Goal: Task Accomplishment & Management: Manage account settings

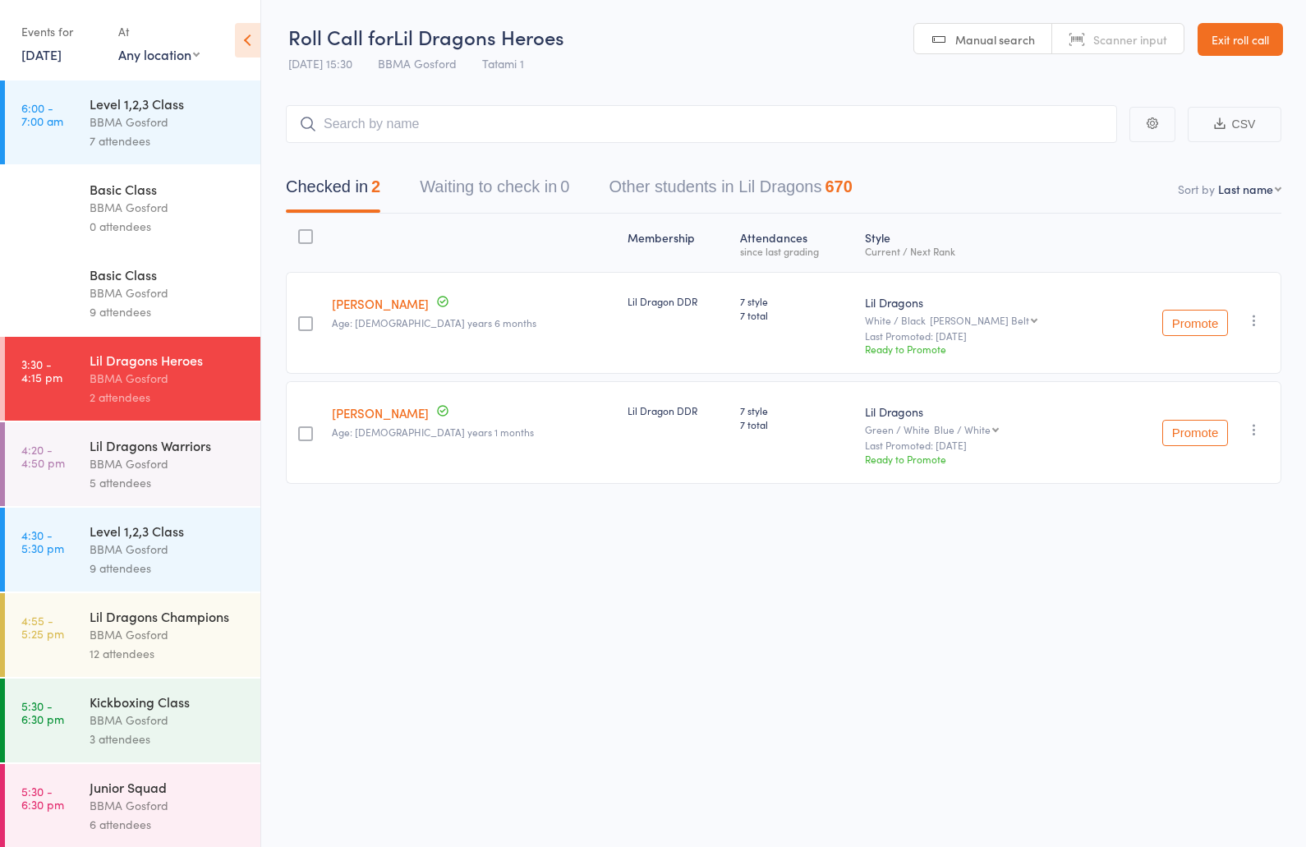
click at [141, 472] on div "BBMA Gosford" at bounding box center [168, 463] width 157 height 19
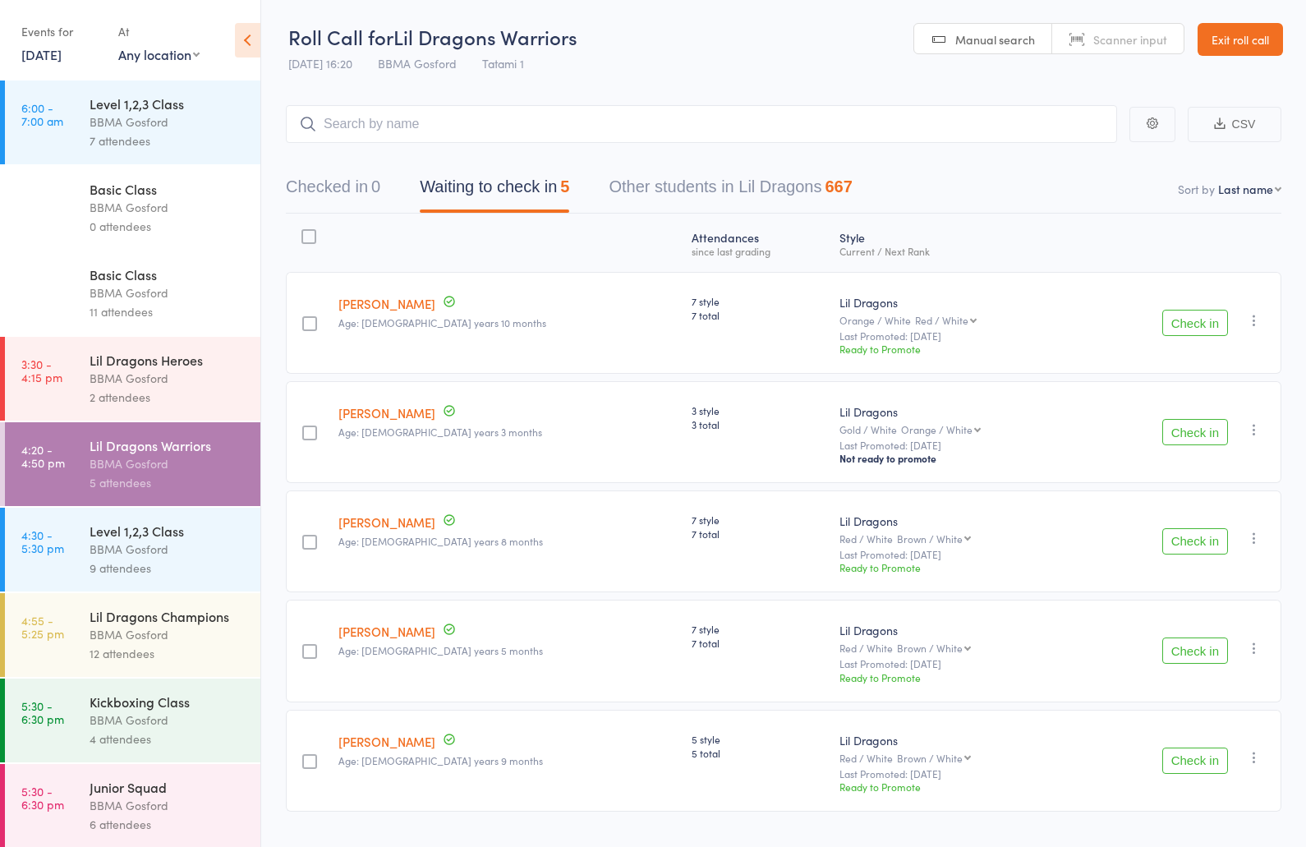
click at [1193, 327] on button "Check in" at bounding box center [1195, 323] width 66 height 26
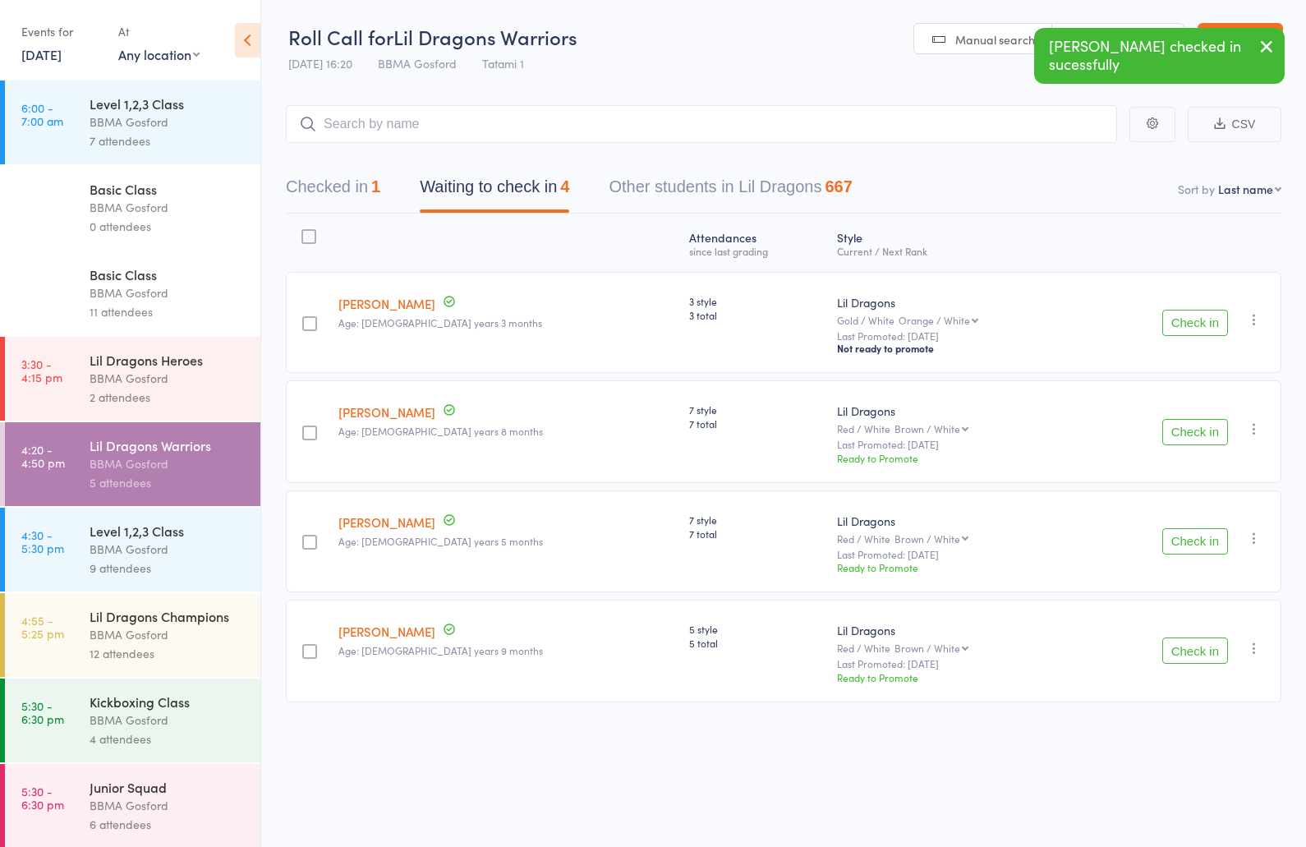
click at [127, 540] on div "Level 1,2,3 Class" at bounding box center [168, 531] width 157 height 18
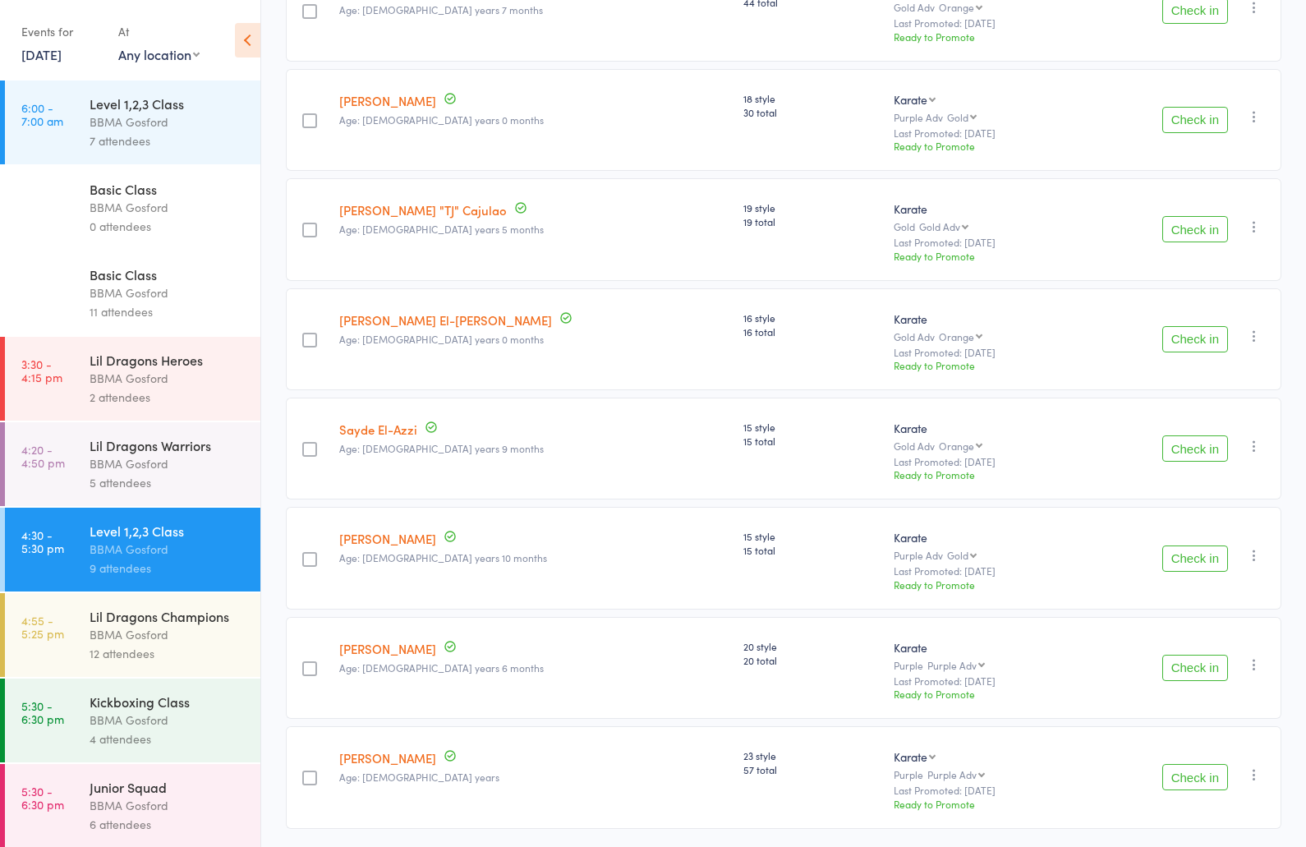
scroll to position [481, 0]
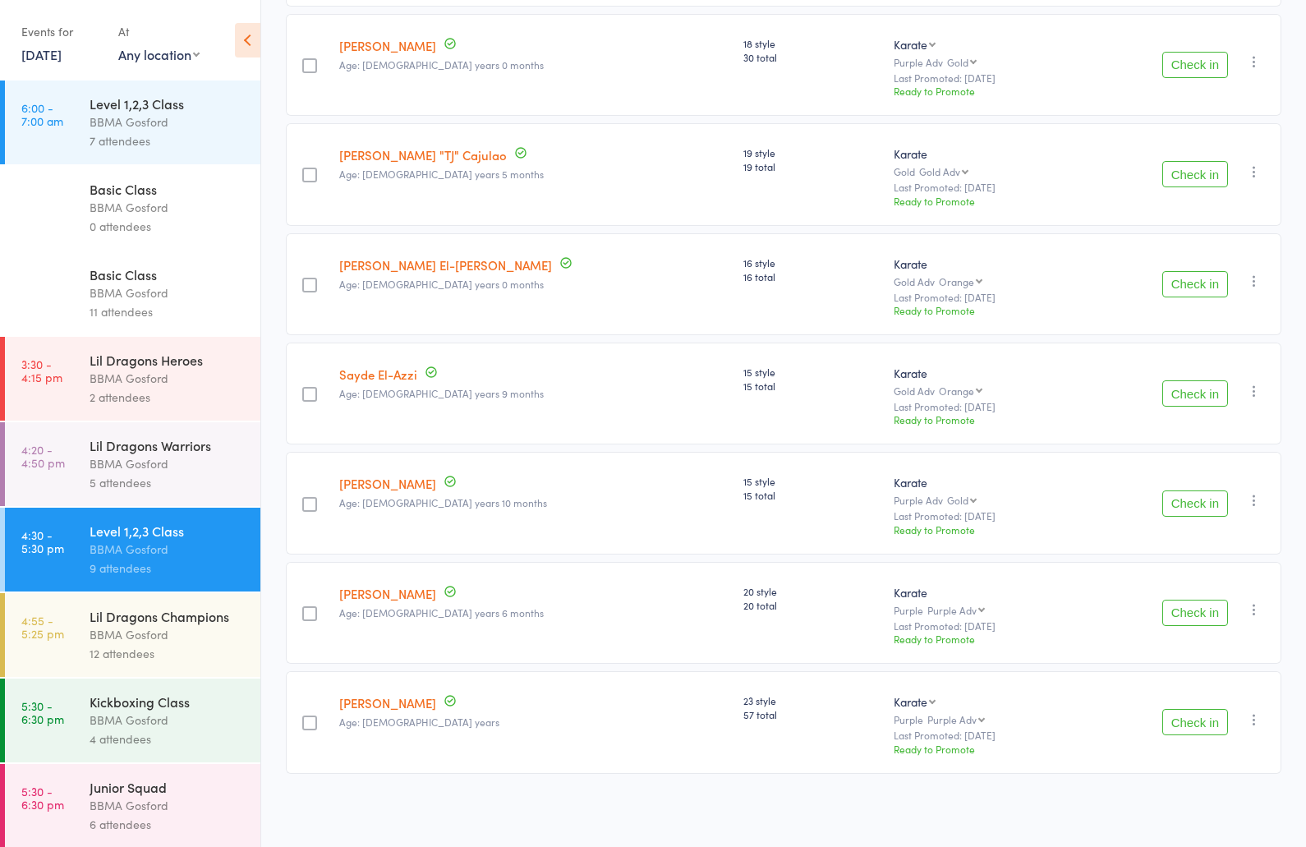
click at [1200, 283] on button "Check in" at bounding box center [1195, 284] width 66 height 26
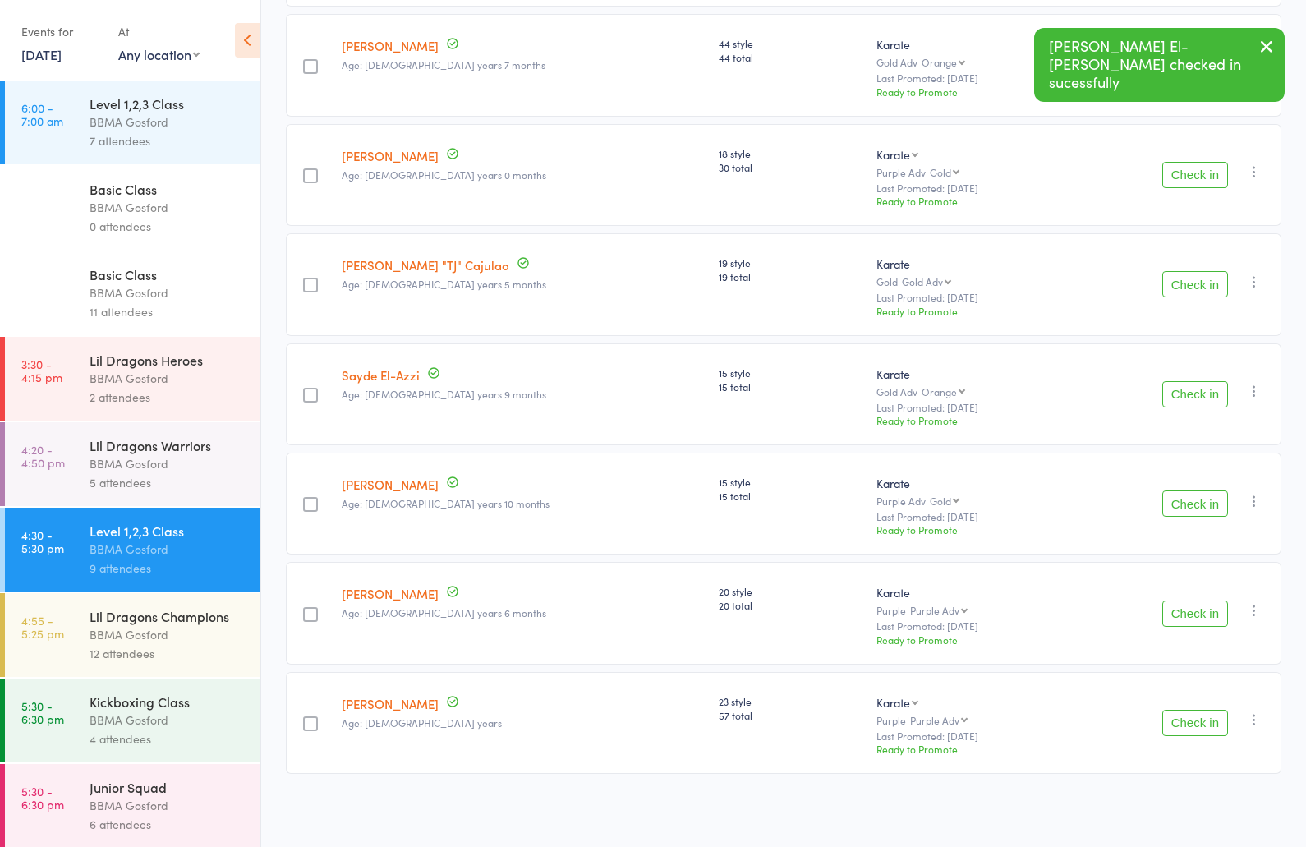
scroll to position [371, 0]
click at [1201, 399] on button "Check in" at bounding box center [1195, 394] width 66 height 26
click at [1191, 721] on button "Check in" at bounding box center [1195, 723] width 66 height 26
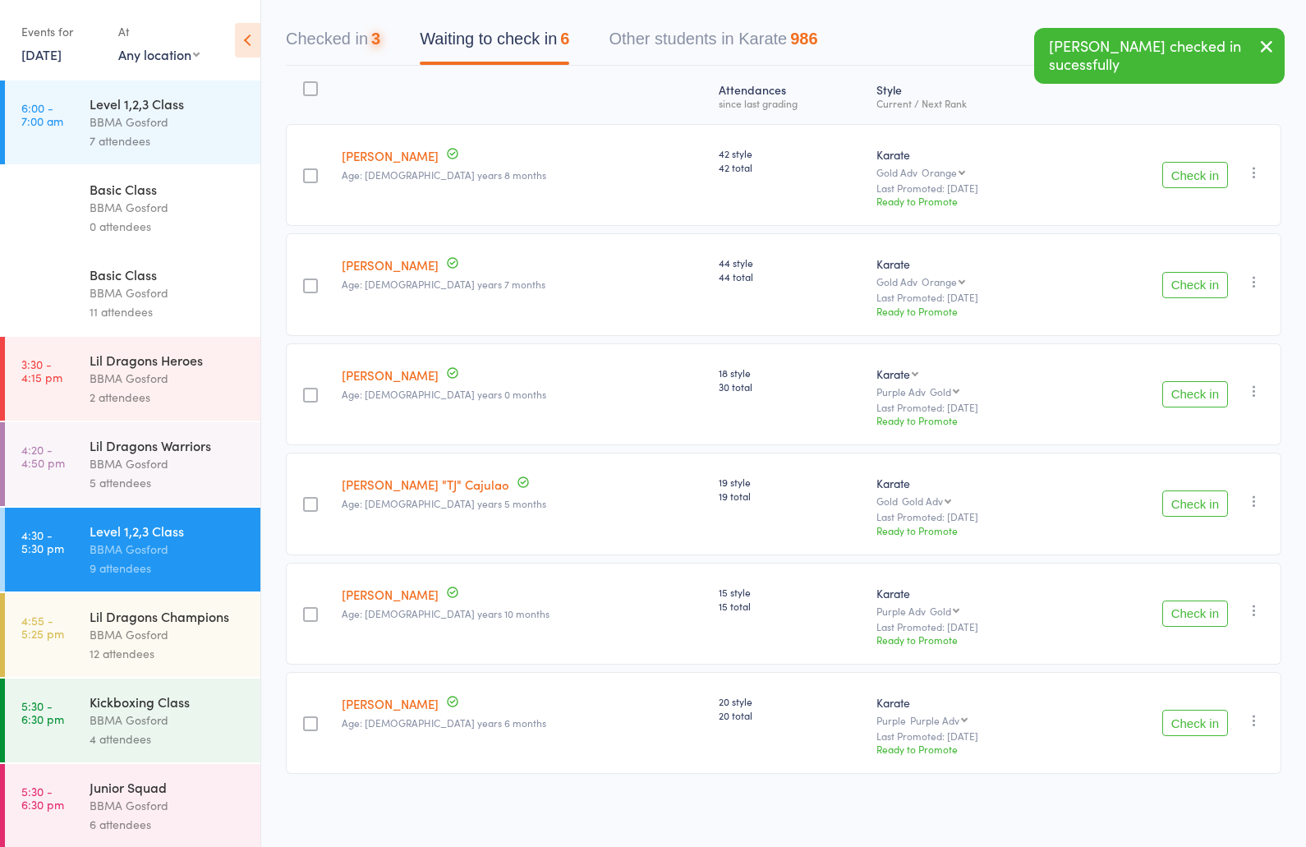
scroll to position [0, 0]
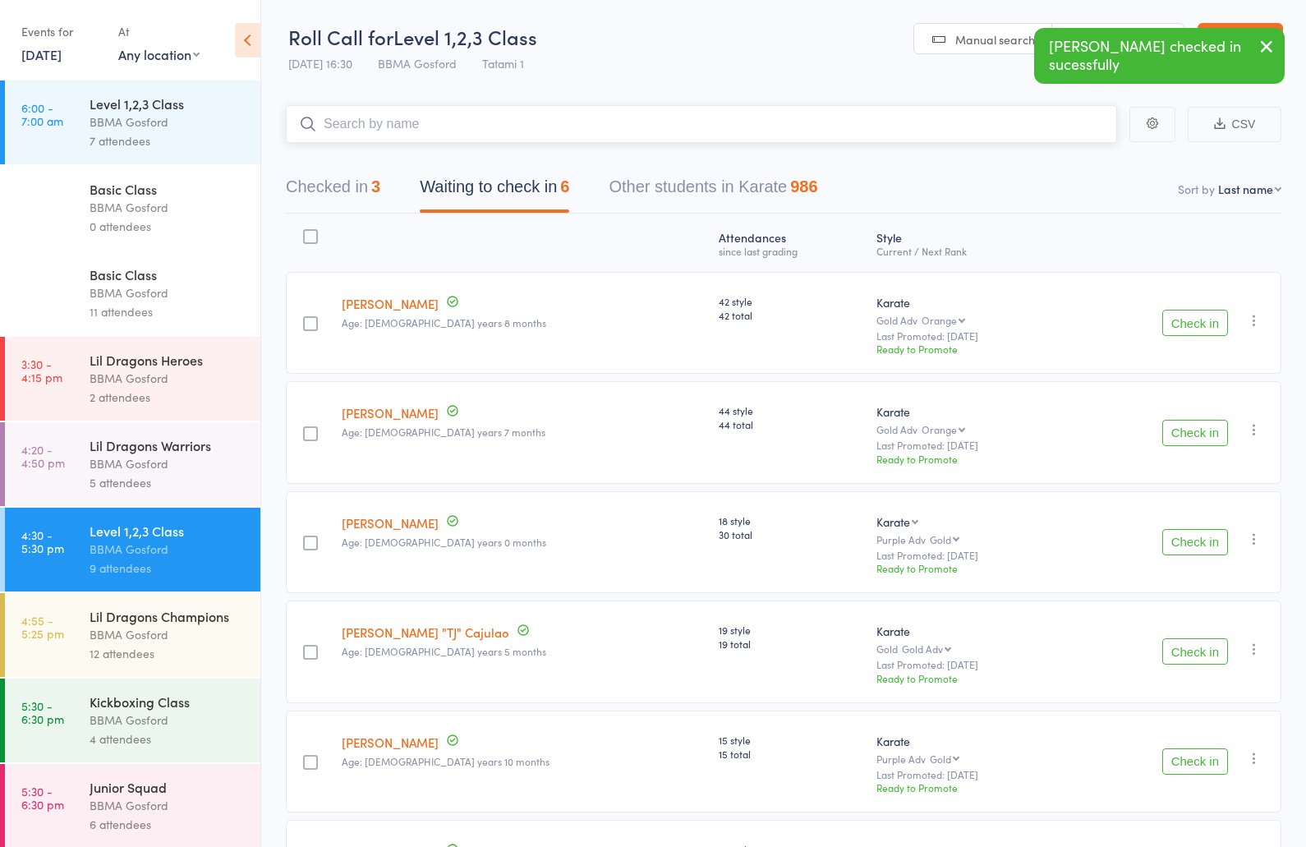
click at [428, 128] on input "search" at bounding box center [701, 124] width 831 height 38
type input "howie wu"
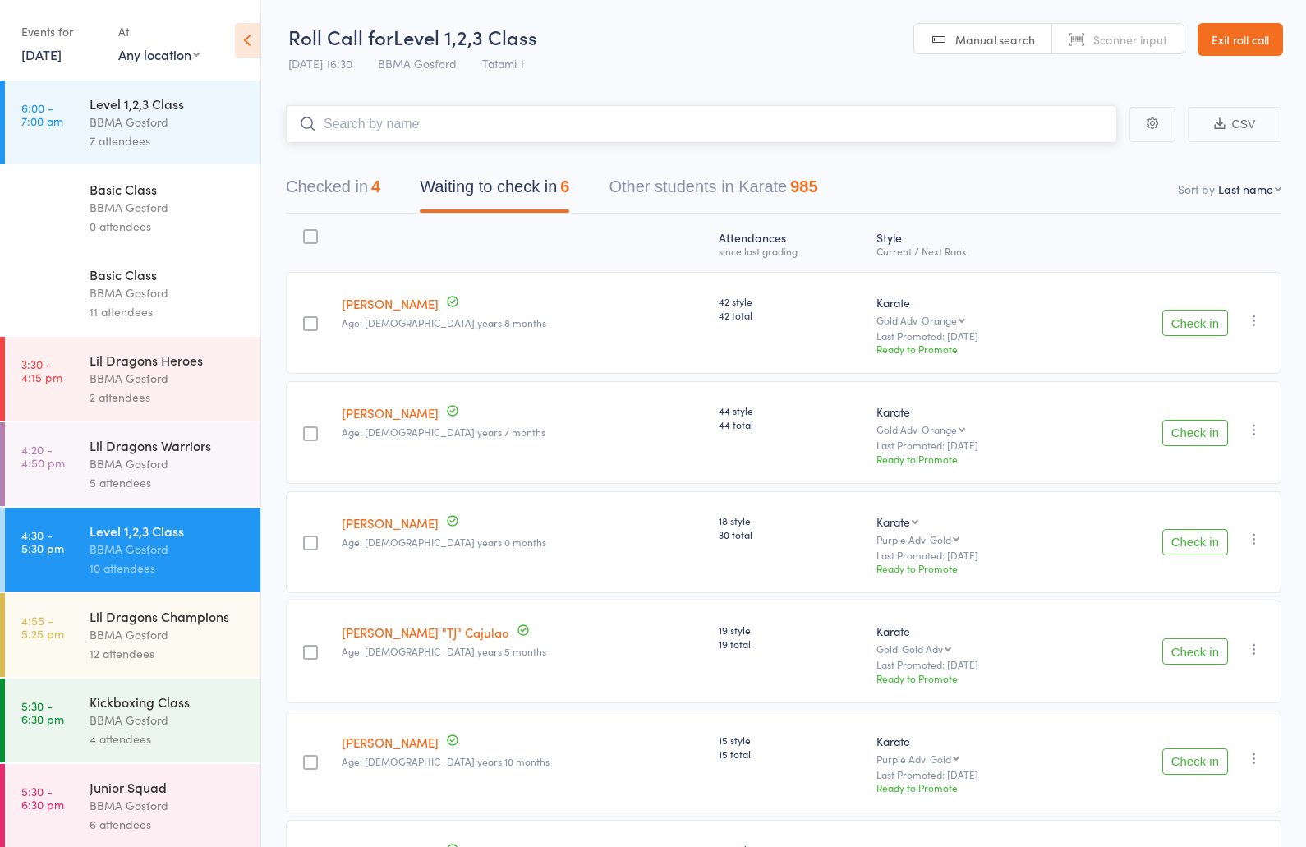
click at [398, 124] on input "search" at bounding box center [701, 124] width 831 height 38
type input "daisy vu"
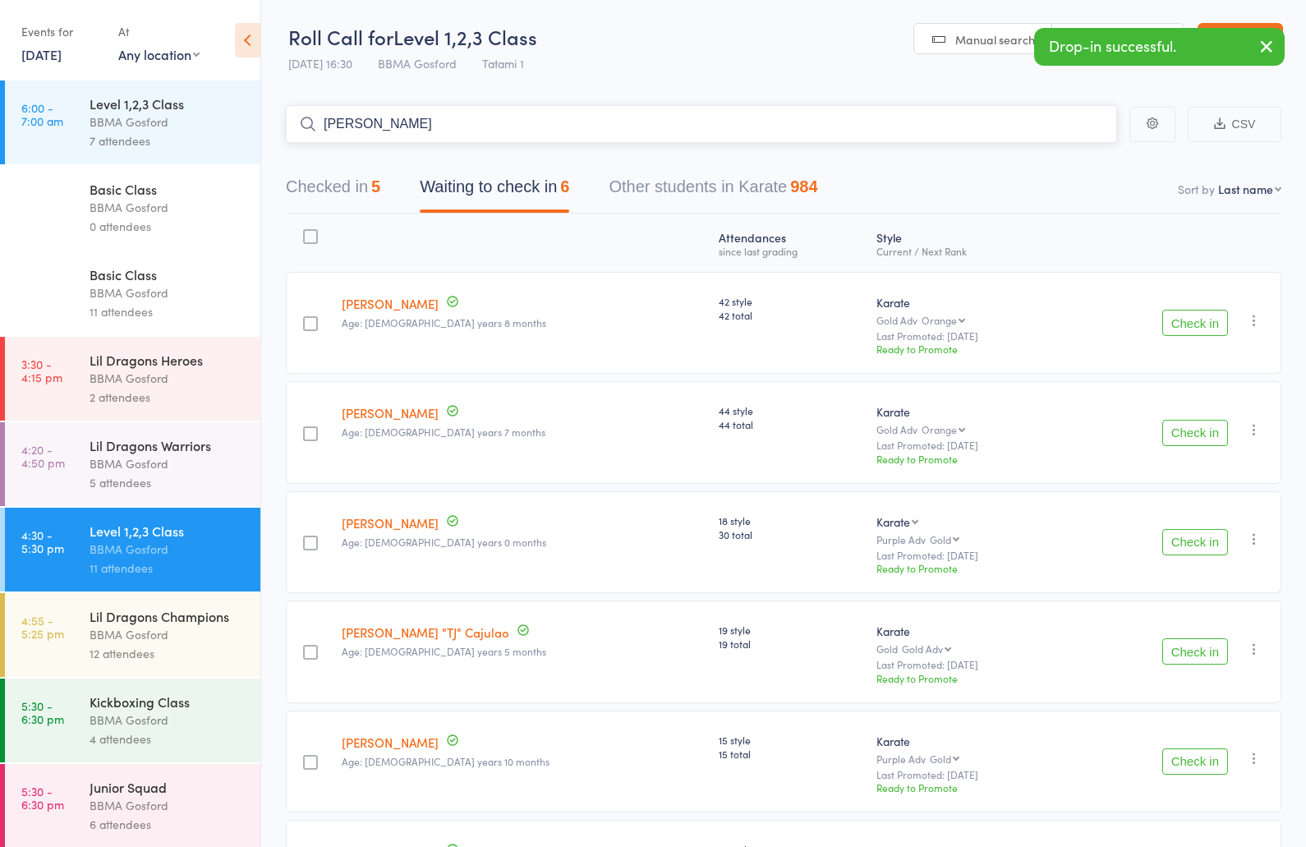
type input "anita fan"
type input "oliver van drmept"
type input "cherry hunag"
type input "bell afoyel"
type input "giancarlo"
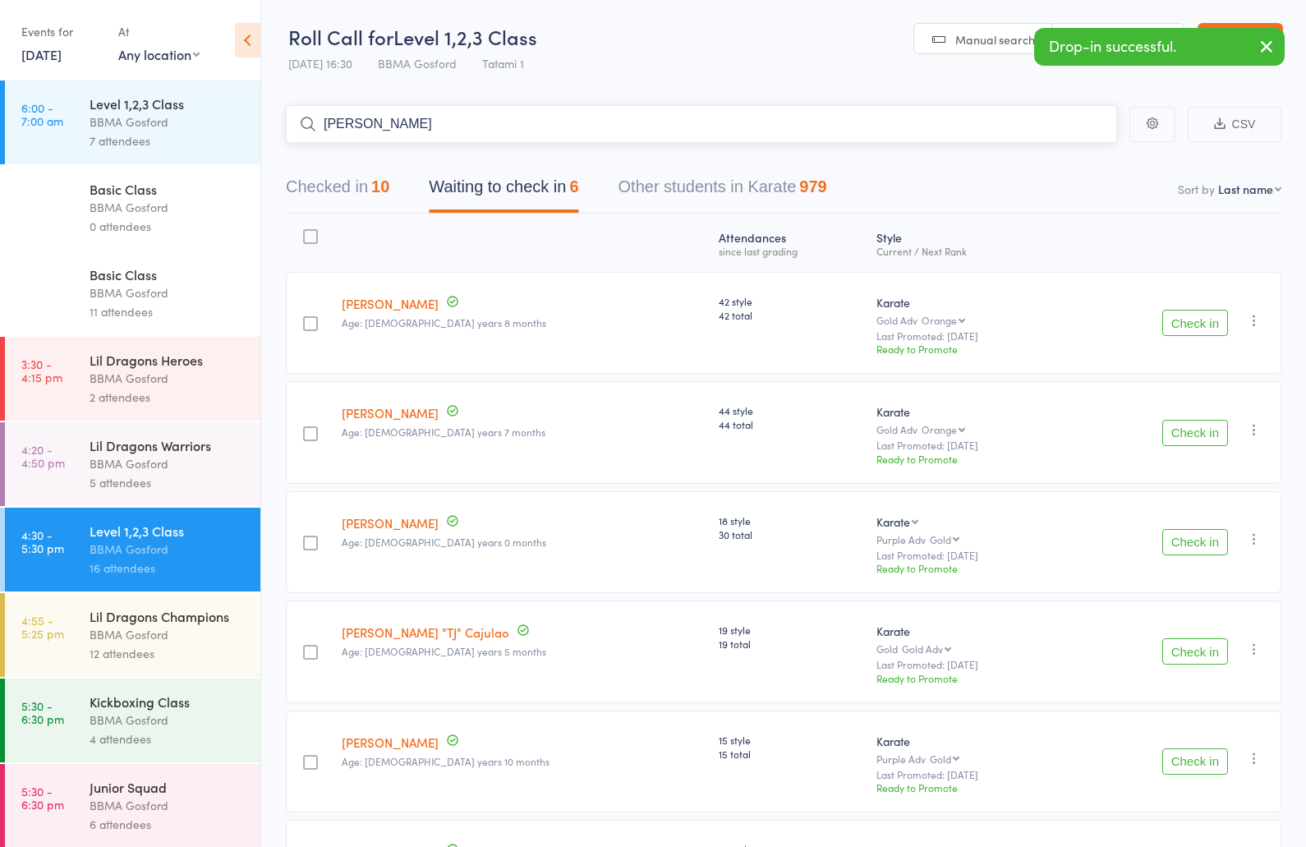
type input "sofia domingo"
type input "shakeel domingo"
type input "landyn fenwick"
type input "maika bar"
type input "yuuma bartlet"
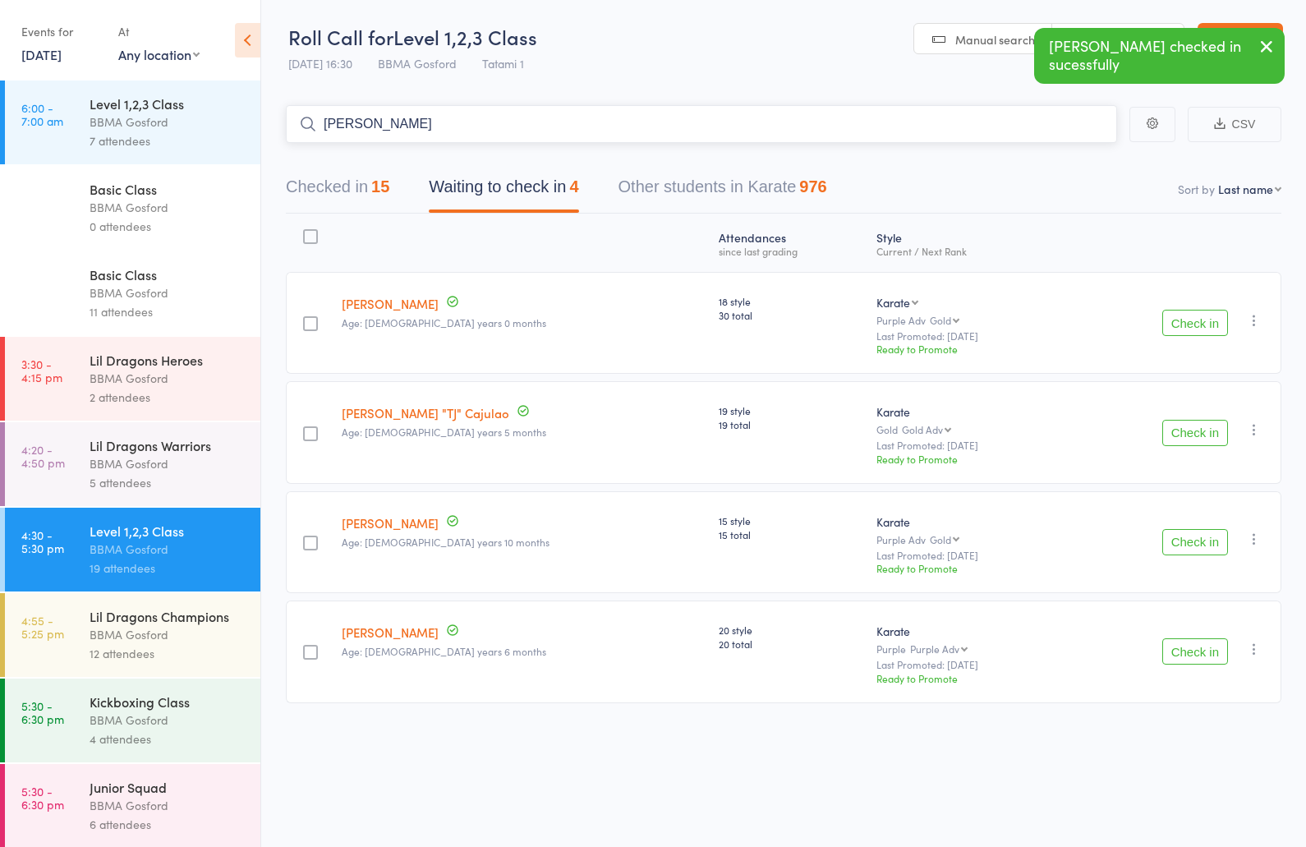
type input "maya andrews"
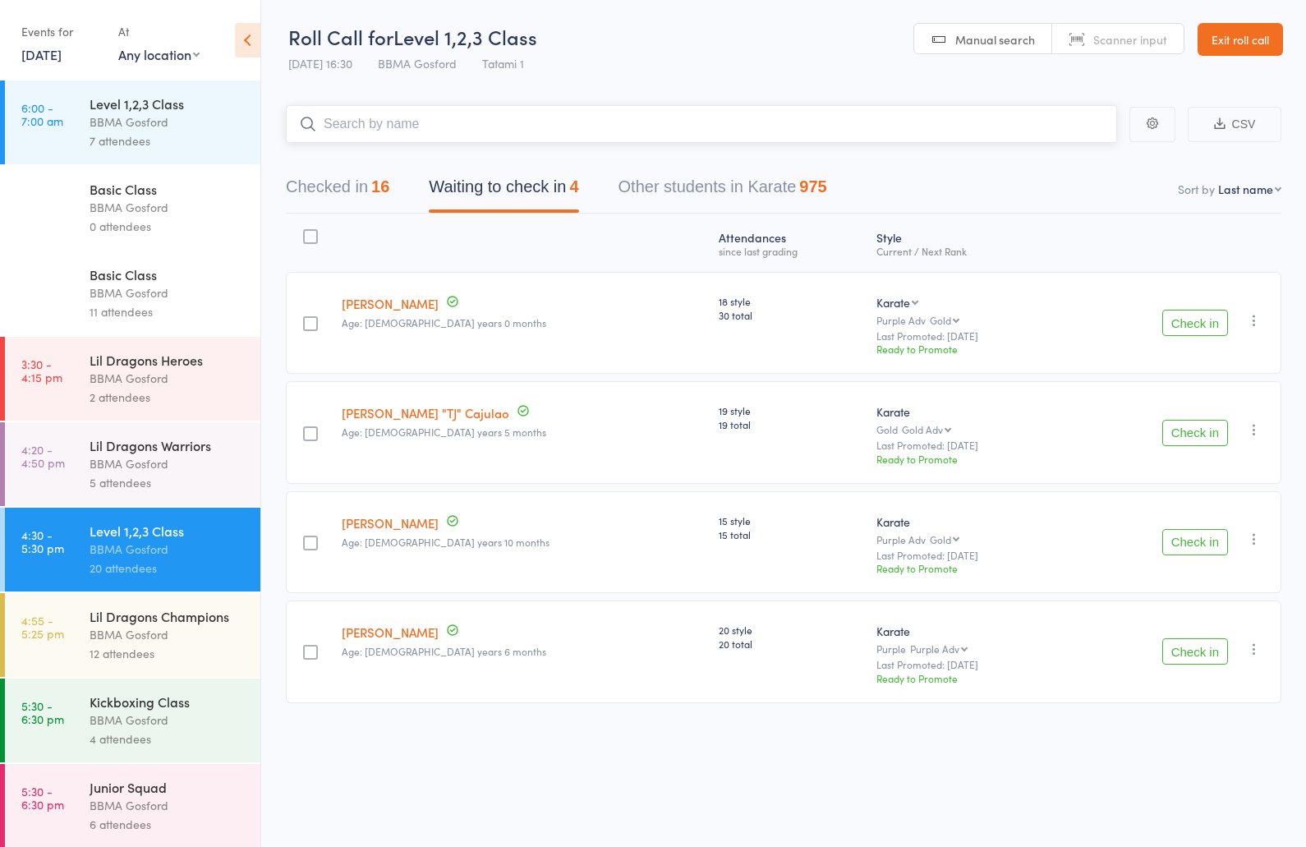
click at [428, 116] on input "search" at bounding box center [701, 124] width 831 height 38
type input "tj cajul"
click at [472, 123] on input "search" at bounding box center [701, 124] width 831 height 38
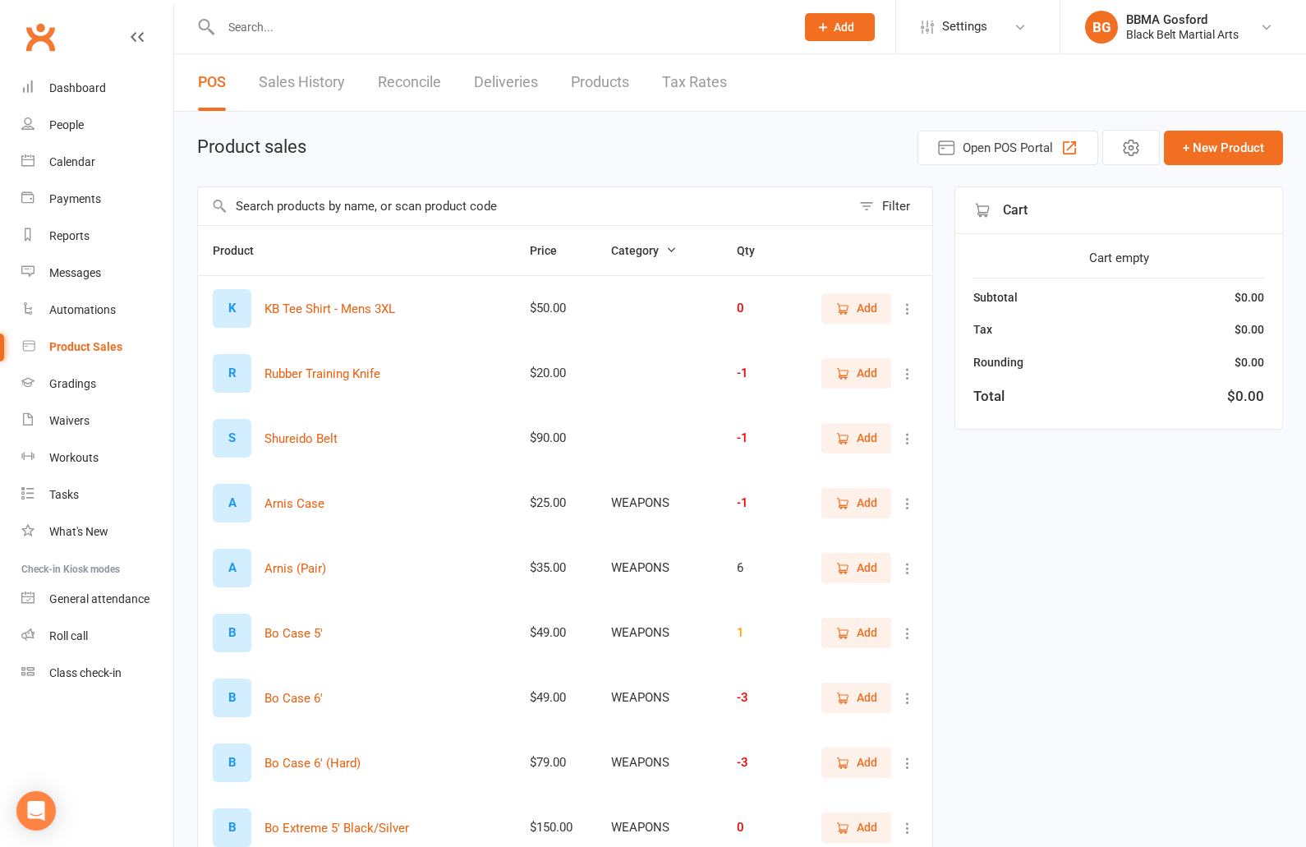
select select "100"
click at [570, 83] on div "POS Sales History Reconcile Deliveries Products Tax Rates" at bounding box center [462, 82] width 577 height 57
click at [602, 84] on link "Products" at bounding box center [600, 82] width 58 height 57
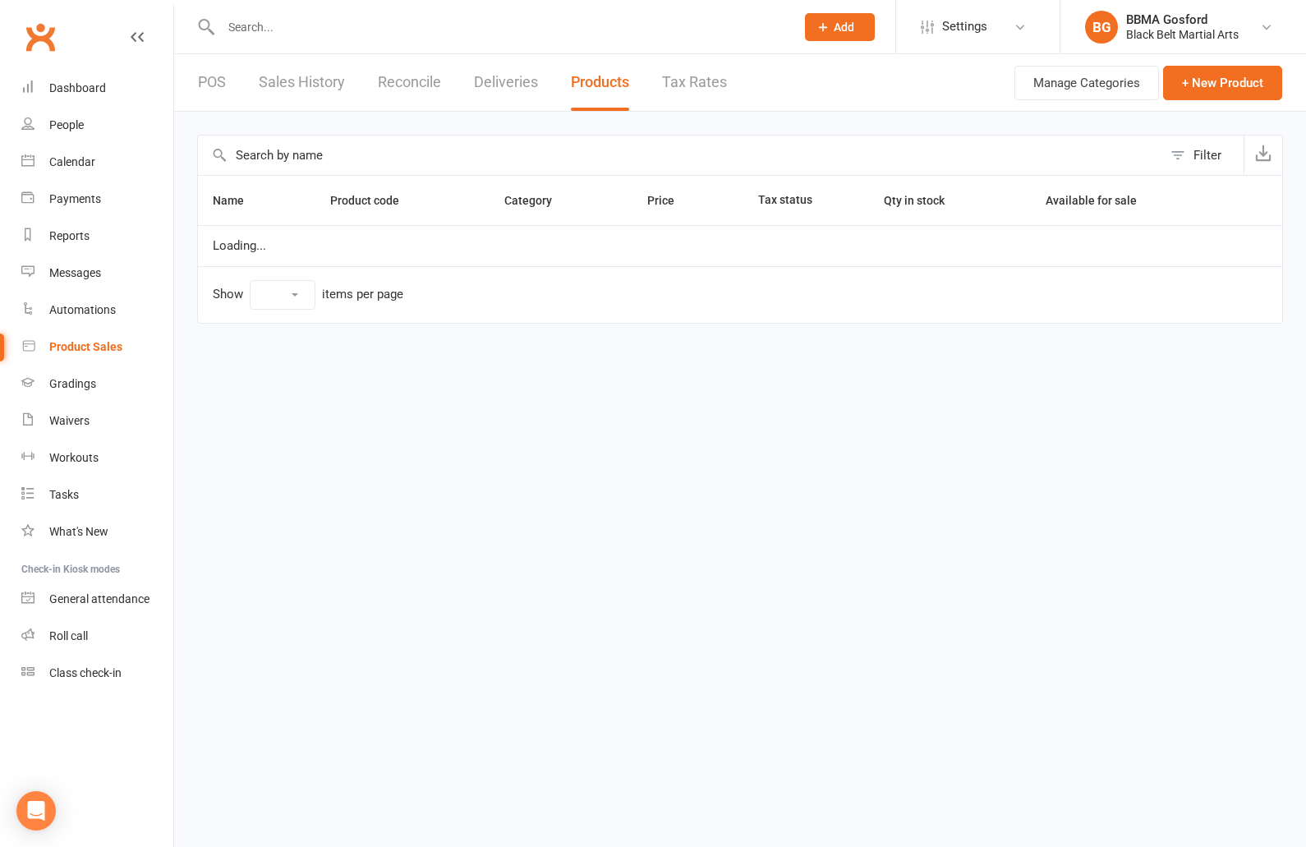
select select "100"
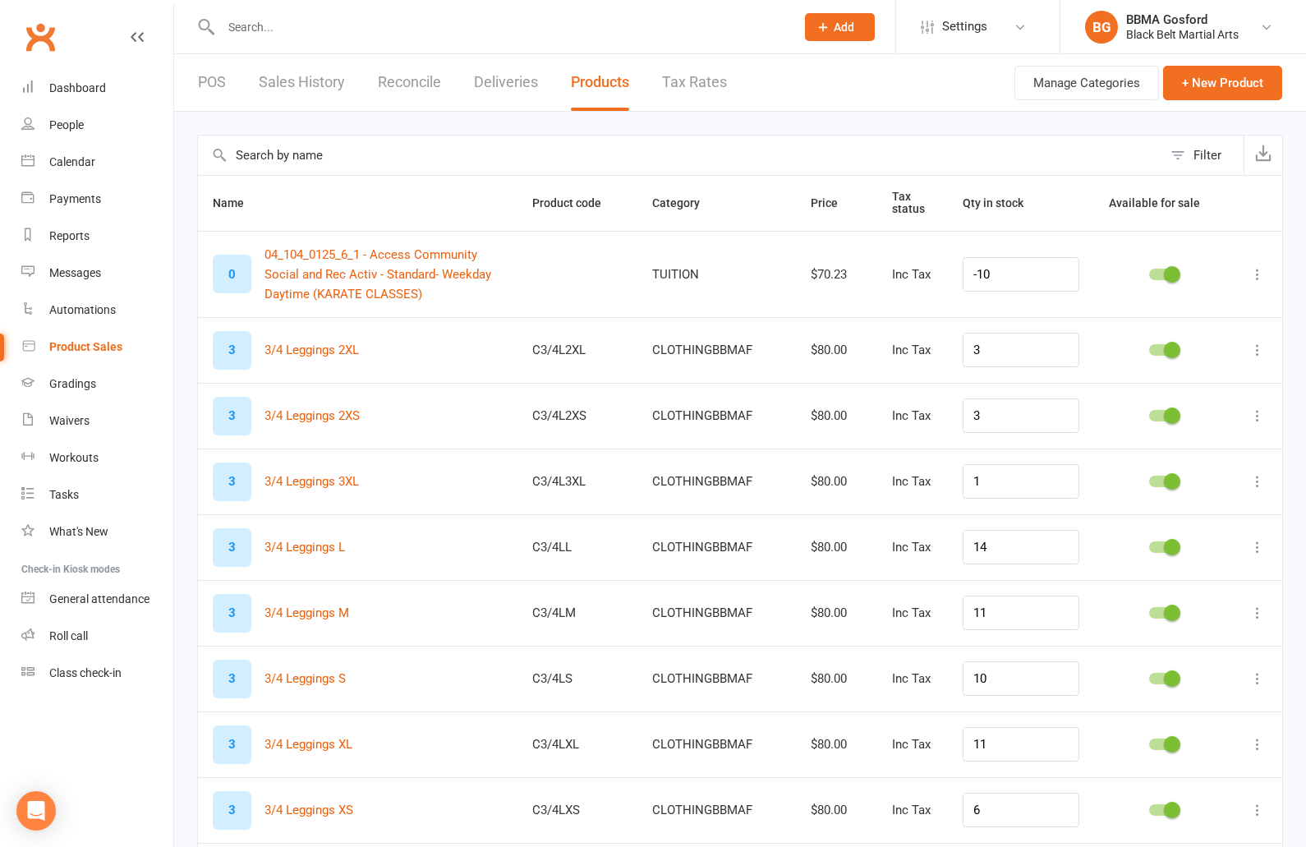
click at [1259, 272] on icon at bounding box center [1257, 274] width 16 height 16
click at [1161, 371] on link "Delete product" at bounding box center [1185, 372] width 163 height 33
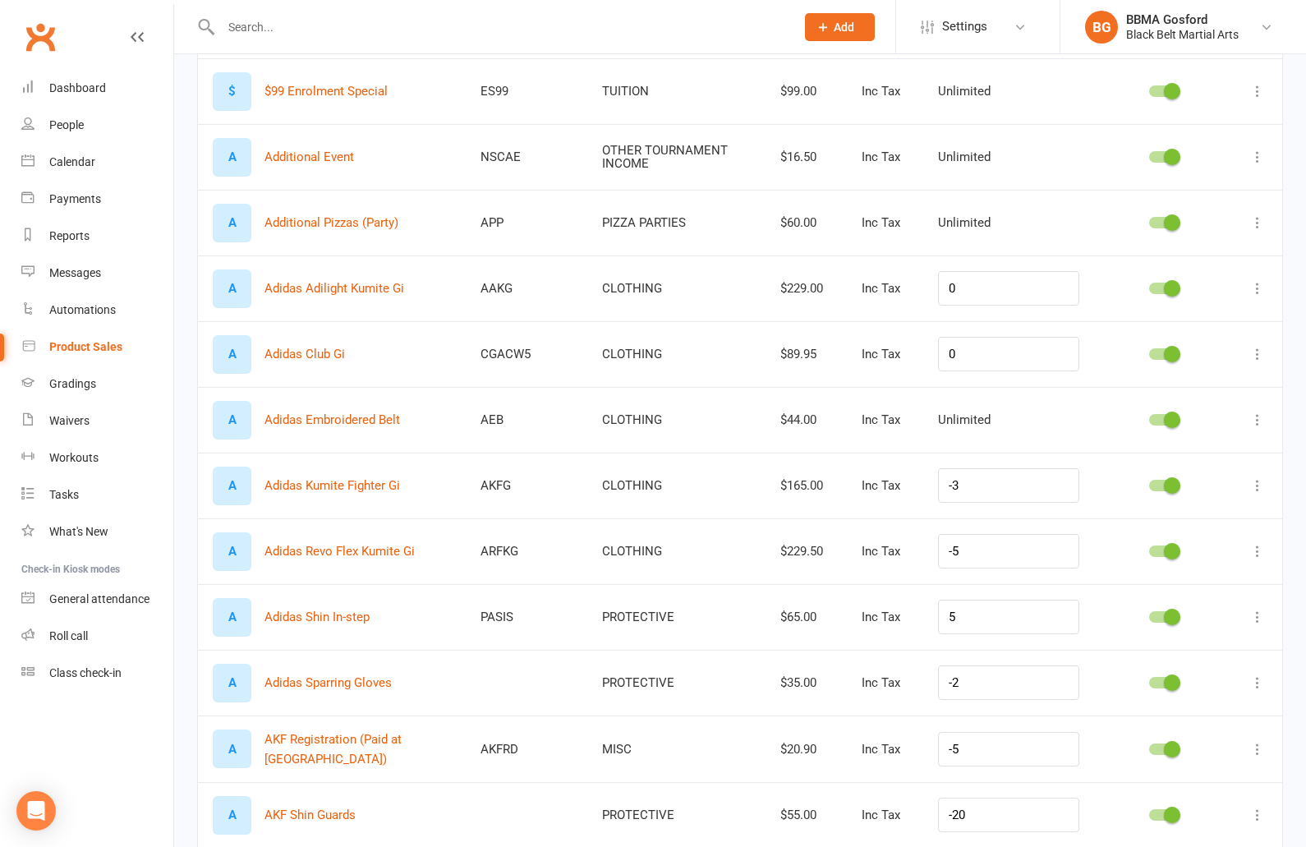
scroll to position [830, 0]
click at [1254, 282] on icon at bounding box center [1257, 287] width 16 height 16
click at [1190, 387] on link "Delete product" at bounding box center [1185, 385] width 163 height 33
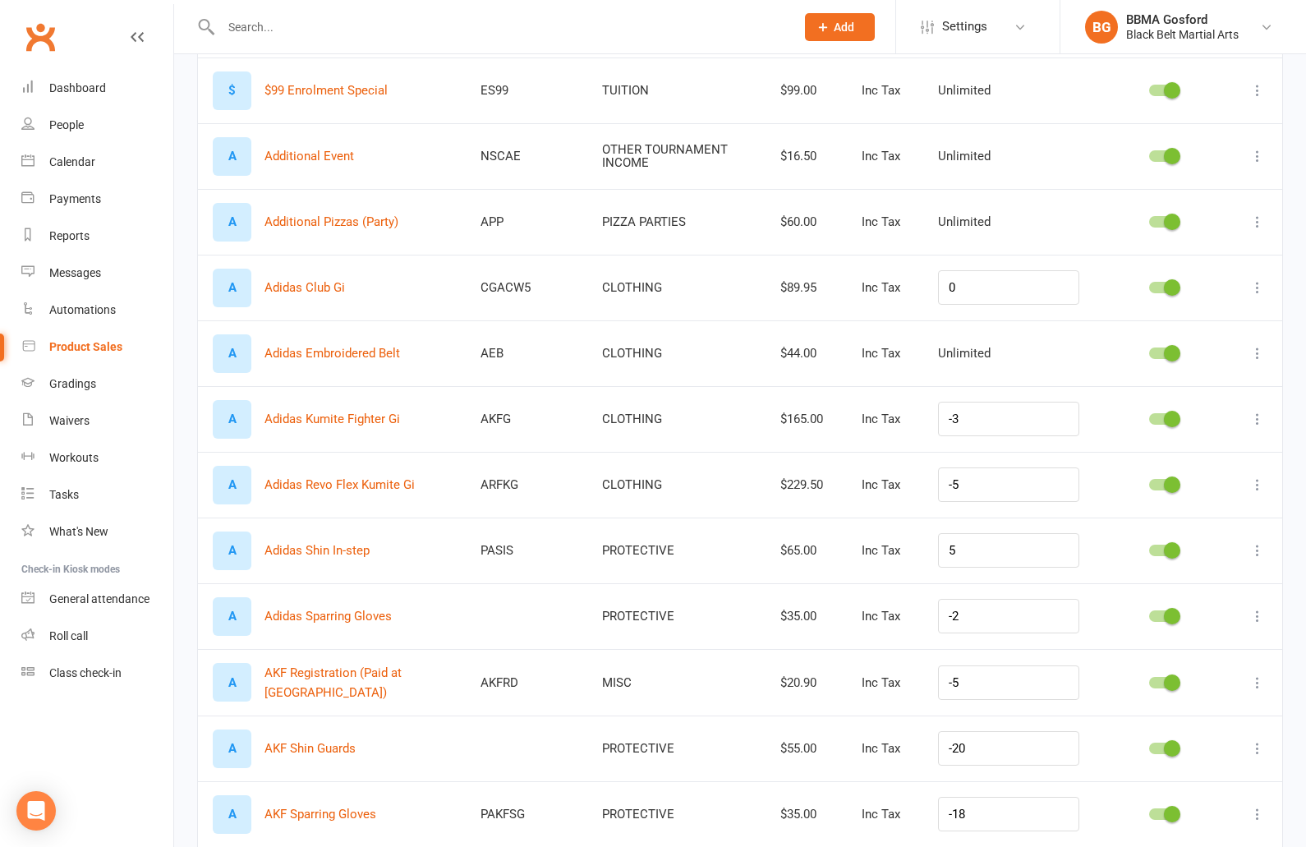
click at [1258, 284] on icon at bounding box center [1257, 287] width 16 height 16
click at [1179, 387] on link "Delete product" at bounding box center [1185, 385] width 163 height 33
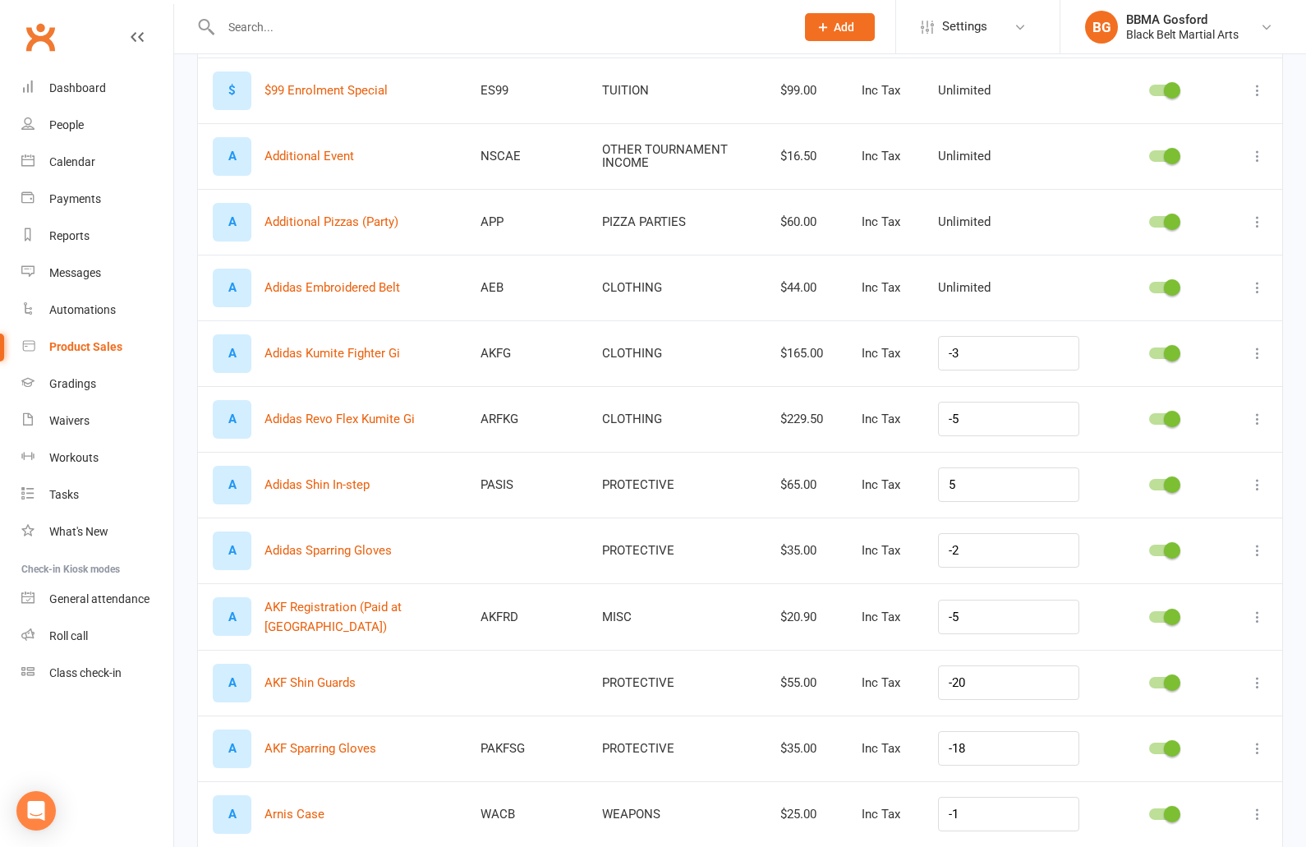
click at [1258, 351] on icon at bounding box center [1257, 353] width 16 height 16
click at [1173, 453] on link "Delete product" at bounding box center [1185, 451] width 163 height 33
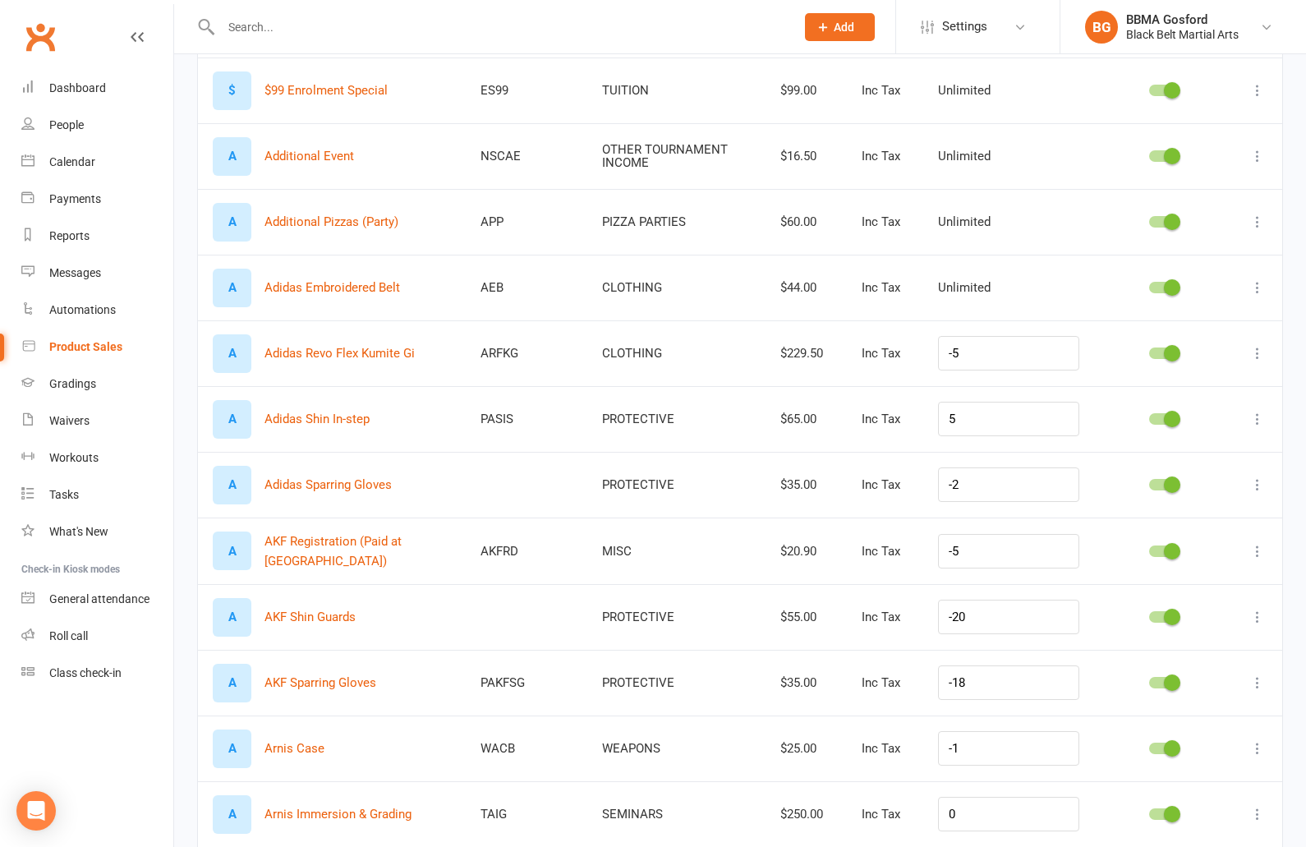
click at [1260, 347] on icon at bounding box center [1257, 353] width 16 height 16
click at [1182, 452] on link "Delete product" at bounding box center [1185, 451] width 163 height 33
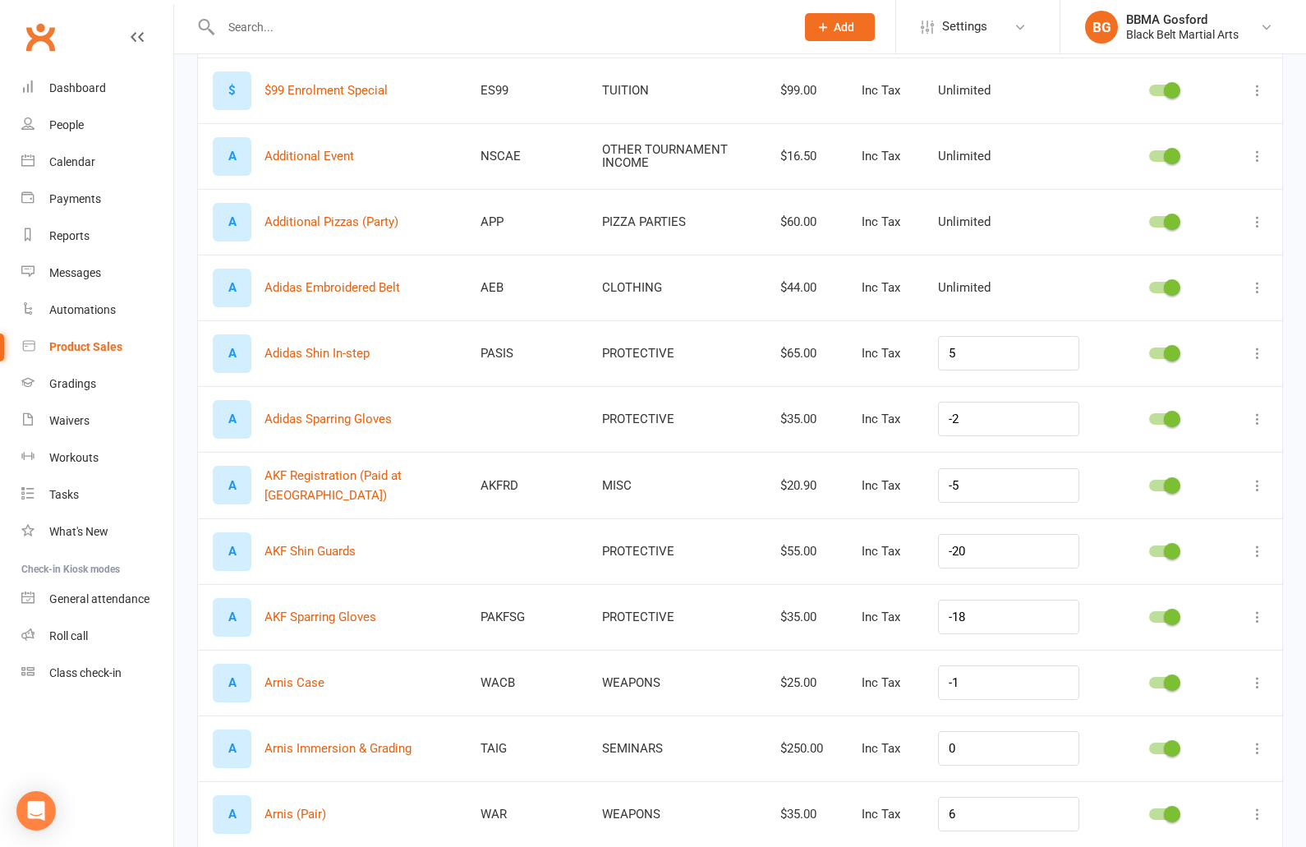
click at [1262, 351] on icon at bounding box center [1257, 353] width 16 height 16
click at [1175, 451] on link "Delete product" at bounding box center [1185, 451] width 163 height 33
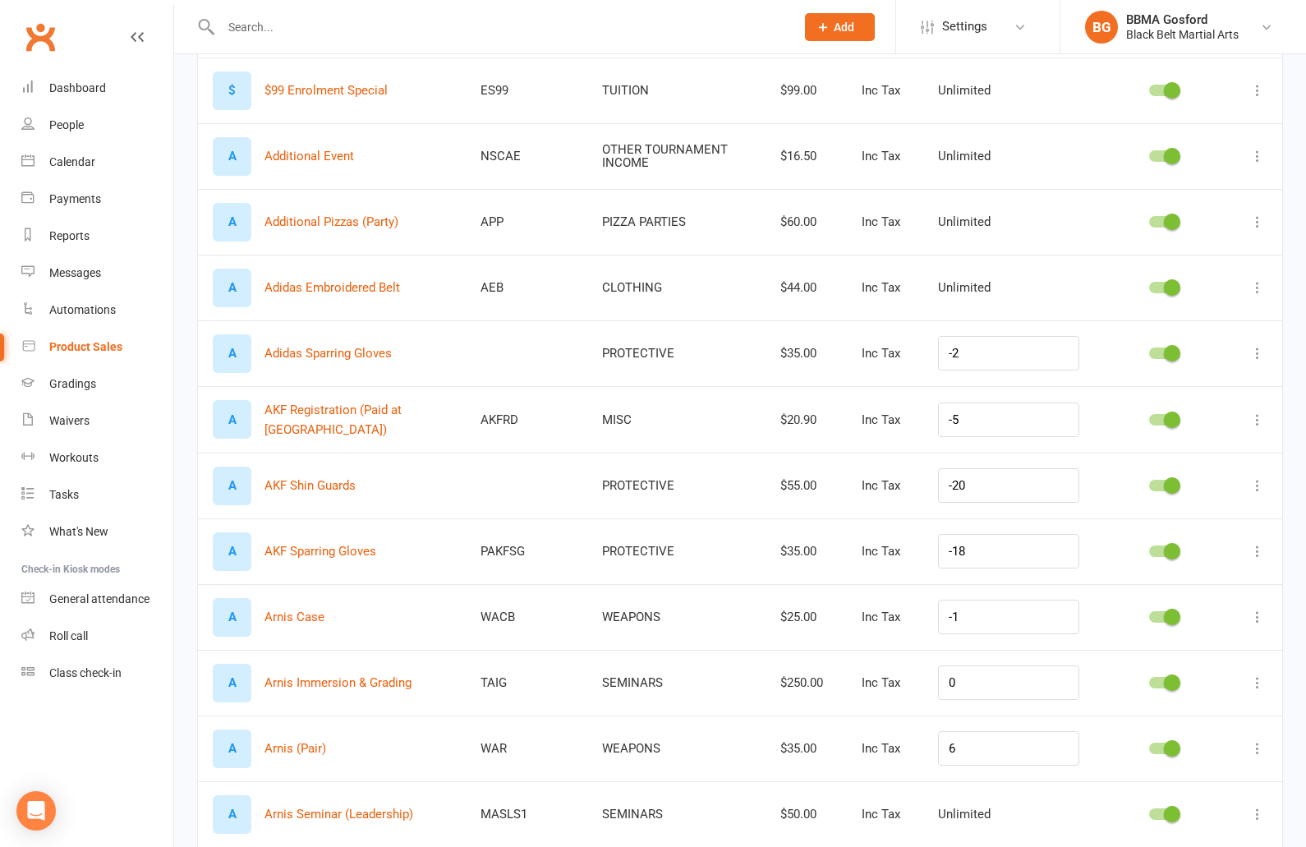
click at [1258, 352] on icon at bounding box center [1257, 353] width 16 height 16
click at [1160, 450] on link "Delete product" at bounding box center [1185, 451] width 163 height 33
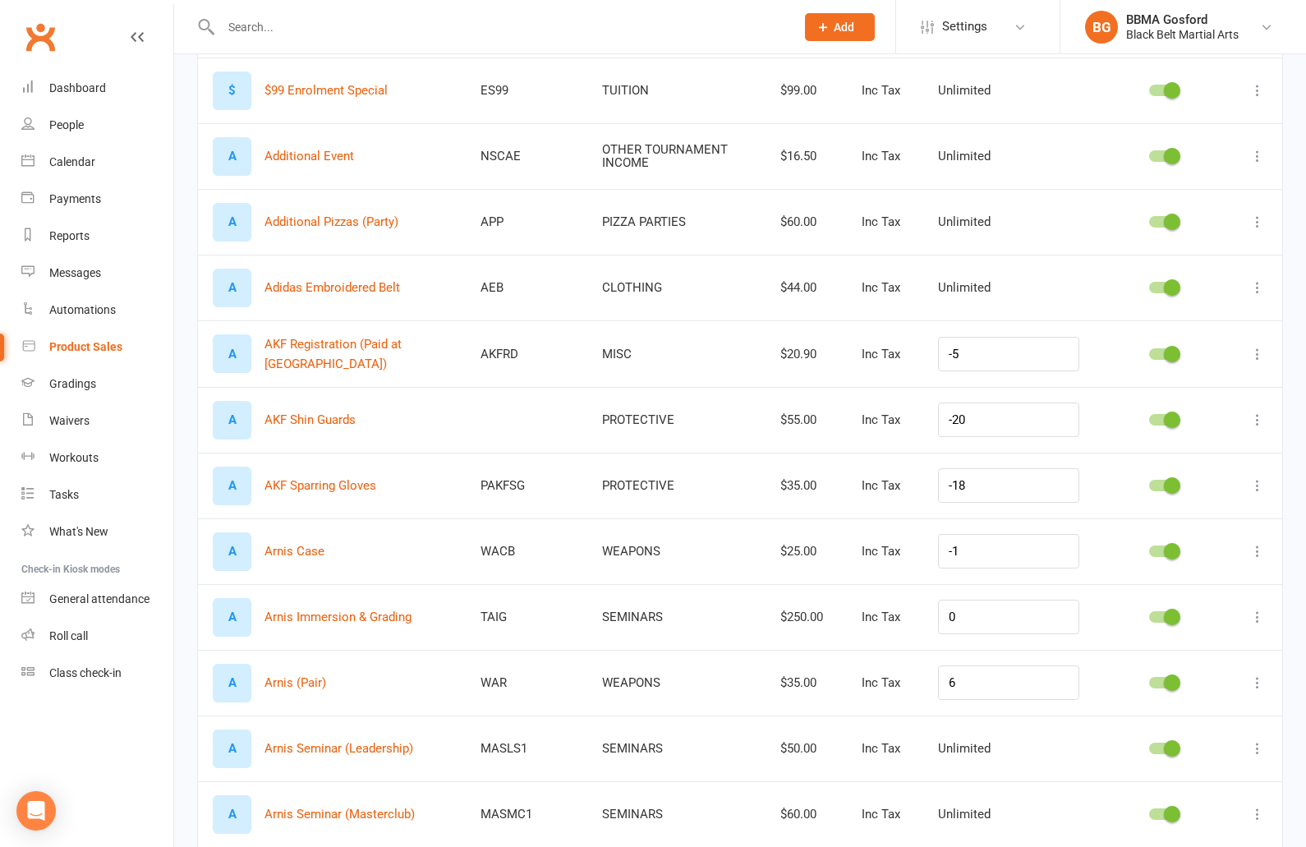
click at [1258, 285] on icon at bounding box center [1257, 287] width 16 height 16
click at [1182, 393] on link "Delete product" at bounding box center [1185, 385] width 163 height 33
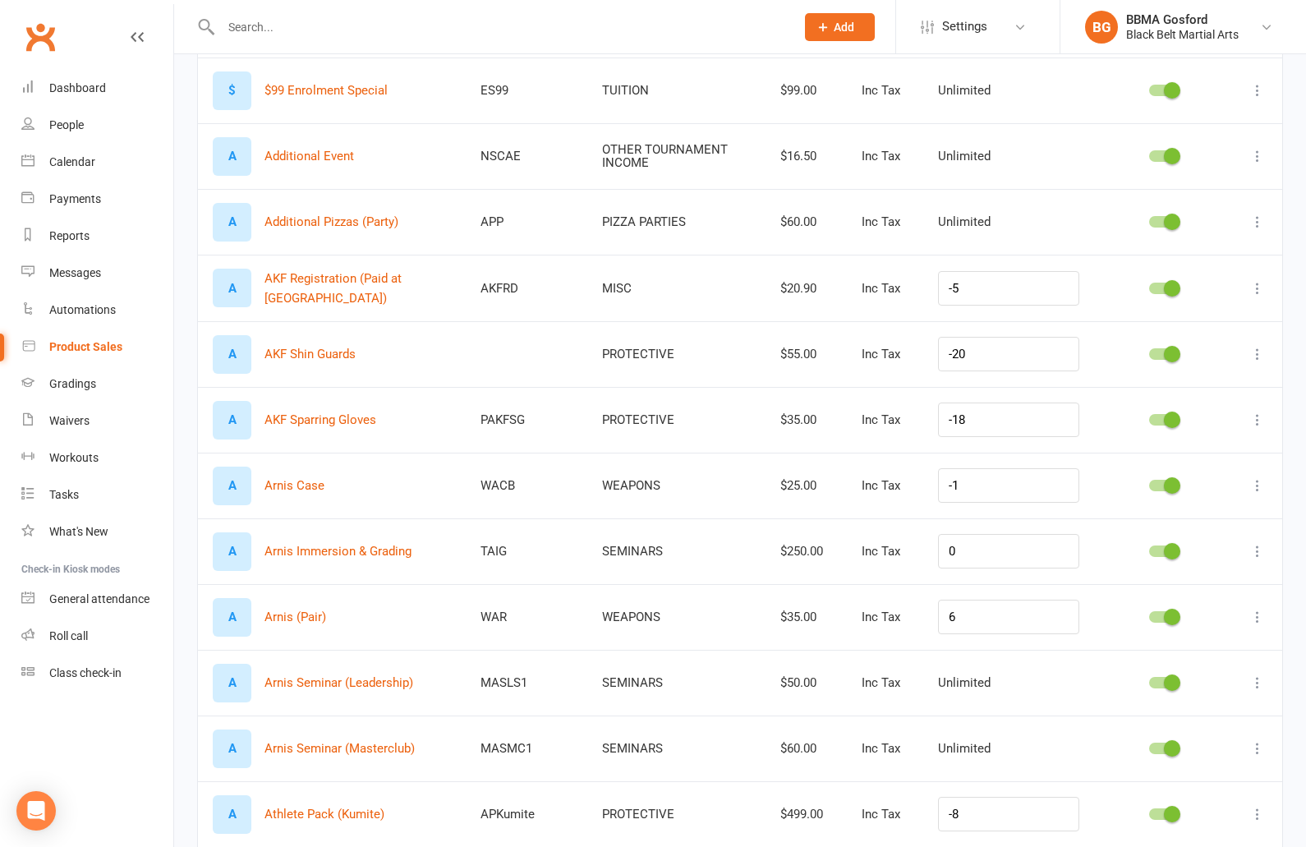
click at [1254, 285] on icon at bounding box center [1257, 288] width 16 height 16
click at [1203, 324] on link "Edit product" at bounding box center [1185, 319] width 163 height 33
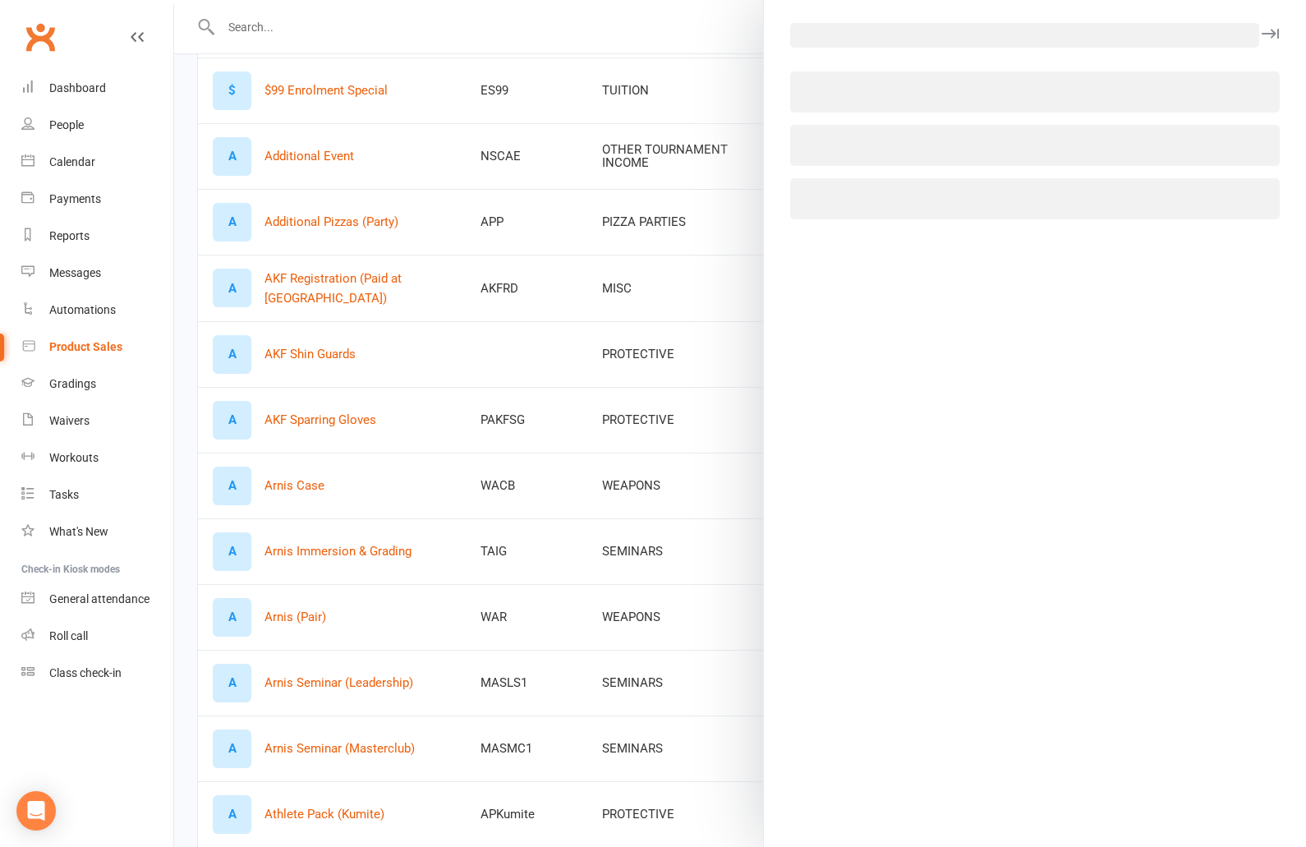
select select "569"
select select "512"
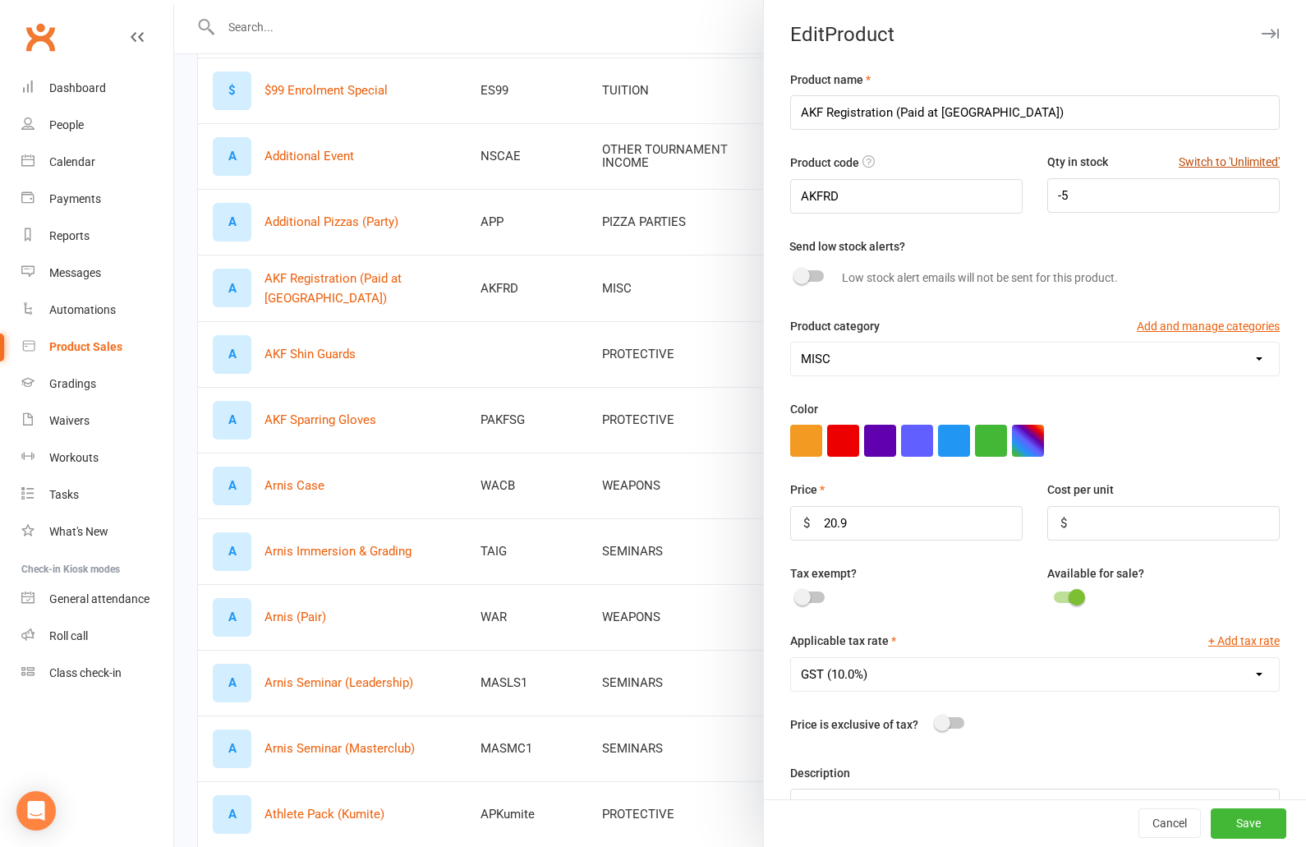
click at [1255, 168] on button "Switch to 'Unlimited'" at bounding box center [1229, 162] width 101 height 18
type input "Unlimited"
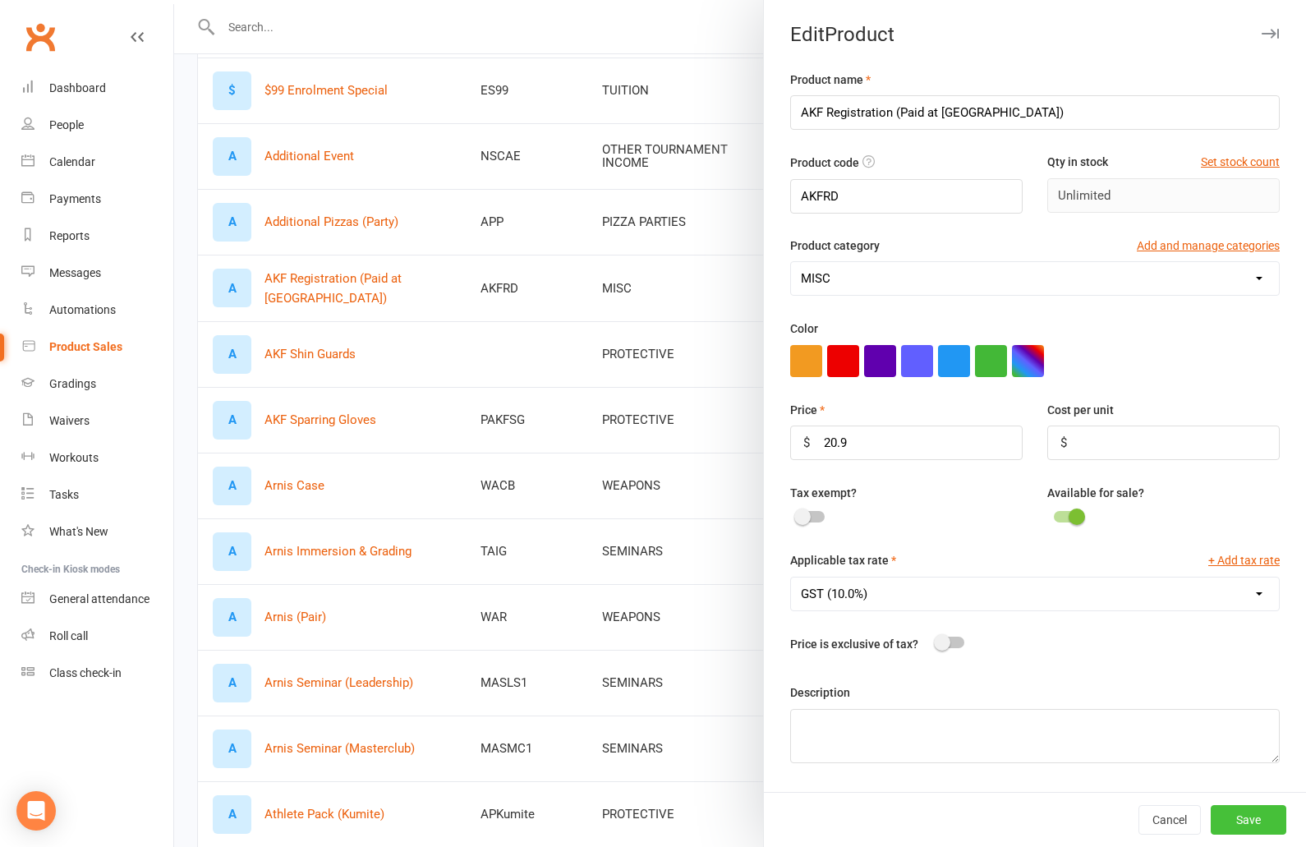
click at [1252, 820] on button "Save" at bounding box center [1249, 820] width 76 height 30
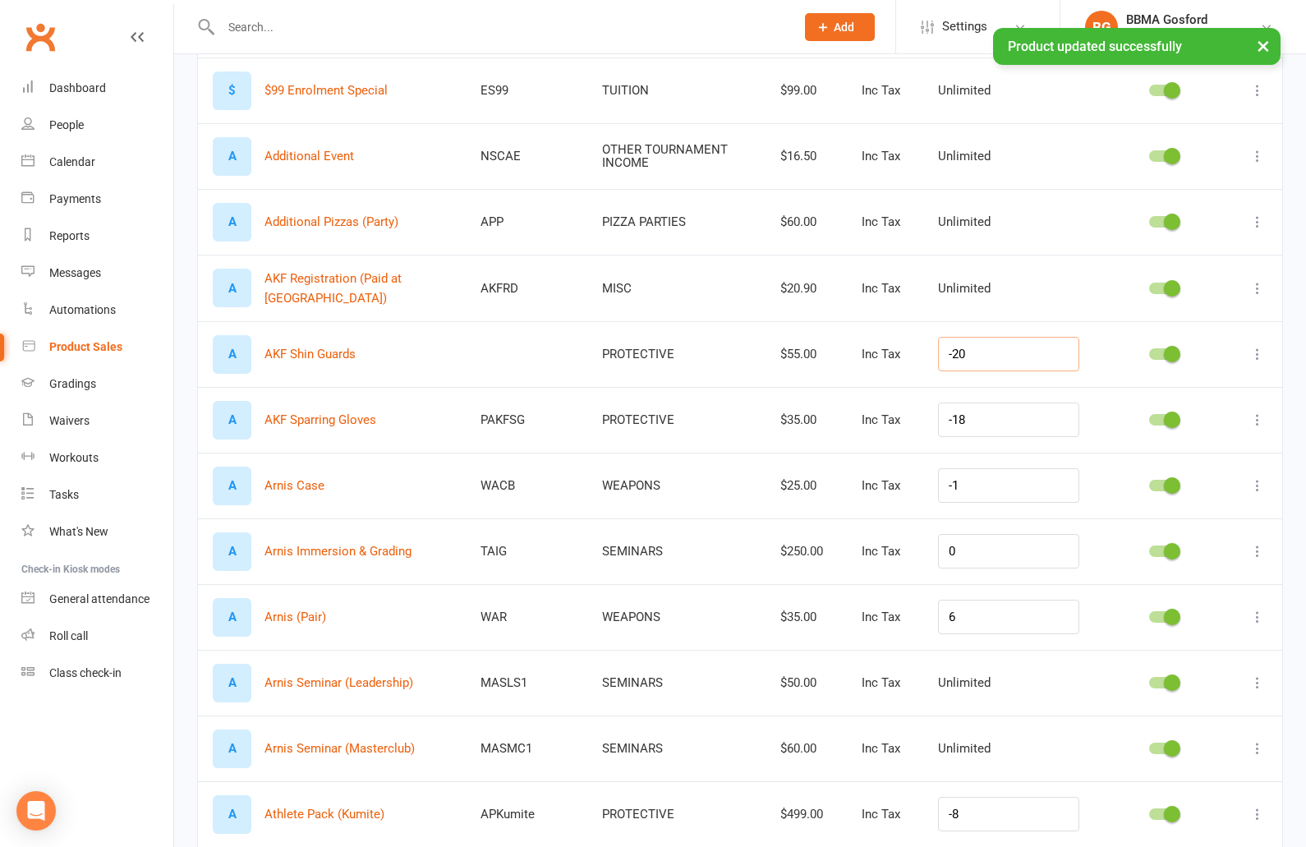
drag, startPoint x: 1003, startPoint y: 355, endPoint x: 897, endPoint y: 349, distance: 106.1
click at [938, 349] on input "-20" at bounding box center [1008, 354] width 141 height 34
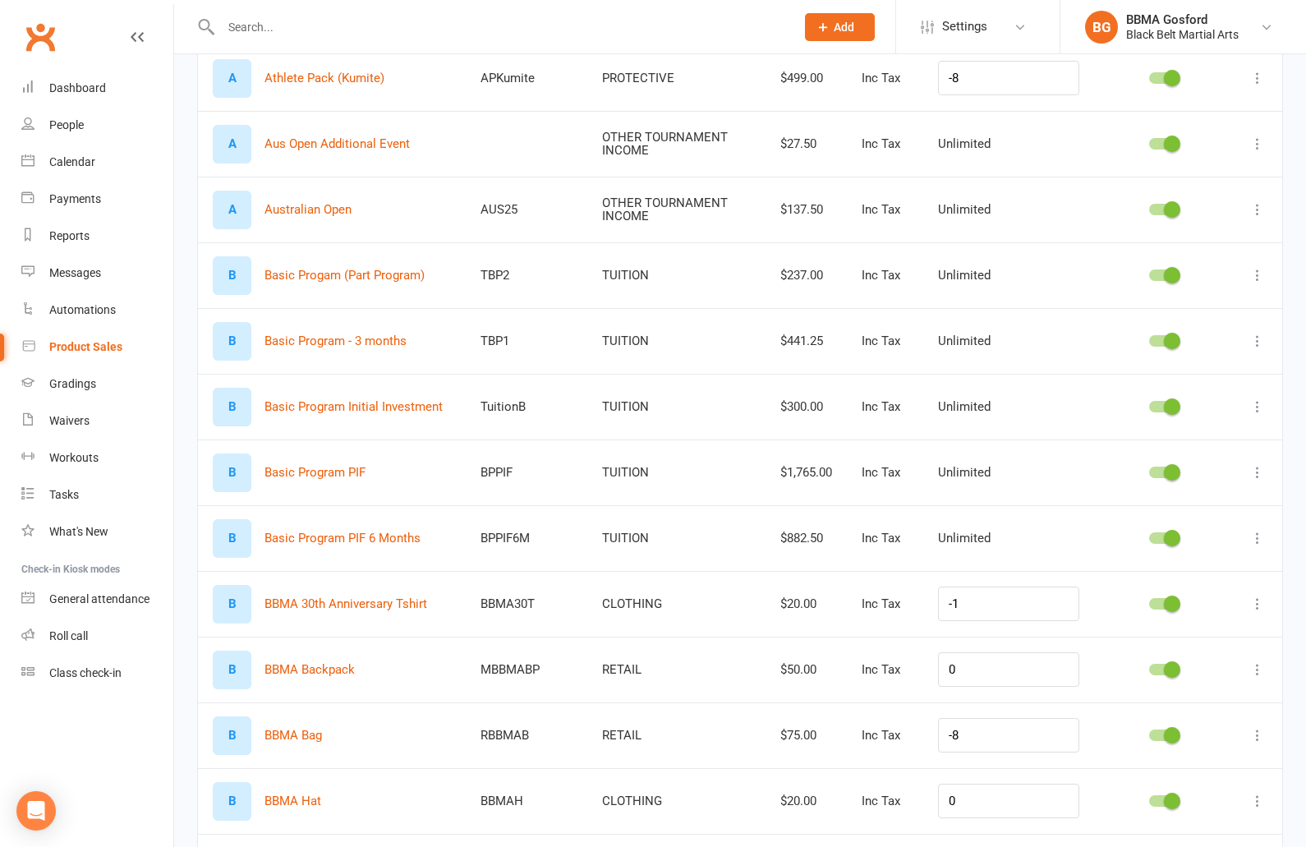
scroll to position [1570, 0]
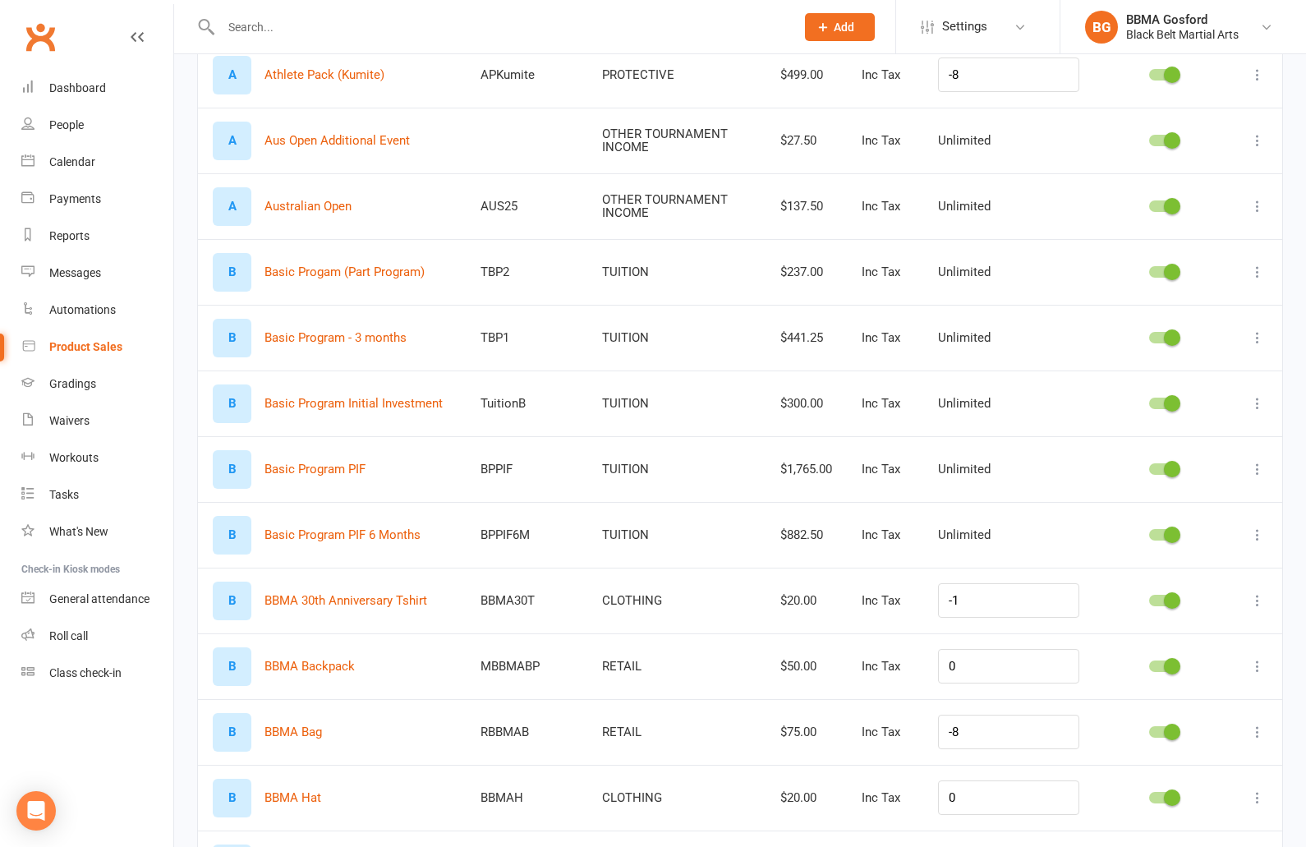
click at [1255, 269] on icon at bounding box center [1257, 272] width 16 height 16
click at [1183, 365] on link "Delete product" at bounding box center [1185, 368] width 163 height 33
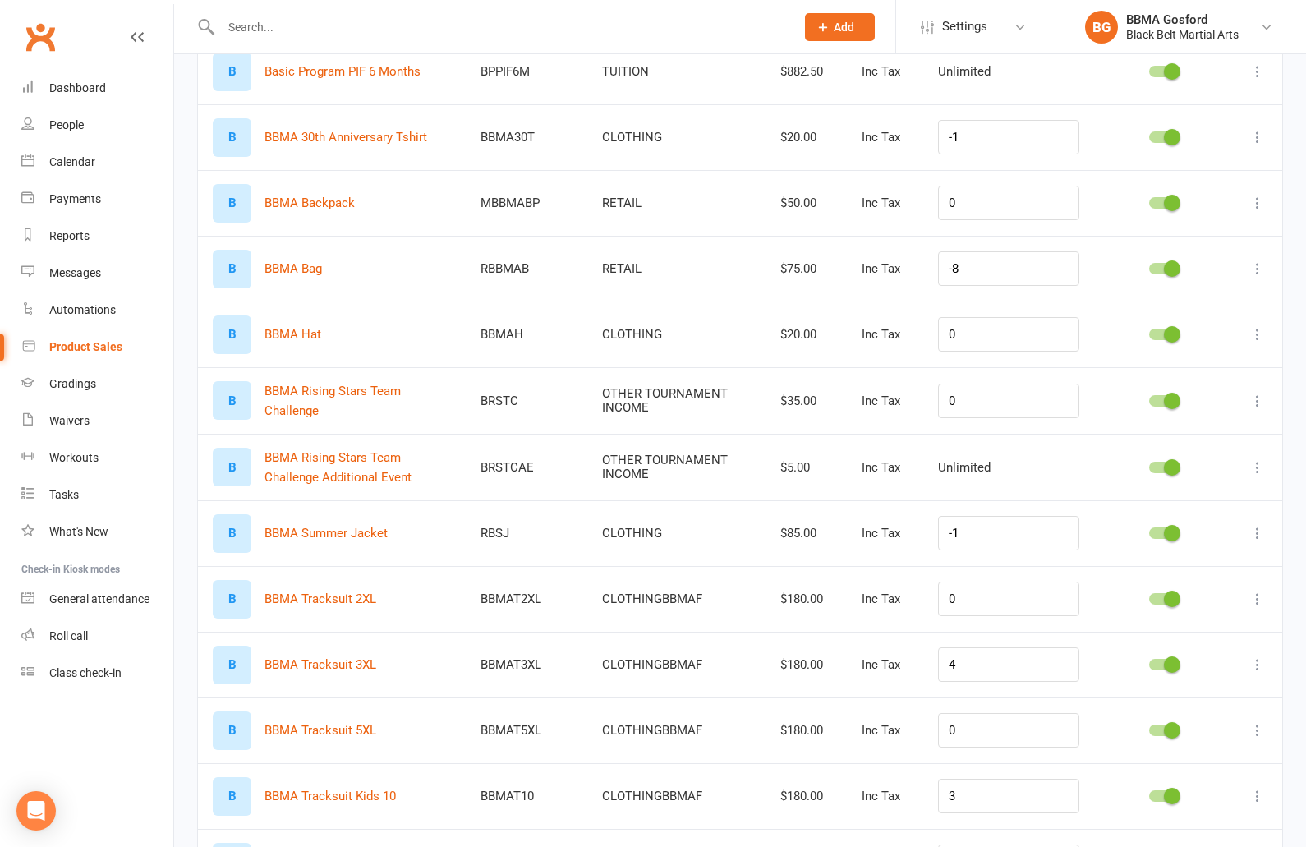
scroll to position [1970, 0]
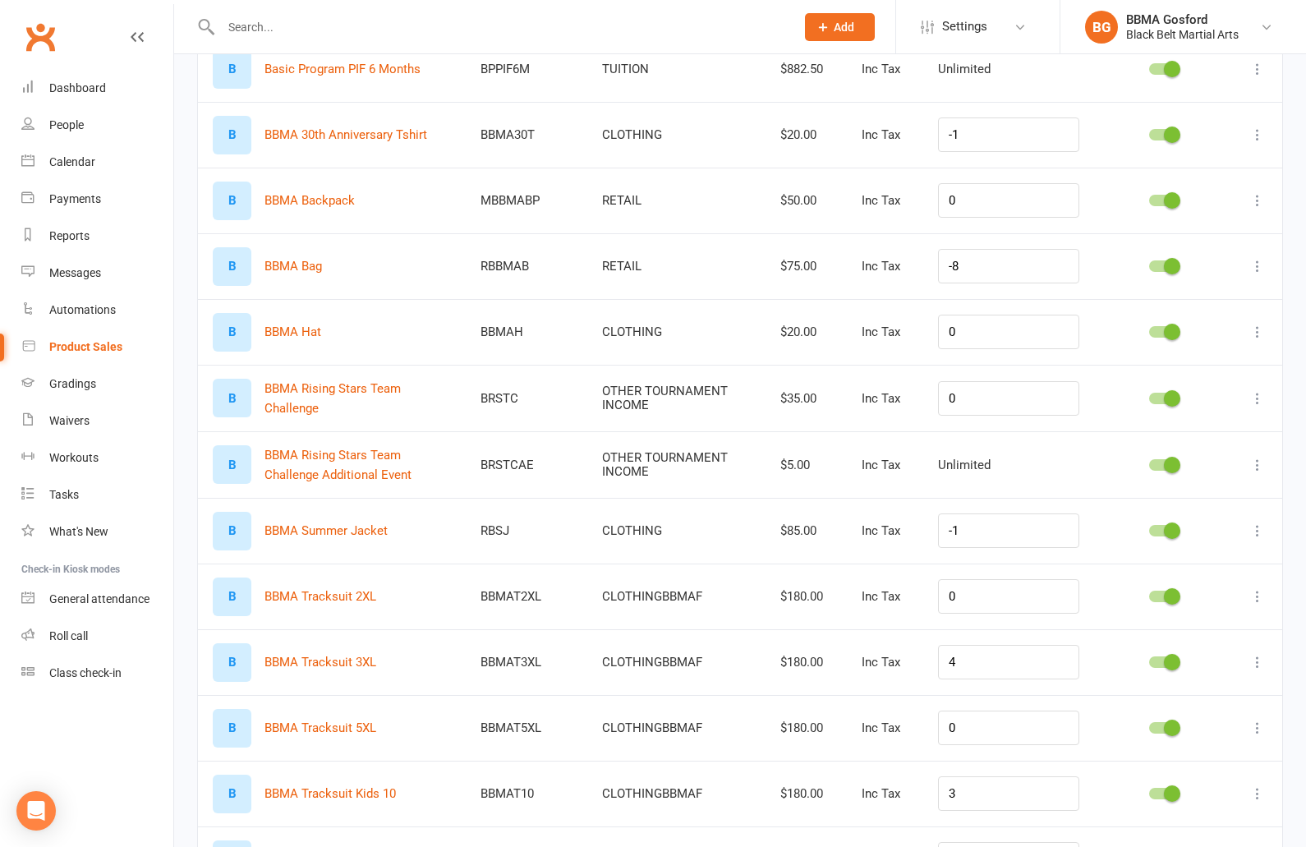
click at [1262, 330] on icon at bounding box center [1257, 332] width 16 height 16
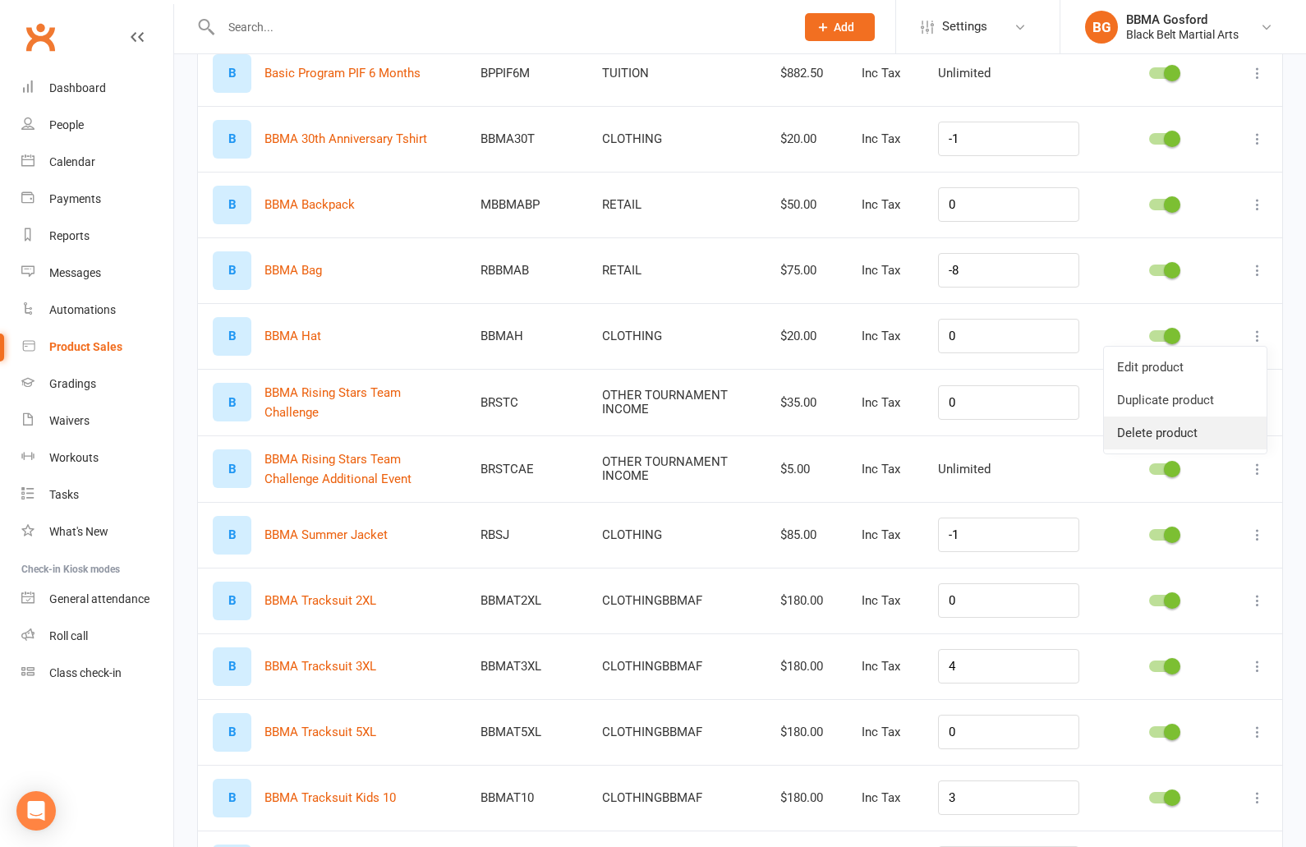
scroll to position [1961, 0]
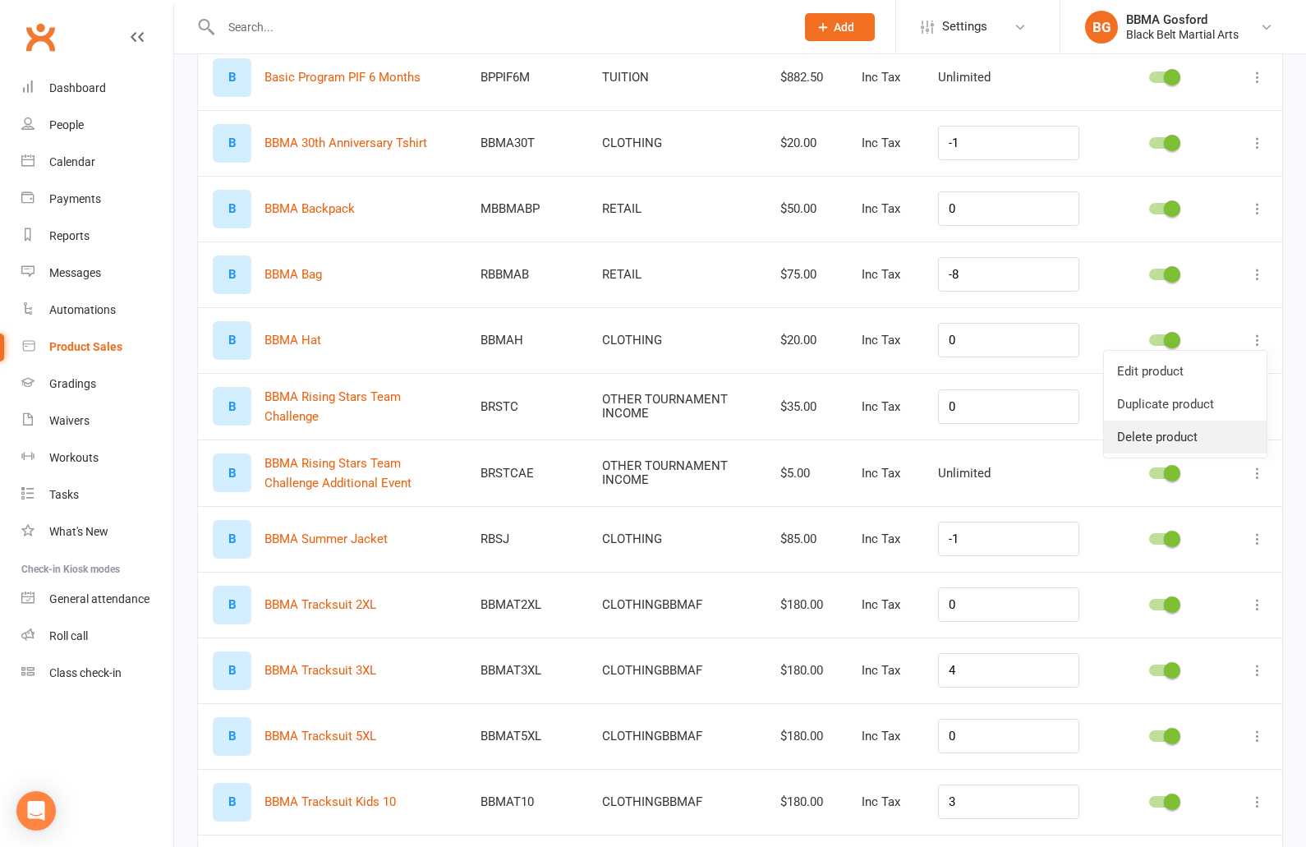
click at [1171, 431] on link "Delete product" at bounding box center [1185, 437] width 163 height 33
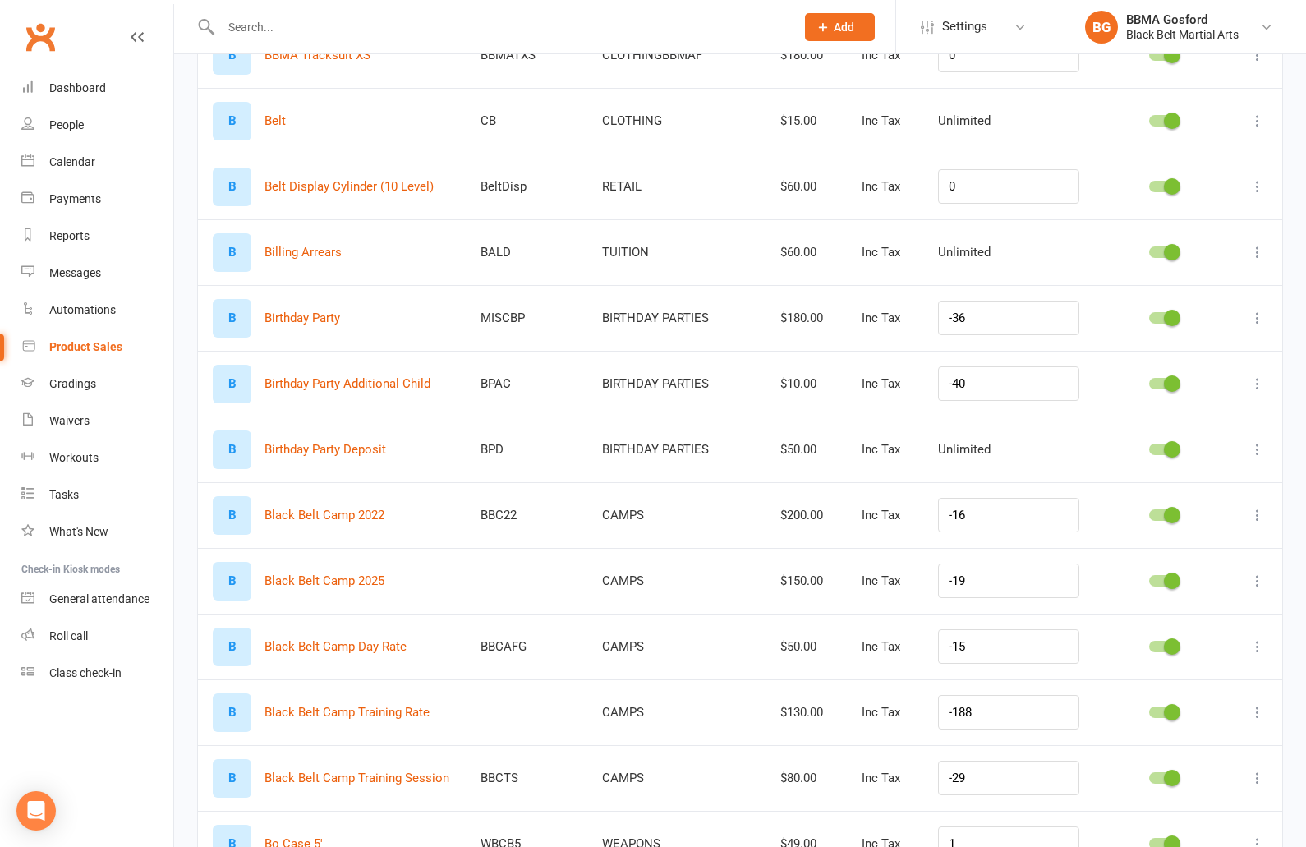
scroll to position [3171, 0]
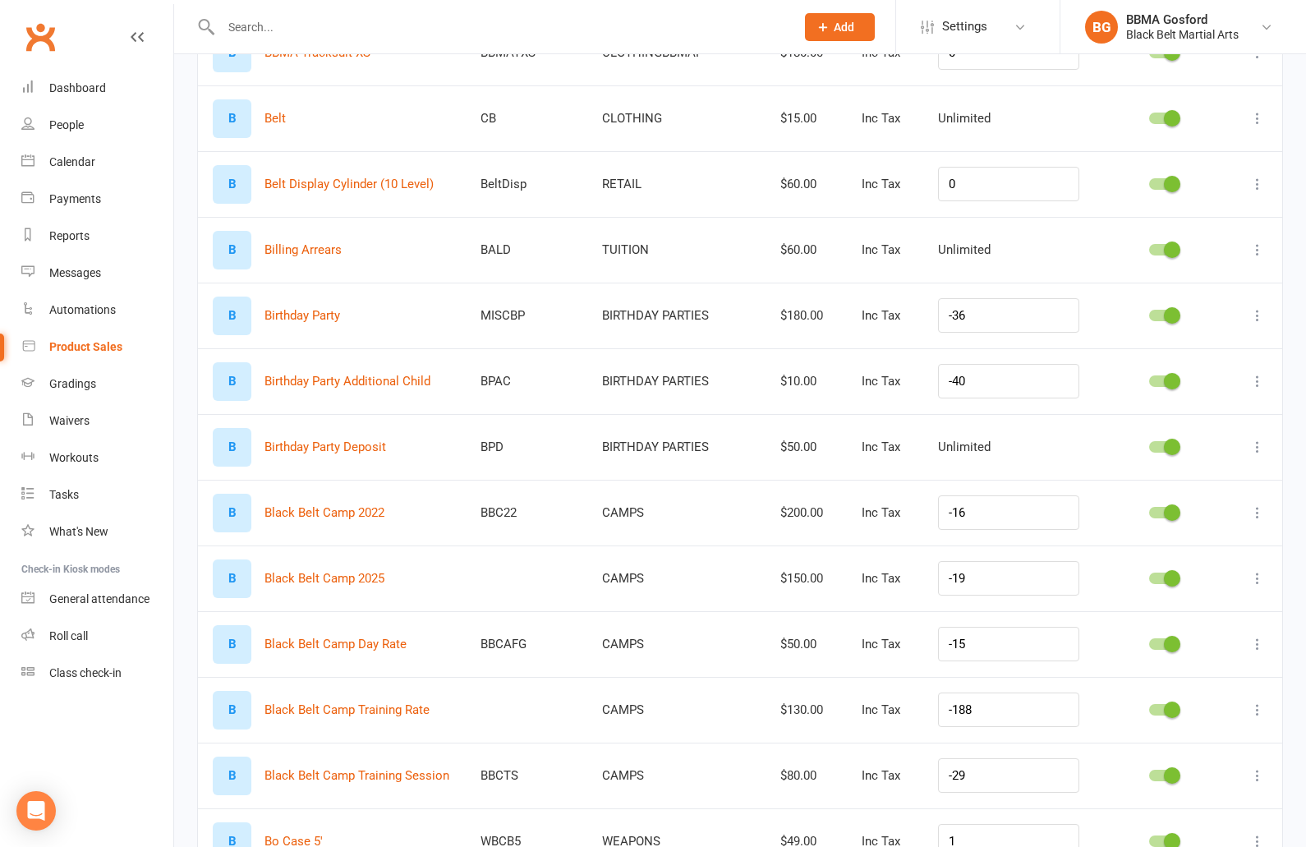
click at [1260, 510] on icon at bounding box center [1257, 512] width 16 height 16
click at [1147, 621] on link "Delete product" at bounding box center [1185, 609] width 163 height 33
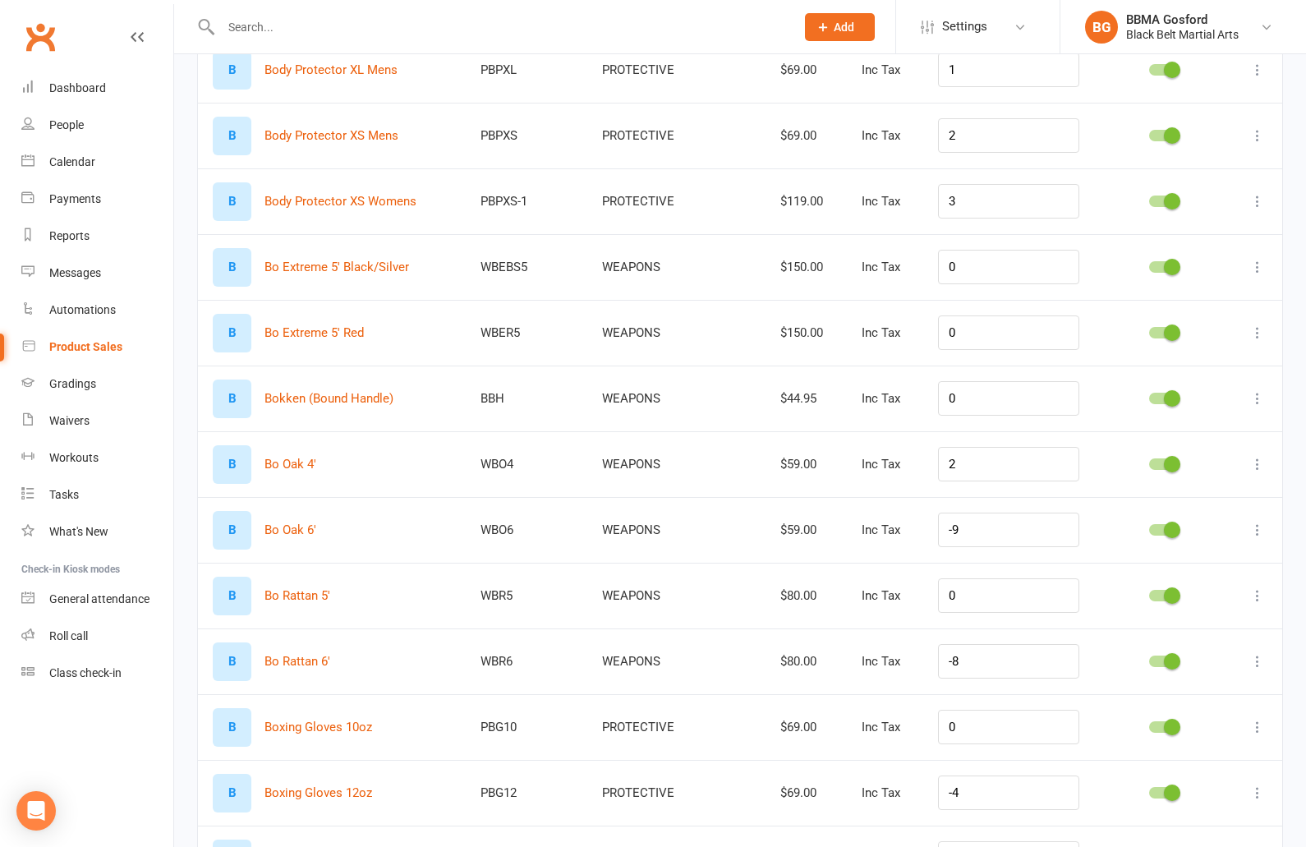
scroll to position [4595, 0]
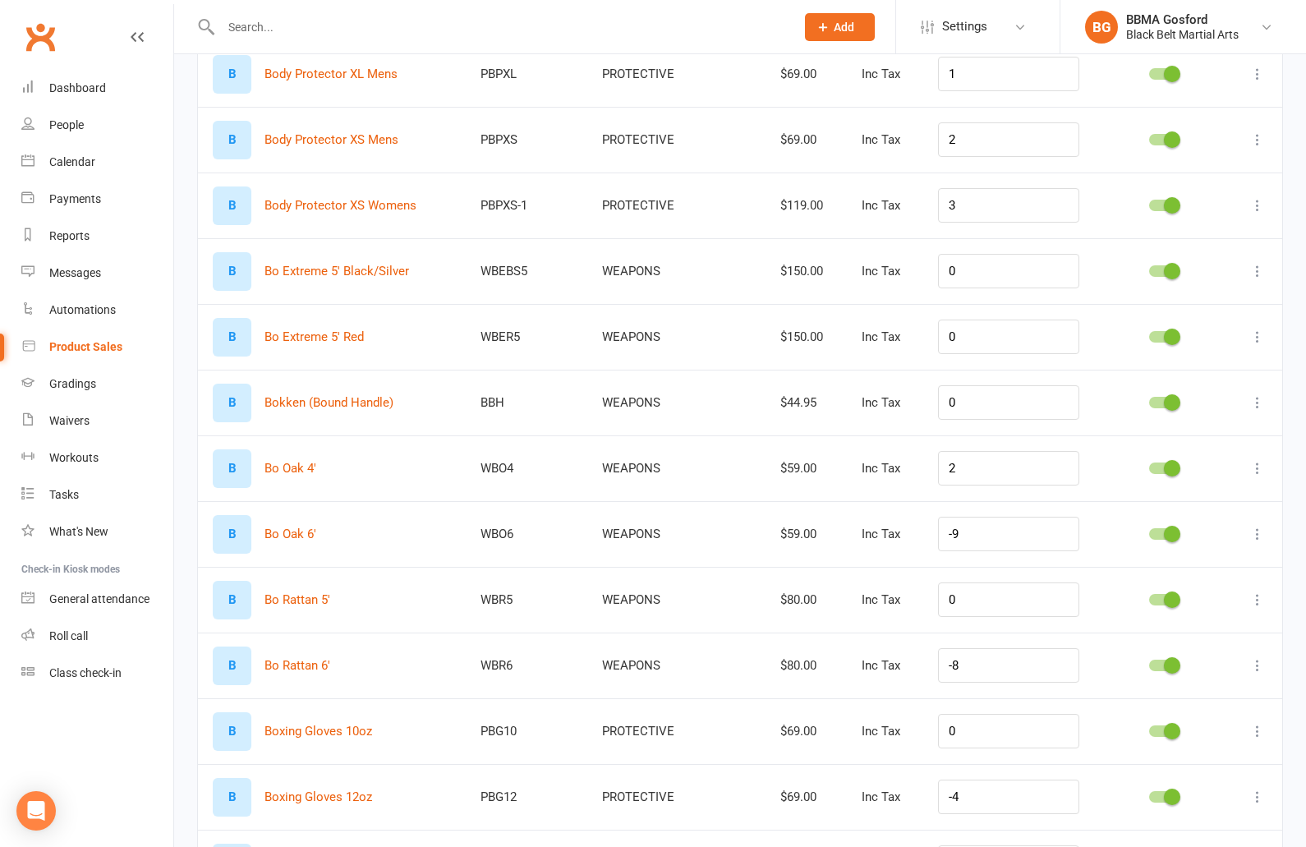
click at [1258, 272] on icon at bounding box center [1257, 271] width 16 height 16
click at [1165, 365] on link "Delete product" at bounding box center [1185, 368] width 163 height 33
click at [1256, 270] on icon at bounding box center [1257, 271] width 16 height 16
click at [1200, 306] on link "Edit product" at bounding box center [1185, 302] width 163 height 33
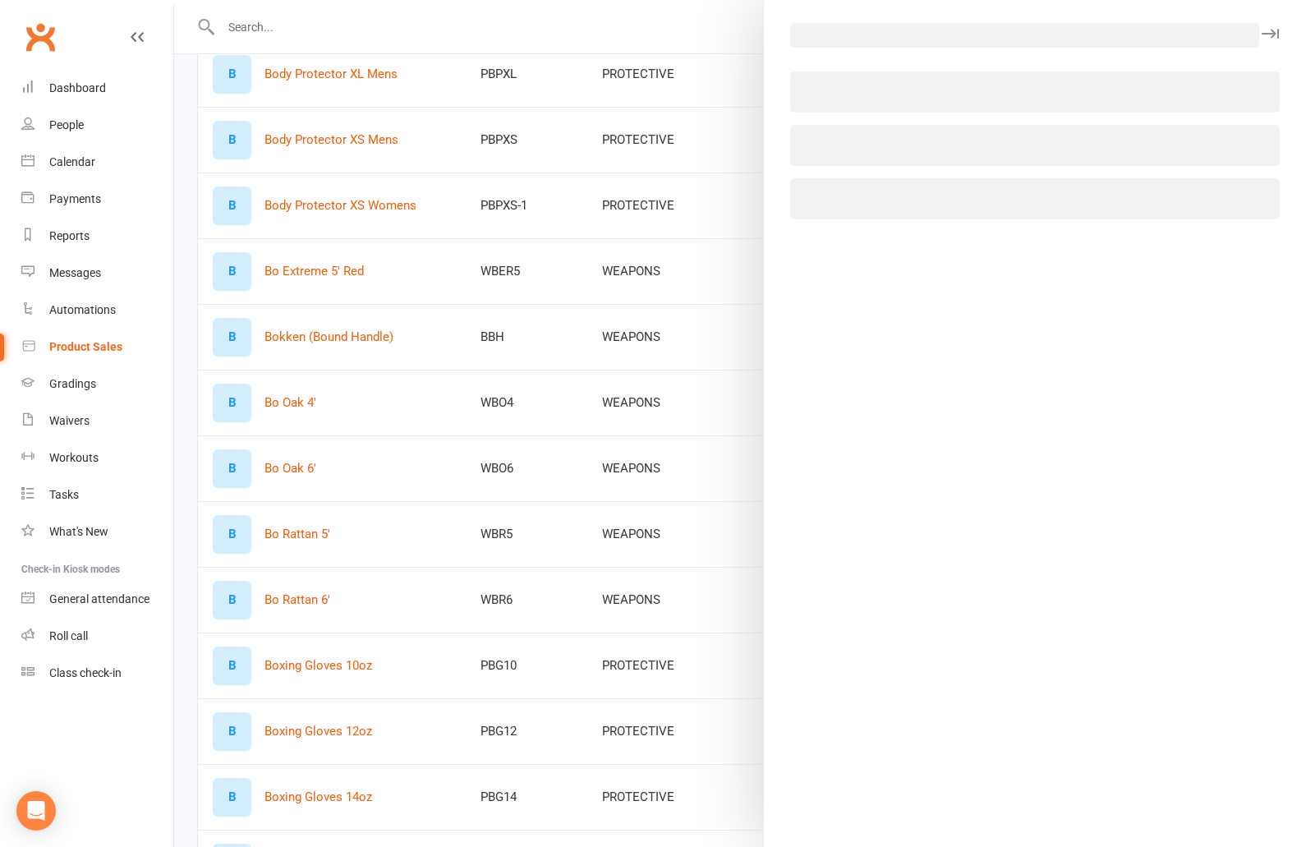
select select "567"
select select "512"
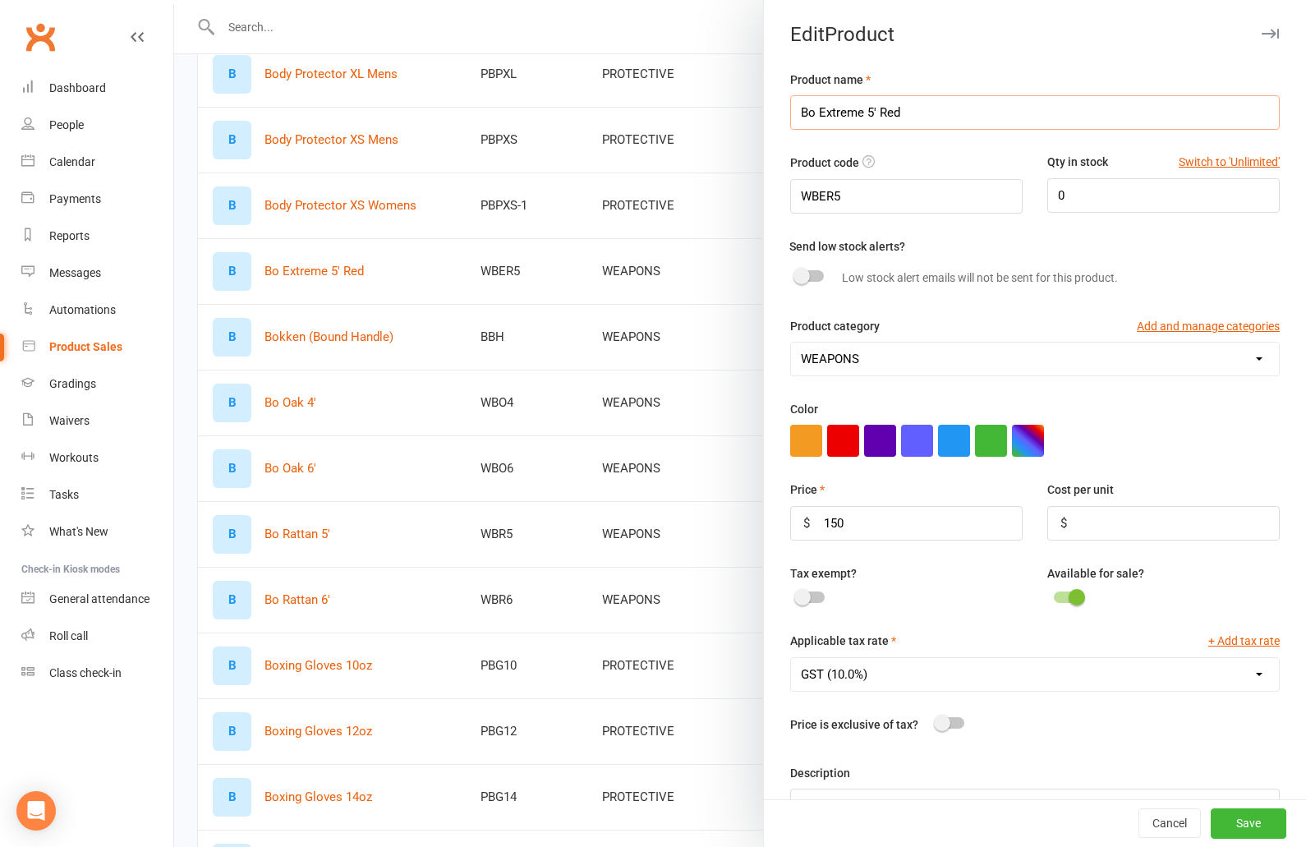
click at [911, 119] on input "Bo Extreme 5' Red" at bounding box center [1035, 112] width 490 height 34
type input "Bo Extreme 5'"
click at [1249, 830] on button "Save" at bounding box center [1249, 824] width 76 height 30
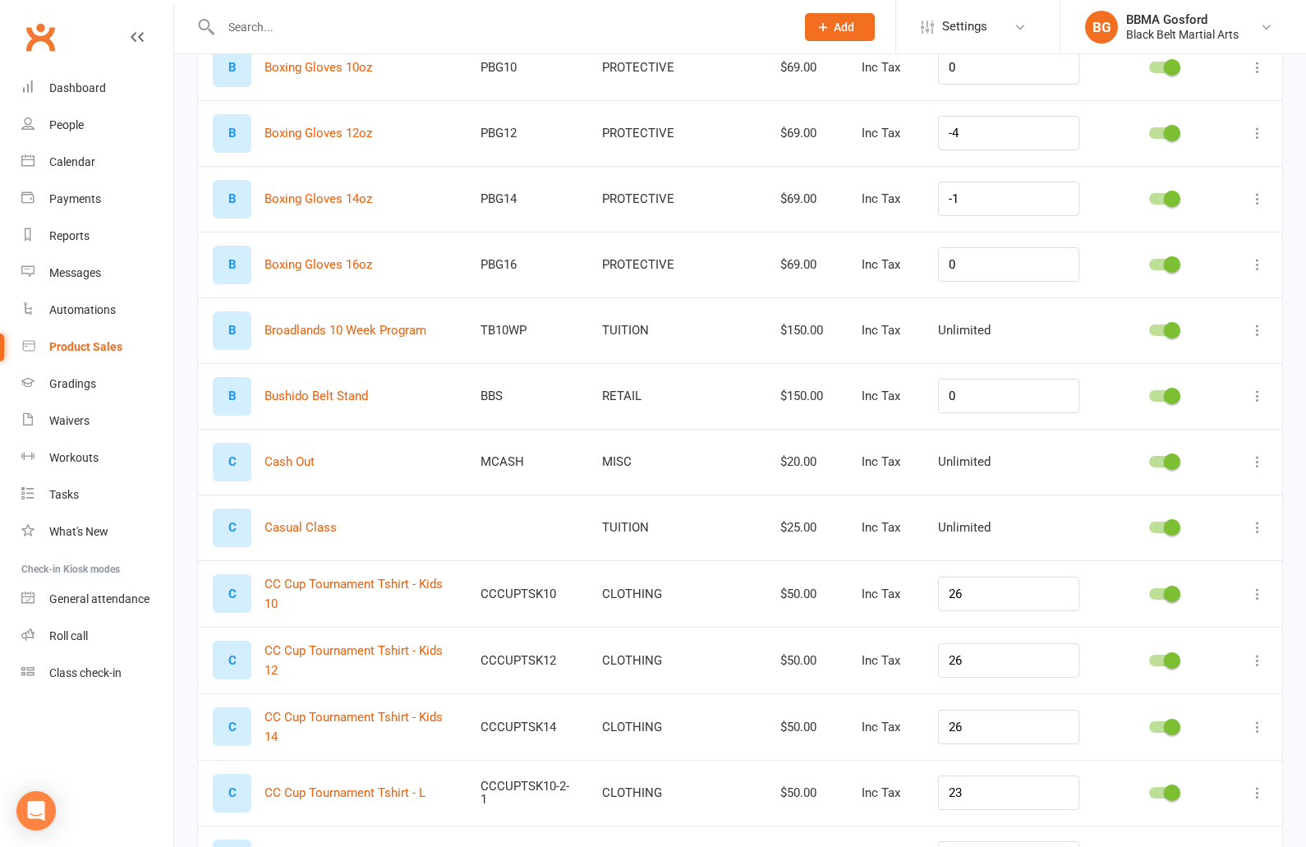
scroll to position [5194, 0]
click at [1259, 396] on icon at bounding box center [1257, 395] width 16 height 16
click at [1185, 499] on link "Delete product" at bounding box center [1185, 492] width 163 height 33
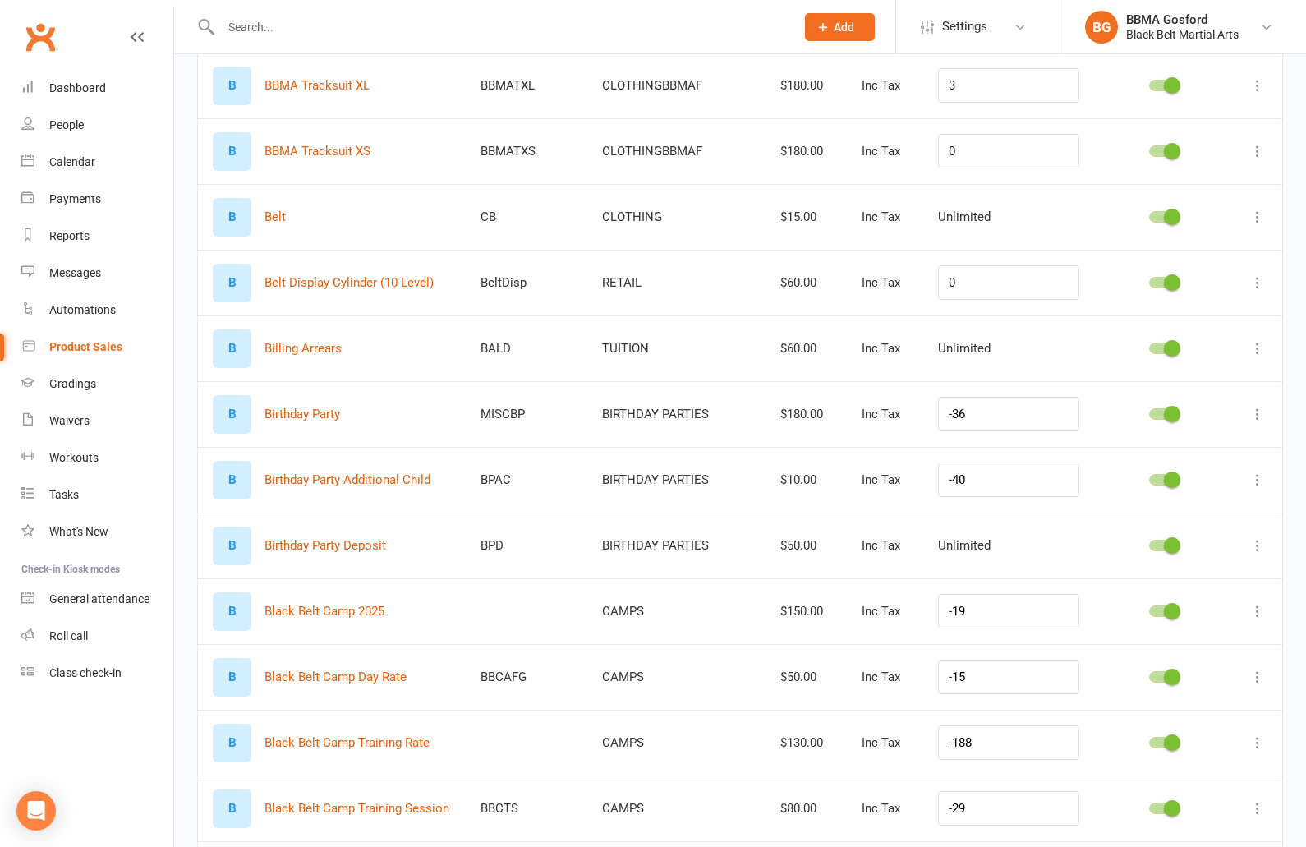
scroll to position [3050, 0]
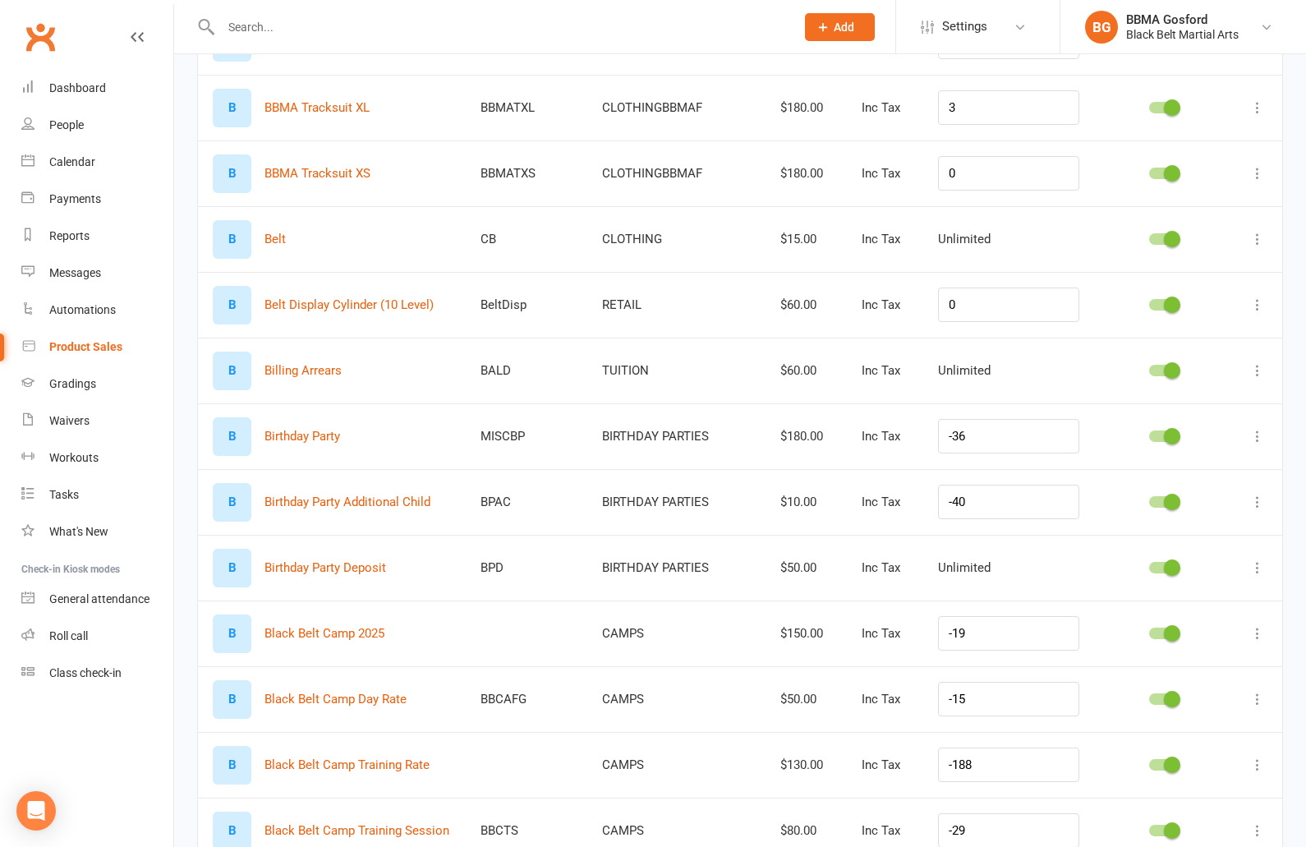
click at [1260, 304] on icon at bounding box center [1257, 305] width 16 height 16
click at [1169, 404] on link "Delete product" at bounding box center [1185, 401] width 163 height 33
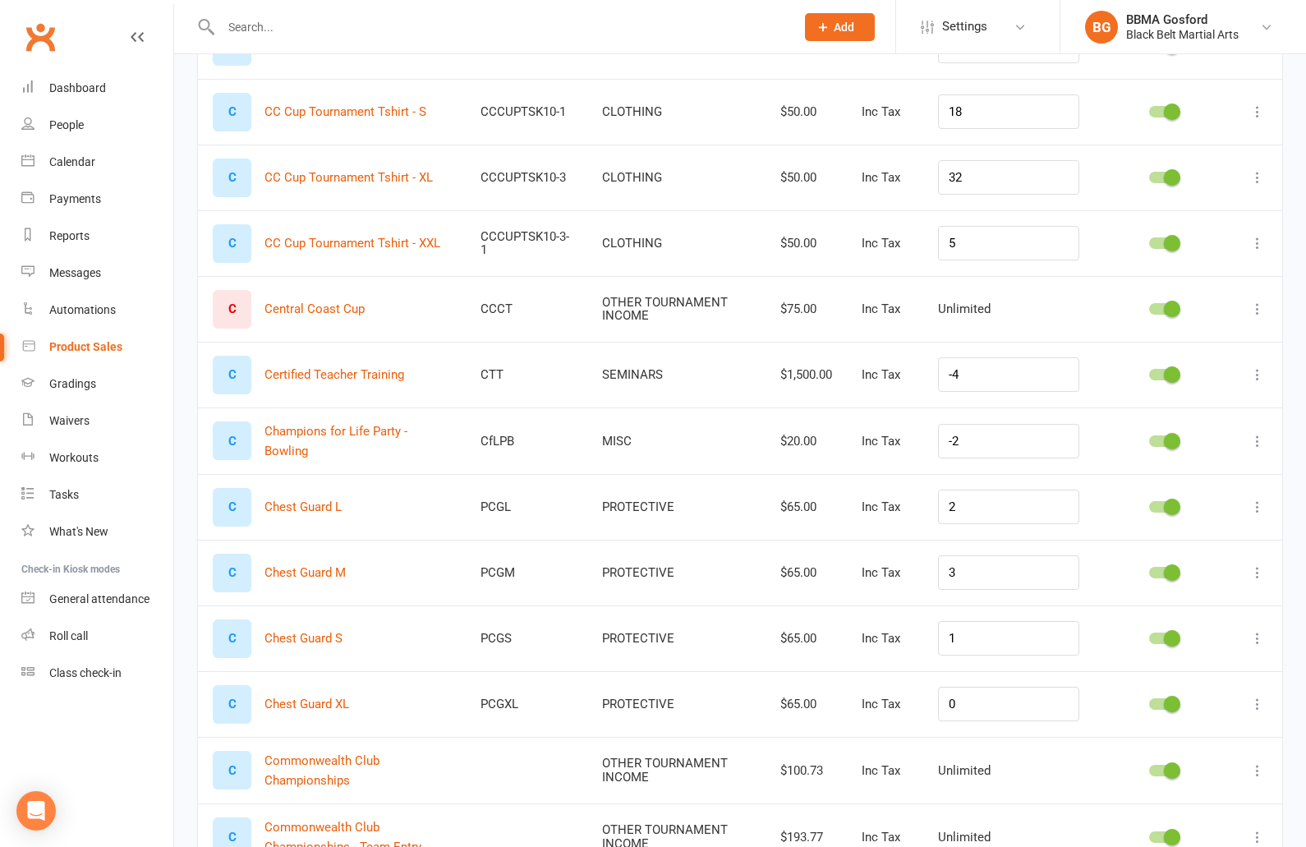
scroll to position [5876, 0]
click at [1259, 301] on icon at bounding box center [1257, 306] width 16 height 16
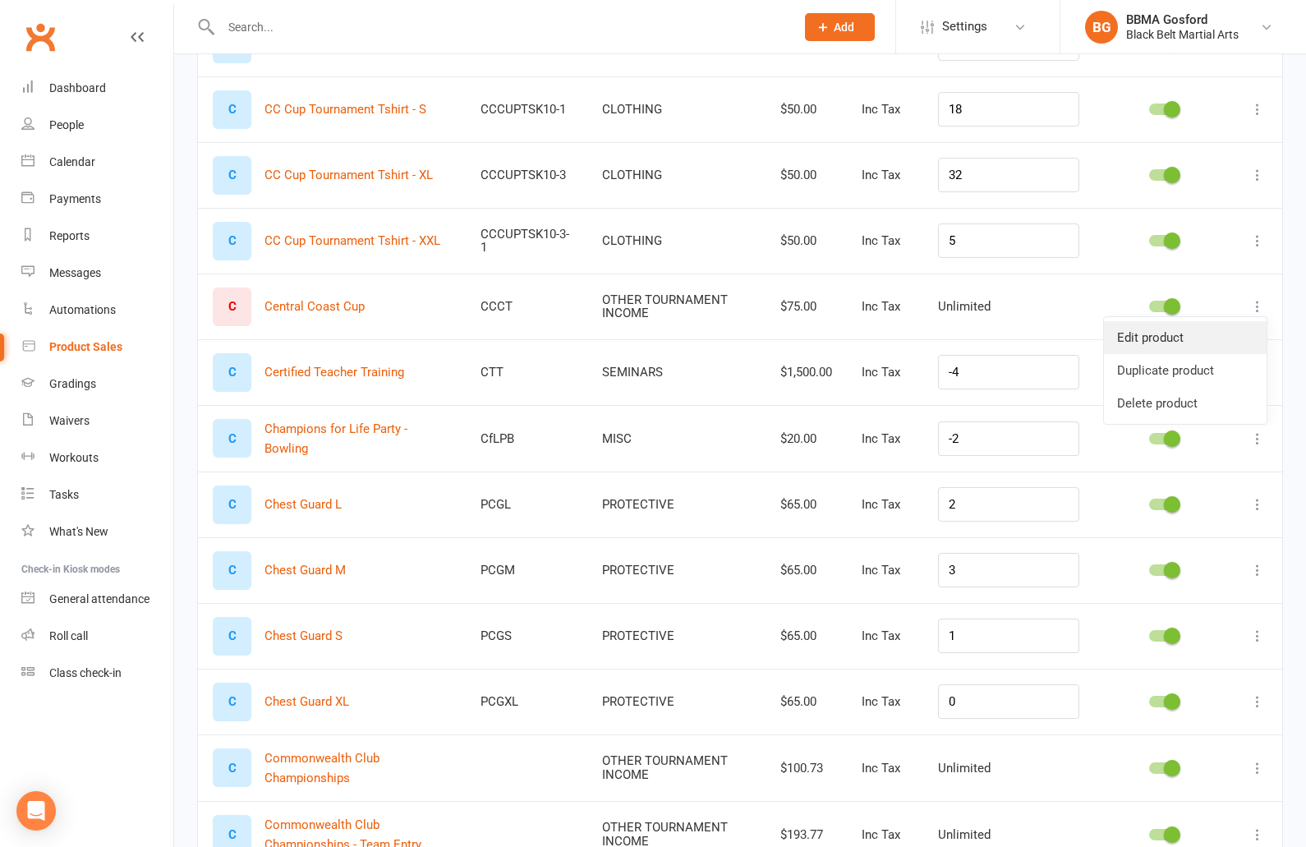
click at [1212, 331] on link "Edit product" at bounding box center [1185, 337] width 163 height 33
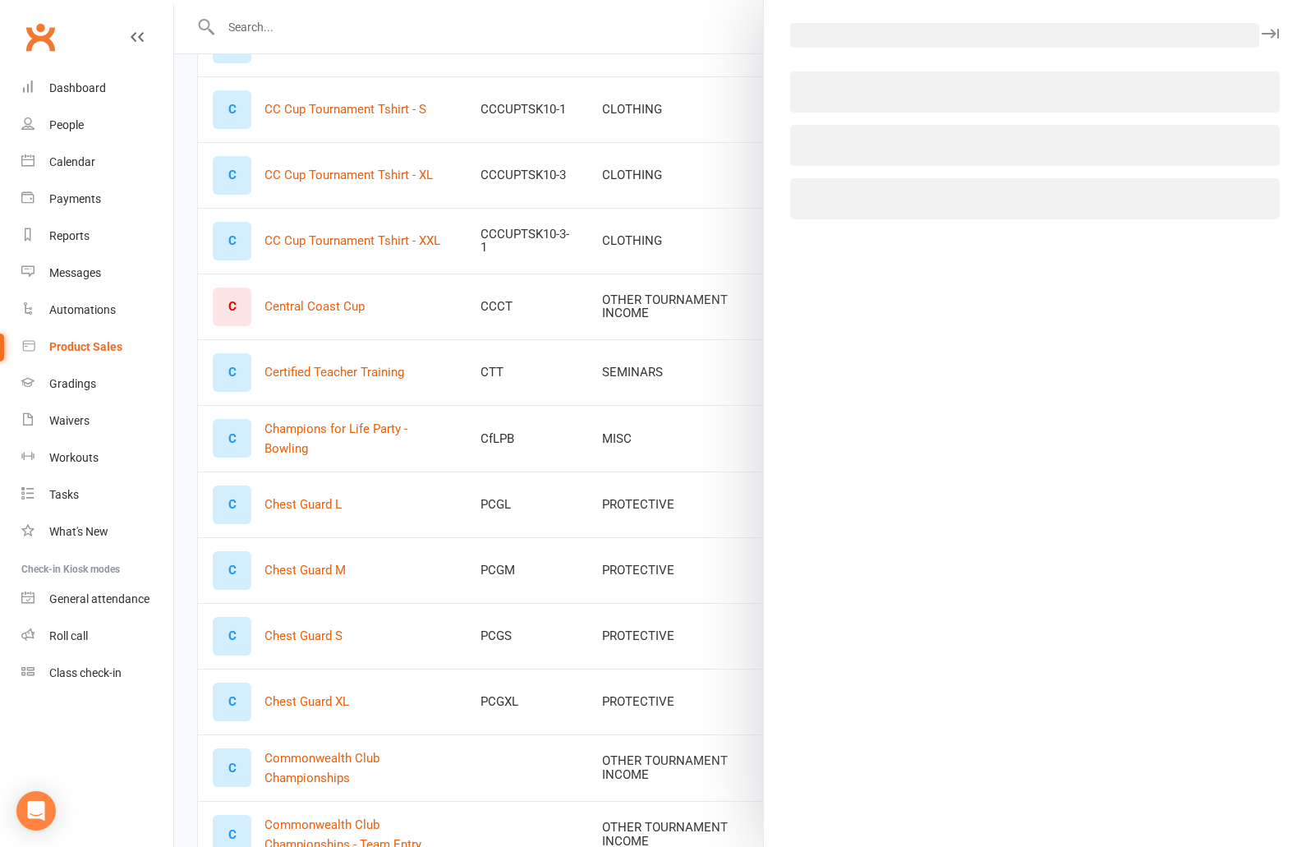
select select "2640"
select select "512"
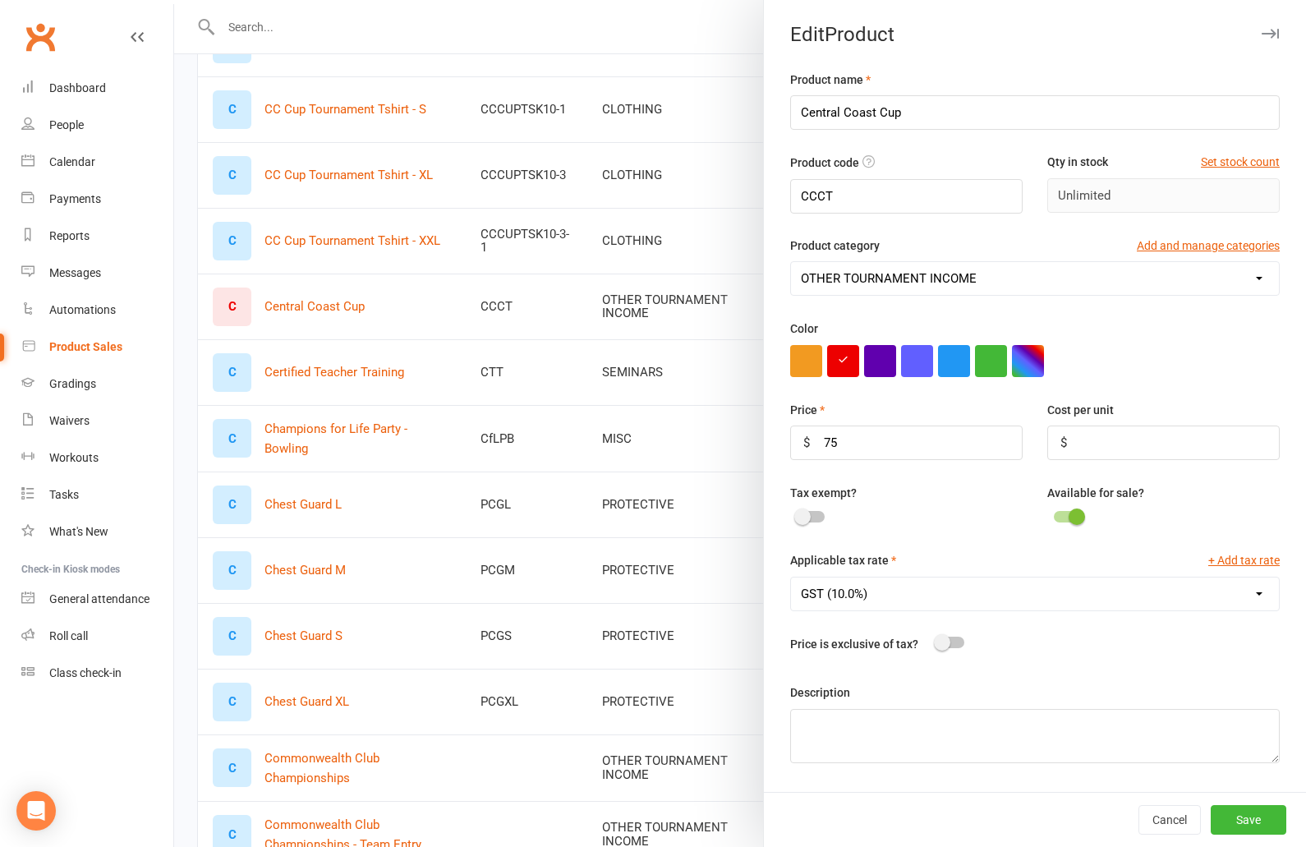
click option "OTHER TOURNAMENT INCOME" at bounding box center [0, 0] width 0 height 0
click at [1160, 819] on button "Cancel" at bounding box center [1169, 820] width 62 height 30
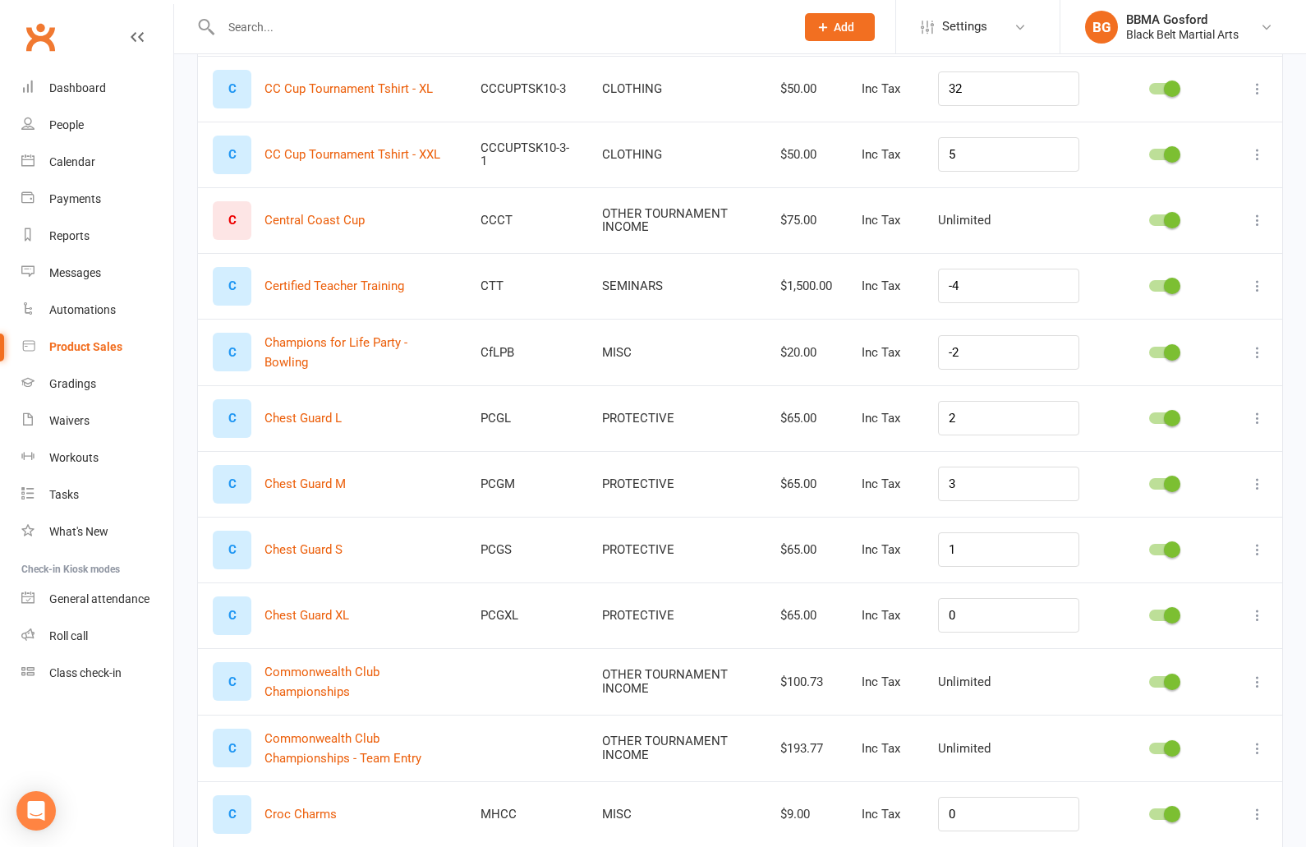
scroll to position [5963, 0]
click at [1257, 349] on icon at bounding box center [1257, 351] width 16 height 16
click at [1176, 444] on link "Delete product" at bounding box center [1185, 447] width 163 height 33
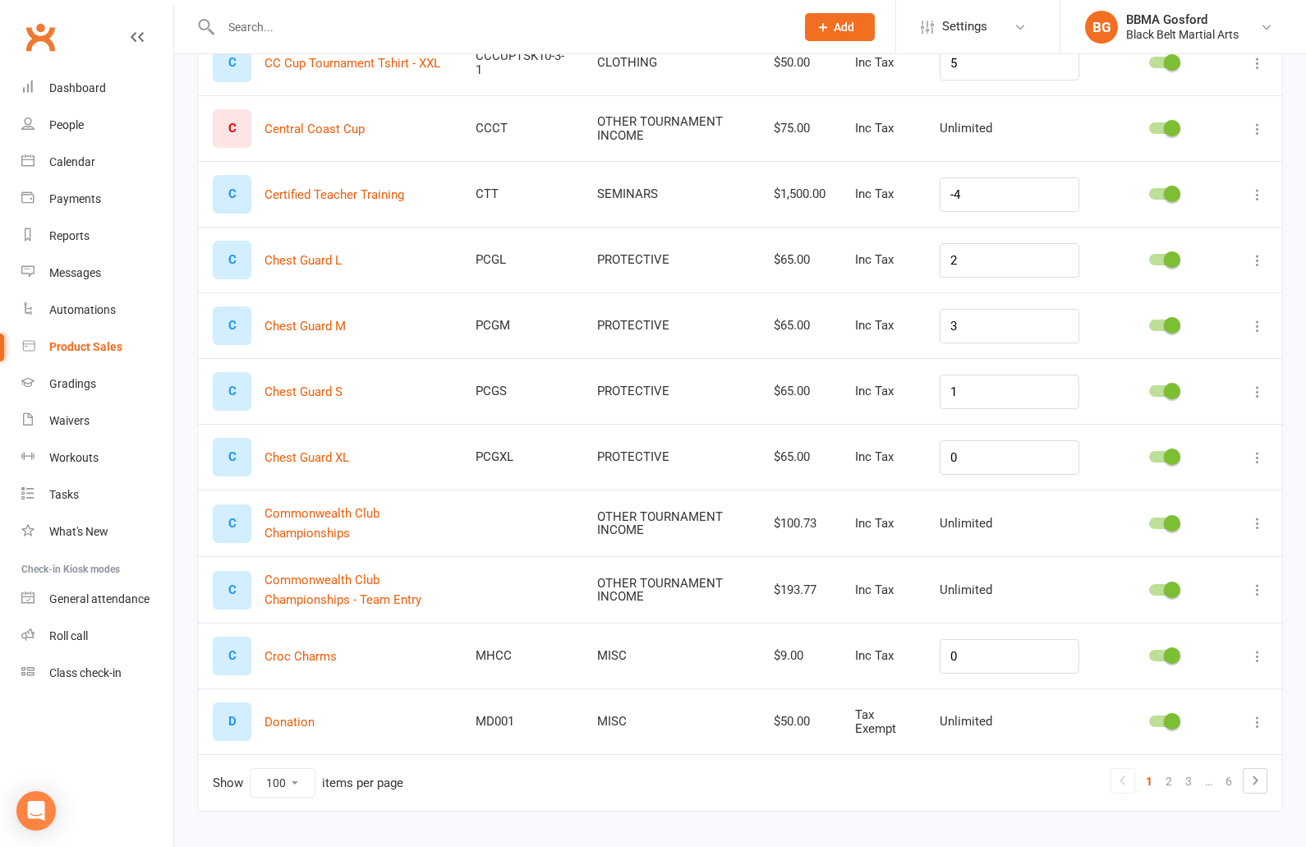
scroll to position [6059, 0]
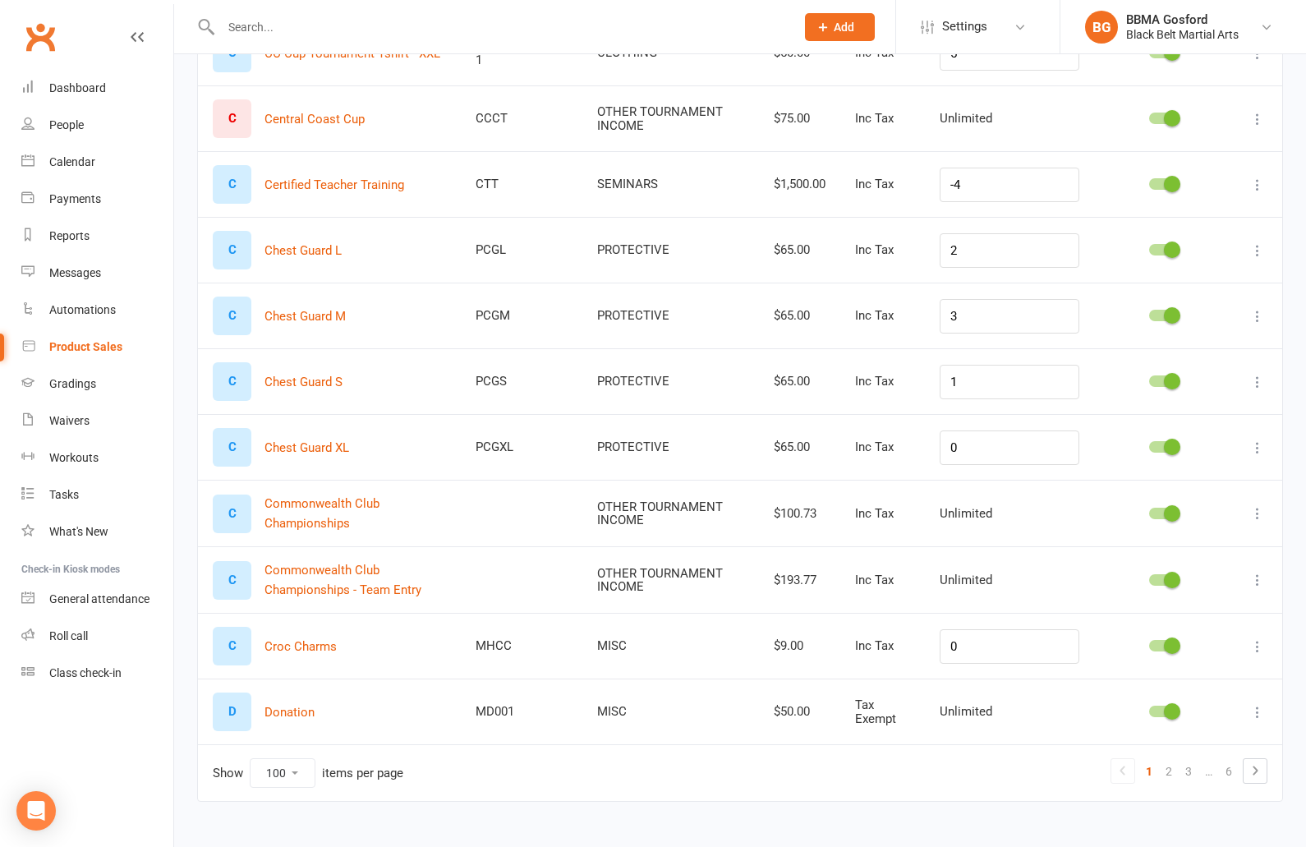
click at [1258, 647] on icon at bounding box center [1257, 646] width 16 height 16
click at [1180, 744] on link "Delete product" at bounding box center [1185, 742] width 163 height 33
click option "100" at bounding box center [0, 0] width 0 height 0
click at [1167, 770] on link "2" at bounding box center [1169, 771] width 20 height 23
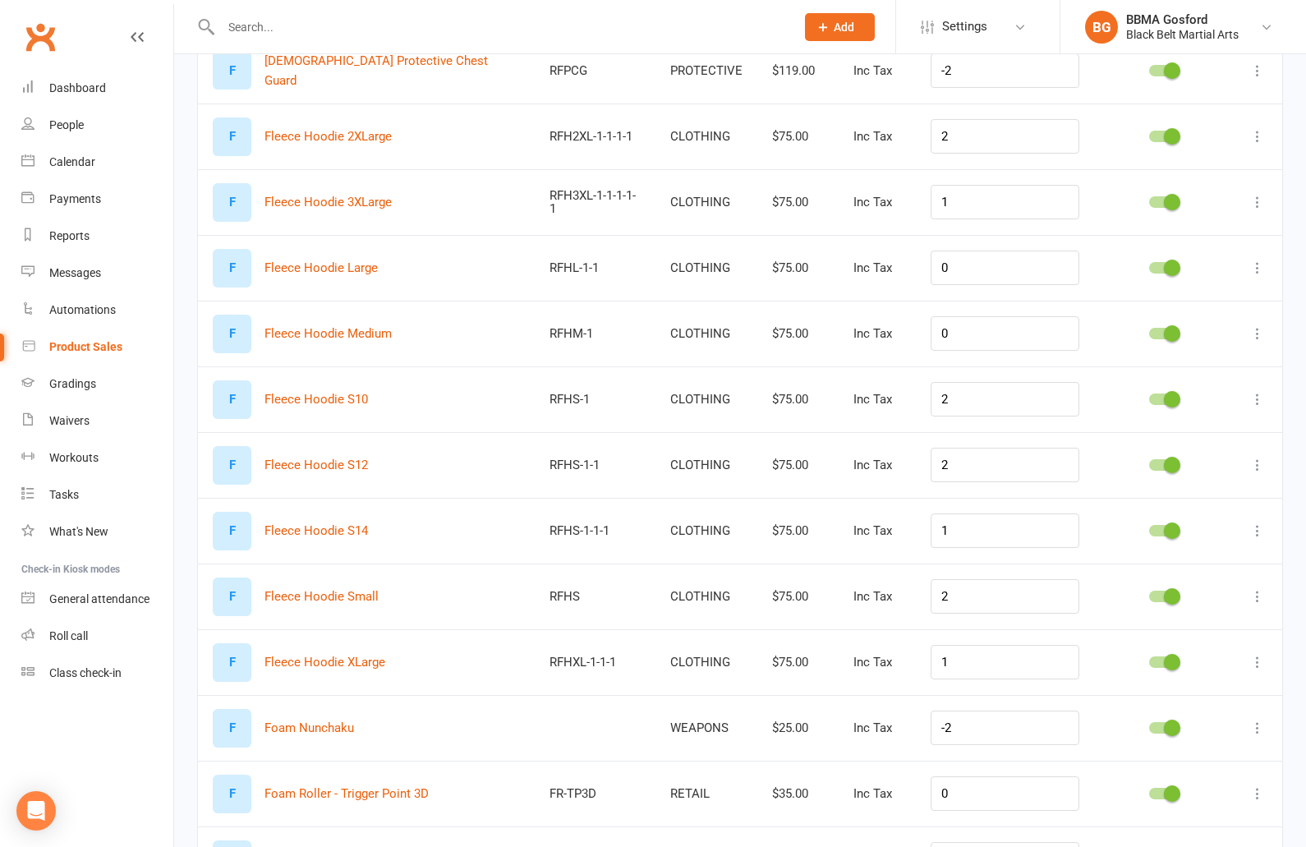
scroll to position [0, 0]
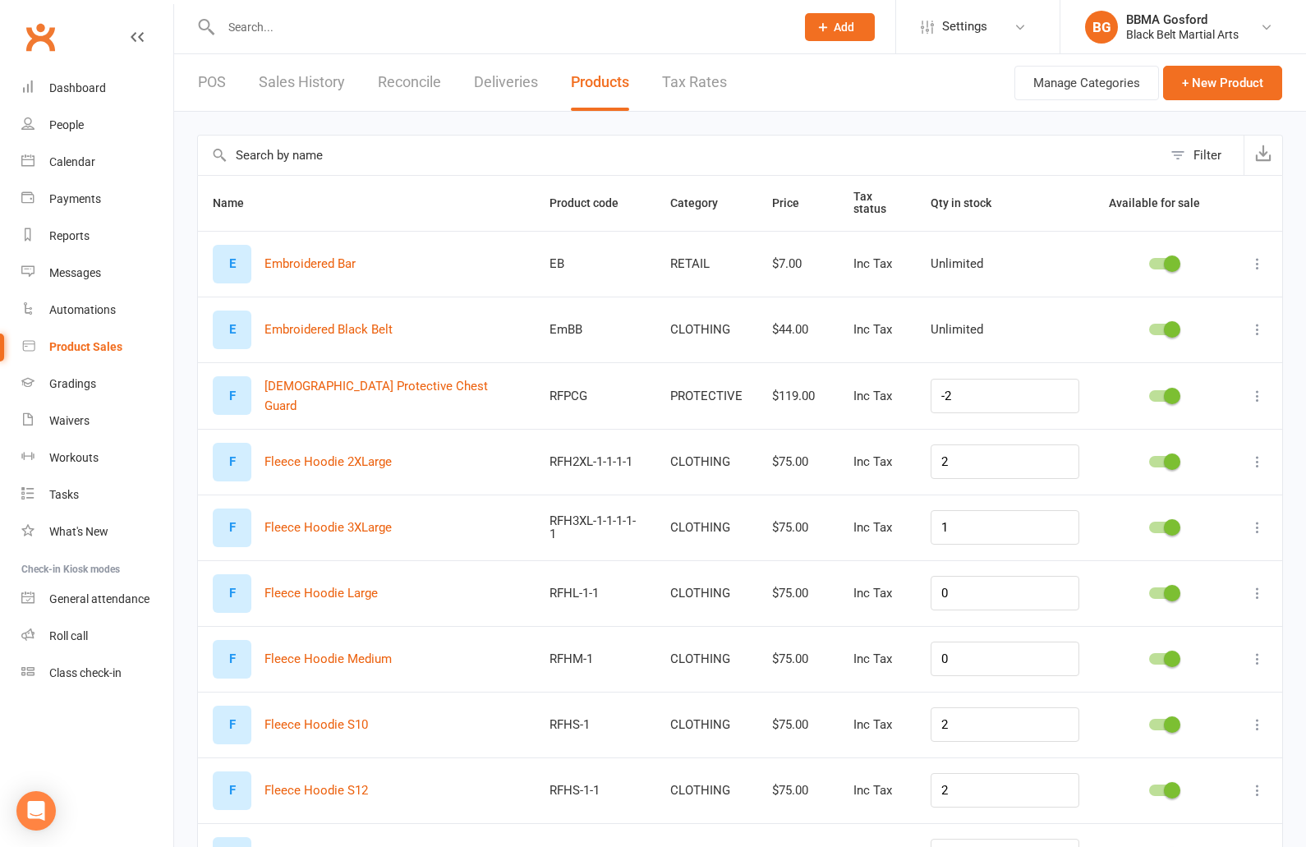
click at [258, 23] on input "text" at bounding box center [500, 27] width 568 height 23
click at [246, 21] on input "text" at bounding box center [500, 27] width 568 height 23
type input "w"
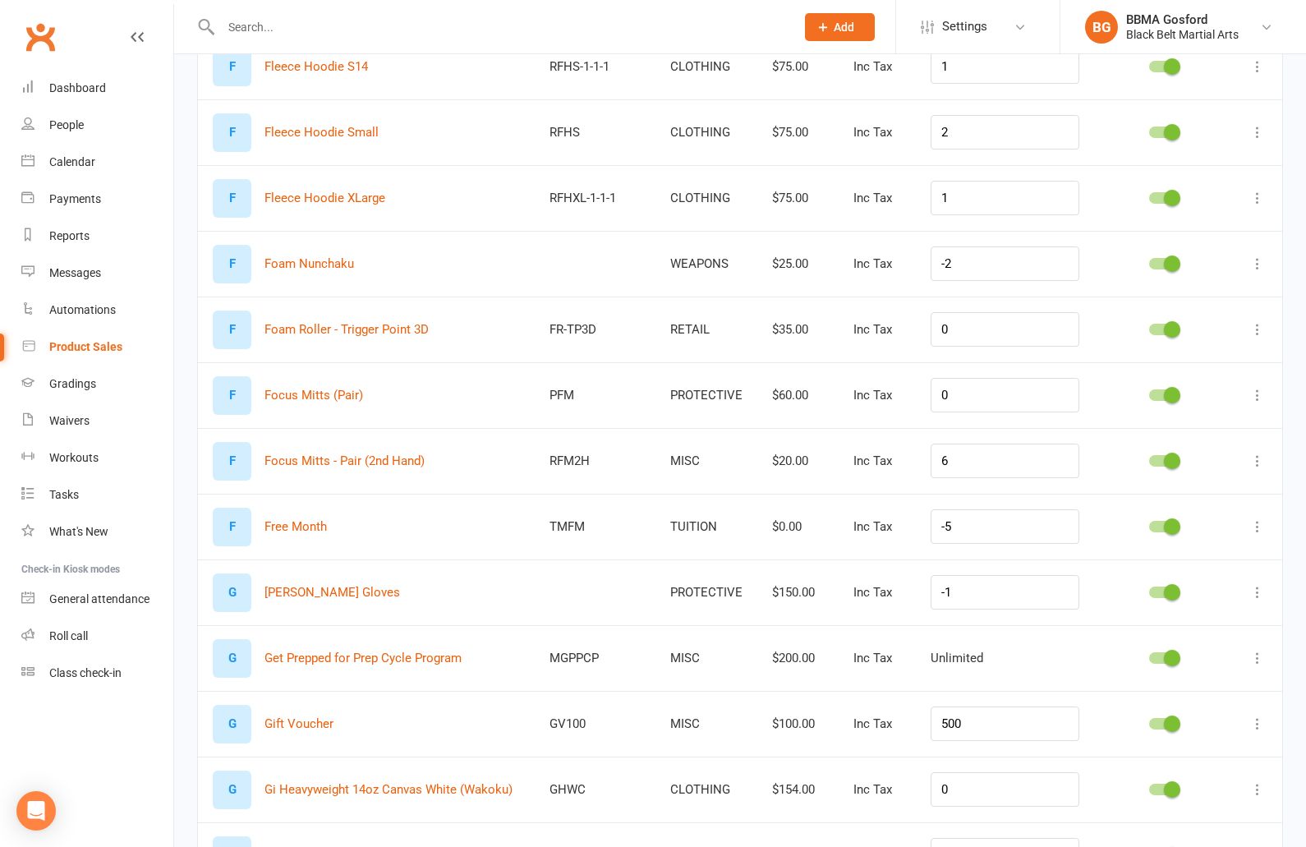
scroll to position [790, 0]
click at [1260, 393] on icon at bounding box center [1257, 394] width 16 height 16
click at [1152, 490] on link "Delete product" at bounding box center [1185, 491] width 163 height 33
click at [1257, 458] on icon at bounding box center [1257, 460] width 16 height 16
click at [1175, 499] on link "Edit product" at bounding box center [1185, 491] width 163 height 33
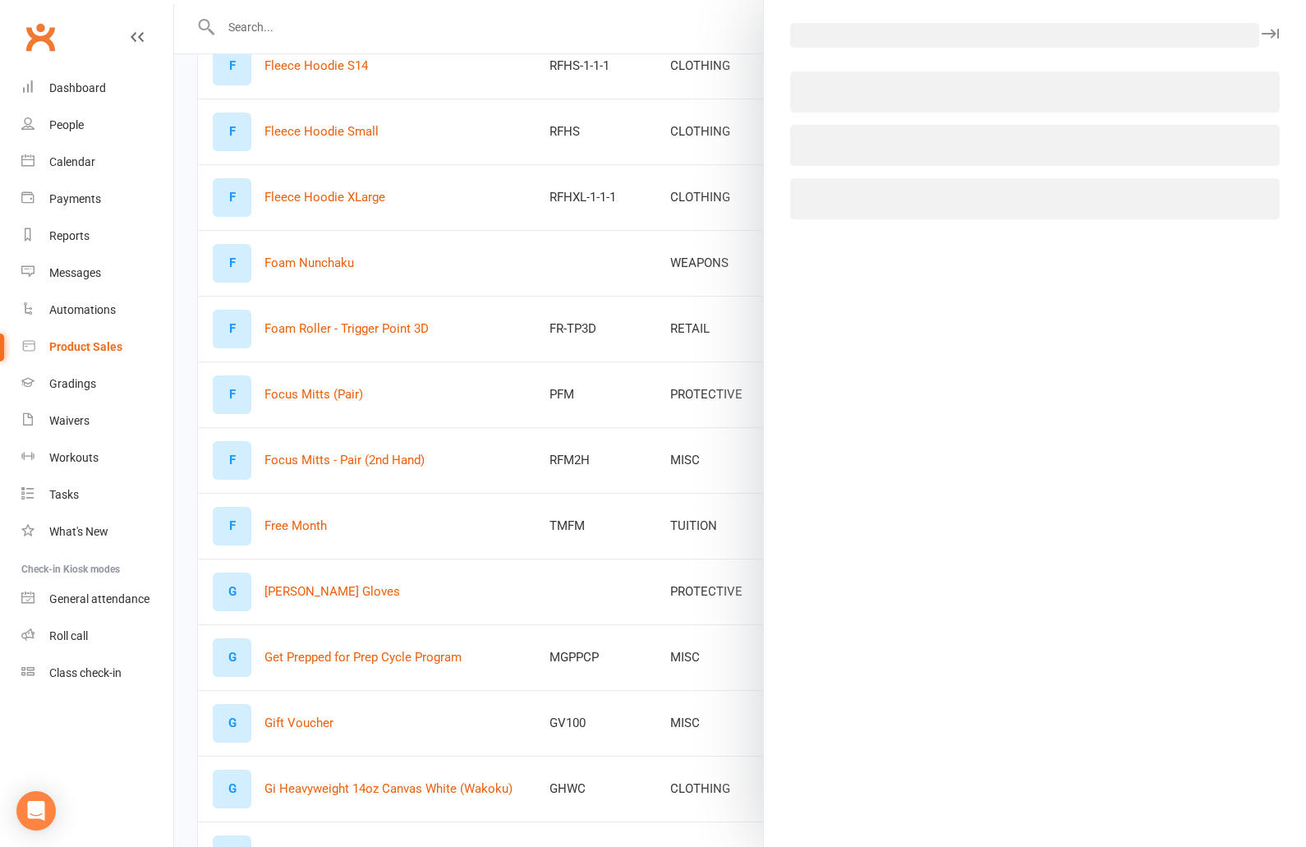
select select "569"
select select "512"
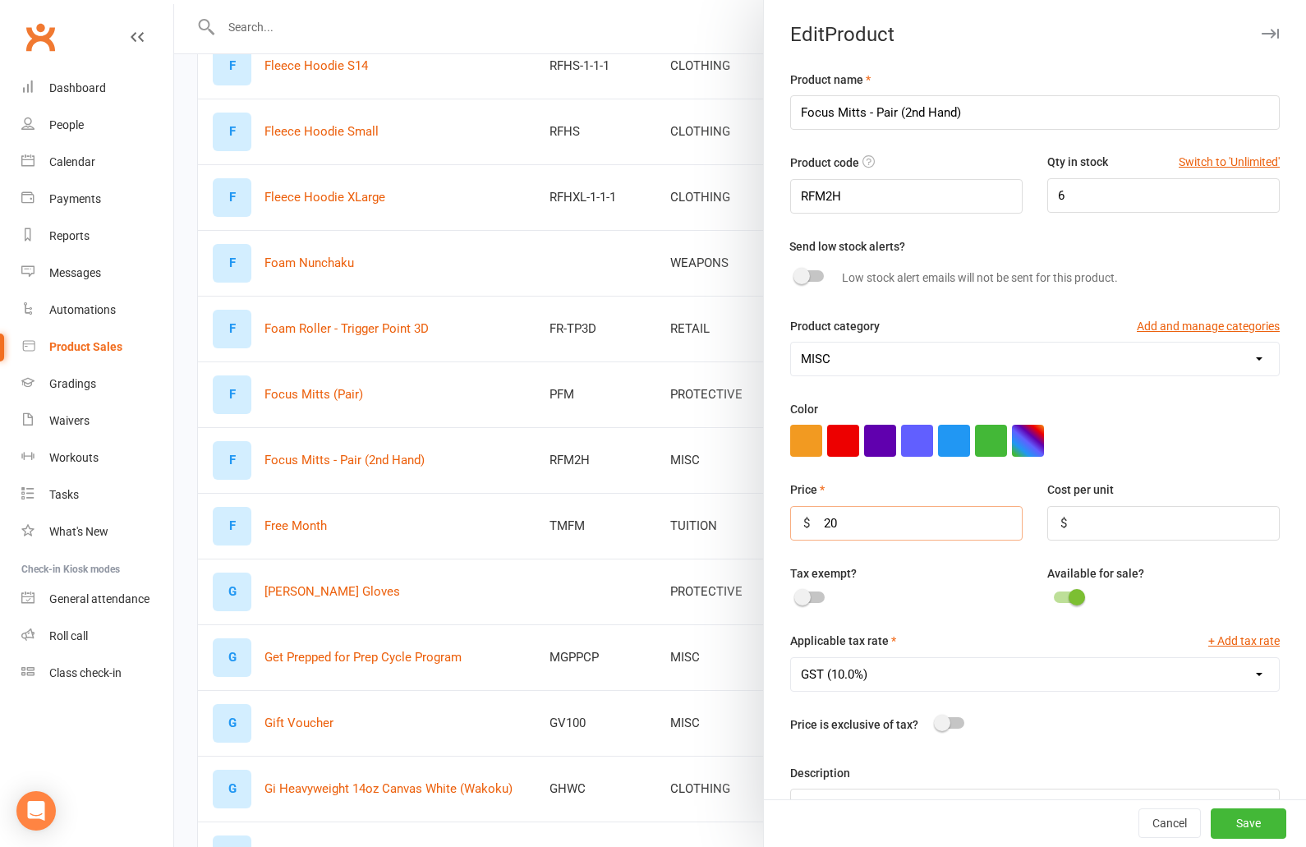
click at [869, 527] on input "20" at bounding box center [906, 523] width 232 height 34
type input "10"
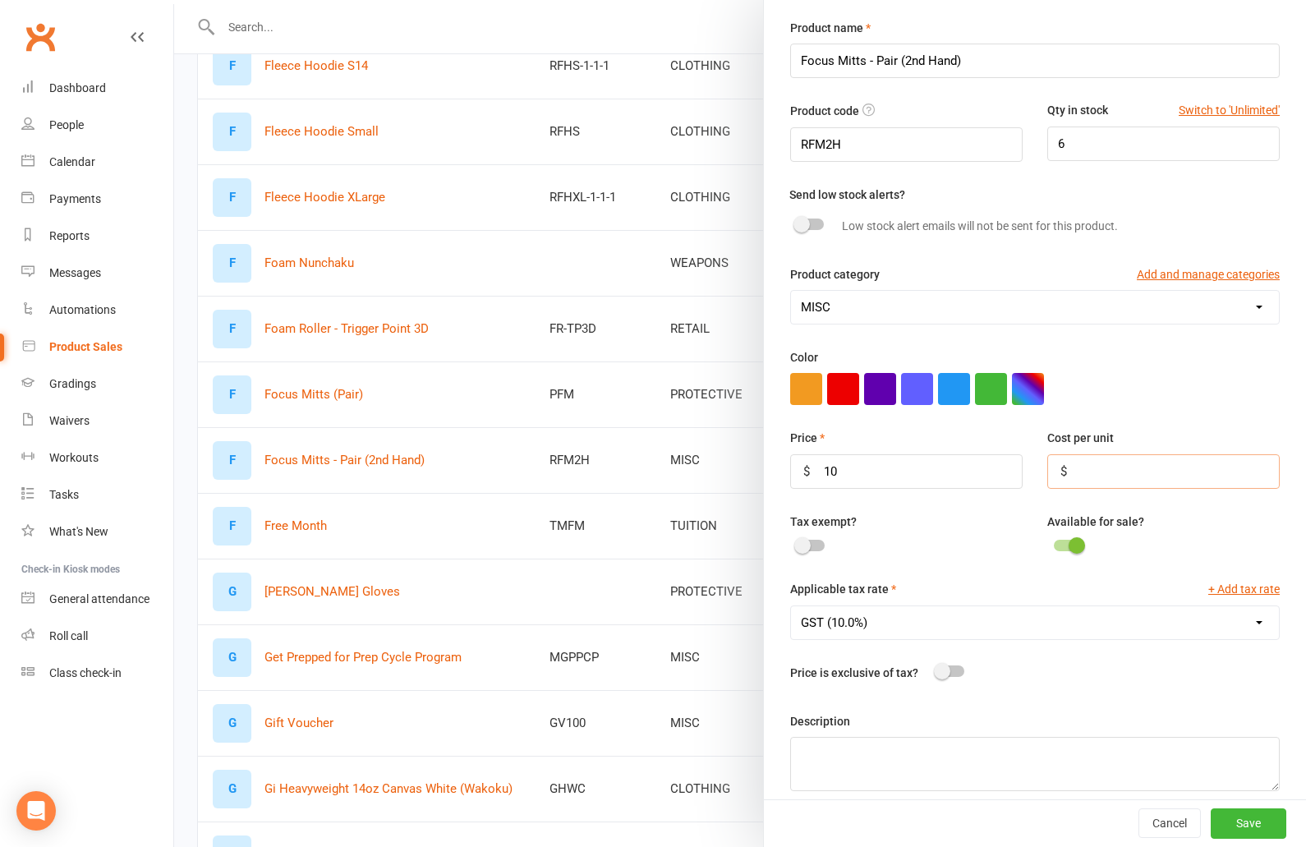
scroll to position [67, 0]
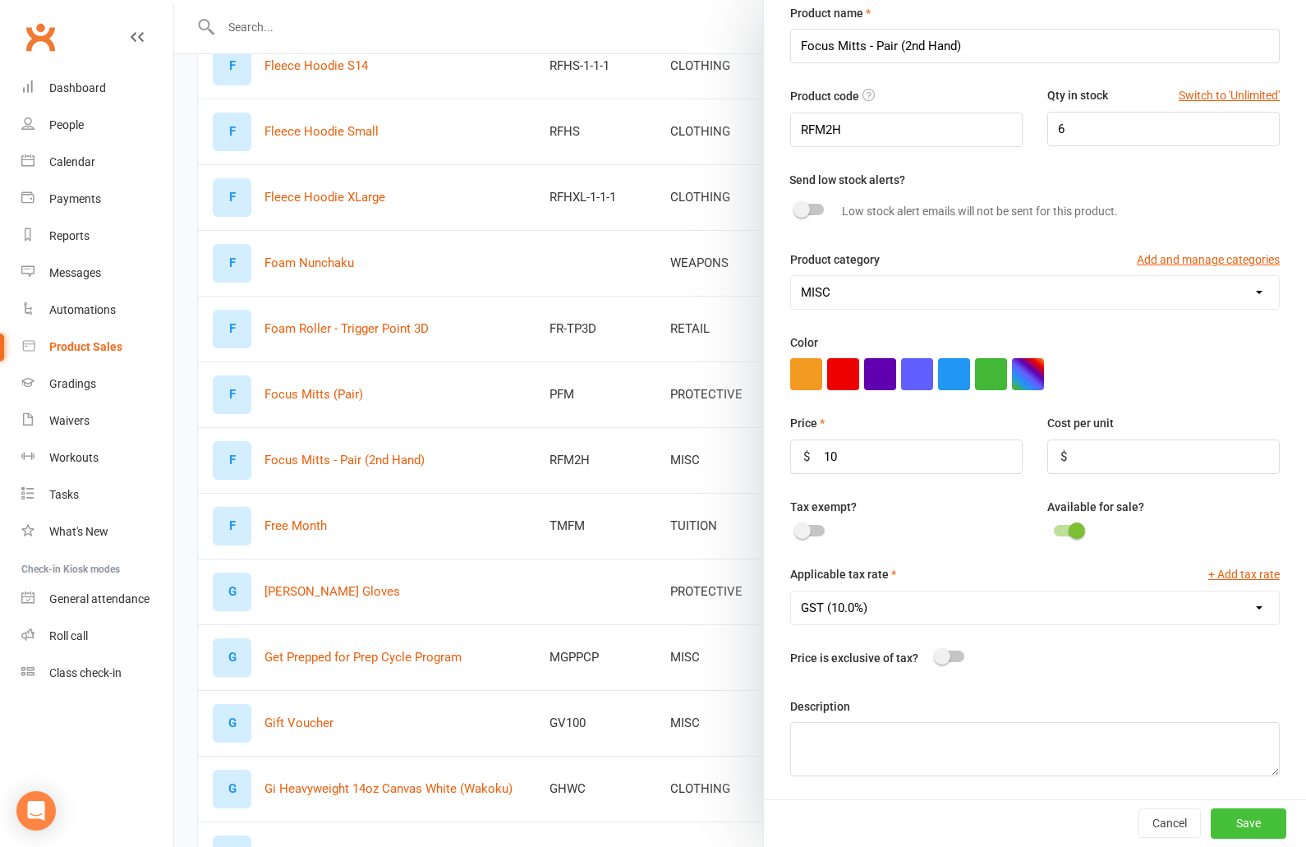
click at [1267, 825] on button "Save" at bounding box center [1249, 823] width 76 height 30
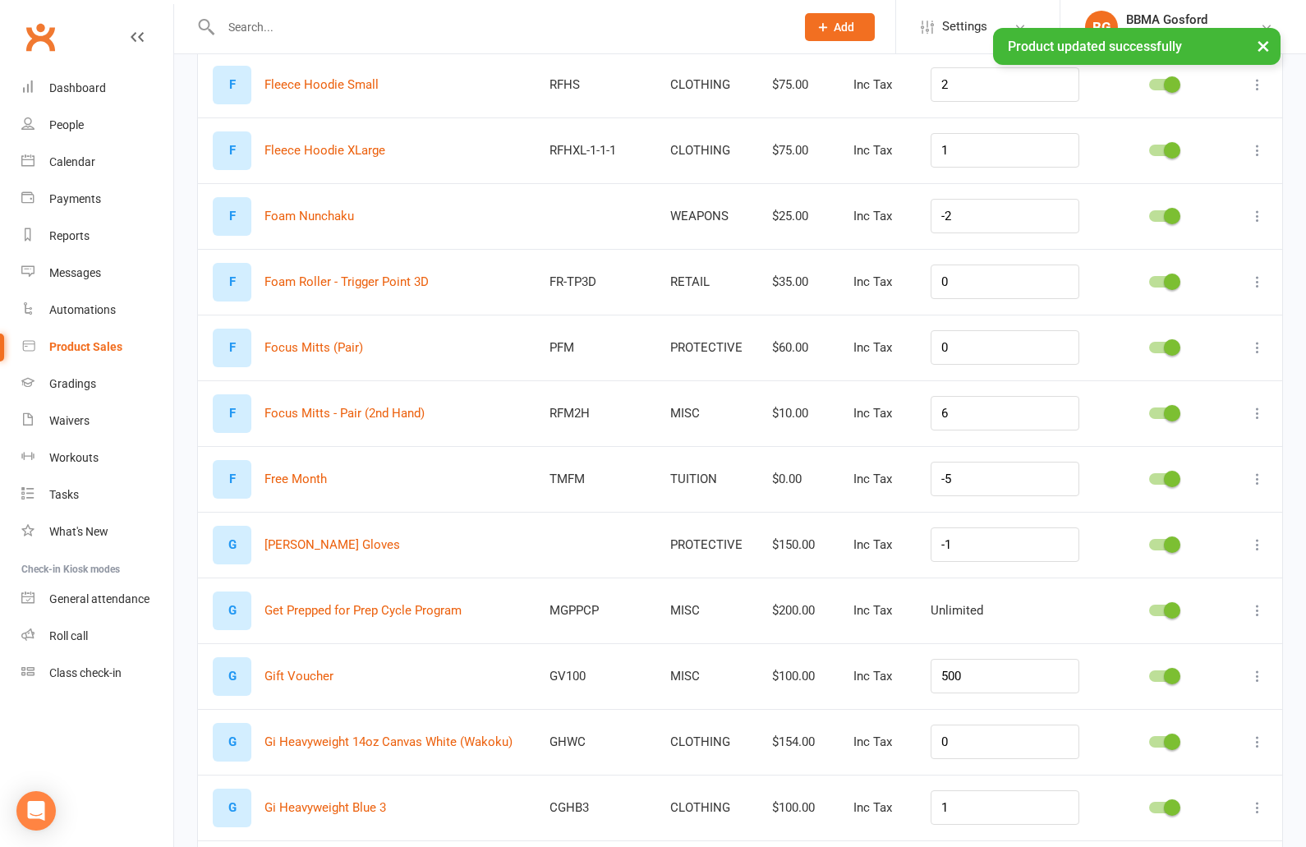
scroll to position [851, 0]
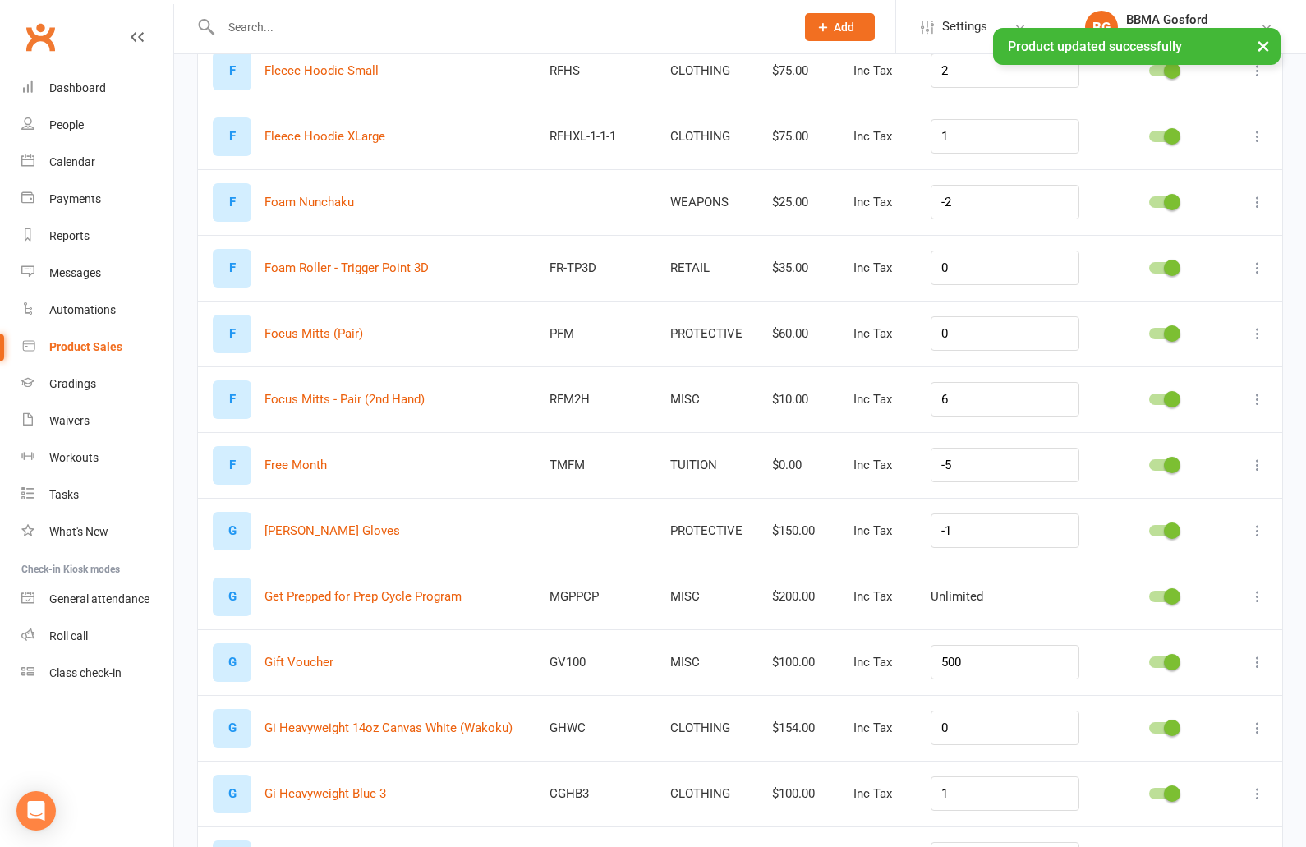
click at [1255, 530] on icon at bounding box center [1257, 530] width 16 height 16
click at [1141, 626] on link "Delete product" at bounding box center [1185, 627] width 163 height 33
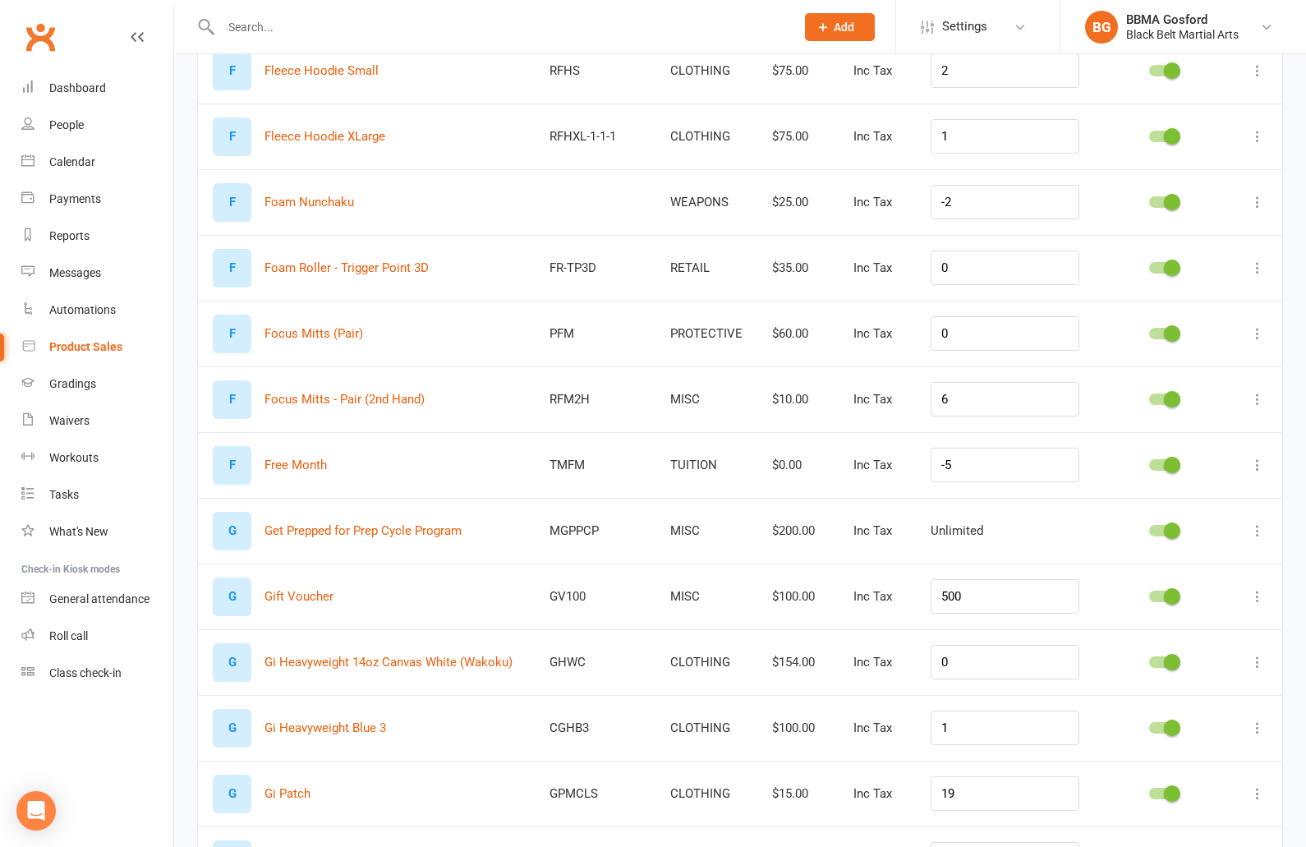
click at [1261, 467] on icon at bounding box center [1257, 465] width 16 height 16
click at [1161, 554] on link "Delete product" at bounding box center [1185, 561] width 163 height 33
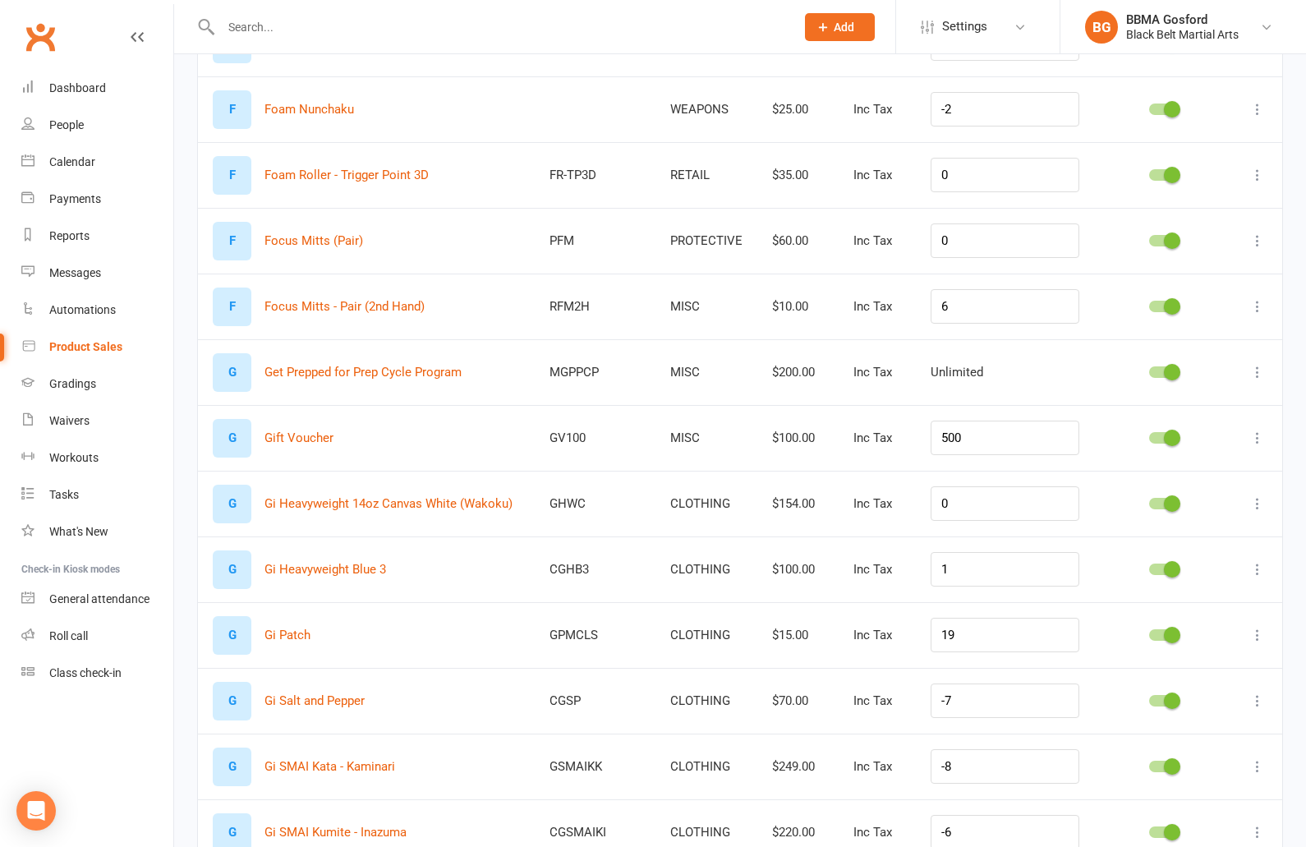
scroll to position [955, 0]
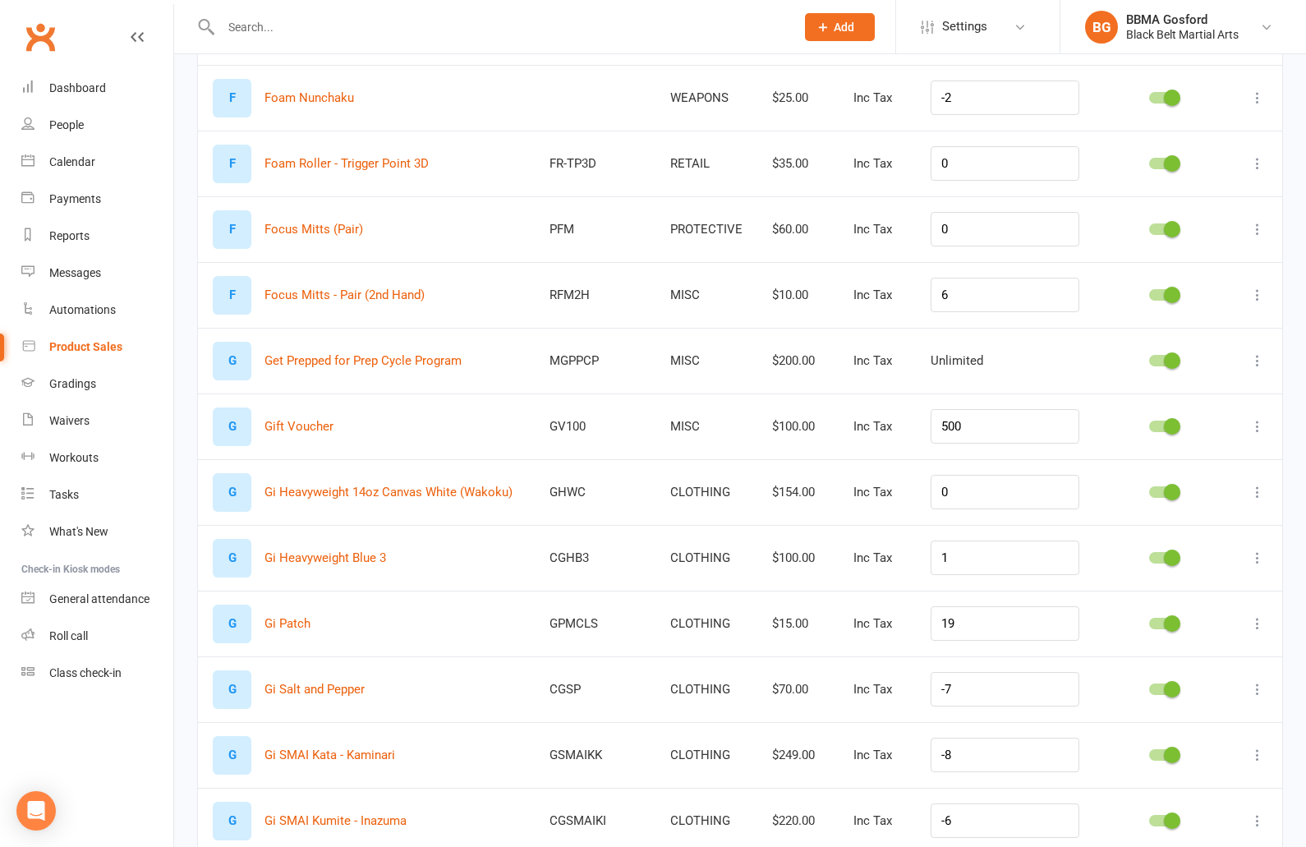
click at [1258, 355] on icon at bounding box center [1257, 360] width 16 height 16
click at [1182, 451] on link "Delete product" at bounding box center [1185, 457] width 163 height 33
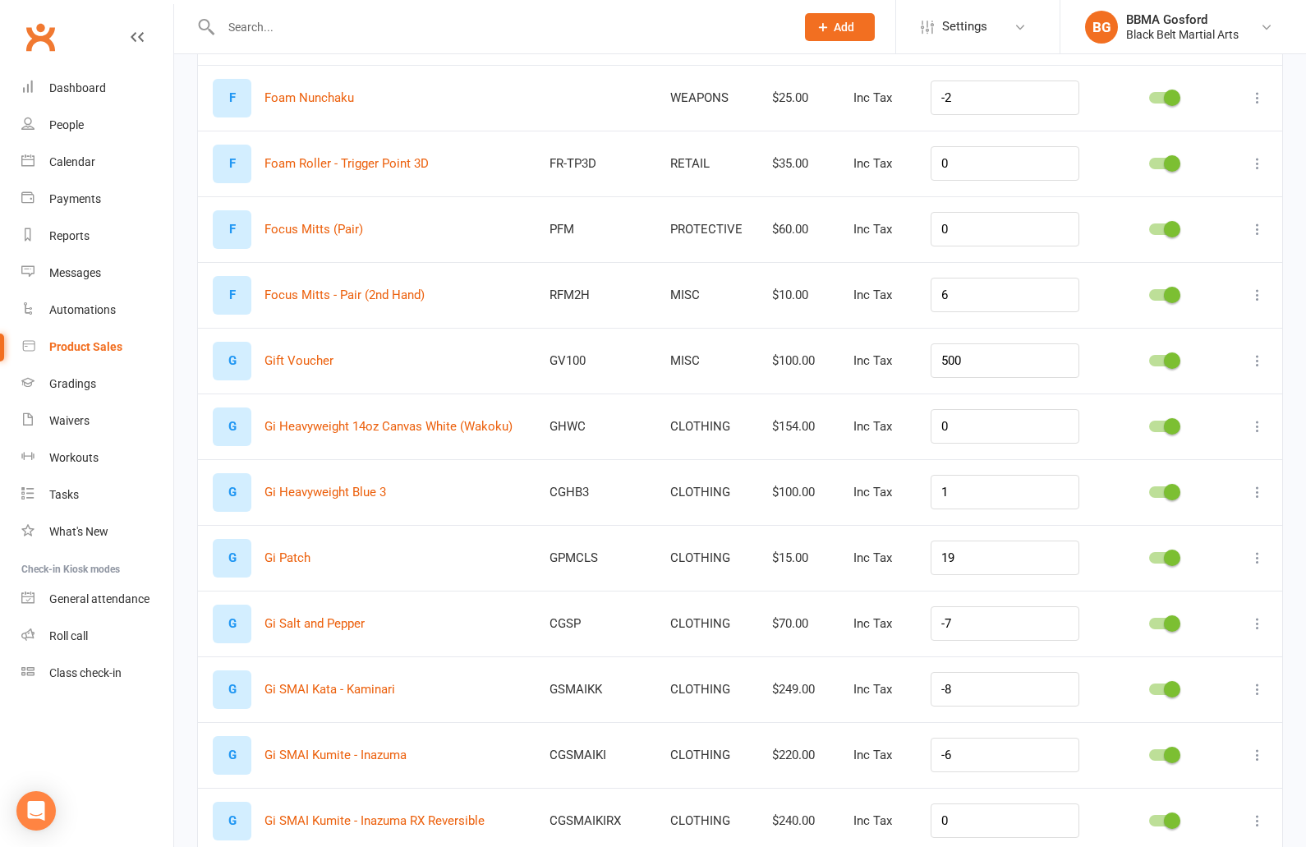
click at [1256, 357] on icon at bounding box center [1257, 360] width 16 height 16
click at [1175, 458] on link "Delete product" at bounding box center [1185, 457] width 163 height 33
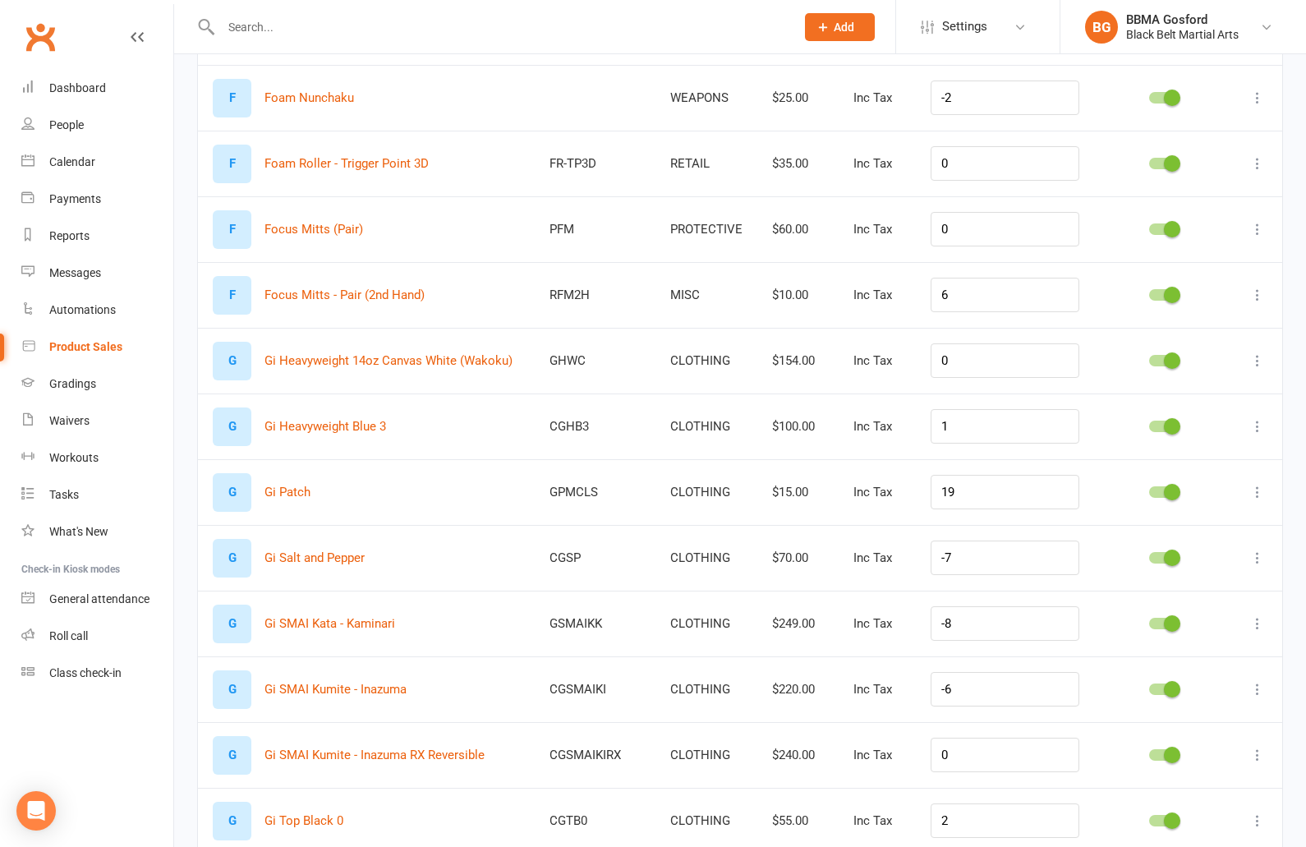
click at [1256, 364] on icon at bounding box center [1257, 360] width 16 height 16
click at [1156, 452] on link "Delete product" at bounding box center [1185, 458] width 163 height 33
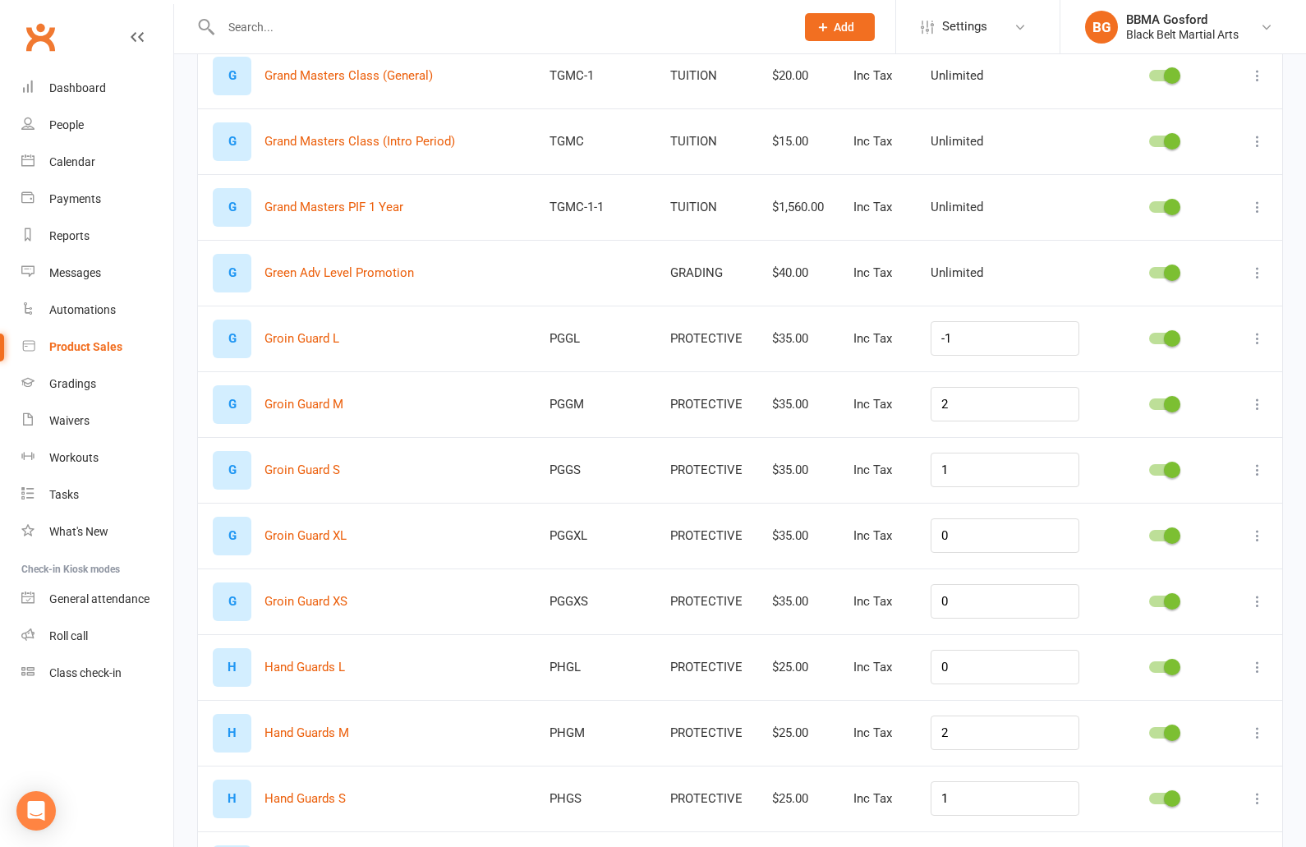
scroll to position [3550, 0]
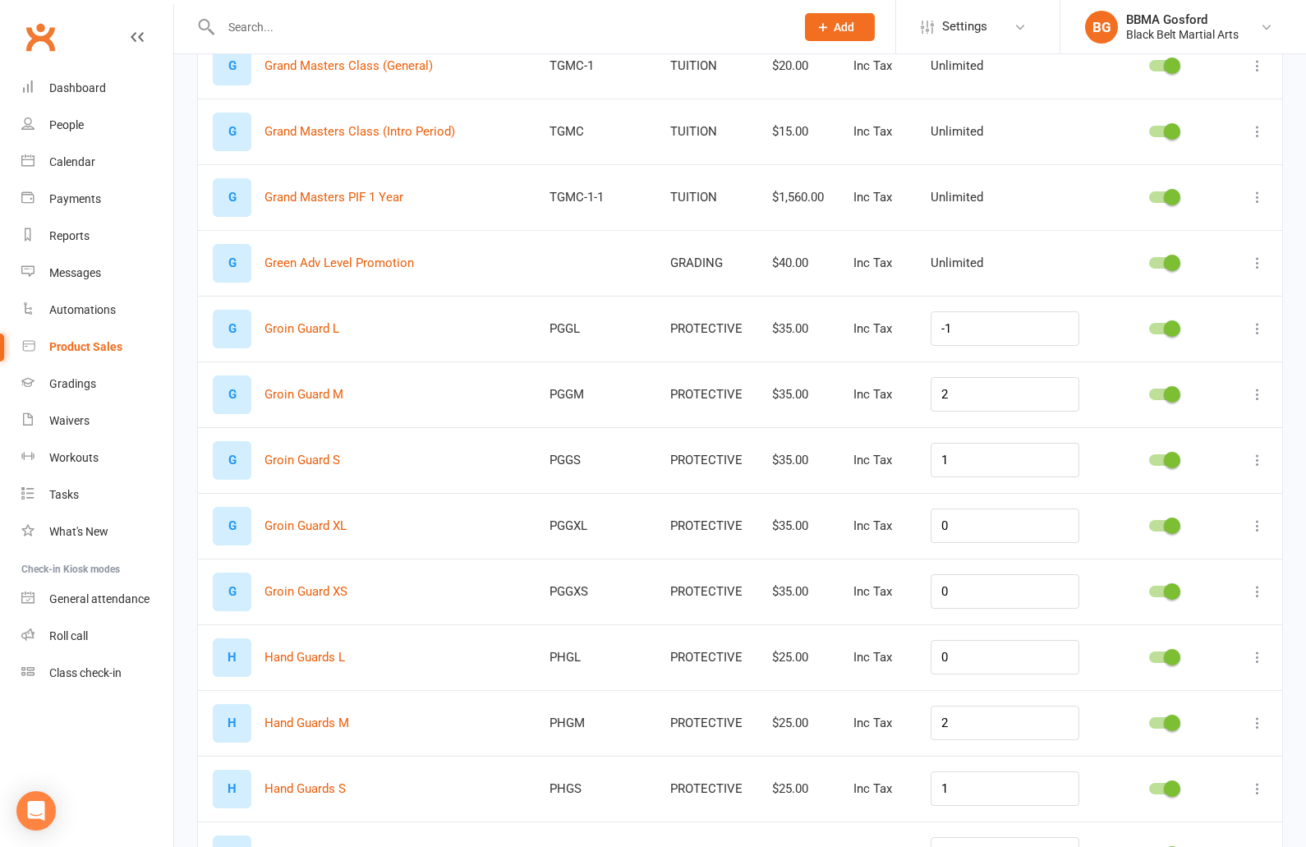
click at [1257, 259] on icon at bounding box center [1257, 263] width 16 height 16
click at [1213, 294] on link "Edit product" at bounding box center [1185, 294] width 163 height 33
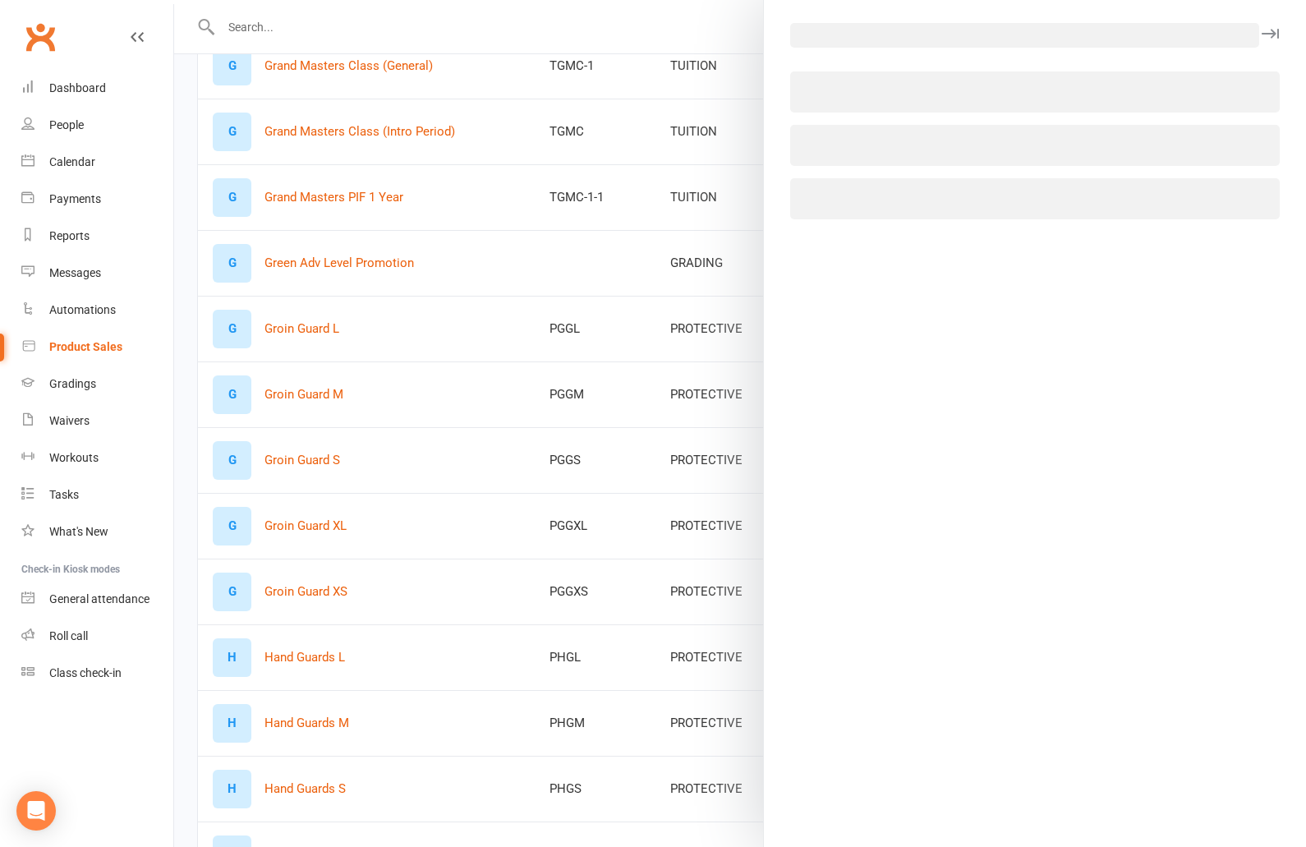
select select "2528"
select select "512"
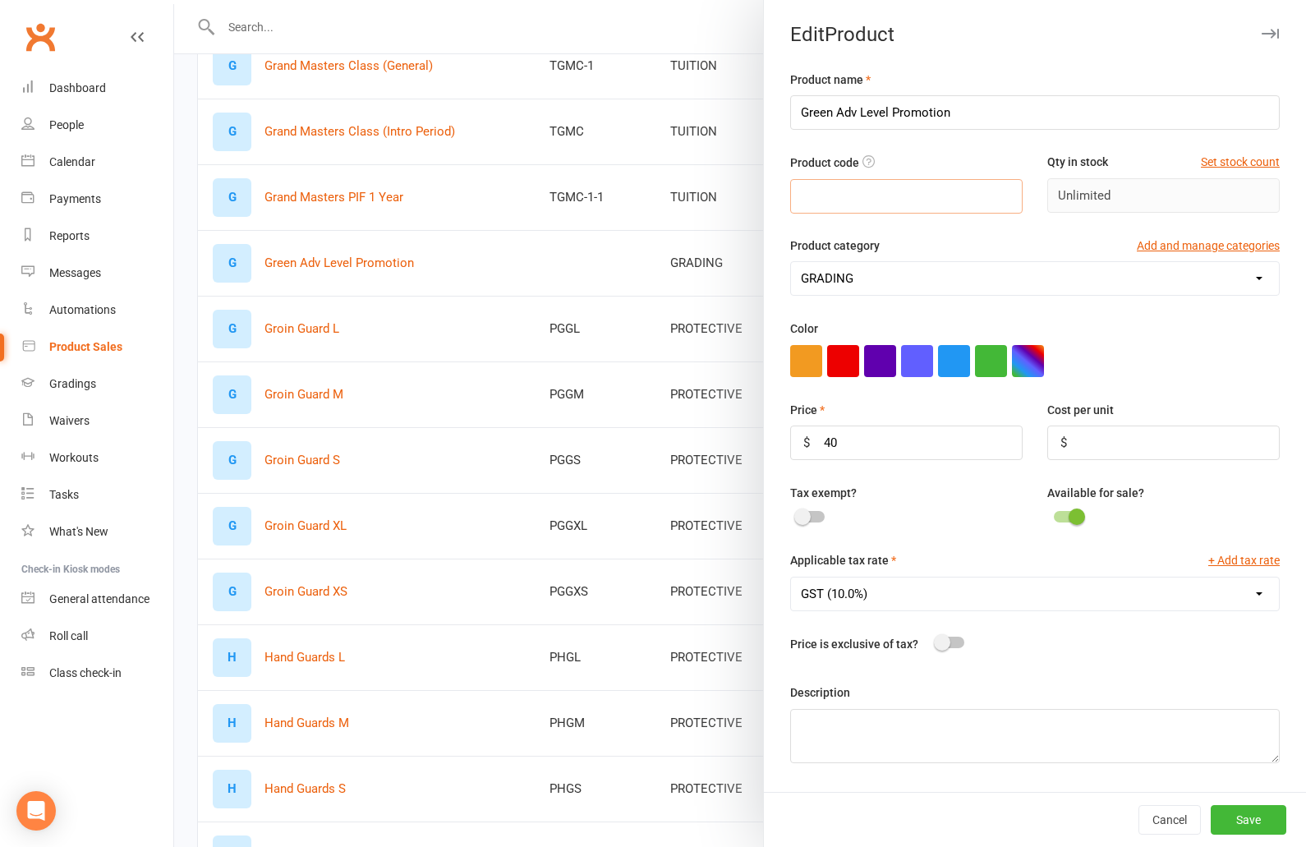
click at [876, 202] on input "text" at bounding box center [906, 196] width 232 height 34
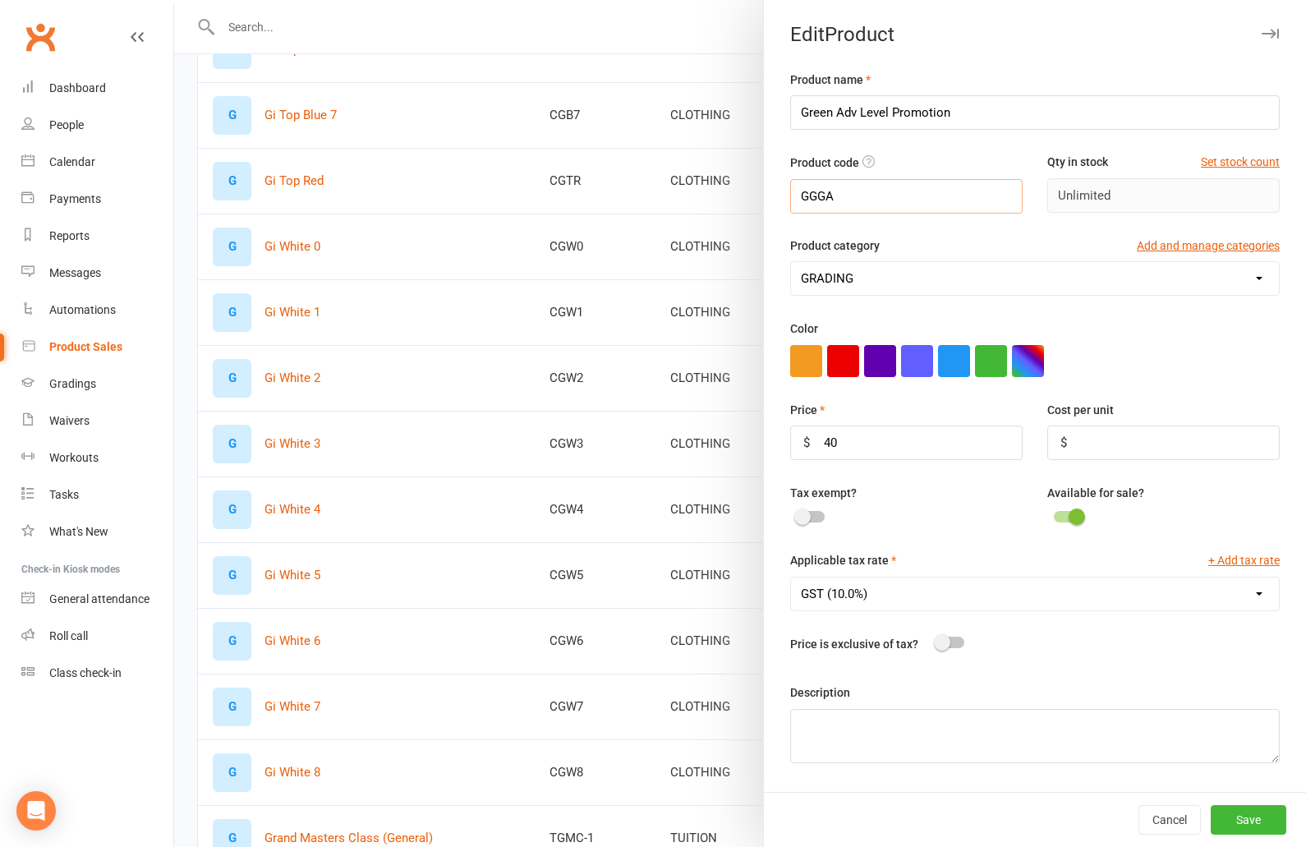
scroll to position [2785, 0]
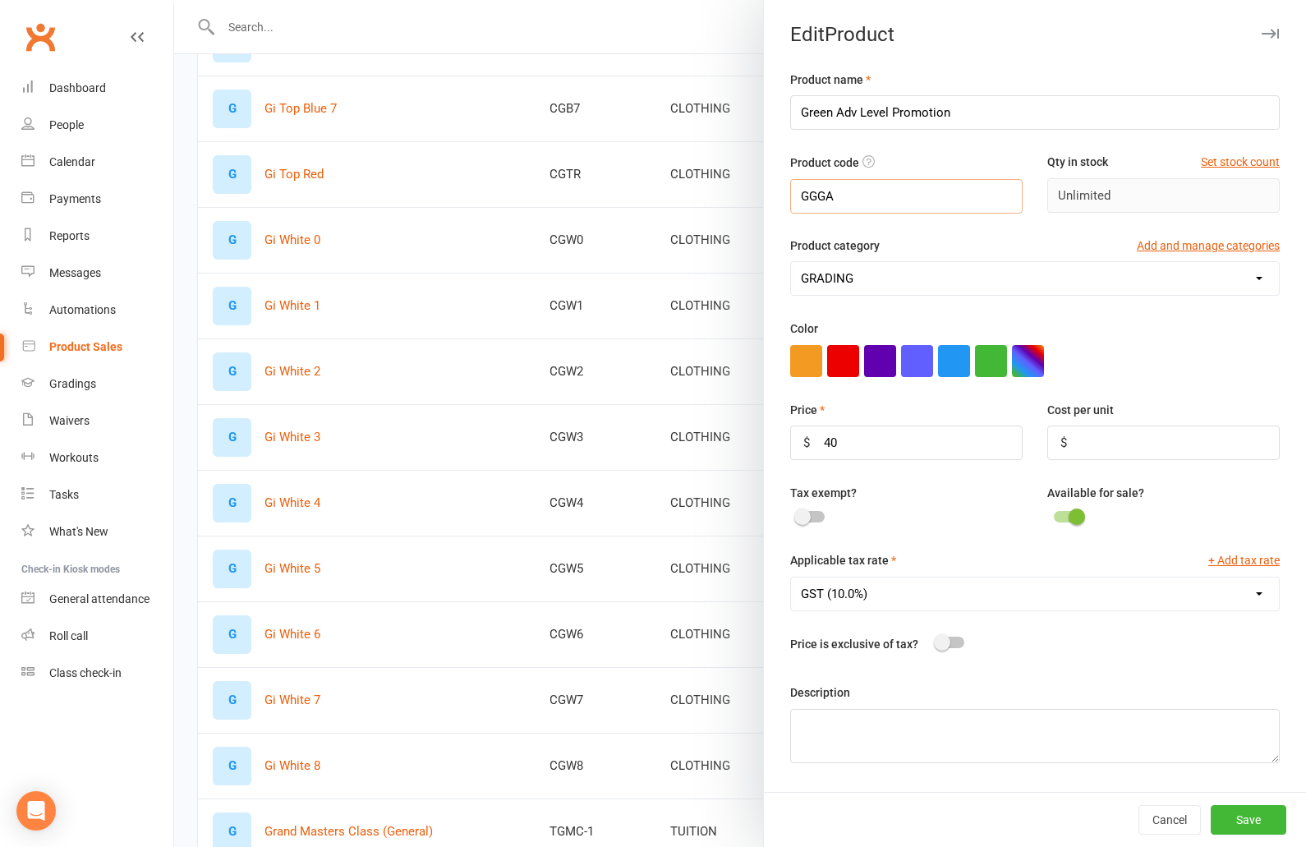
click at [821, 197] on input "GGGA" at bounding box center [906, 196] width 232 height 34
type input "GG-GA"
click at [1263, 821] on button "Save" at bounding box center [1249, 820] width 76 height 30
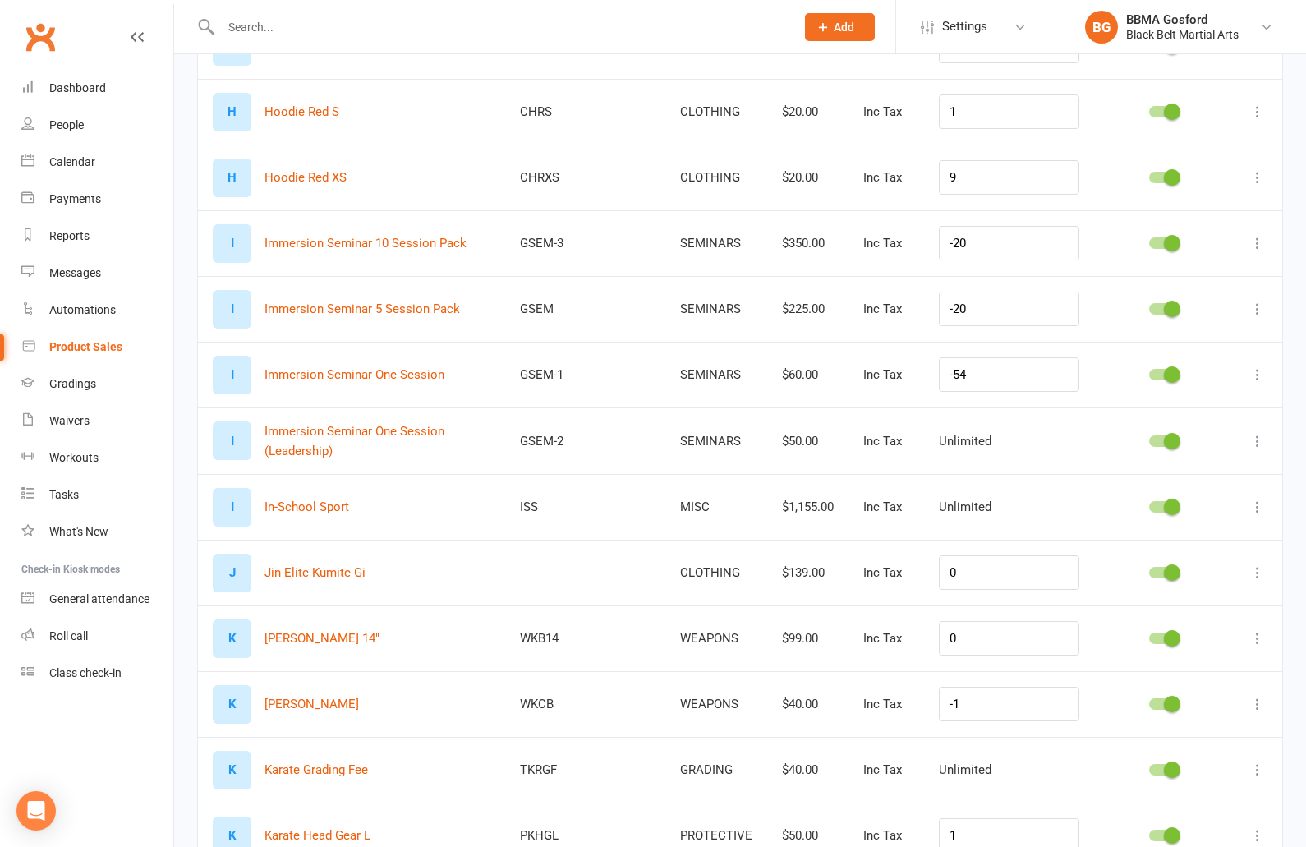
scroll to position [4757, 0]
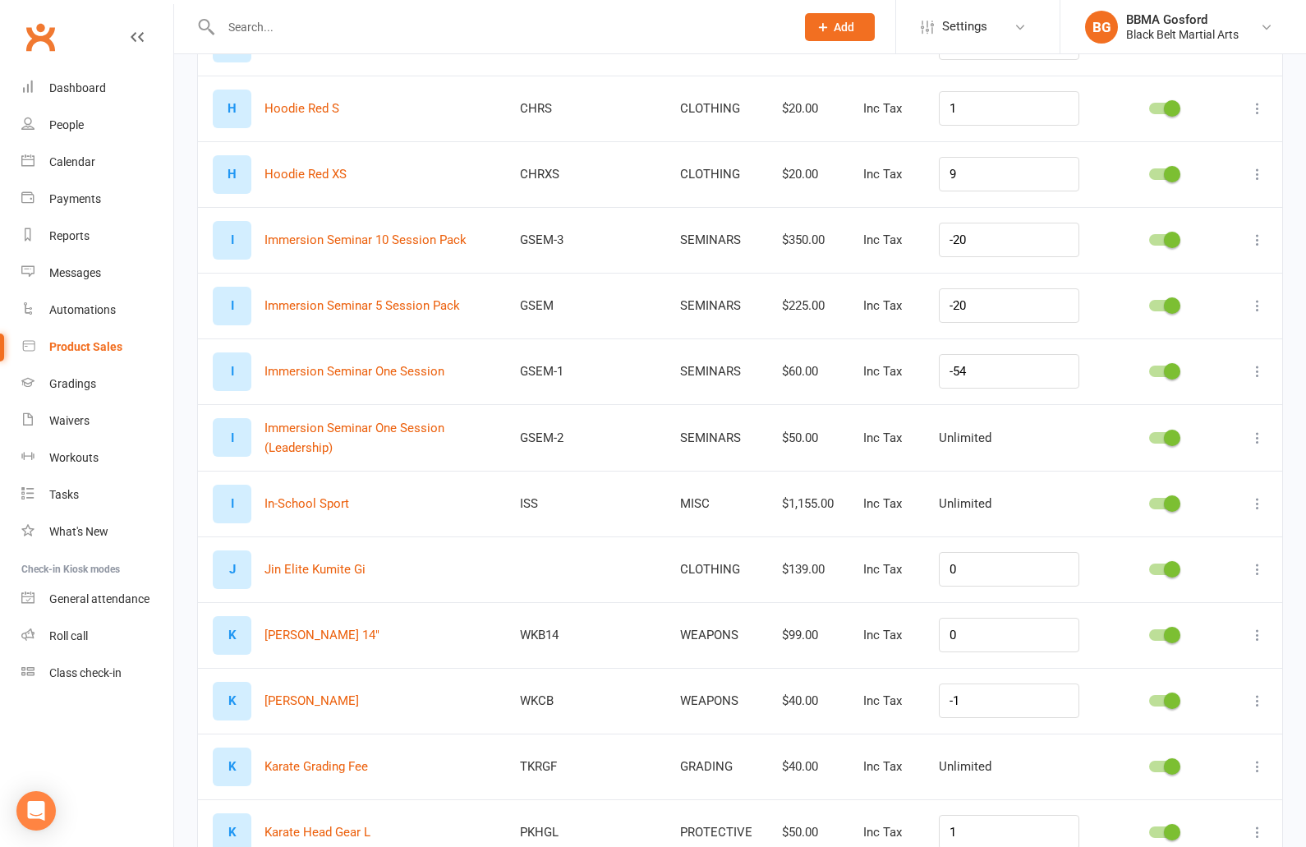
click at [1263, 235] on icon at bounding box center [1257, 240] width 16 height 16
click at [1193, 274] on link "Edit product" at bounding box center [1185, 270] width 163 height 33
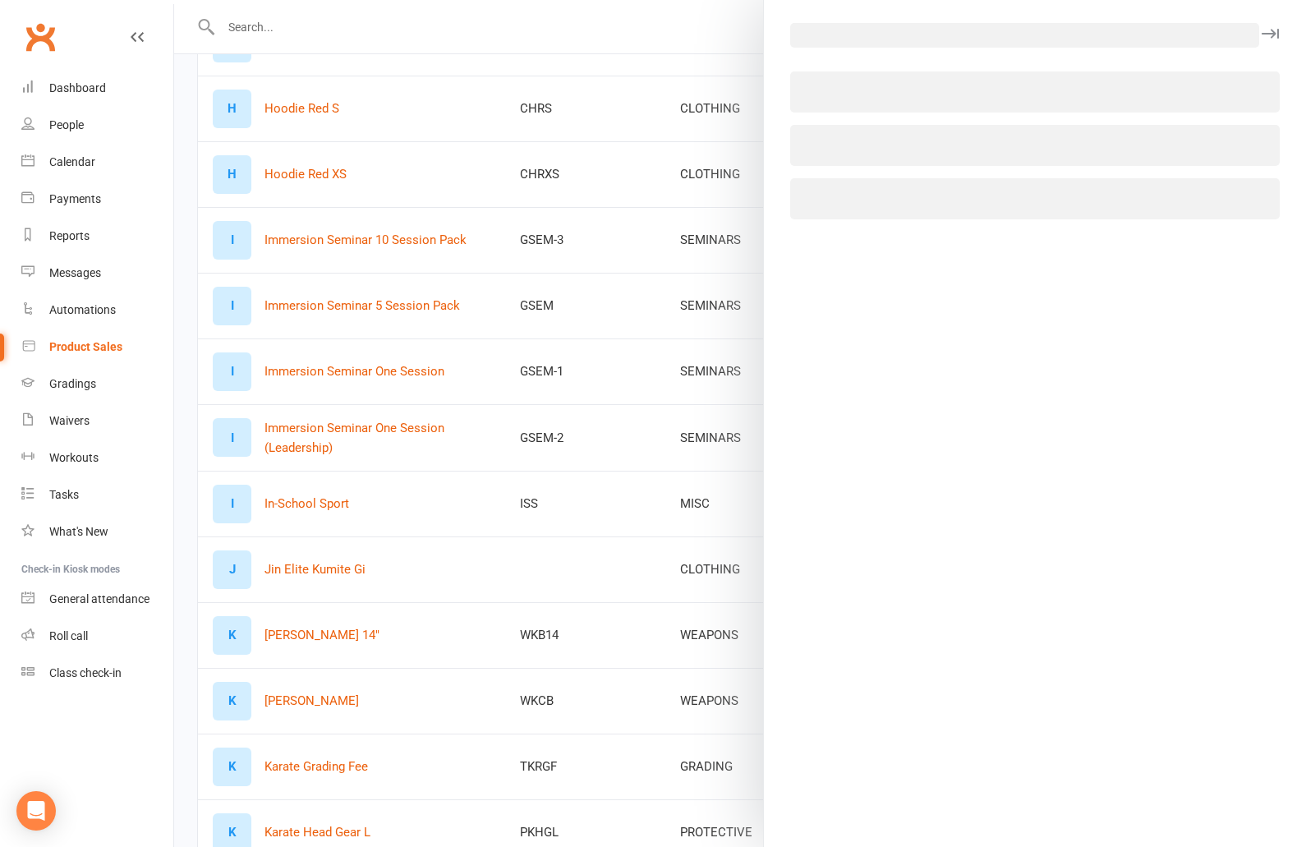
select select "2639"
select select "512"
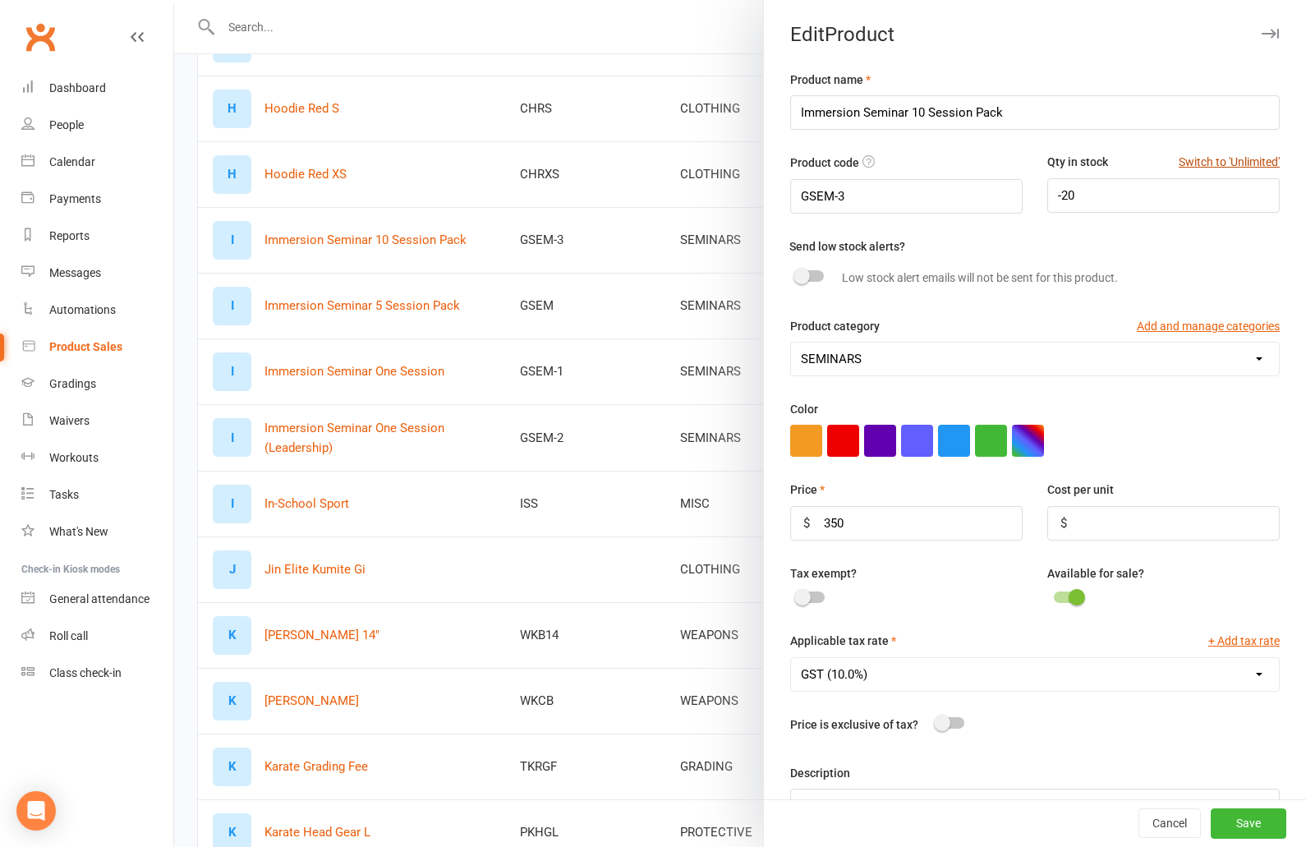
click at [1225, 161] on button "Switch to 'Unlimited'" at bounding box center [1229, 162] width 101 height 18
type input "Unlimited"
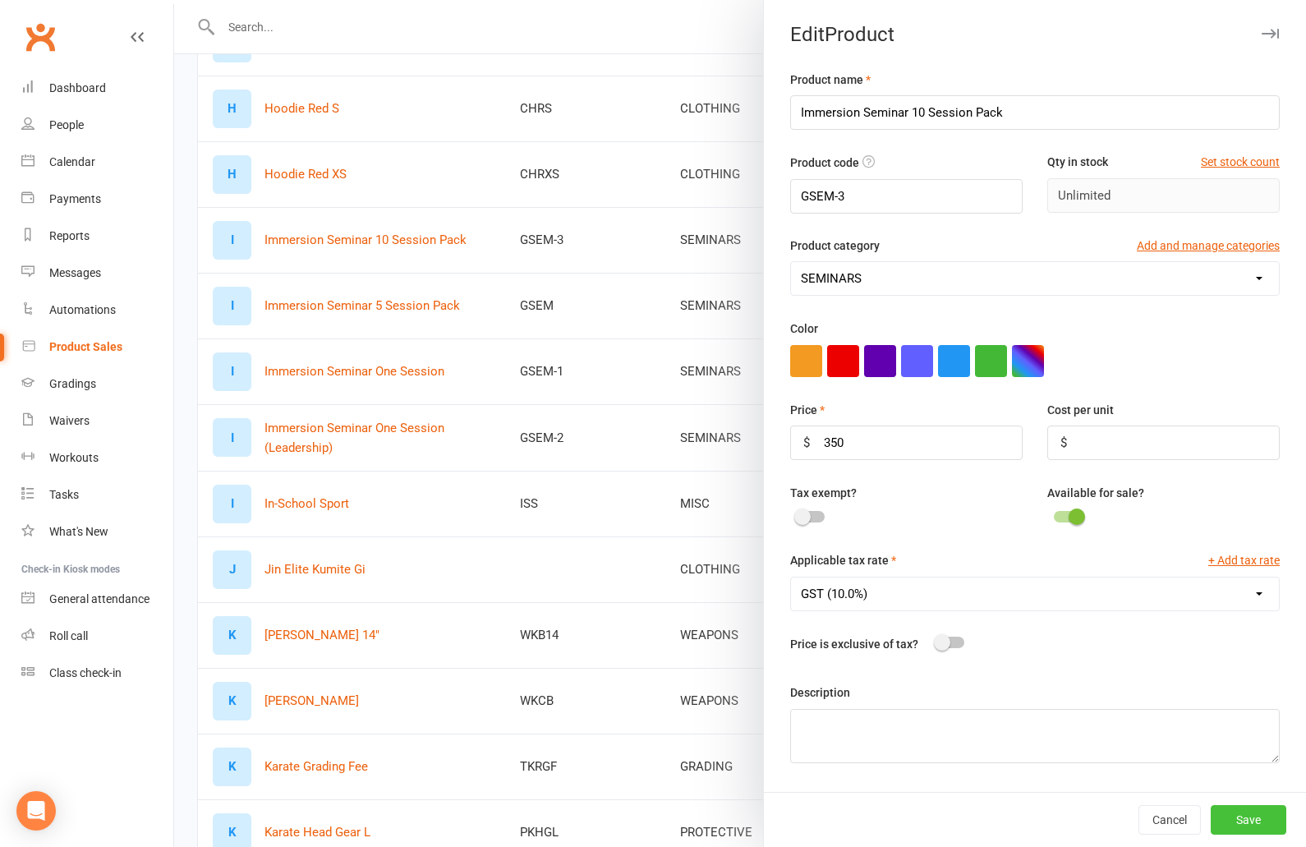
click at [1235, 823] on button "Save" at bounding box center [1249, 820] width 76 height 30
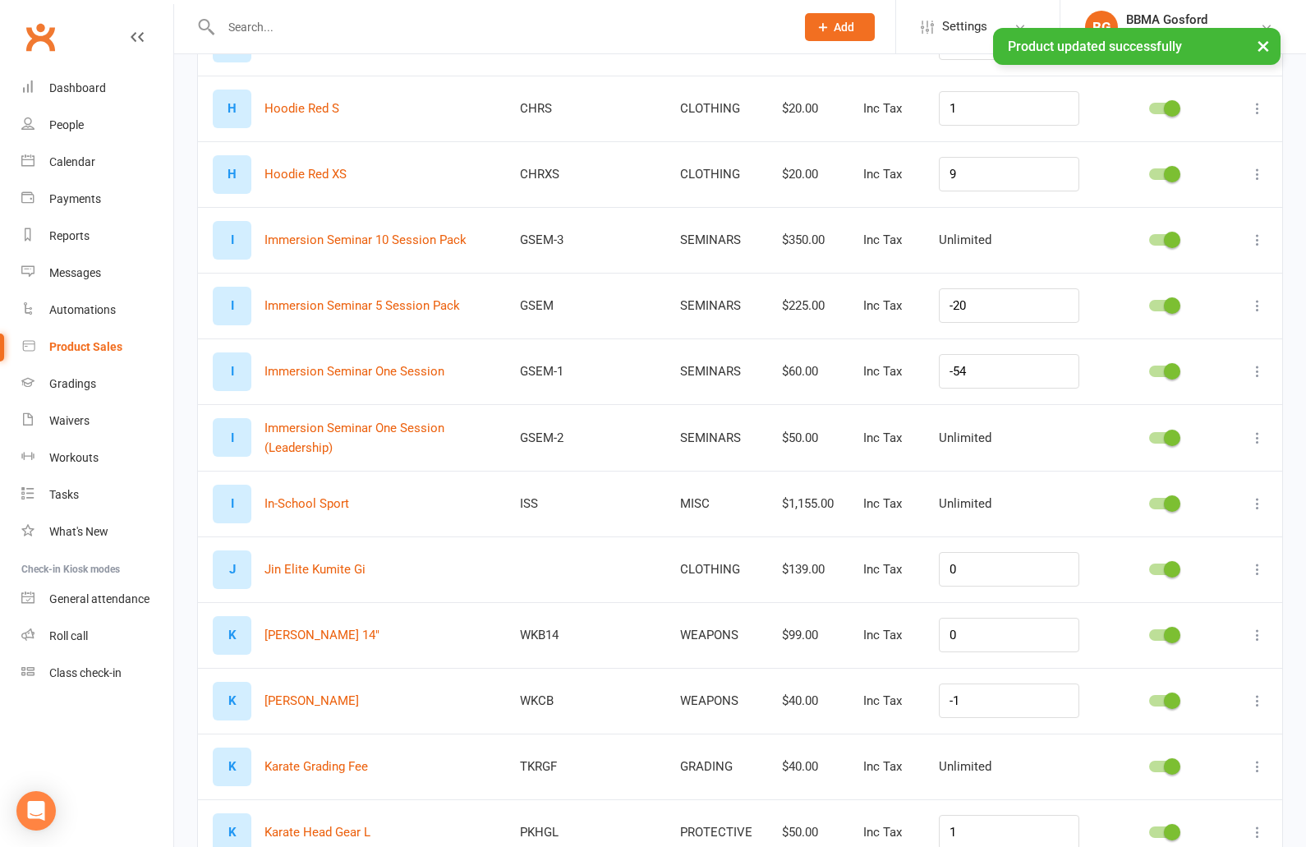
click at [1255, 306] on icon at bounding box center [1257, 305] width 16 height 16
click at [1203, 339] on link "Edit product" at bounding box center [1185, 336] width 163 height 33
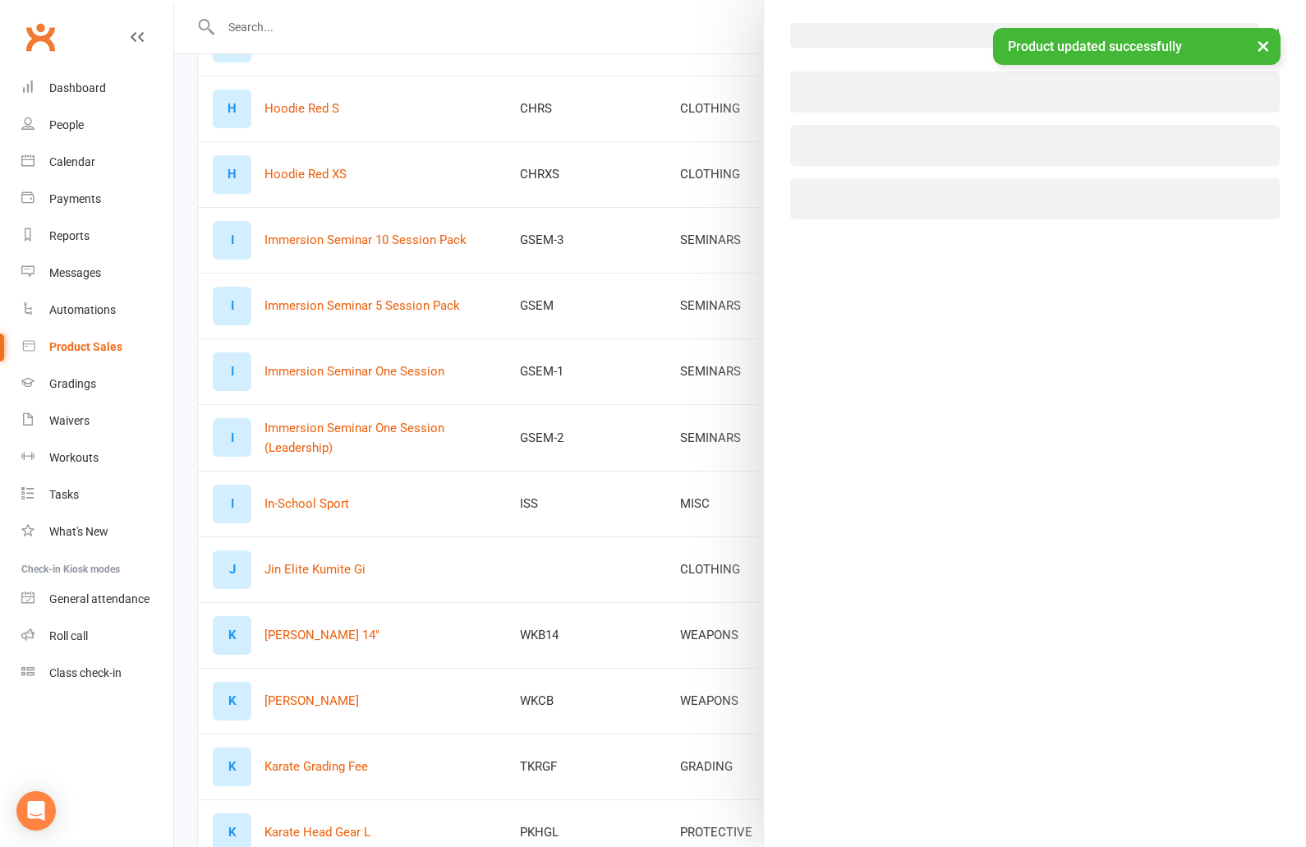
select select "2639"
select select "512"
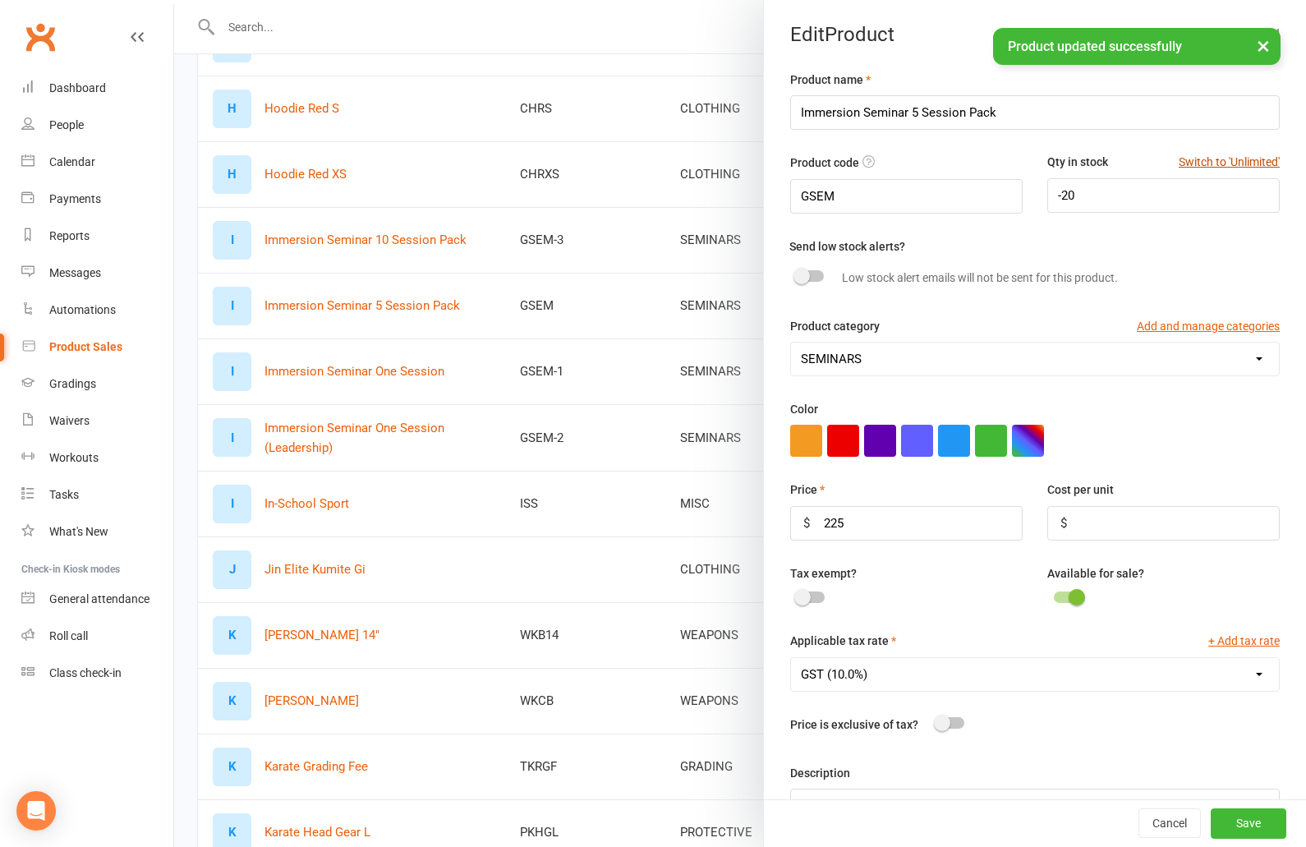
click at [1224, 167] on button "Switch to 'Unlimited'" at bounding box center [1229, 162] width 101 height 18
type input "Unlimited"
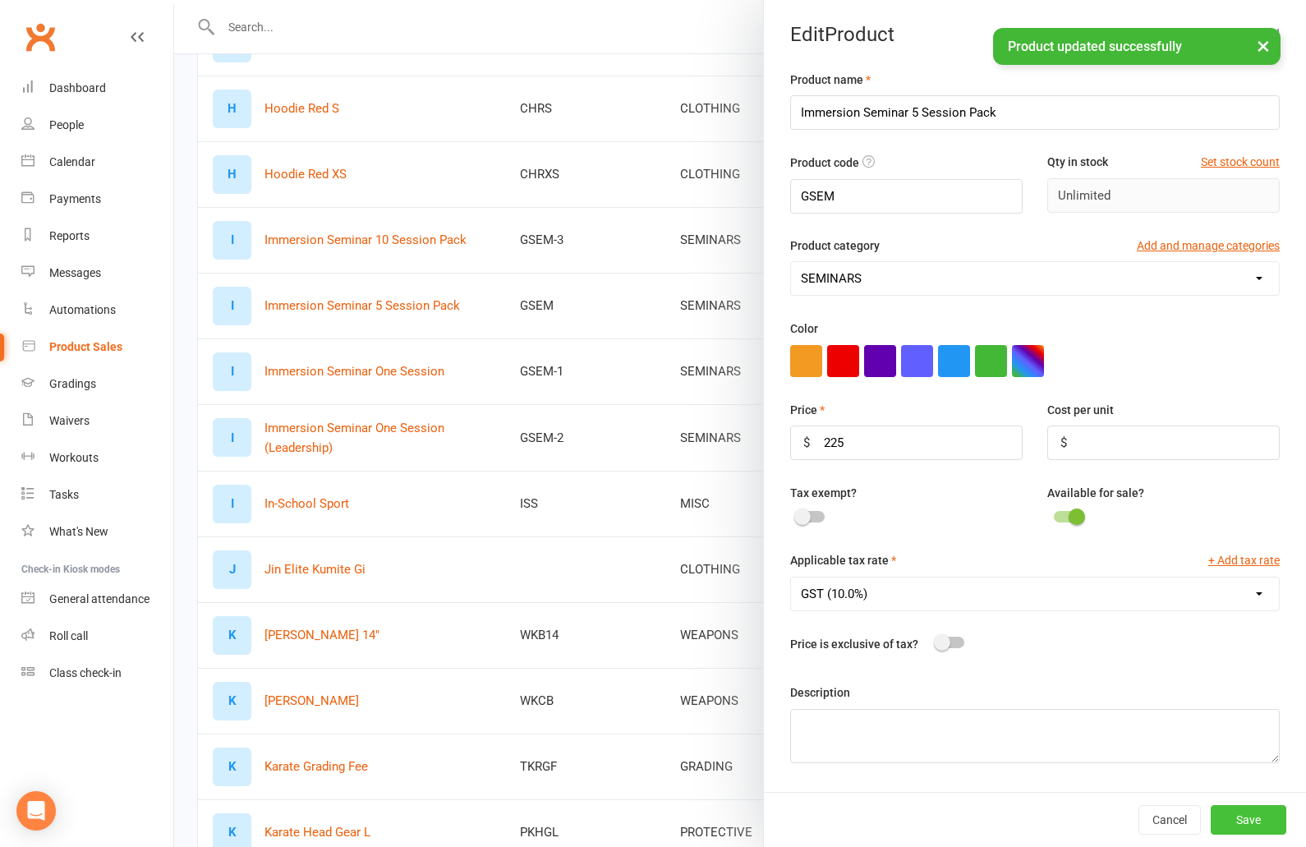
click at [1253, 808] on button "Save" at bounding box center [1249, 820] width 76 height 30
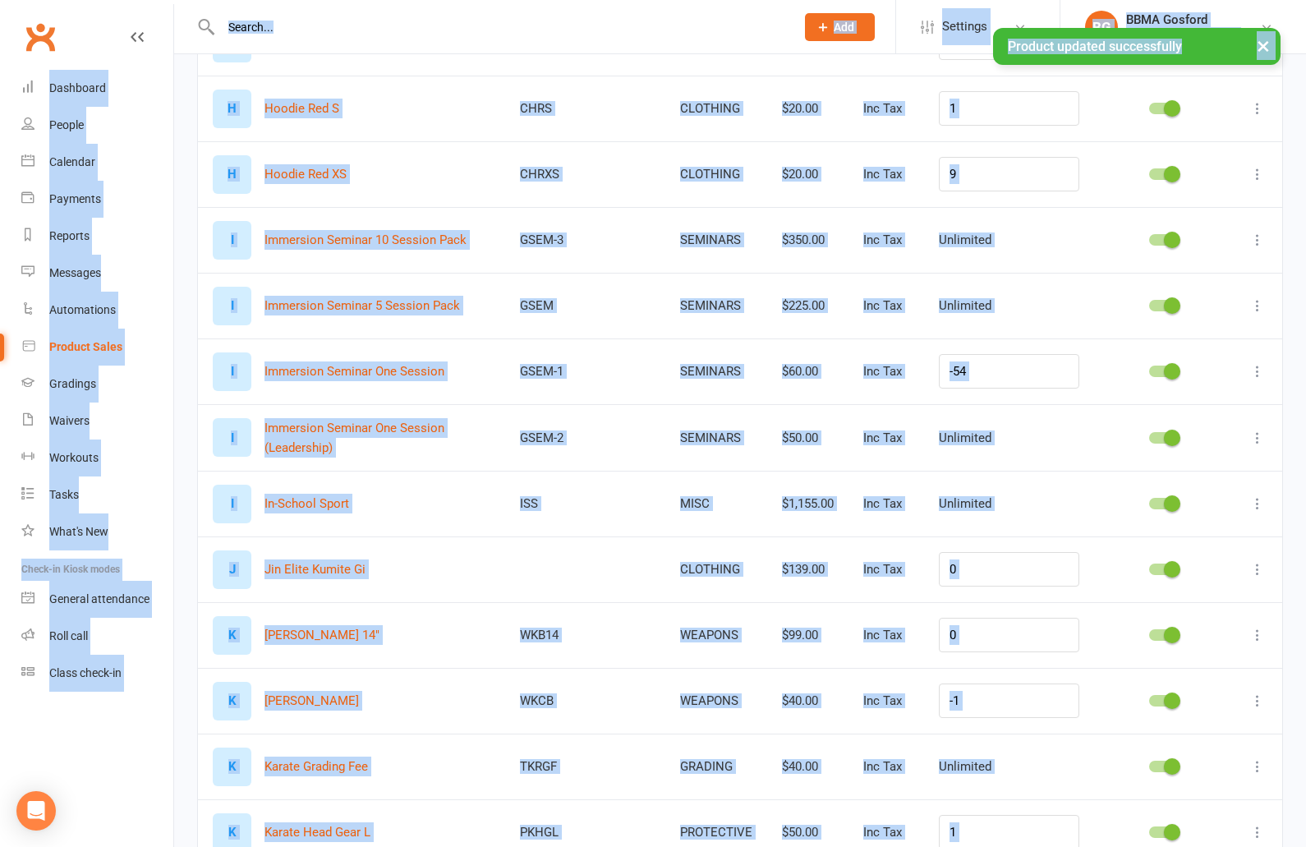
click at [1257, 371] on icon at bounding box center [1257, 371] width 16 height 16
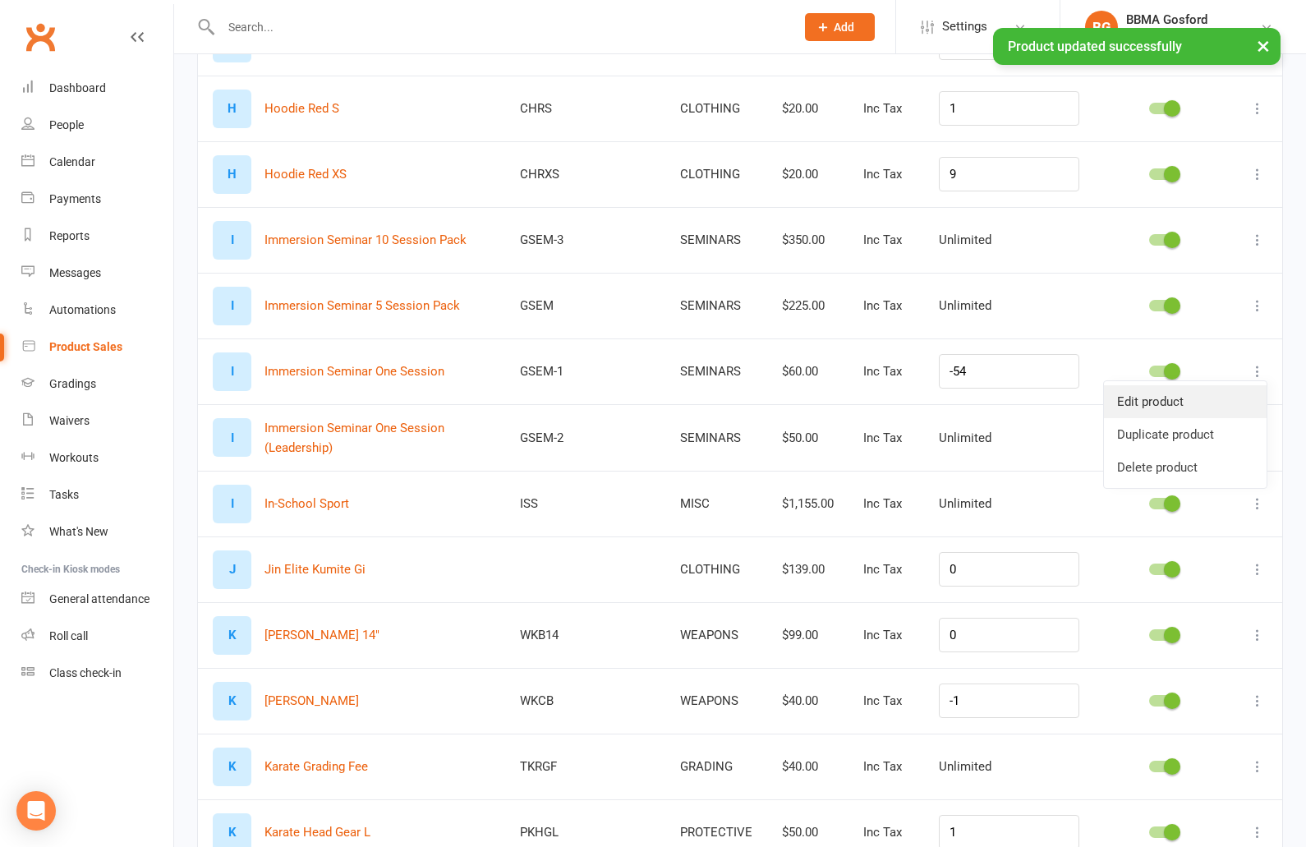
click at [1203, 412] on link "Edit product" at bounding box center [1185, 401] width 163 height 33
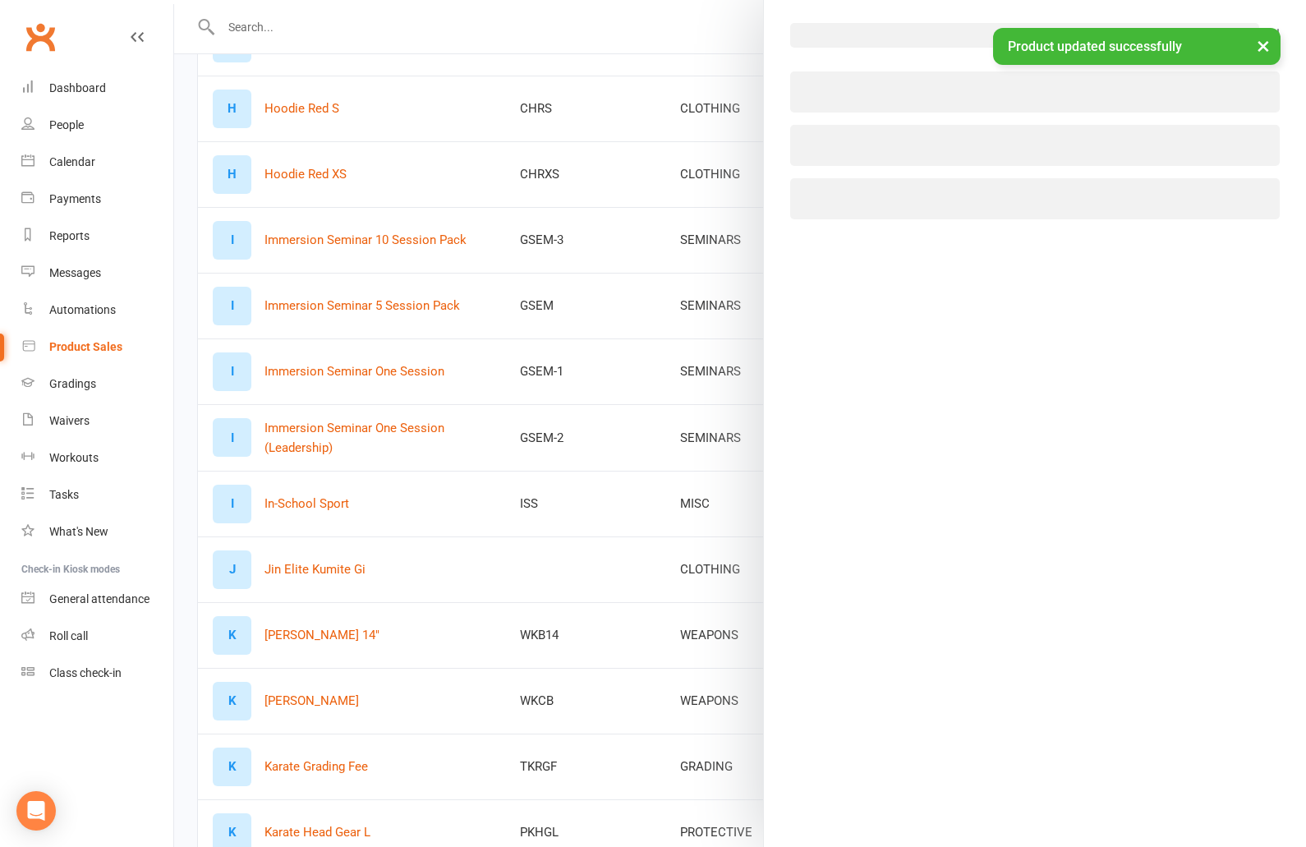
select select "2639"
select select "512"
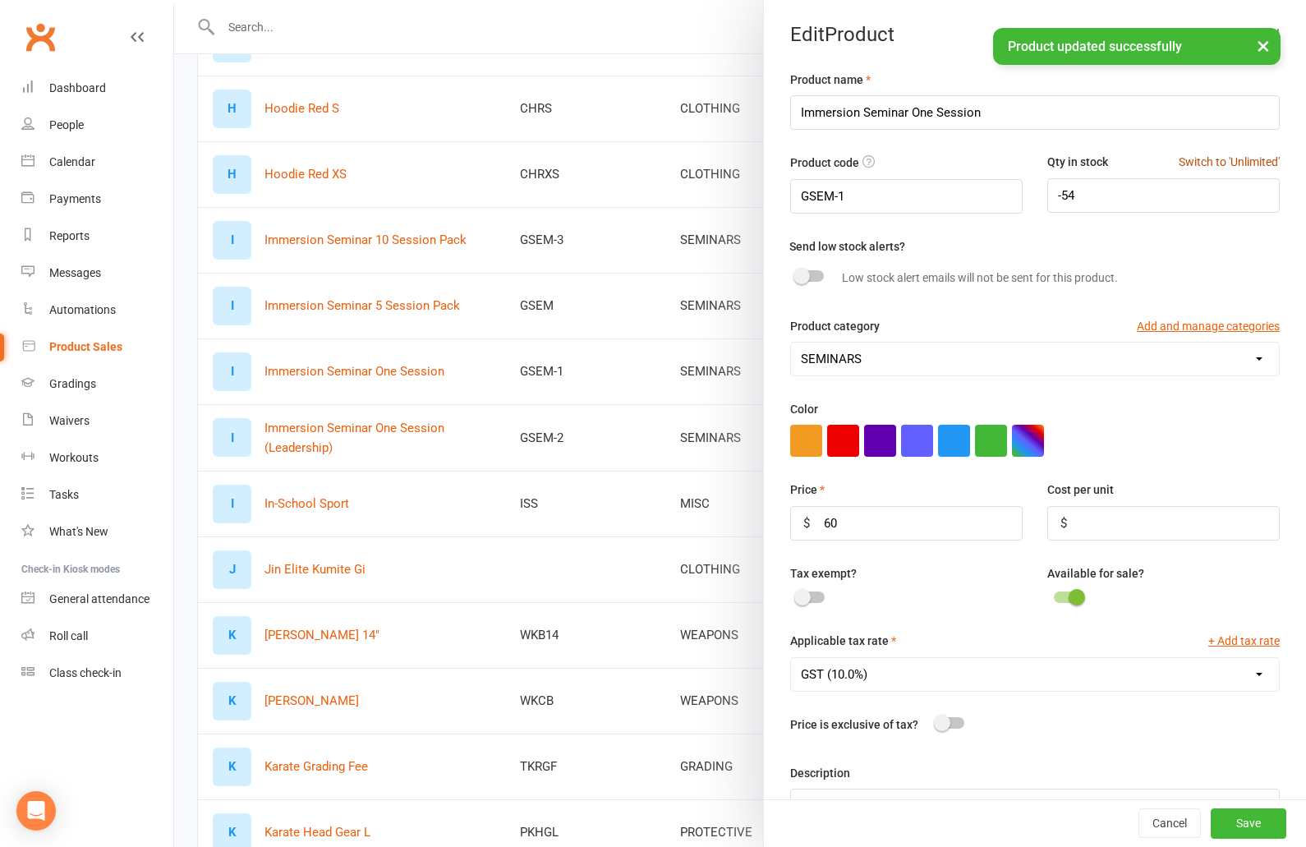
drag, startPoint x: 1208, startPoint y: 164, endPoint x: 1204, endPoint y: 182, distance: 17.7
click at [1208, 165] on button "Switch to 'Unlimited'" at bounding box center [1229, 162] width 101 height 18
type input "Unlimited"
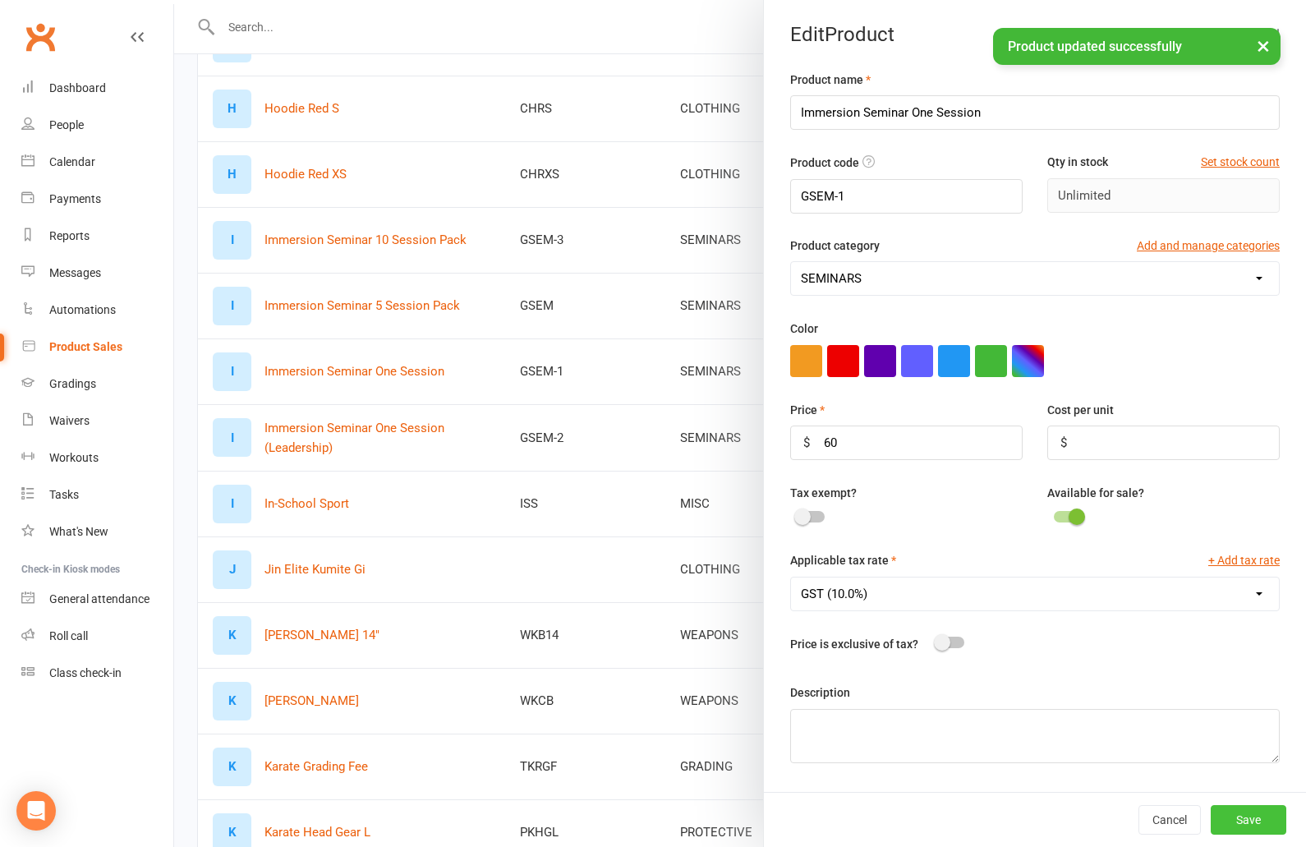
click at [1244, 830] on button "Save" at bounding box center [1249, 820] width 76 height 30
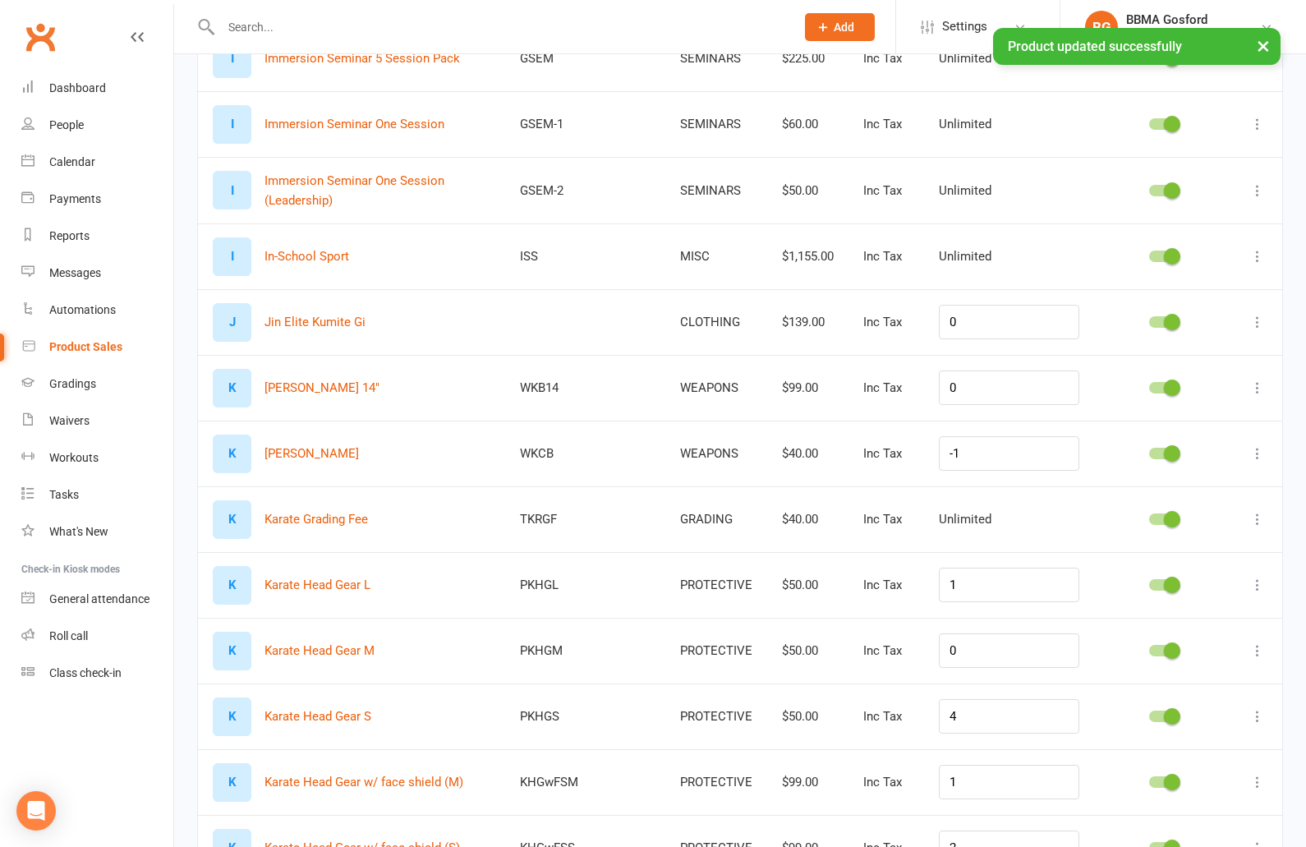
scroll to position [5023, 0]
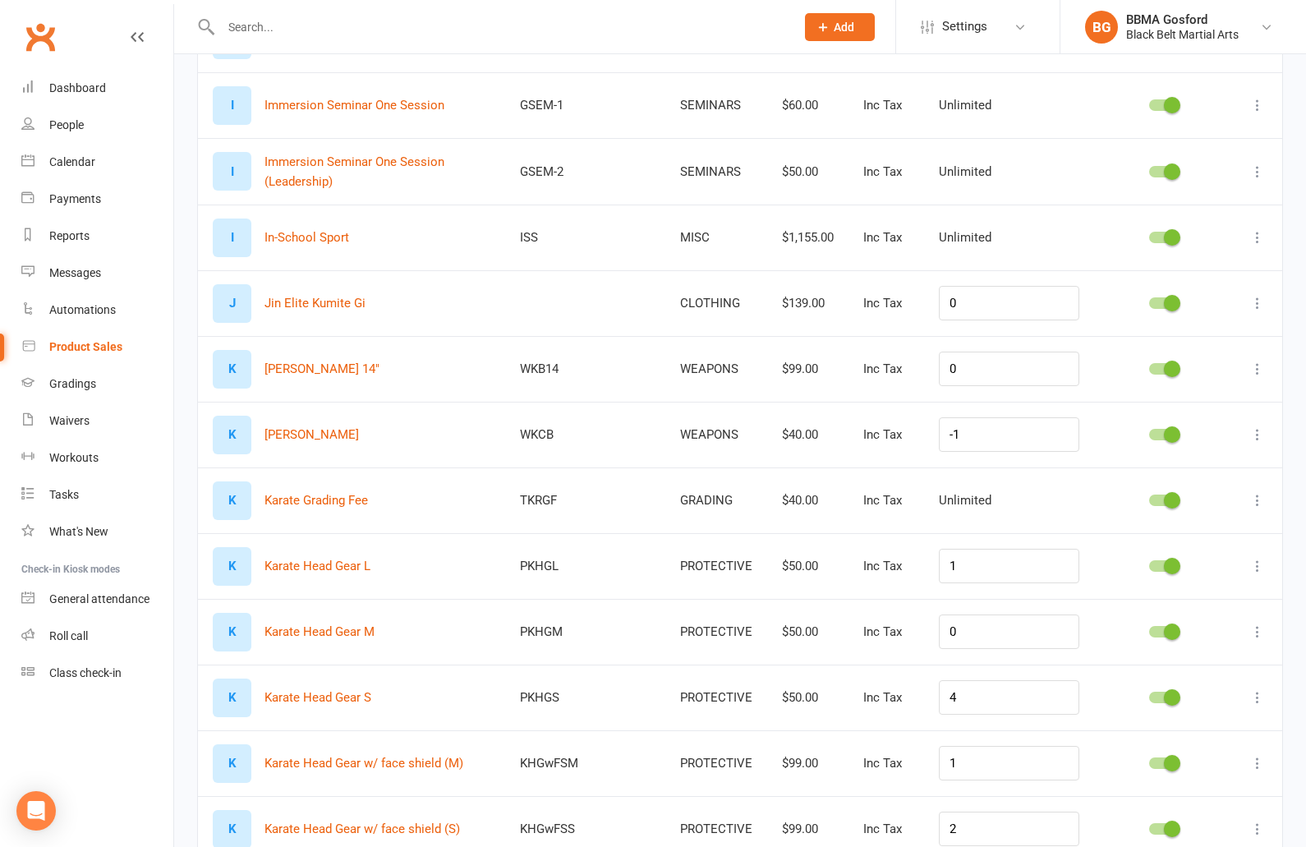
click at [1258, 301] on icon at bounding box center [1257, 303] width 16 height 16
click at [1161, 397] on link "Delete product" at bounding box center [1185, 399] width 163 height 33
click at [1255, 297] on icon at bounding box center [1257, 303] width 16 height 16
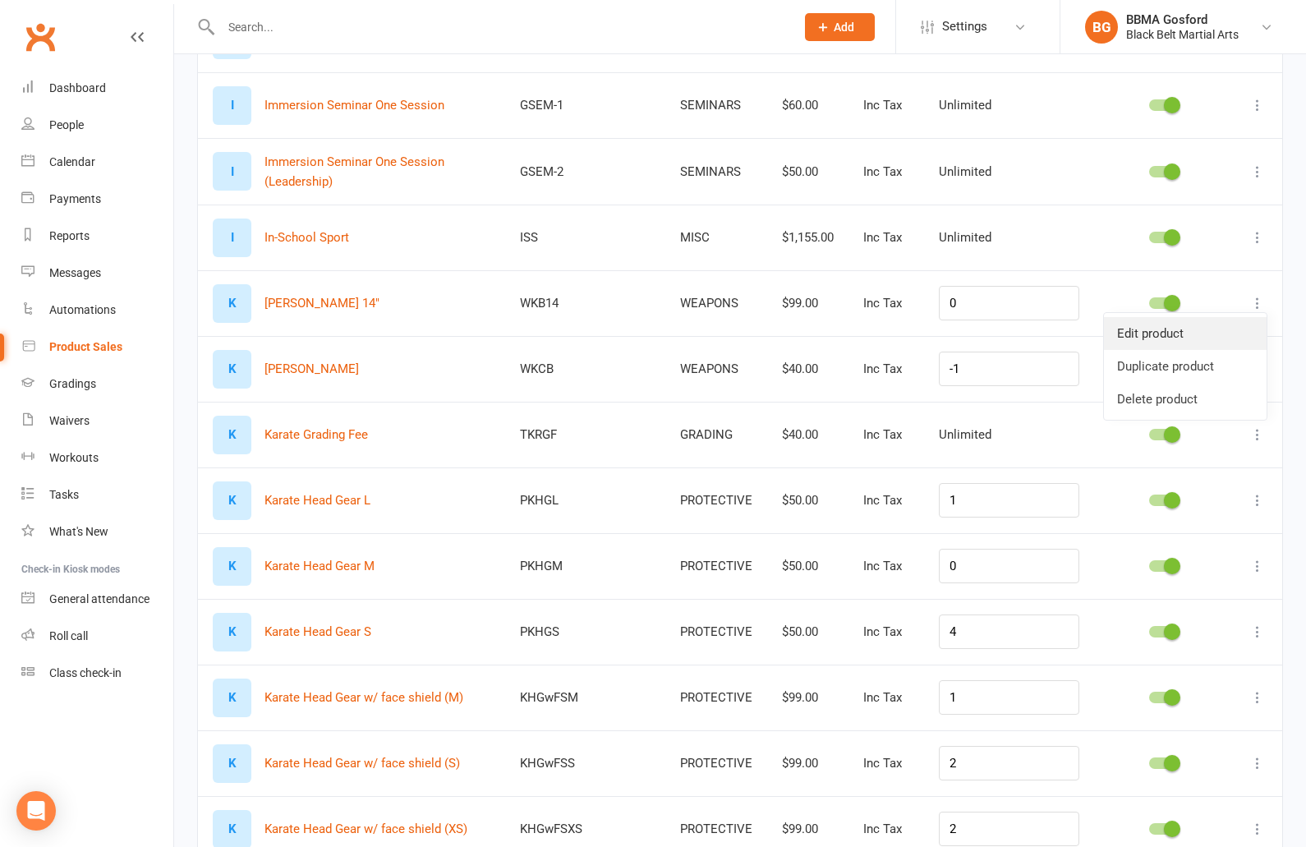
click at [1174, 333] on link "Edit product" at bounding box center [1185, 333] width 163 height 33
select select "567"
select select "512"
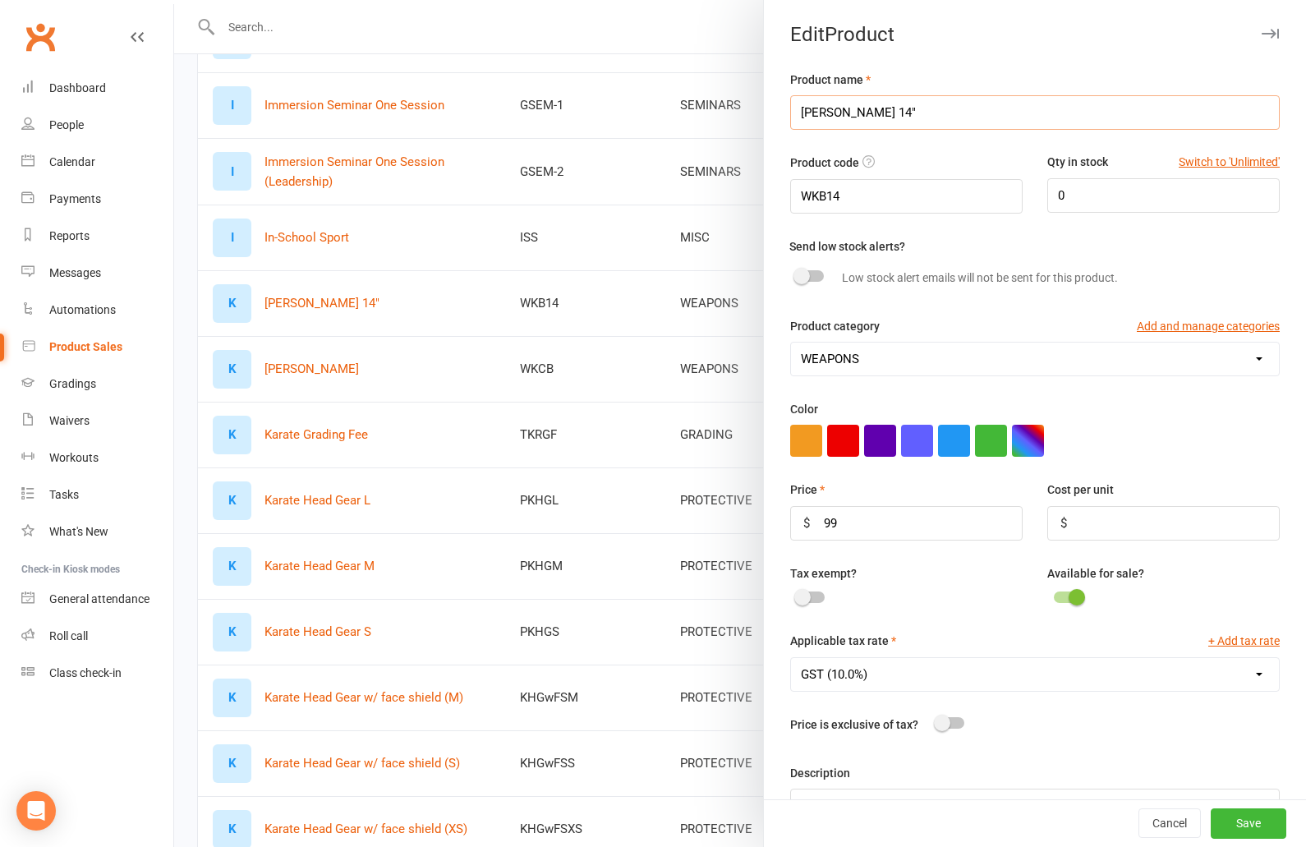
drag, startPoint x: 867, startPoint y: 113, endPoint x: 838, endPoint y: 114, distance: 28.8
click at [836, 113] on input "Kama Black 14"" at bounding box center [1035, 112] width 490 height 34
type input "Kama Xtreme 14""
click at [1256, 829] on button "Save" at bounding box center [1249, 824] width 76 height 30
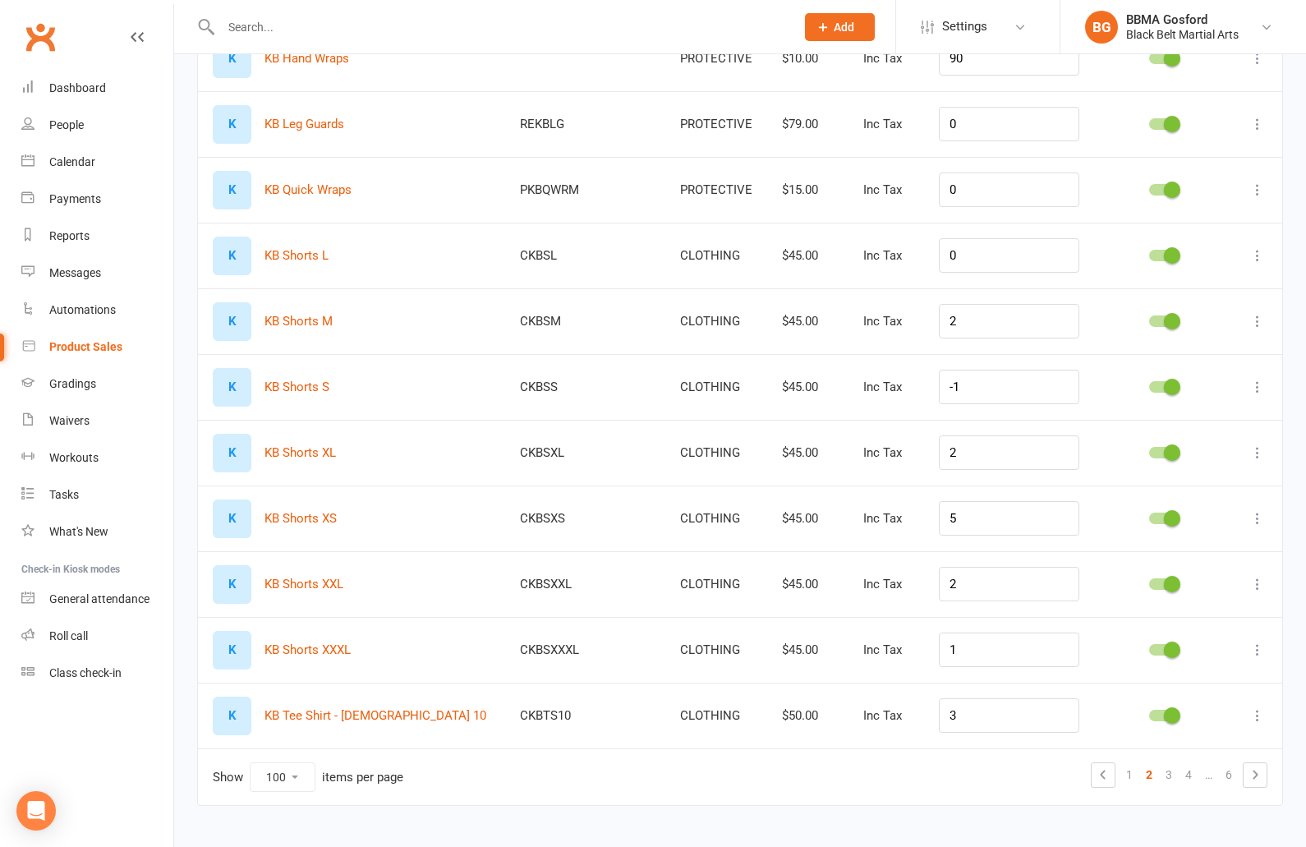
scroll to position [6059, 0]
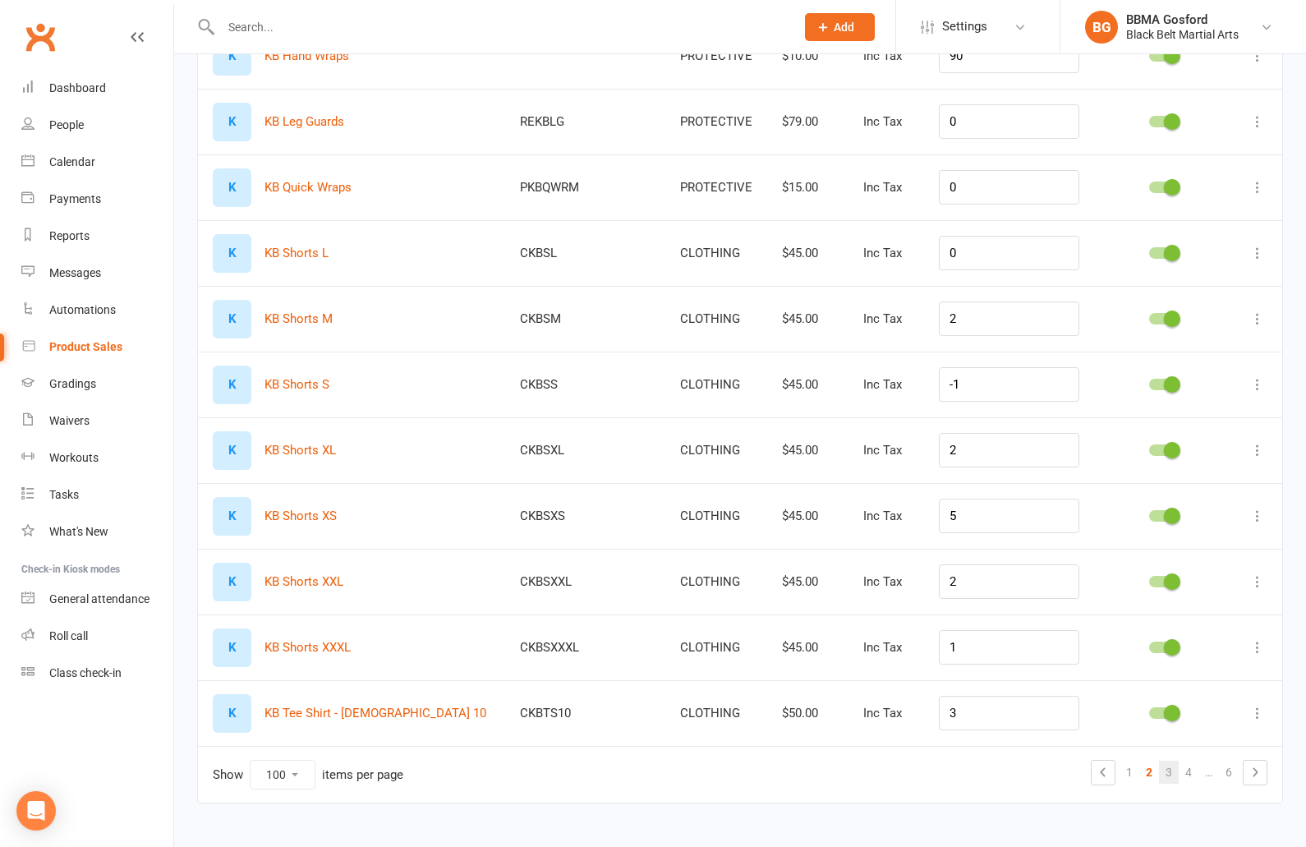
click at [1166, 773] on link "3" at bounding box center [1169, 772] width 20 height 23
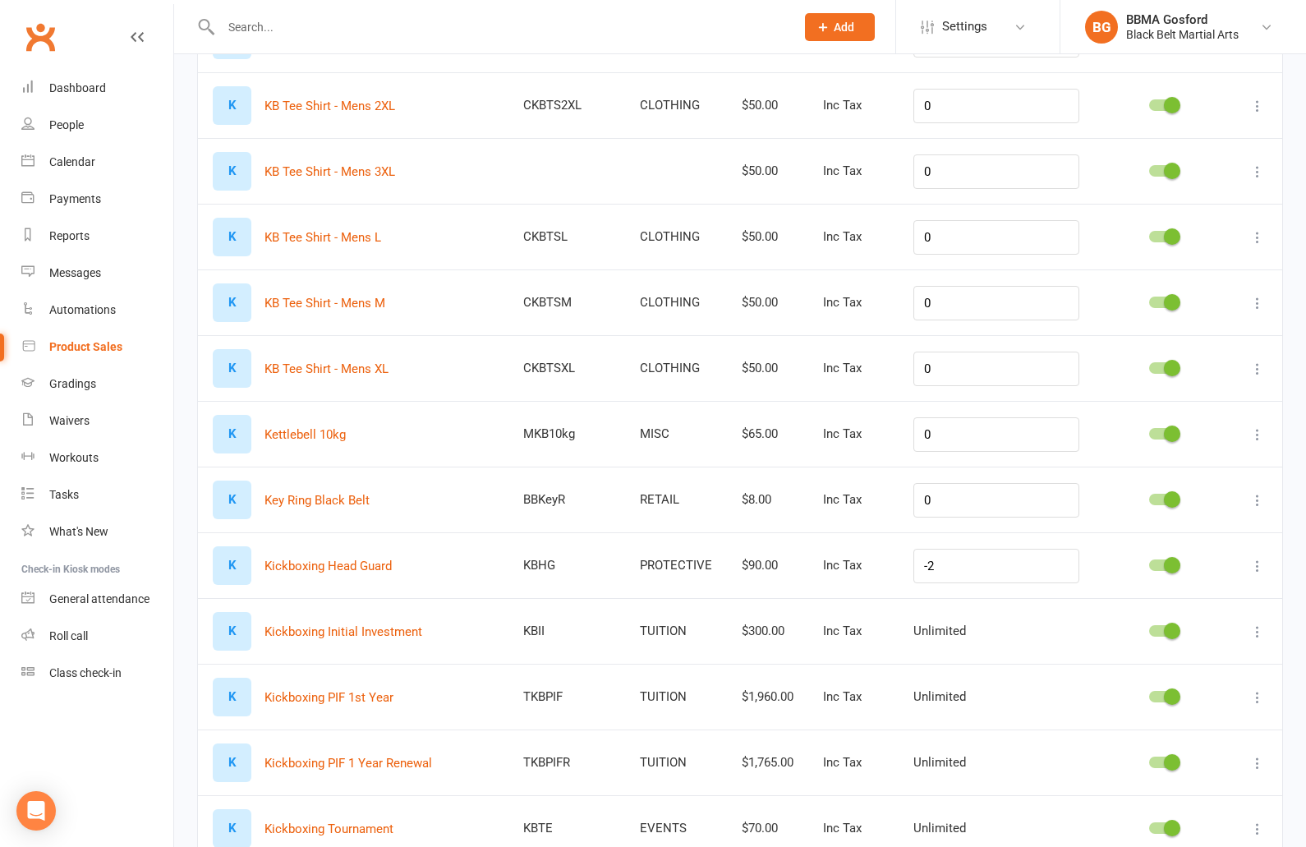
scroll to position [482, 0]
click at [1255, 432] on icon at bounding box center [1257, 433] width 16 height 16
click at [1199, 529] on link "Delete product" at bounding box center [1185, 530] width 163 height 33
click at [1256, 430] on icon at bounding box center [1257, 433] width 16 height 16
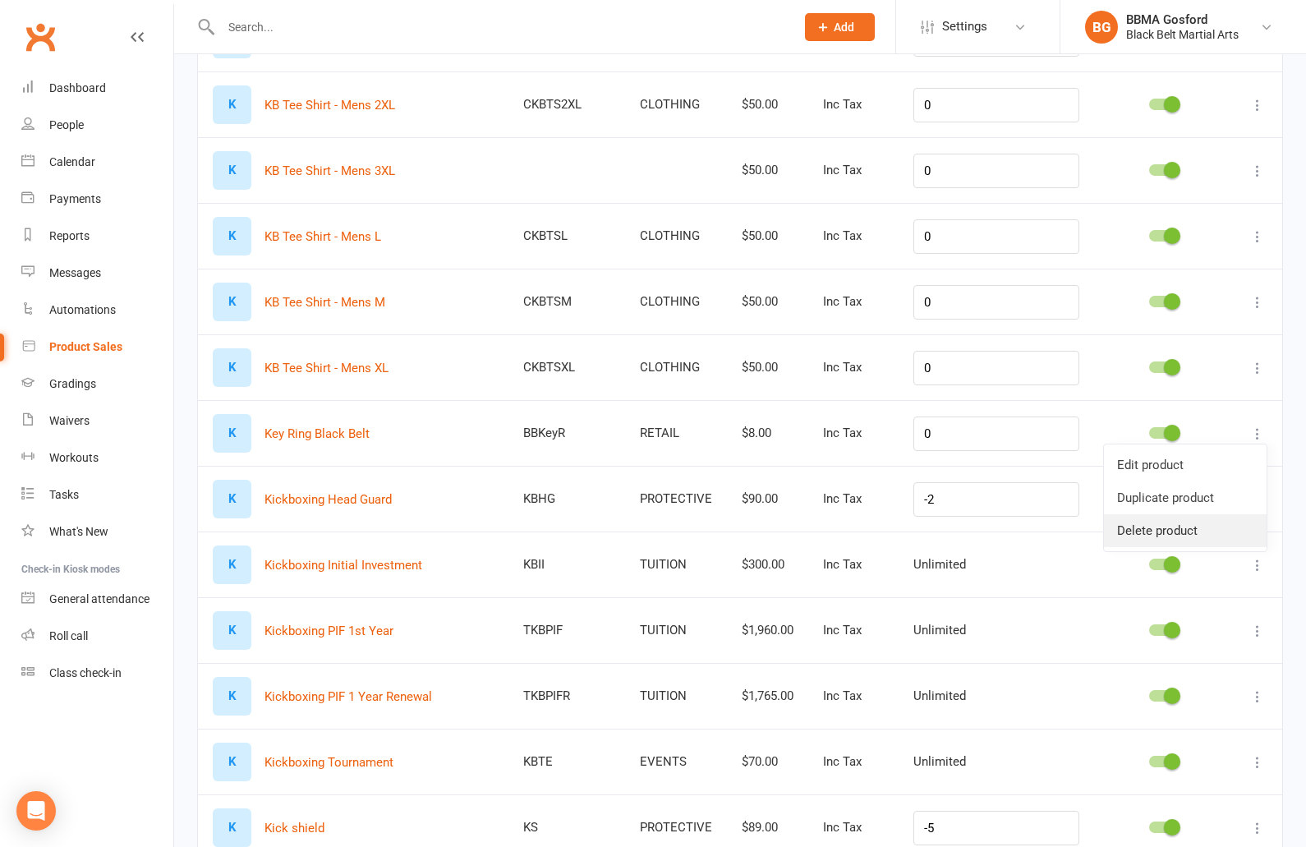
click at [1152, 531] on link "Delete product" at bounding box center [1185, 530] width 163 height 33
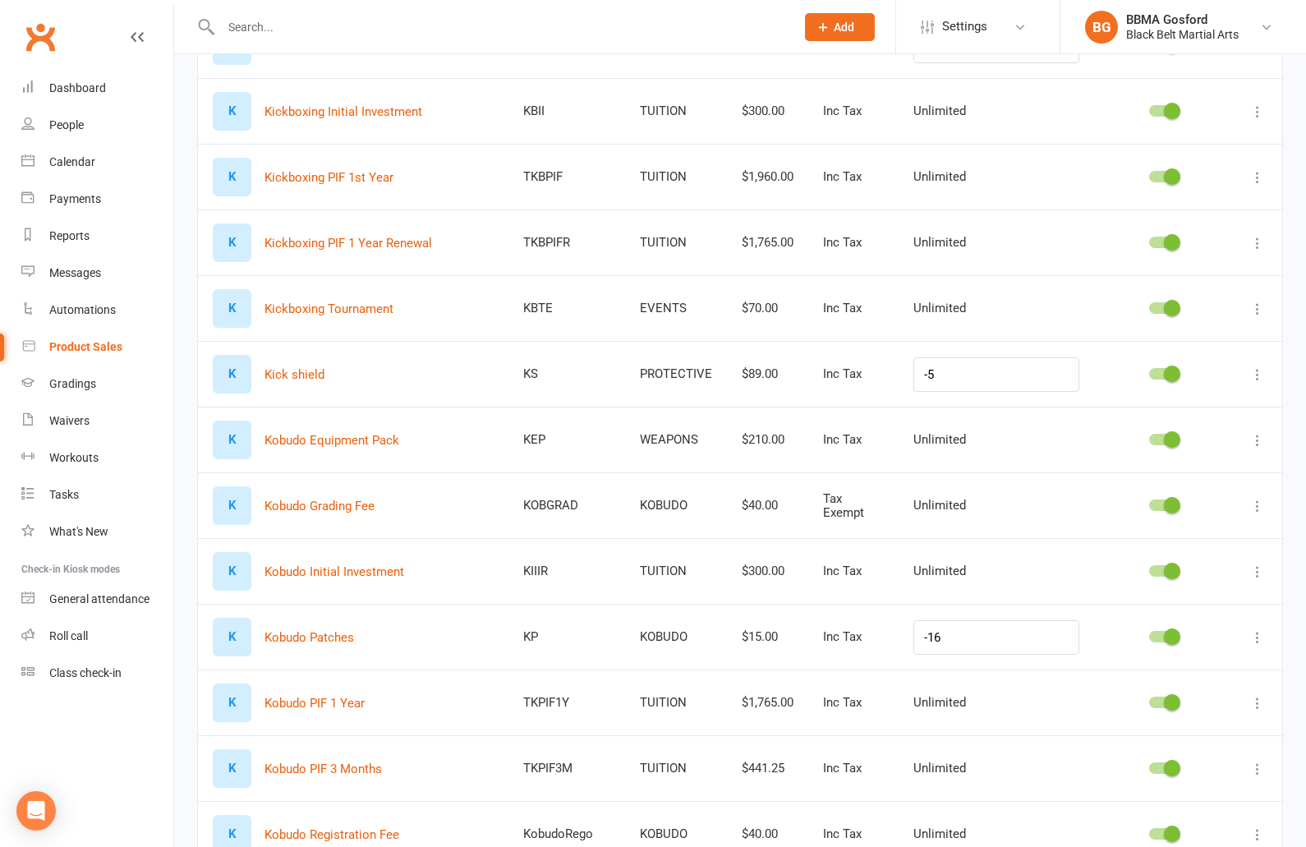
scroll to position [882, 0]
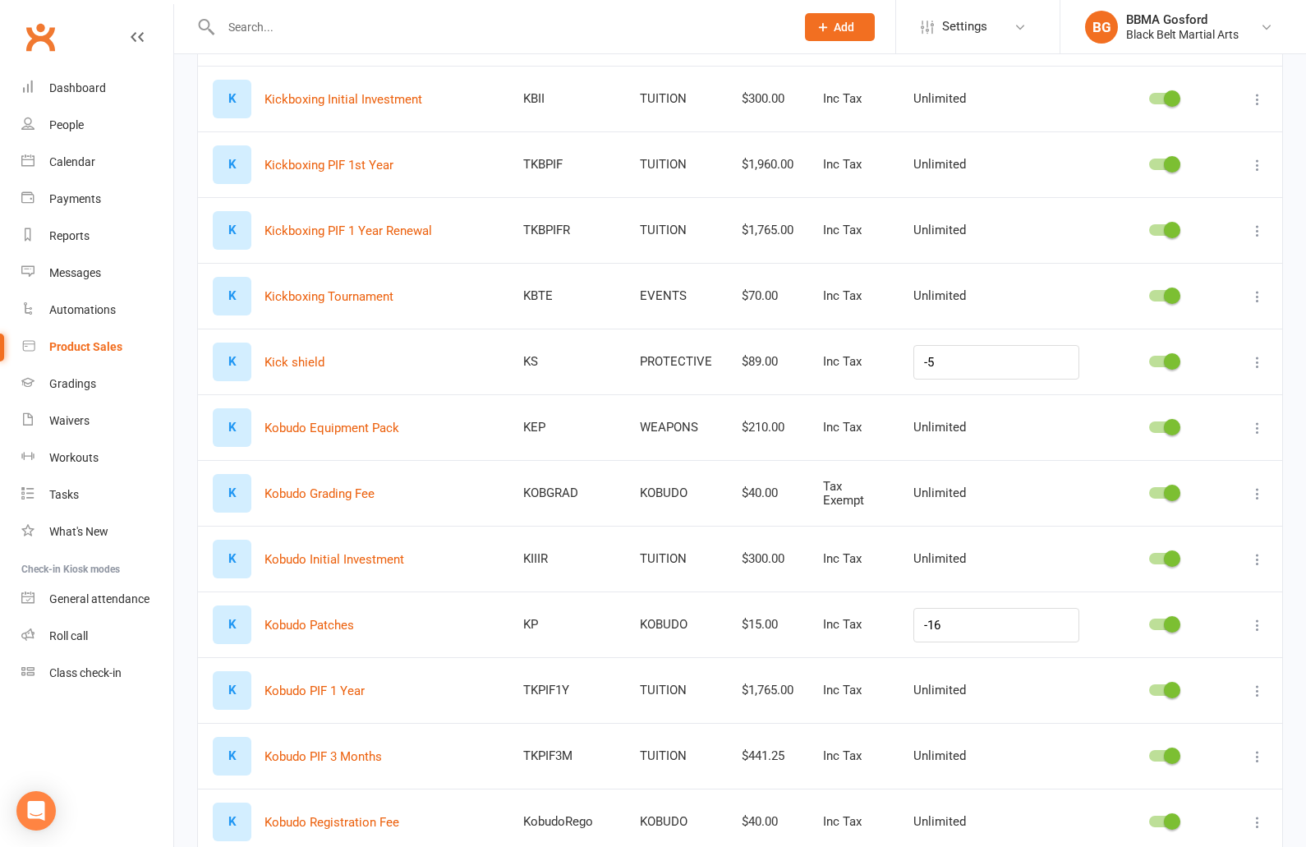
click at [1260, 362] on icon at bounding box center [1257, 362] width 16 height 16
click at [1201, 391] on link "Edit product" at bounding box center [1185, 393] width 163 height 33
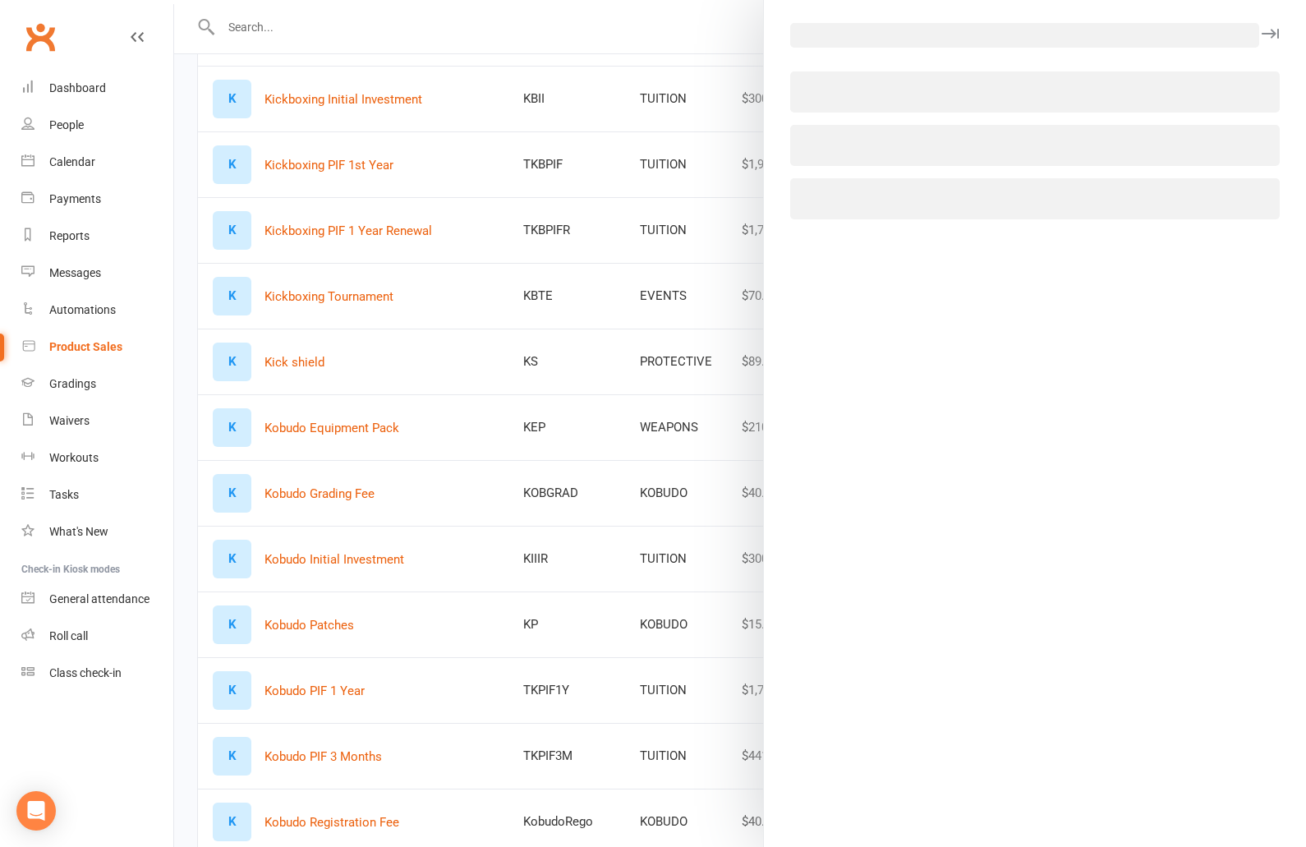
select select "568"
select select "512"
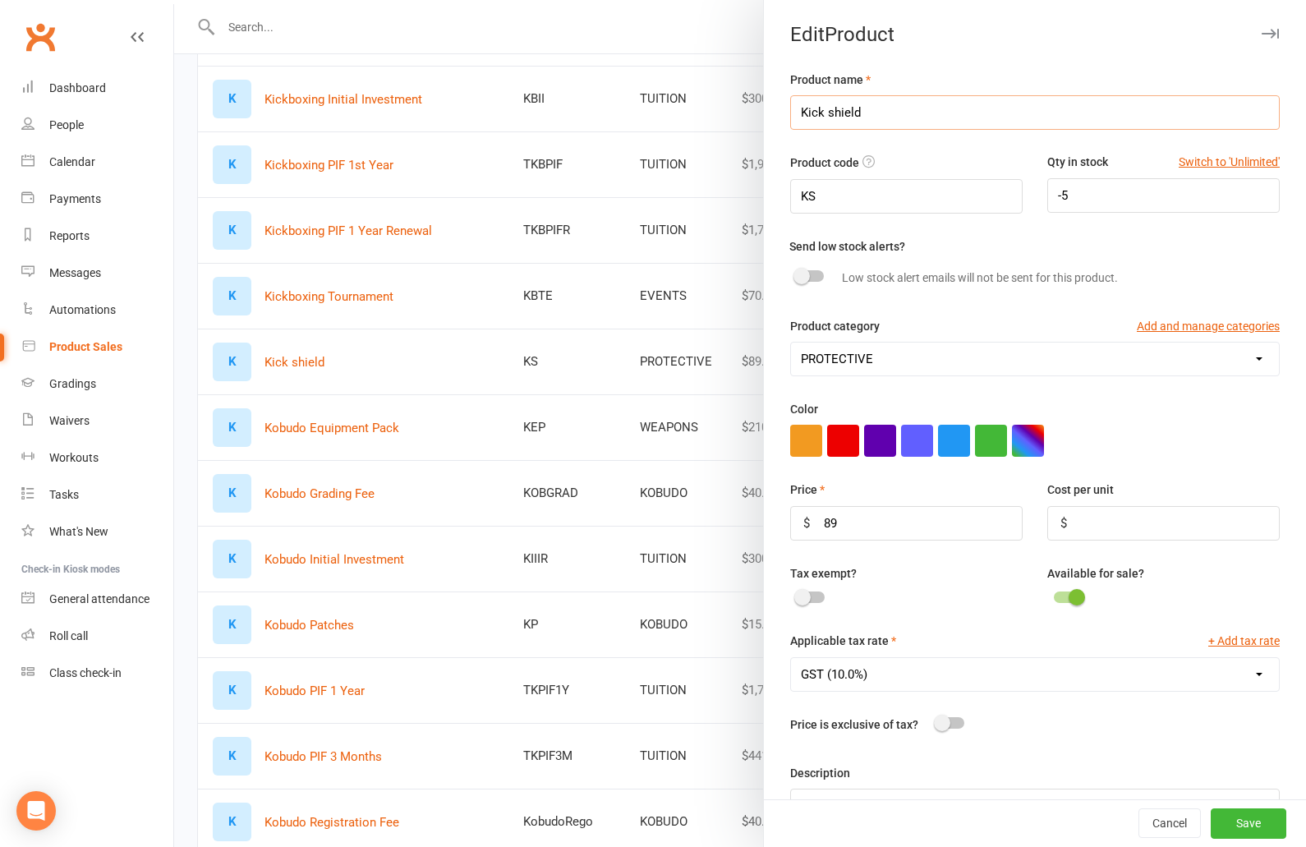
drag, startPoint x: 802, startPoint y: 111, endPoint x: 876, endPoint y: 178, distance: 100.6
click at [802, 111] on input "Kick shield" at bounding box center [1035, 112] width 490 height 34
type input "2nd Hand Kick shield"
drag, startPoint x: 1074, startPoint y: 200, endPoint x: 1044, endPoint y: 200, distance: 30.4
click at [1047, 200] on input "-5" at bounding box center [1163, 195] width 232 height 34
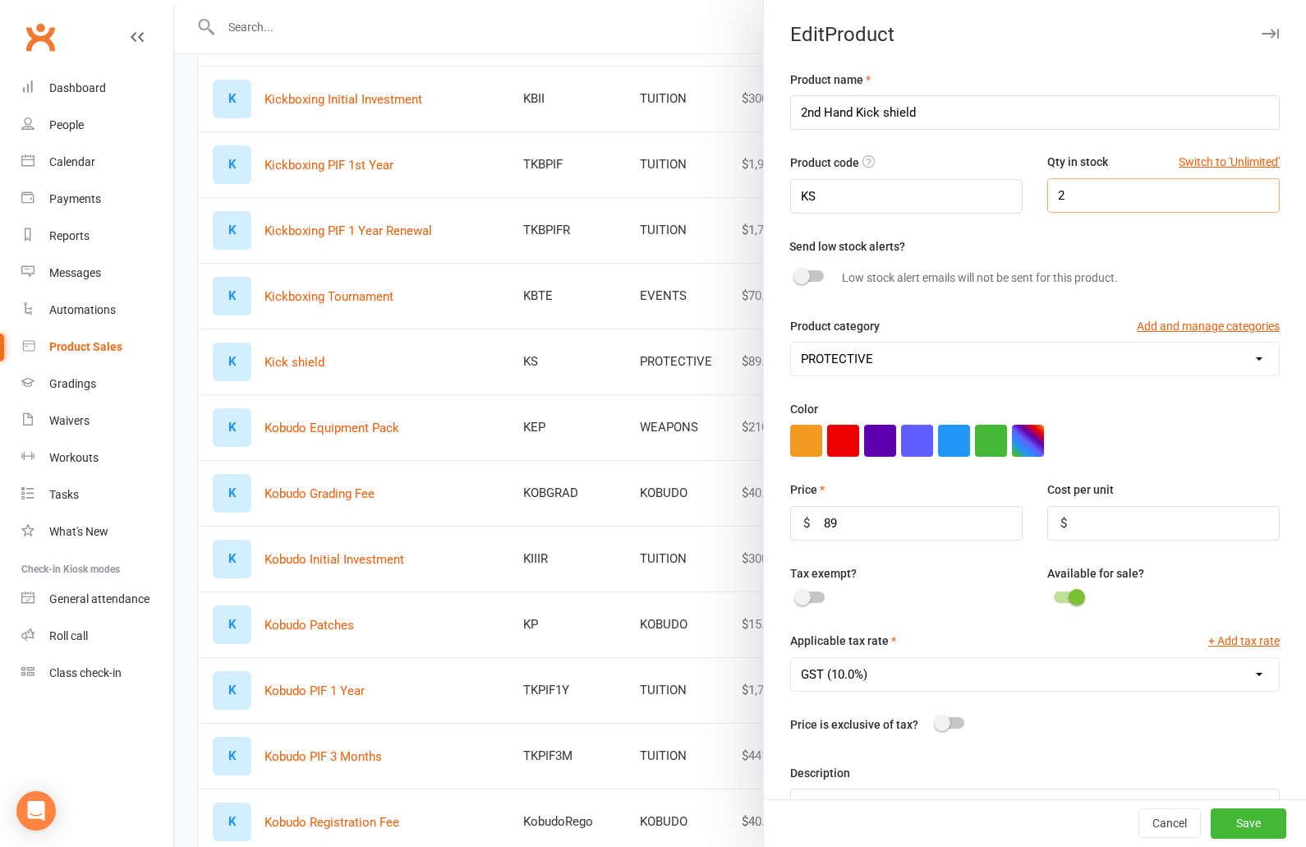
type input "2"
drag, startPoint x: 844, startPoint y: 523, endPoint x: 815, endPoint y: 522, distance: 28.8
click at [815, 522] on input "89" at bounding box center [906, 523] width 232 height 34
type input "20"
click at [1259, 835] on button "Save" at bounding box center [1249, 824] width 76 height 30
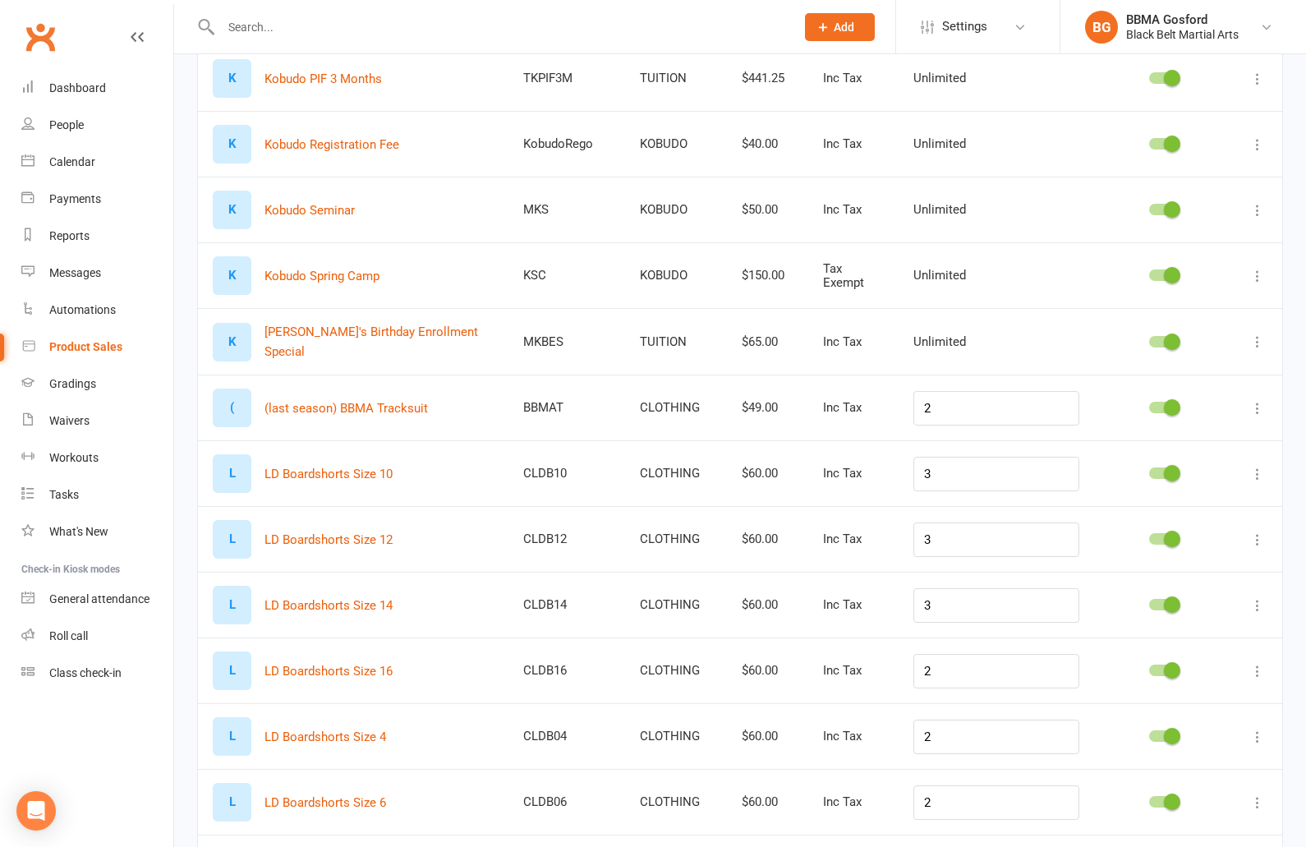
scroll to position [1563, 0]
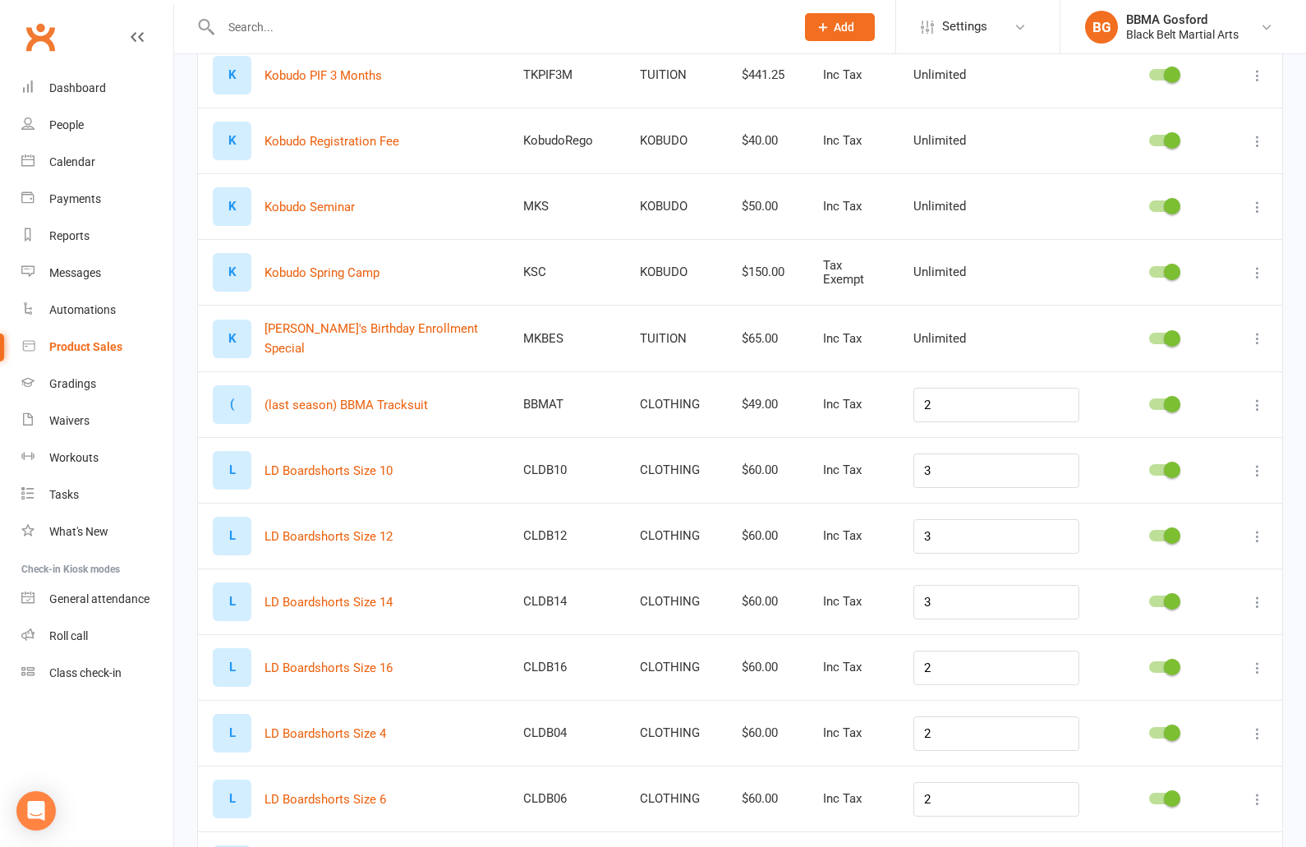
click at [1257, 334] on icon at bounding box center [1257, 338] width 16 height 16
click at [1180, 431] on link "Delete product" at bounding box center [1185, 435] width 163 height 33
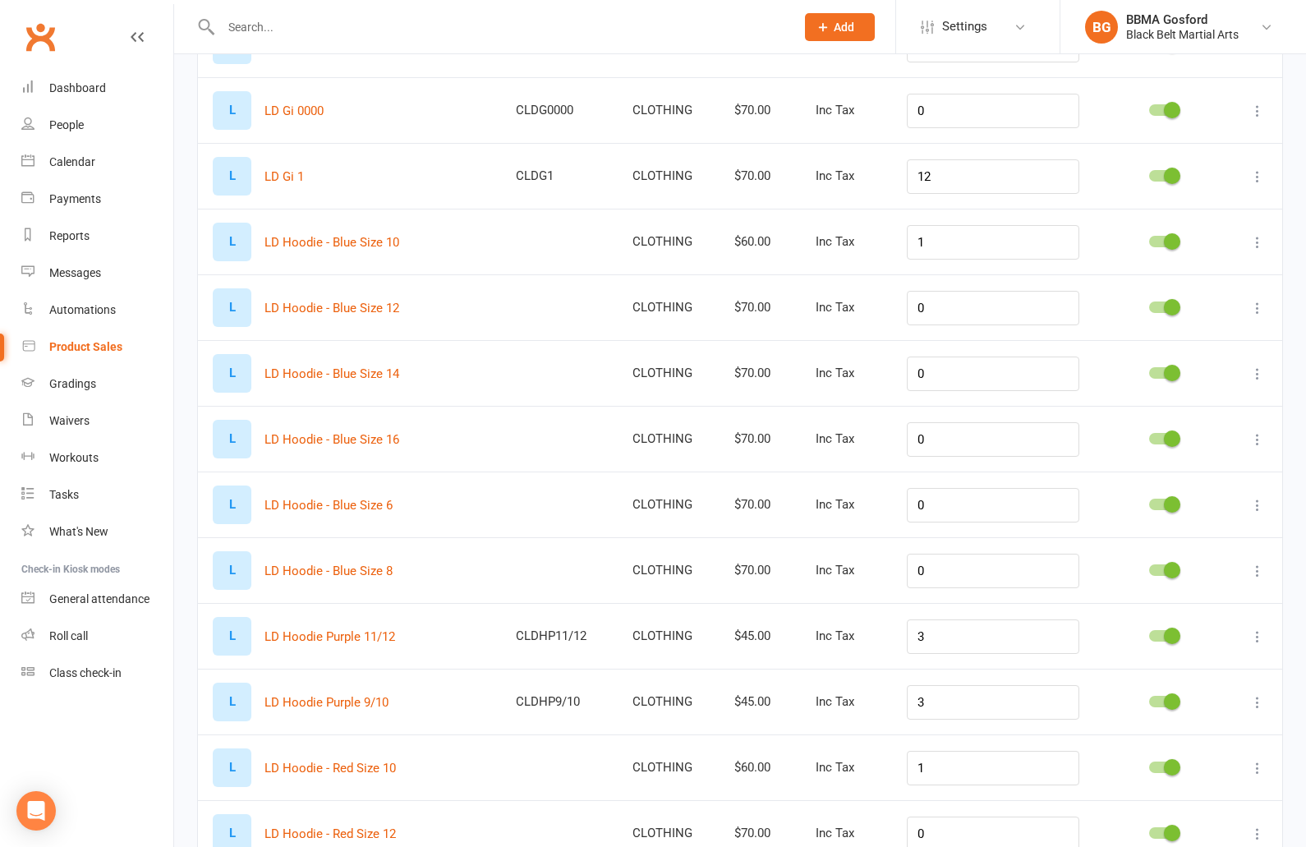
scroll to position [2493, 0]
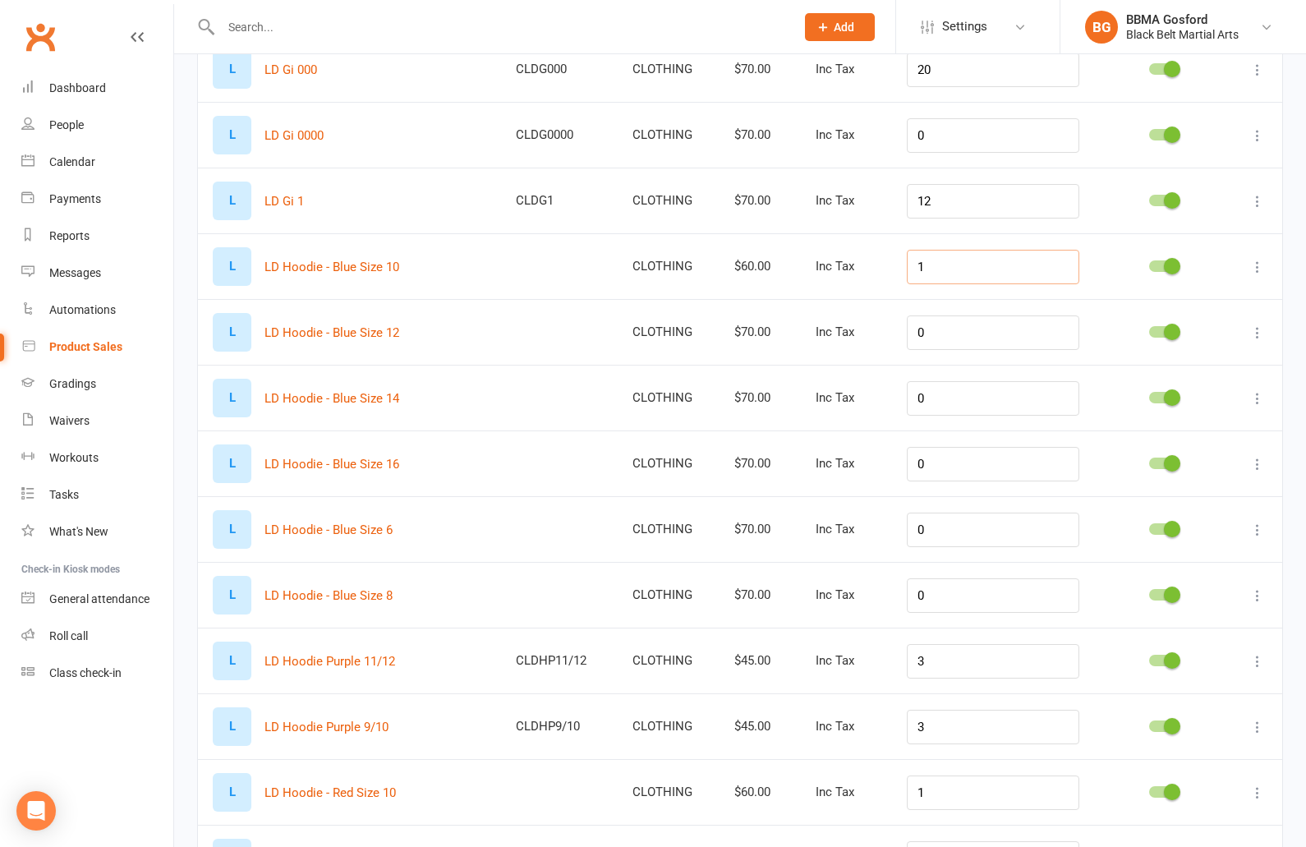
drag, startPoint x: 922, startPoint y: 259, endPoint x: 901, endPoint y: 256, distance: 21.5
click at [907, 256] on input "1" at bounding box center [993, 267] width 172 height 34
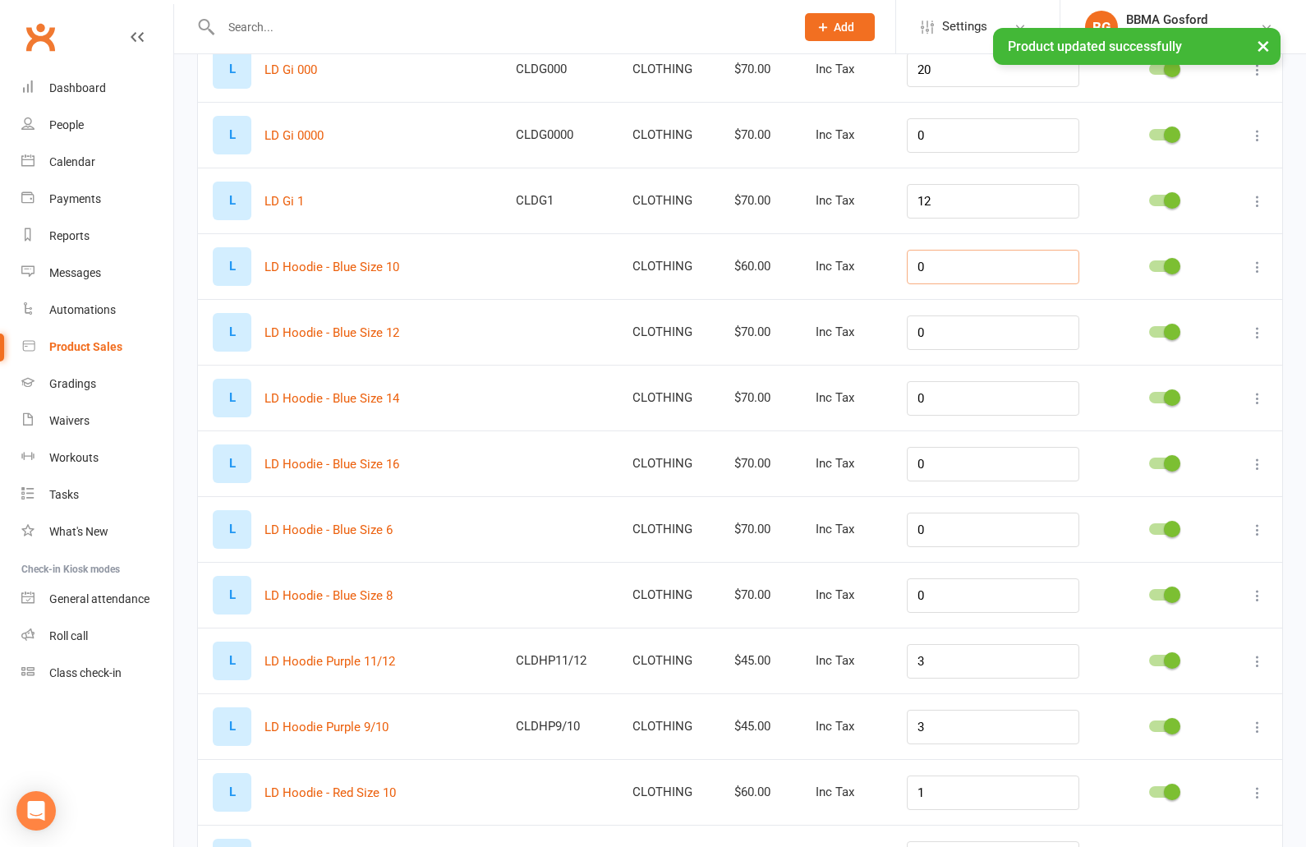
type input "0"
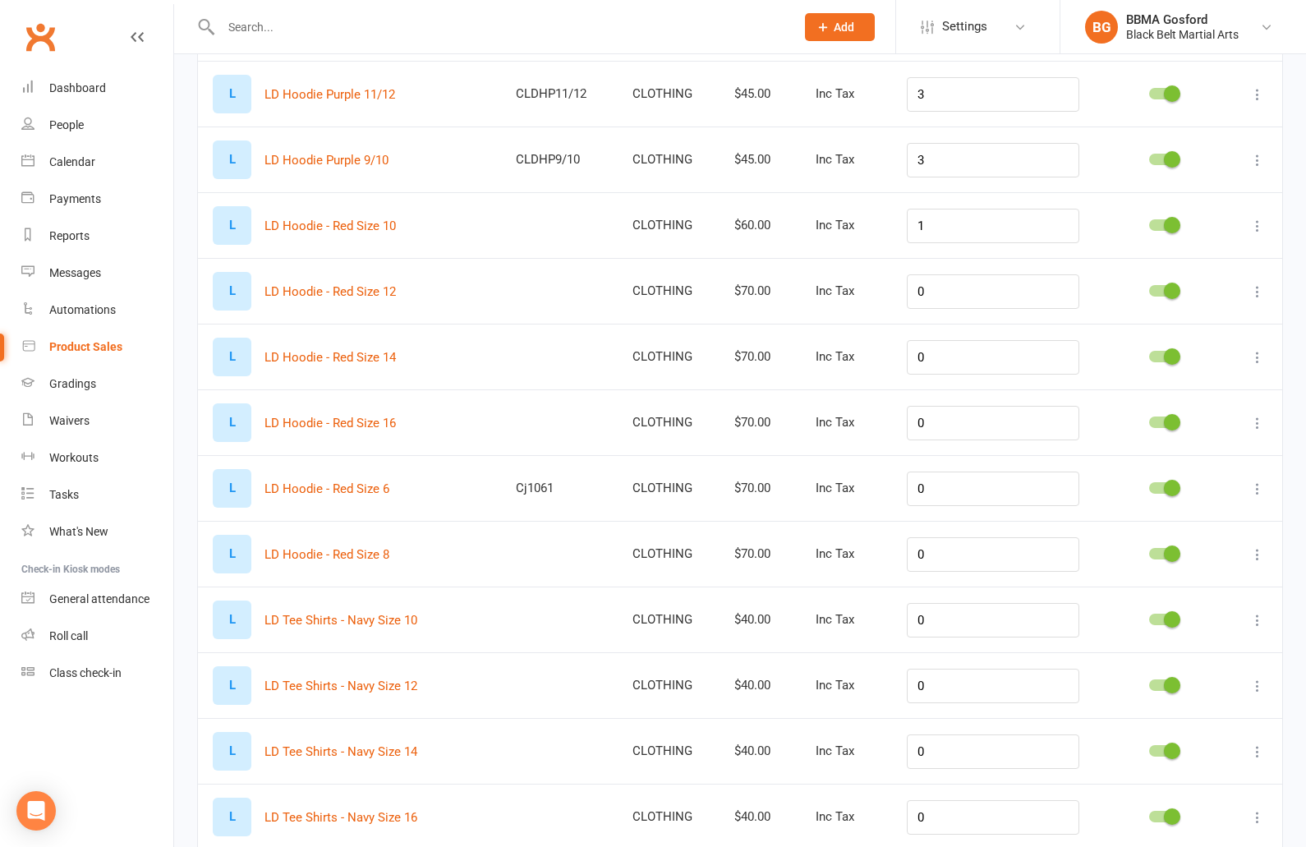
scroll to position [3007, 0]
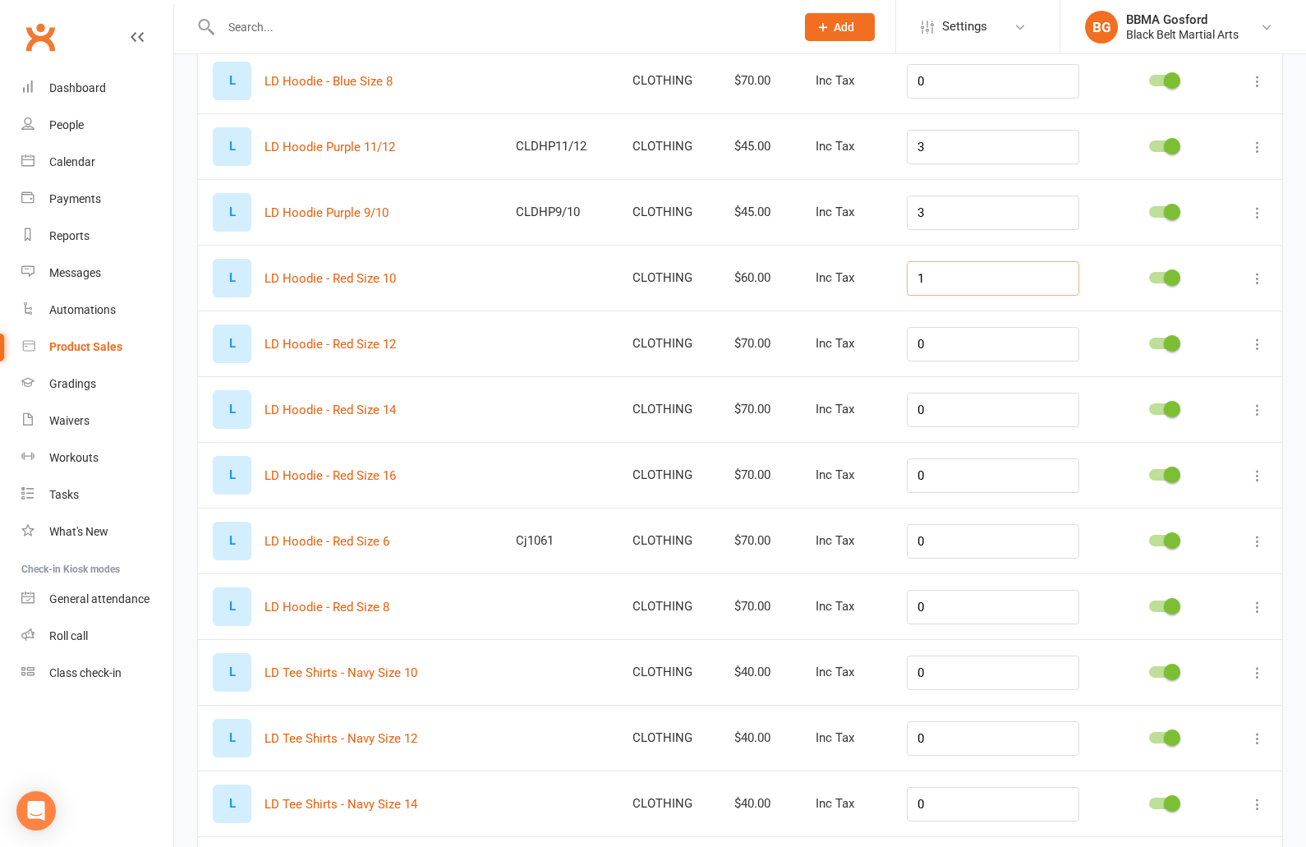
drag, startPoint x: 932, startPoint y: 269, endPoint x: 883, endPoint y: 270, distance: 49.3
click at [907, 270] on input "1" at bounding box center [993, 278] width 172 height 34
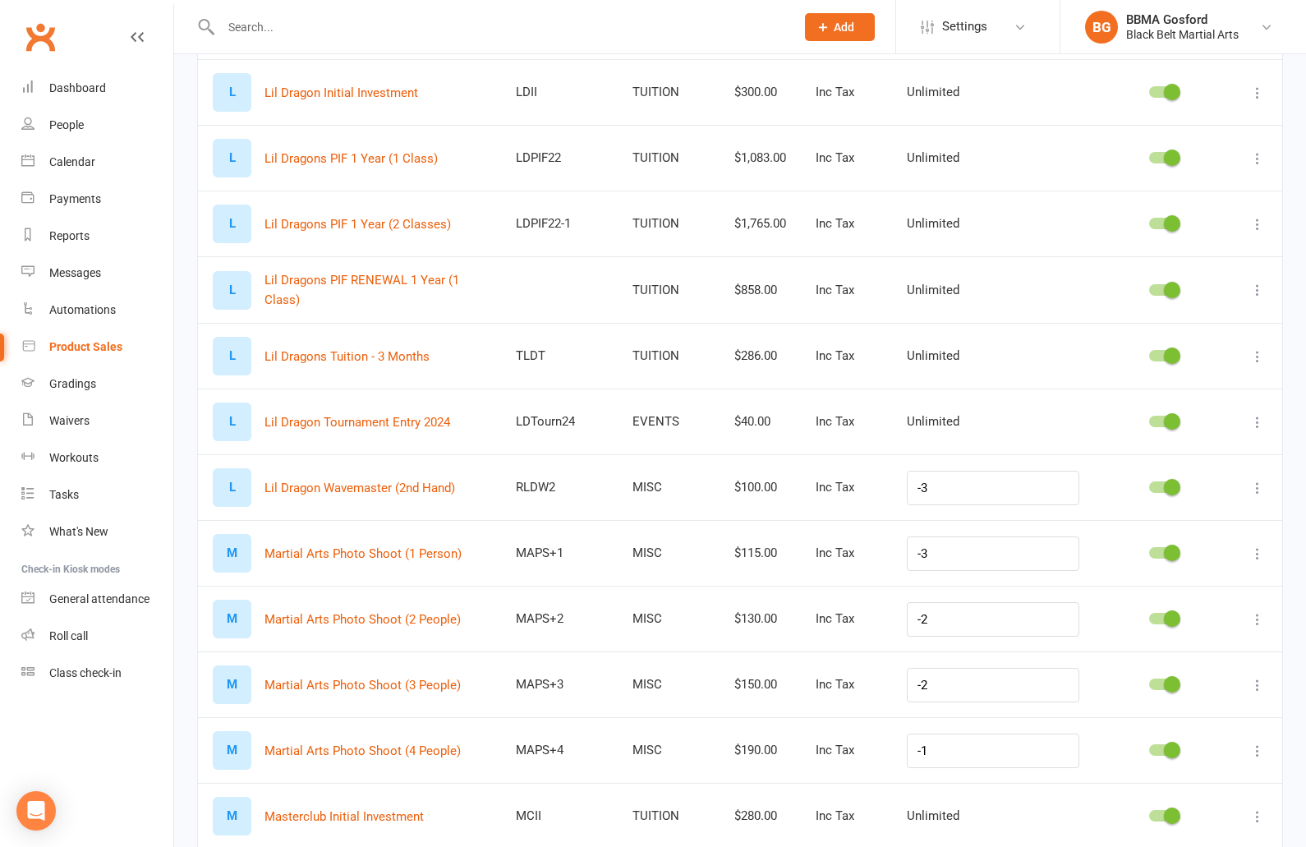
scroll to position [5174, 0]
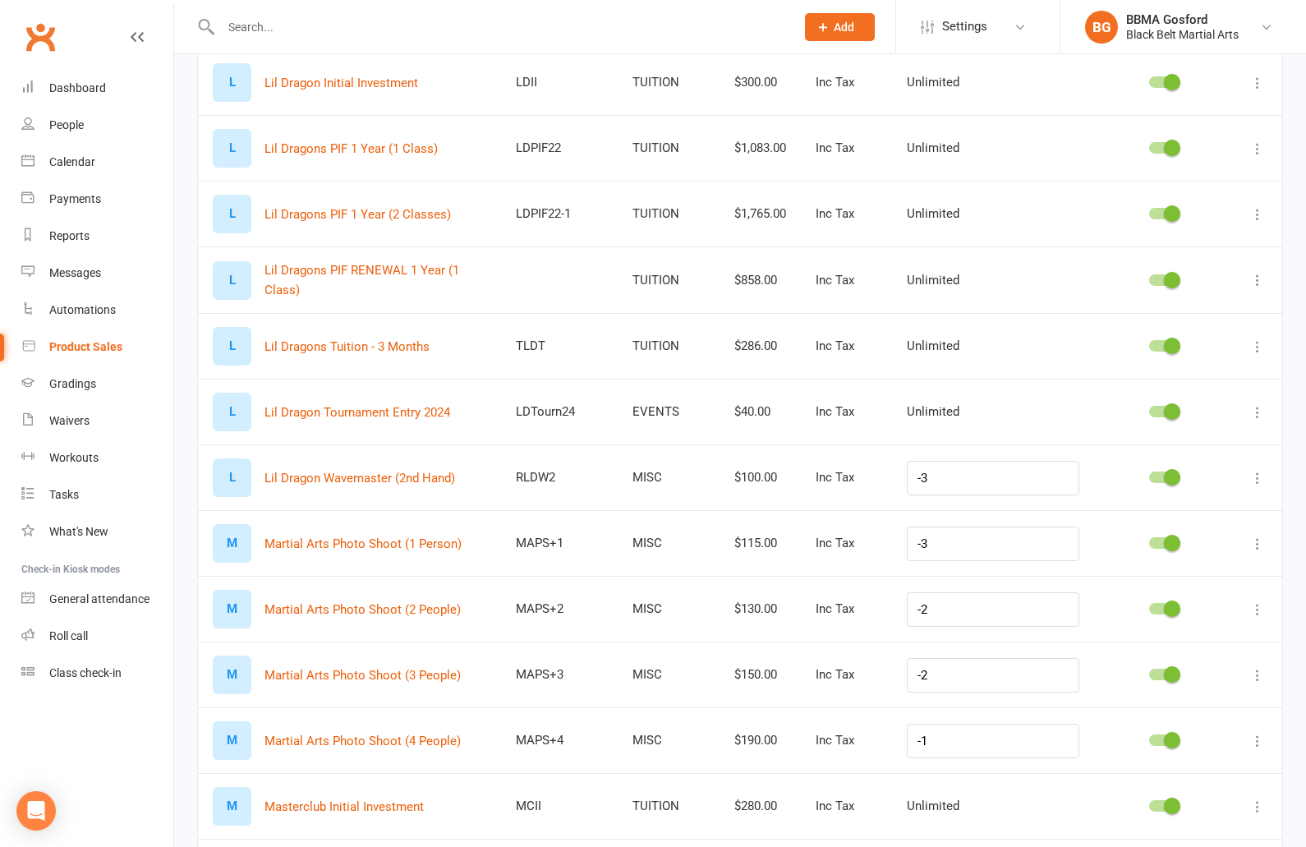
type input "0"
click at [1253, 276] on icon at bounding box center [1257, 280] width 16 height 16
click at [1189, 310] on link "Edit product" at bounding box center [1185, 308] width 163 height 33
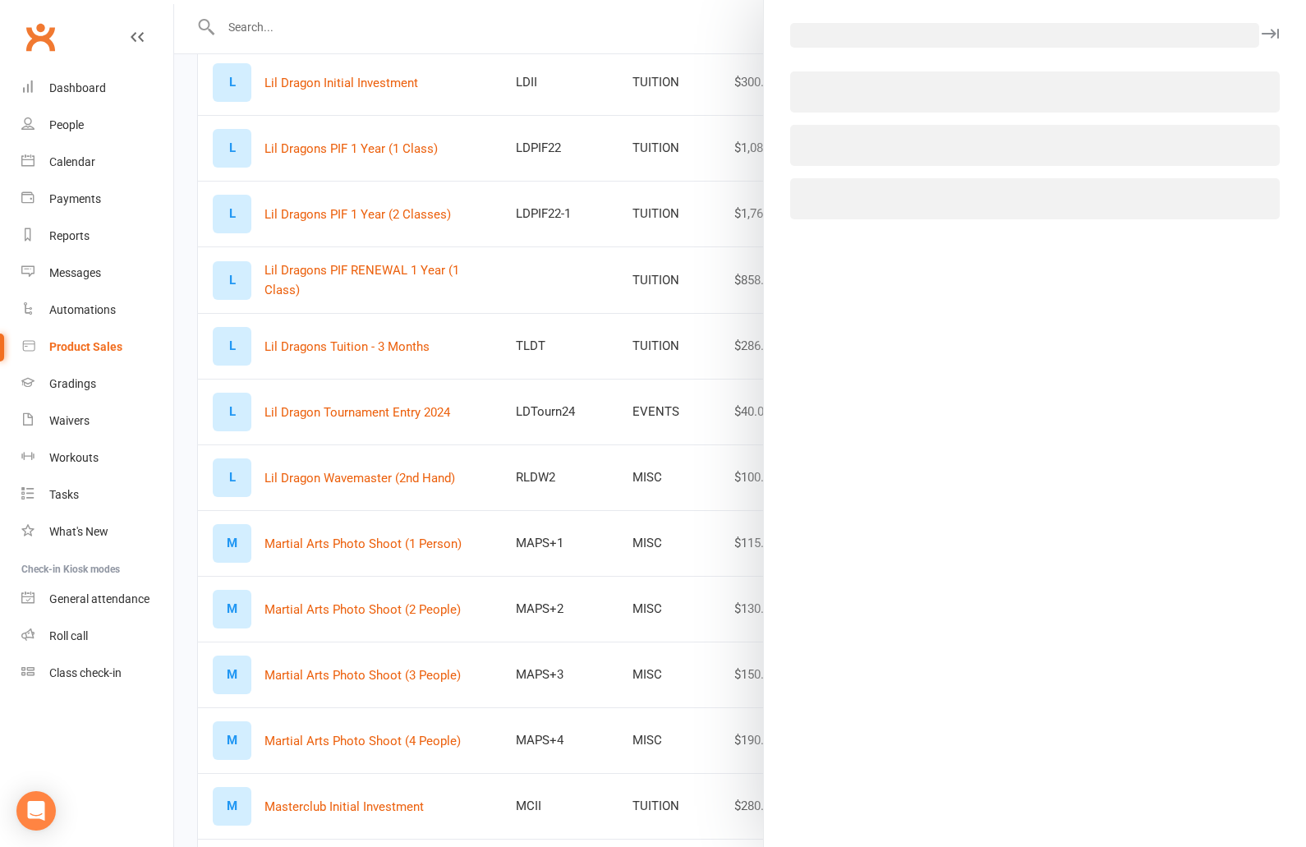
select select "581"
select select "512"
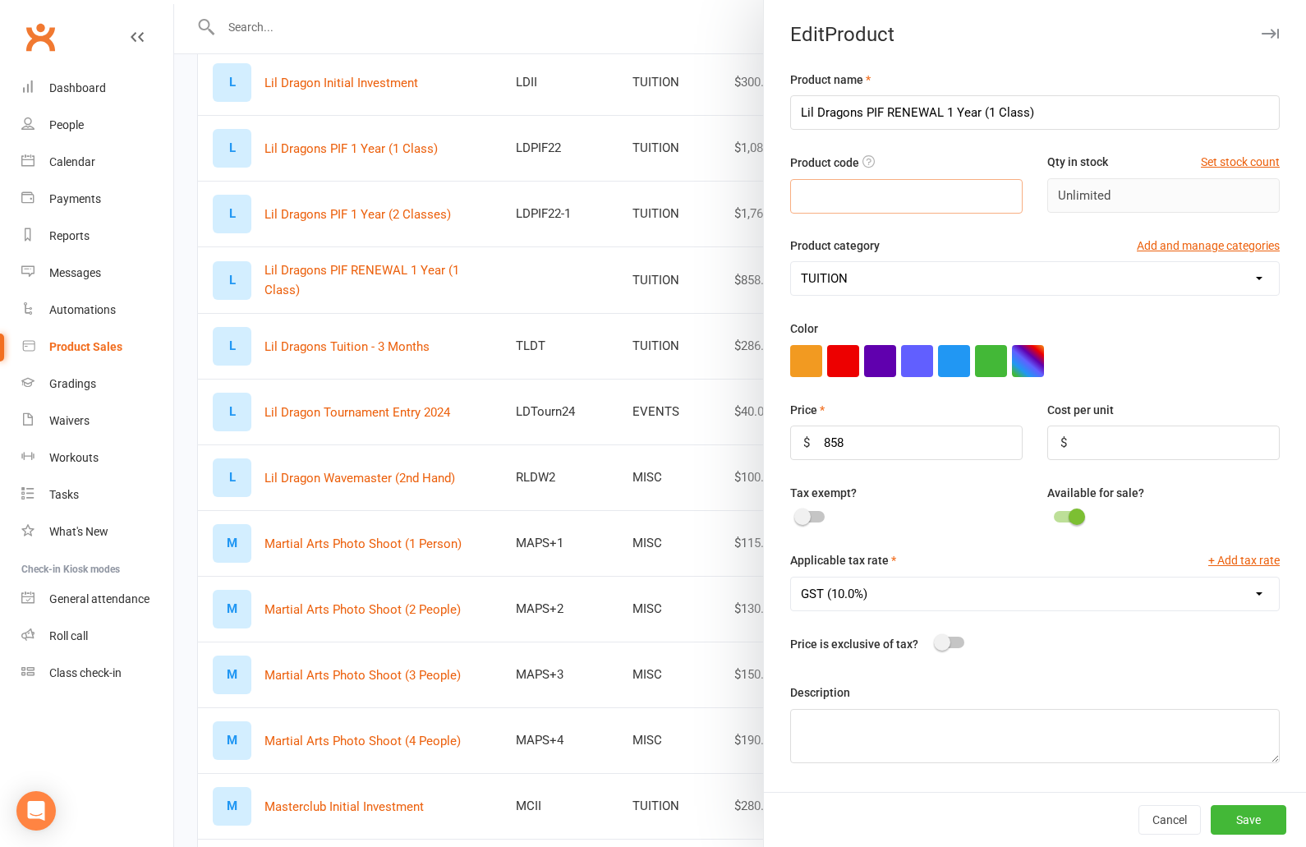
click at [842, 193] on input "text" at bounding box center [906, 196] width 232 height 34
type input "LD-REN"
click at [1251, 820] on button "Save" at bounding box center [1249, 820] width 76 height 30
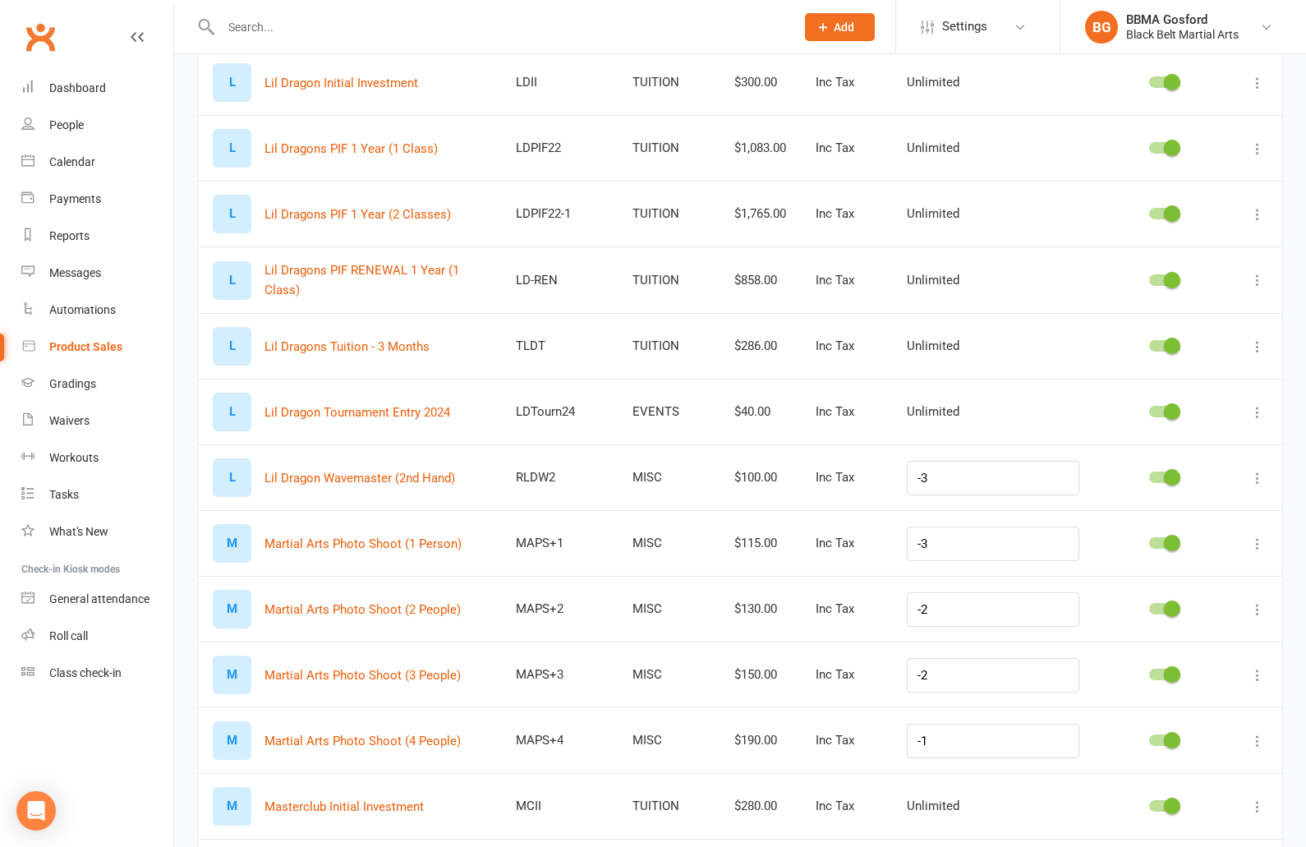
click at [1256, 410] on icon at bounding box center [1257, 412] width 16 height 16
click at [1198, 433] on link "Edit product" at bounding box center [1185, 439] width 163 height 33
select select "2642"
select select "512"
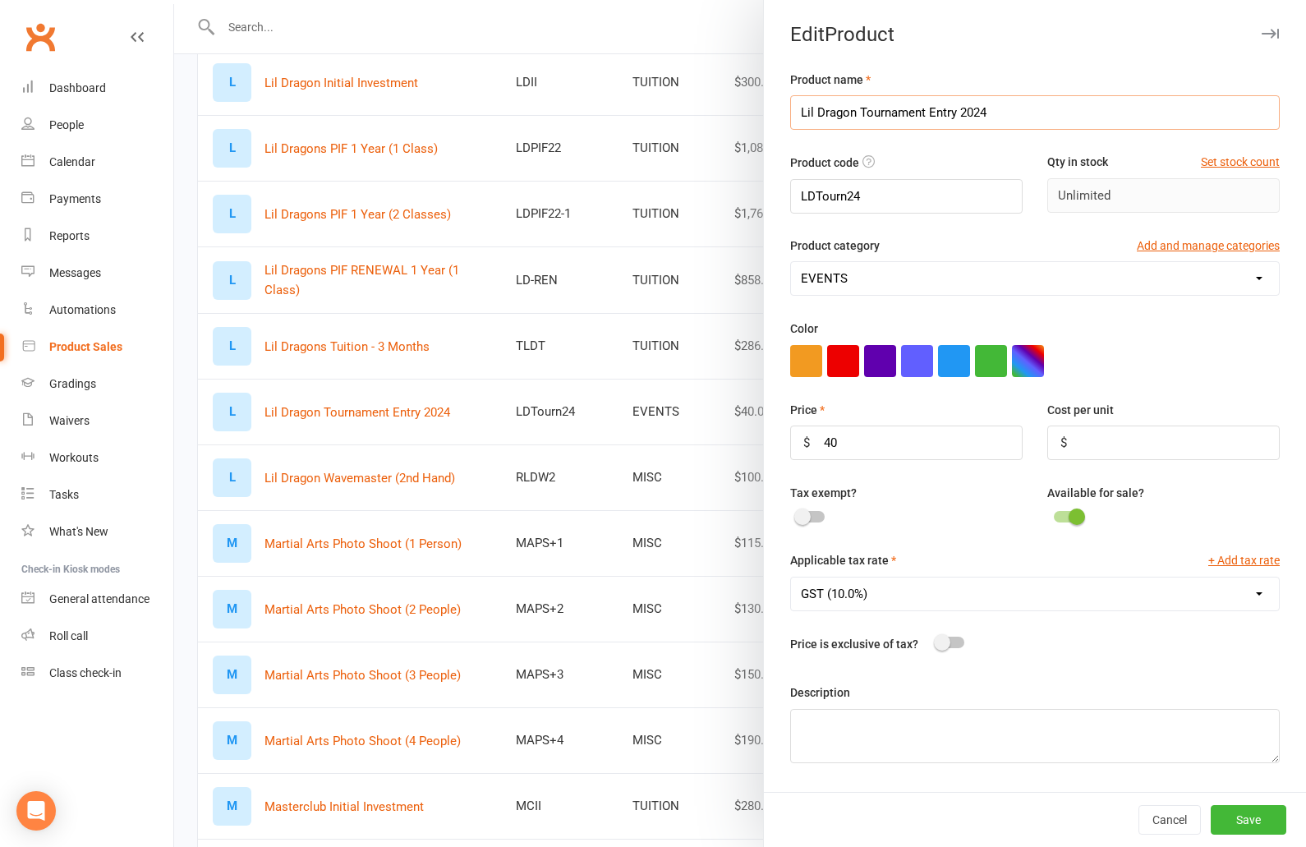
drag, startPoint x: 960, startPoint y: 113, endPoint x: 1037, endPoint y: 118, distance: 77.4
click at [1037, 118] on input "Lil Dragon Tournament Entry 2024" at bounding box center [1035, 112] width 490 height 34
type input "Lil Dragon Tournament Entry"
click at [1250, 817] on button "Save" at bounding box center [1249, 820] width 76 height 30
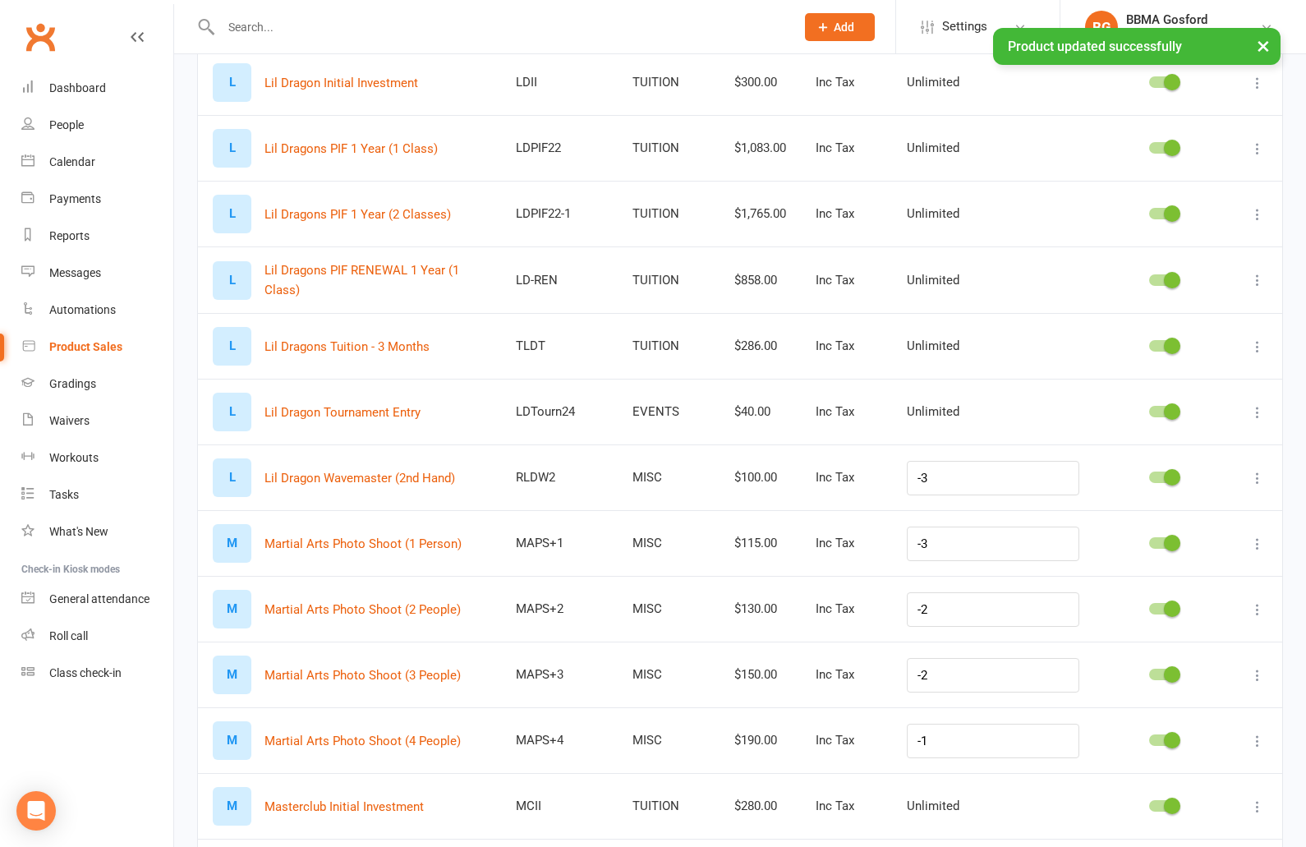
click at [1254, 470] on icon at bounding box center [1257, 478] width 16 height 16
click at [1185, 566] on link "Delete product" at bounding box center [1185, 570] width 163 height 33
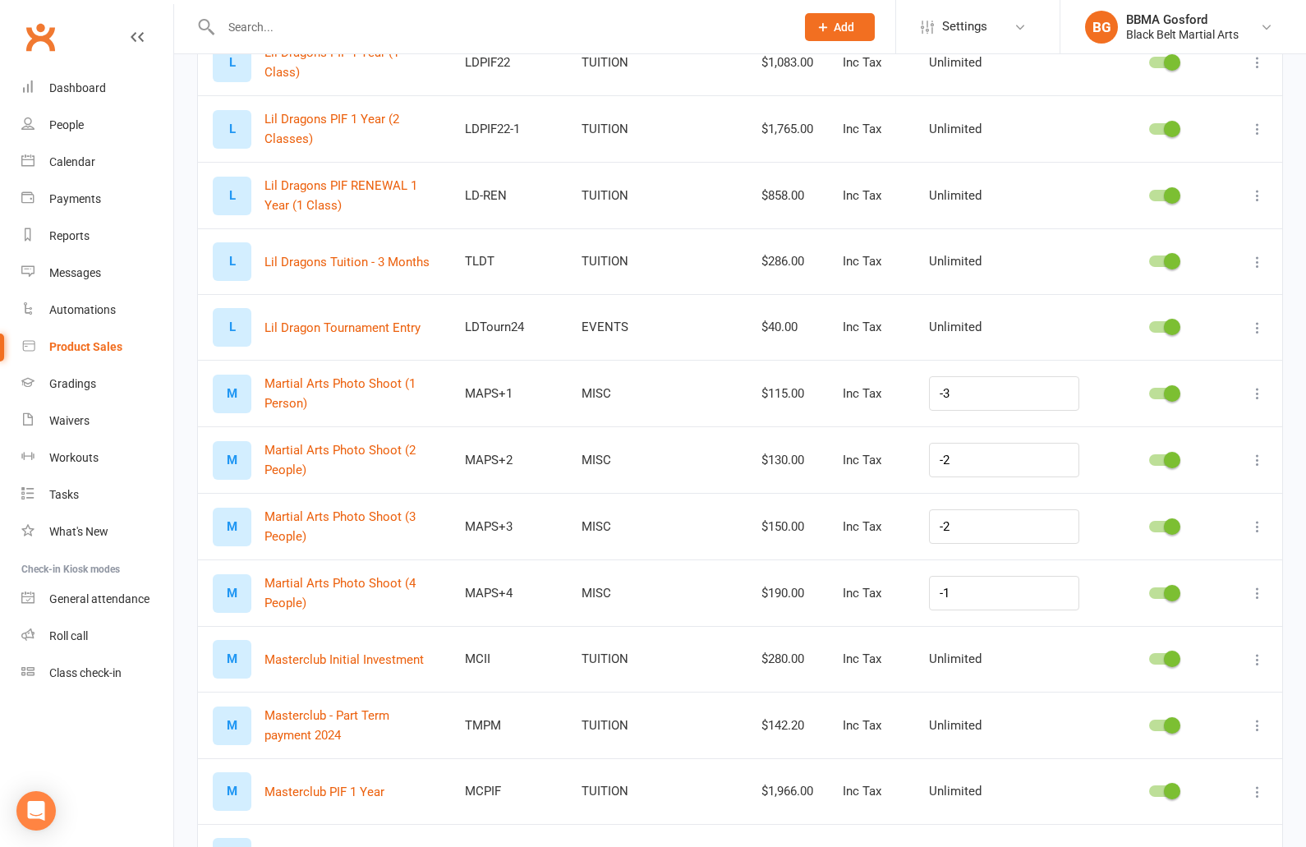
scroll to position [5285, 0]
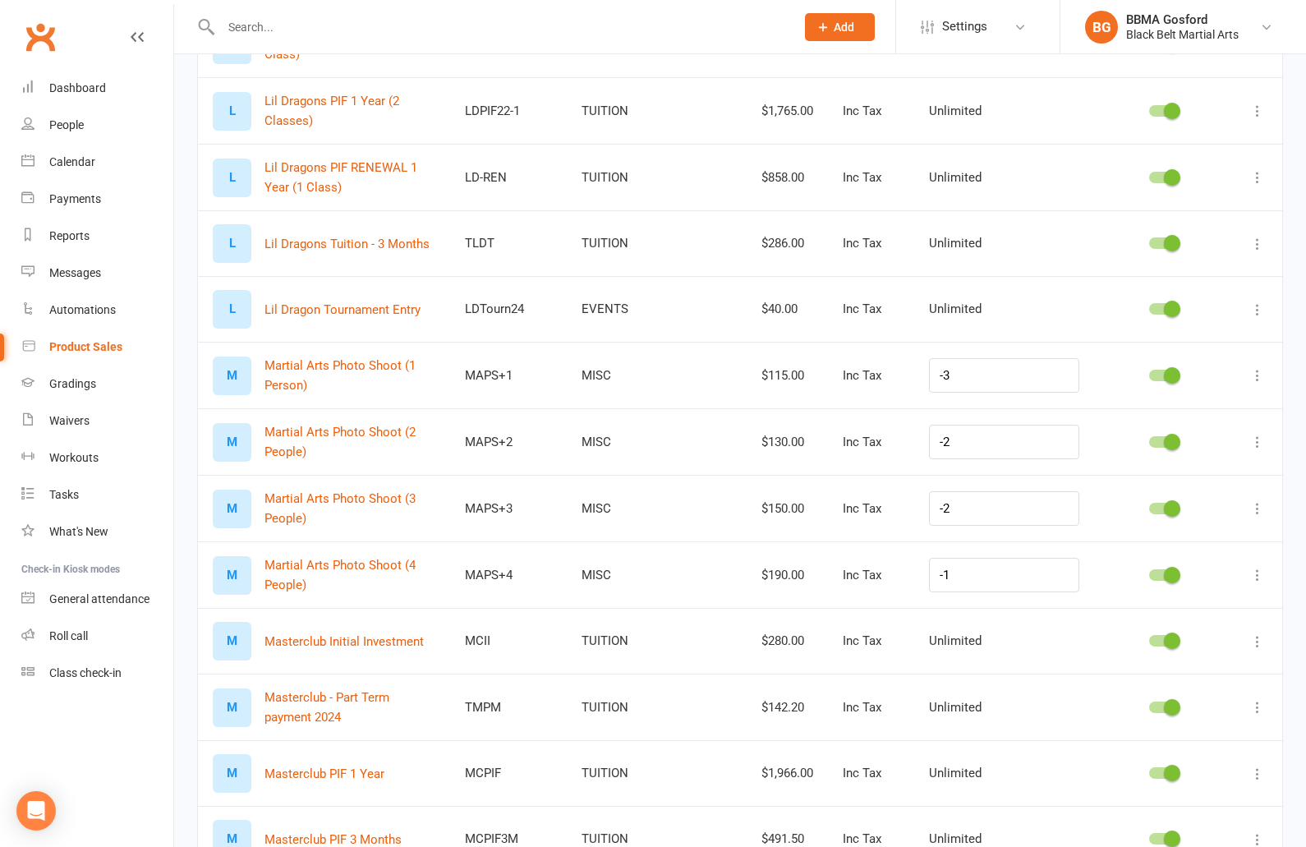
click at [1254, 370] on icon at bounding box center [1257, 375] width 16 height 16
click at [1172, 463] on link "Delete product" at bounding box center [1185, 467] width 163 height 33
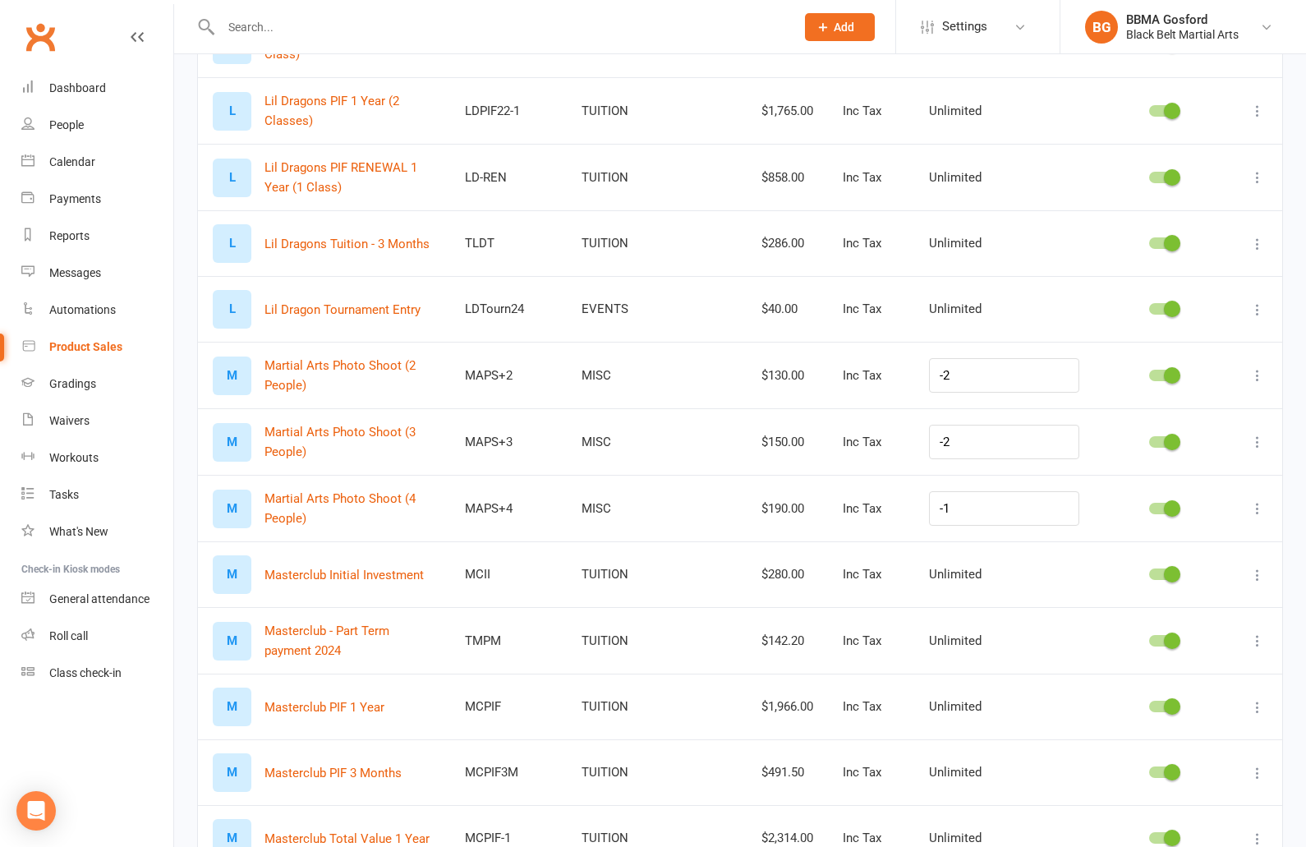
click at [1258, 368] on icon at bounding box center [1257, 375] width 16 height 16
click at [1168, 463] on link "Delete product" at bounding box center [1185, 467] width 163 height 33
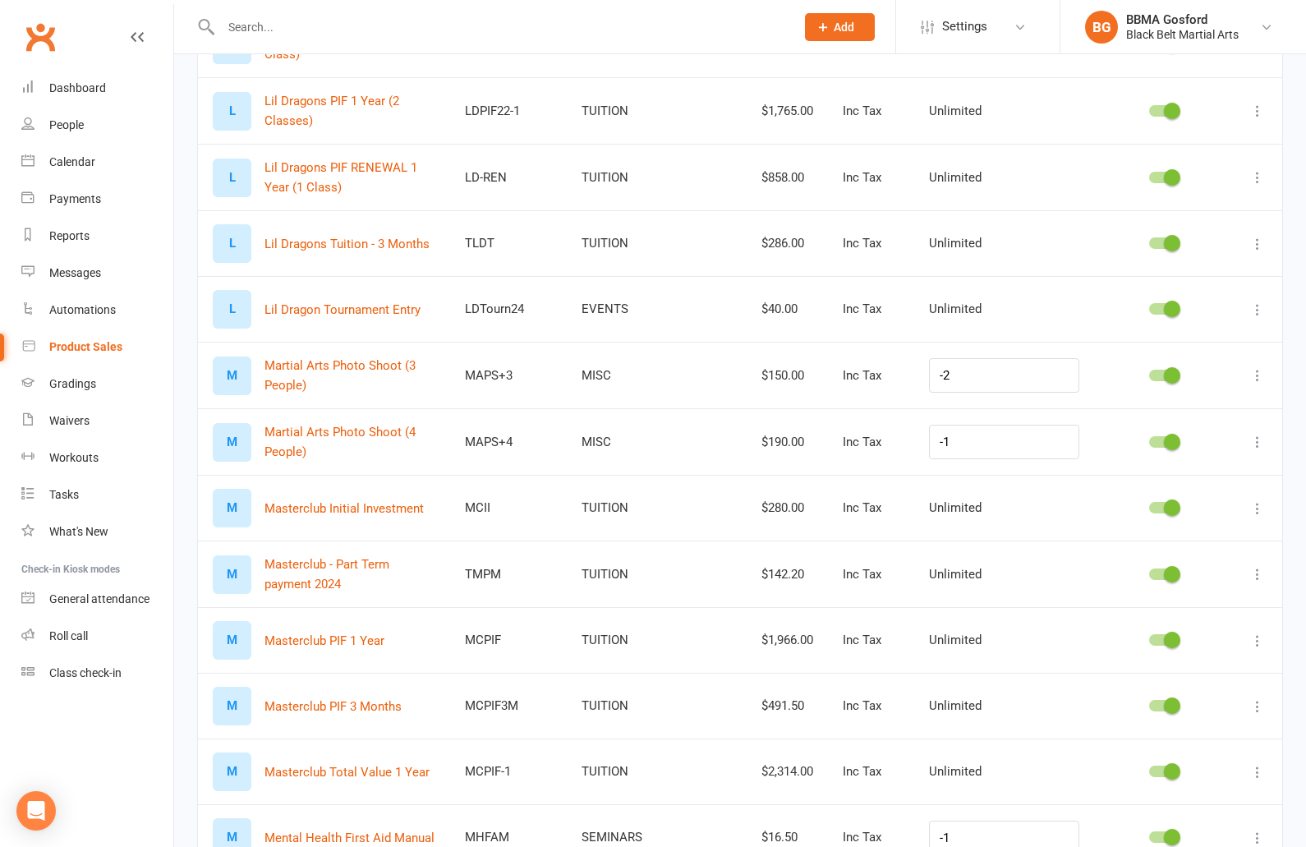
click at [1259, 369] on icon at bounding box center [1257, 375] width 16 height 16
click at [1146, 471] on link "Delete product" at bounding box center [1185, 467] width 163 height 33
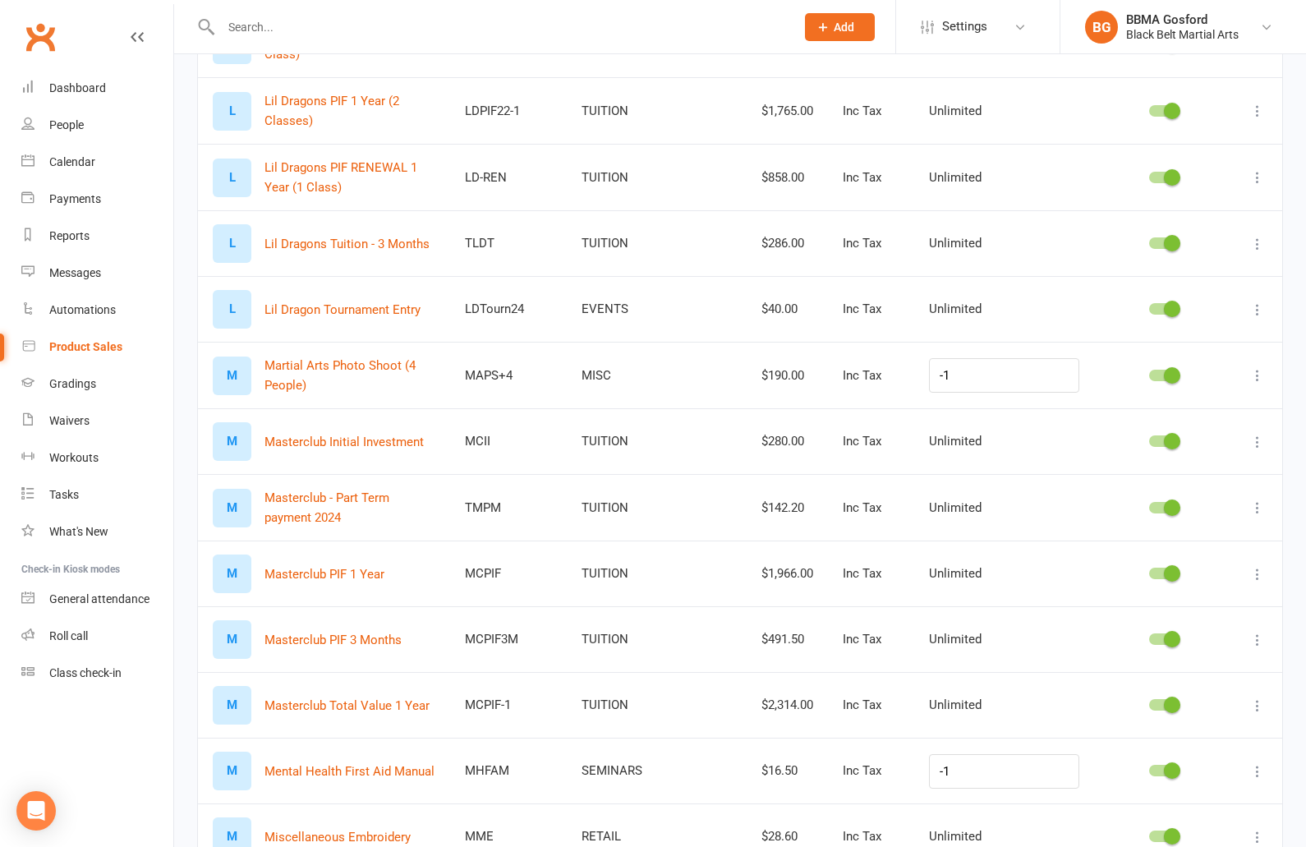
click at [1265, 370] on icon at bounding box center [1257, 375] width 16 height 16
click at [1159, 467] on link "Delete product" at bounding box center [1185, 467] width 163 height 33
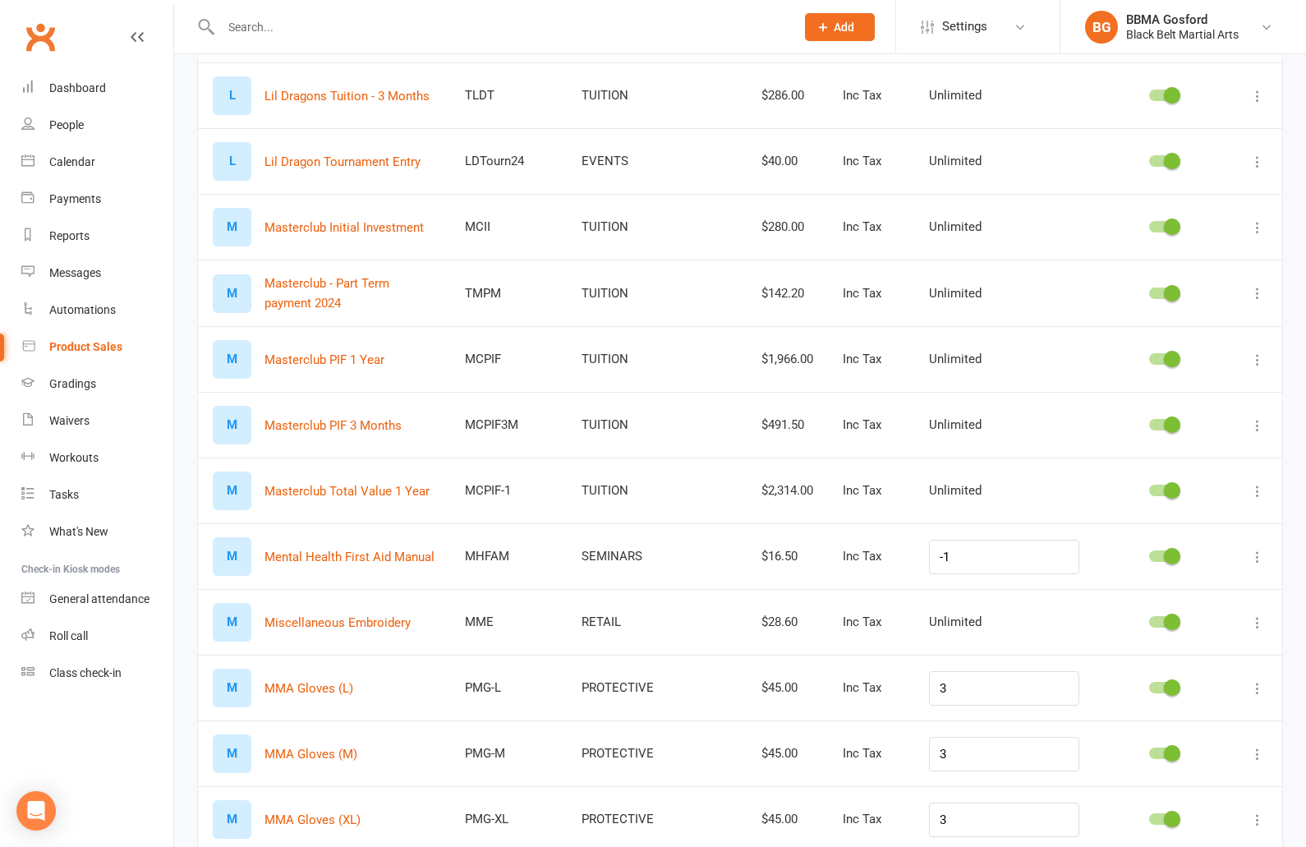
scroll to position [5437, 0]
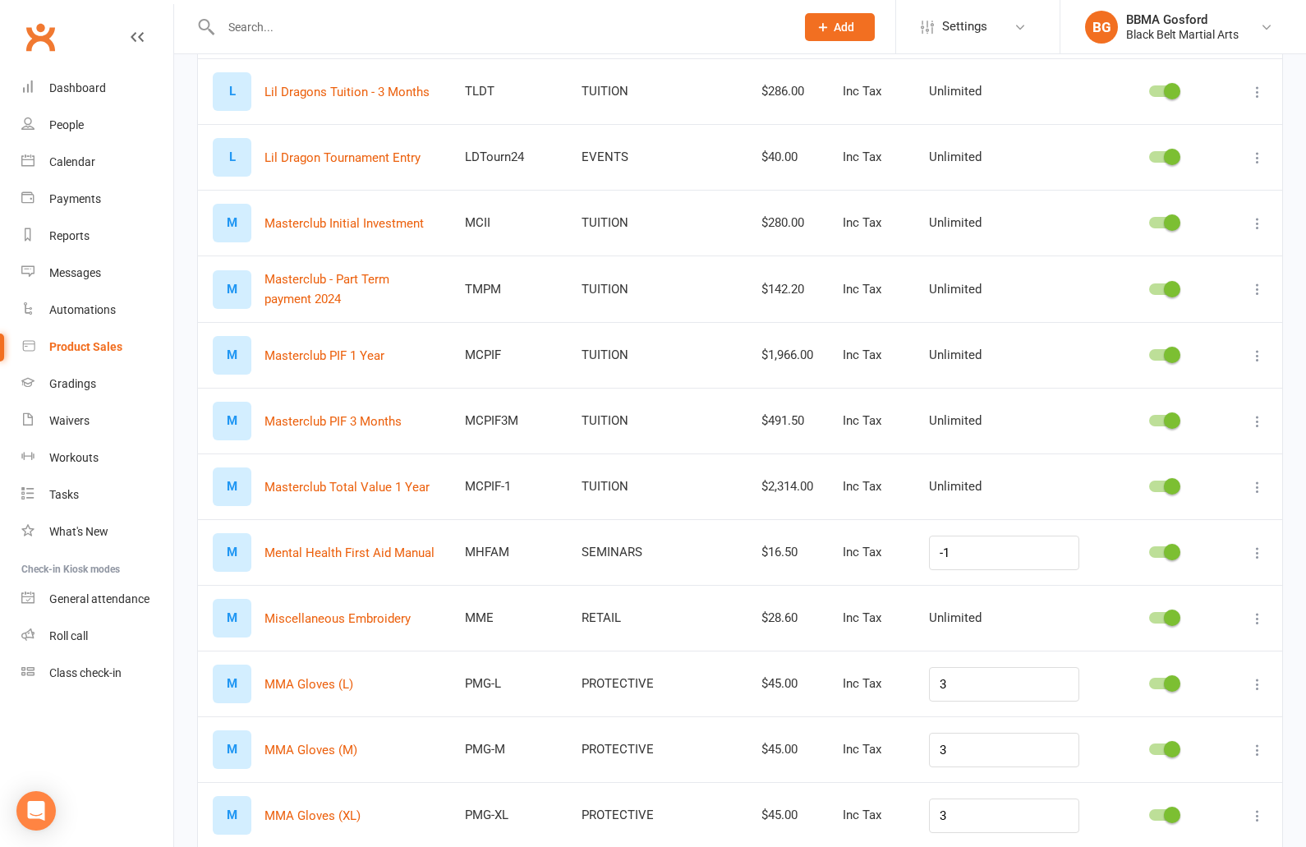
click at [1262, 285] on icon at bounding box center [1257, 289] width 16 height 16
click at [1162, 385] on link "Delete product" at bounding box center [1185, 381] width 163 height 33
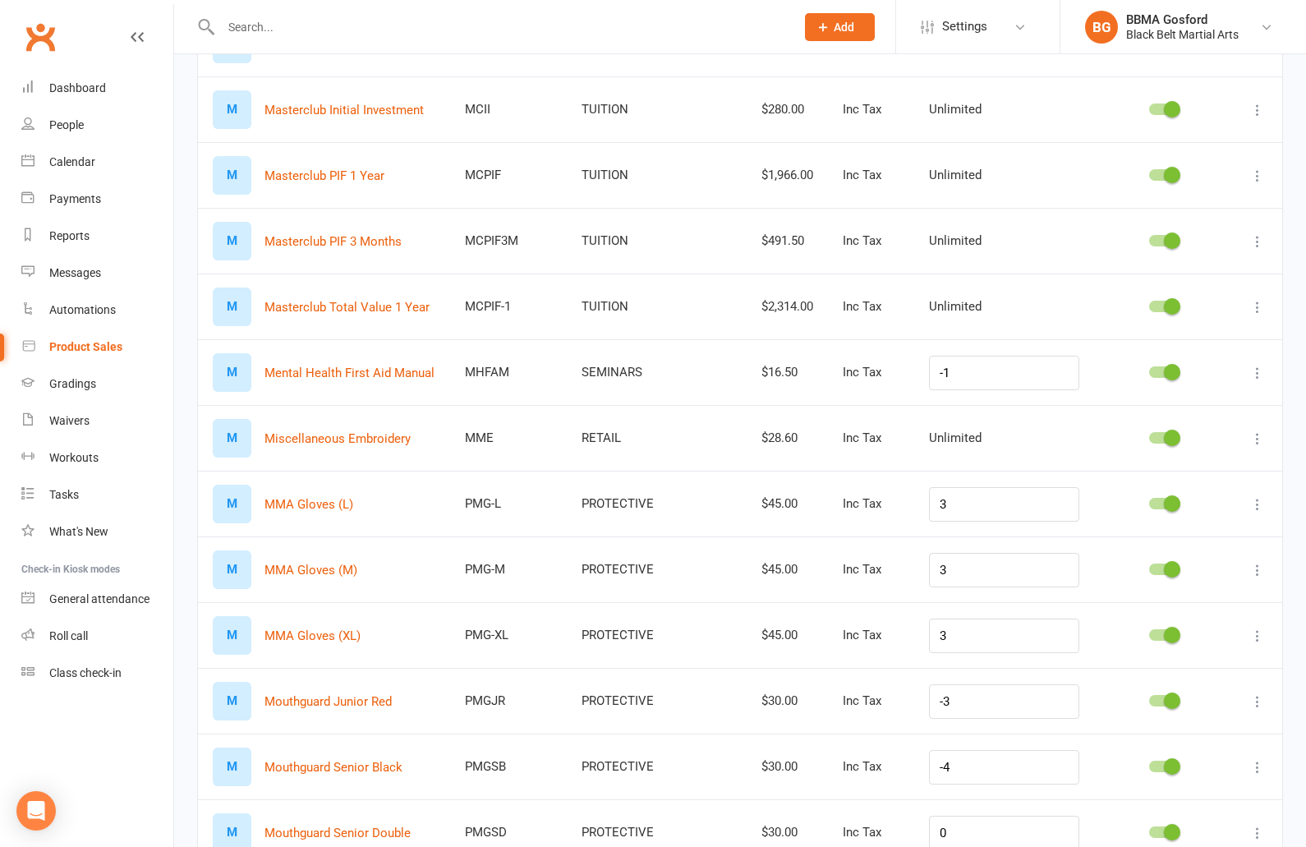
scroll to position [5552, 0]
click at [1256, 369] on icon at bounding box center [1257, 371] width 16 height 16
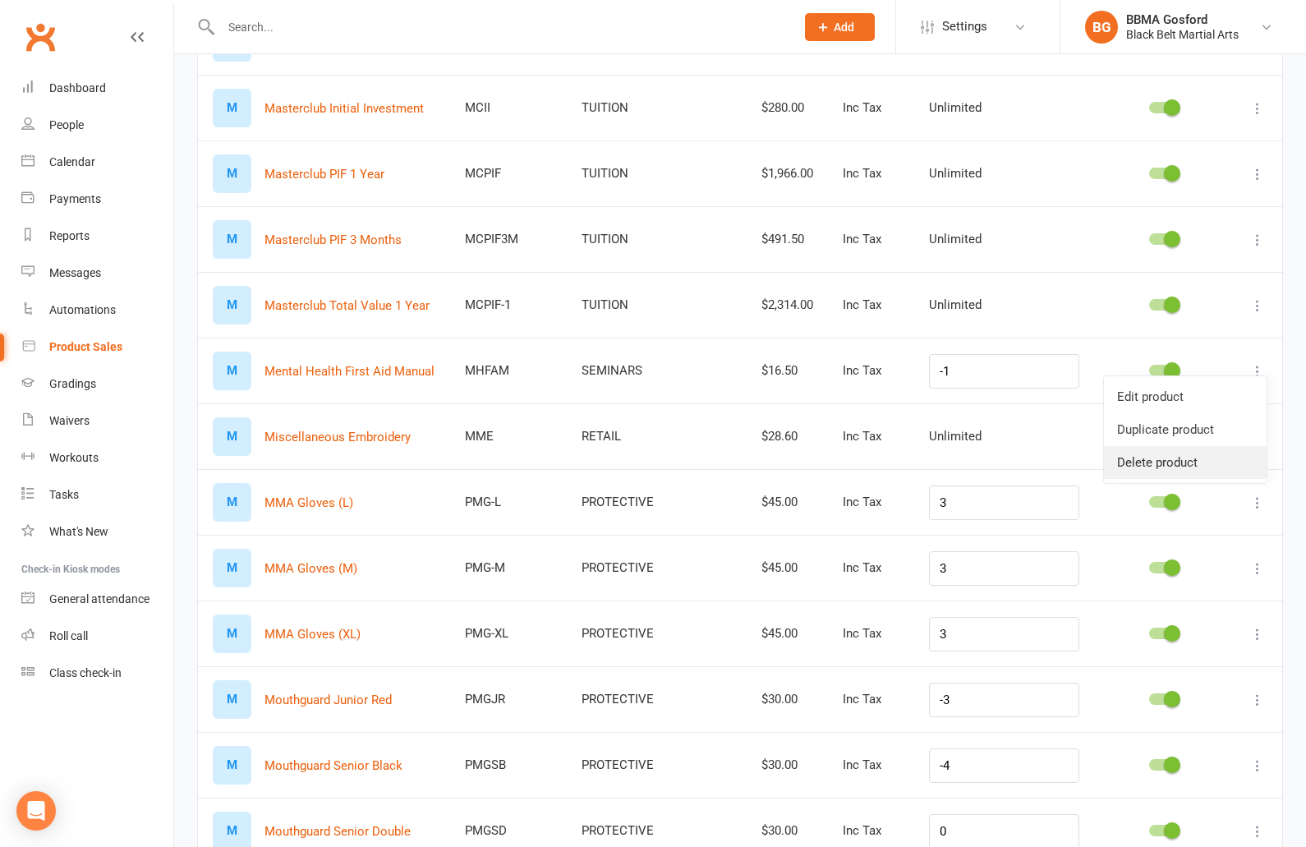
click at [1154, 461] on link "Delete product" at bounding box center [1185, 462] width 163 height 33
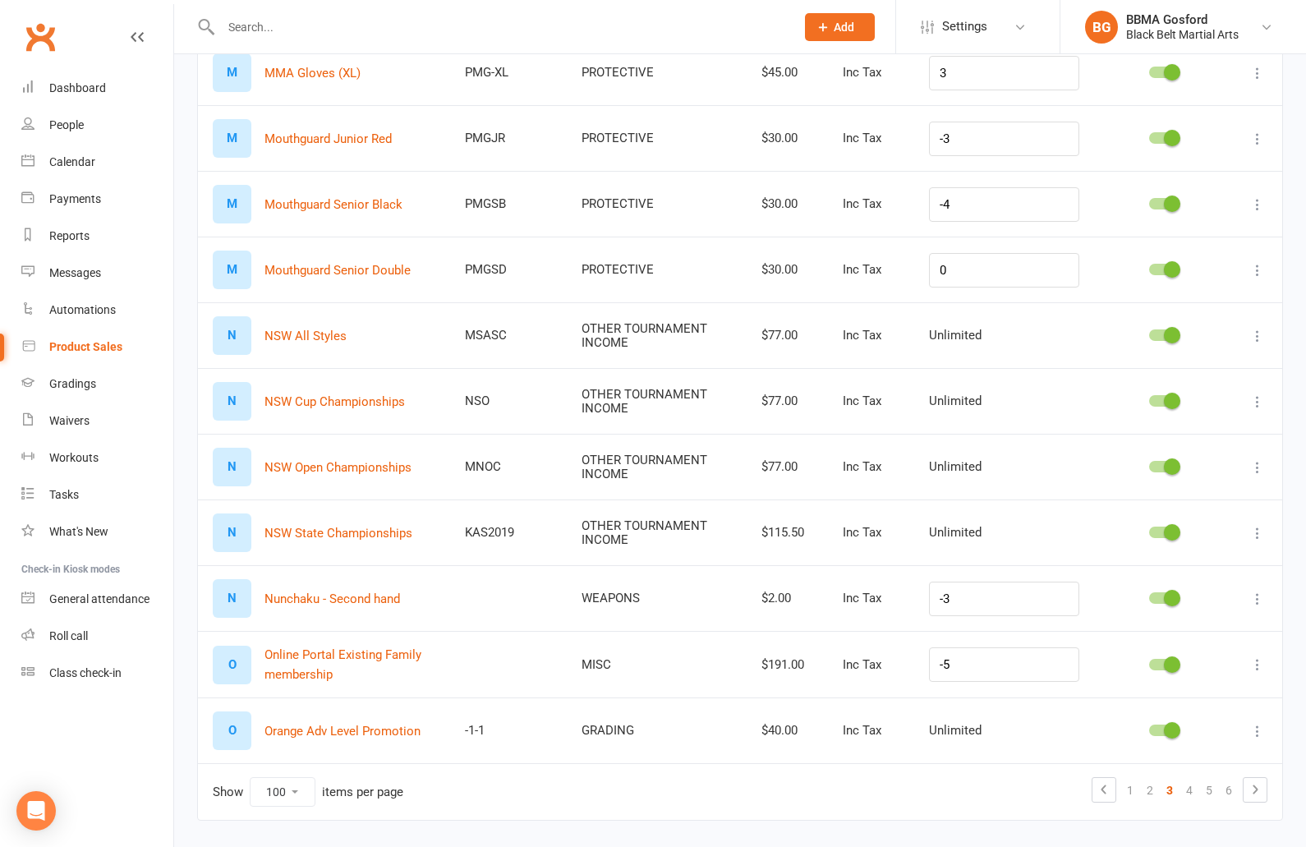
scroll to position [6061, 0]
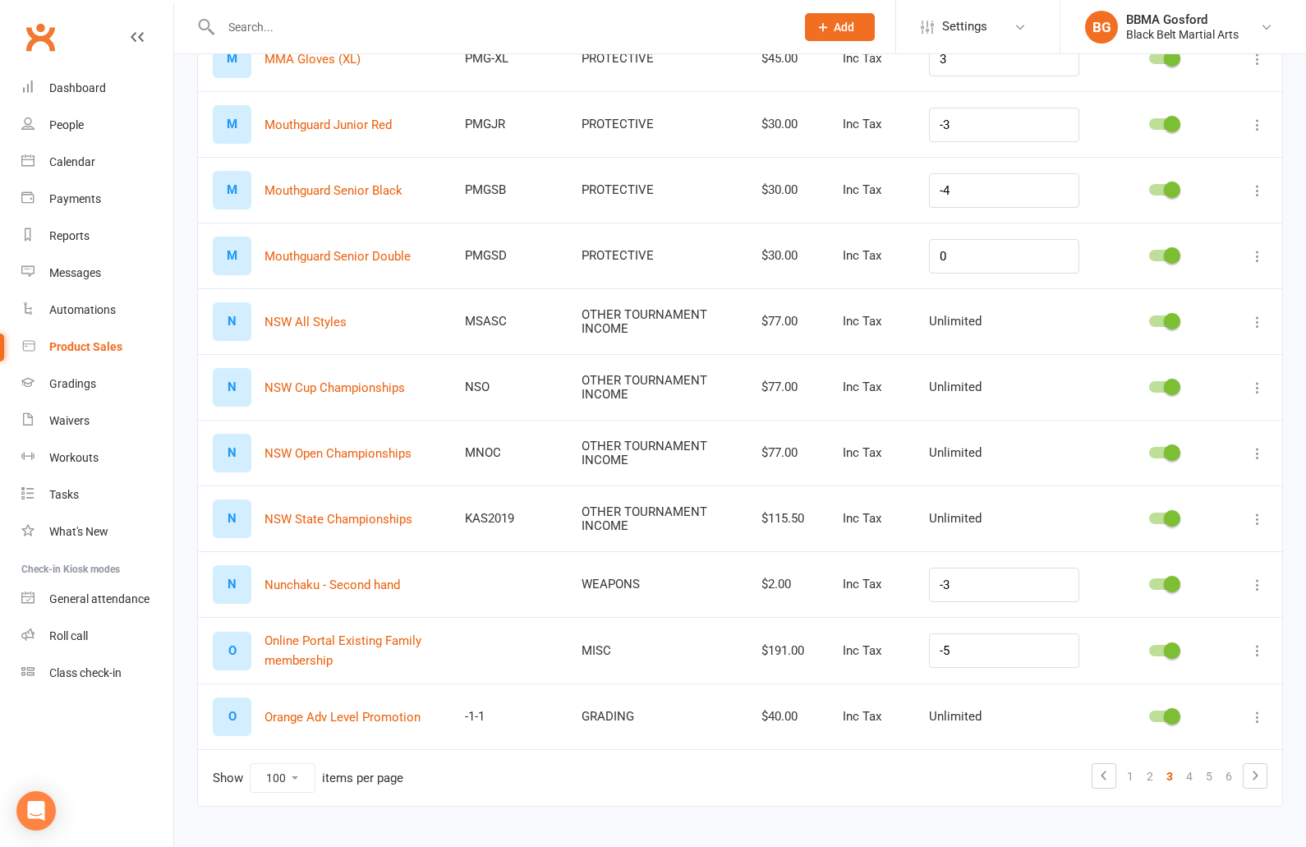
click at [1258, 577] on icon at bounding box center [1257, 585] width 16 height 16
click at [1163, 678] on link "Delete product" at bounding box center [1185, 676] width 163 height 33
click at [1262, 578] on icon at bounding box center [1257, 585] width 16 height 16
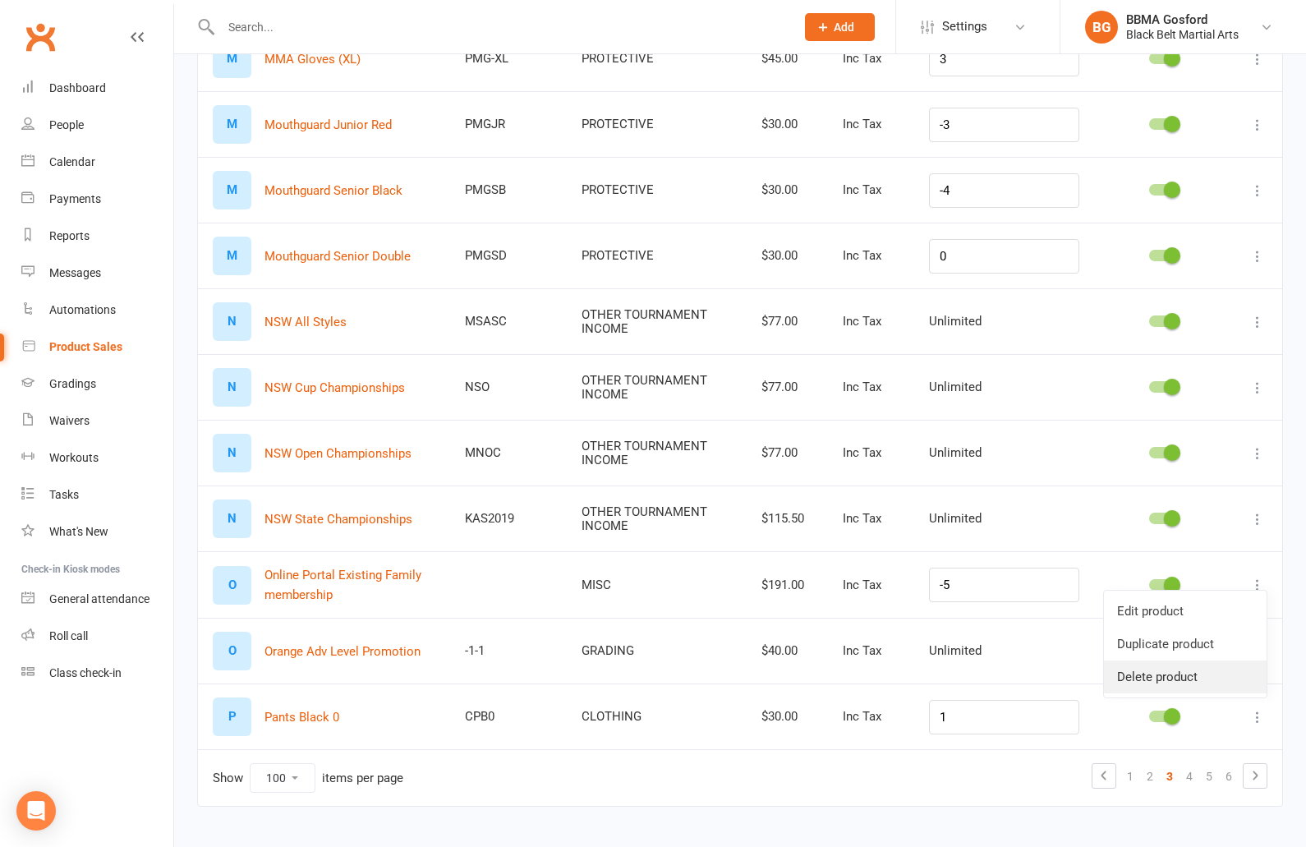
click at [1139, 690] on link "Delete product" at bounding box center [1185, 676] width 163 height 33
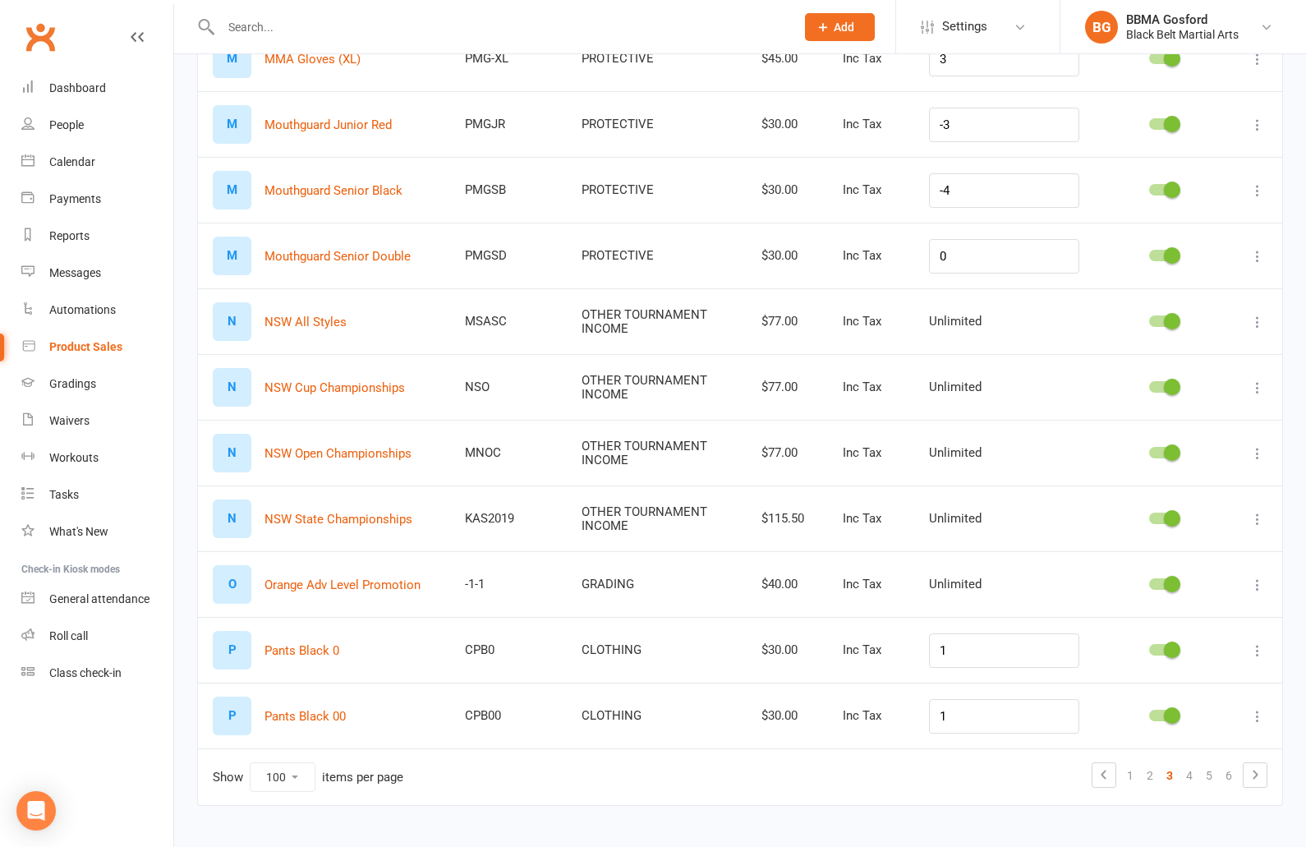
scroll to position [6060, 0]
click at [1255, 581] on icon at bounding box center [1257, 585] width 16 height 16
click at [1191, 609] on link "Edit product" at bounding box center [1185, 611] width 163 height 33
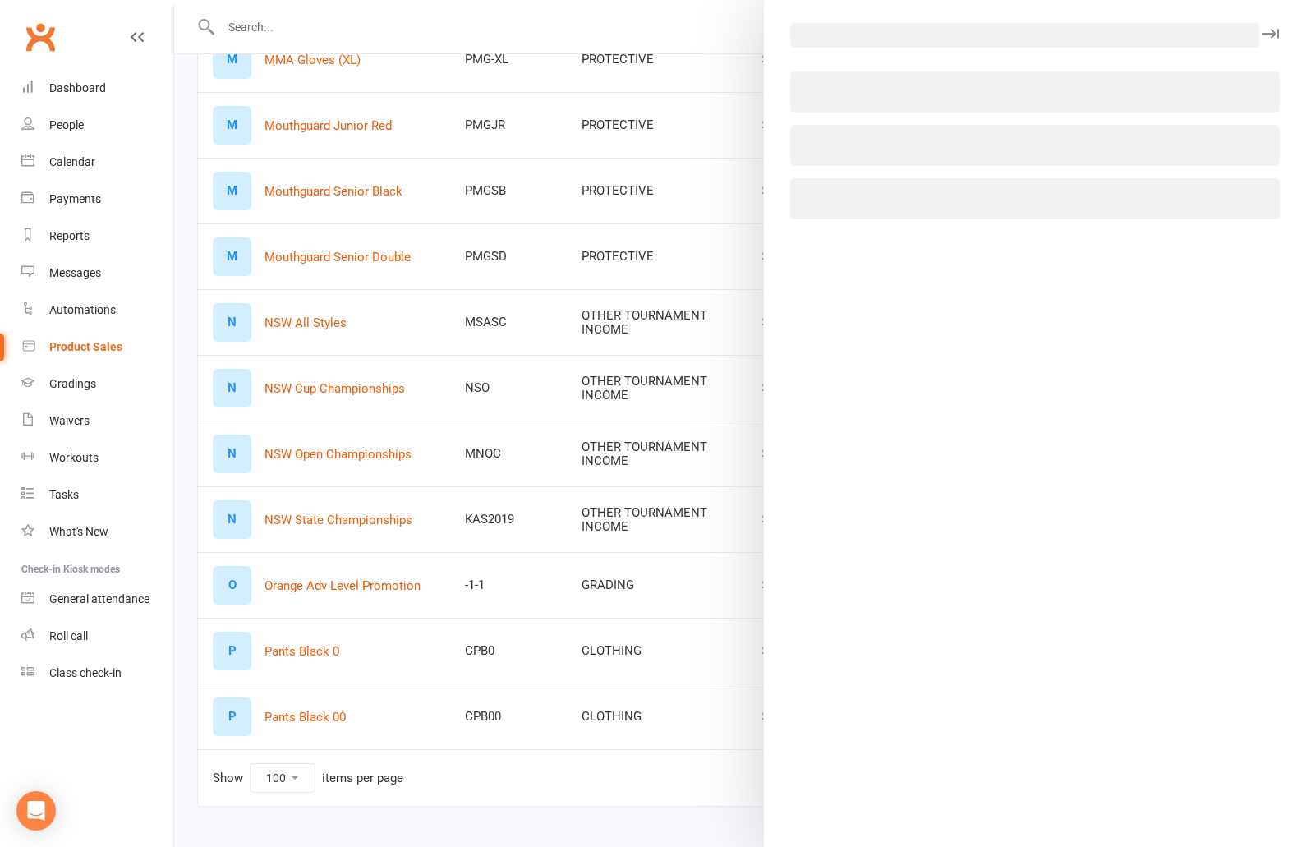
select select "2528"
select select "512"
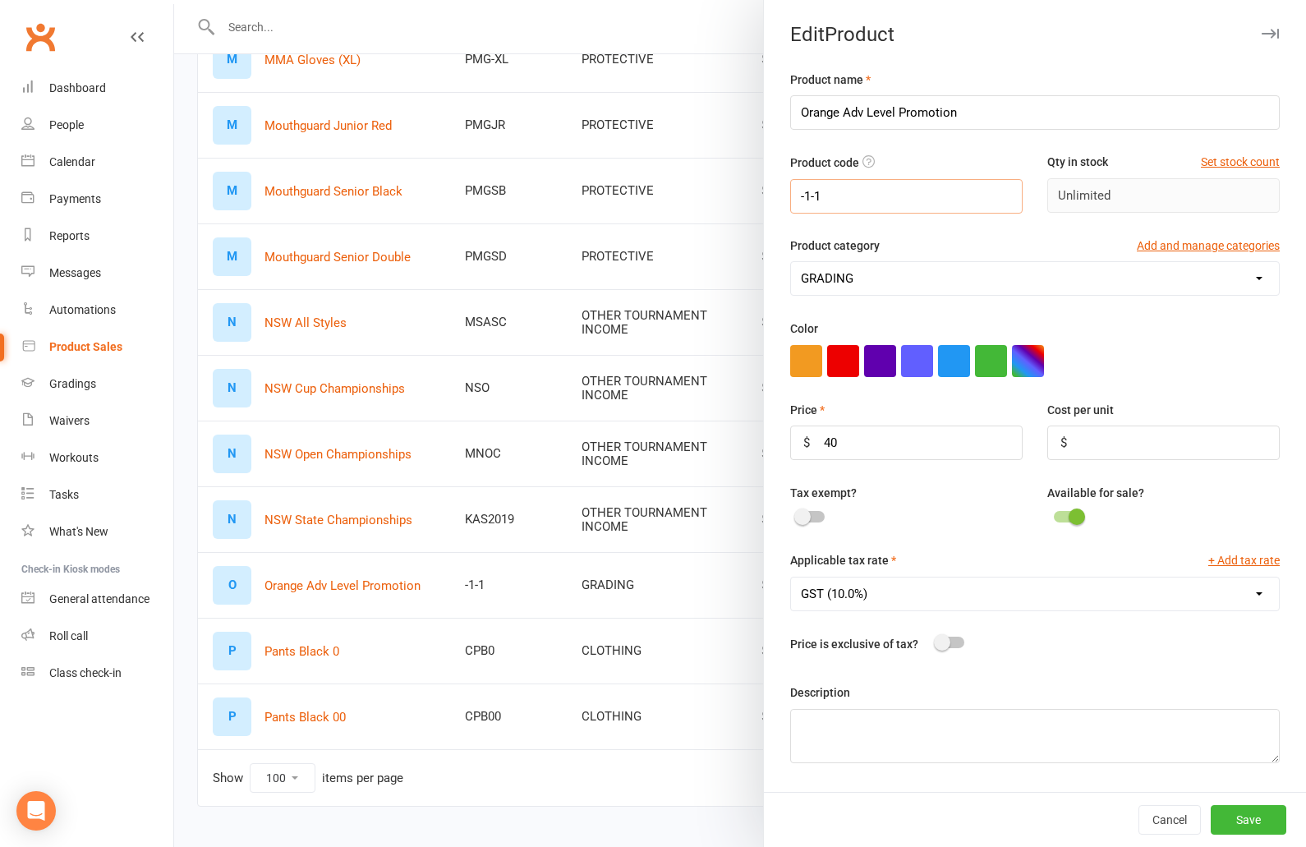
drag, startPoint x: 771, startPoint y: 194, endPoint x: 752, endPoint y: 194, distance: 18.9
click at [790, 194] on input "-1-1" at bounding box center [906, 196] width 232 height 34
type input "GG-OA"
click at [1252, 820] on button "Save" at bounding box center [1249, 820] width 76 height 30
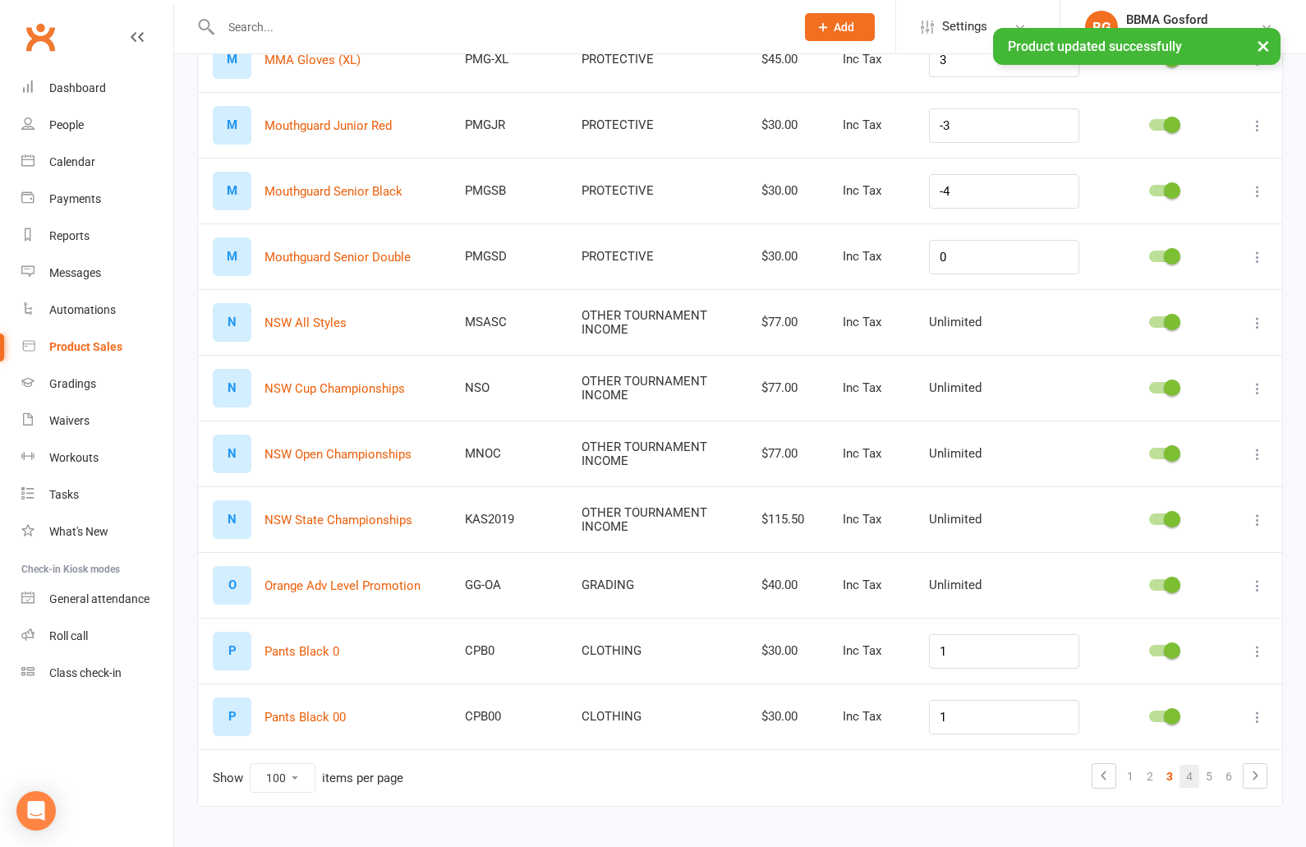
click at [1190, 768] on link "4" at bounding box center [1190, 776] width 20 height 23
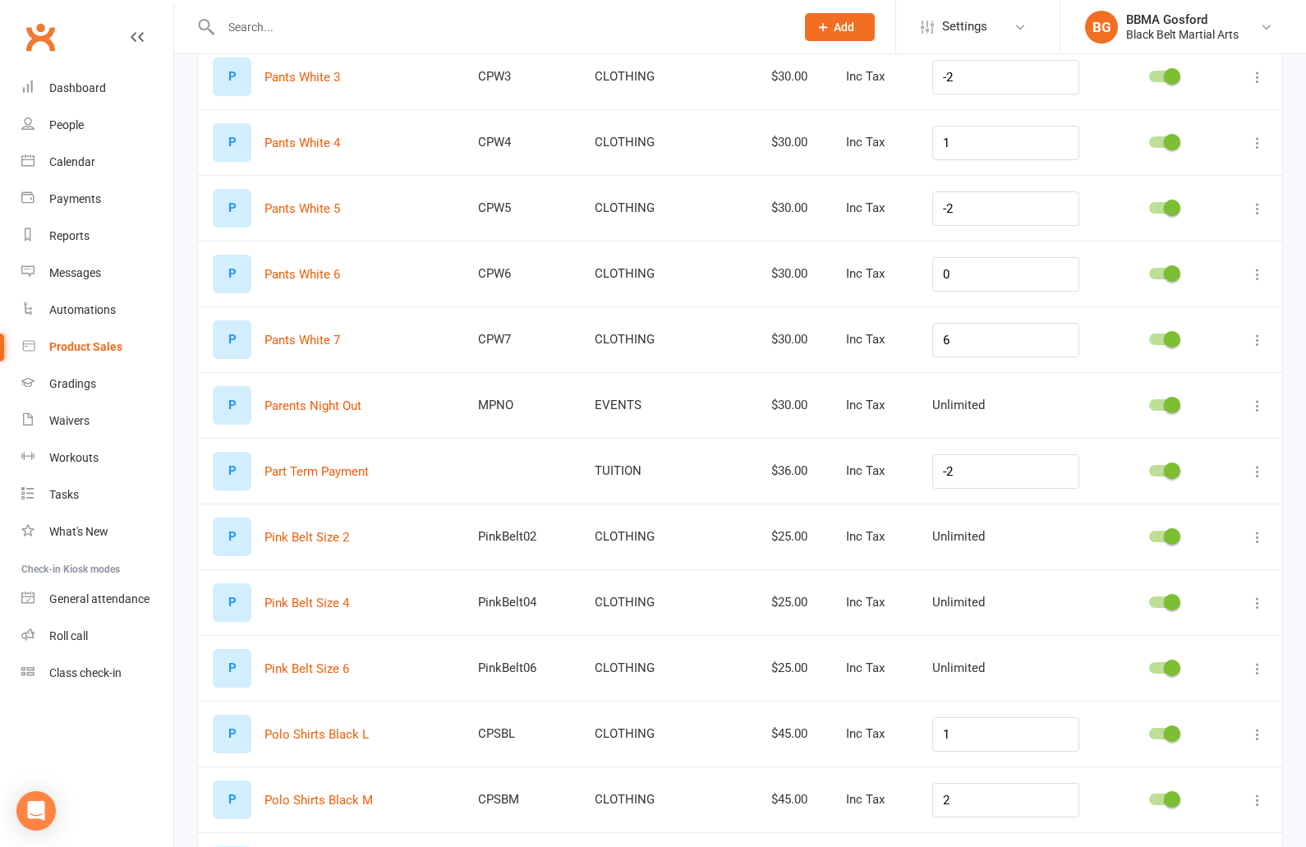
scroll to position [911, 0]
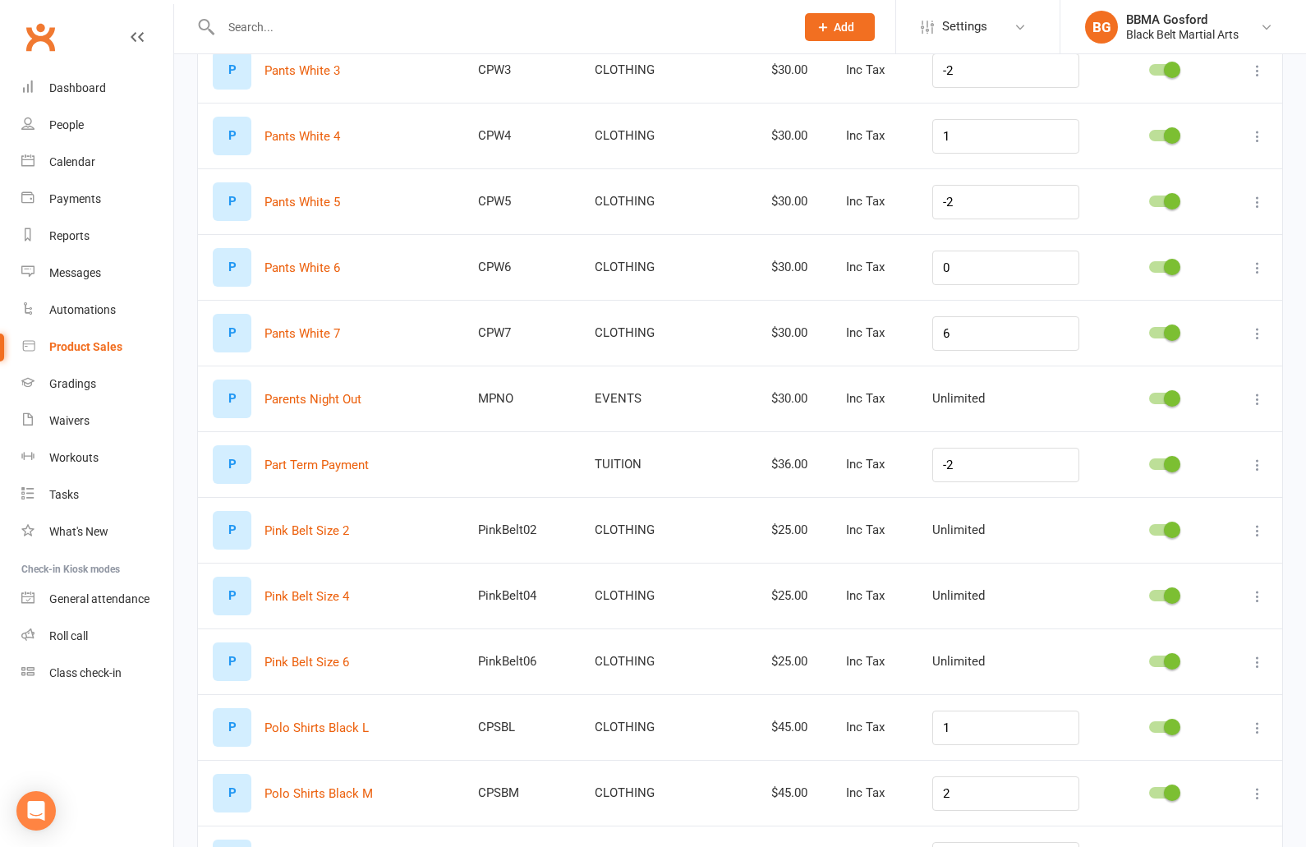
click at [1261, 465] on icon at bounding box center [1257, 465] width 16 height 16
click at [1184, 562] on link "Delete product" at bounding box center [1185, 561] width 163 height 33
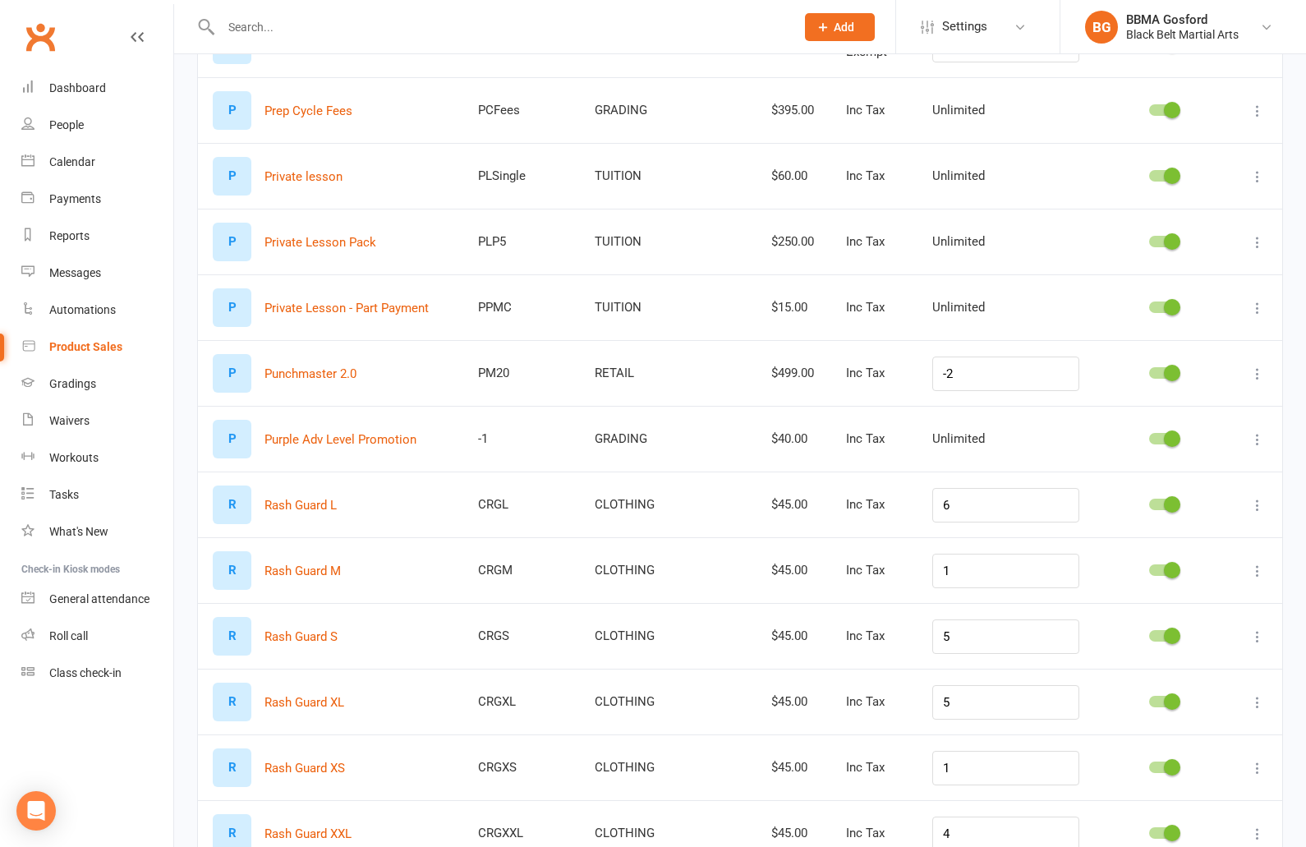
scroll to position [1993, 0]
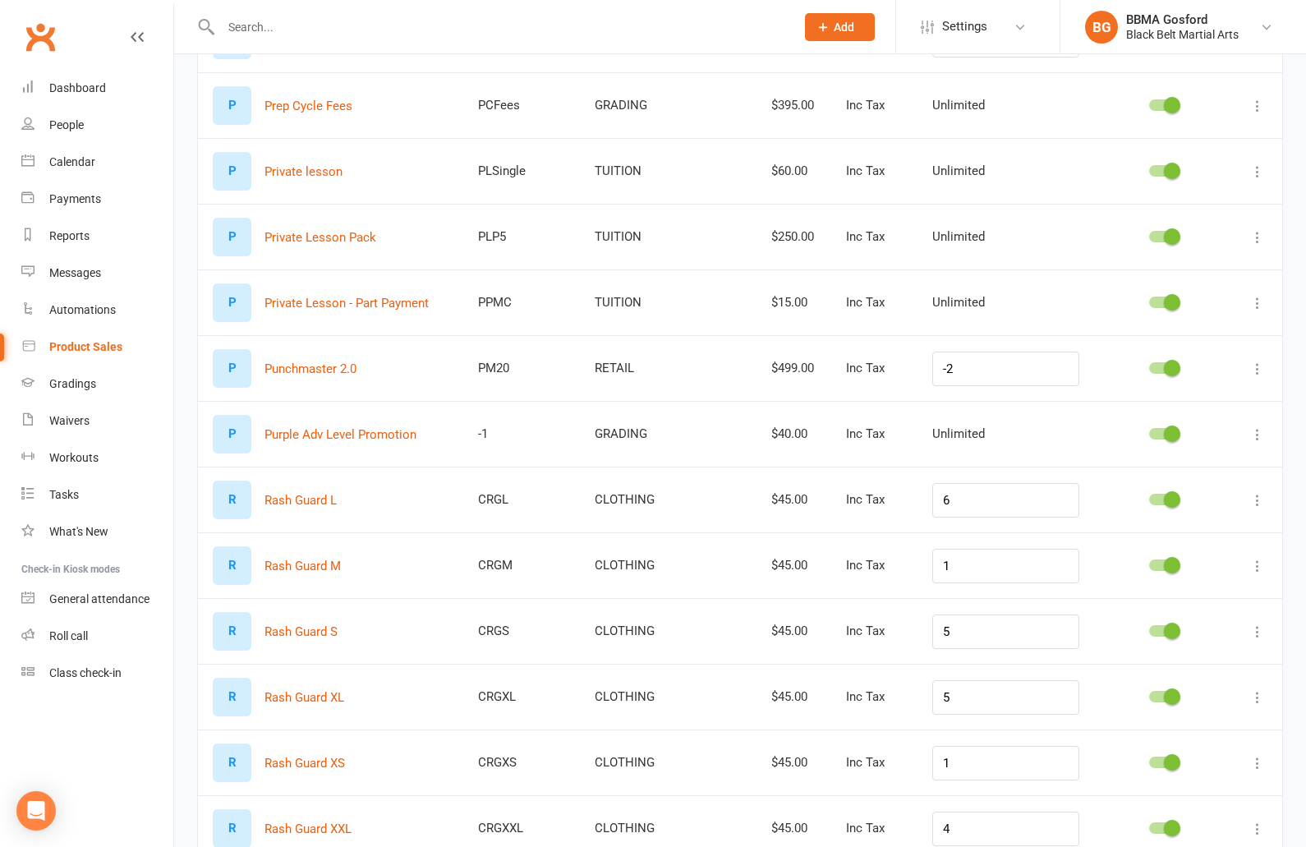
click at [1262, 367] on icon at bounding box center [1257, 369] width 16 height 16
click at [1171, 470] on link "Delete product" at bounding box center [1185, 465] width 163 height 33
click at [1255, 363] on icon at bounding box center [1257, 369] width 16 height 16
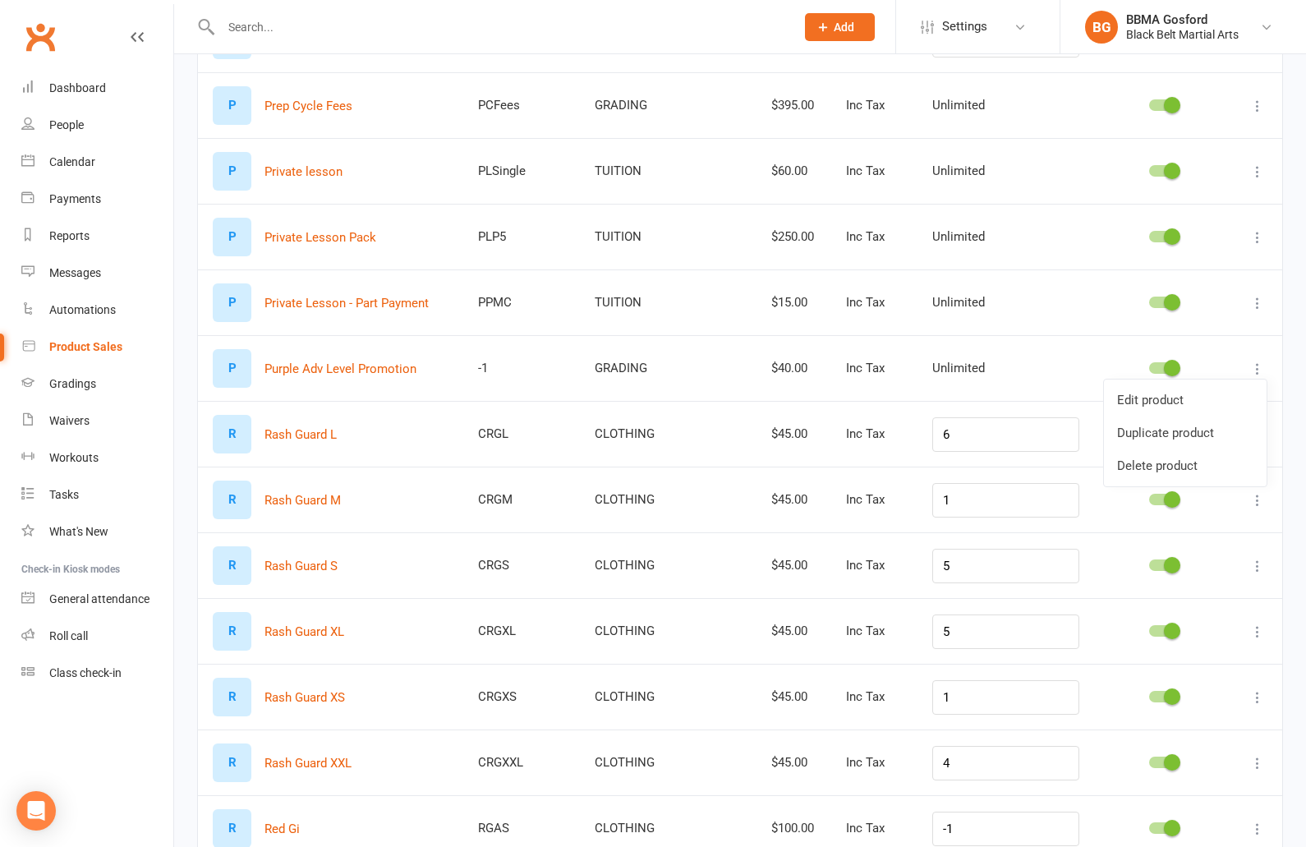
click at [1165, 402] on link "Edit product" at bounding box center [1185, 400] width 163 height 33
select select "2528"
select select "512"
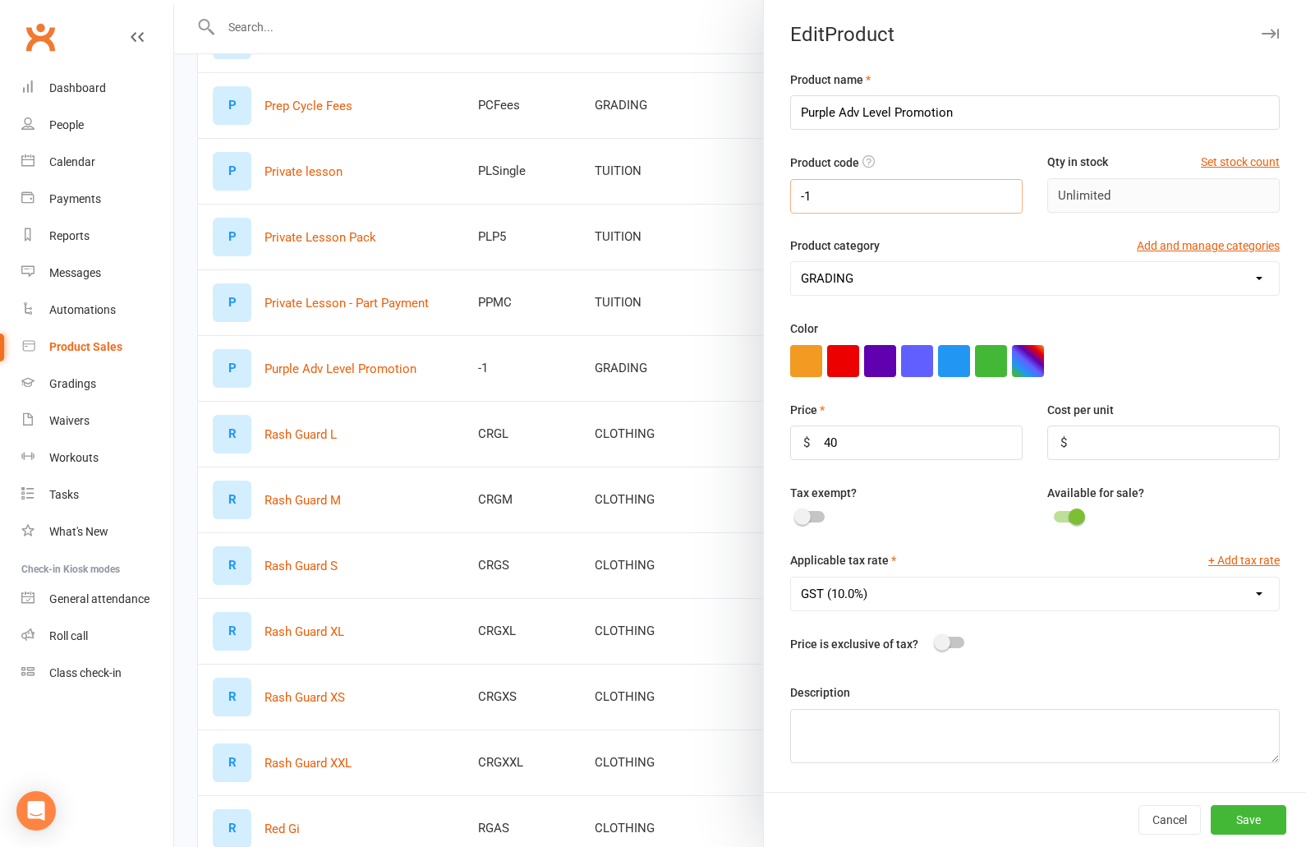
drag, startPoint x: 865, startPoint y: 192, endPoint x: 781, endPoint y: 191, distance: 83.8
click at [790, 191] on input "-1" at bounding box center [906, 196] width 232 height 34
type input "GG_PA"
click at [1253, 816] on button "Save" at bounding box center [1249, 820] width 76 height 30
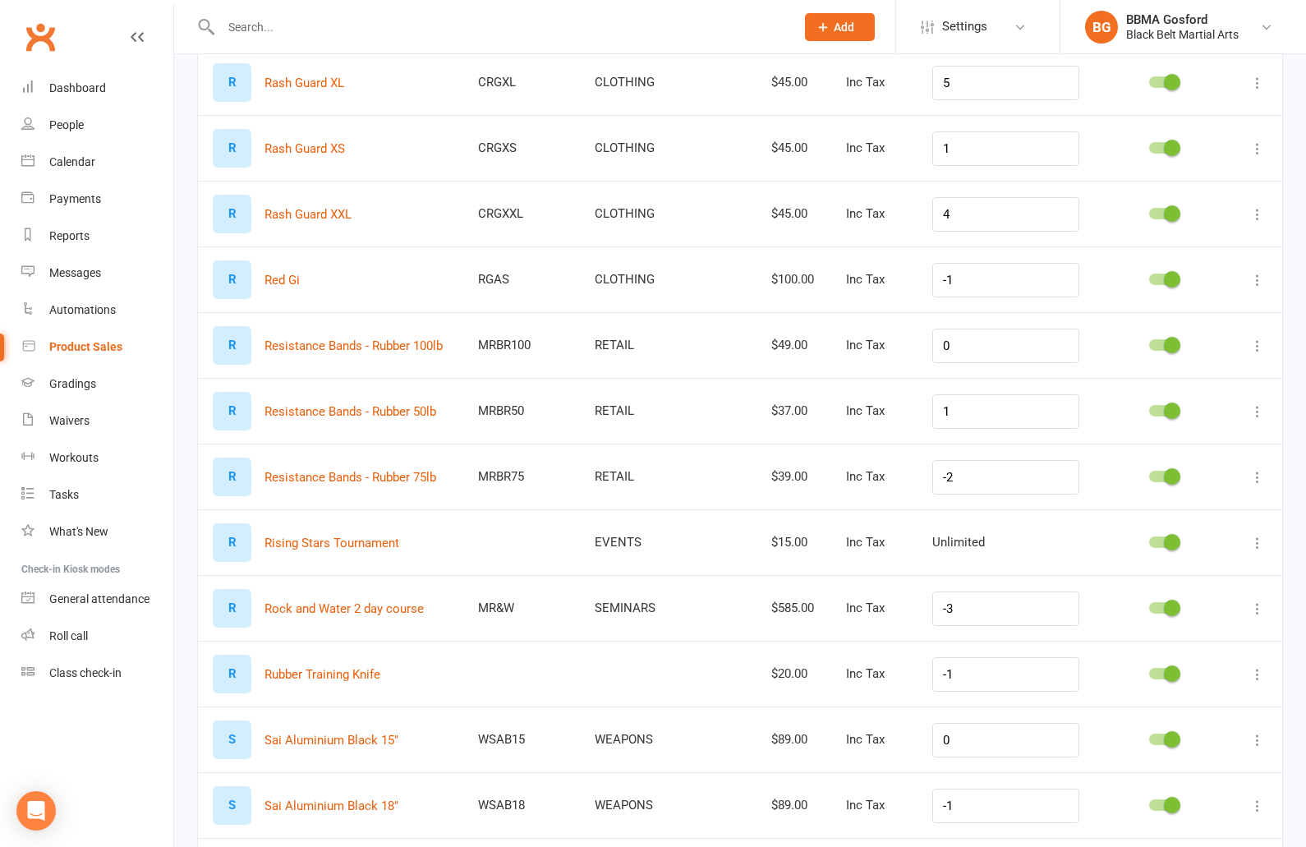
scroll to position [2544, 0]
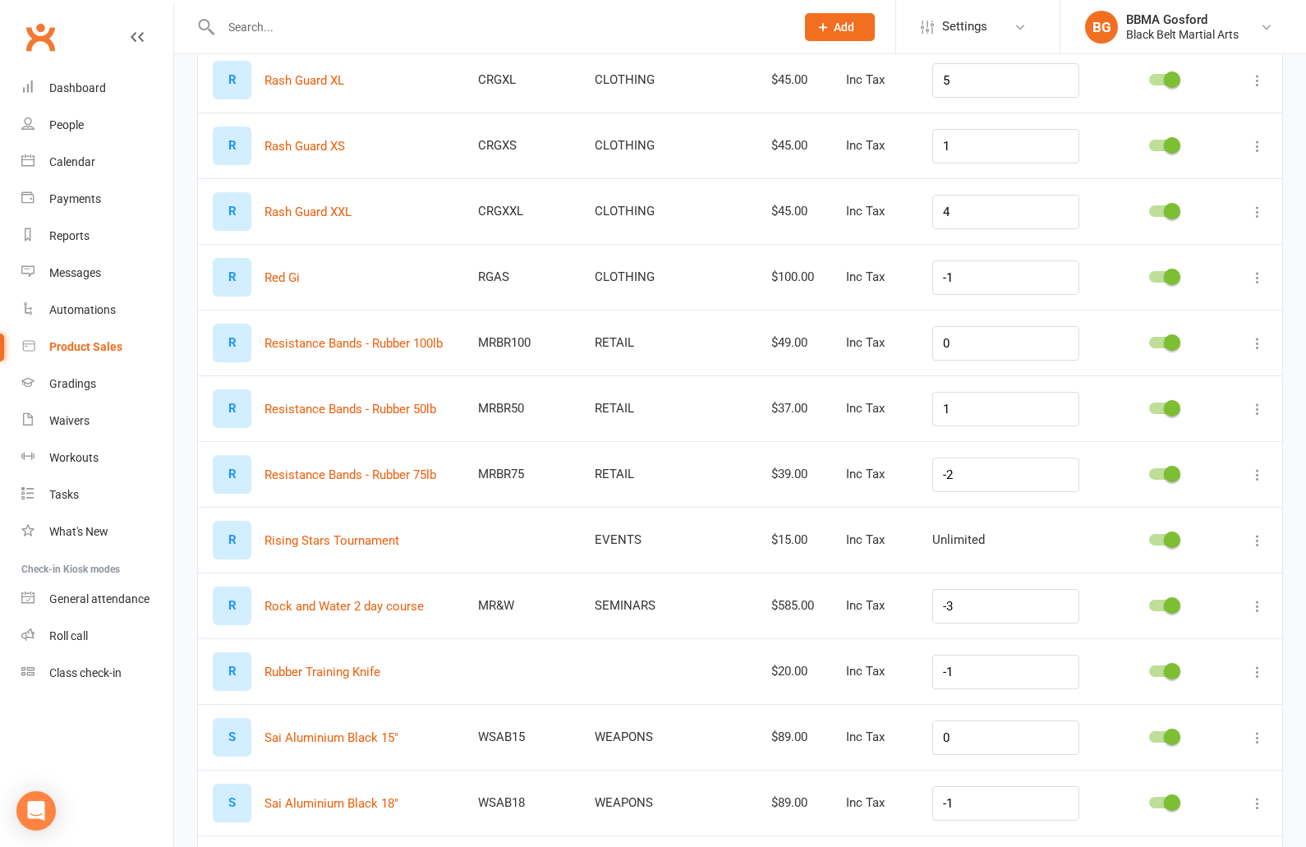
click at [1261, 343] on icon at bounding box center [1257, 343] width 16 height 16
click at [1154, 446] on link "Delete product" at bounding box center [1185, 440] width 163 height 33
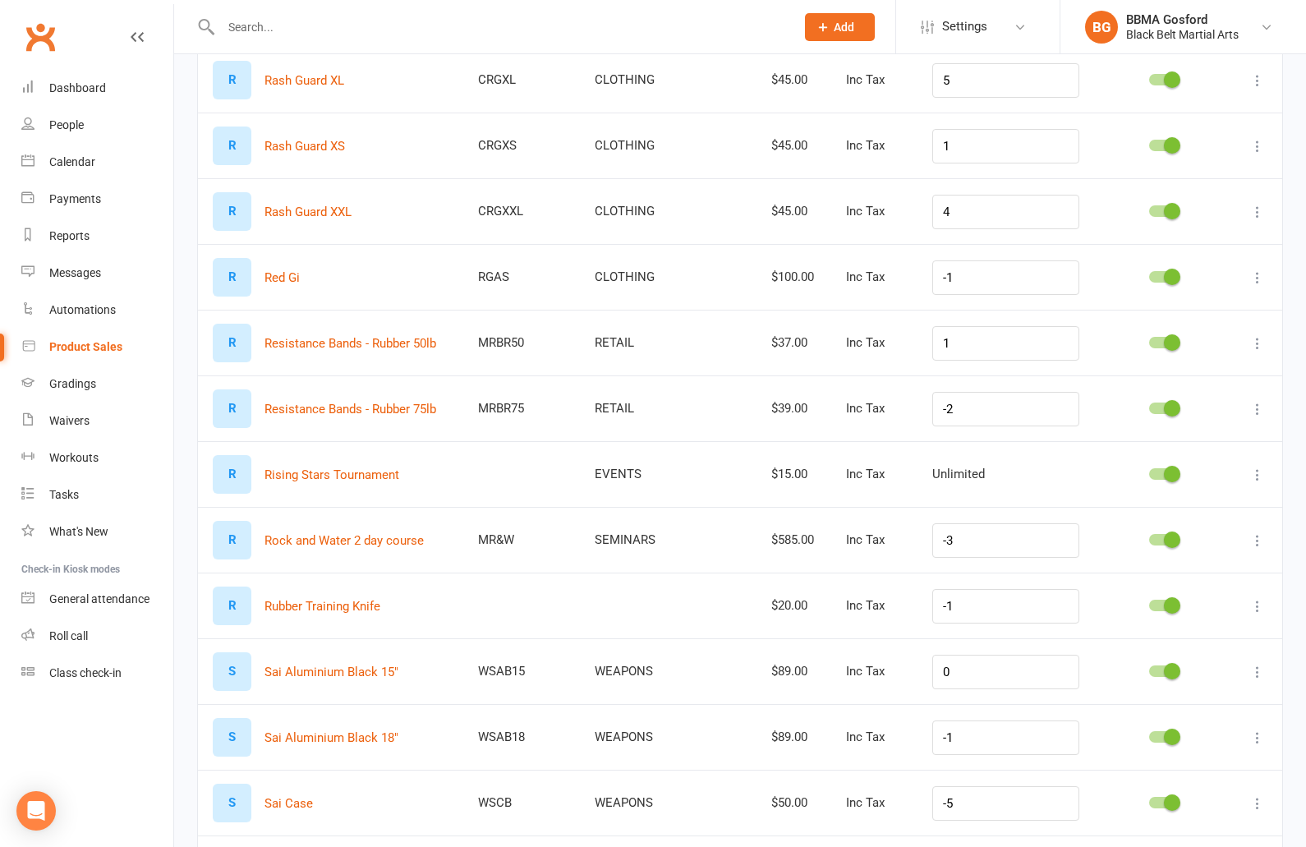
click at [1258, 346] on icon at bounding box center [1257, 343] width 16 height 16
click at [1159, 444] on link "Delete product" at bounding box center [1185, 440] width 163 height 33
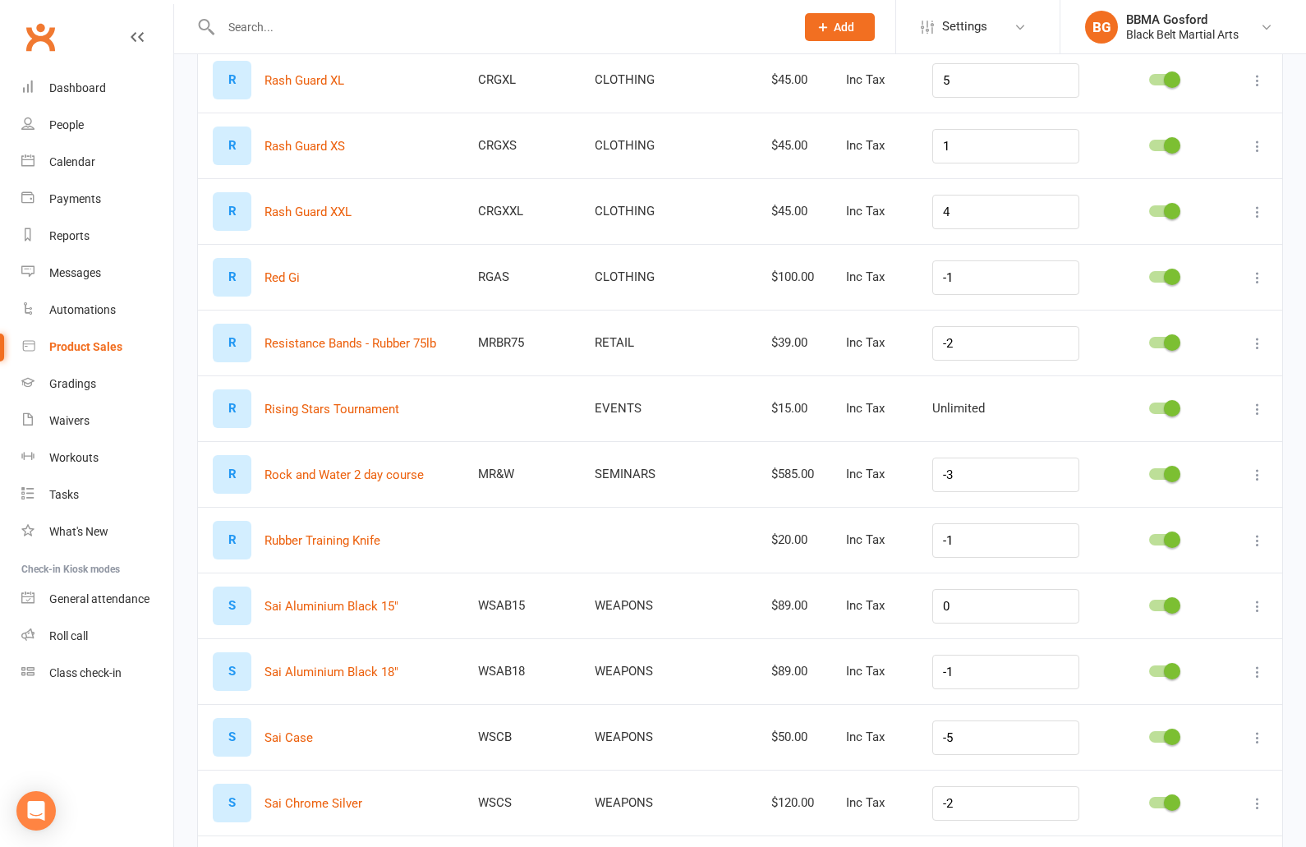
click at [1256, 339] on icon at bounding box center [1257, 343] width 16 height 16
click at [1175, 439] on link "Delete product" at bounding box center [1185, 440] width 163 height 33
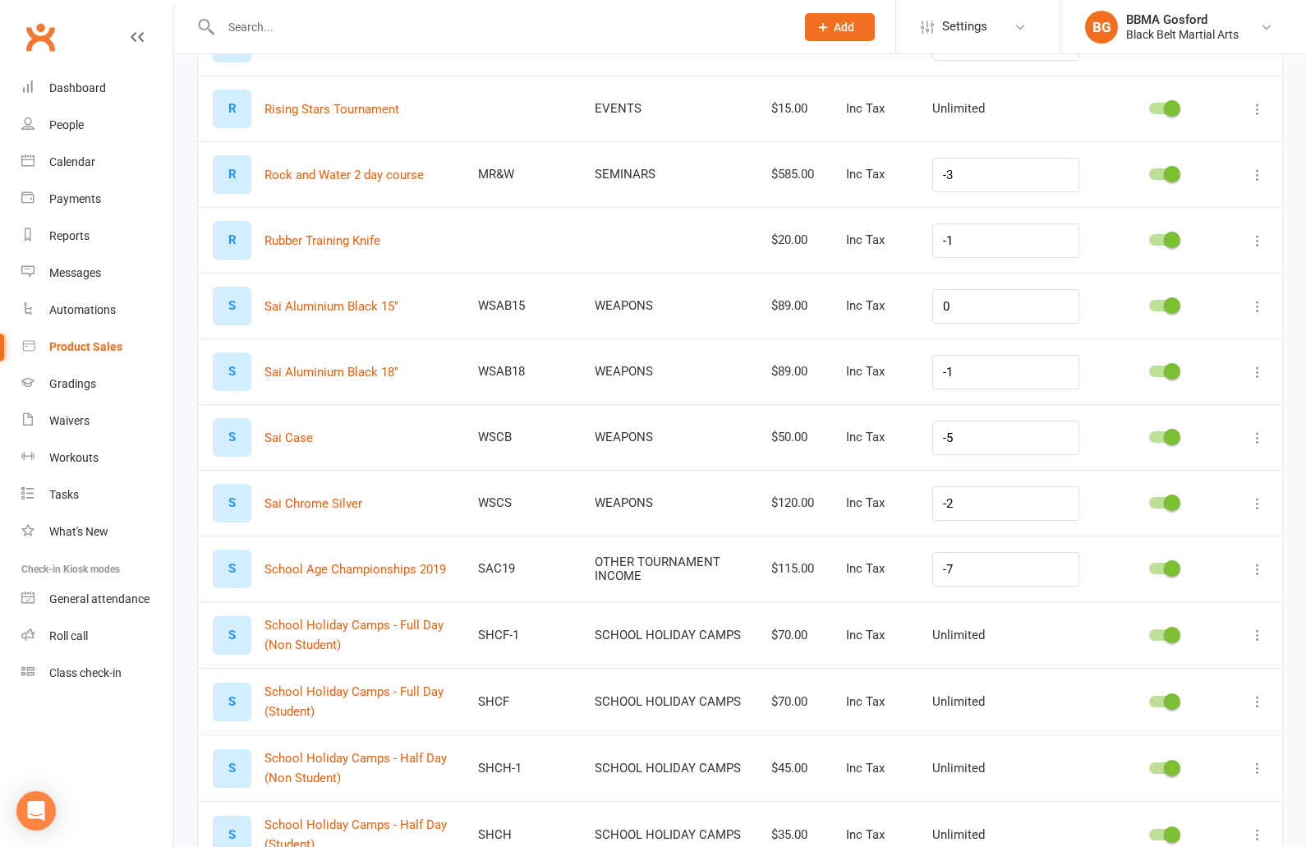
scroll to position [2781, 0]
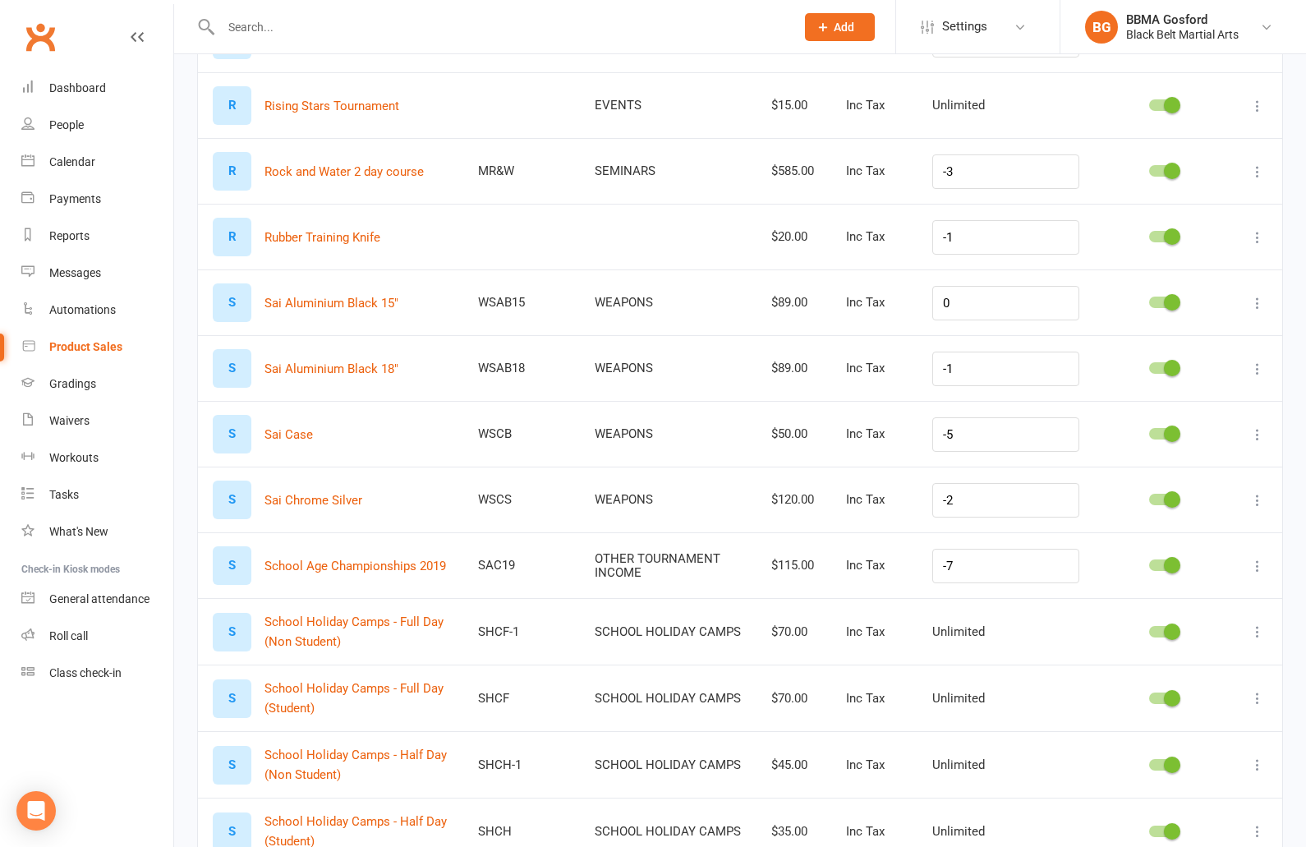
click at [1255, 303] on icon at bounding box center [1257, 303] width 16 height 16
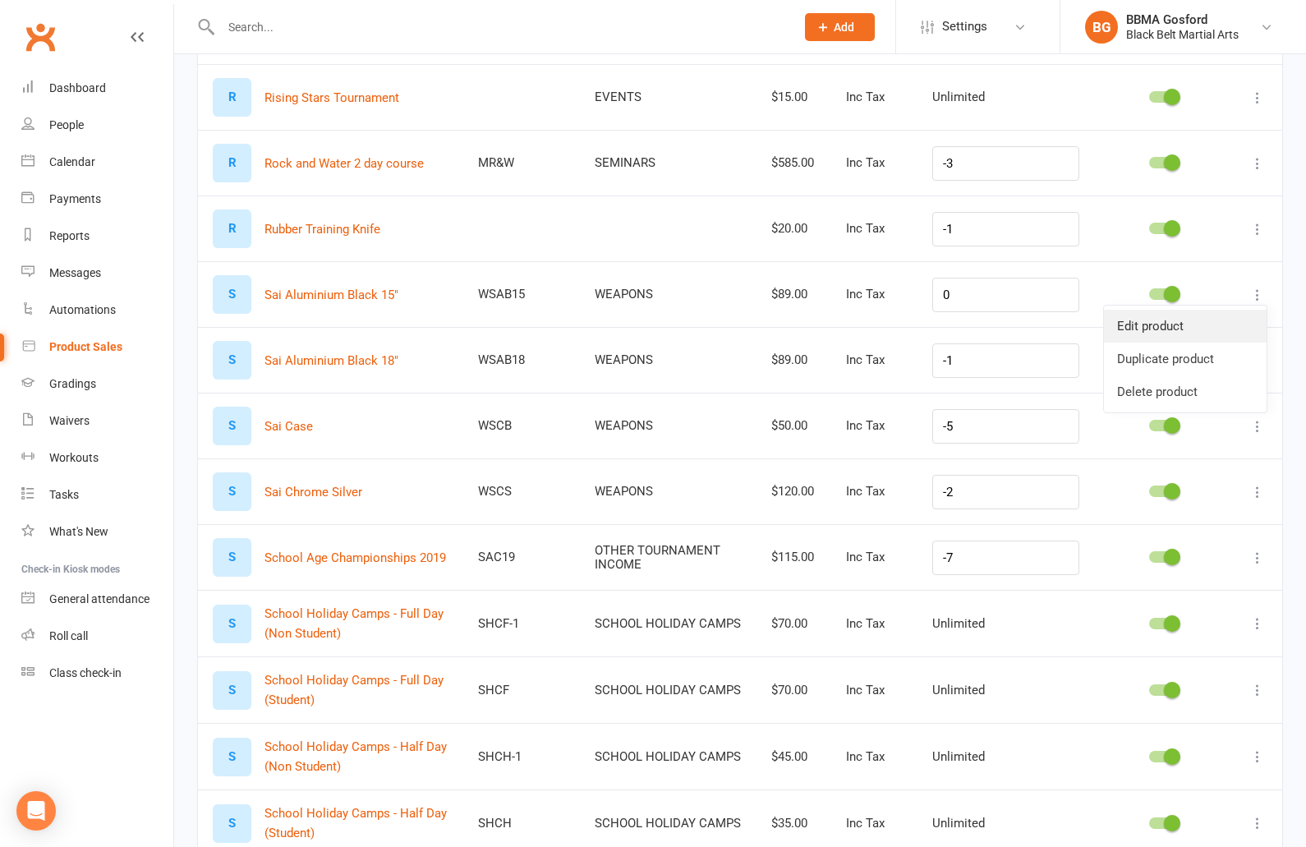
click at [1197, 331] on link "Edit product" at bounding box center [1185, 326] width 163 height 33
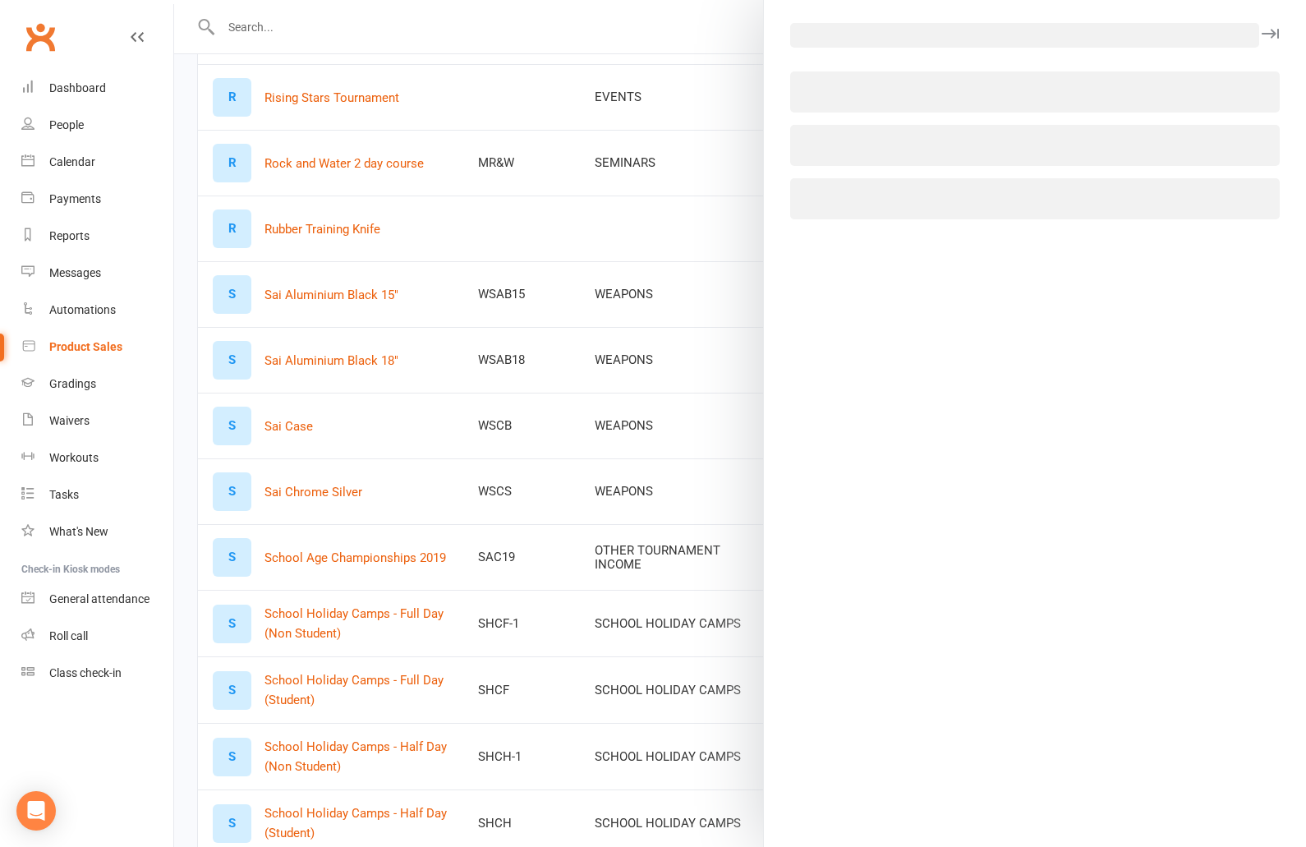
select select "567"
select select "512"
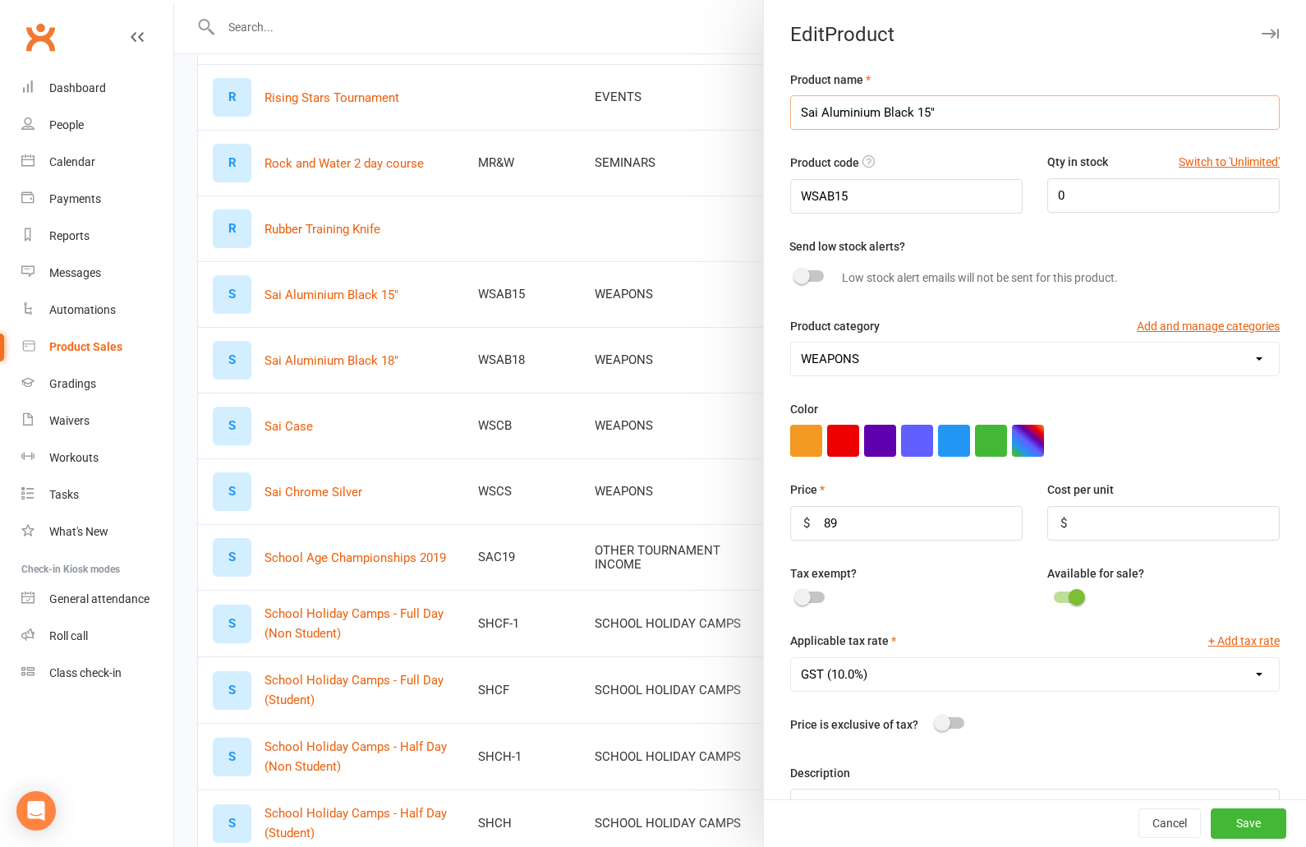
click at [949, 113] on input "Sai Aluminium Black 15"" at bounding box center [1035, 112] width 490 height 34
type input "Sai Aluminium Black"
click at [1246, 828] on button "Save" at bounding box center [1249, 824] width 76 height 30
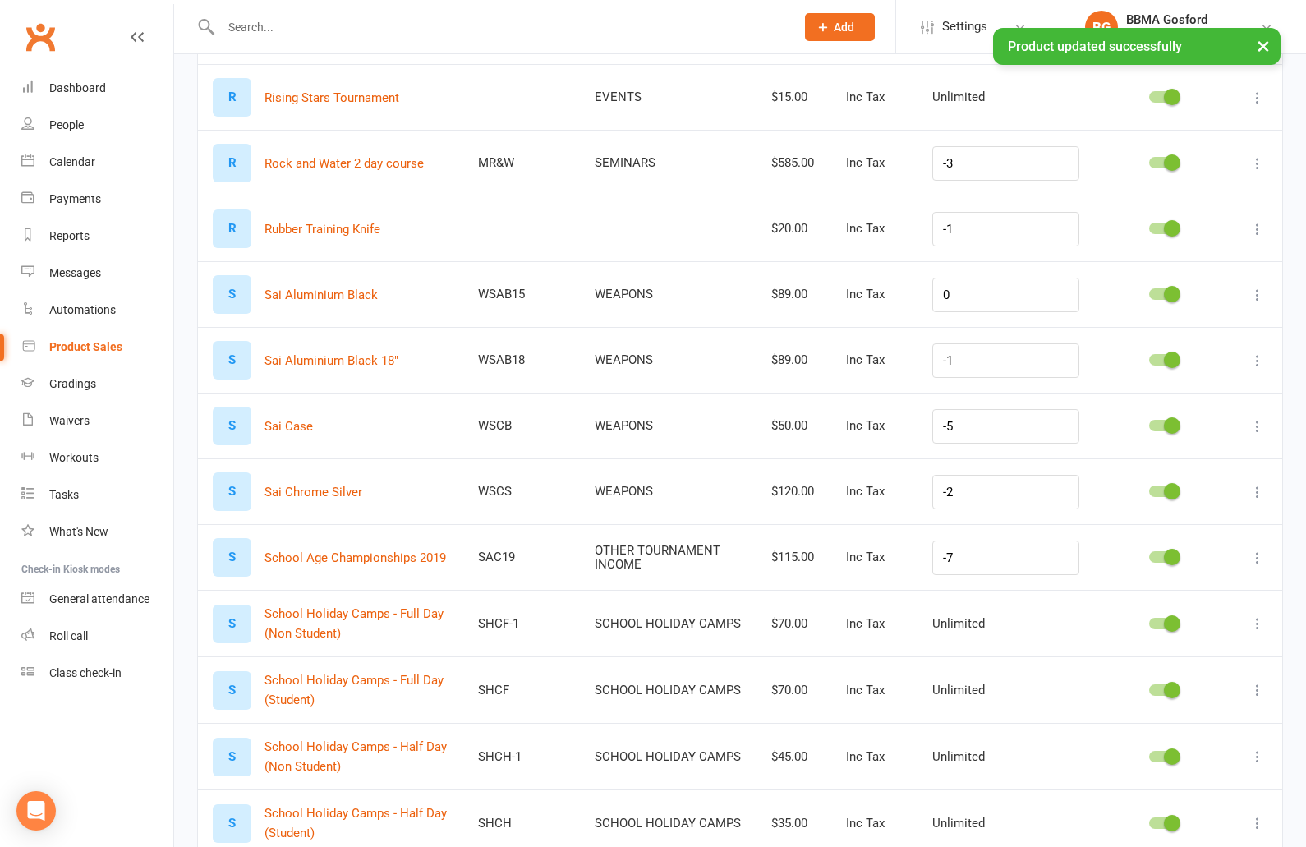
click at [1255, 296] on icon at bounding box center [1257, 295] width 16 height 16
click at [1168, 387] on link "Delete product" at bounding box center [1185, 391] width 163 height 33
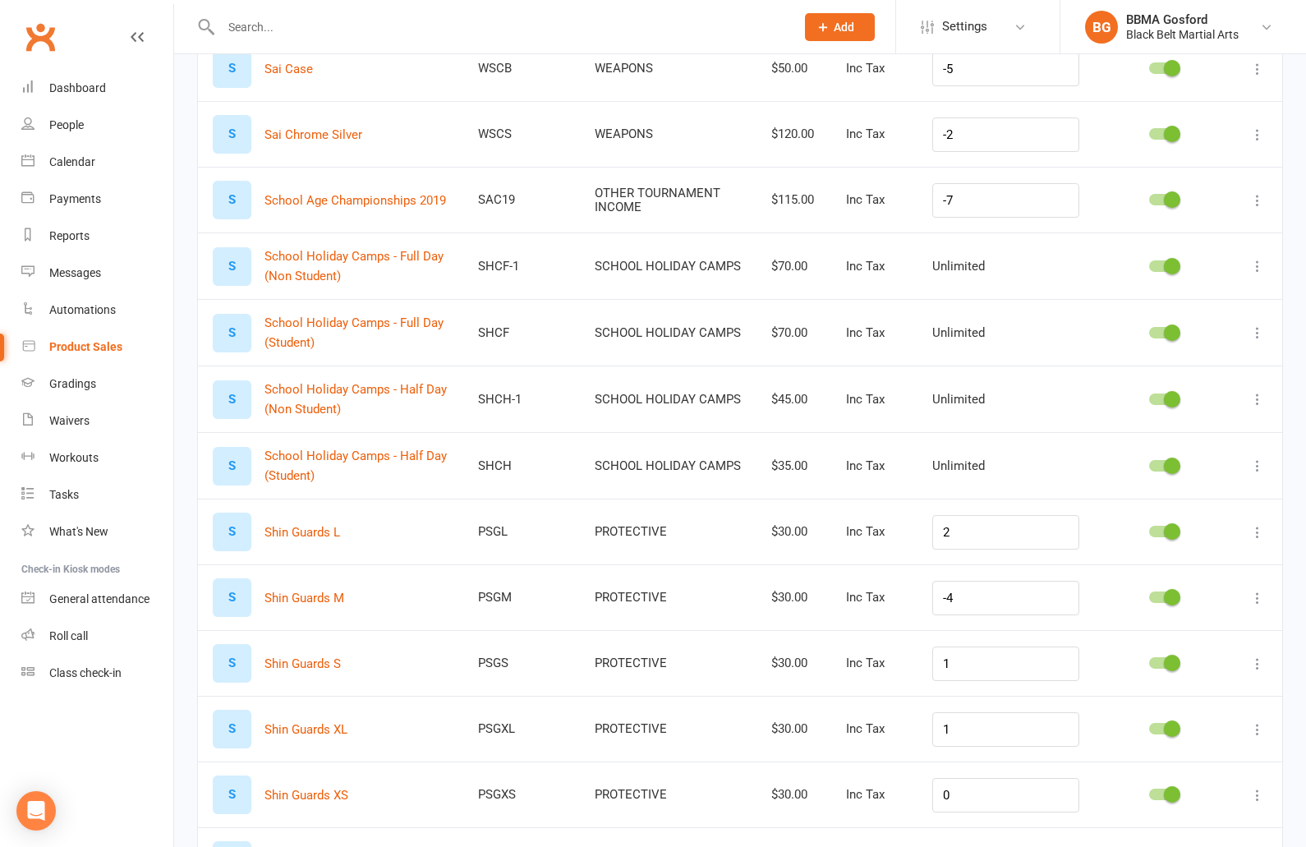
scroll to position [3093, 0]
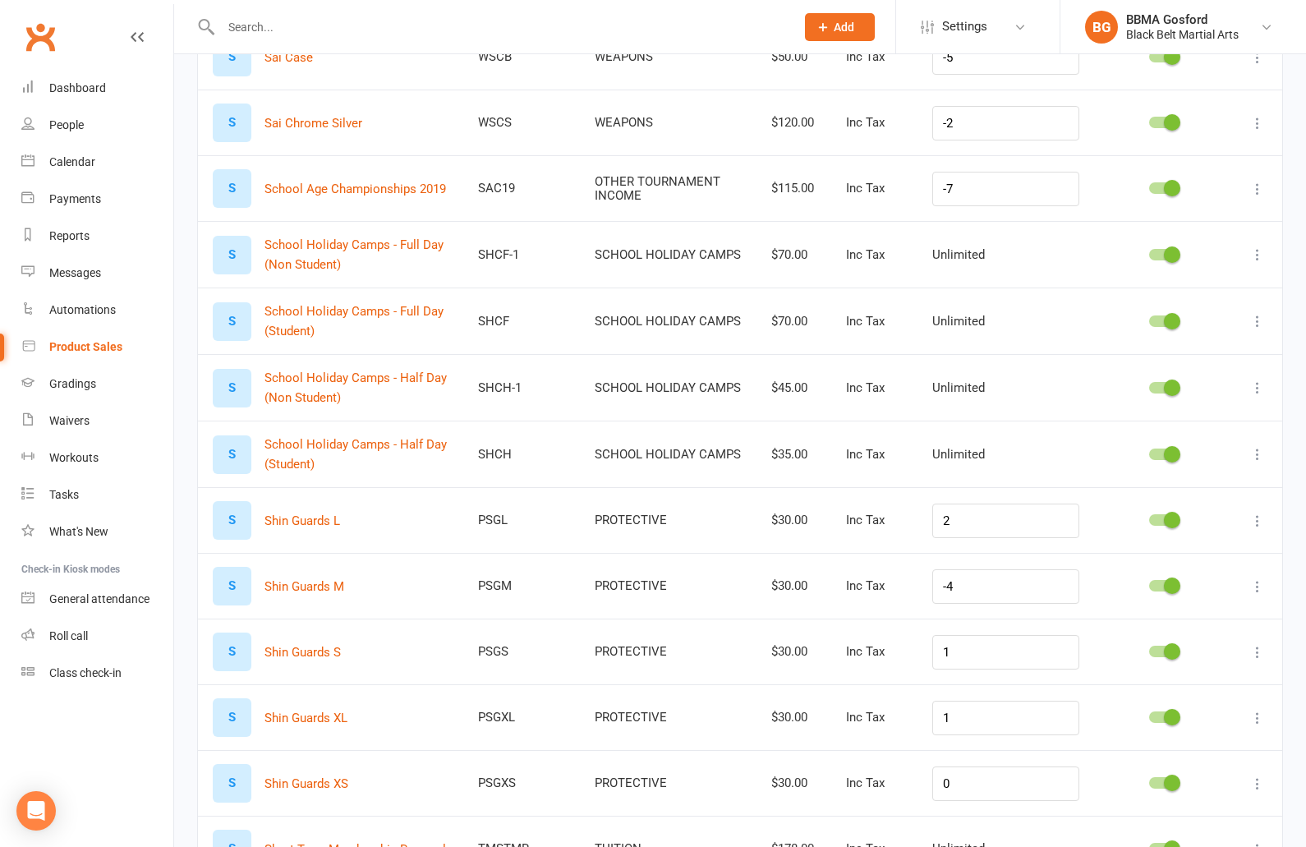
click at [1256, 255] on icon at bounding box center [1257, 254] width 16 height 16
click at [1001, 281] on td "Unlimited" at bounding box center [1005, 254] width 177 height 67
click at [1260, 253] on icon at bounding box center [1257, 254] width 16 height 16
click at [1204, 287] on link "Edit product" at bounding box center [1185, 286] width 163 height 33
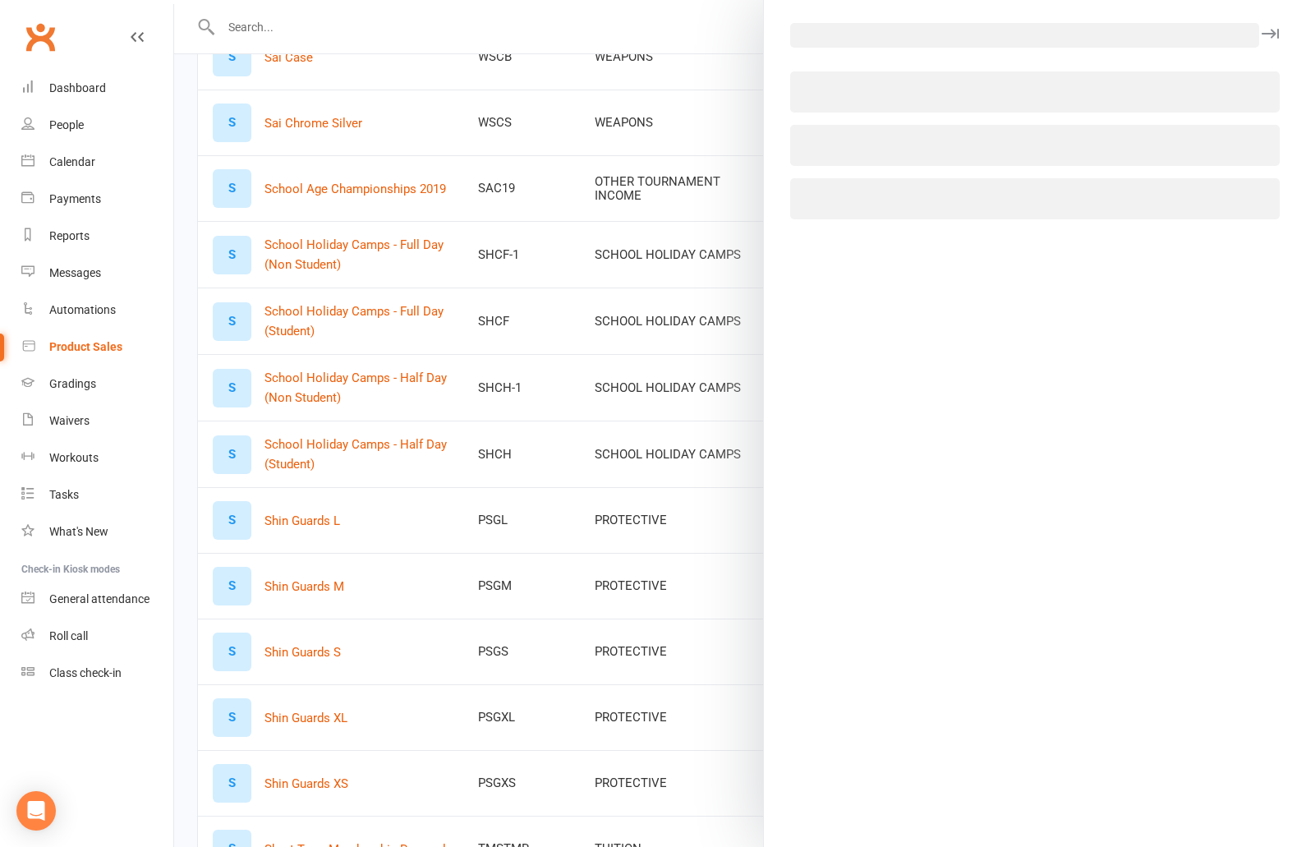
select select "2638"
select select "512"
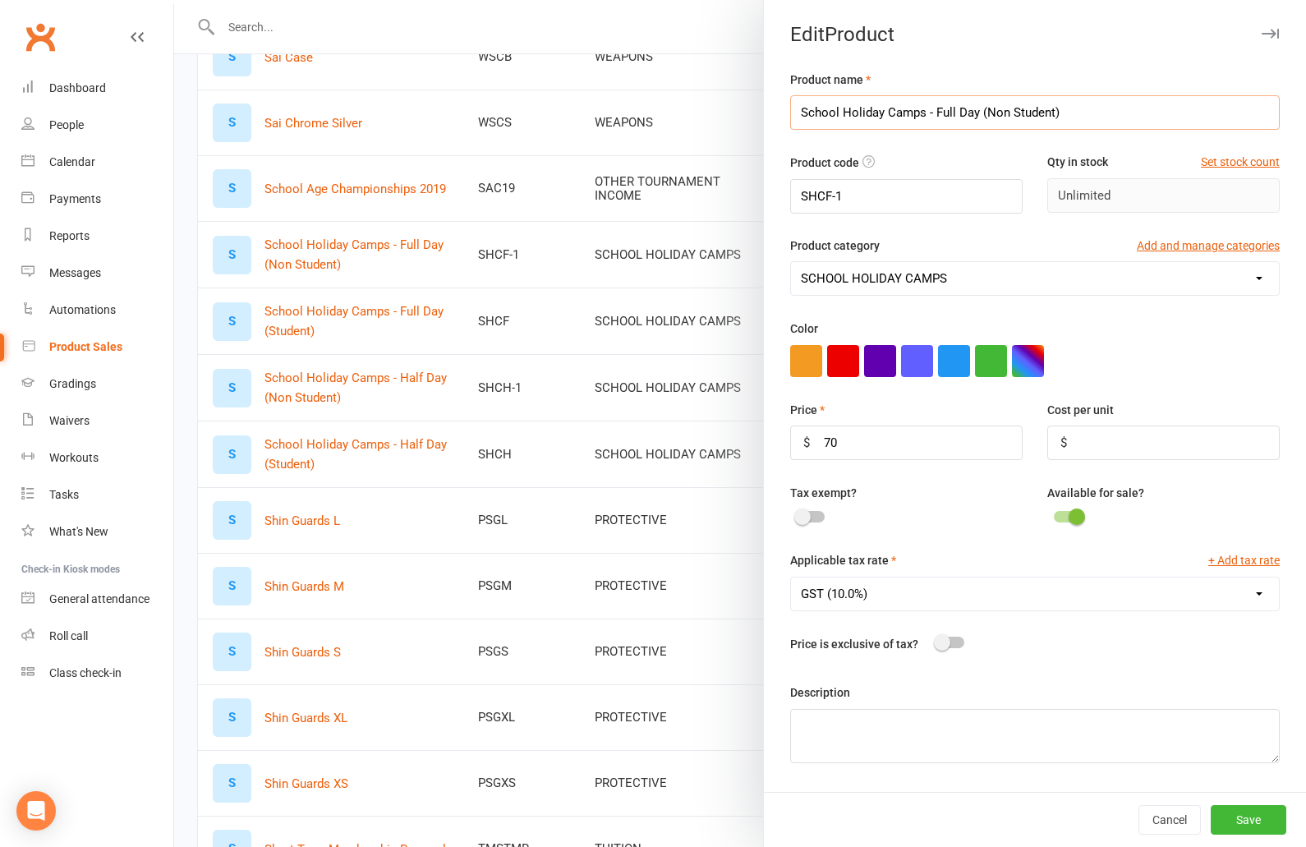
drag, startPoint x: 980, startPoint y: 115, endPoint x: 1108, endPoint y: 121, distance: 128.3
click at [1108, 120] on input "School Holiday Camps - Full Day (Non Student)" at bounding box center [1035, 112] width 490 height 34
type input "School Holiday Camps - Full Day"
click at [1249, 823] on button "Save" at bounding box center [1249, 820] width 76 height 30
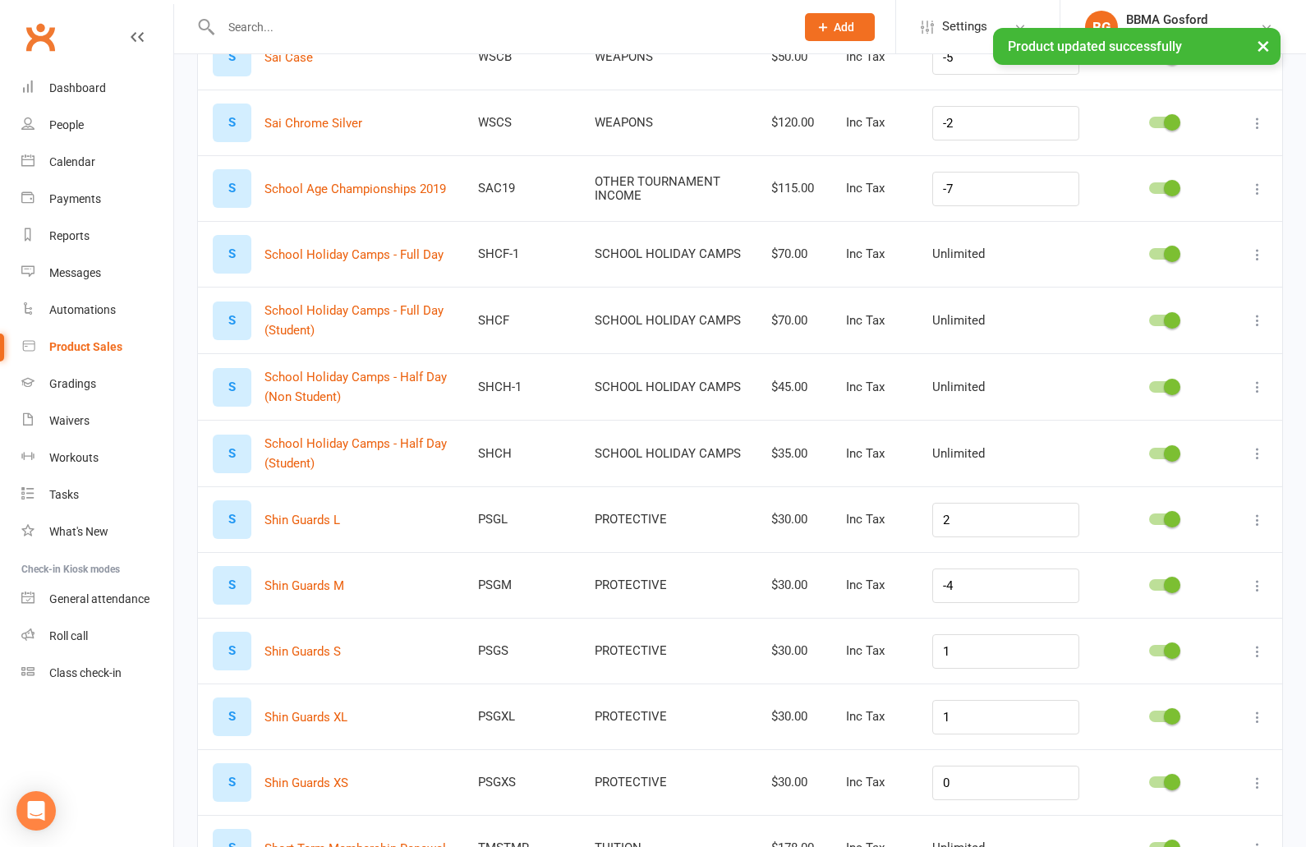
click at [1259, 322] on icon at bounding box center [1257, 320] width 16 height 16
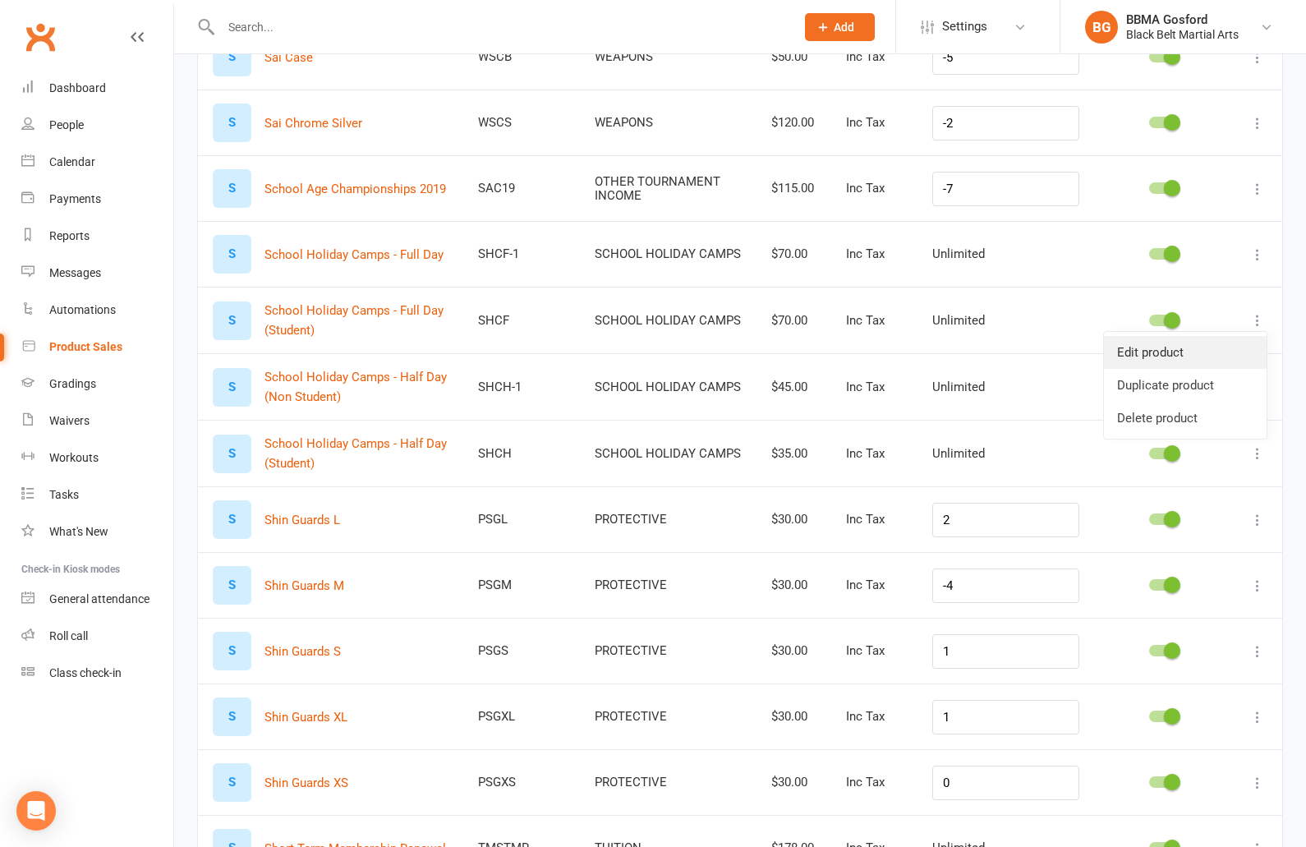
click at [1199, 349] on link "Edit product" at bounding box center [1185, 352] width 163 height 33
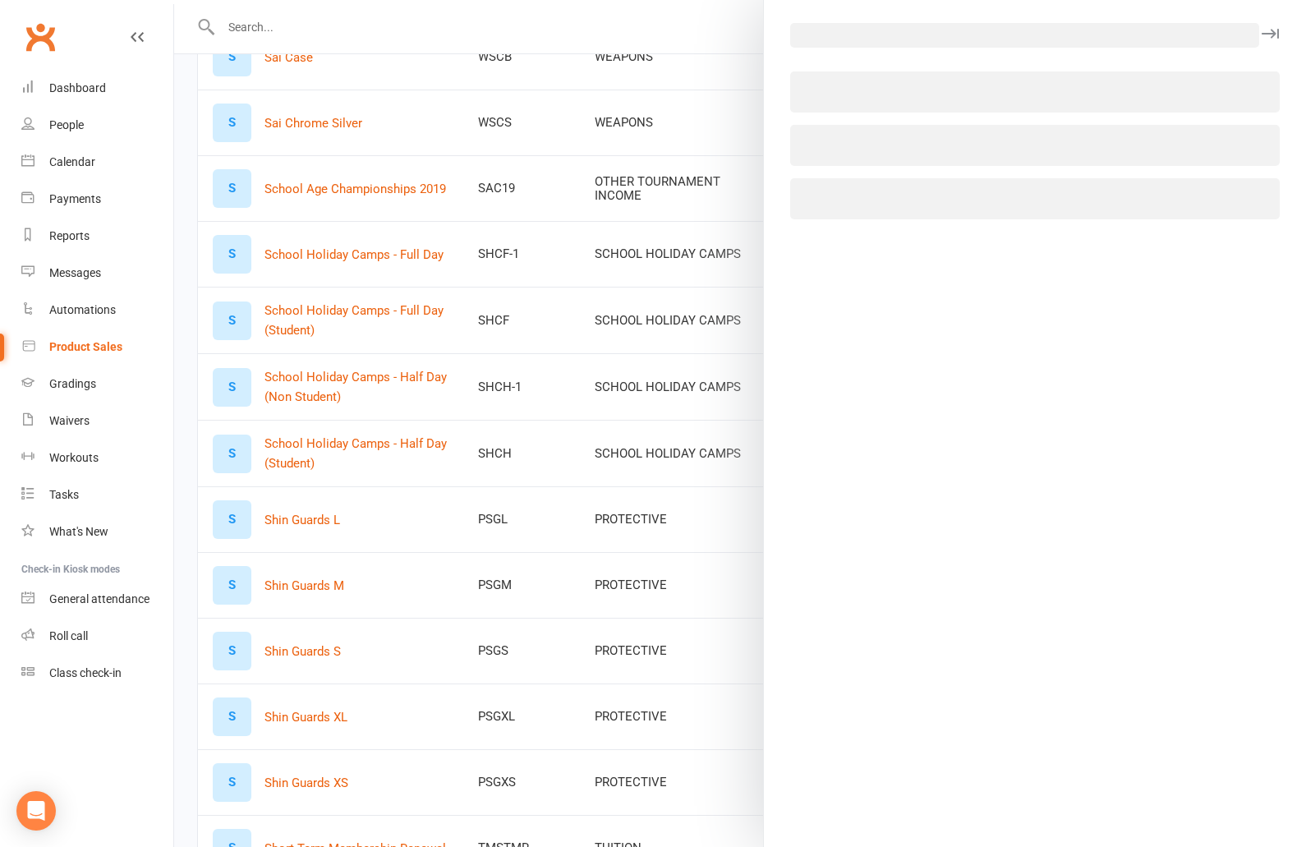
select select "2638"
select select "512"
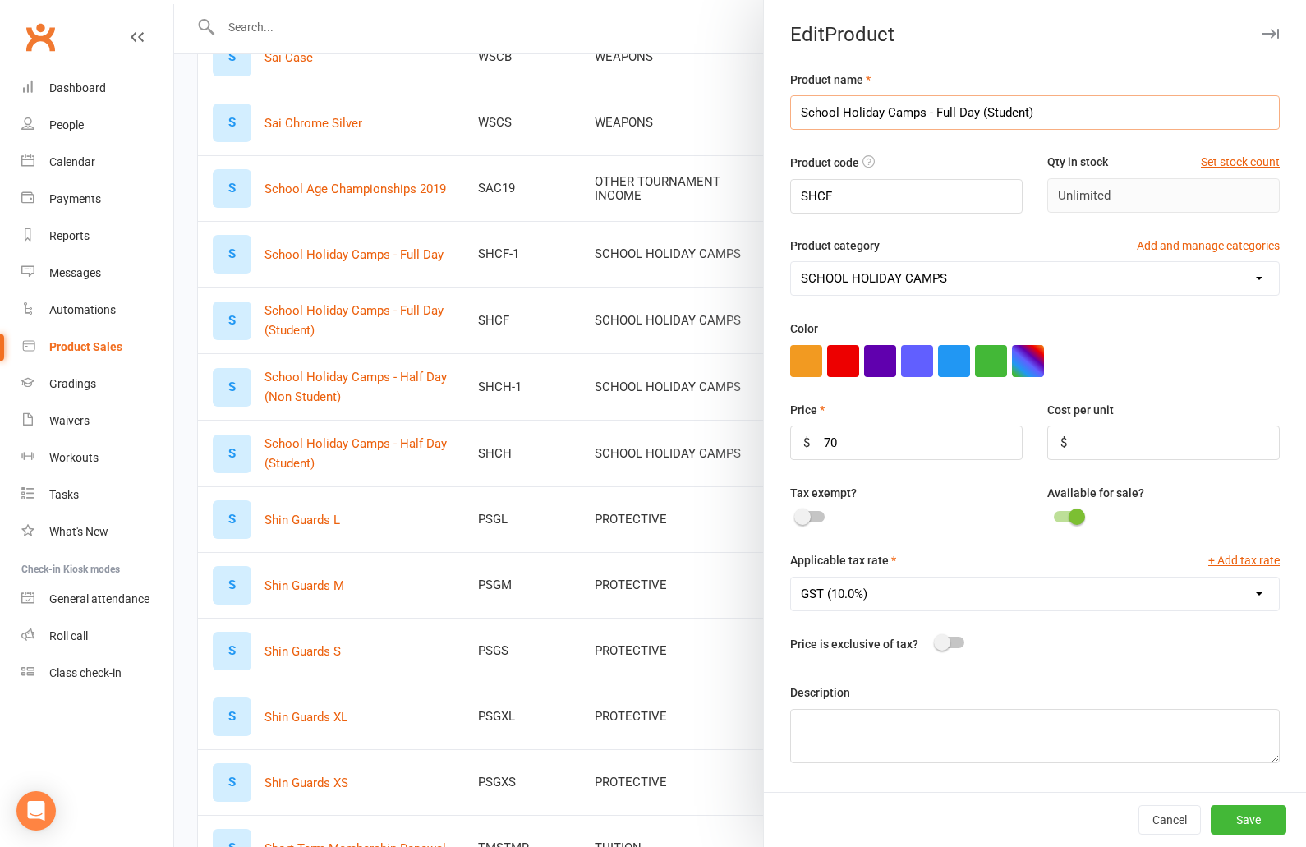
scroll to position [3087, 0]
drag, startPoint x: 986, startPoint y: 114, endPoint x: 1040, endPoint y: 117, distance: 54.3
click at [1040, 117] on input "School Holiday Camps - Full Day (Student)" at bounding box center [1035, 112] width 490 height 34
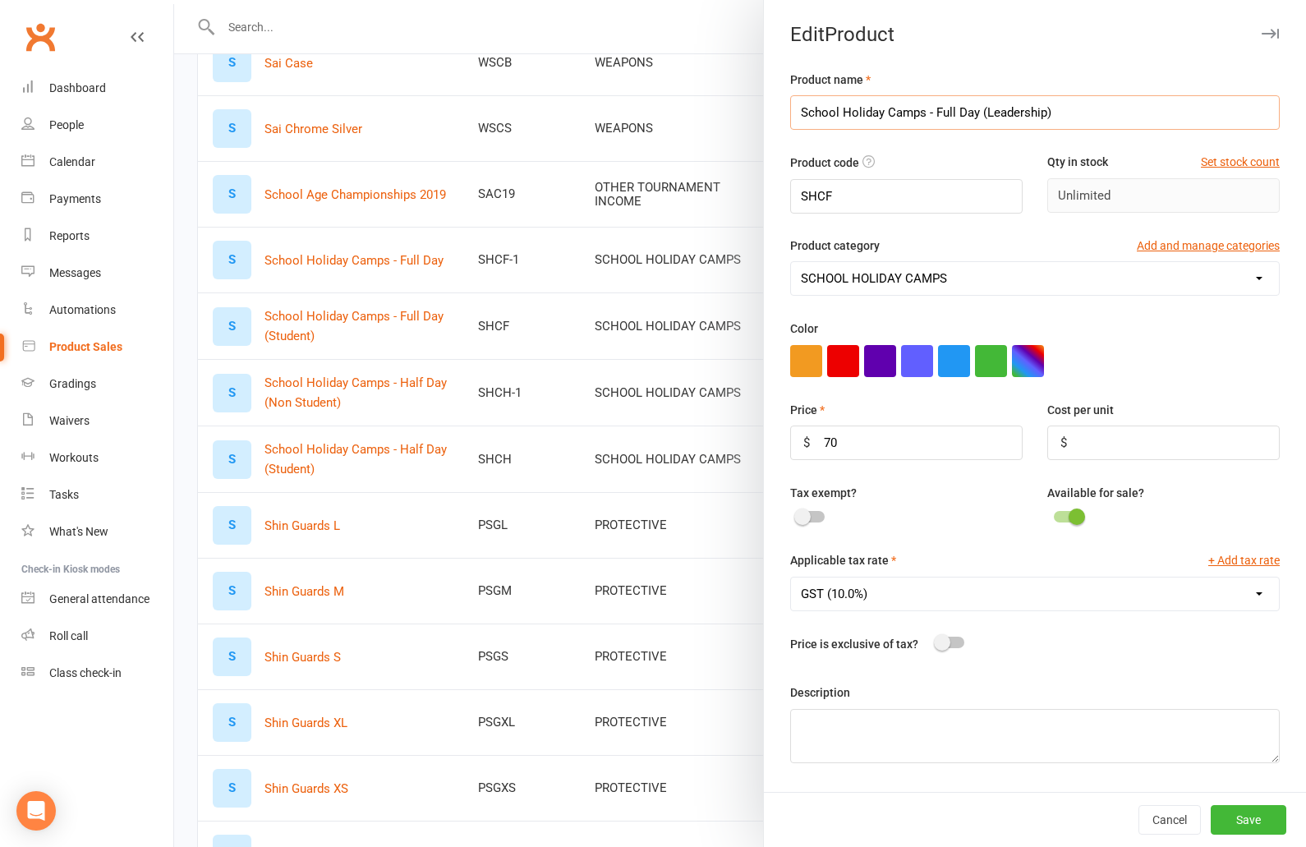
type input "School Holiday Camps - Full Day (Leadership)"
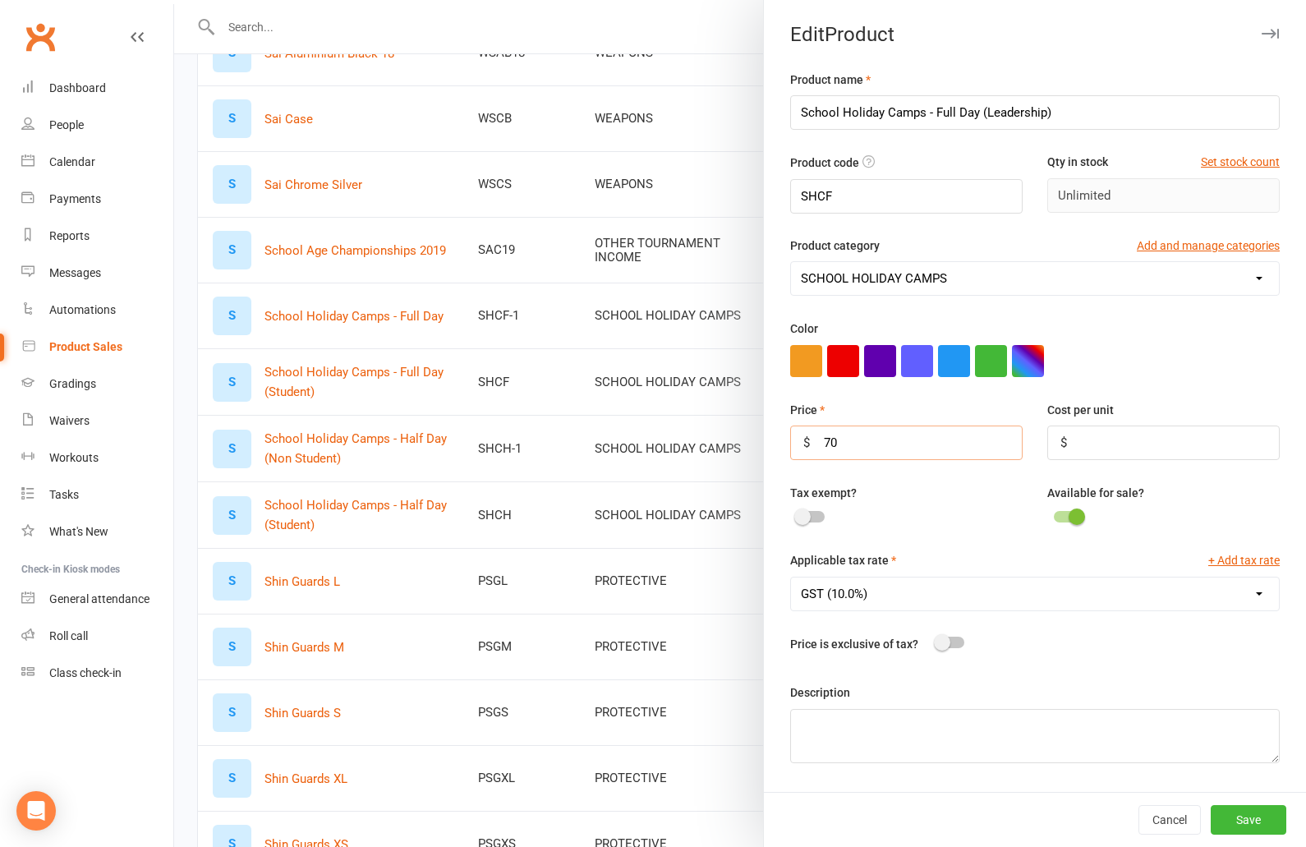
drag, startPoint x: 854, startPoint y: 449, endPoint x: 805, endPoint y: 444, distance: 49.6
click at [805, 444] on input "70" at bounding box center [906, 442] width 232 height 34
type input "60"
click at [1262, 821] on button "Save" at bounding box center [1249, 820] width 76 height 30
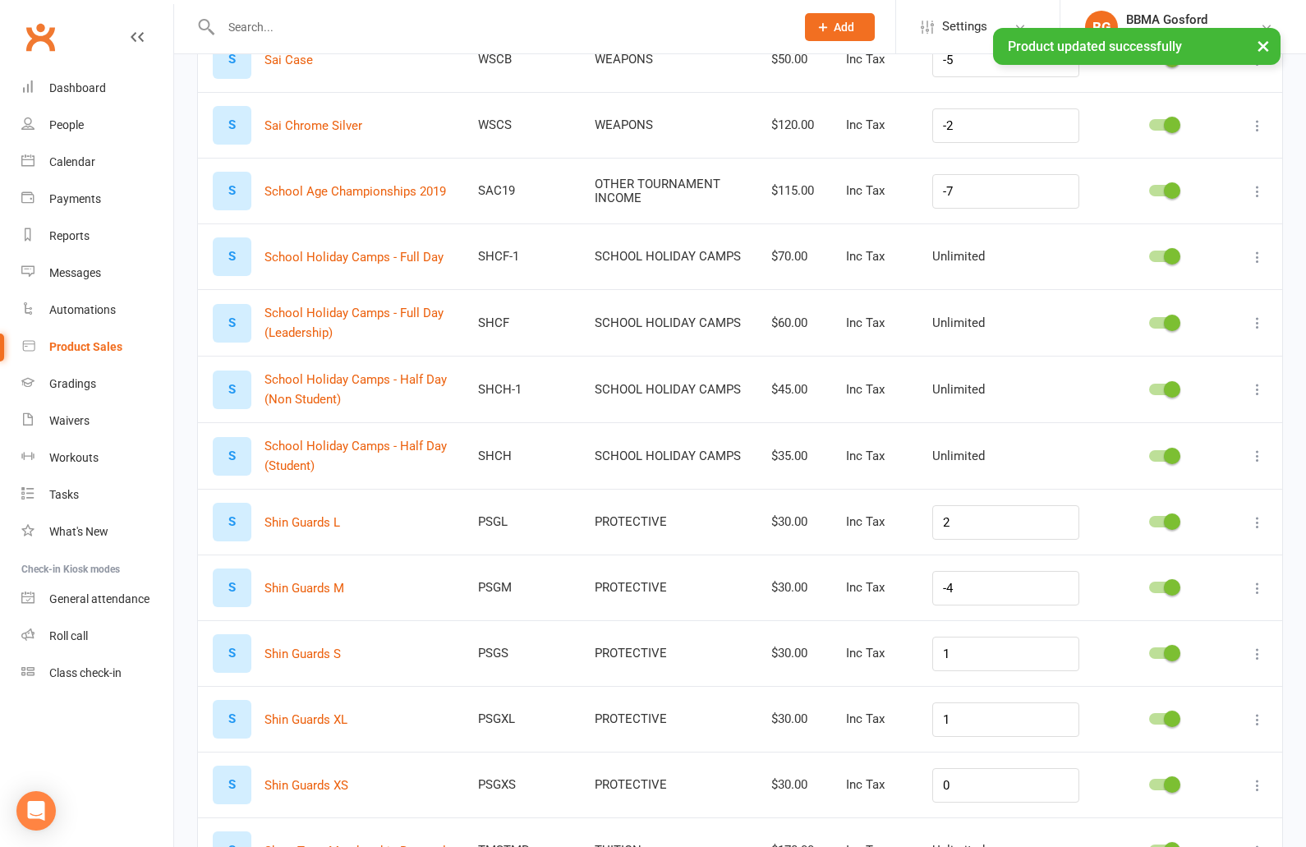
scroll to position [3093, 0]
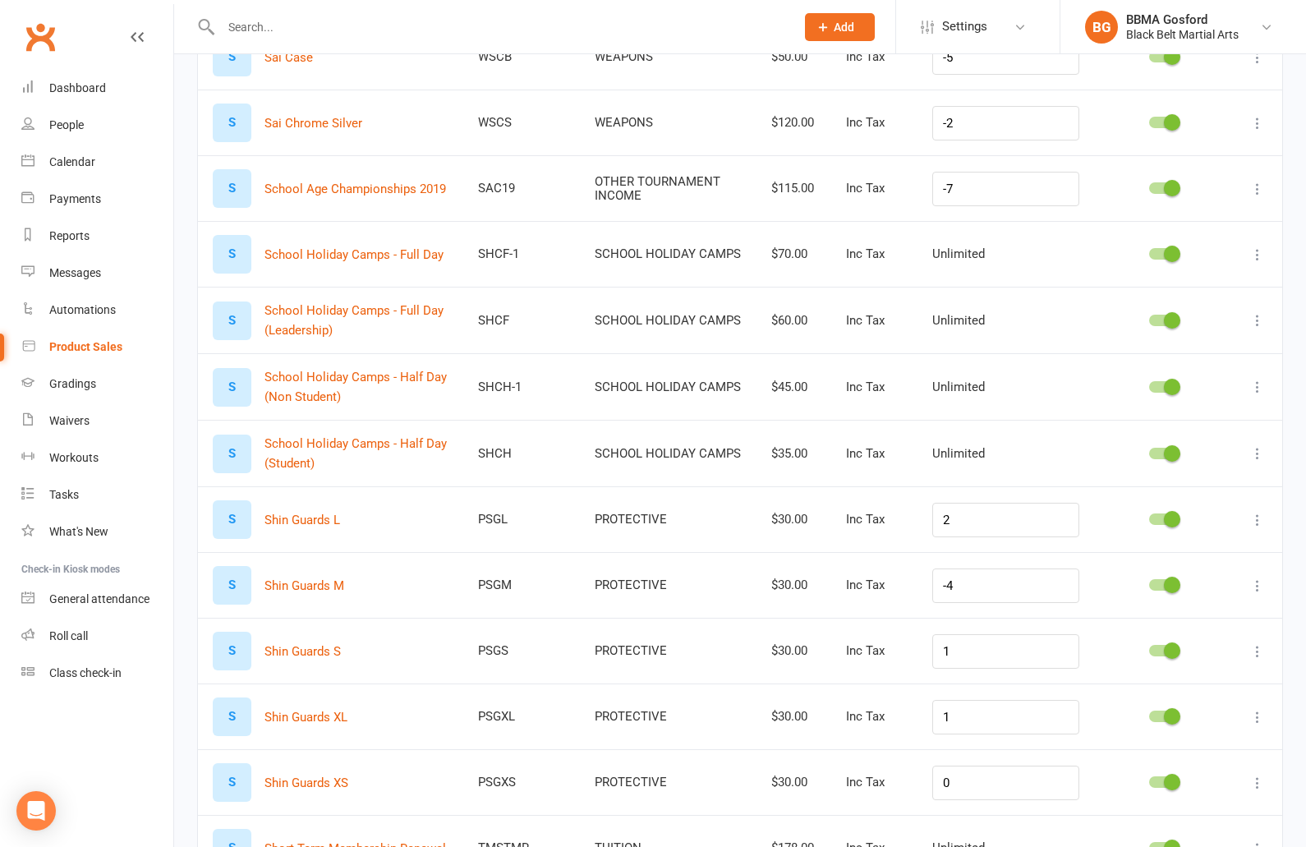
click at [1260, 385] on icon at bounding box center [1257, 387] width 16 height 16
click at [1166, 424] on link "Edit product" at bounding box center [1185, 418] width 163 height 33
select select "2638"
select select "512"
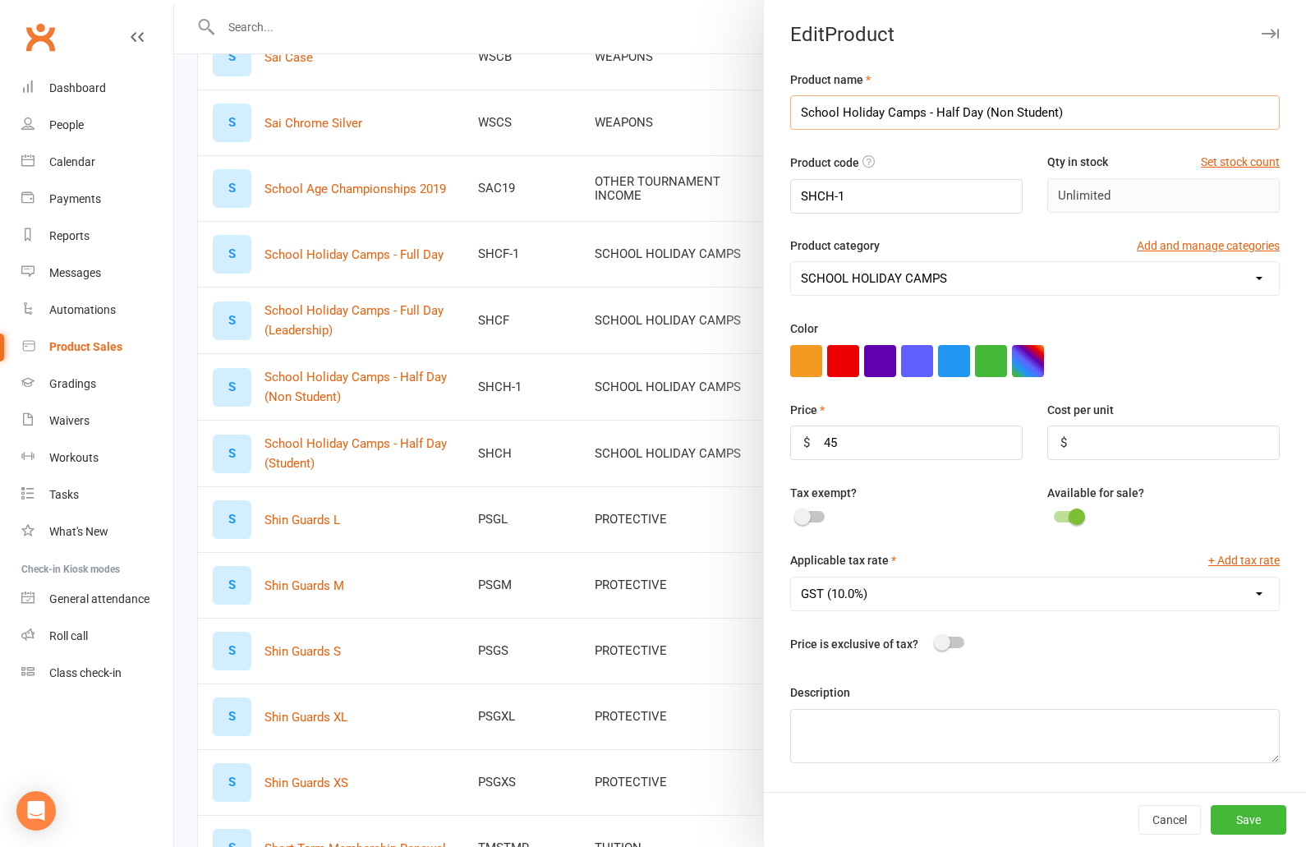
drag, startPoint x: 985, startPoint y: 116, endPoint x: 1131, endPoint y: 115, distance: 146.2
click at [1131, 115] on input "School Holiday Camps - Half Day (Non Student)" at bounding box center [1035, 112] width 490 height 34
type input "School Holiday Camps - Half Day"
drag, startPoint x: 844, startPoint y: 442, endPoint x: 824, endPoint y: 440, distance: 20.6
click at [824, 440] on input "45" at bounding box center [906, 442] width 232 height 34
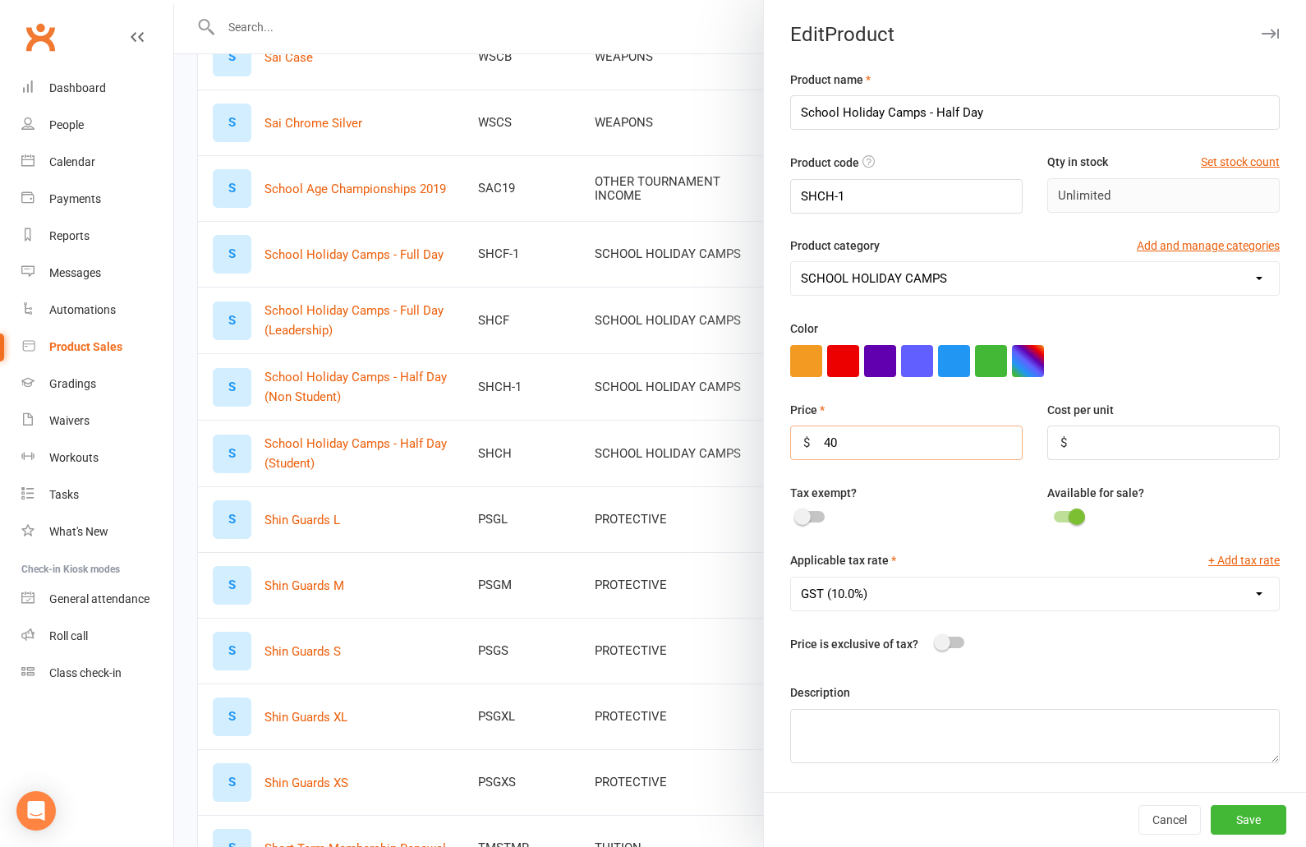
type input "40"
click at [1256, 820] on button "Save" at bounding box center [1249, 820] width 76 height 30
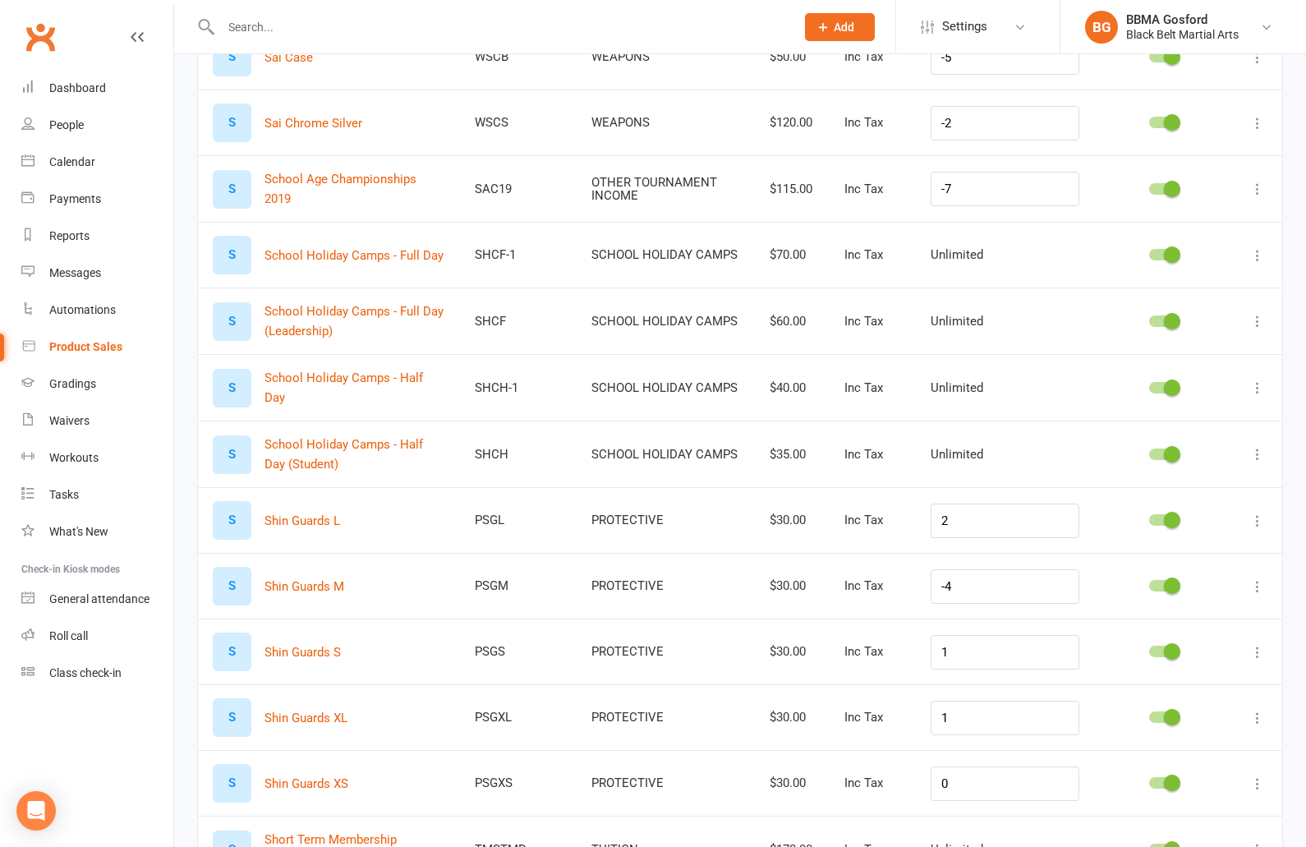
click at [1258, 383] on icon at bounding box center [1257, 387] width 16 height 16
click at [1161, 426] on link "Edit product" at bounding box center [1185, 418] width 163 height 33
select select "2638"
select select "512"
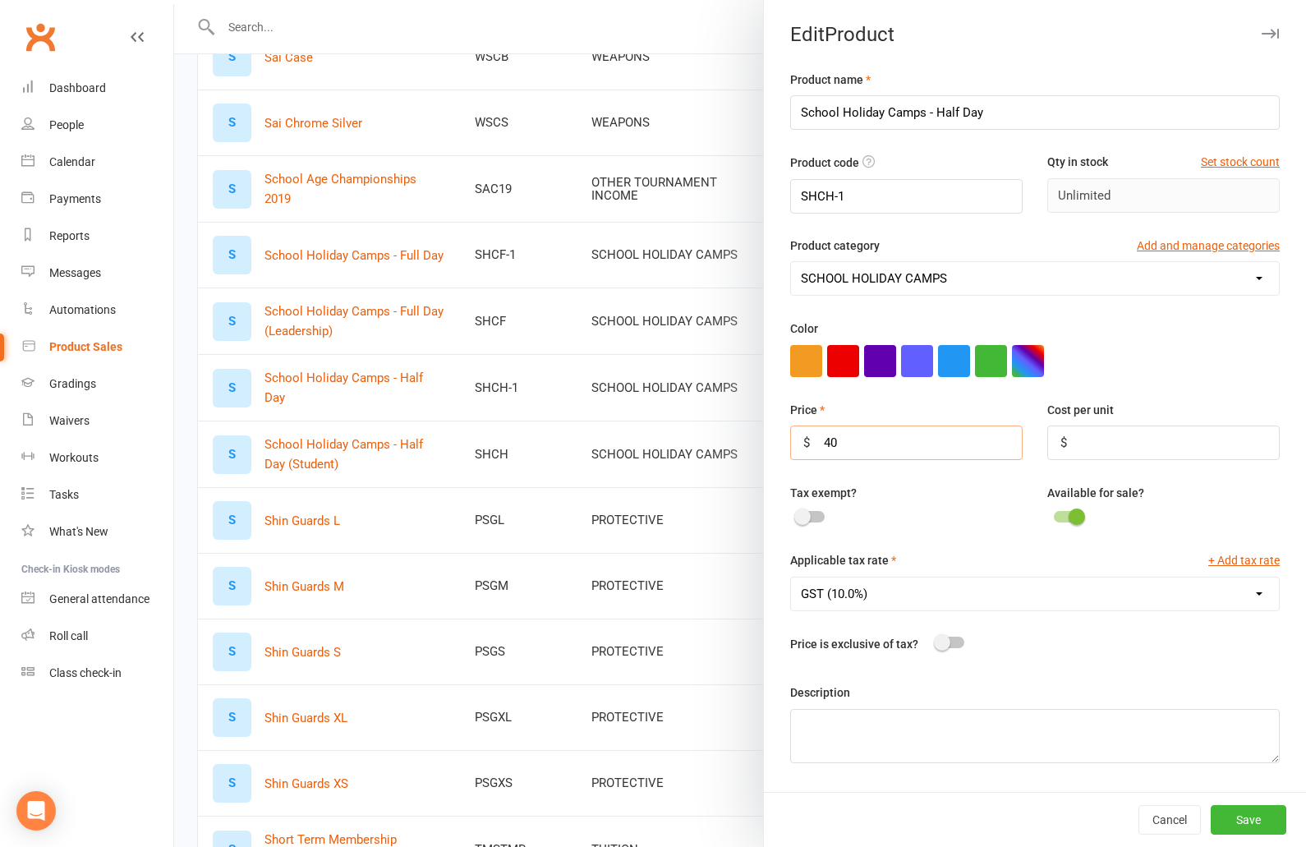
drag, startPoint x: 855, startPoint y: 445, endPoint x: 779, endPoint y: 439, distance: 75.8
click at [790, 439] on input "40" at bounding box center [906, 442] width 232 height 34
type input "50"
click at [1238, 815] on button "Save" at bounding box center [1249, 820] width 76 height 30
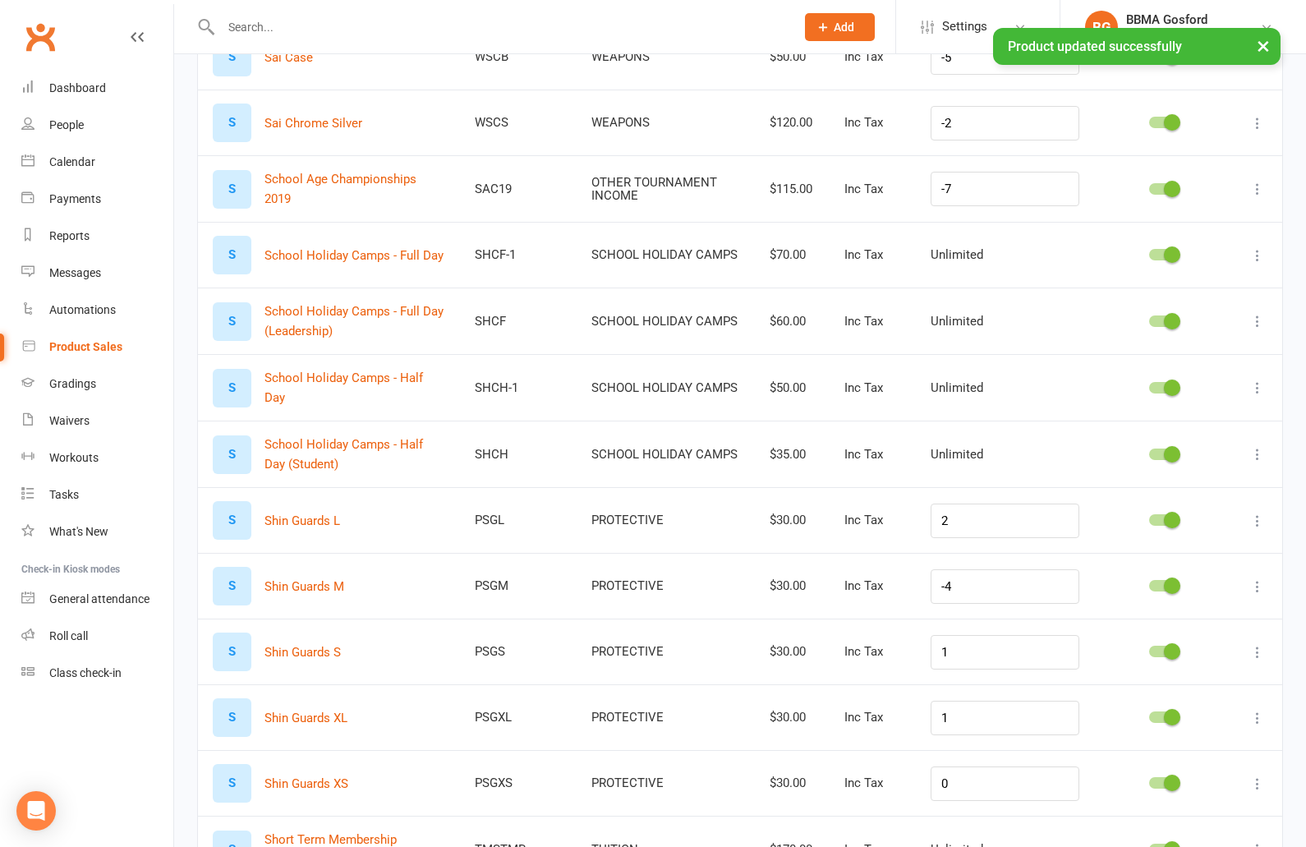
click at [1257, 450] on icon at bounding box center [1257, 454] width 16 height 16
click at [1194, 481] on link "Edit product" at bounding box center [1185, 484] width 163 height 33
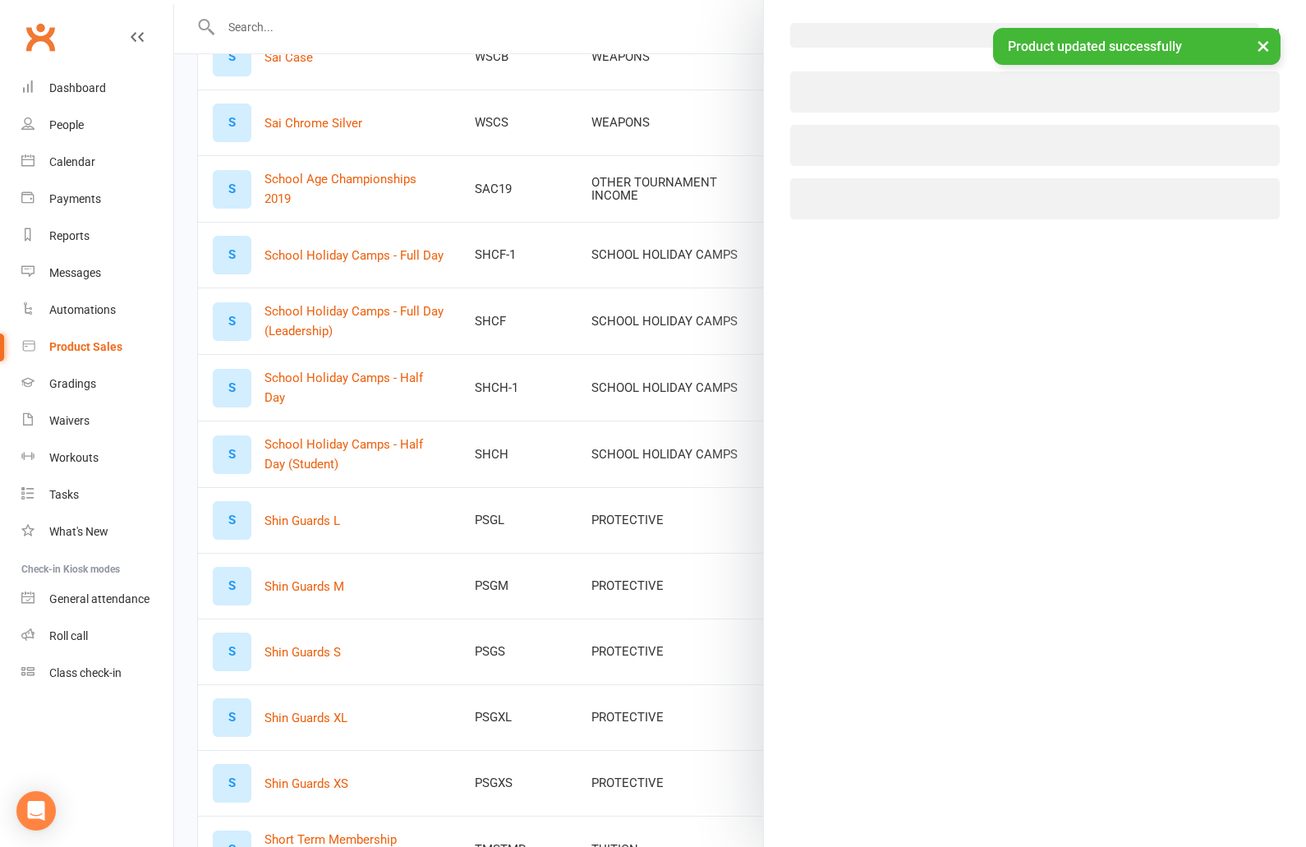
select select "2638"
select select "512"
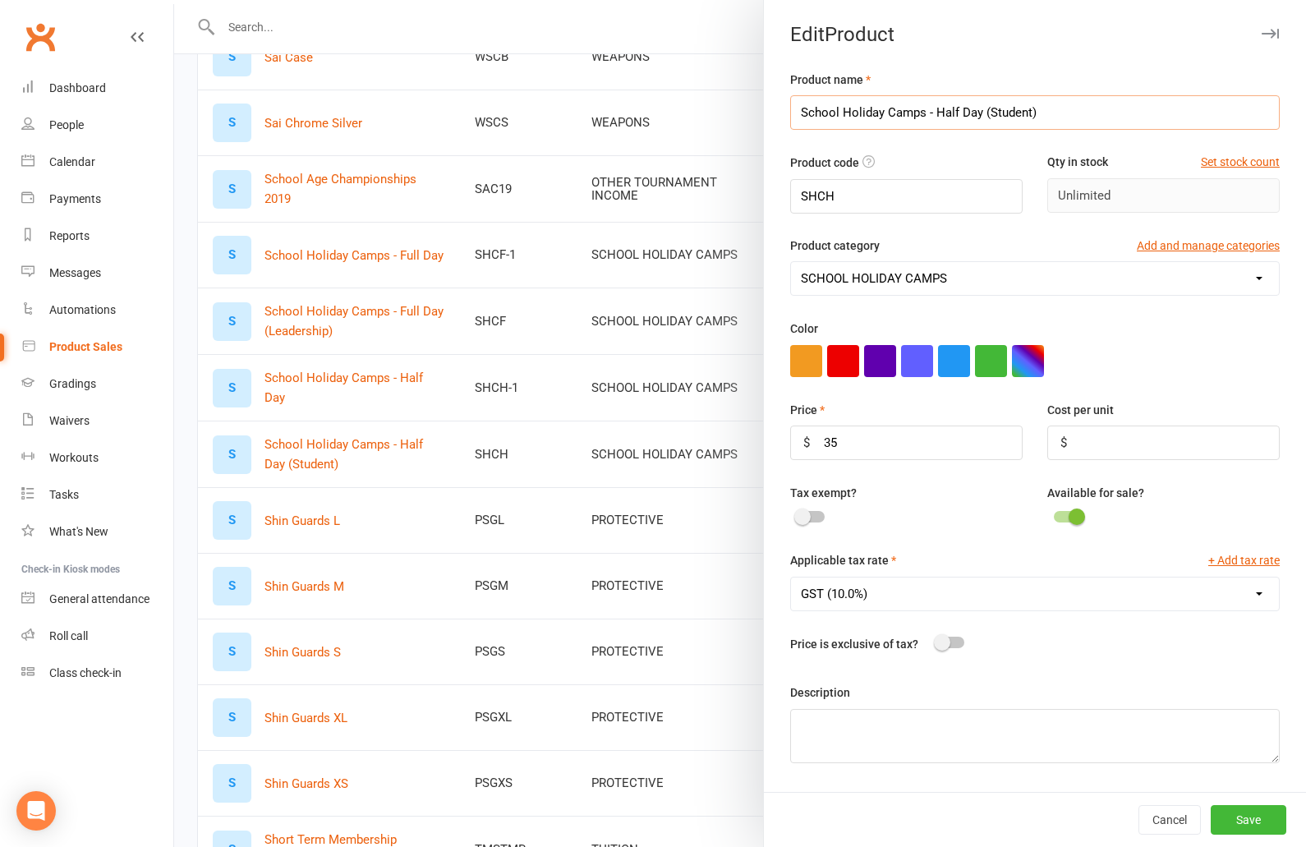
drag, startPoint x: 988, startPoint y: 113, endPoint x: 1029, endPoint y: 117, distance: 41.4
click at [1029, 117] on input "School Holiday Camps - Half Day (Student)" at bounding box center [1035, 112] width 490 height 34
type input "School Holiday Camps - Half Day (Leadership)"
drag, startPoint x: 839, startPoint y: 438, endPoint x: 770, endPoint y: 439, distance: 68.2
click at [790, 439] on input "35" at bounding box center [906, 442] width 232 height 34
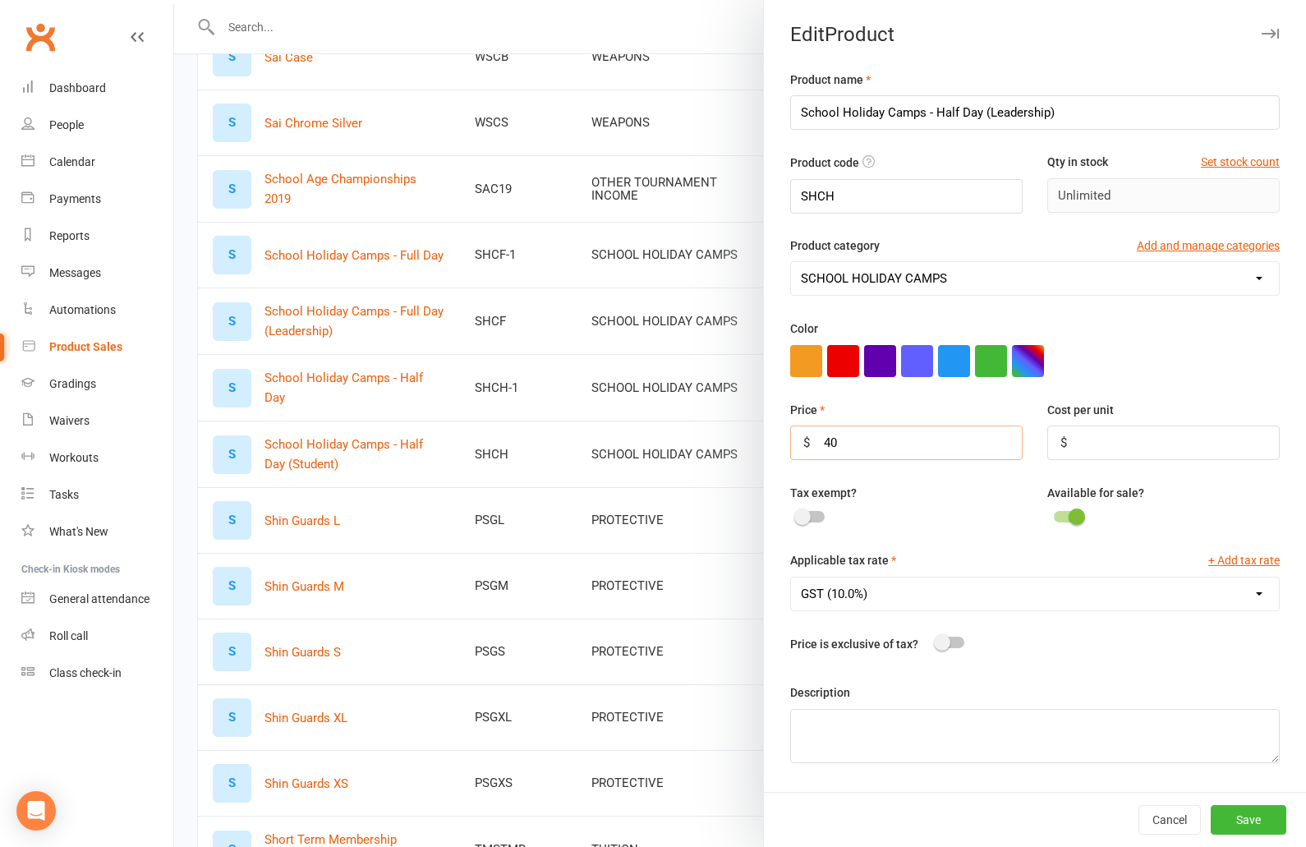
type input "40"
click at [1261, 822] on button "Save" at bounding box center [1249, 820] width 76 height 30
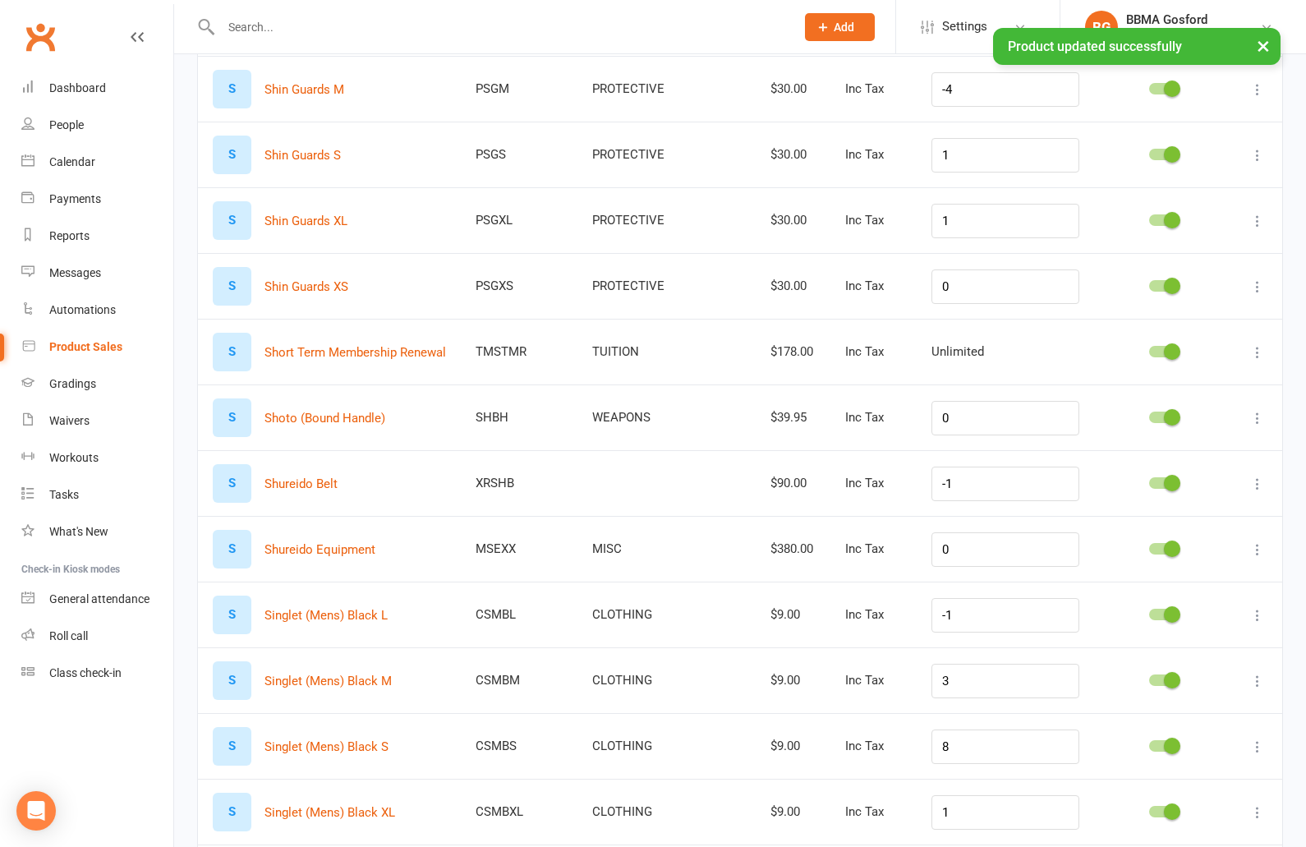
scroll to position [3591, 0]
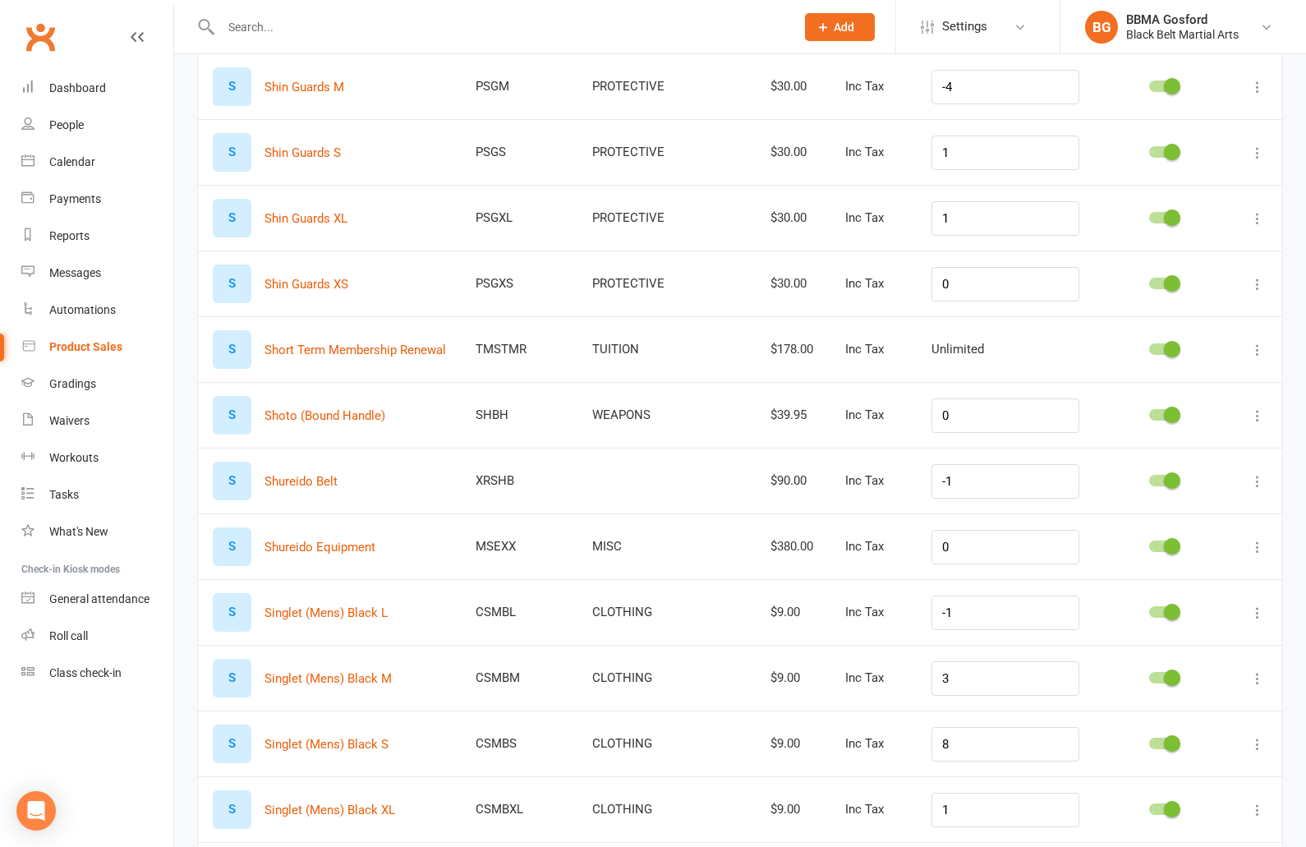
click at [1257, 346] on icon at bounding box center [1257, 350] width 16 height 16
click at [1157, 451] on link "Delete product" at bounding box center [1185, 446] width 163 height 33
click at [1258, 346] on icon at bounding box center [1257, 350] width 16 height 16
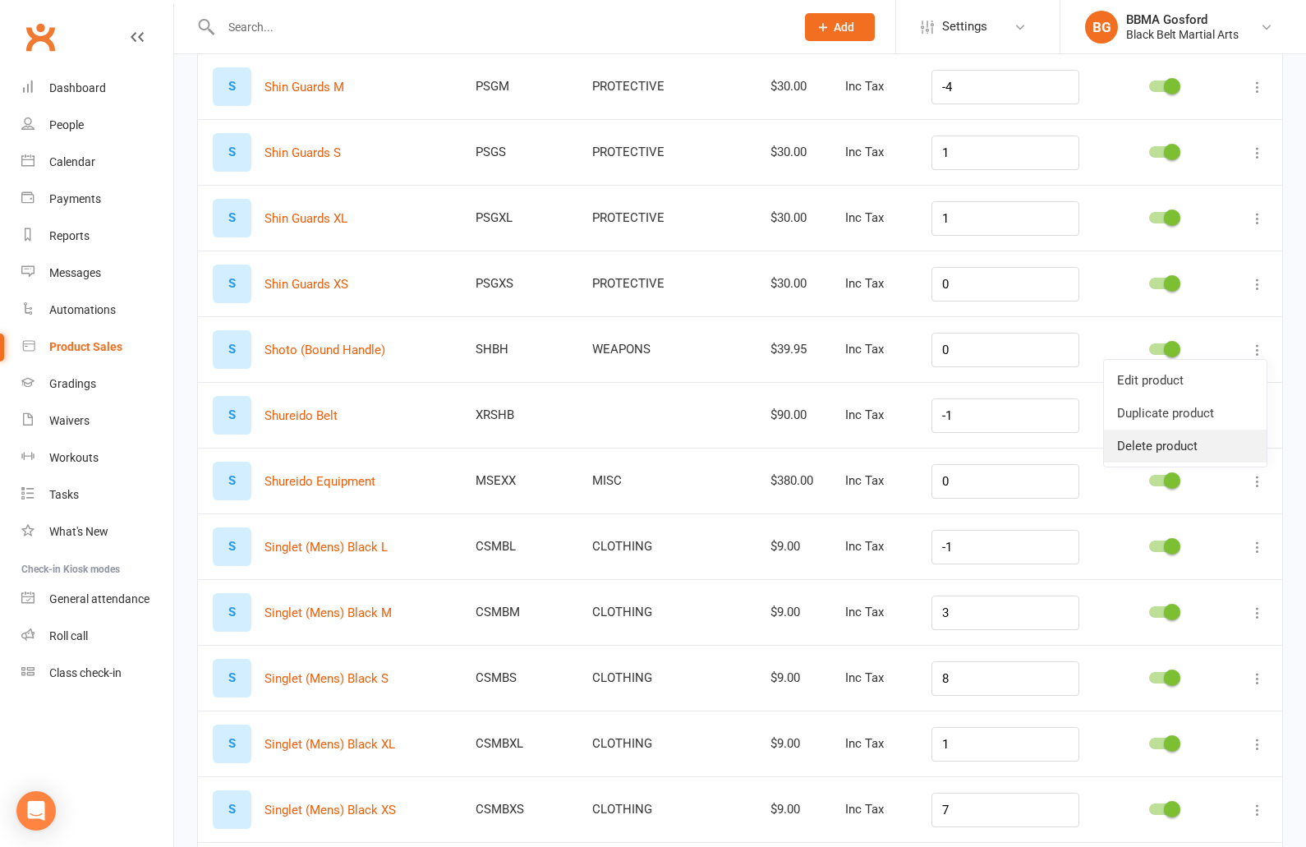
click at [1162, 444] on link "Delete product" at bounding box center [1185, 446] width 163 height 33
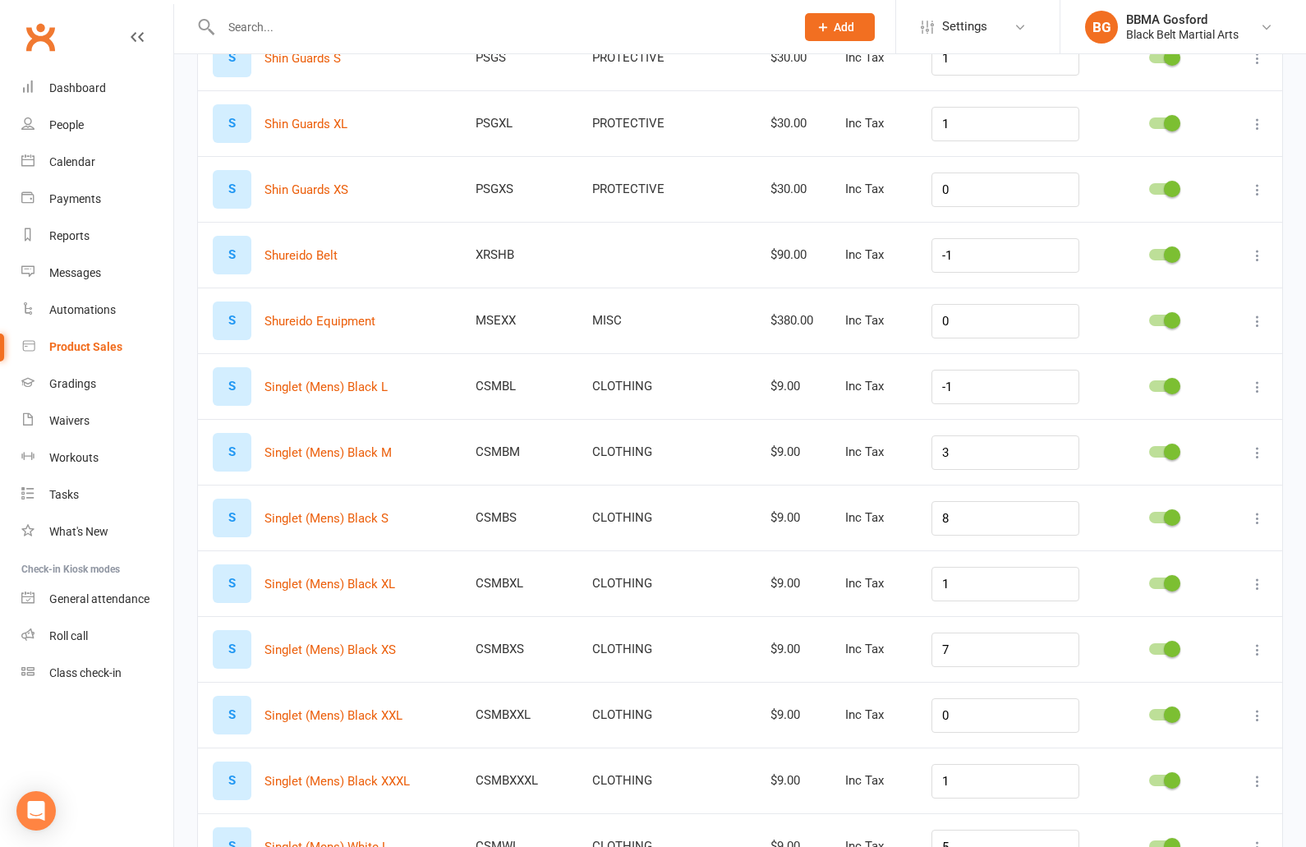
scroll to position [3694, 0]
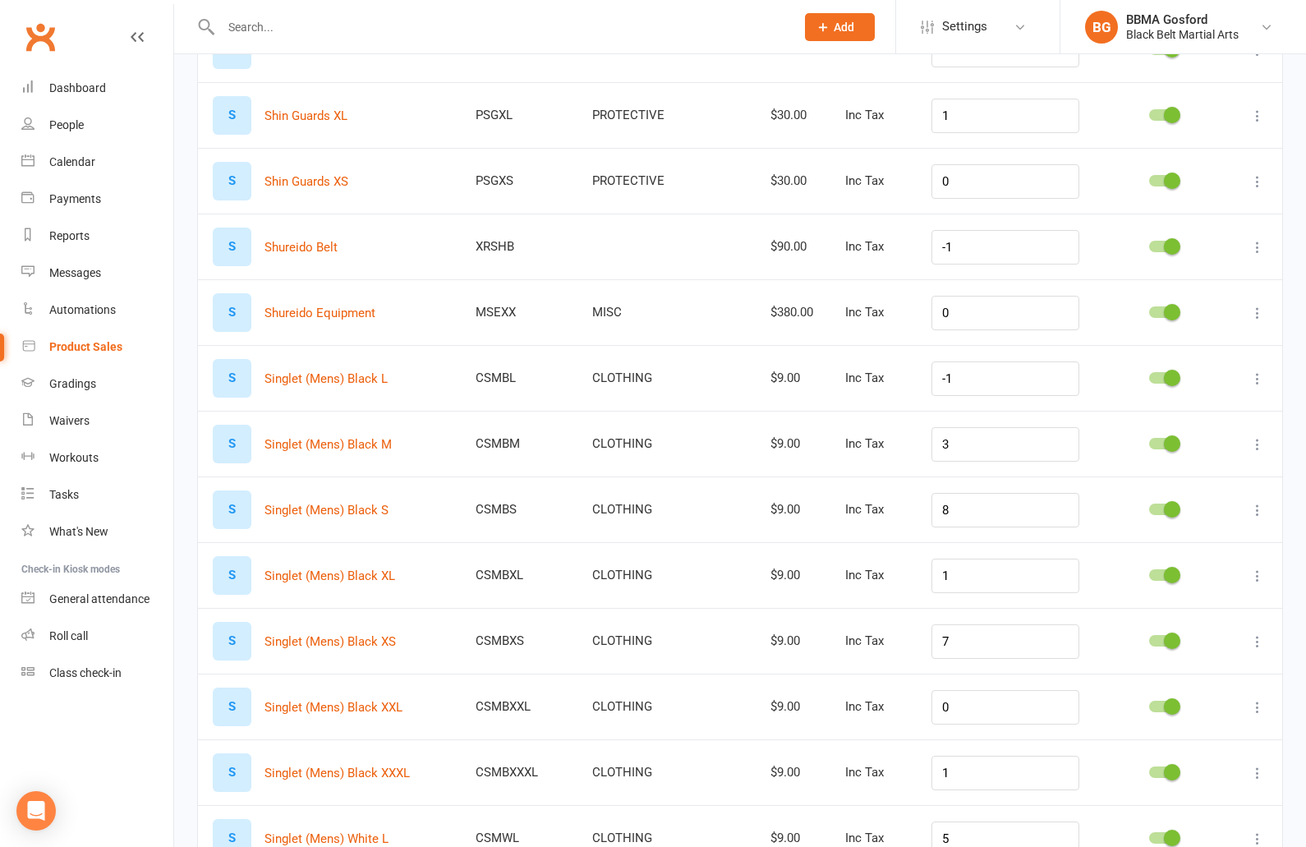
click at [1261, 308] on icon at bounding box center [1257, 313] width 16 height 16
click at [1174, 414] on link "Delete product" at bounding box center [1185, 409] width 163 height 33
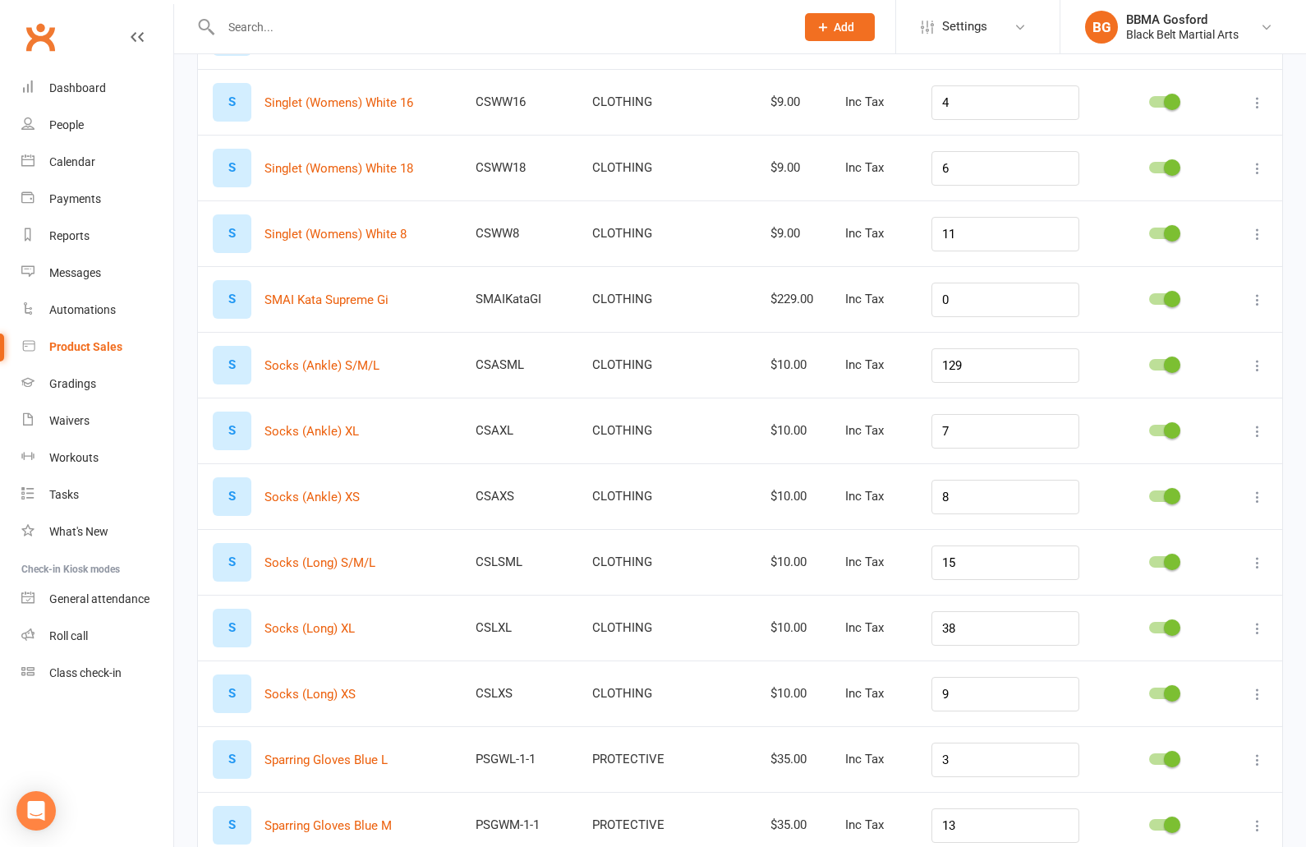
scroll to position [5418, 0]
click at [1256, 293] on icon at bounding box center [1257, 297] width 16 height 16
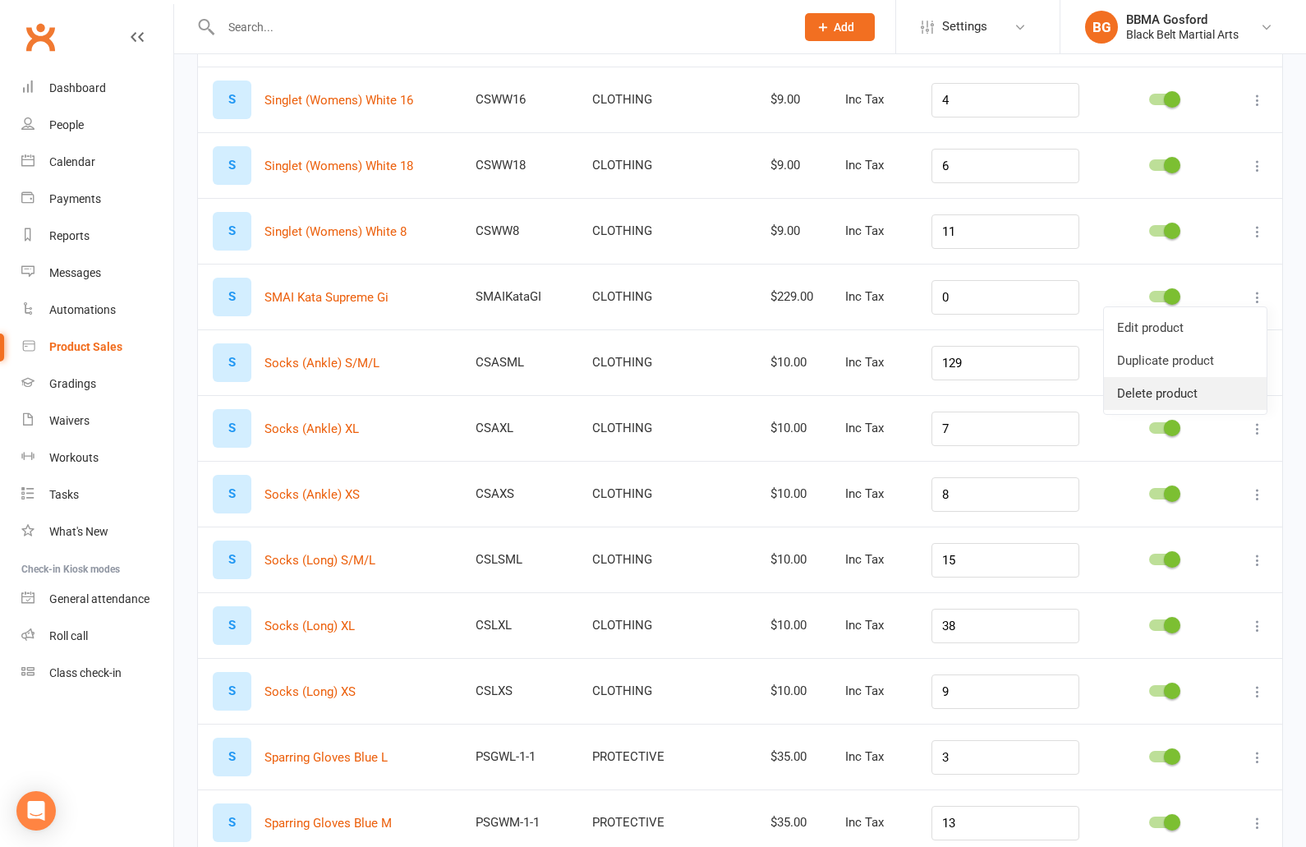
click at [1184, 395] on link "Delete product" at bounding box center [1185, 393] width 163 height 33
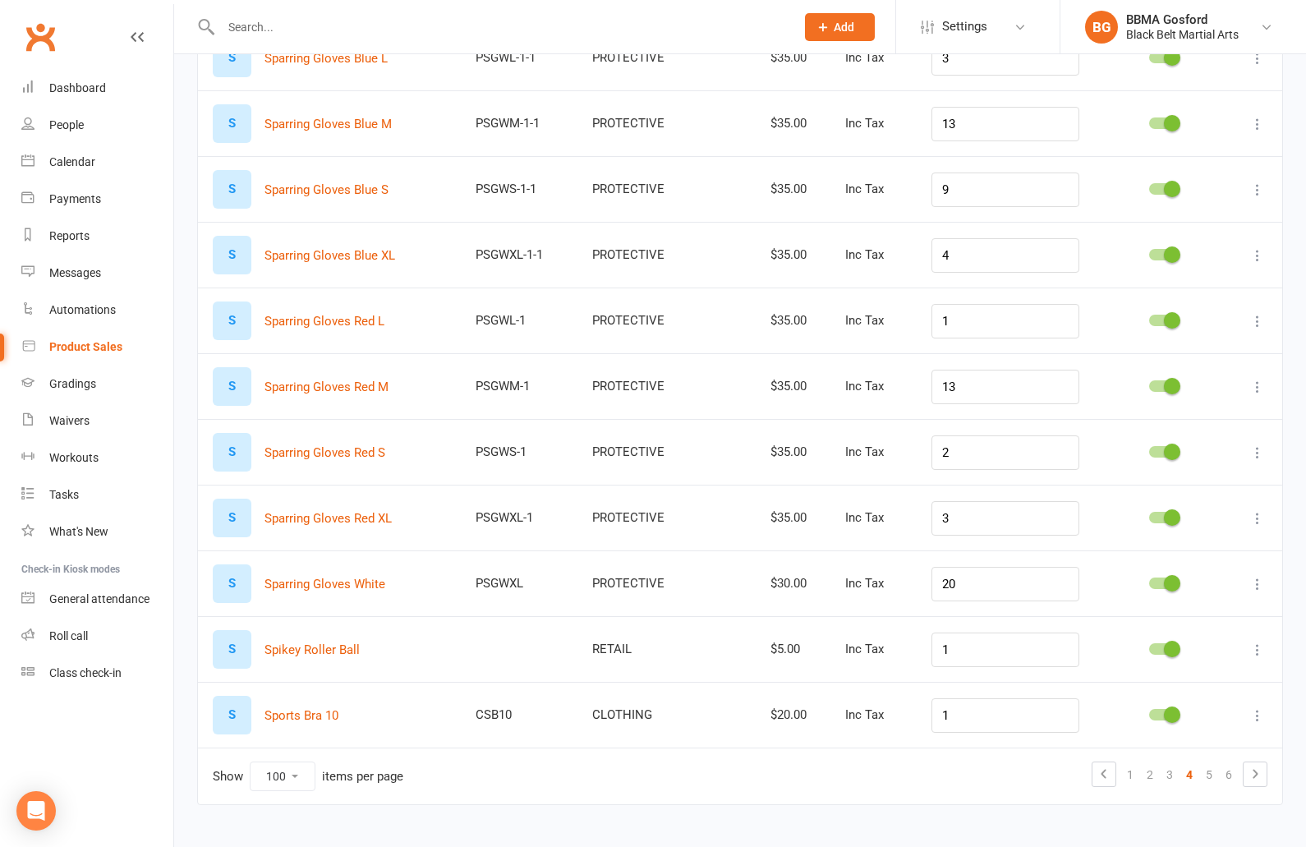
scroll to position [6054, 0]
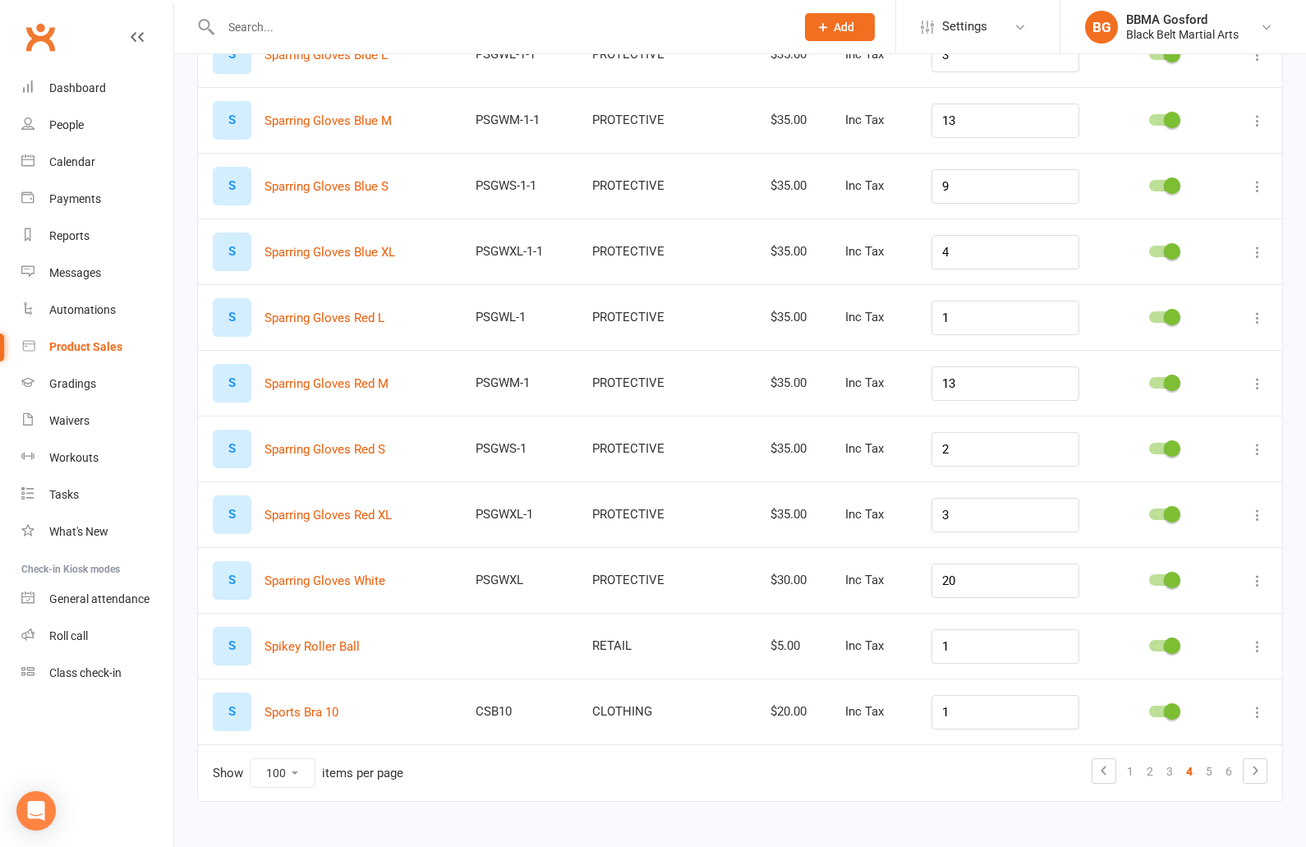
click at [1257, 647] on icon at bounding box center [1257, 646] width 16 height 16
click at [1151, 751] on link "Delete product" at bounding box center [1185, 742] width 163 height 33
click at [1207, 775] on link "5" at bounding box center [1209, 771] width 20 height 23
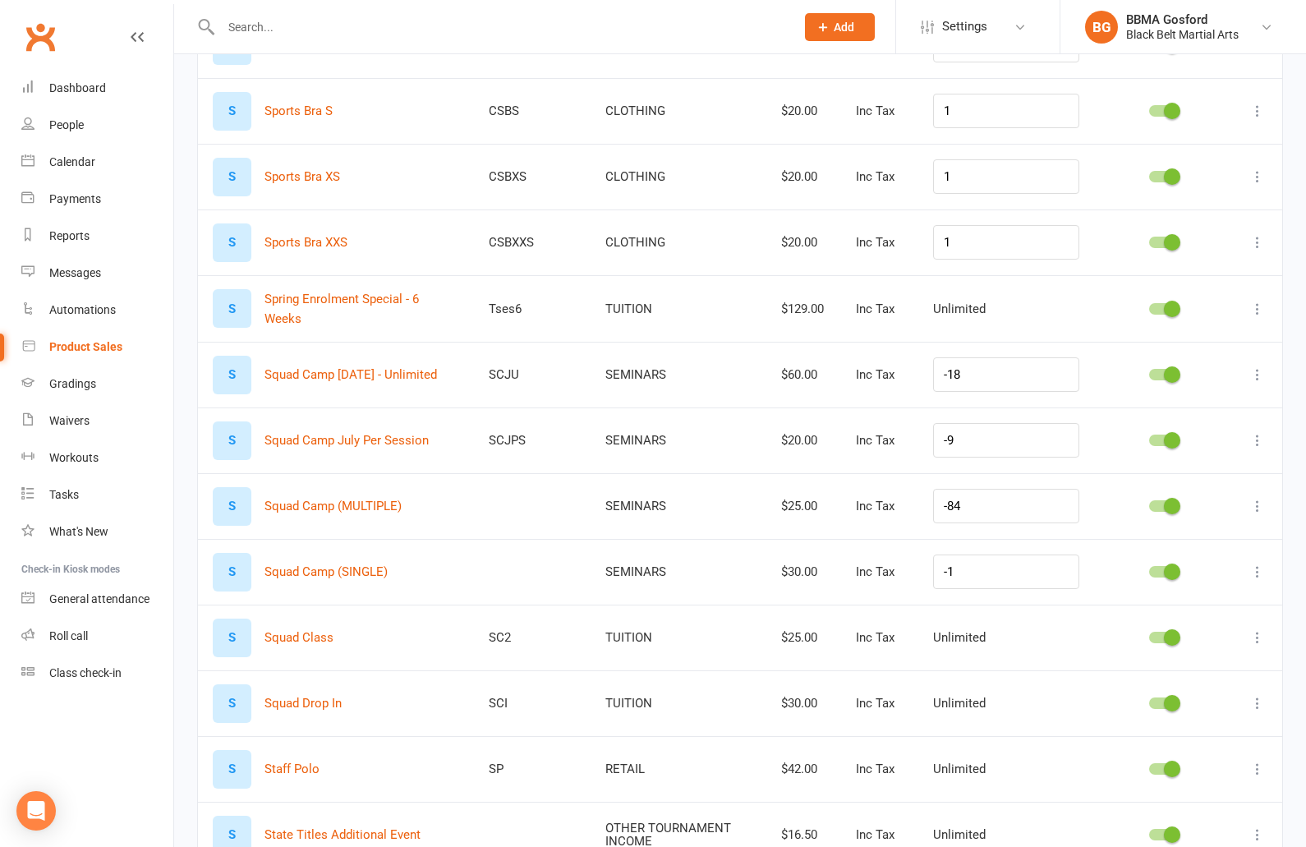
scroll to position [356, 0]
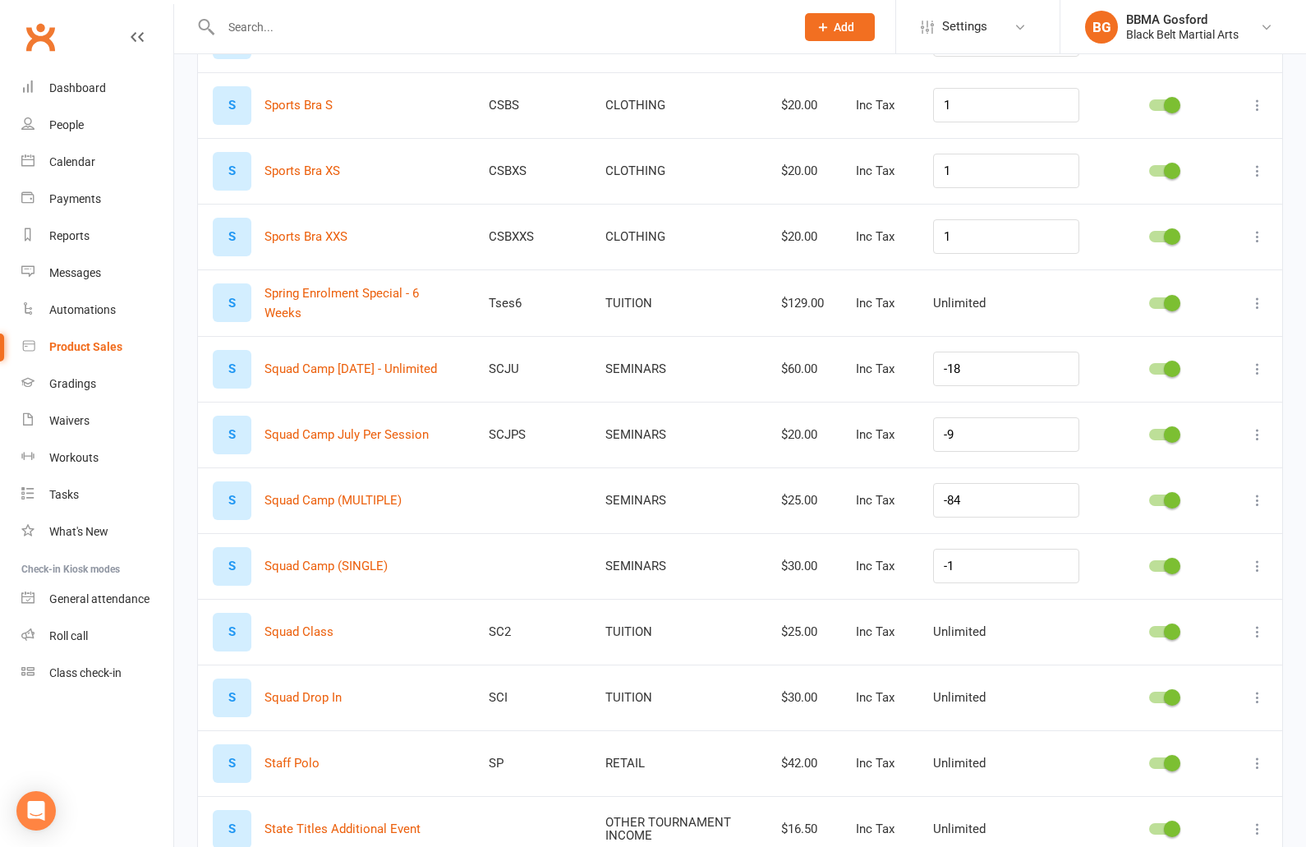
click at [1255, 368] on icon at bounding box center [1257, 369] width 16 height 16
click at [1174, 467] on link "Delete product" at bounding box center [1185, 467] width 163 height 33
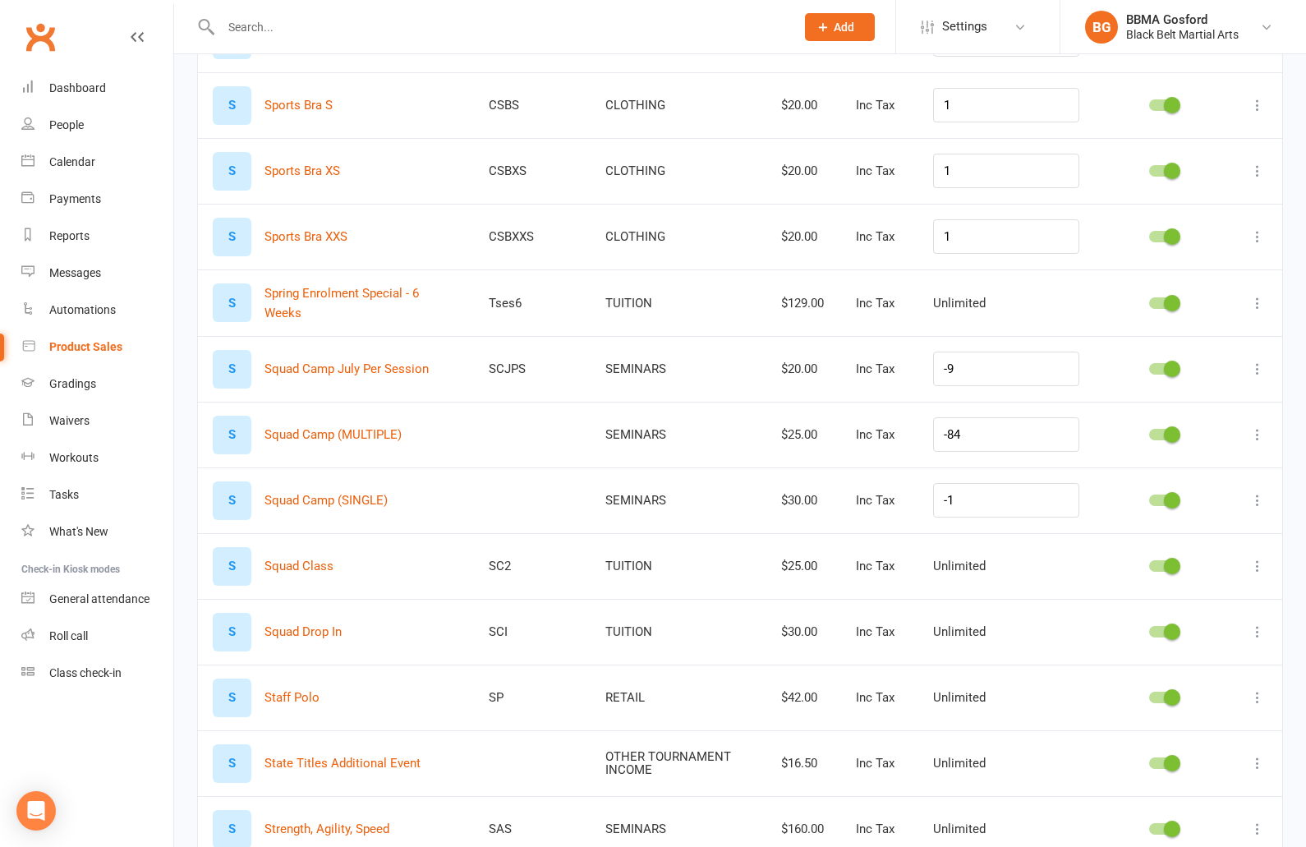
click at [1258, 366] on icon at bounding box center [1257, 369] width 16 height 16
click at [1157, 471] on link "Delete product" at bounding box center [1185, 466] width 163 height 33
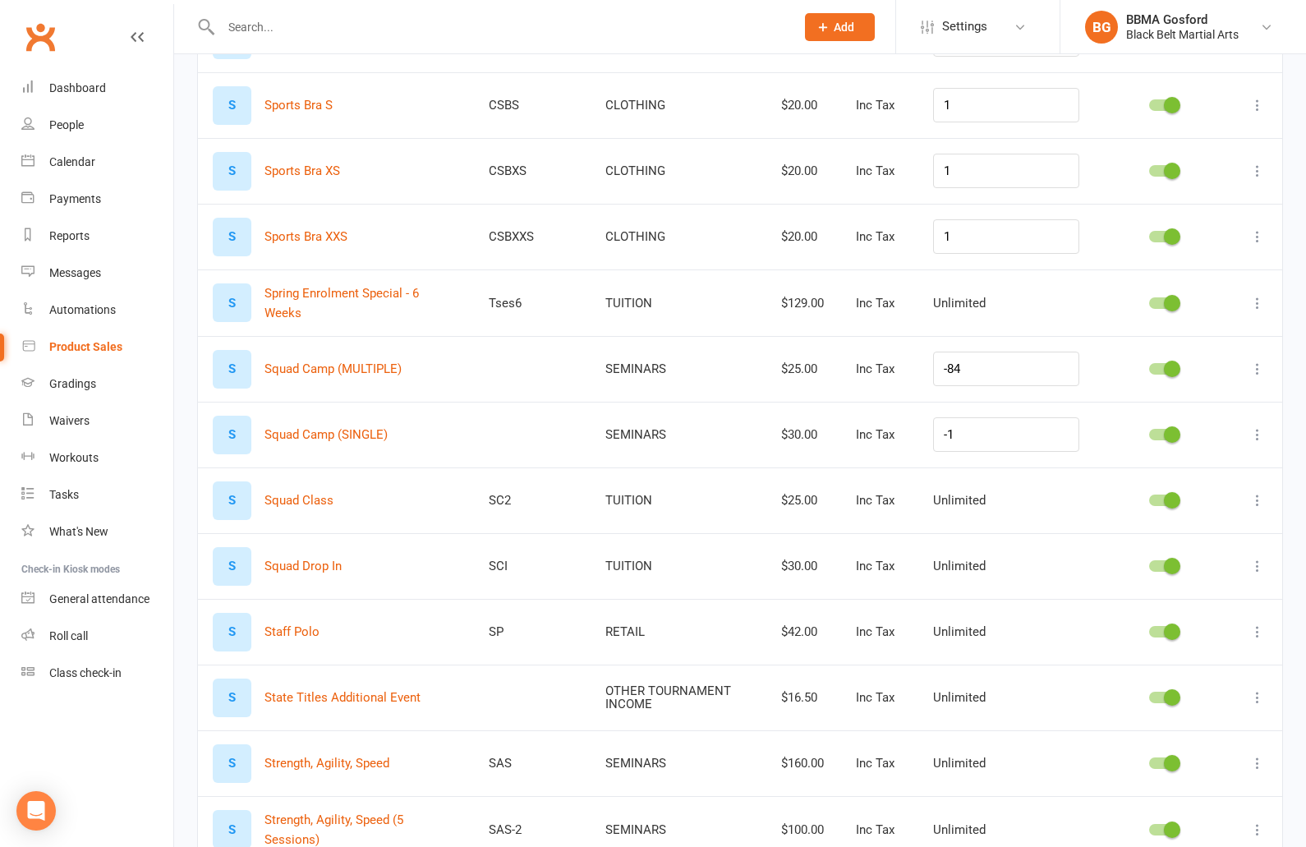
click at [1257, 366] on icon at bounding box center [1257, 369] width 16 height 16
click at [1196, 462] on link "Delete product" at bounding box center [1185, 466] width 163 height 33
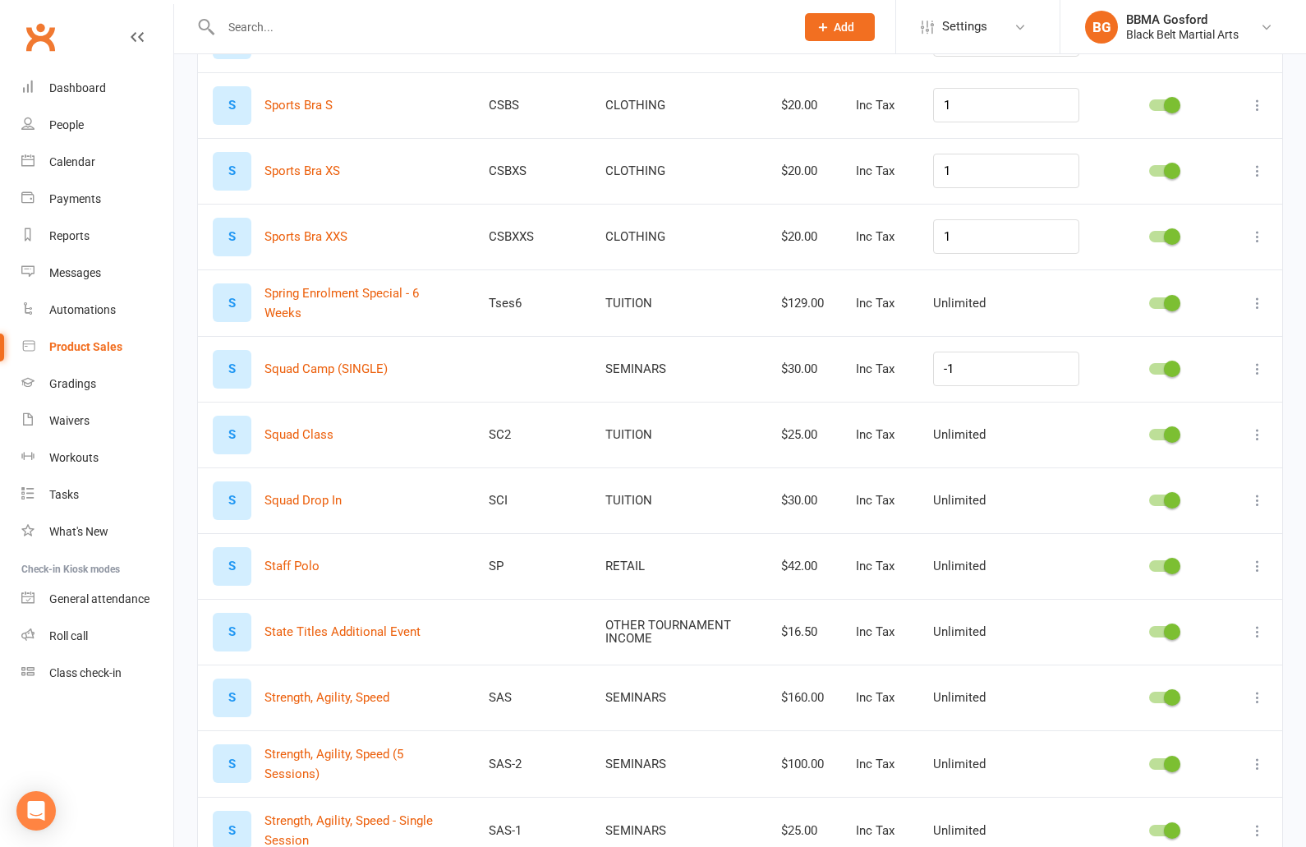
click at [1254, 365] on icon at bounding box center [1257, 369] width 16 height 16
click at [1166, 464] on link "Delete product" at bounding box center [1185, 466] width 163 height 33
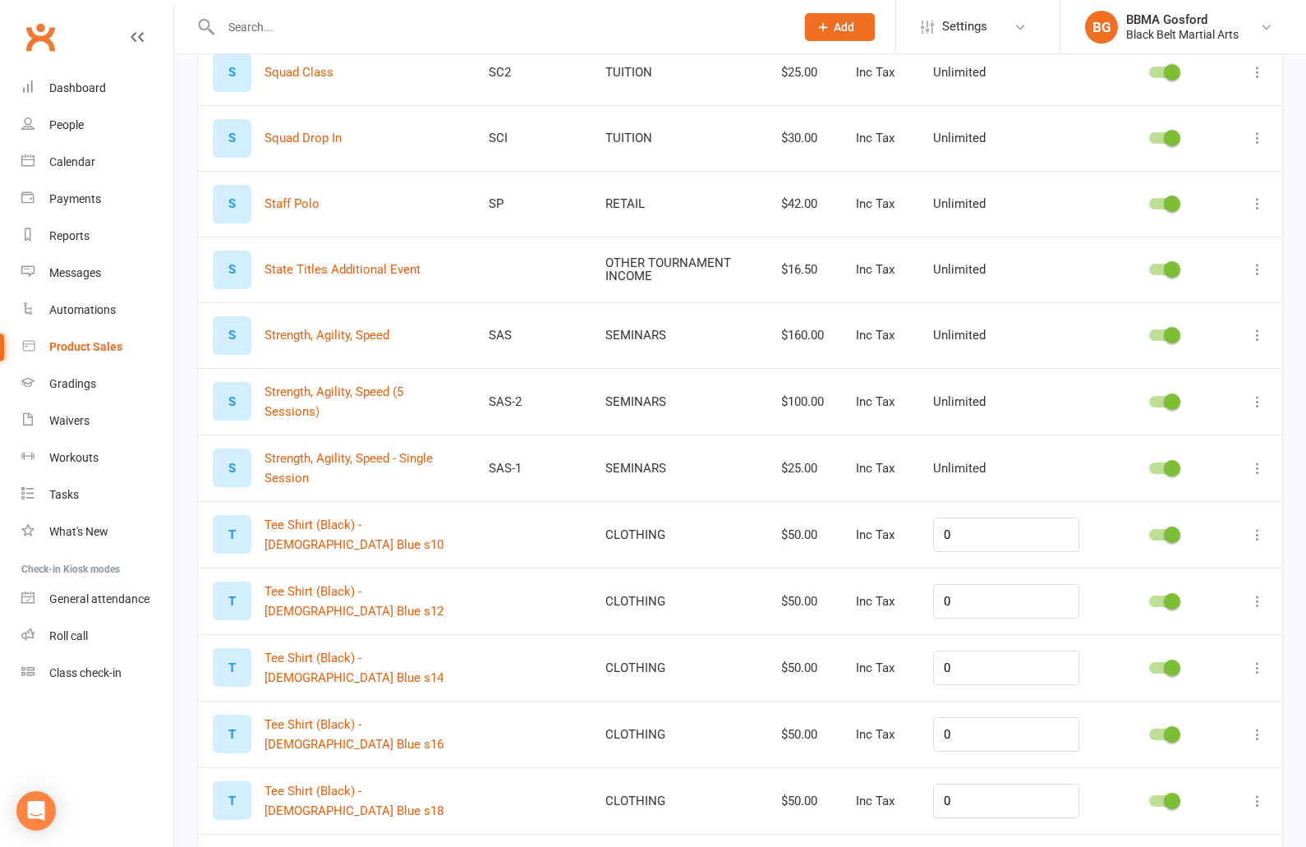
scroll to position [660, 0]
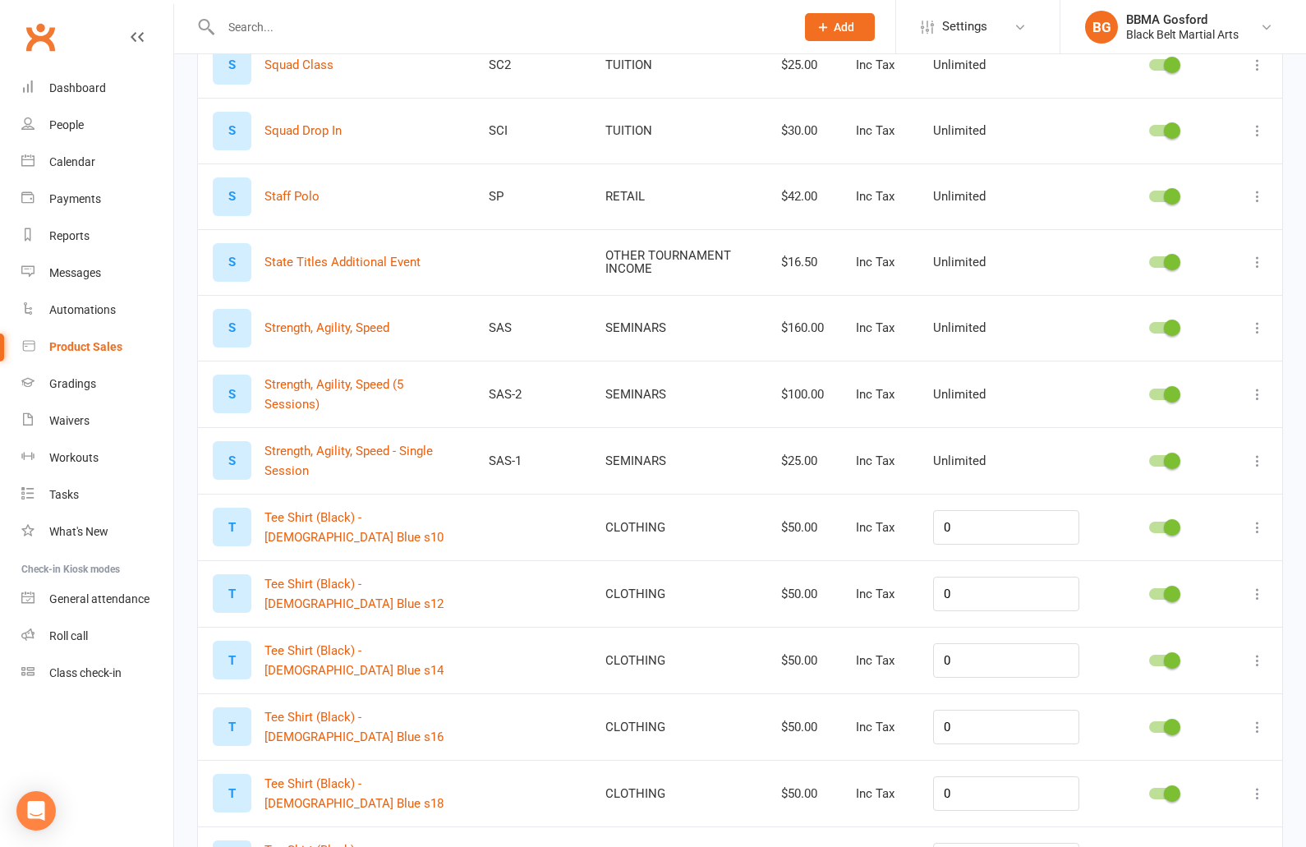
click at [1256, 329] on icon at bounding box center [1257, 328] width 16 height 16
click at [1157, 432] on link "Delete product" at bounding box center [1185, 425] width 163 height 33
click at [1258, 329] on icon at bounding box center [1257, 328] width 16 height 16
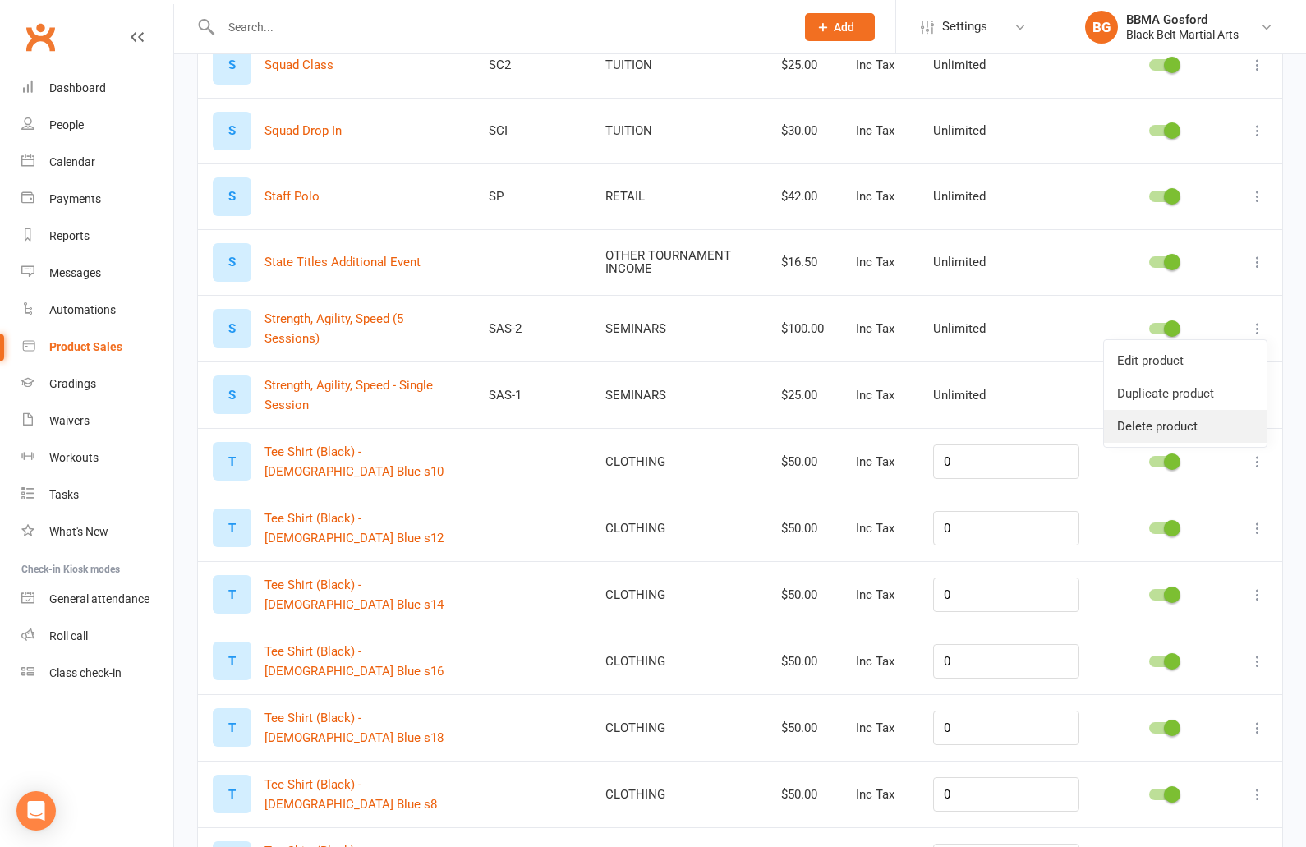
click at [1164, 428] on link "Delete product" at bounding box center [1185, 426] width 163 height 33
click at [1260, 327] on icon at bounding box center [1257, 328] width 16 height 16
click at [1143, 422] on link "Delete product" at bounding box center [1185, 426] width 163 height 33
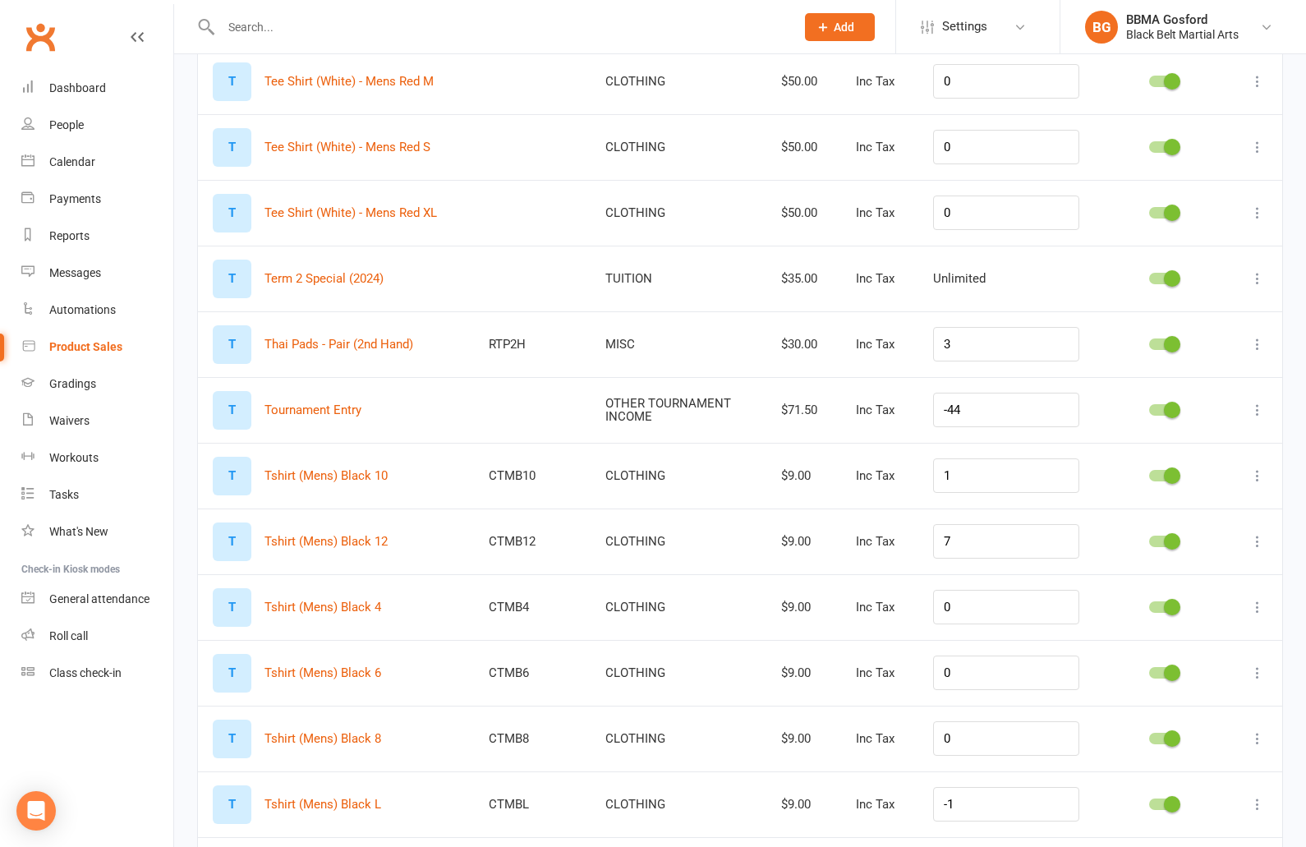
scroll to position [5401, 0]
click at [1251, 284] on icon at bounding box center [1257, 276] width 16 height 16
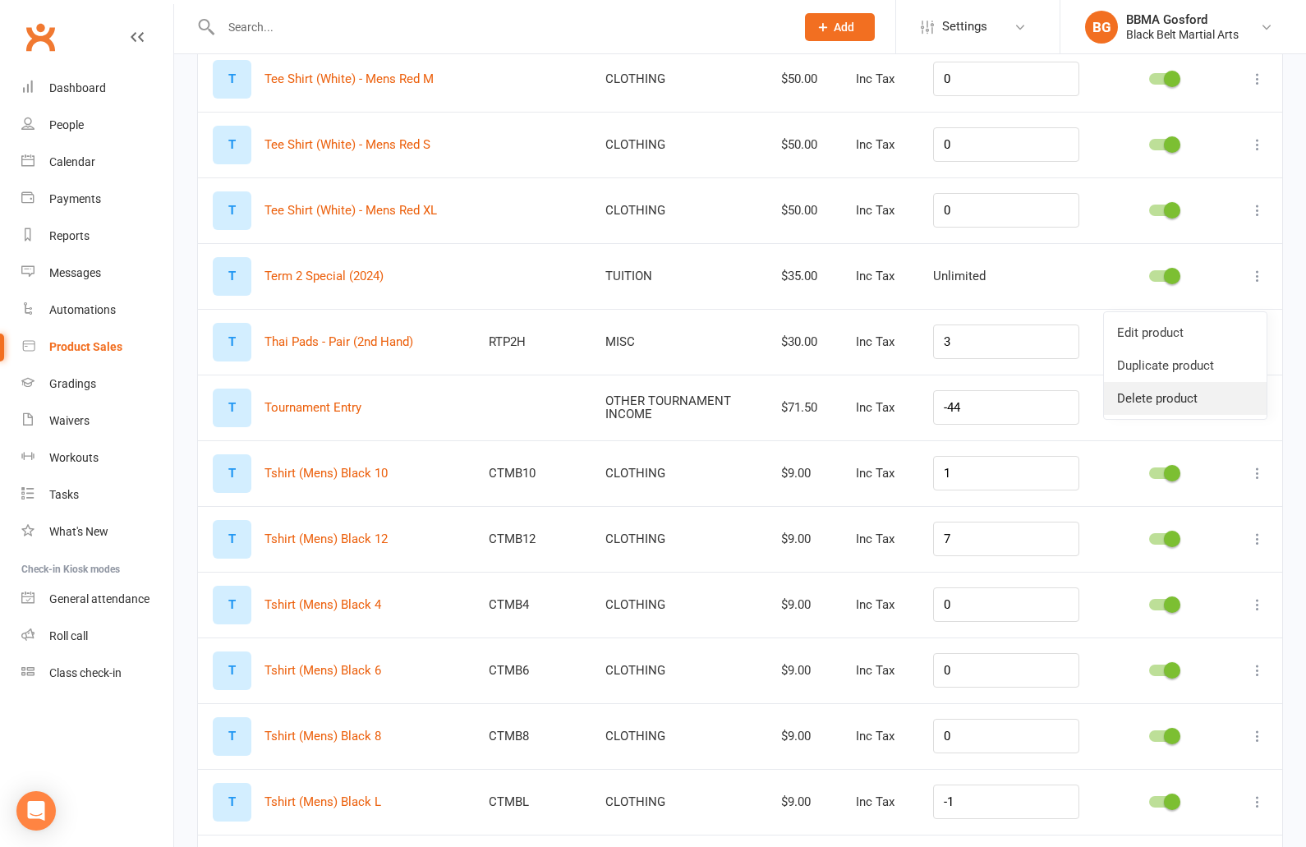
click at [1177, 398] on link "Delete product" at bounding box center [1185, 398] width 163 height 33
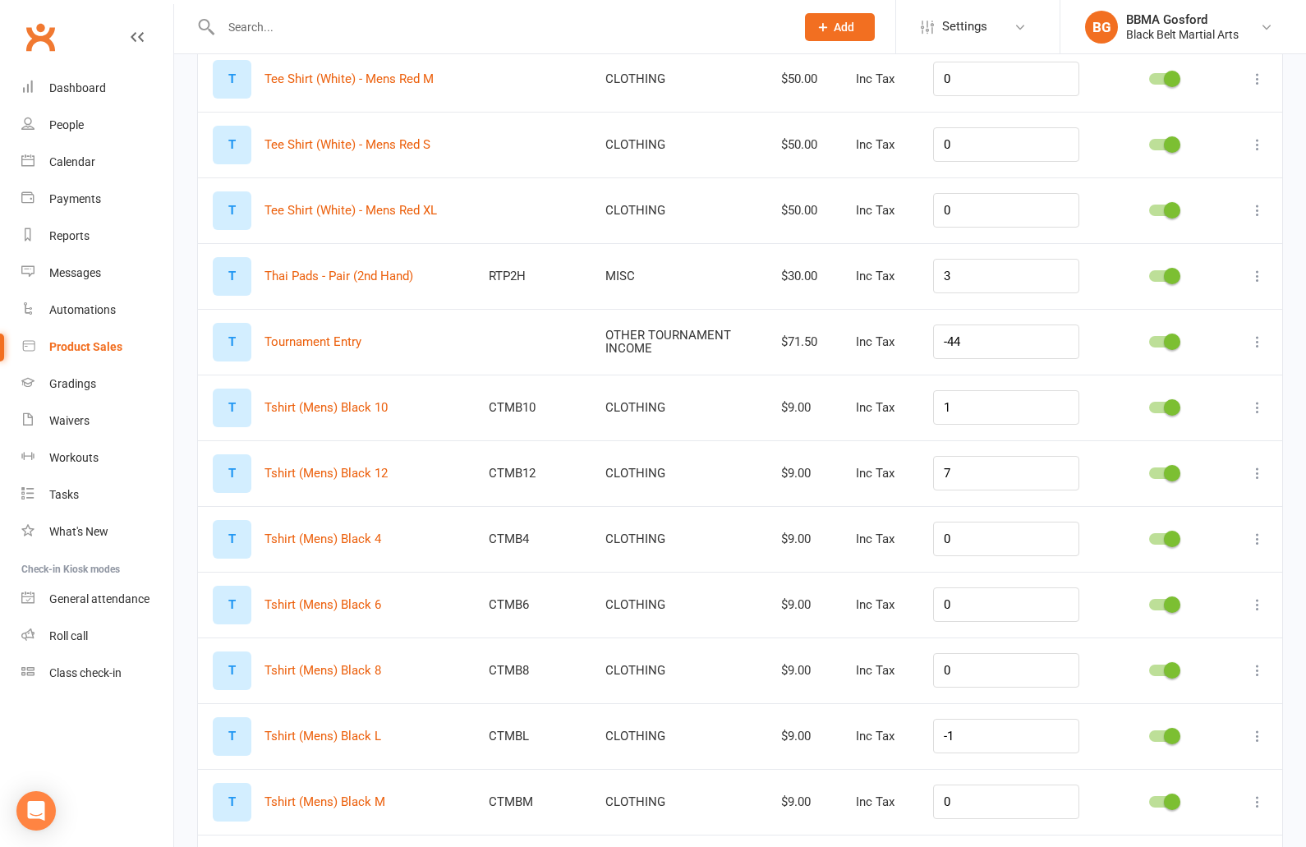
click at [1258, 284] on icon at bounding box center [1257, 276] width 16 height 16
click at [1201, 333] on link "Edit product" at bounding box center [1185, 332] width 163 height 33
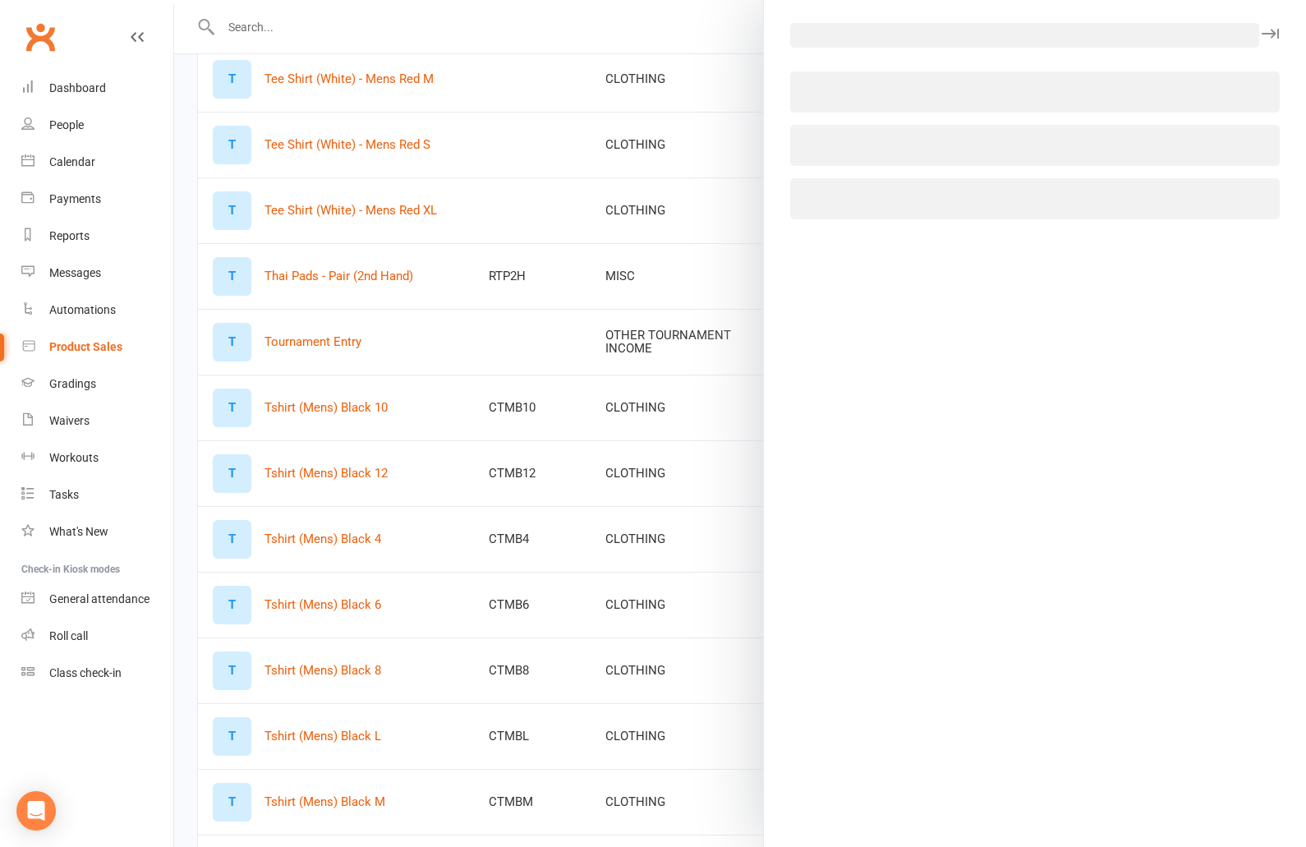
select select "569"
select select "512"
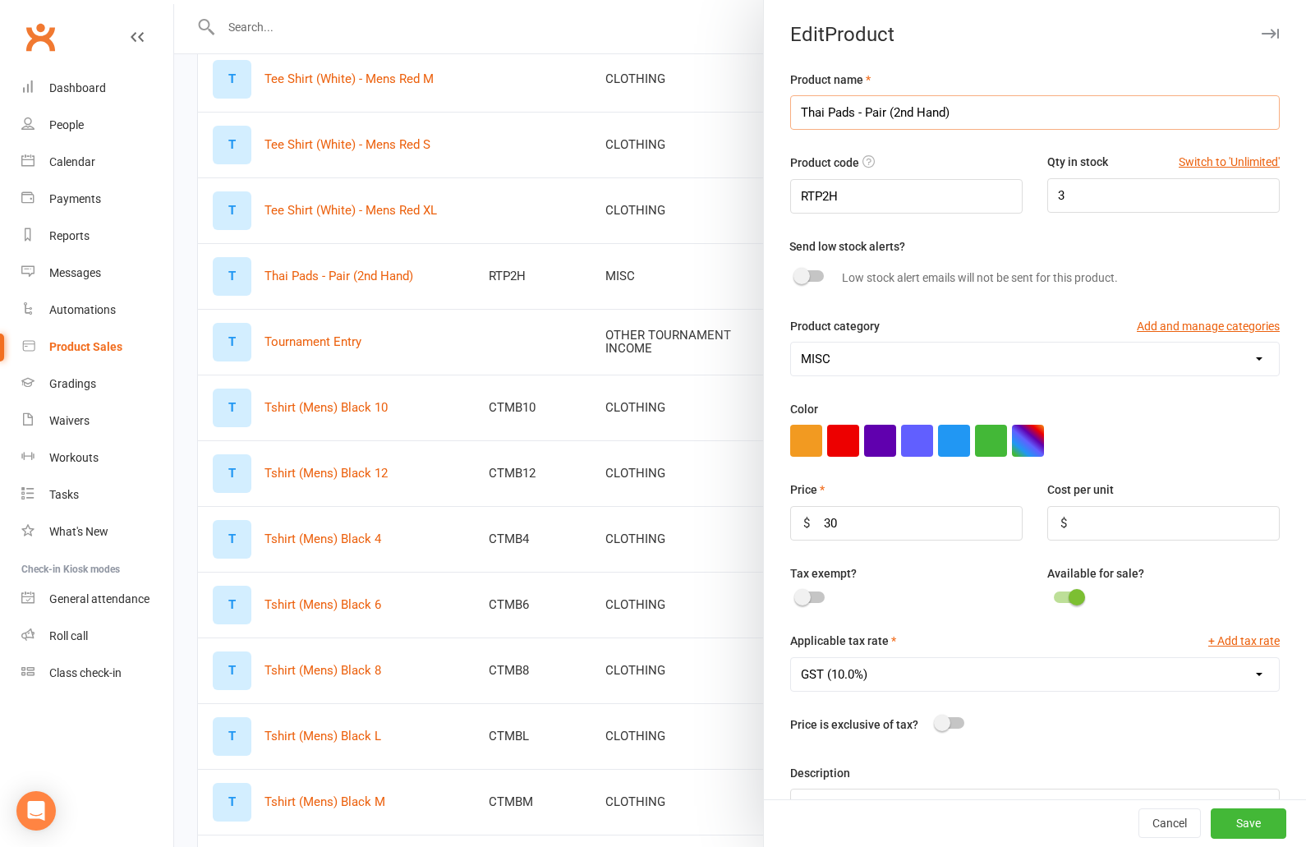
click at [800, 113] on input "Thai Pads - Pair (2nd Hand)" at bounding box center [1035, 112] width 490 height 34
type input "2nd Hand Thai Pads - Pair"
click at [807, 517] on input "30" at bounding box center [906, 523] width 232 height 34
type input "20"
click at [1235, 825] on button "Save" at bounding box center [1249, 824] width 76 height 30
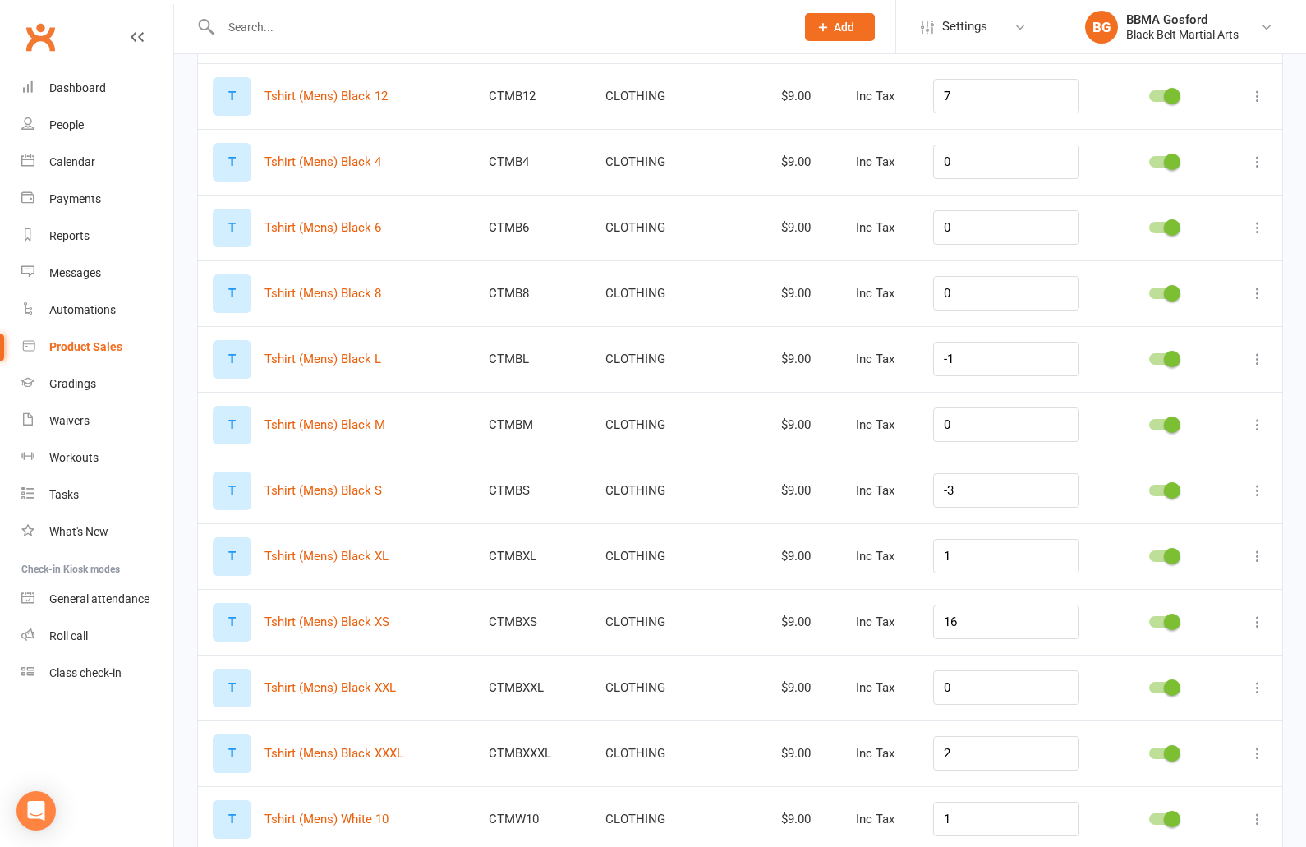
scroll to position [5782, 0]
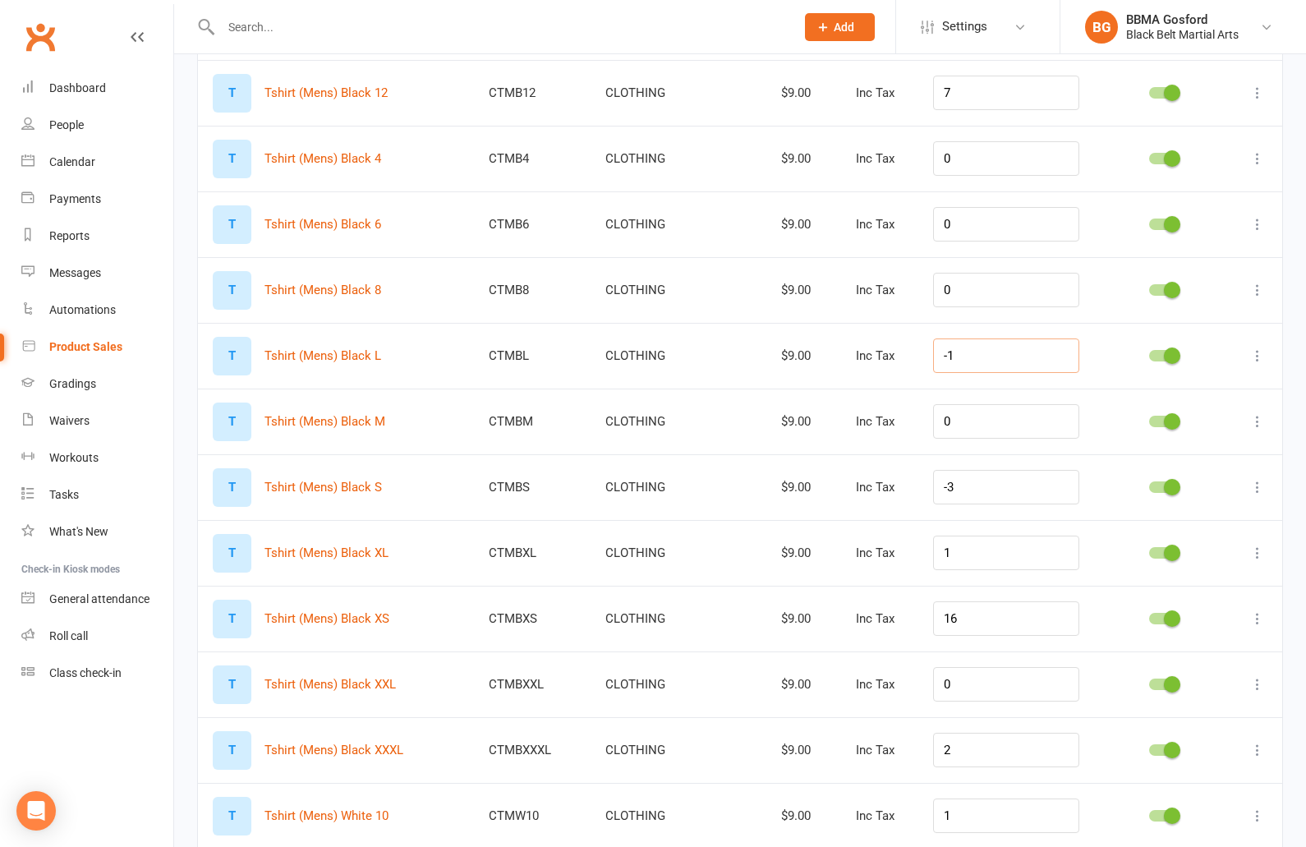
drag, startPoint x: 991, startPoint y: 385, endPoint x: 856, endPoint y: 379, distance: 134.9
click at [933, 373] on input "-1" at bounding box center [1006, 355] width 146 height 34
type input "0"
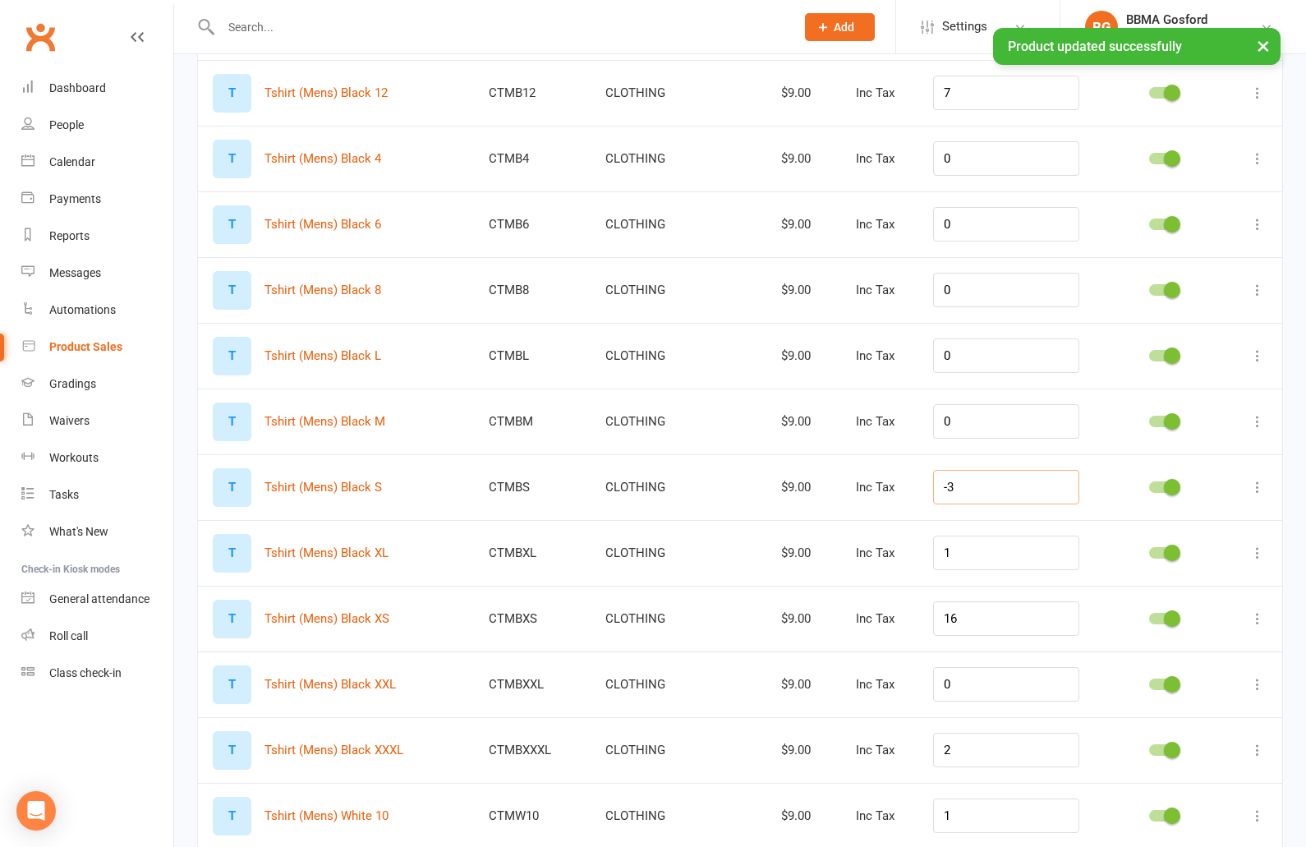
drag, startPoint x: 946, startPoint y: 510, endPoint x: 914, endPoint y: 507, distance: 32.2
click at [933, 504] on input "-3" at bounding box center [1006, 487] width 146 height 34
type input "0"
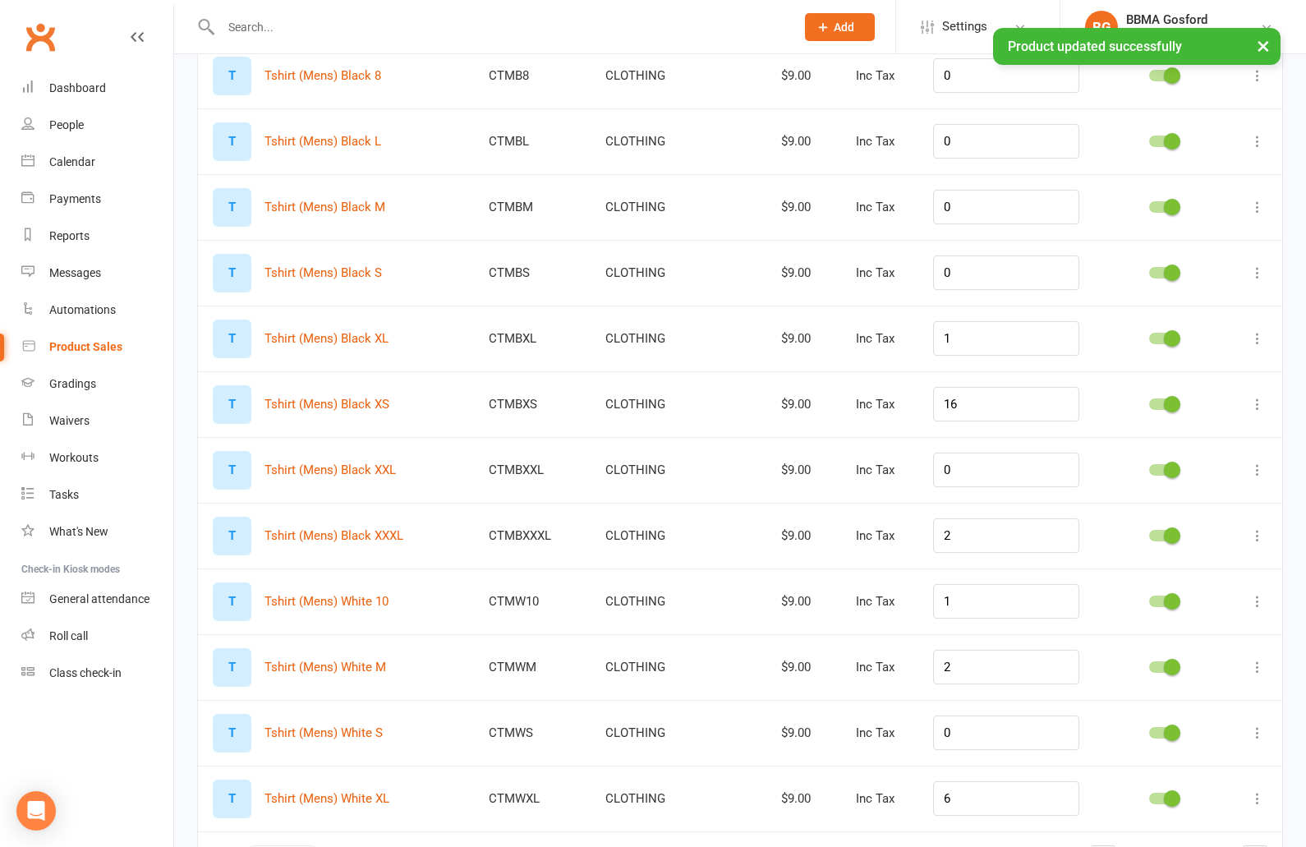
scroll to position [6108, 0]
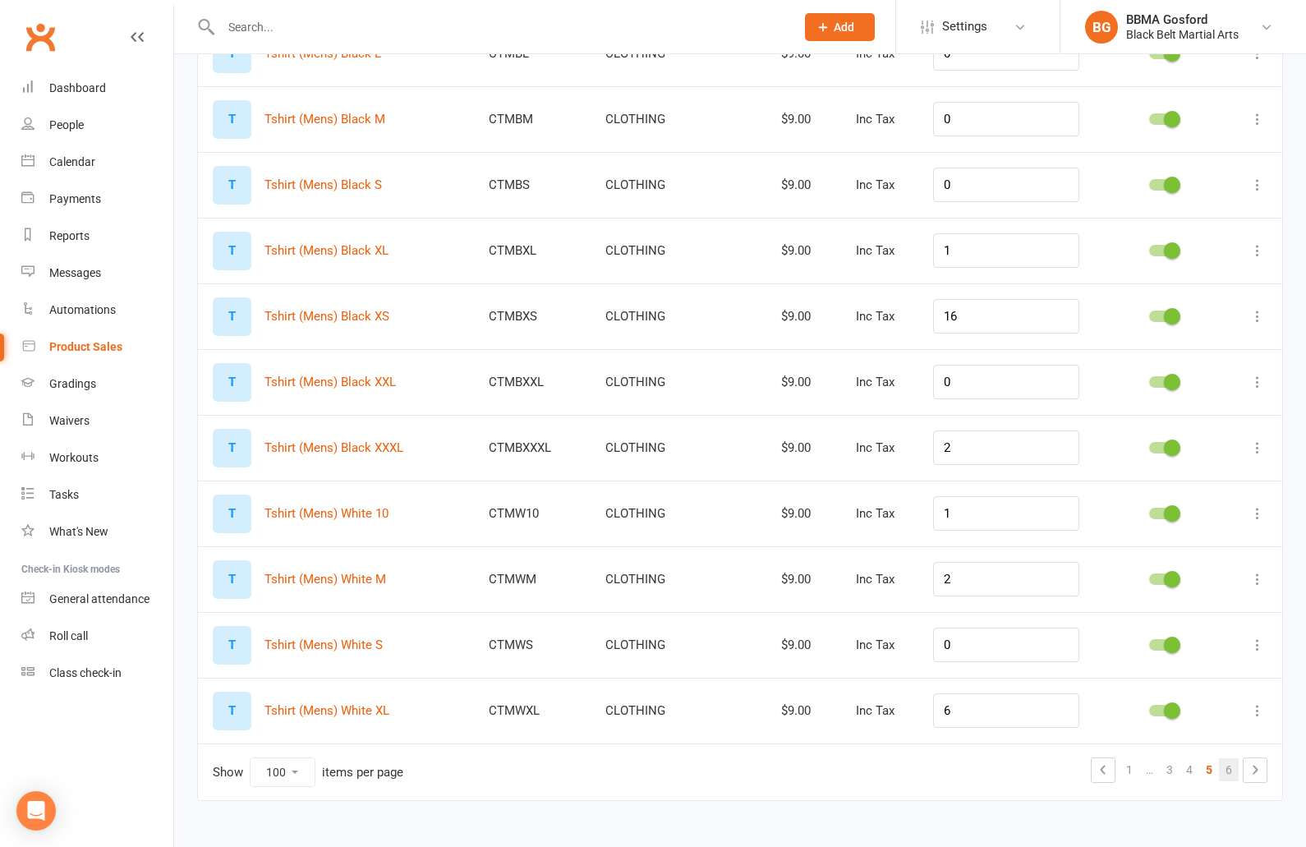
click at [1228, 770] on link "6" at bounding box center [1229, 769] width 20 height 23
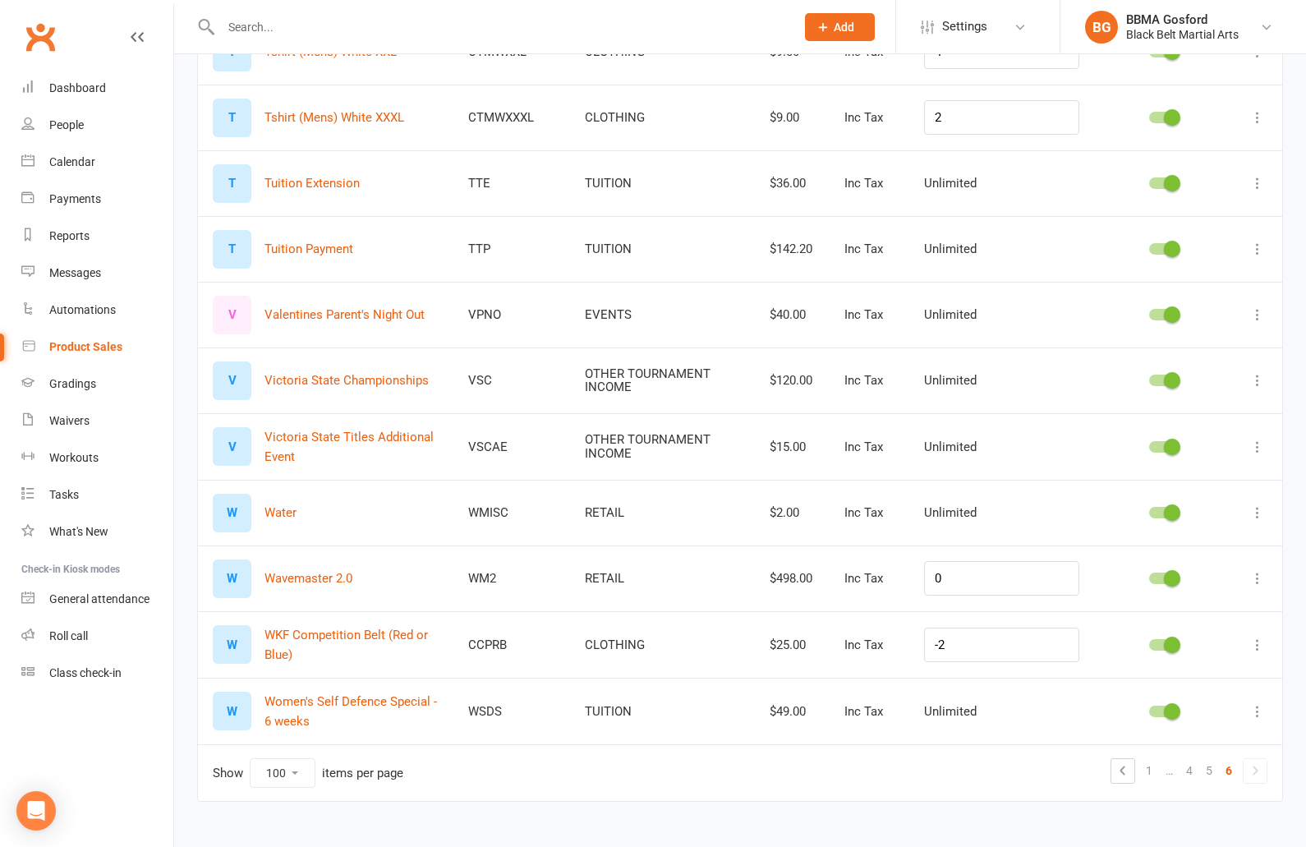
scroll to position [0, 0]
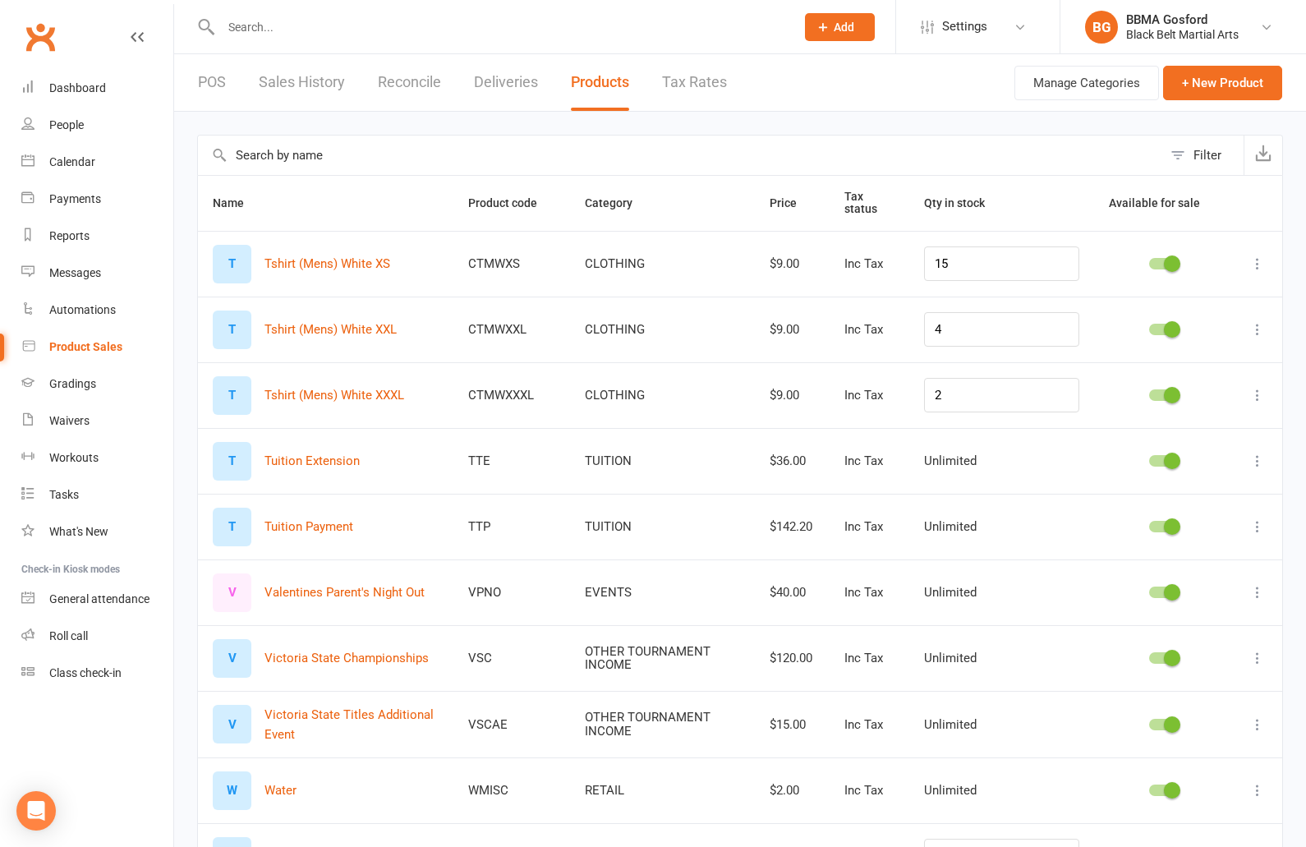
click at [1259, 458] on icon at bounding box center [1257, 461] width 16 height 16
click at [1178, 558] on link "Delete product" at bounding box center [1185, 558] width 163 height 33
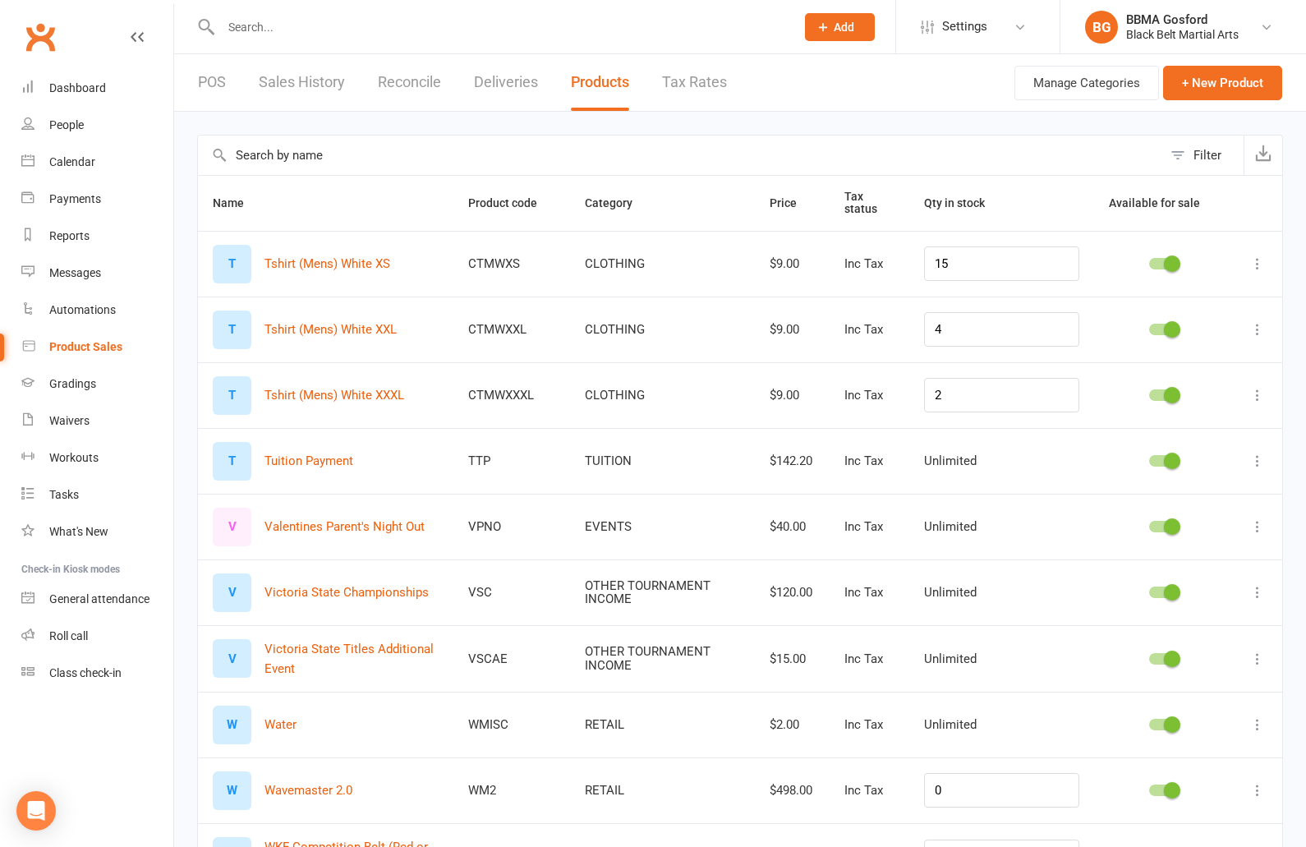
click at [1254, 459] on icon at bounding box center [1257, 461] width 16 height 16
click at [1176, 562] on link "Delete product" at bounding box center [1185, 558] width 163 height 33
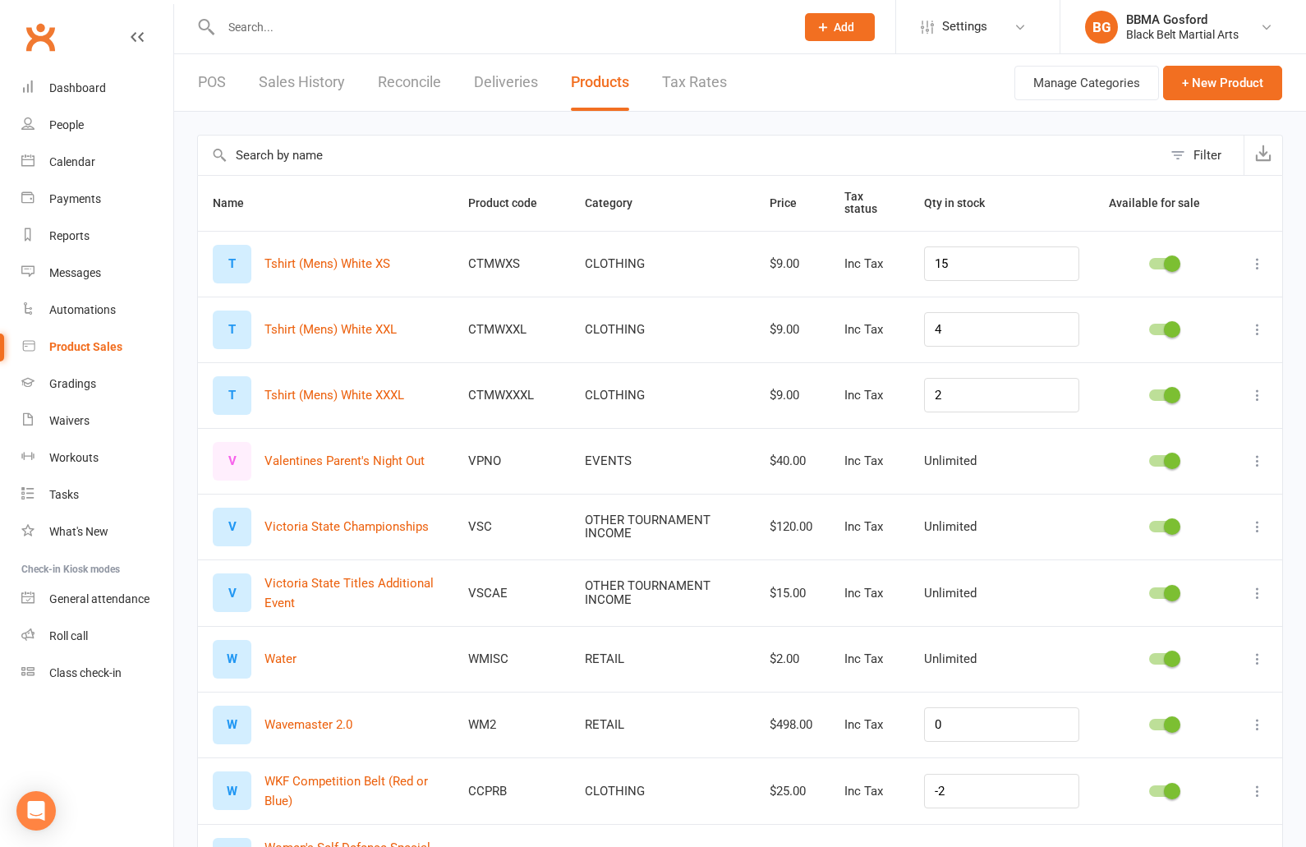
click at [1258, 459] on icon at bounding box center [1257, 461] width 16 height 16
click at [1165, 553] on link "Delete product" at bounding box center [1185, 558] width 163 height 33
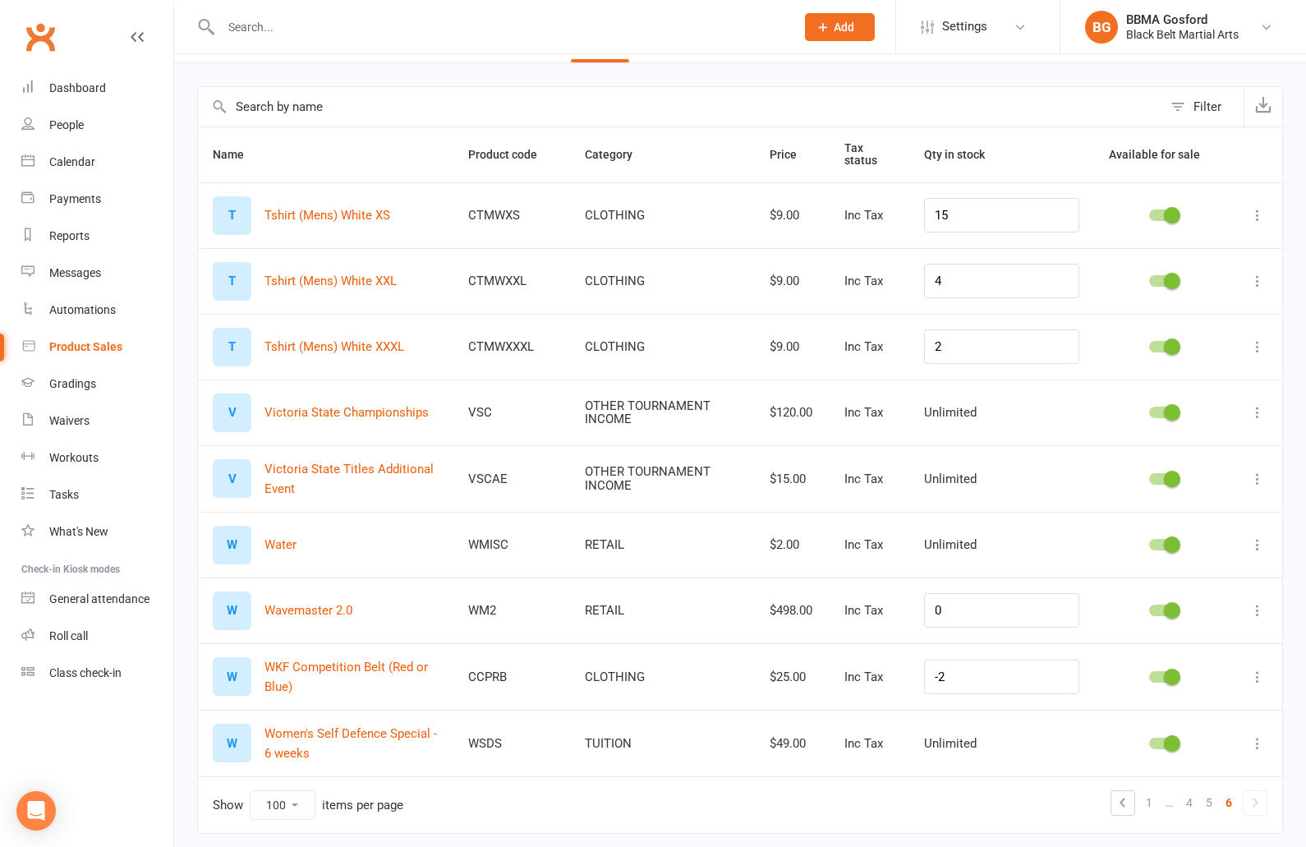
scroll to position [80, 0]
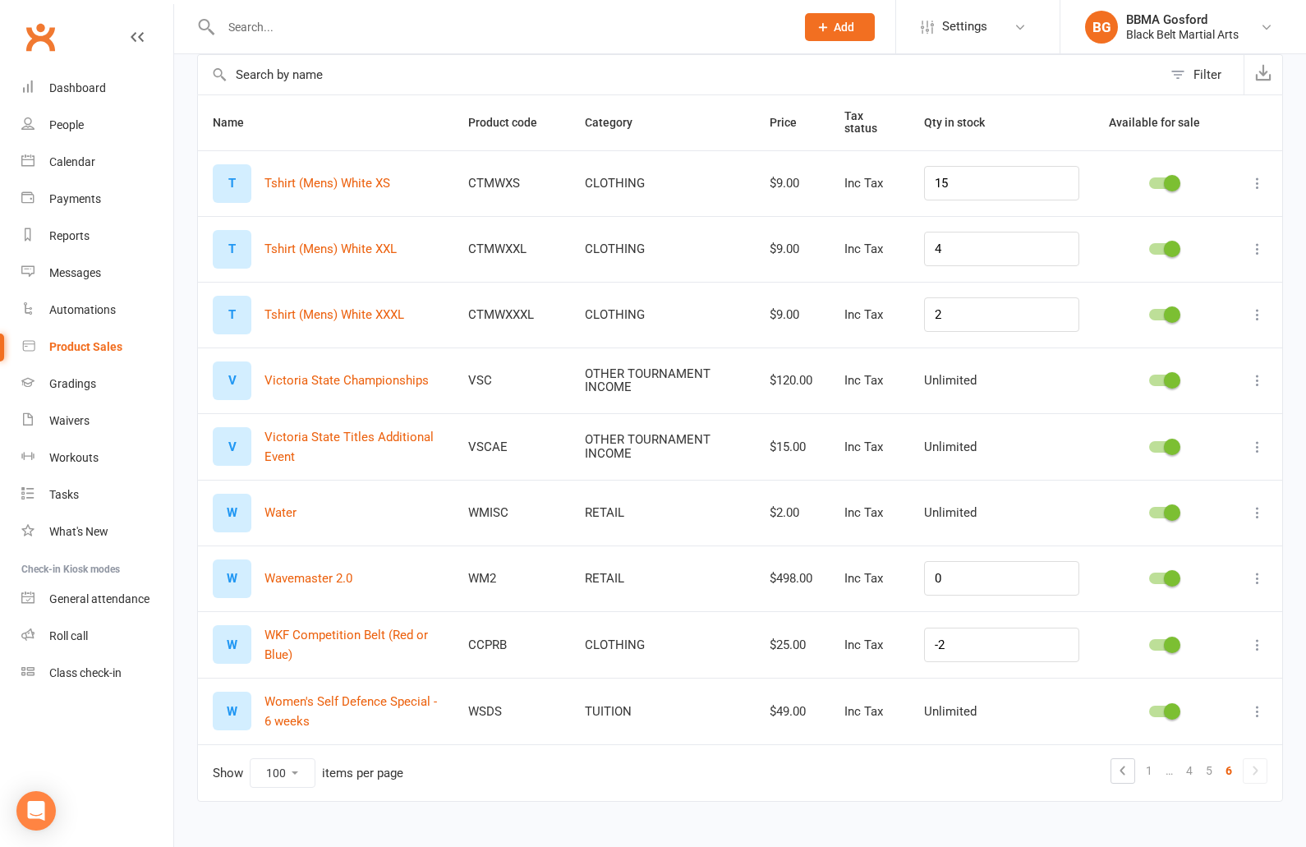
click at [1253, 576] on icon at bounding box center [1257, 578] width 16 height 16
click at [1166, 675] on link "Delete product" at bounding box center [1185, 676] width 163 height 33
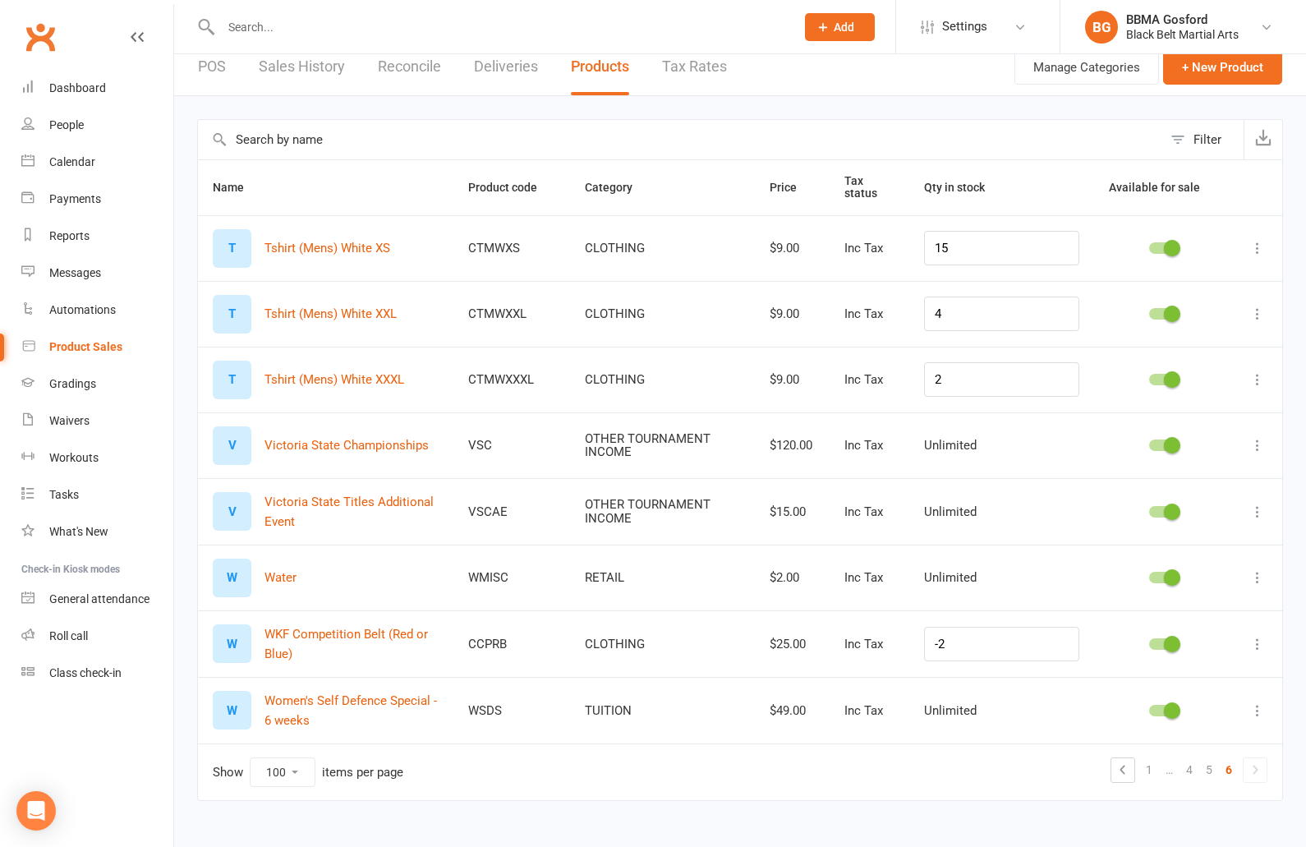
scroll to position [15, 0]
click at [1256, 711] on icon at bounding box center [1257, 711] width 16 height 16
click at [1157, 810] on link "Delete product" at bounding box center [1185, 809] width 163 height 33
click at [1151, 771] on link "1" at bounding box center [1149, 770] width 20 height 23
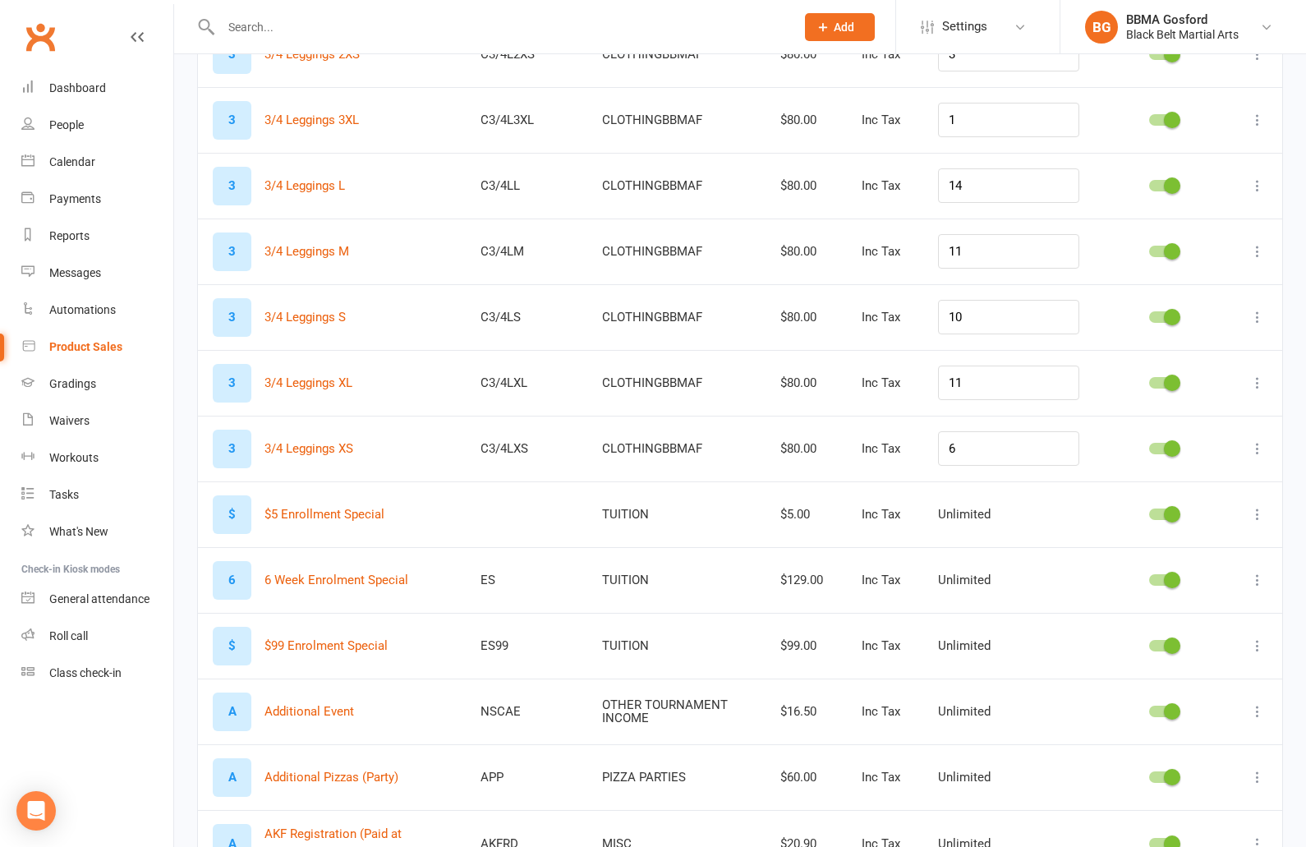
scroll to position [0, 0]
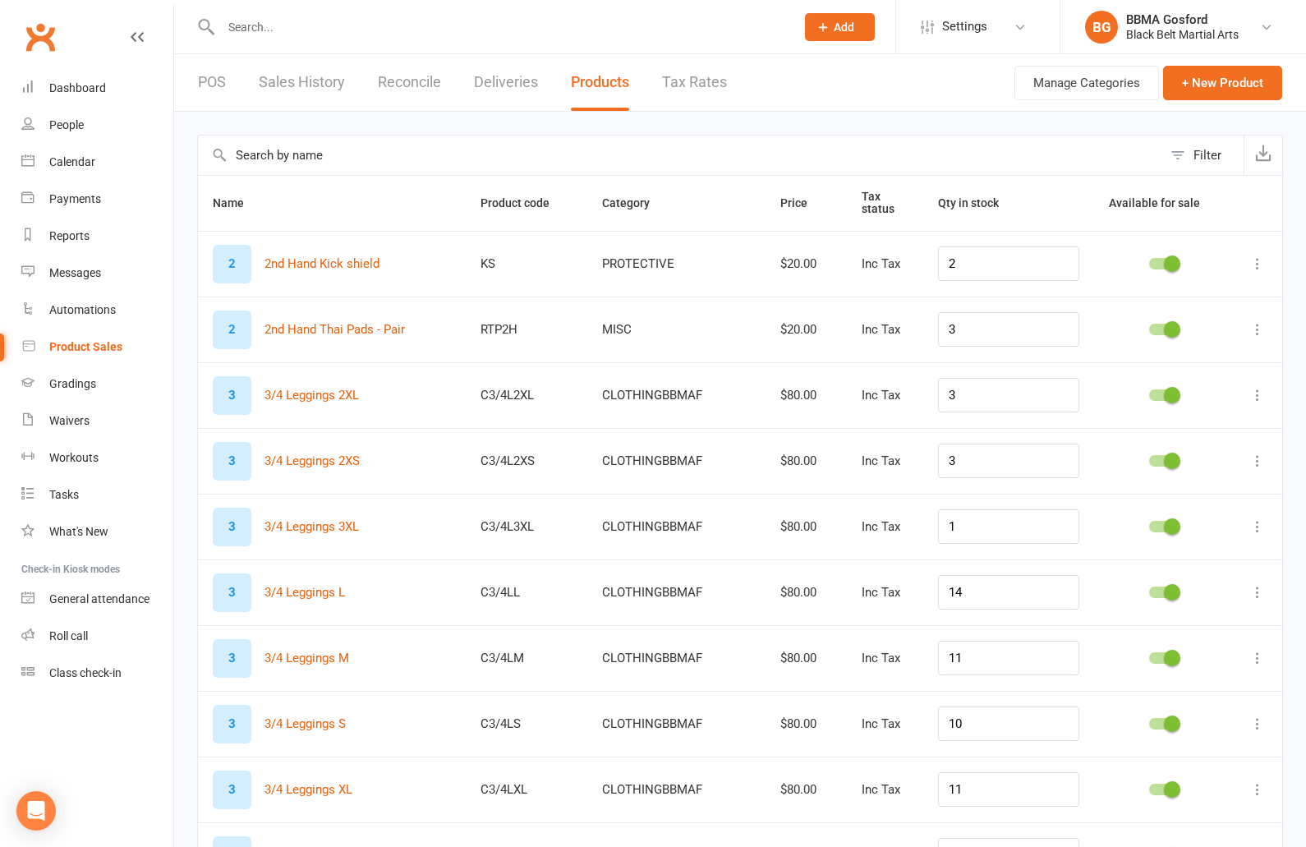
click at [396, 159] on input "text" at bounding box center [680, 155] width 964 height 39
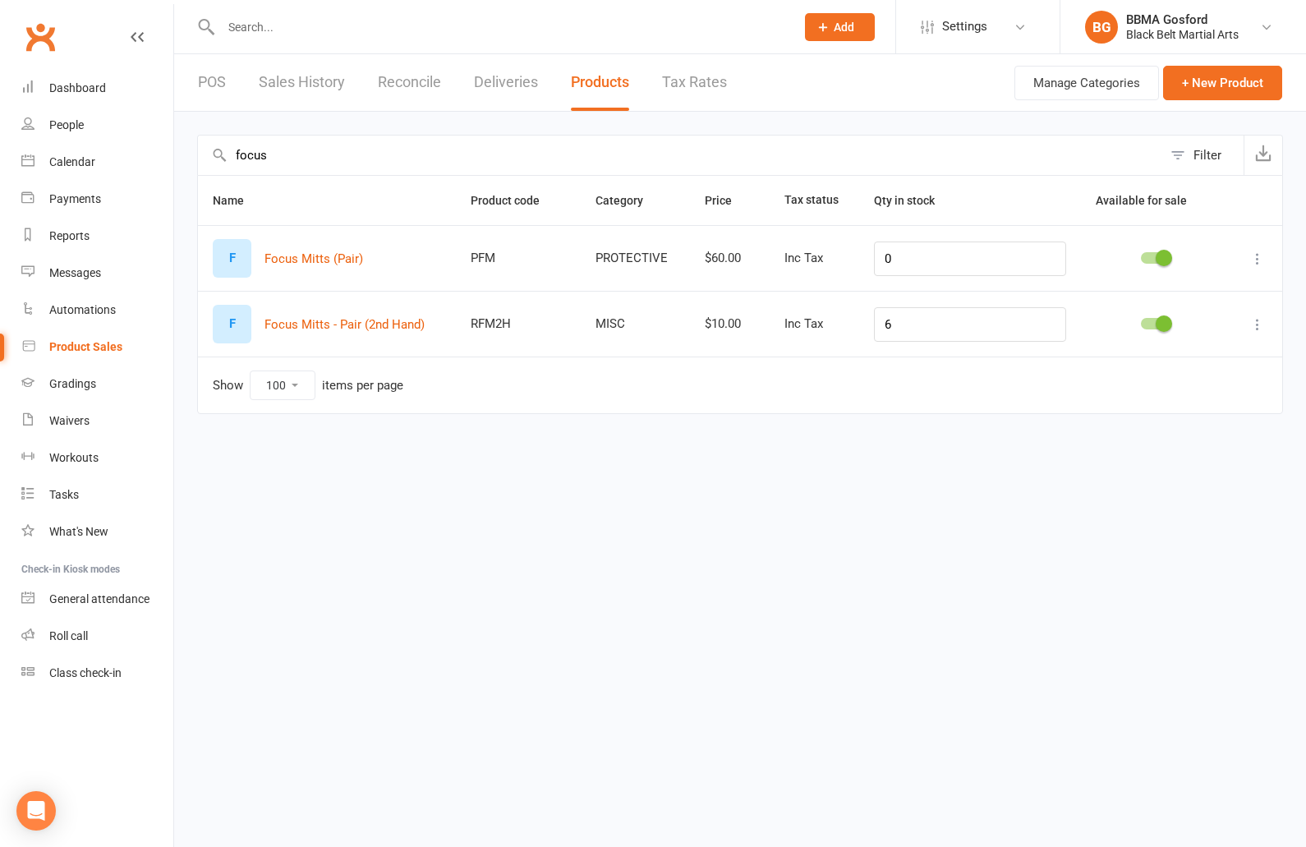
type input "focus"
click at [1253, 322] on icon at bounding box center [1257, 324] width 16 height 16
click at [1200, 357] on link "Edit product" at bounding box center [1185, 355] width 163 height 33
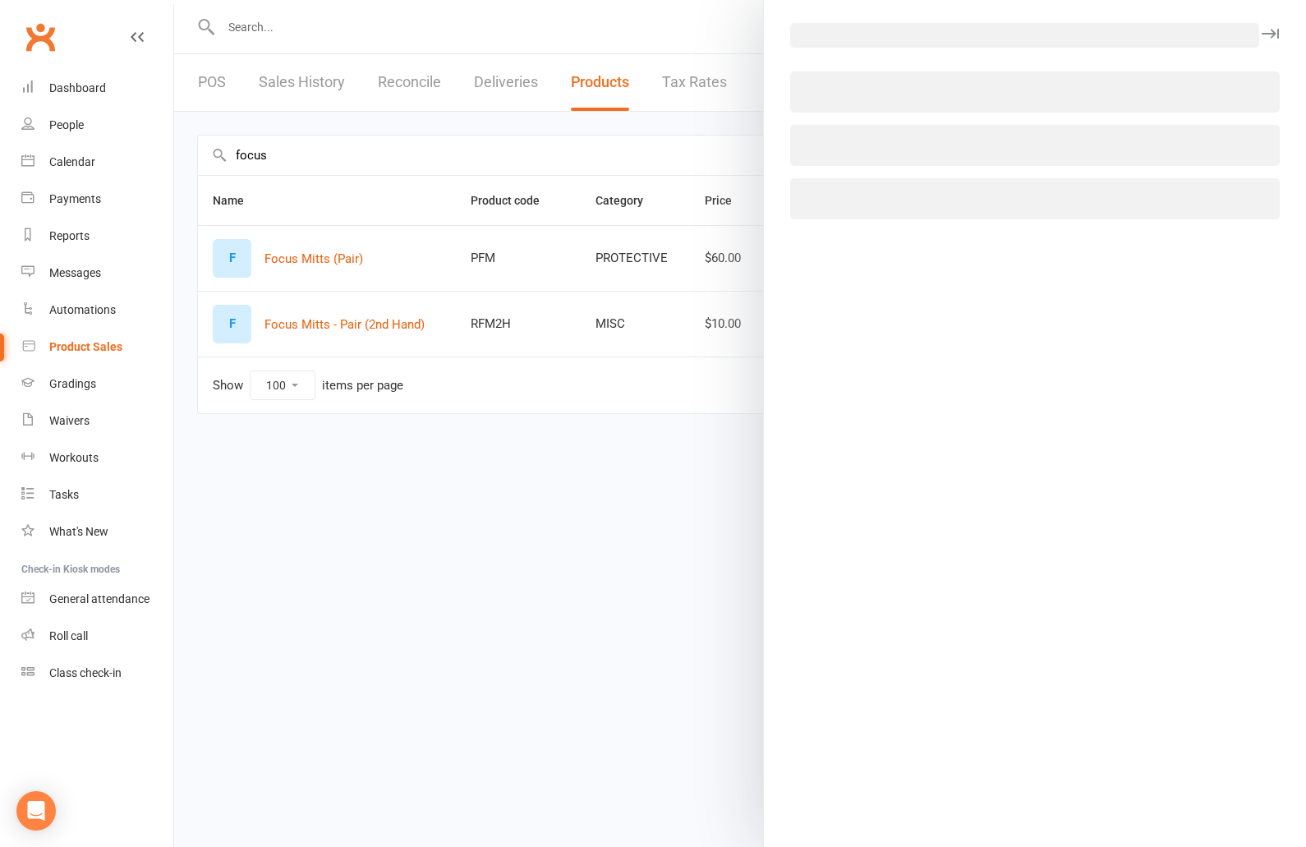
select select "569"
select select "512"
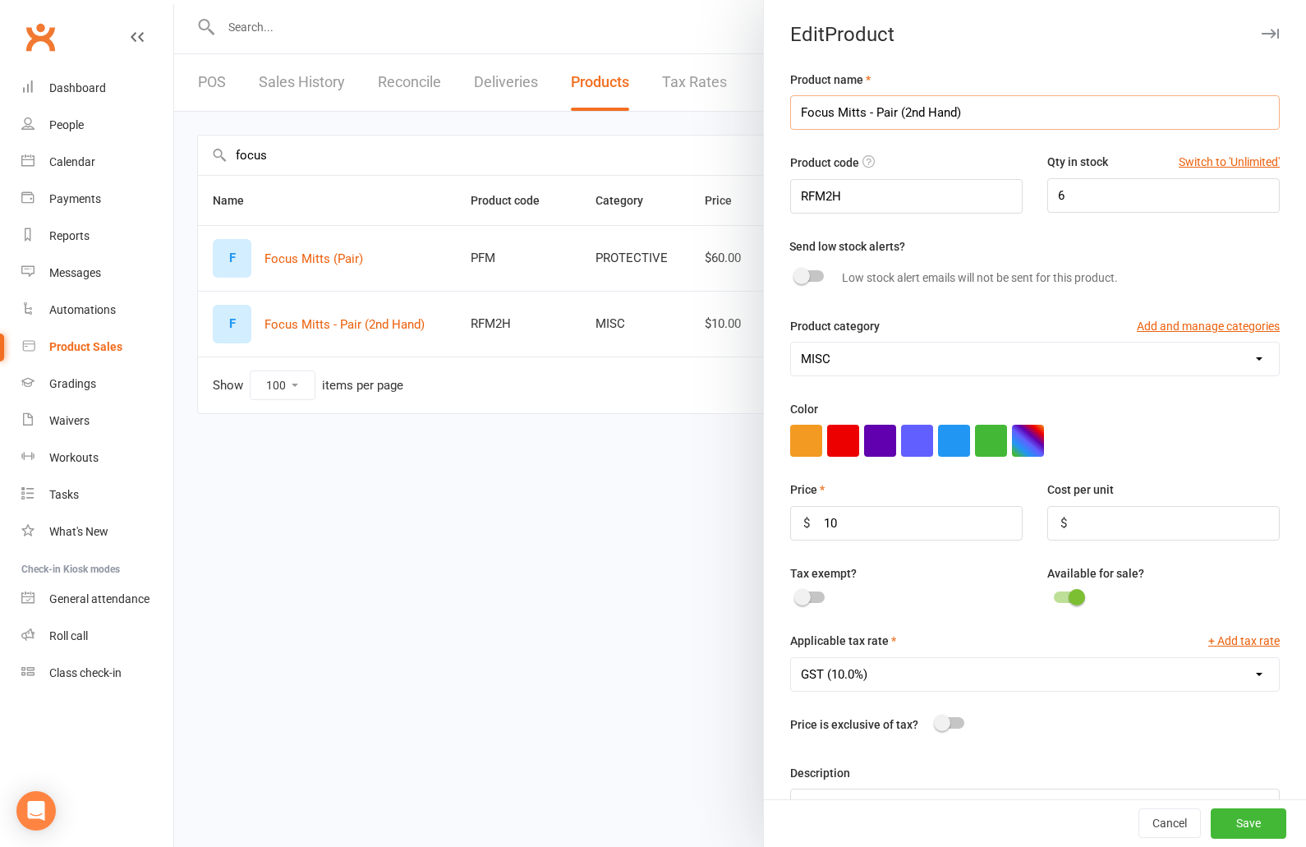
click at [801, 113] on input "Focus Mitts - Pair (2nd Hand)" at bounding box center [1035, 112] width 490 height 34
type input "2nd Hand Focus Mitts - Pair"
click at [1270, 834] on button "Save" at bounding box center [1249, 824] width 76 height 30
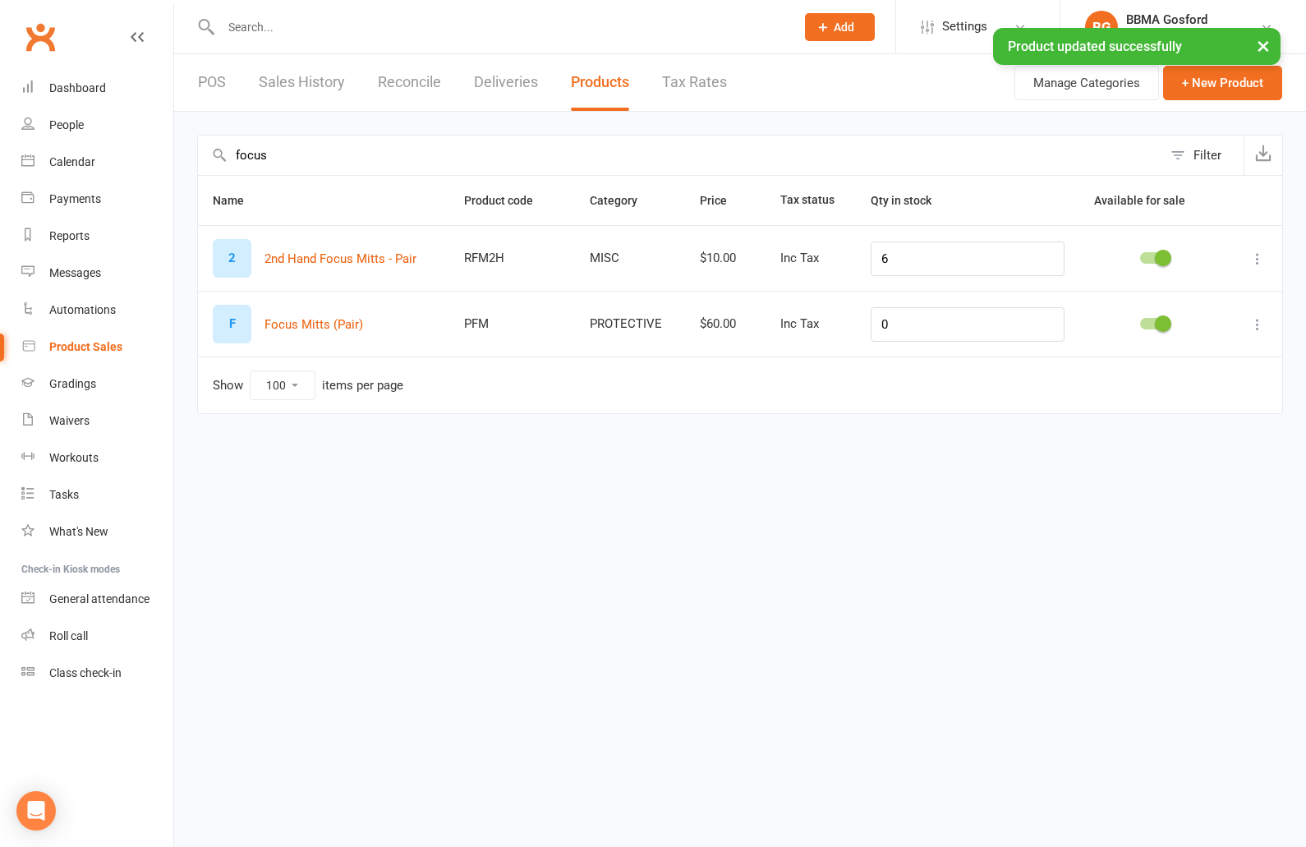
click at [321, 154] on input "focus" at bounding box center [680, 155] width 964 height 39
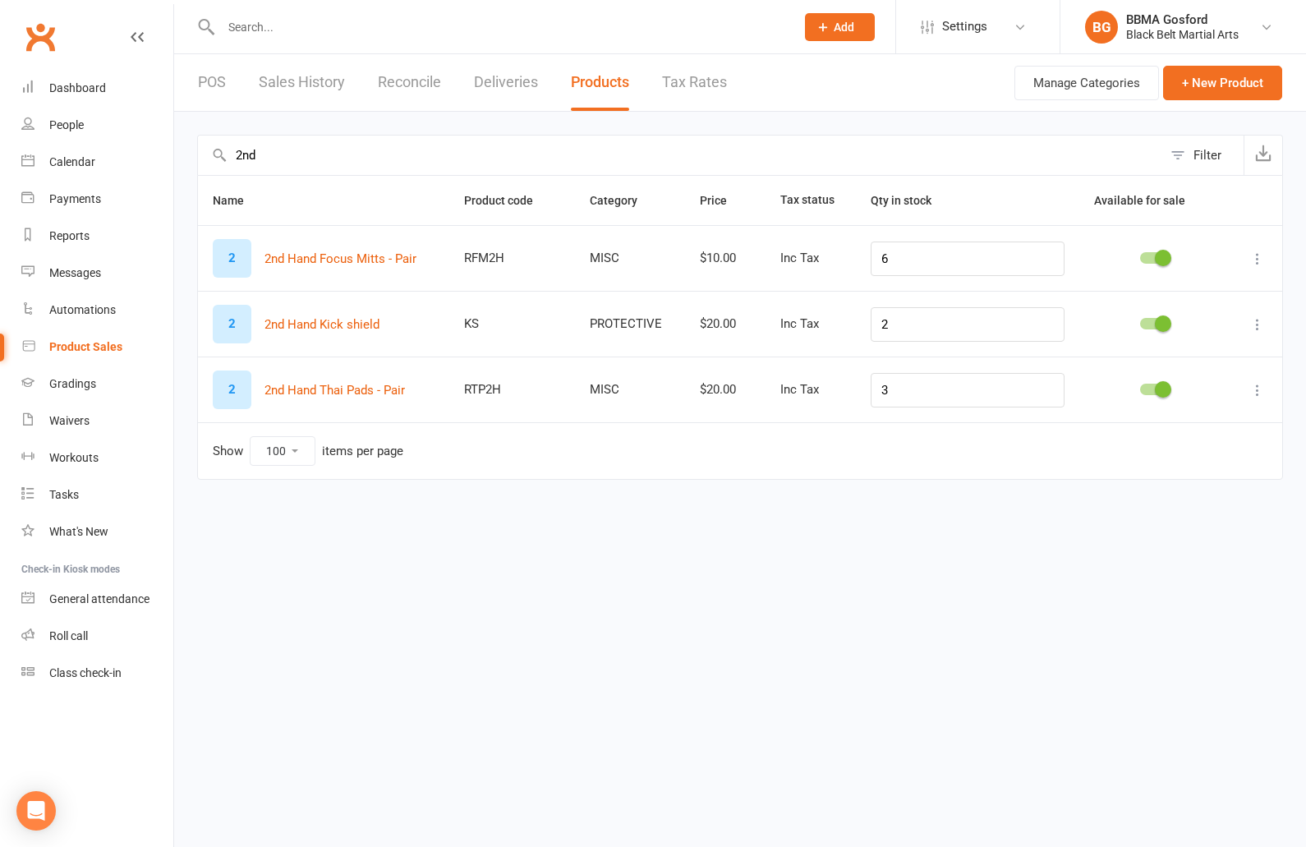
type input "2nd"
click at [1250, 322] on icon at bounding box center [1257, 324] width 16 height 16
click at [1213, 350] on link "Edit product" at bounding box center [1185, 355] width 163 height 33
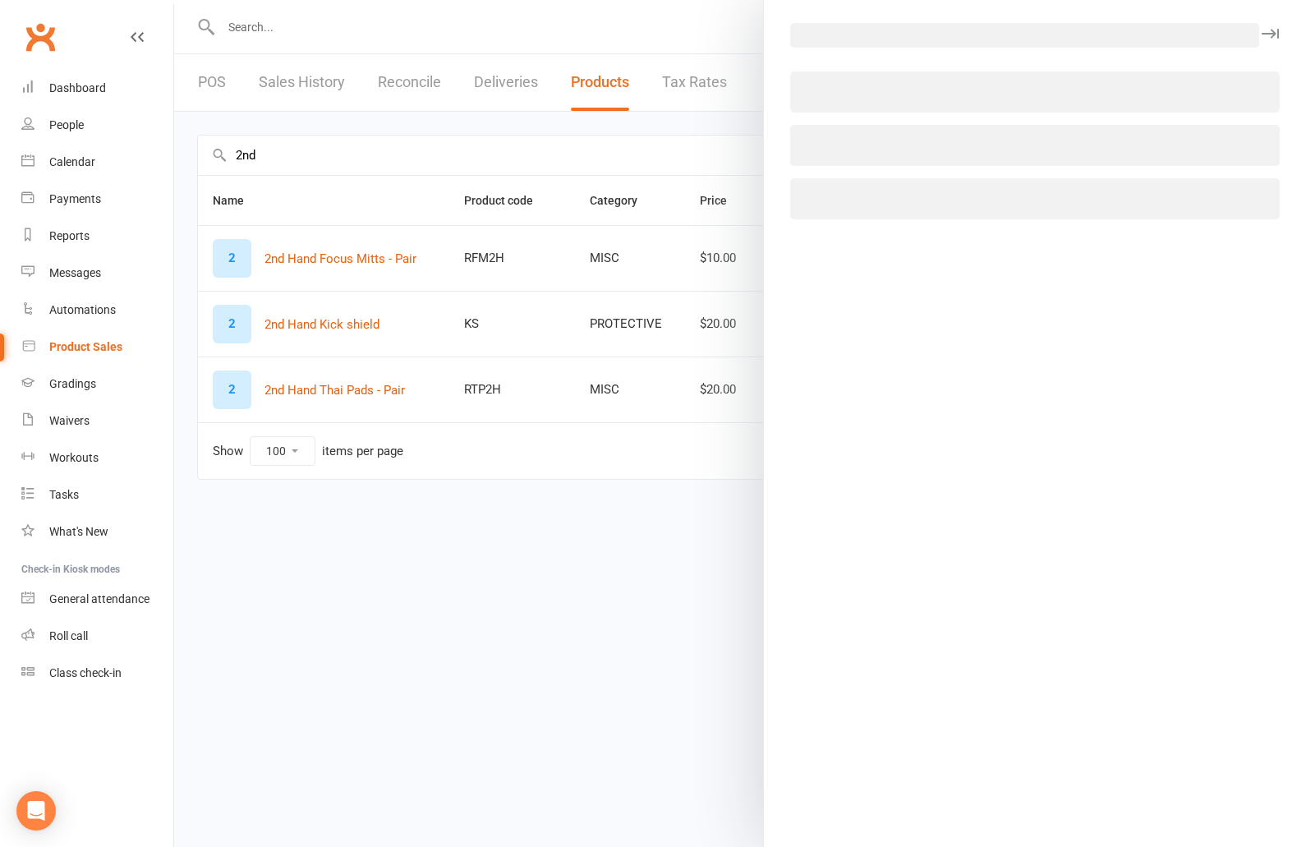
select select "568"
select select "512"
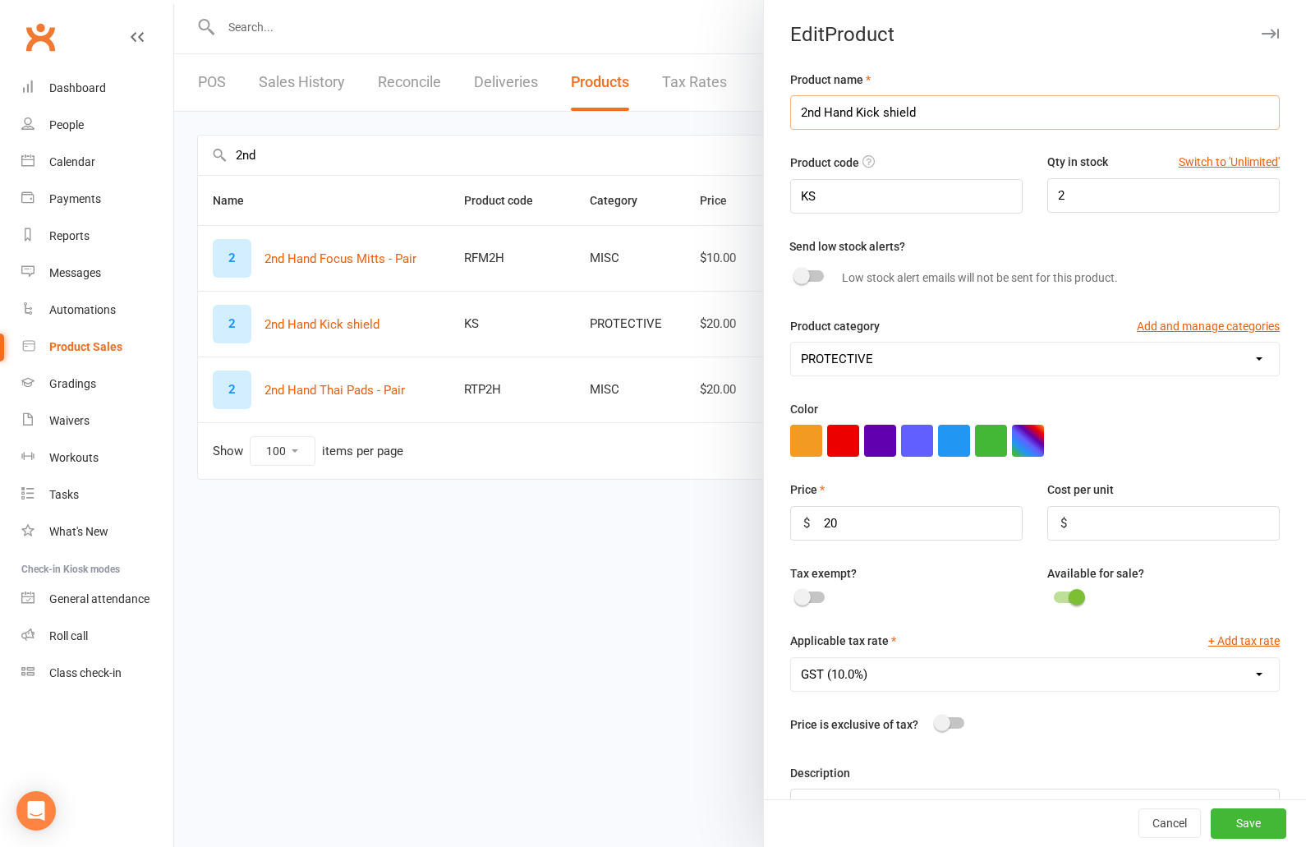
click at [881, 113] on input "2nd Hand Kick shield" at bounding box center [1035, 112] width 490 height 34
type input "2nd Hand Strike shield"
click at [1239, 835] on button "Save" at bounding box center [1249, 824] width 76 height 30
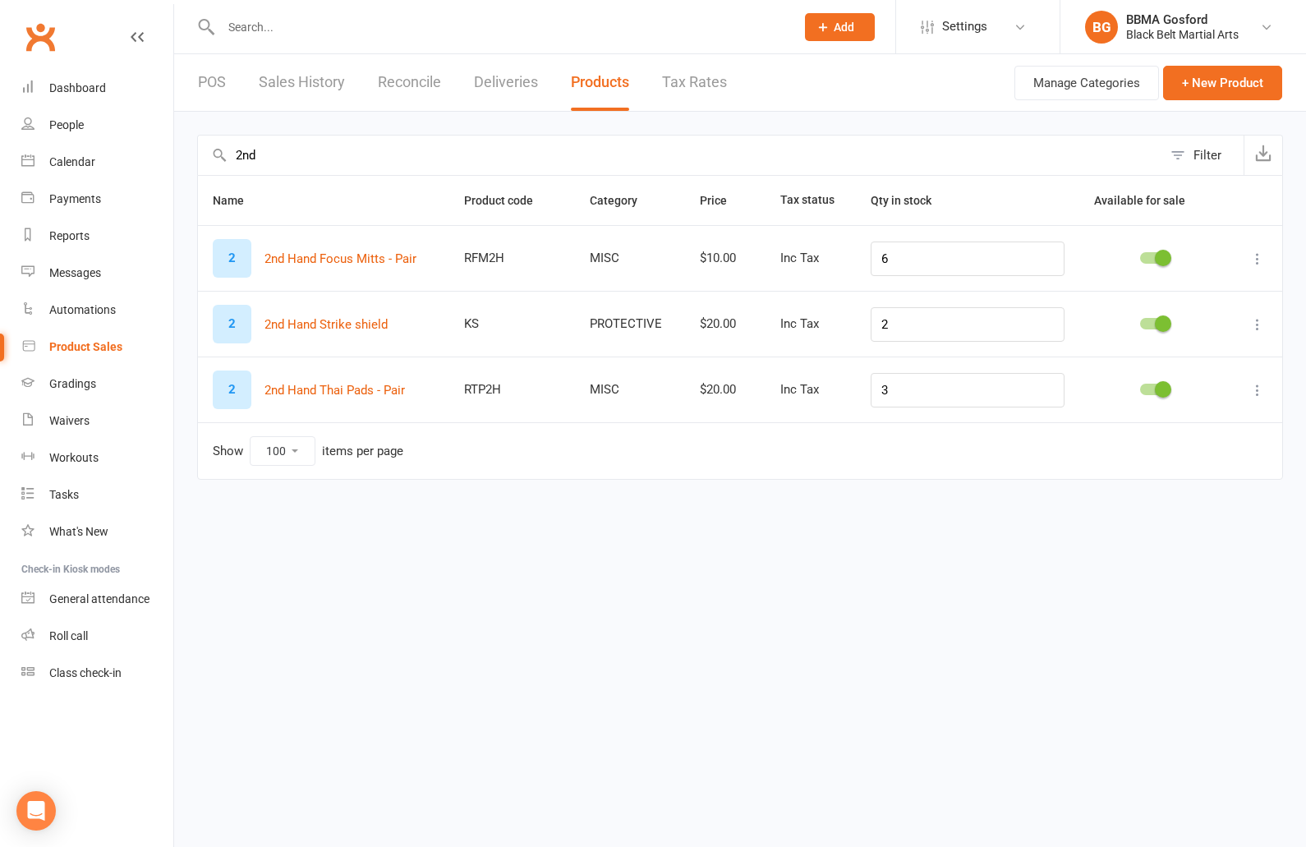
click at [1250, 324] on icon at bounding box center [1257, 324] width 16 height 16
click at [1196, 390] on link "Duplicate product" at bounding box center [1185, 388] width 163 height 33
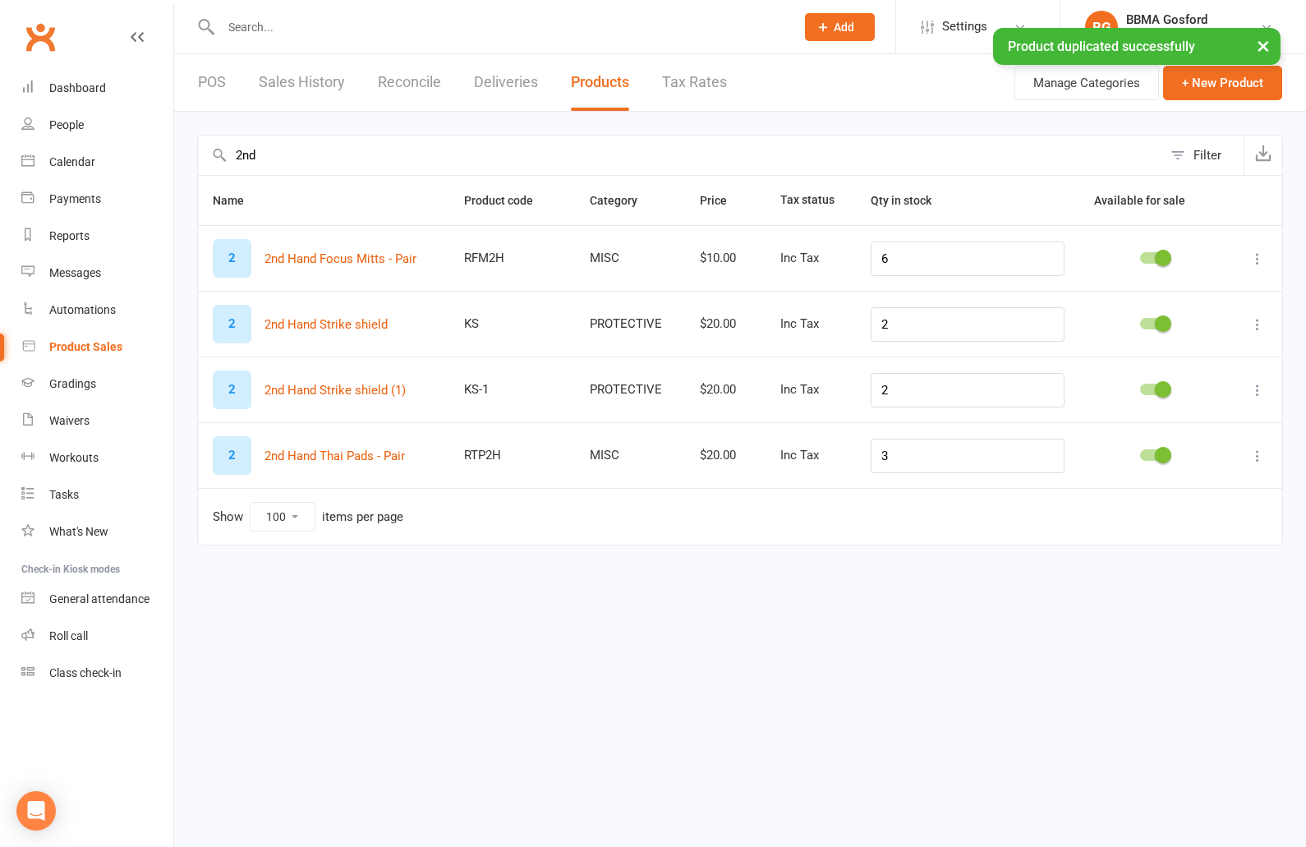
click at [1256, 390] on icon at bounding box center [1257, 390] width 16 height 16
click at [1168, 423] on link "Edit product" at bounding box center [1185, 421] width 163 height 33
select select "568"
select select "512"
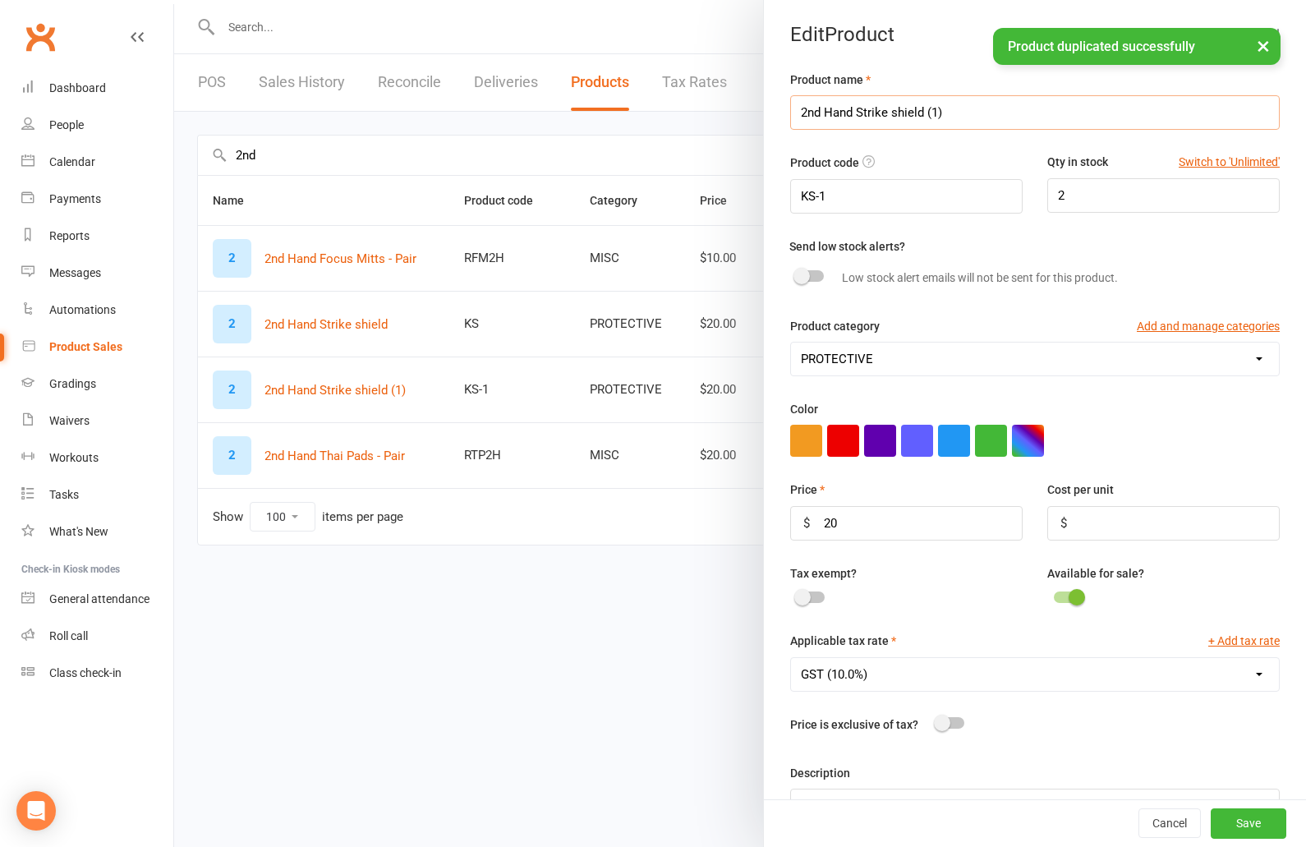
drag, startPoint x: 858, startPoint y: 110, endPoint x: 1030, endPoint y: 122, distance: 172.1
click at [1030, 122] on input "2nd Hand Strike shield (1)" at bounding box center [1035, 112] width 490 height 34
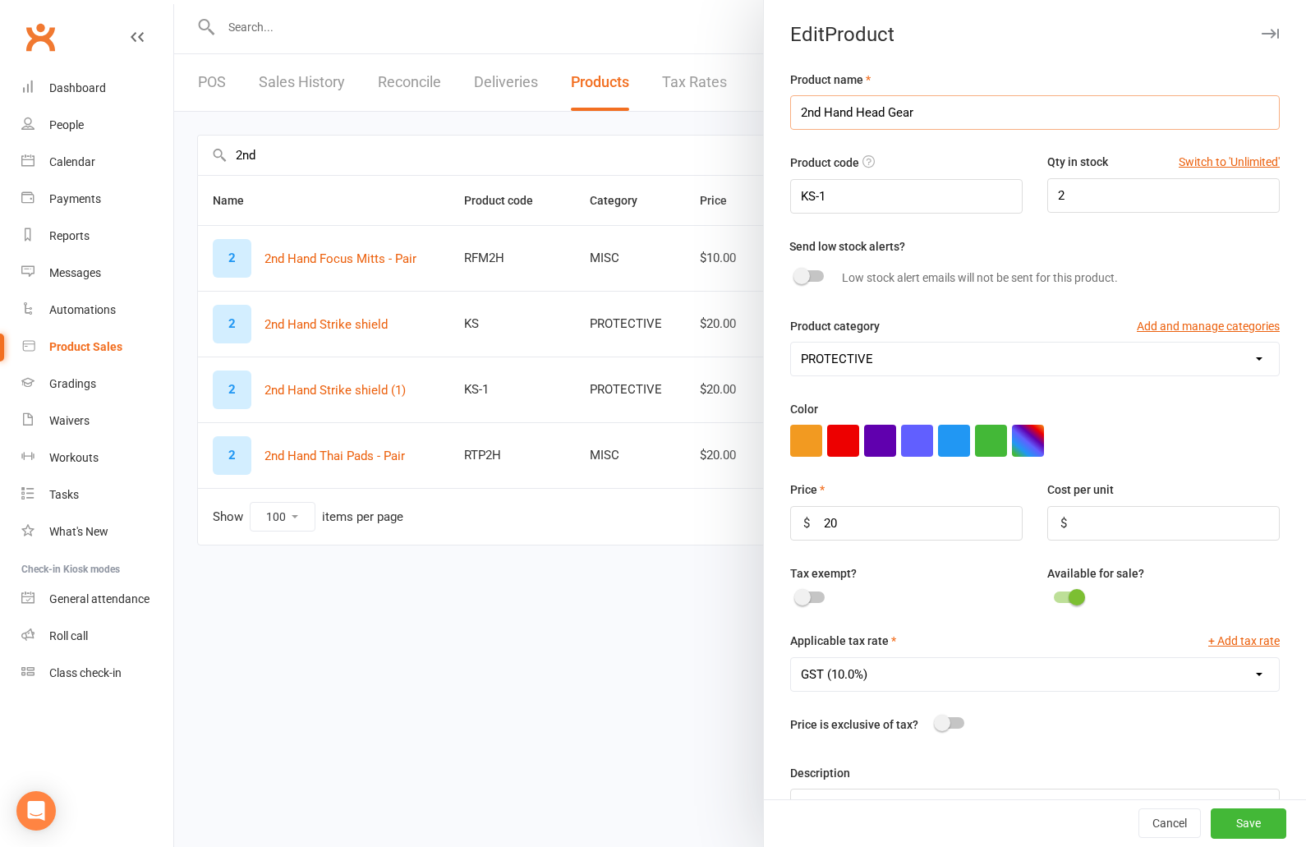
type input "2nd Hand Head Gear"
type input "2HKS-1"
drag, startPoint x: 860, startPoint y: 519, endPoint x: 813, endPoint y: 522, distance: 46.9
click at [813, 522] on input "20" at bounding box center [906, 523] width 232 height 34
type input "10"
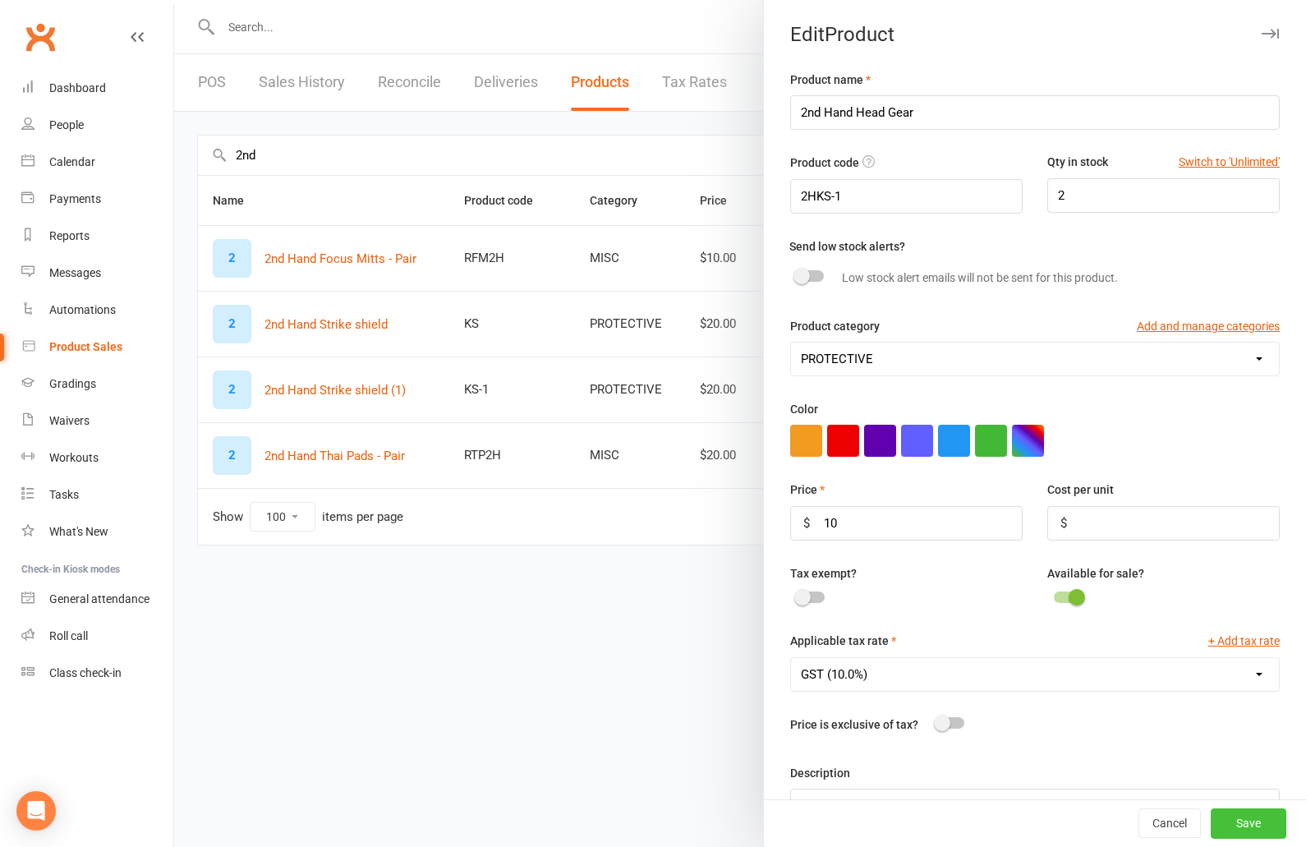
click at [1244, 820] on button "Save" at bounding box center [1249, 824] width 76 height 30
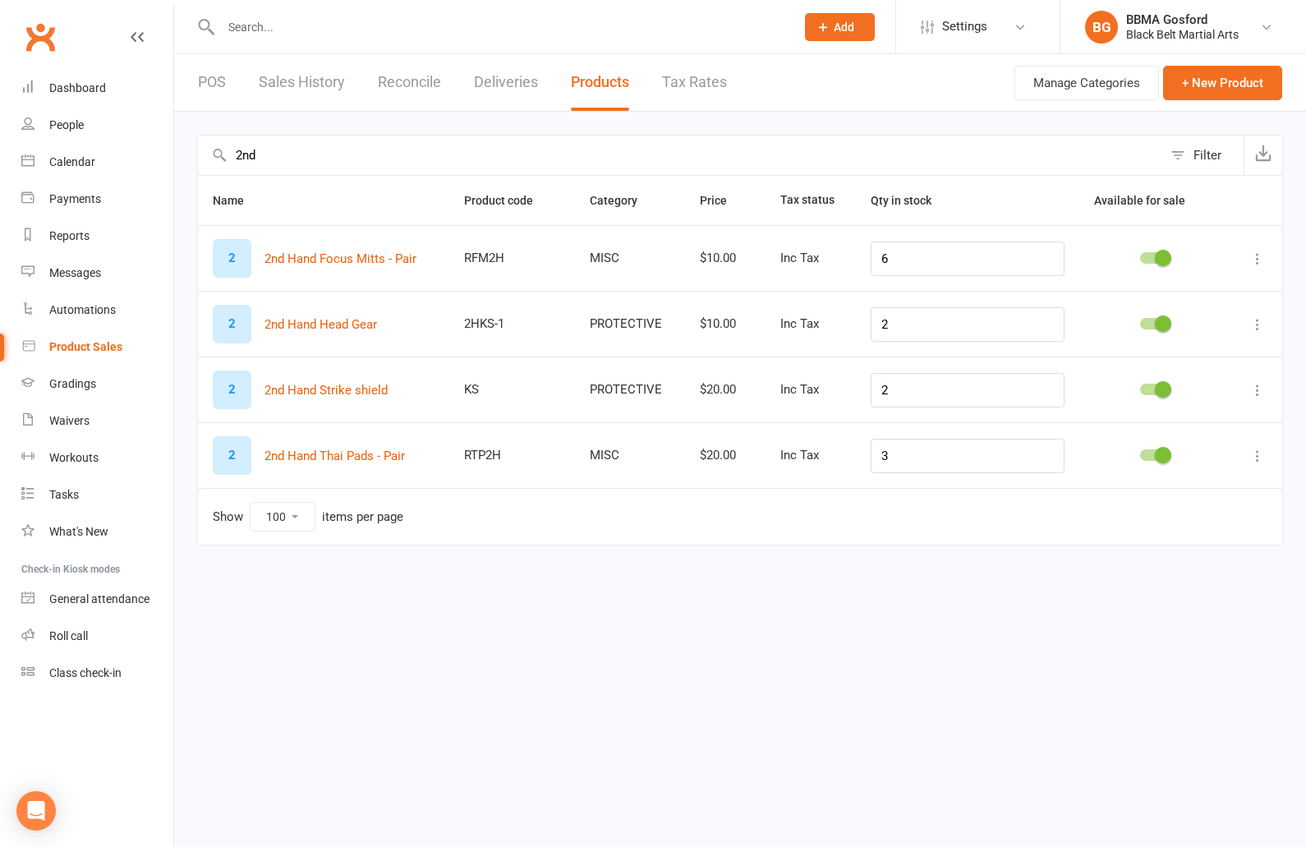
click at [223, 80] on link "POS" at bounding box center [212, 82] width 28 height 57
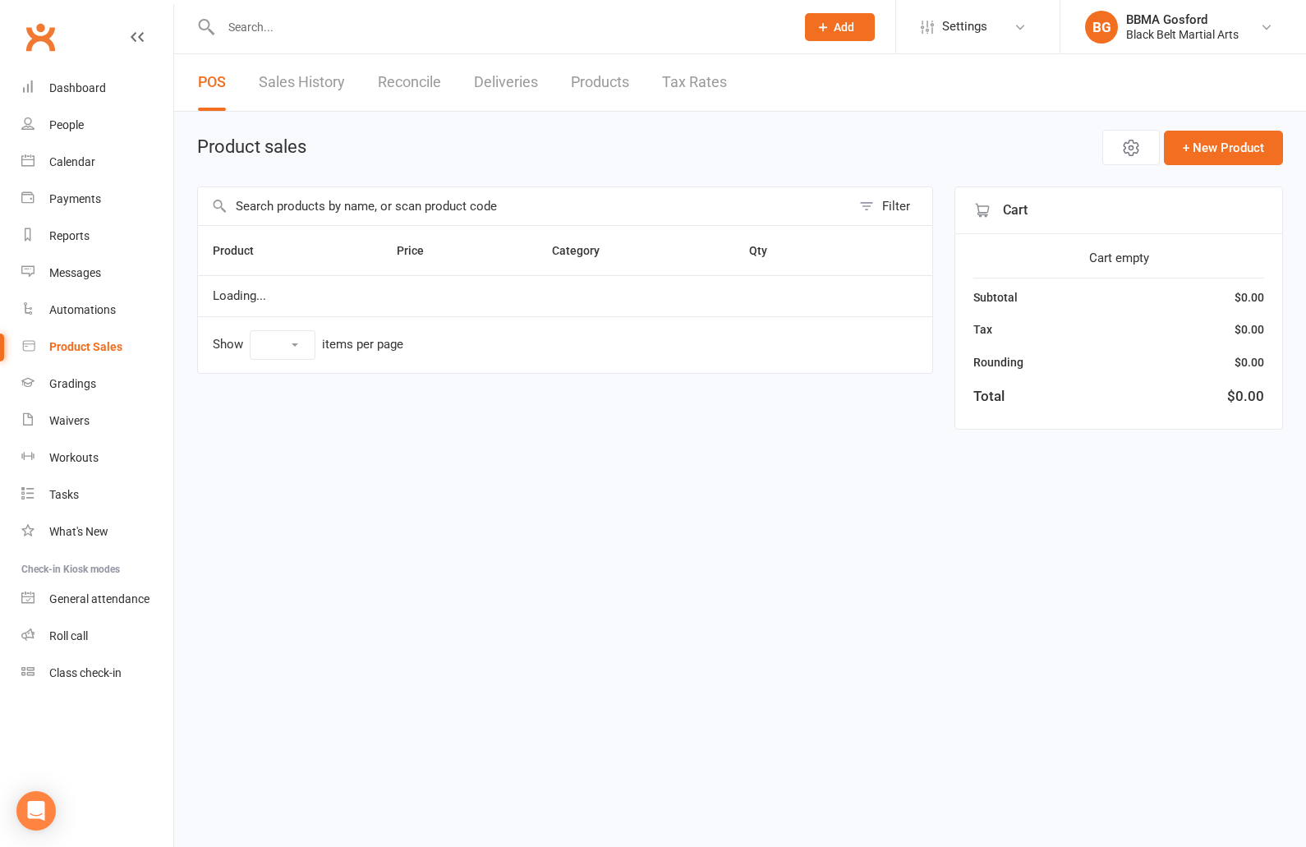
select select "100"
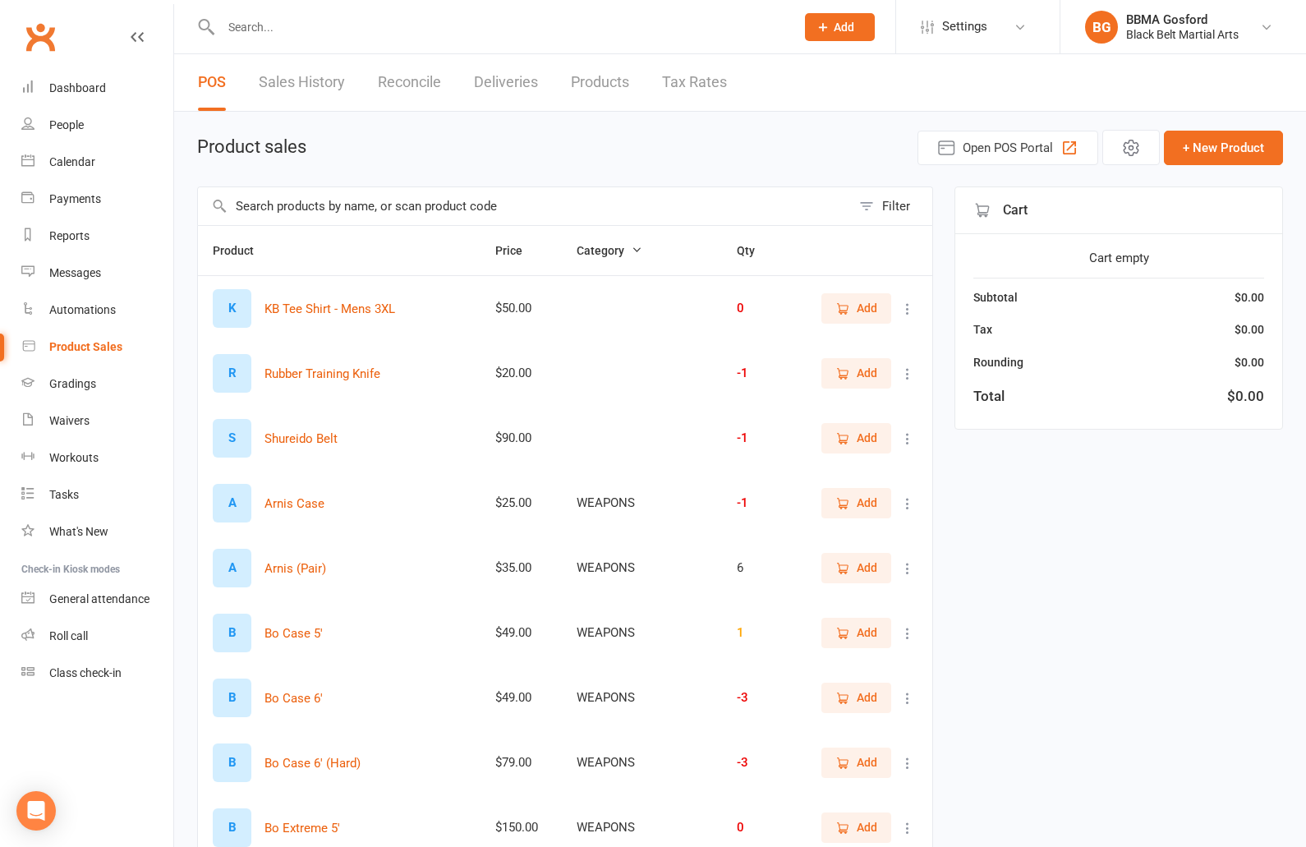
click at [366, 207] on input "text" at bounding box center [524, 206] width 653 height 38
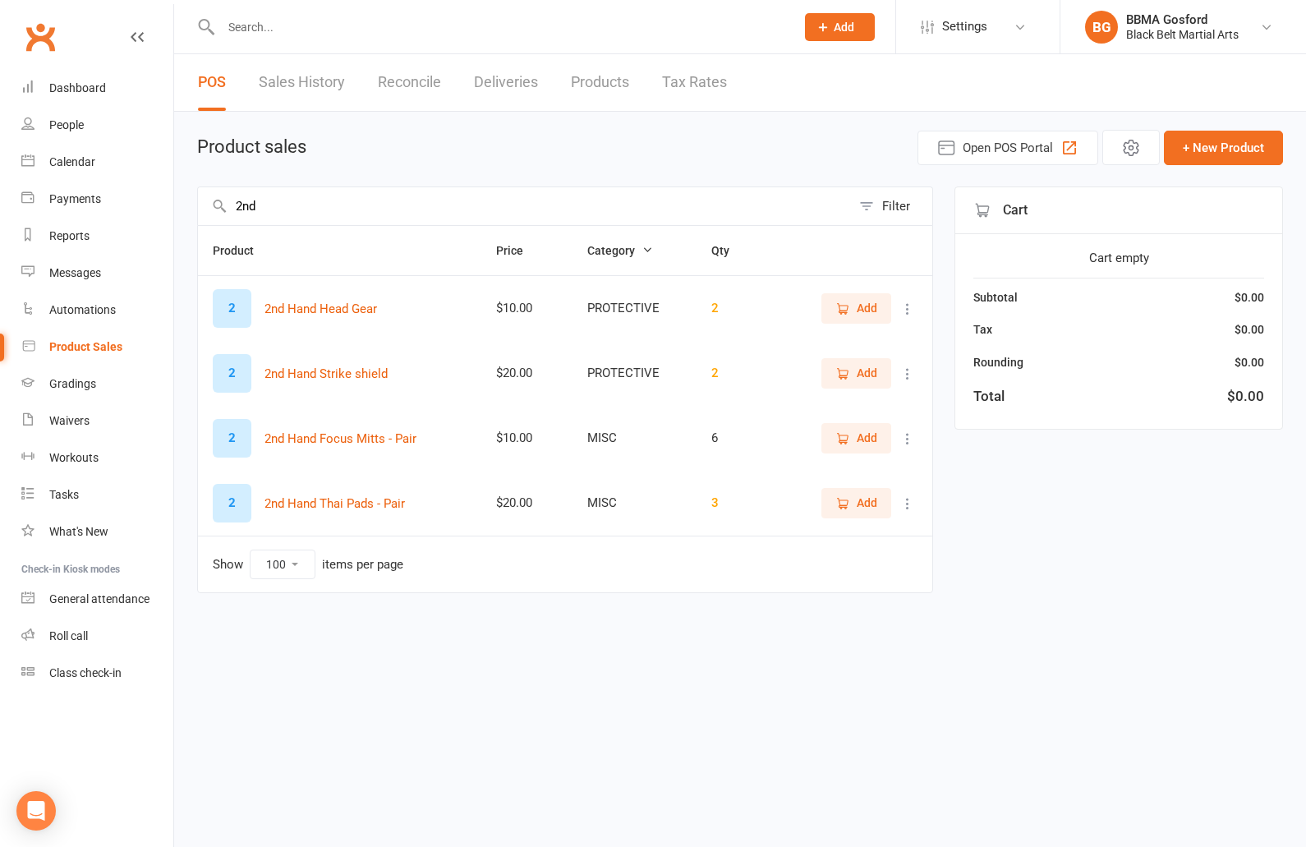
type input "2nd"
click at [853, 306] on span "Add" at bounding box center [856, 308] width 42 height 18
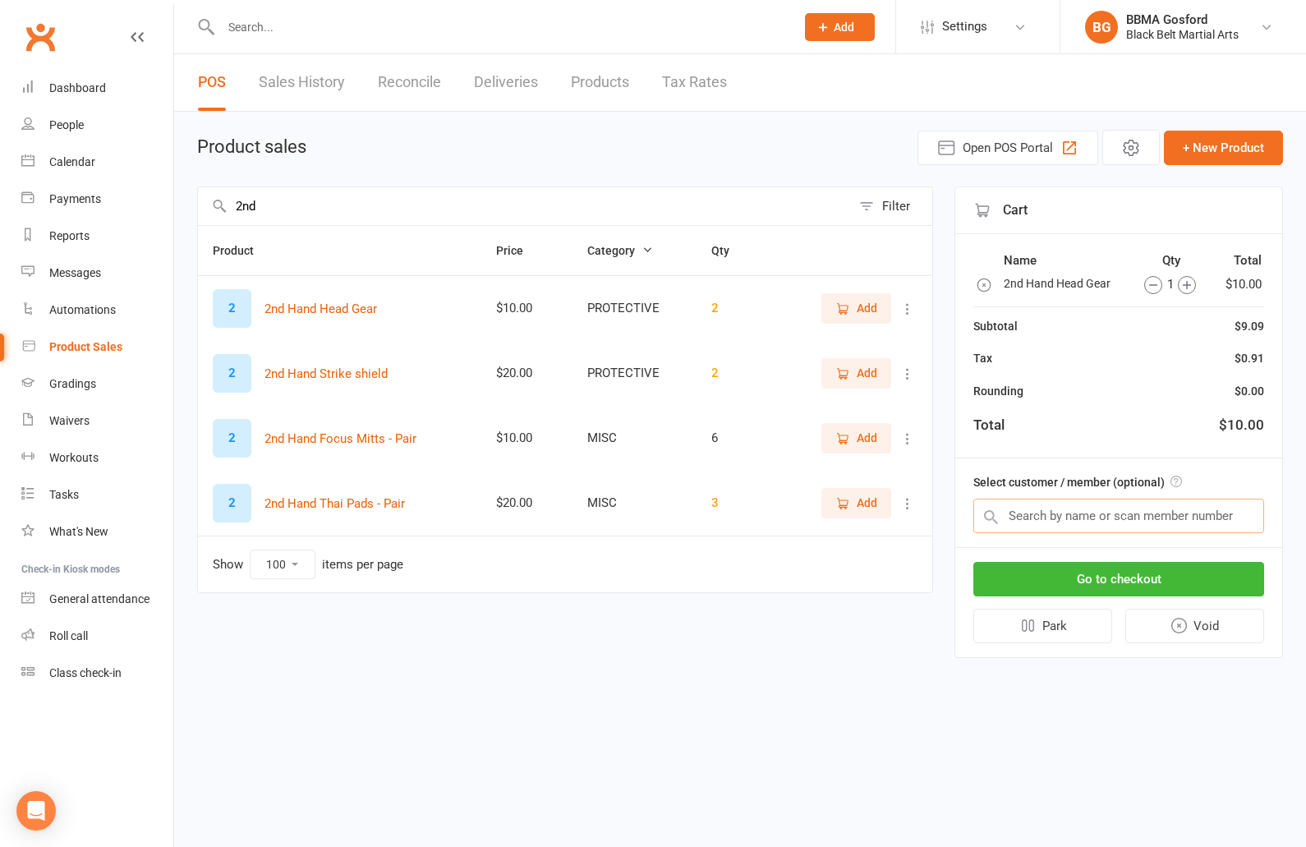
click at [1088, 518] on input "text" at bounding box center [1118, 516] width 291 height 34
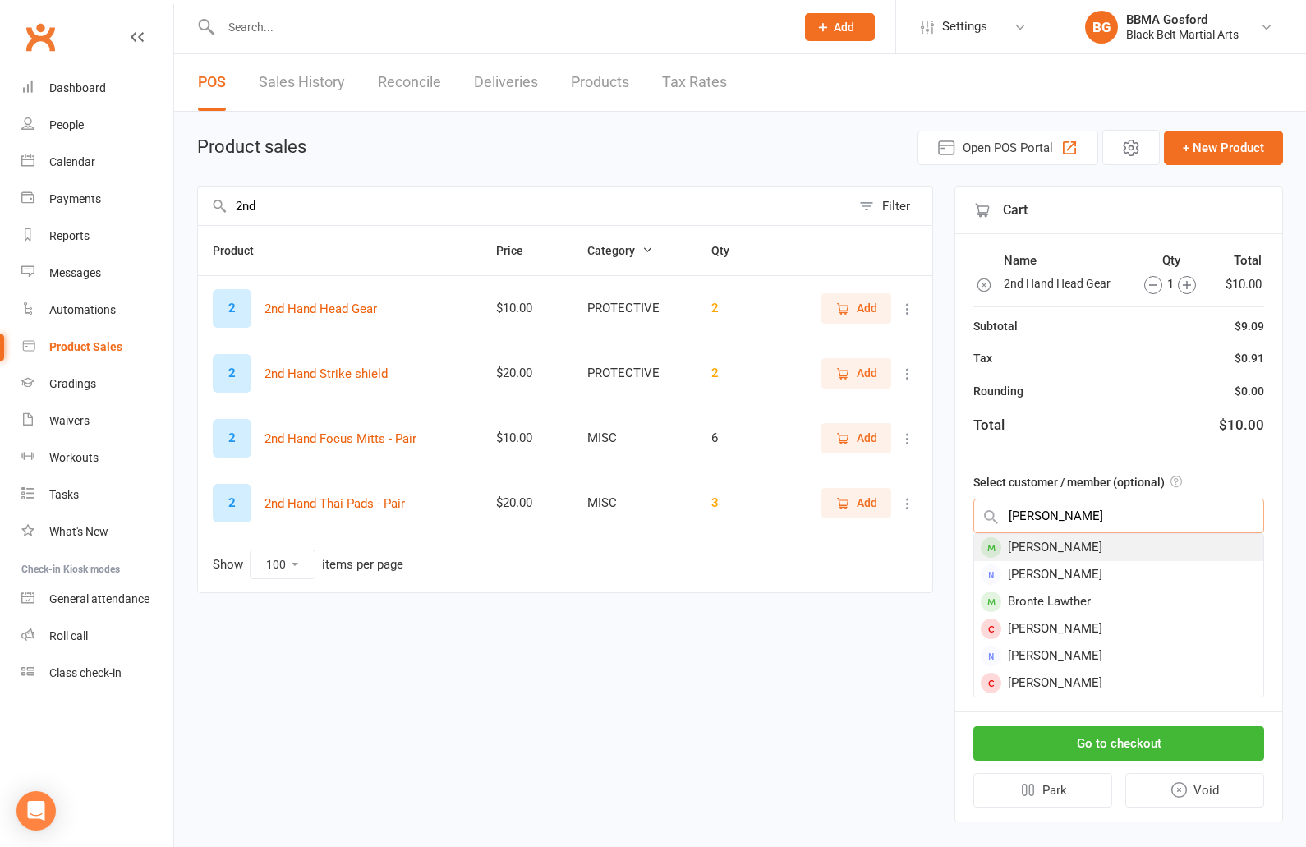
type input "kye lawther"
click at [1082, 540] on div "Kye Lawther" at bounding box center [1118, 547] width 289 height 27
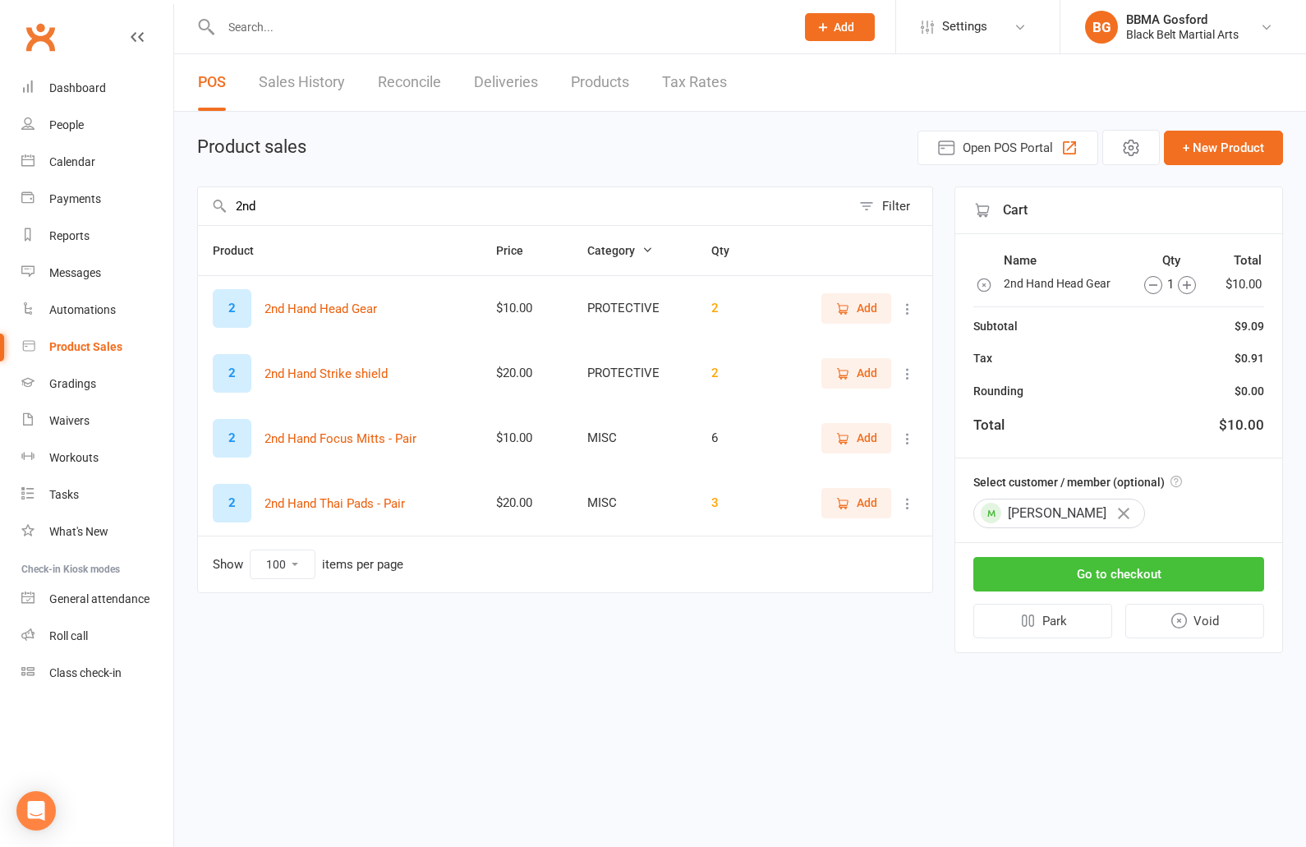
click at [1134, 576] on button "Go to checkout" at bounding box center [1118, 574] width 291 height 34
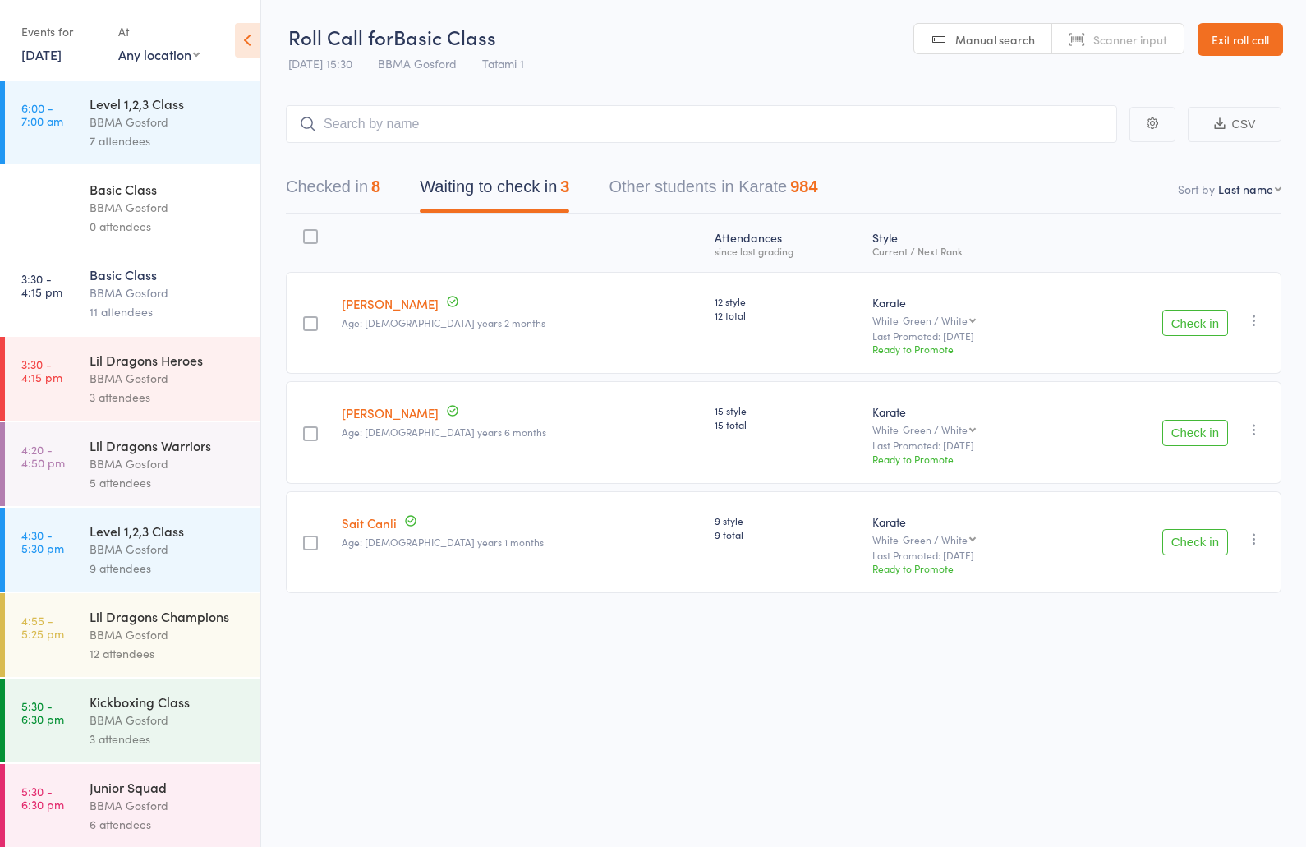
click at [336, 194] on button "Checked in 8" at bounding box center [333, 191] width 94 height 44
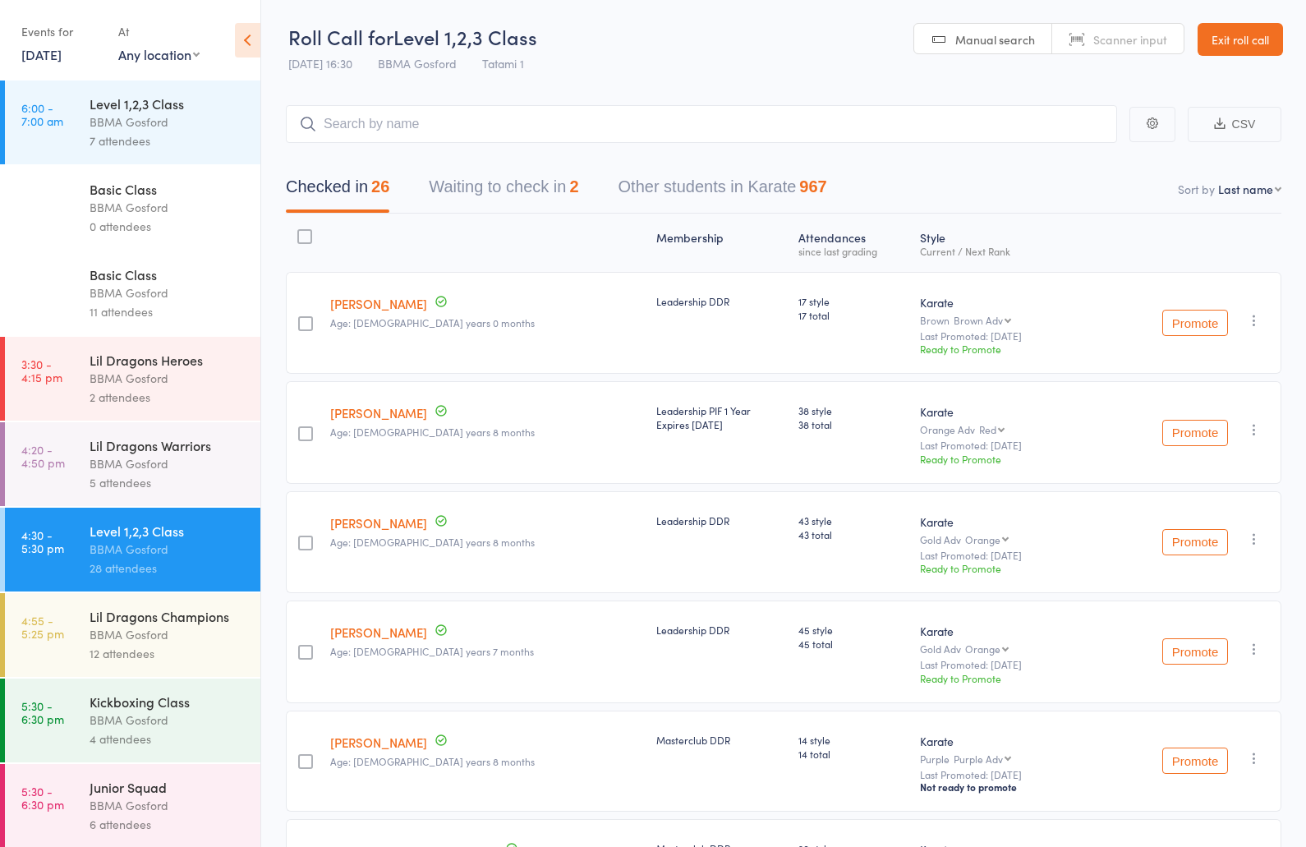
select select "10"
click option "Style and Rank" at bounding box center [0, 0] width 0 height 0
click at [406, 122] on input "search" at bounding box center [701, 124] width 831 height 38
type input "noah neal"
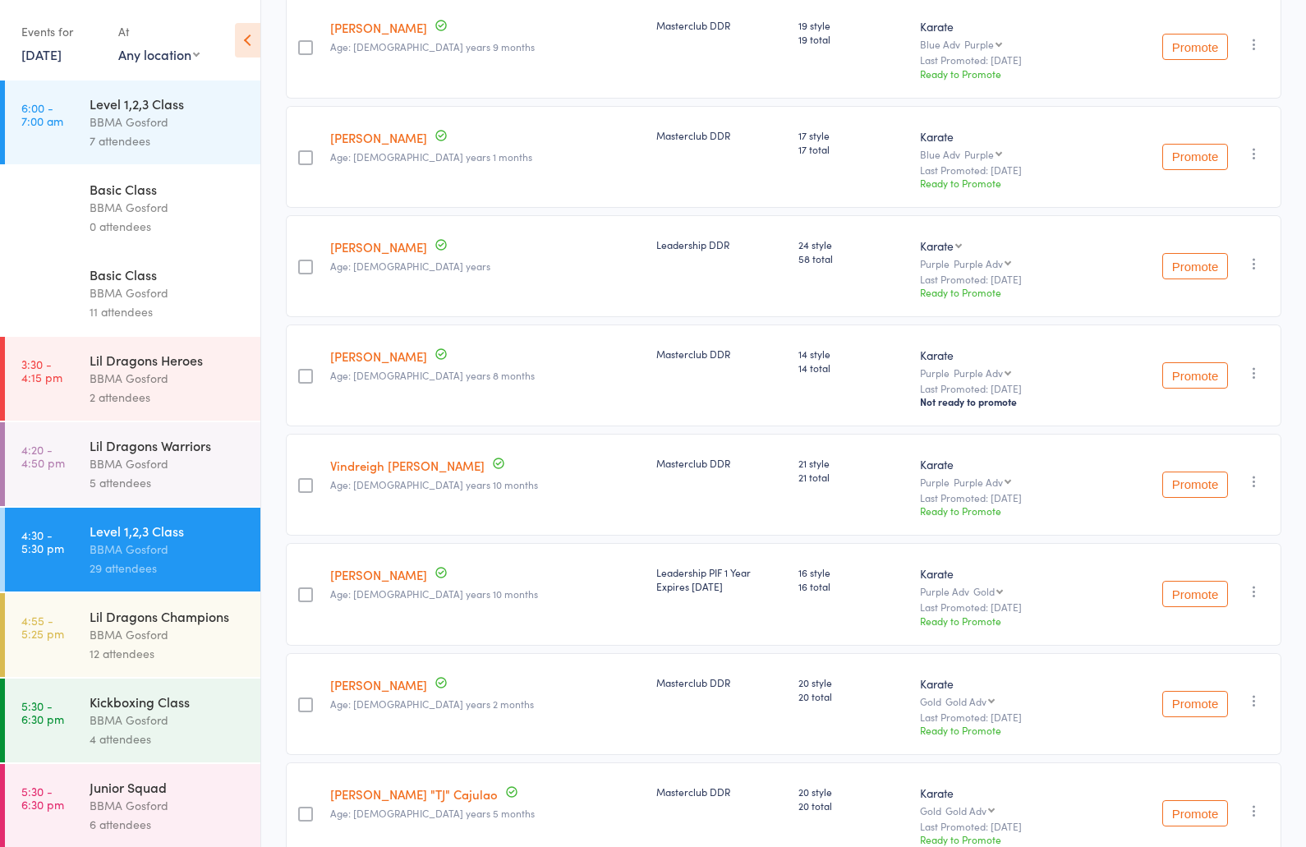
scroll to position [600, 0]
click at [184, 644] on div "BBMA Gosford" at bounding box center [168, 634] width 157 height 19
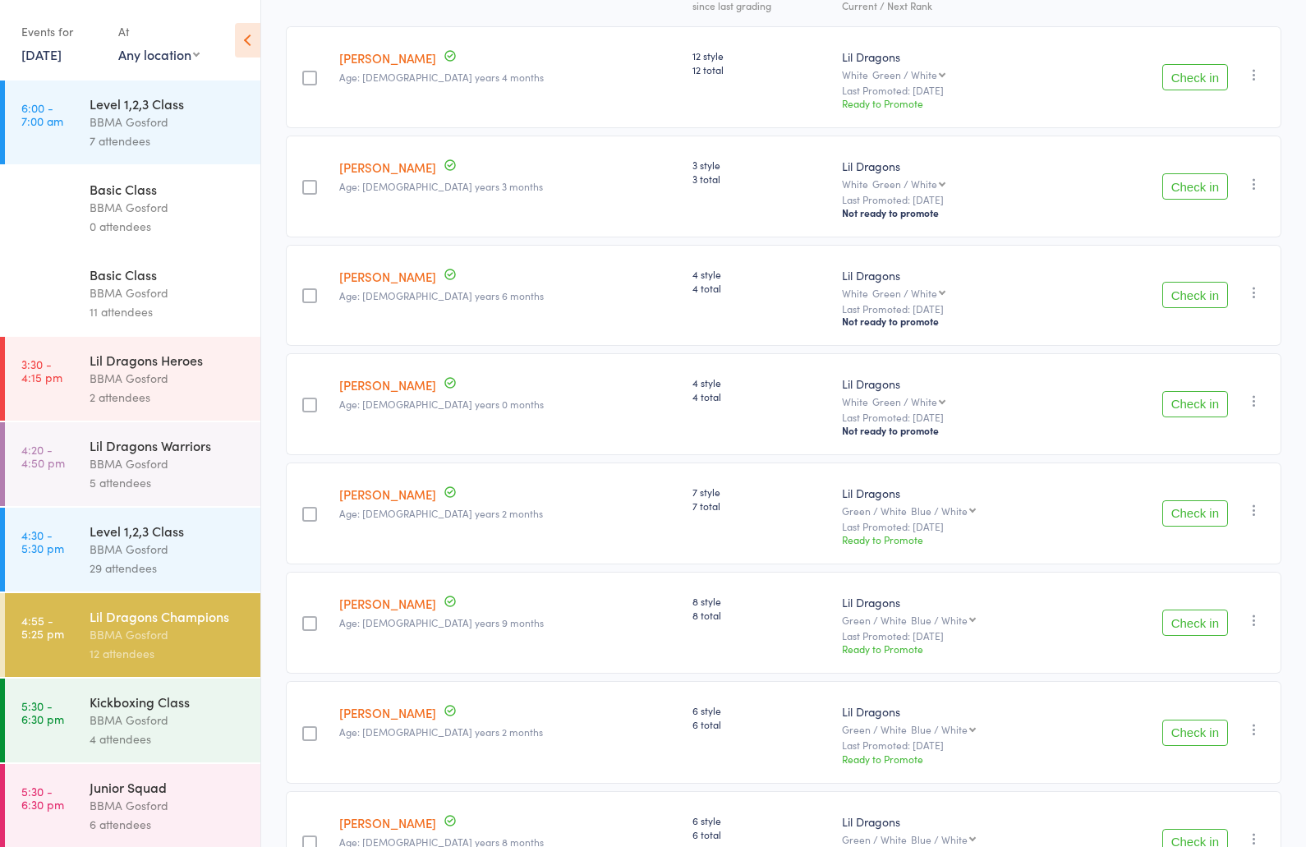
scroll to position [250, 0]
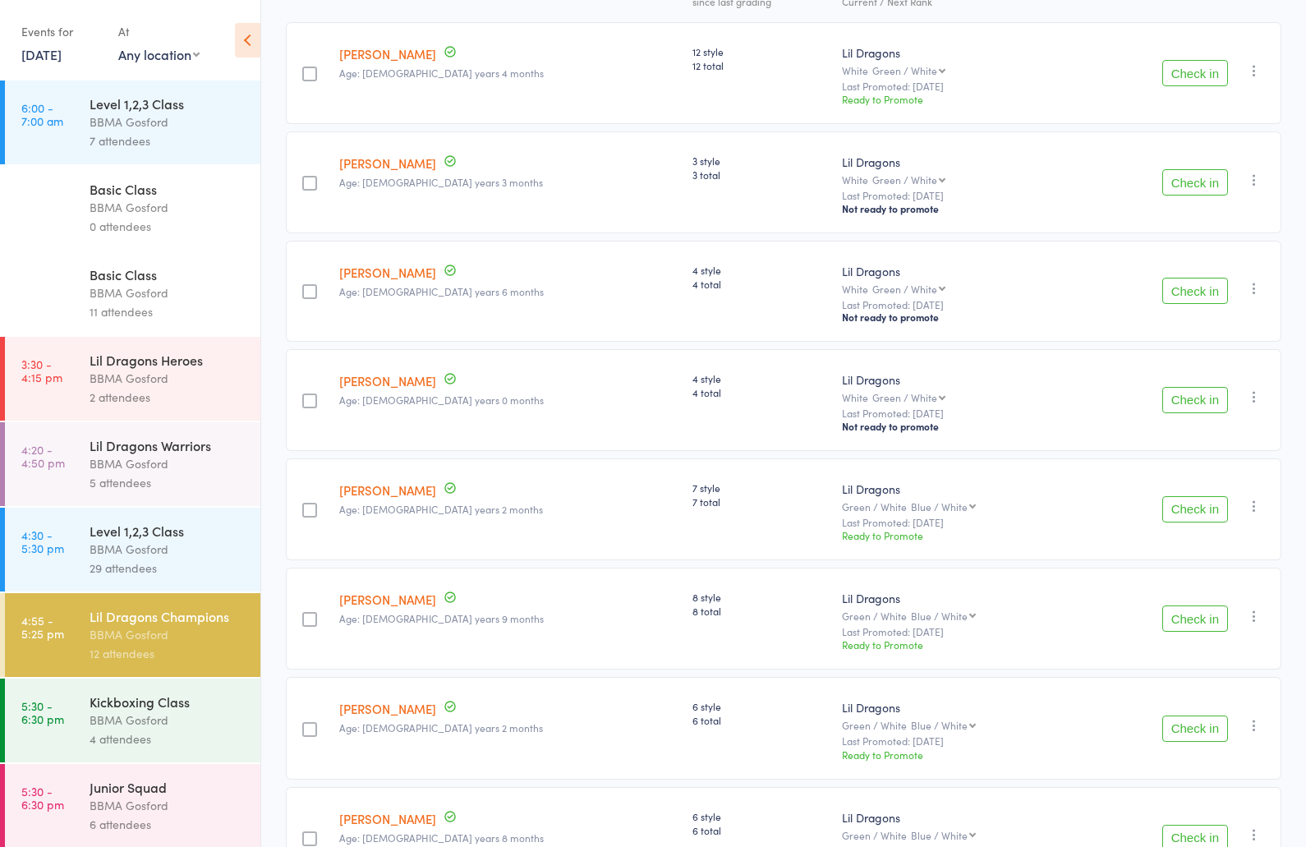
click at [1194, 293] on button "Check in" at bounding box center [1195, 291] width 66 height 26
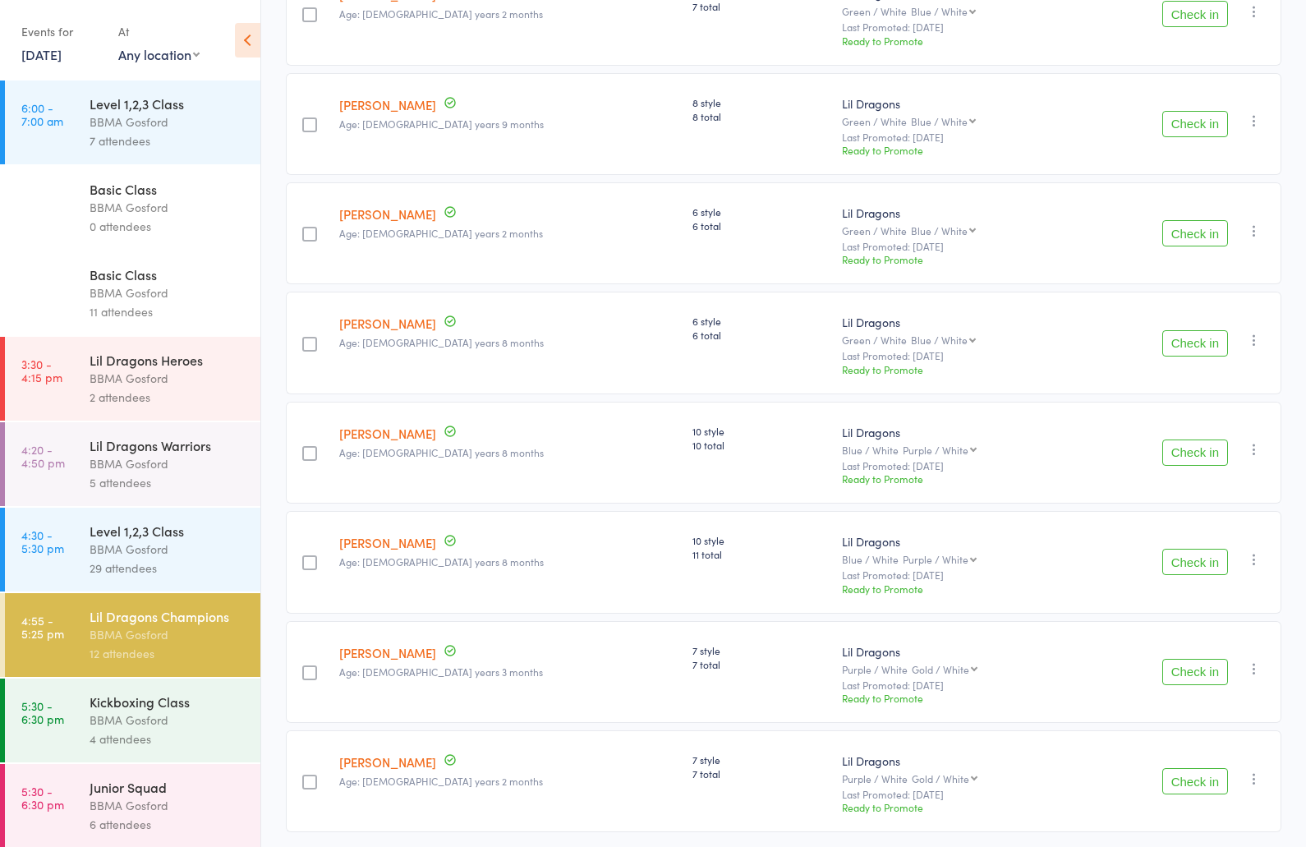
scroll to position [701, 0]
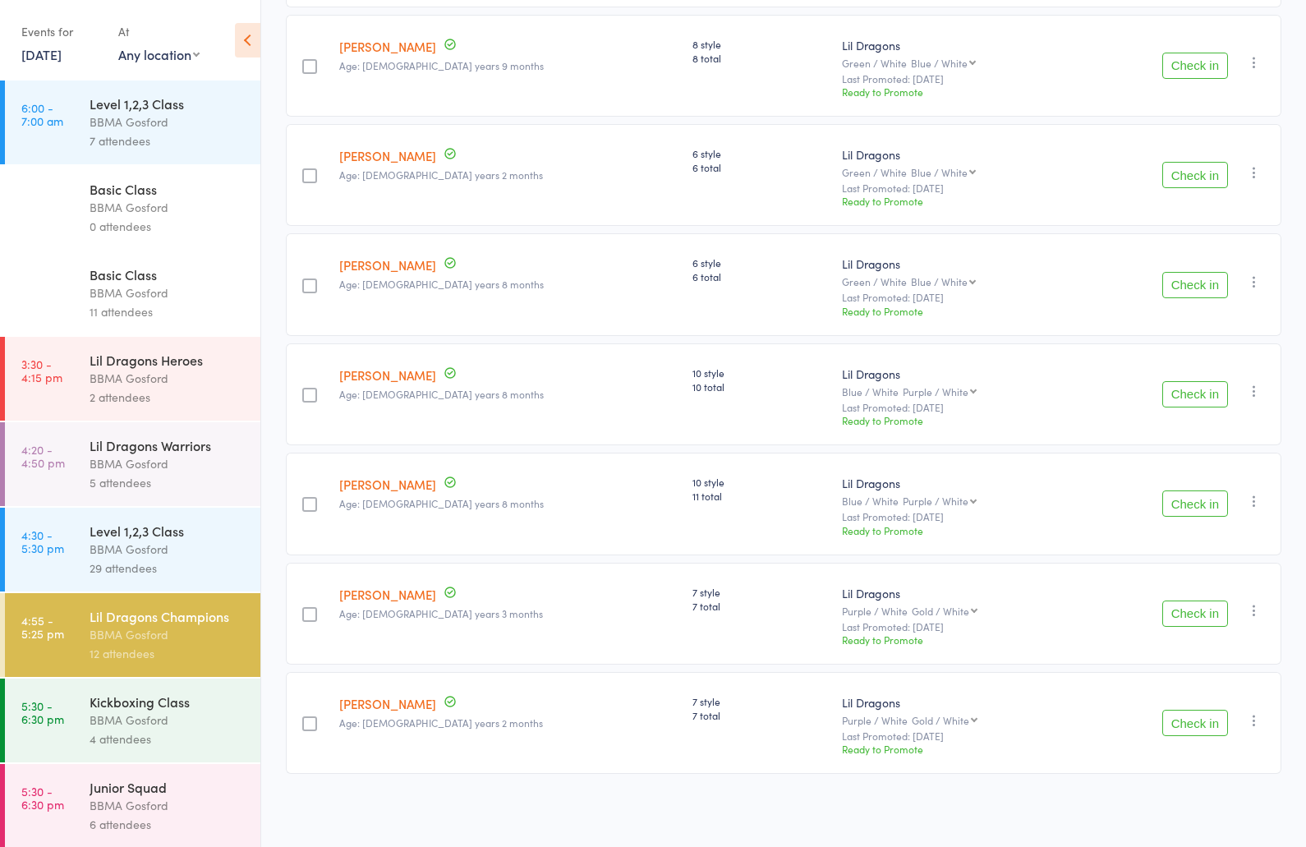
click at [1215, 613] on button "Check in" at bounding box center [1195, 613] width 66 height 26
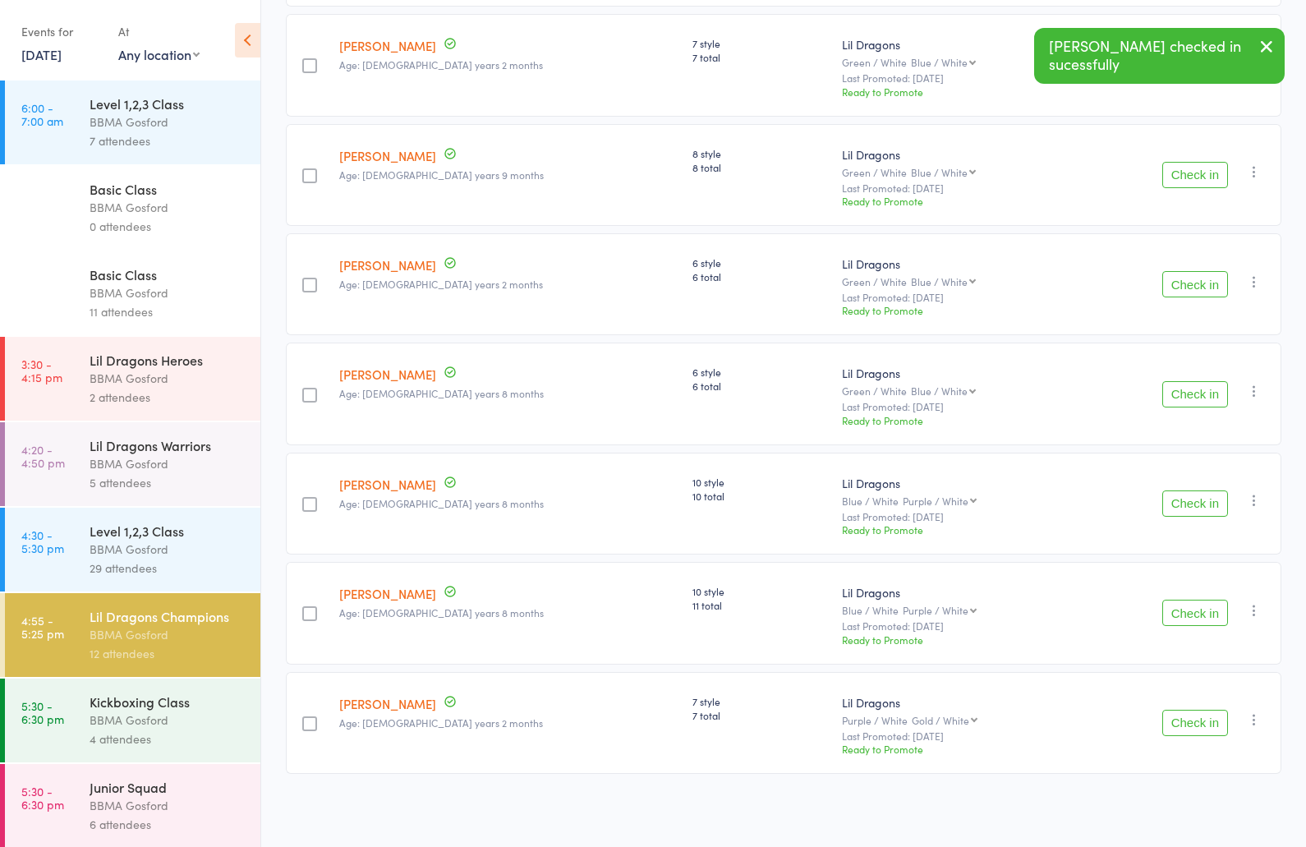
click at [1212, 717] on button "Check in" at bounding box center [1195, 723] width 66 height 26
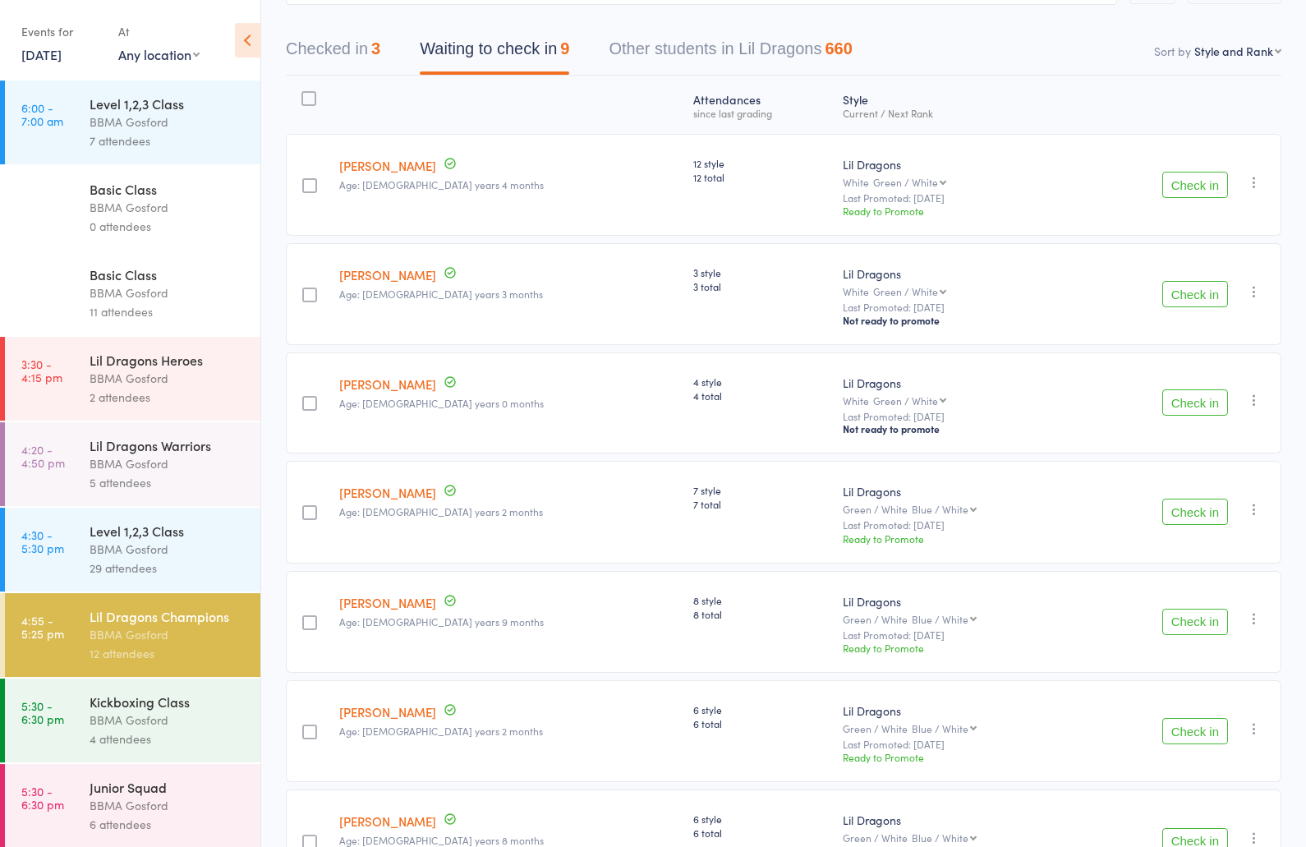
scroll to position [139, 0]
click at [1189, 189] on button "Check in" at bounding box center [1195, 184] width 66 height 26
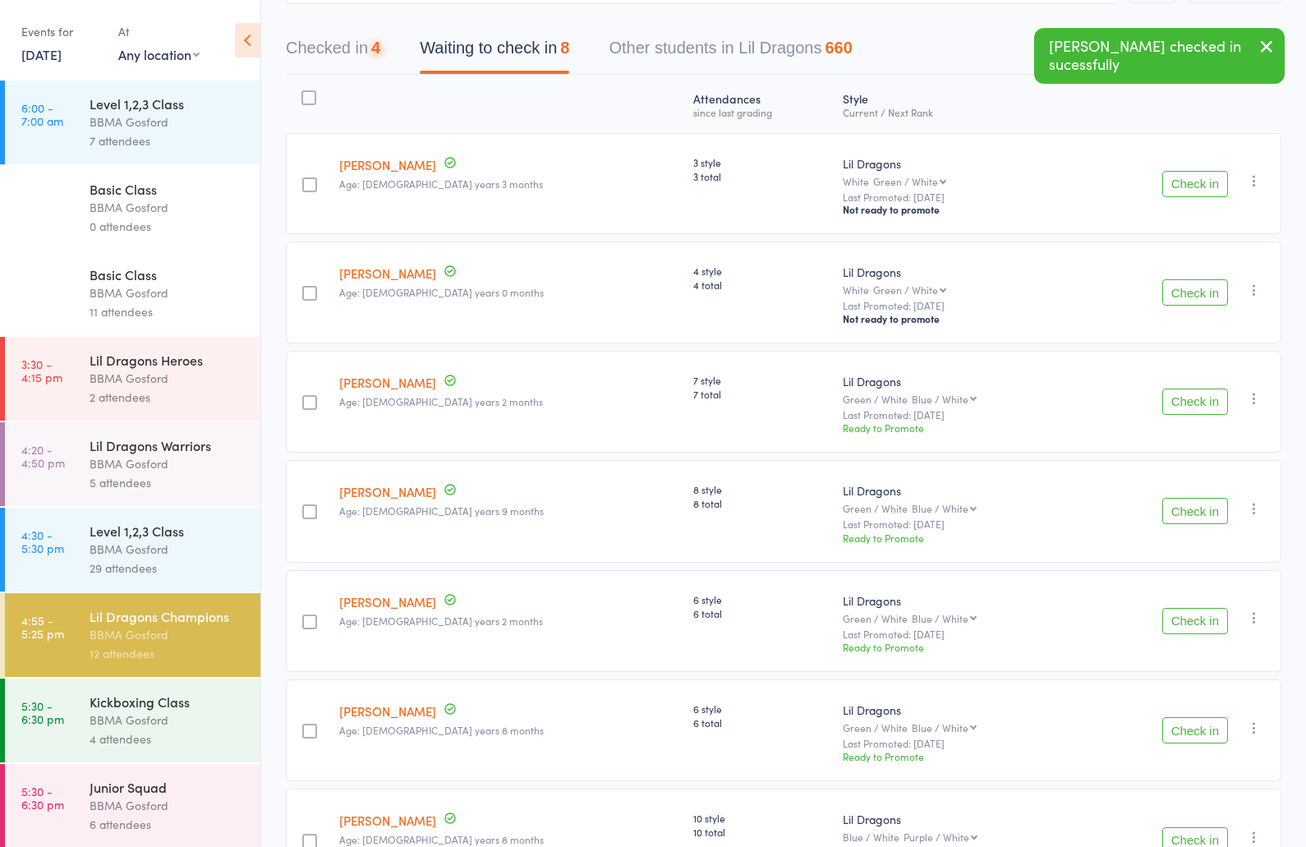
click at [1189, 189] on button "Check in" at bounding box center [1195, 184] width 66 height 26
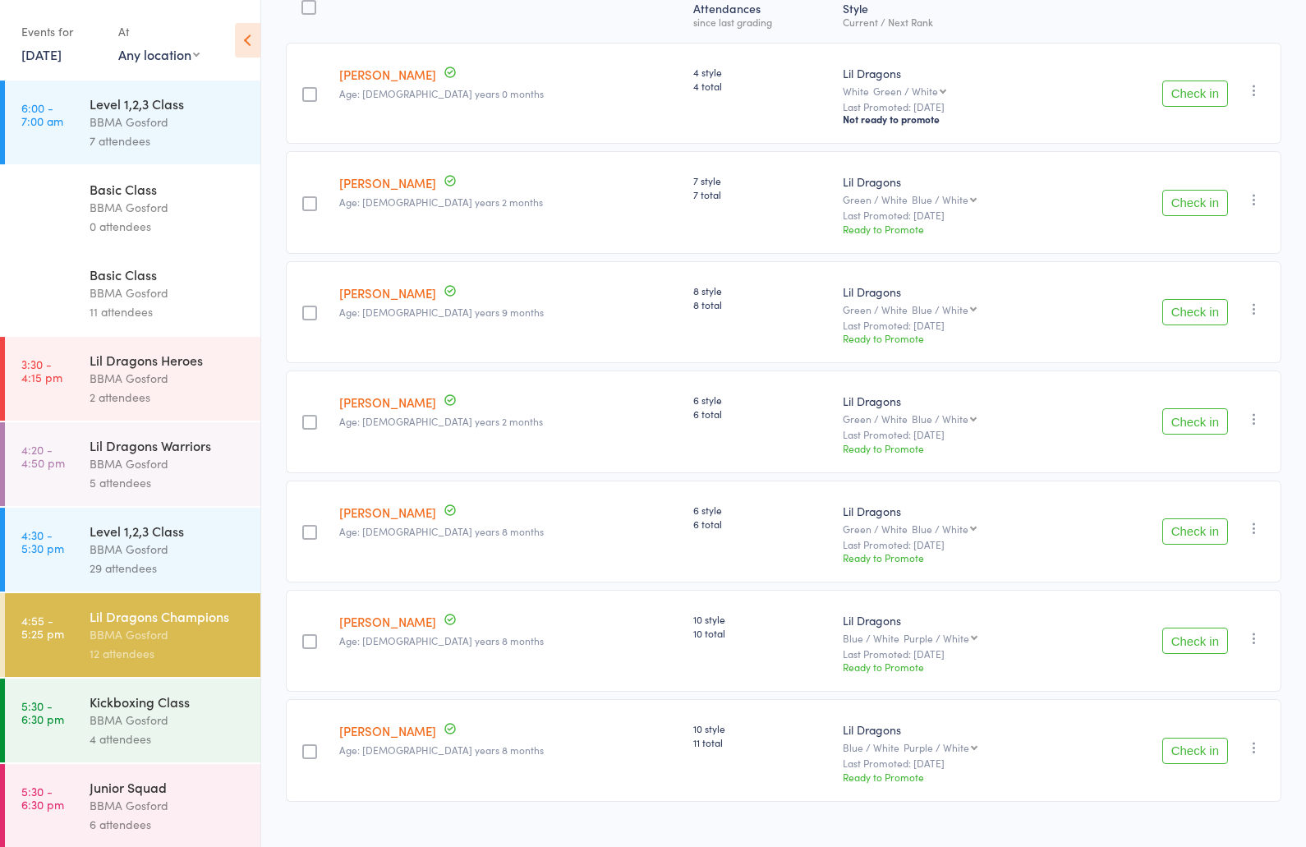
scroll to position [262, 0]
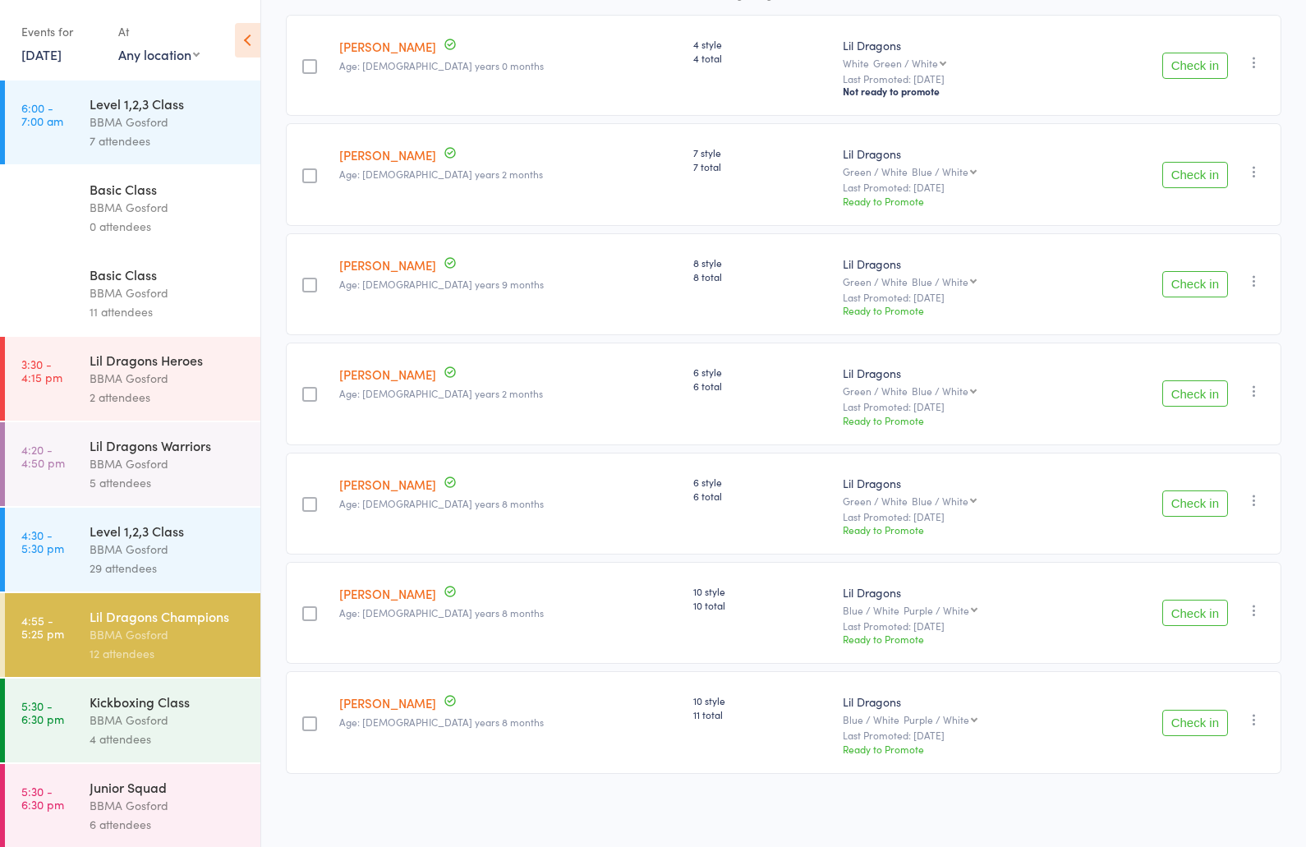
click at [1195, 623] on button "Check in" at bounding box center [1195, 613] width 66 height 26
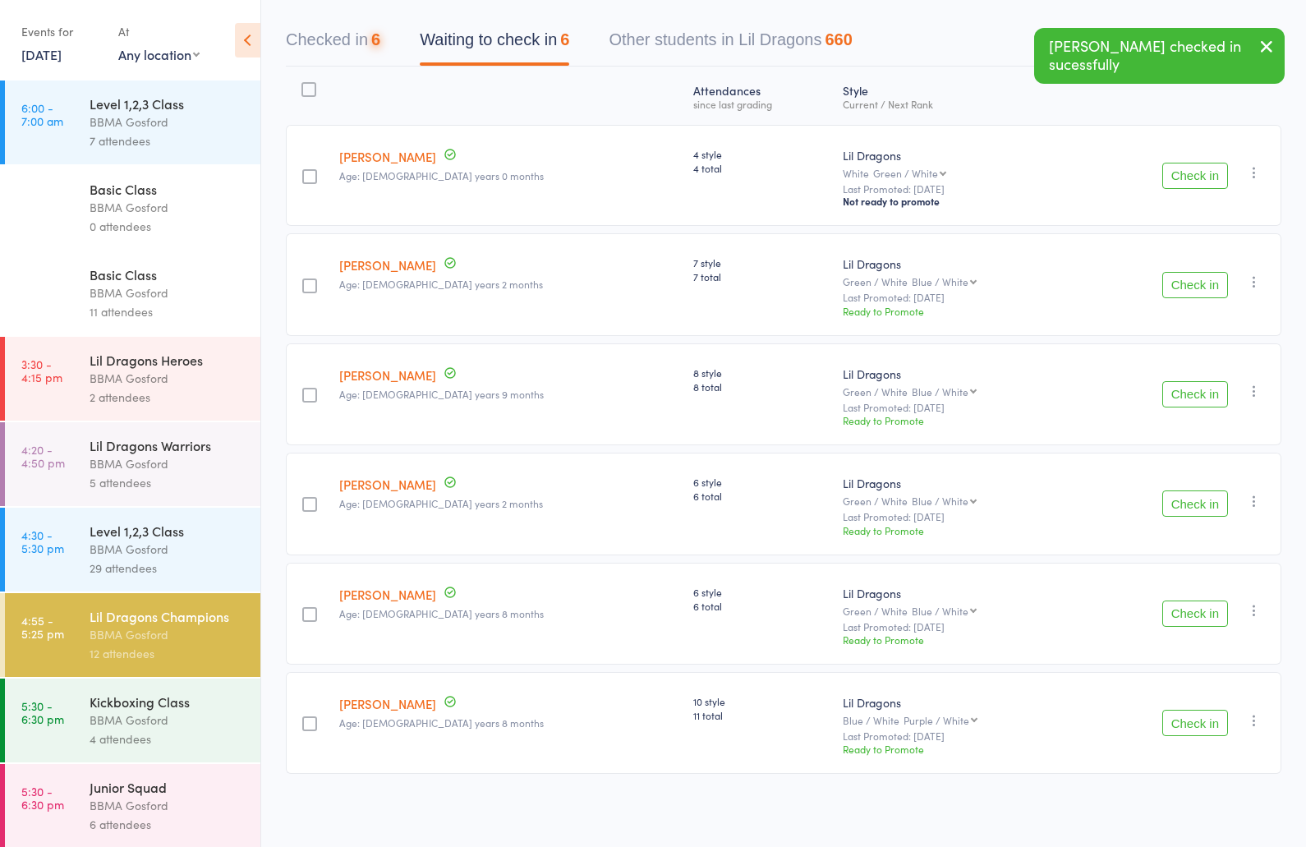
click at [1207, 617] on button "Check in" at bounding box center [1195, 613] width 66 height 26
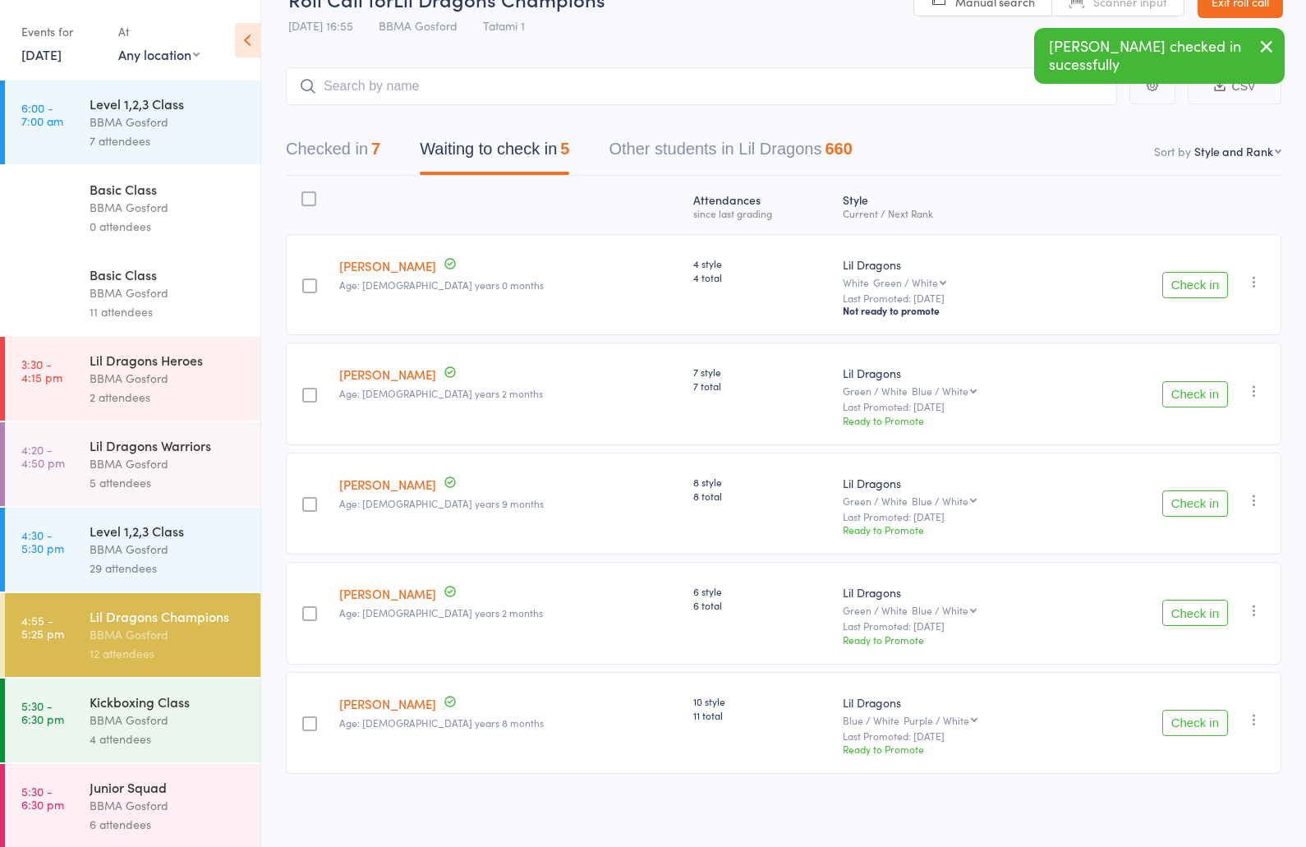
click at [1201, 722] on button "Check in" at bounding box center [1195, 723] width 66 height 26
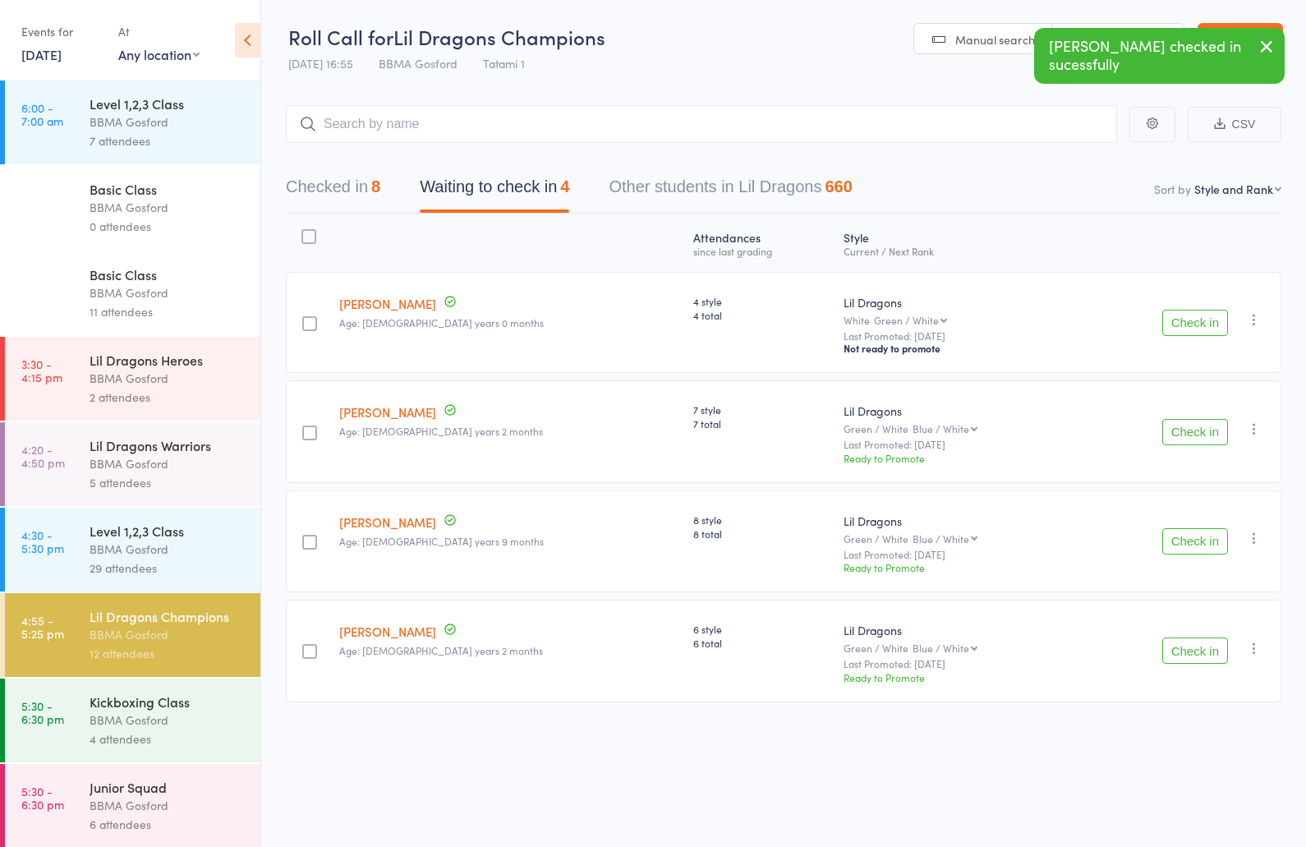
click at [1207, 548] on button "Check in" at bounding box center [1195, 541] width 66 height 26
click at [1199, 542] on button "Check in" at bounding box center [1195, 541] width 66 height 26
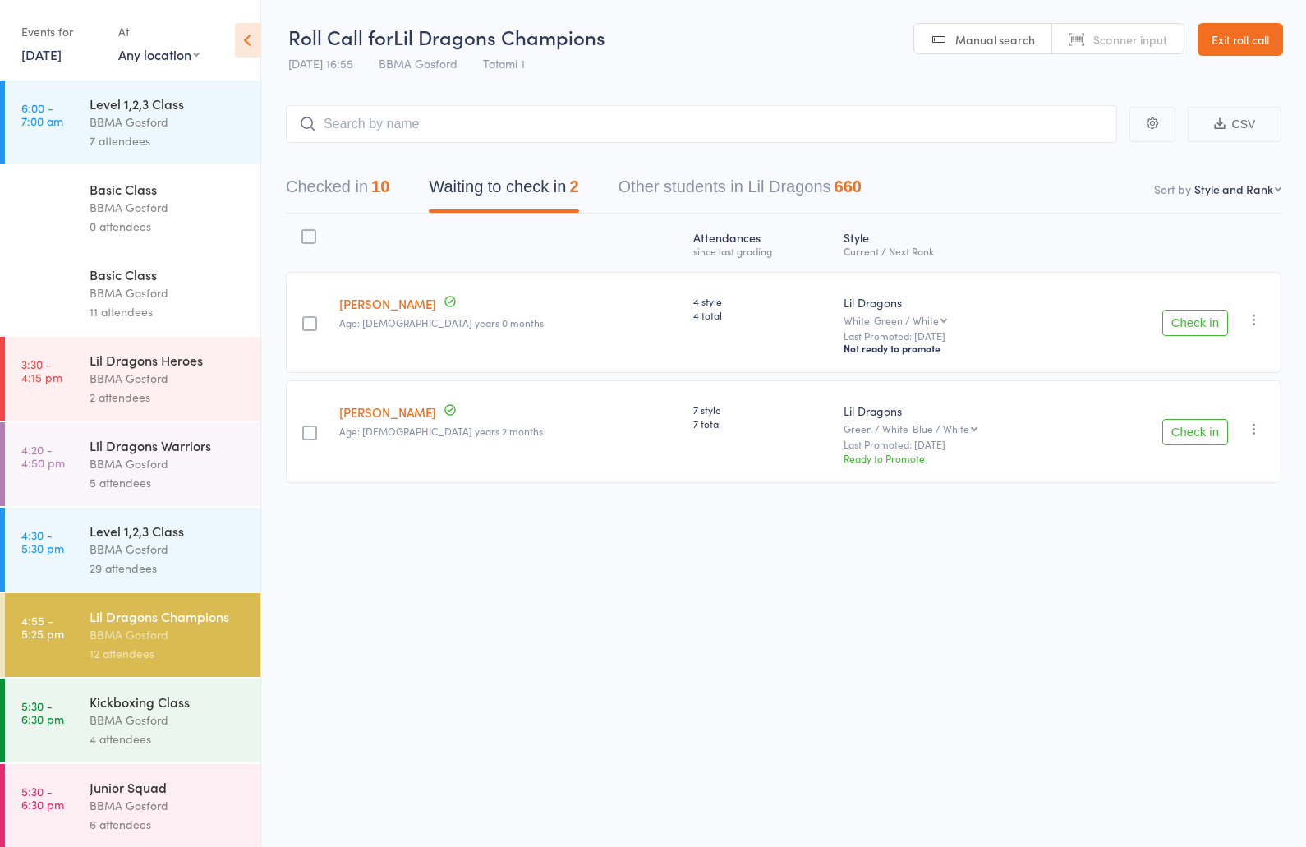
click at [373, 192] on button "Checked in 10" at bounding box center [337, 191] width 103 height 44
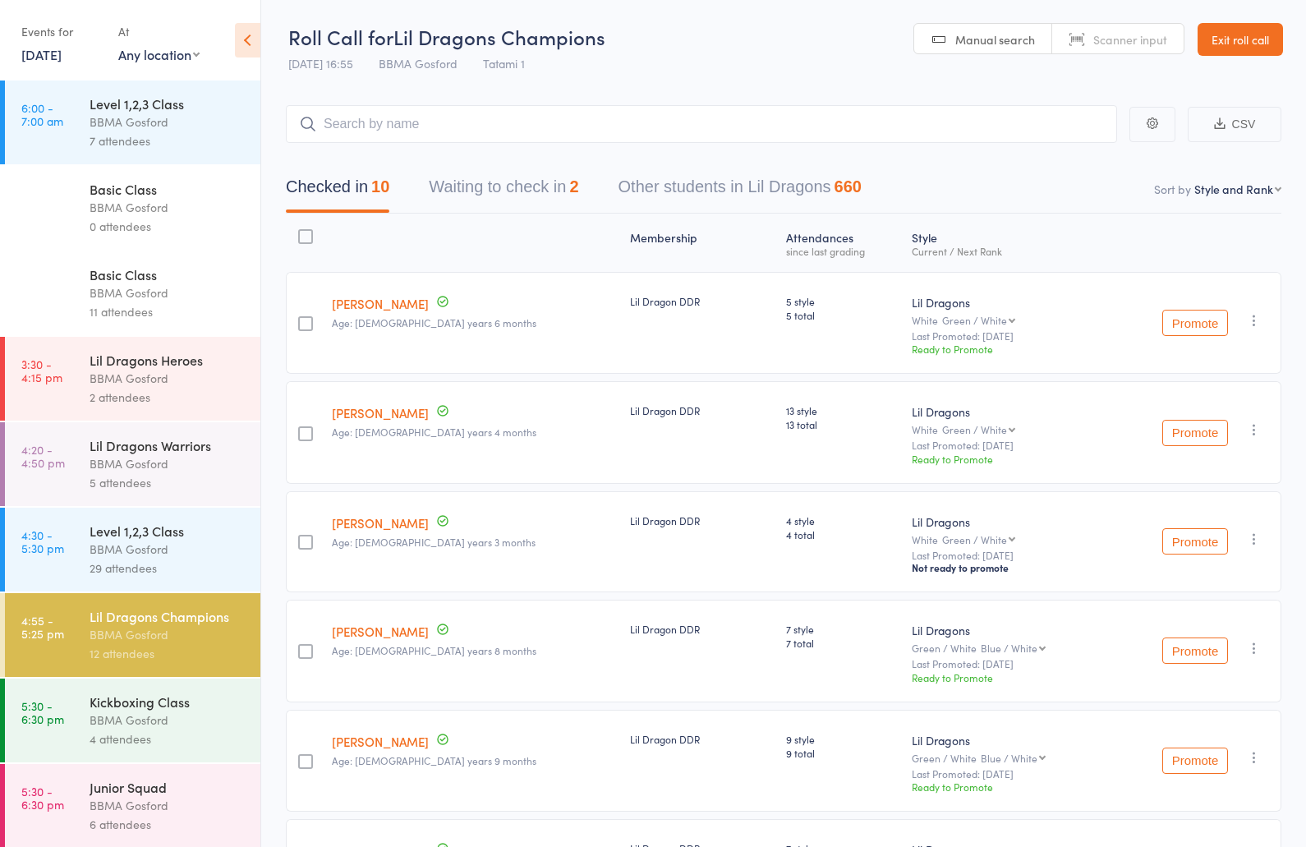
click at [504, 186] on button "Waiting to check in 2" at bounding box center [503, 191] width 149 height 44
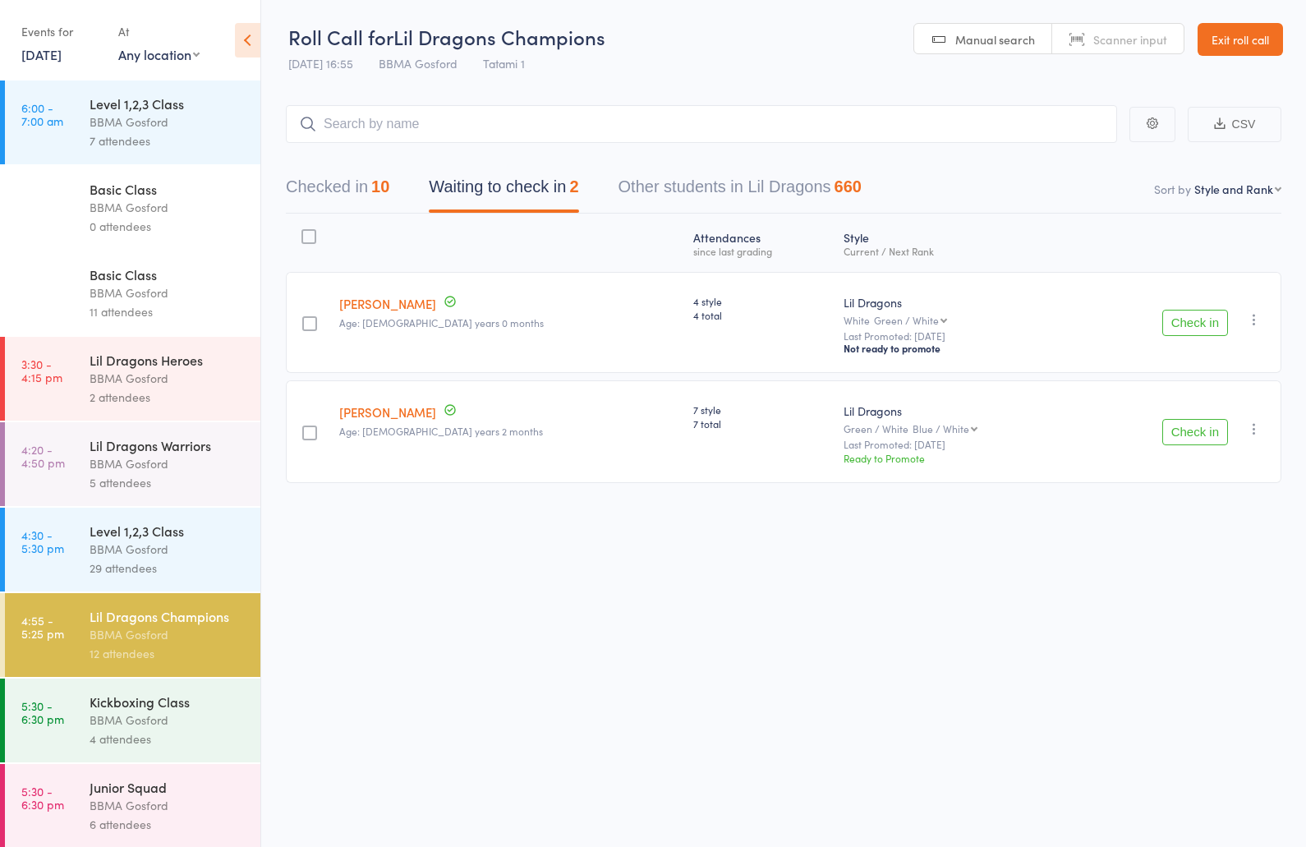
click at [1193, 435] on button "Check in" at bounding box center [1195, 432] width 66 height 26
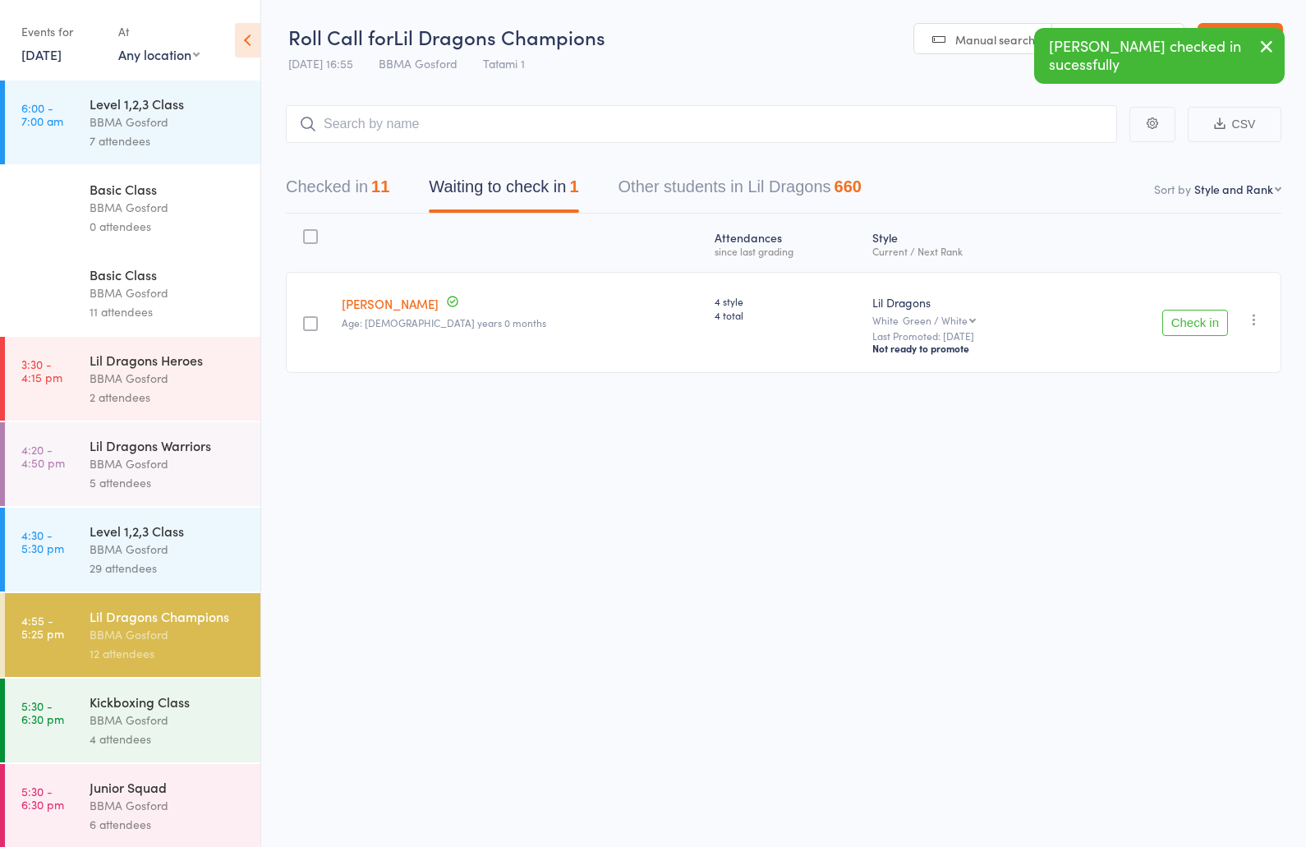
click at [360, 186] on button "Checked in 11" at bounding box center [337, 191] width 103 height 44
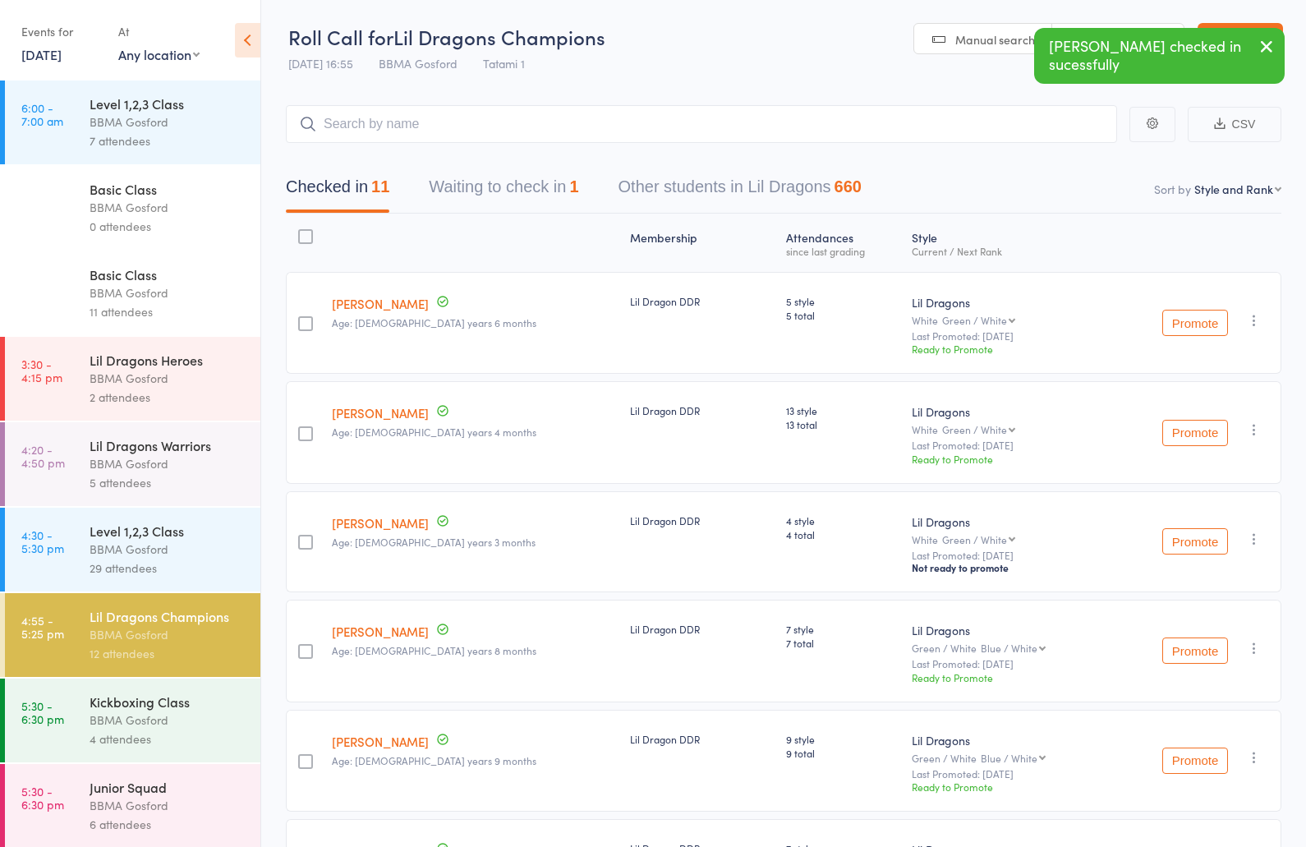
click at [514, 193] on button "Waiting to check in 1" at bounding box center [503, 191] width 149 height 44
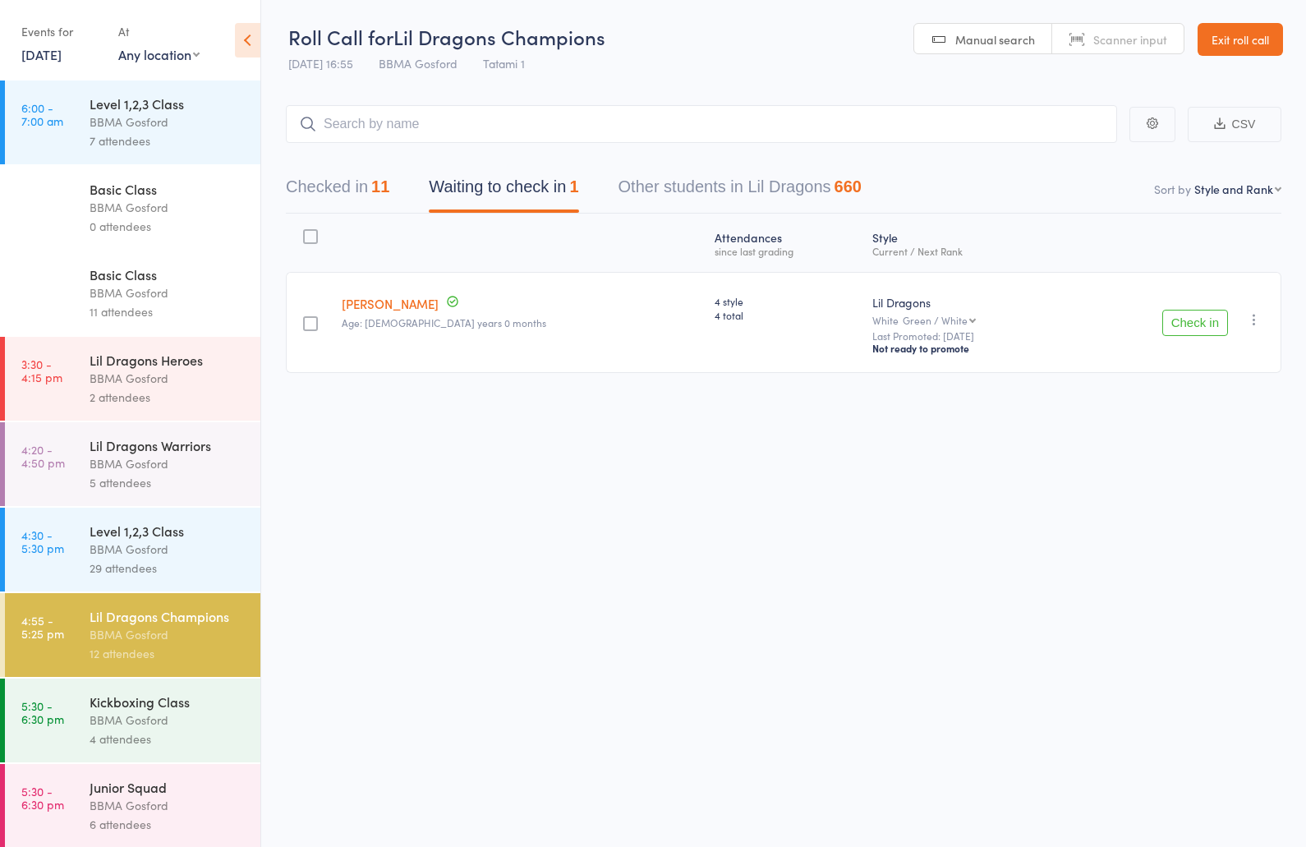
click at [363, 186] on button "Checked in 11" at bounding box center [337, 191] width 103 height 44
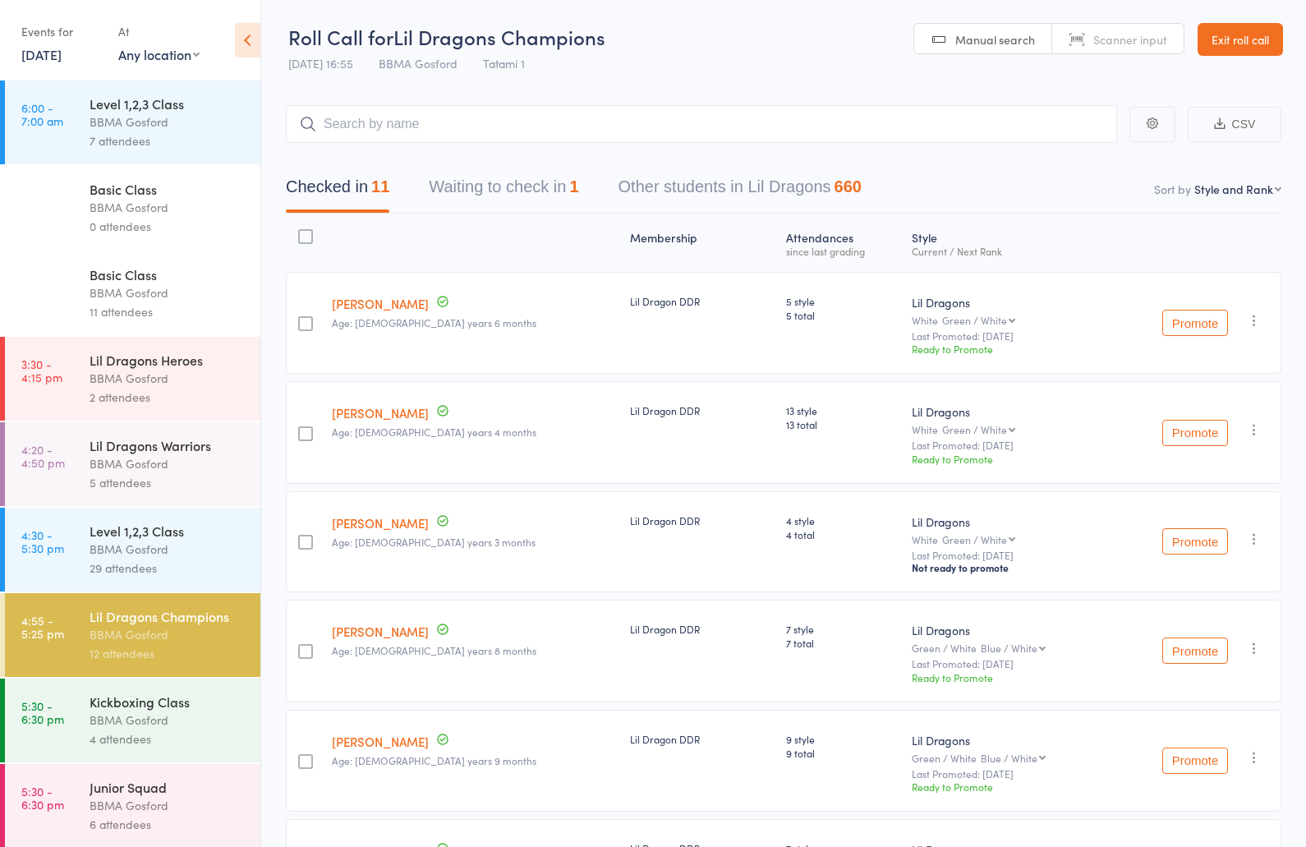
click at [491, 191] on button "Waiting to check in 1" at bounding box center [503, 191] width 149 height 44
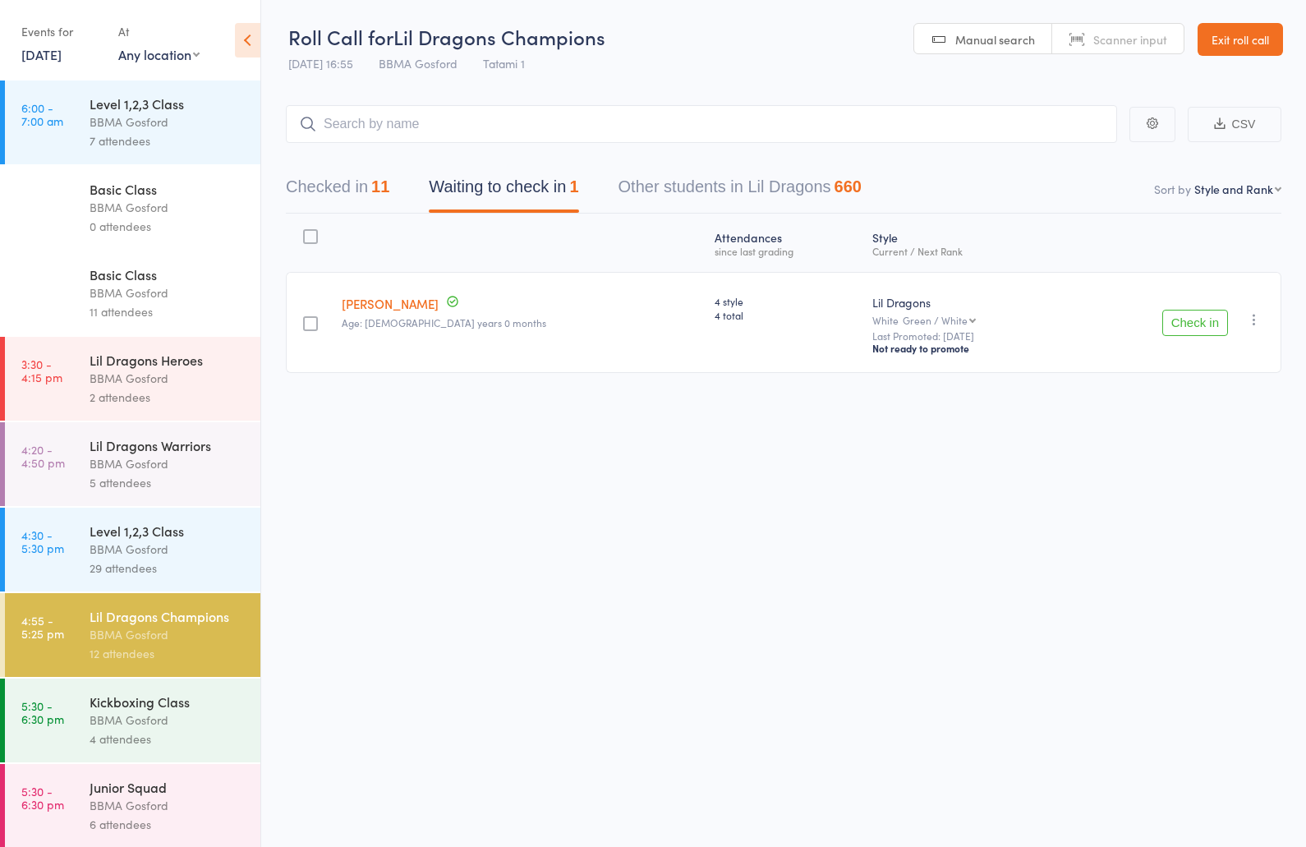
click at [350, 190] on button "Checked in 11" at bounding box center [337, 191] width 103 height 44
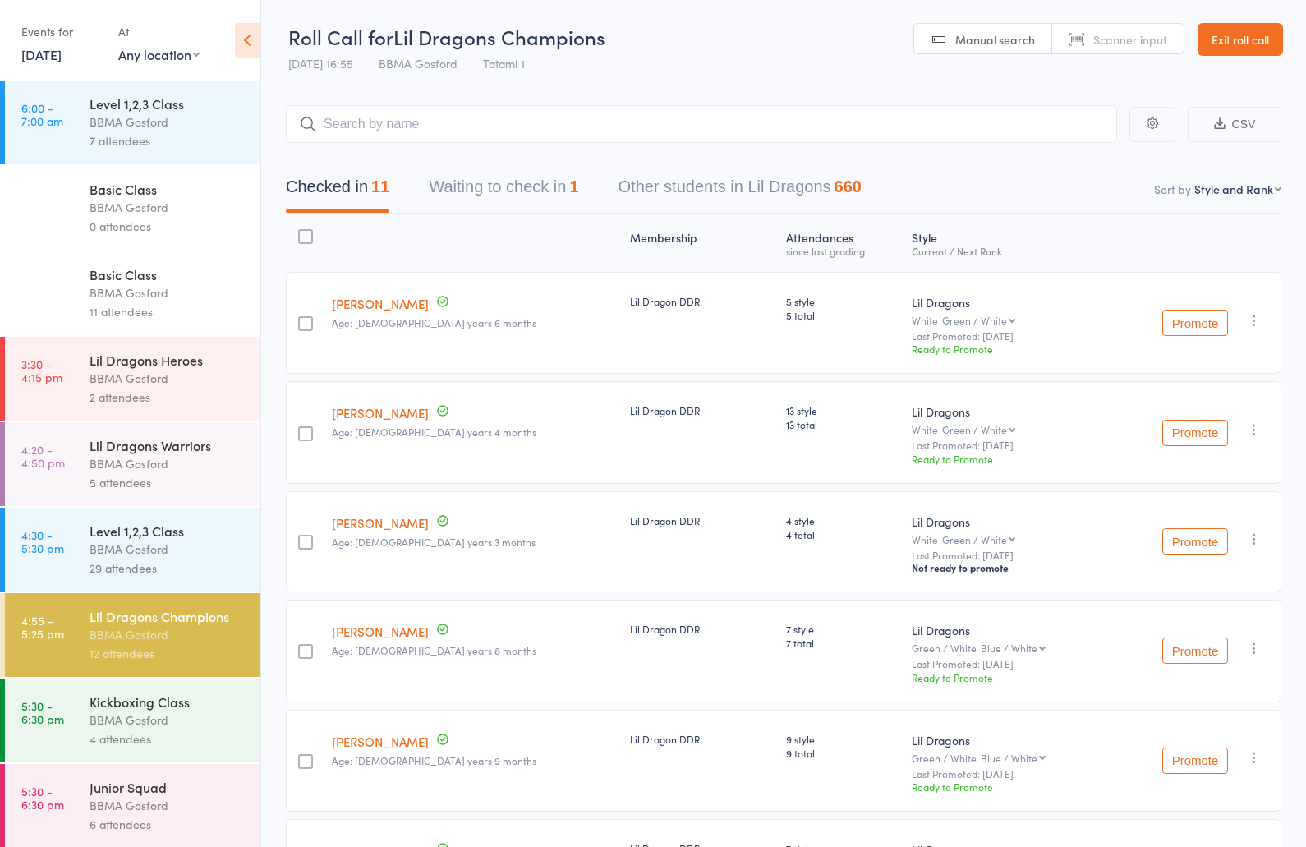
click at [451, 191] on button "Waiting to check in 1" at bounding box center [503, 191] width 149 height 44
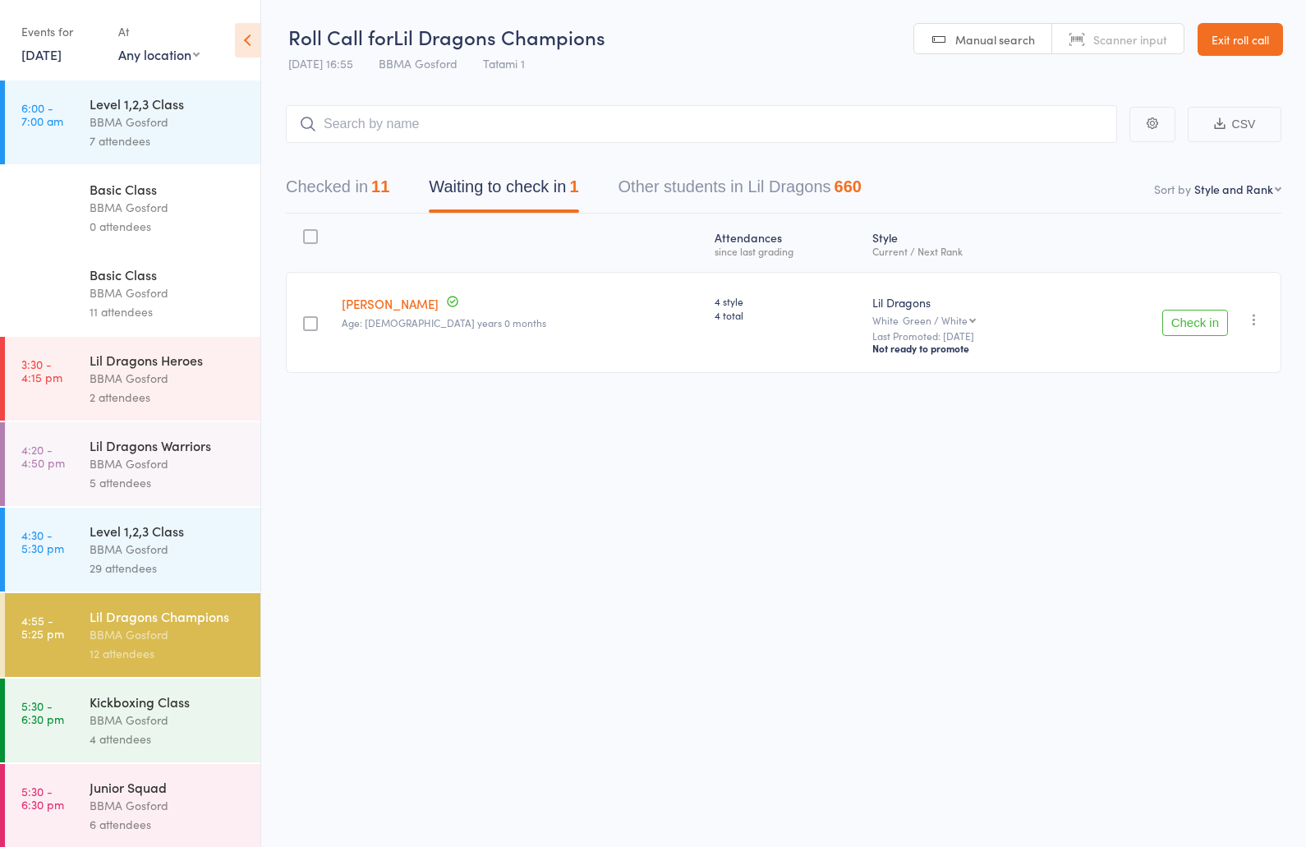
click at [339, 191] on button "Checked in 11" at bounding box center [337, 191] width 103 height 44
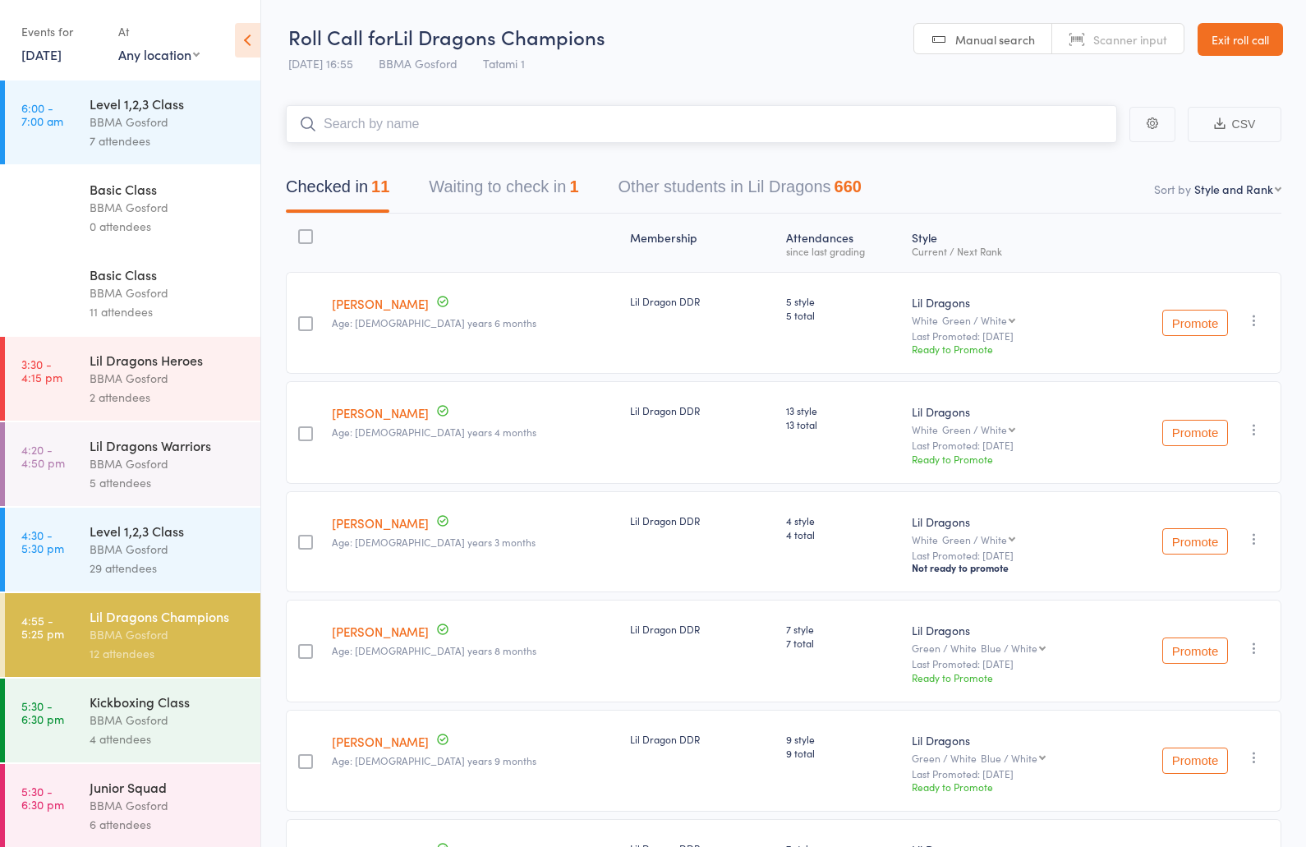
click at [440, 136] on input "search" at bounding box center [701, 124] width 831 height 38
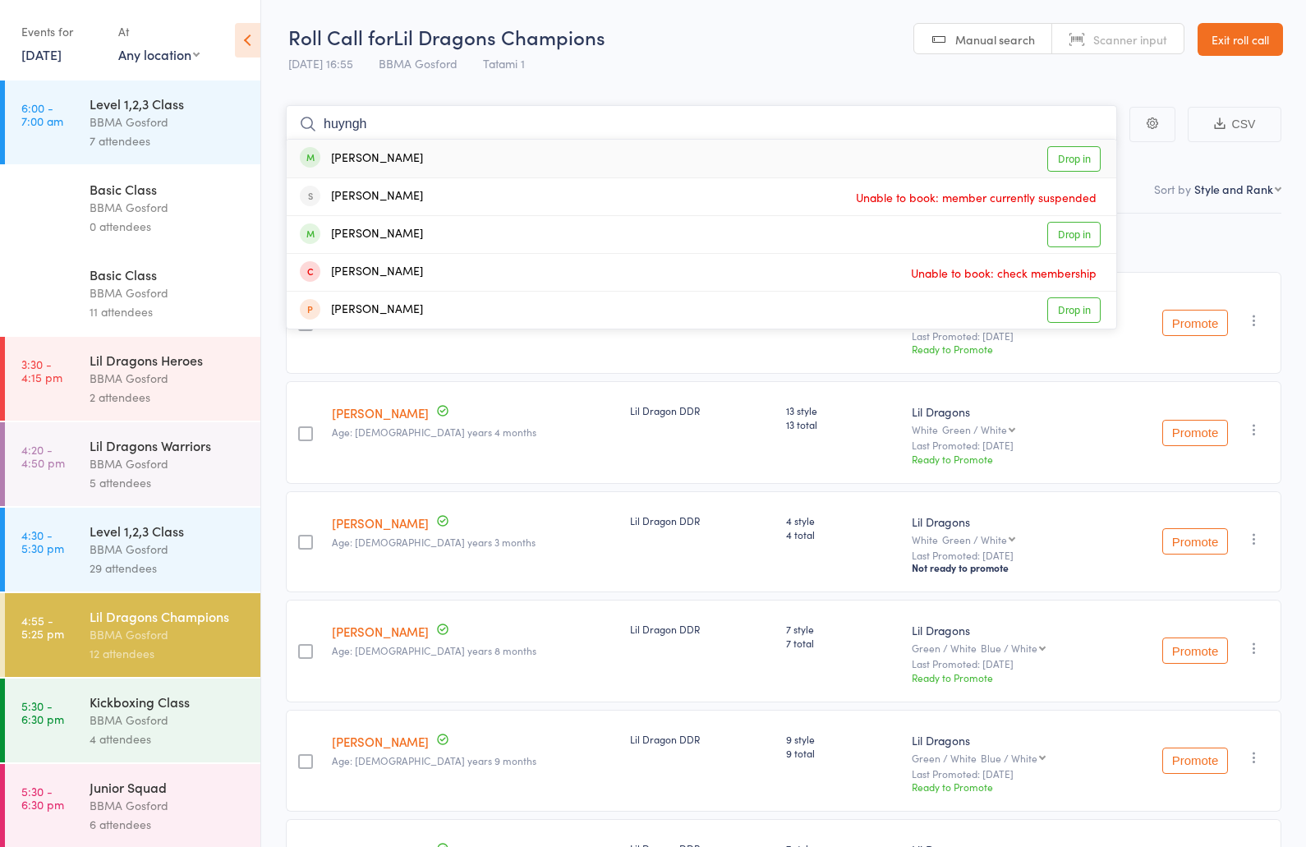
scroll to position [13, 0]
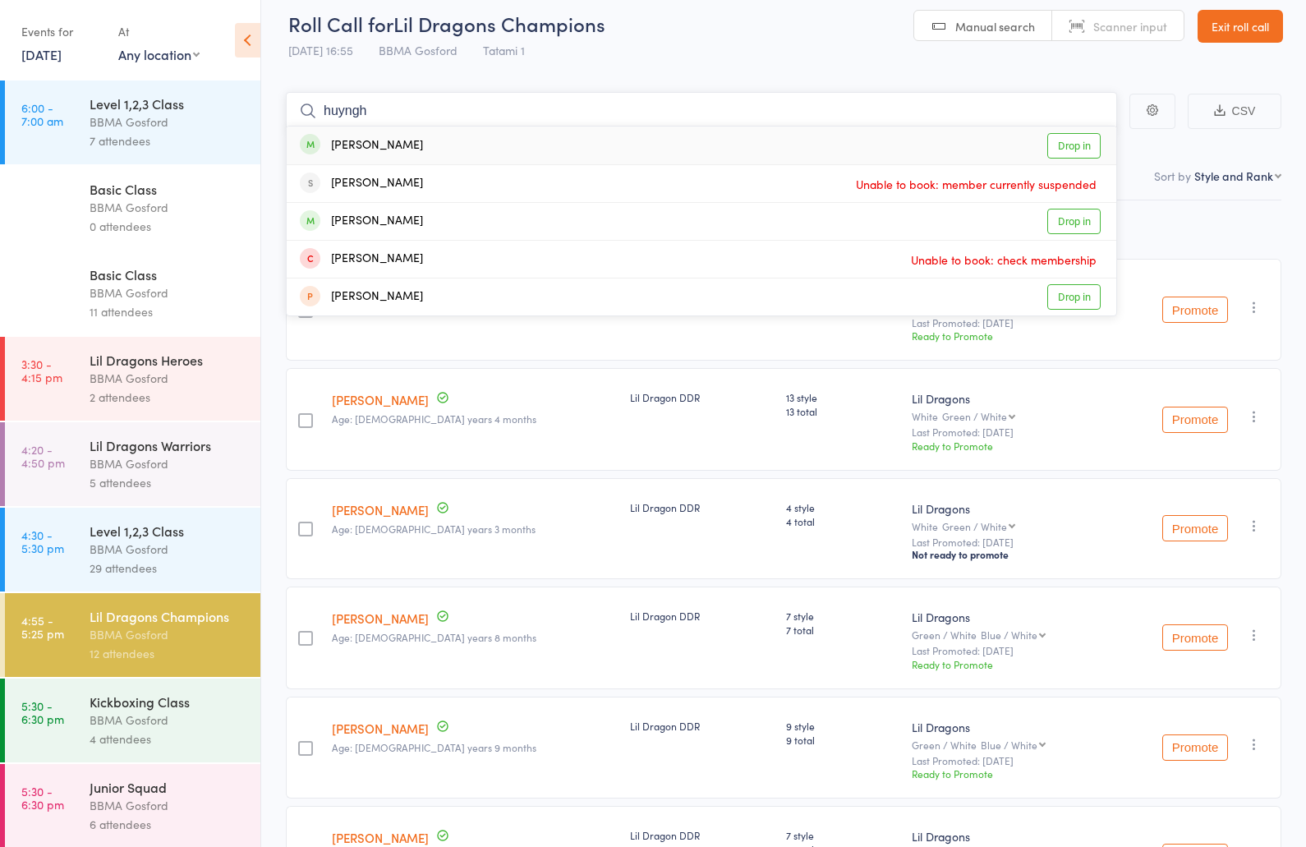
type input "huyngh"
click at [416, 154] on div "Sophia Huynh Drop in" at bounding box center [702, 145] width 830 height 38
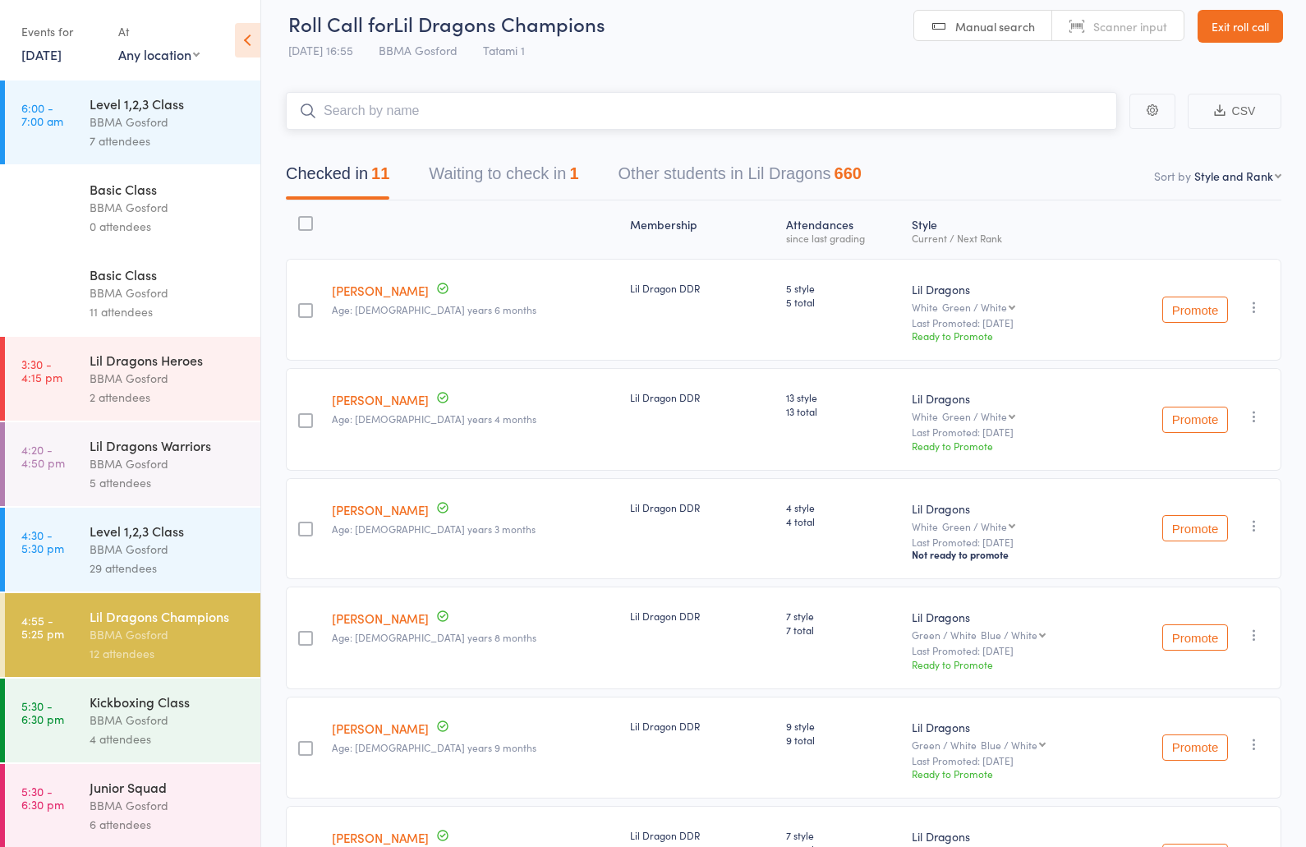
click at [378, 114] on input "search" at bounding box center [701, 111] width 831 height 38
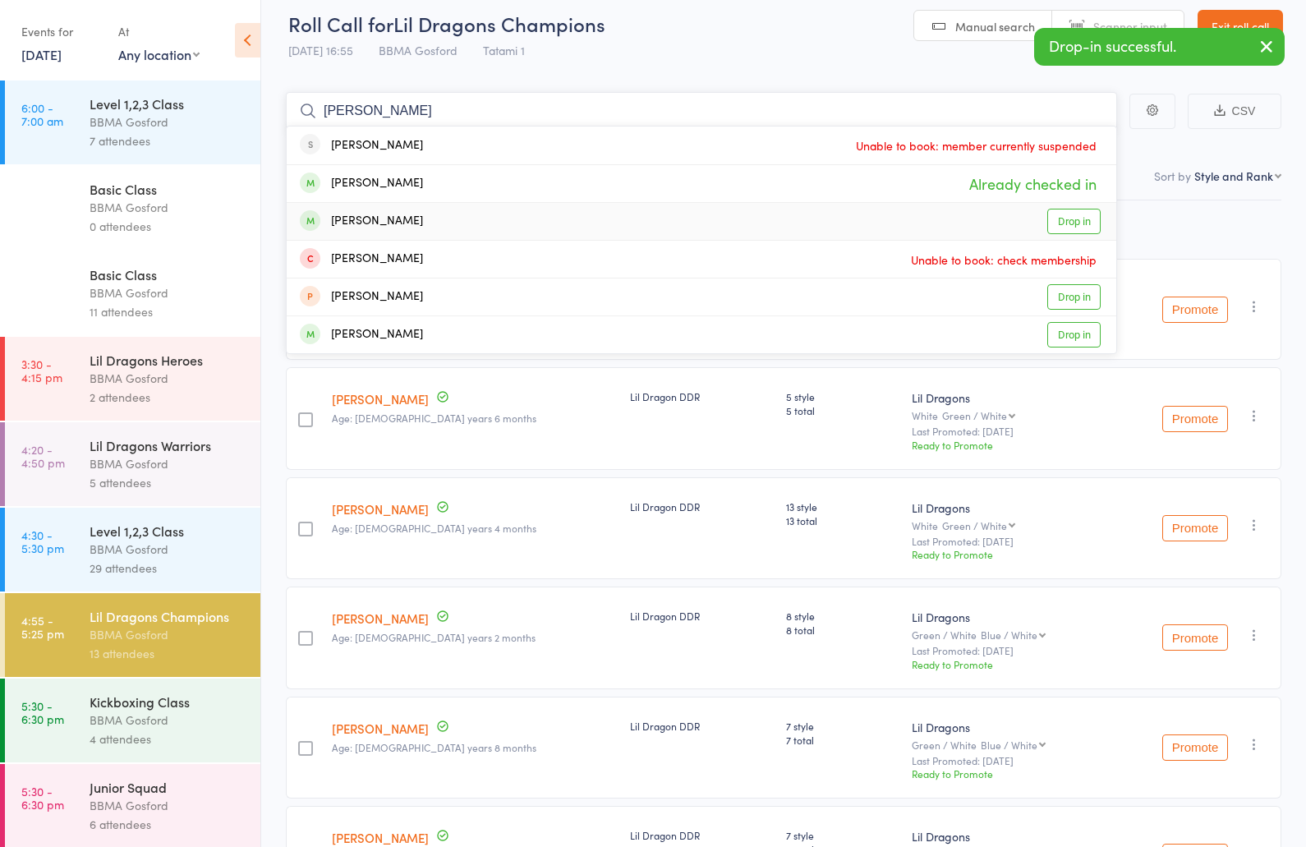
type input "huynh"
click at [389, 220] on div "Wilson Huynh" at bounding box center [361, 221] width 123 height 19
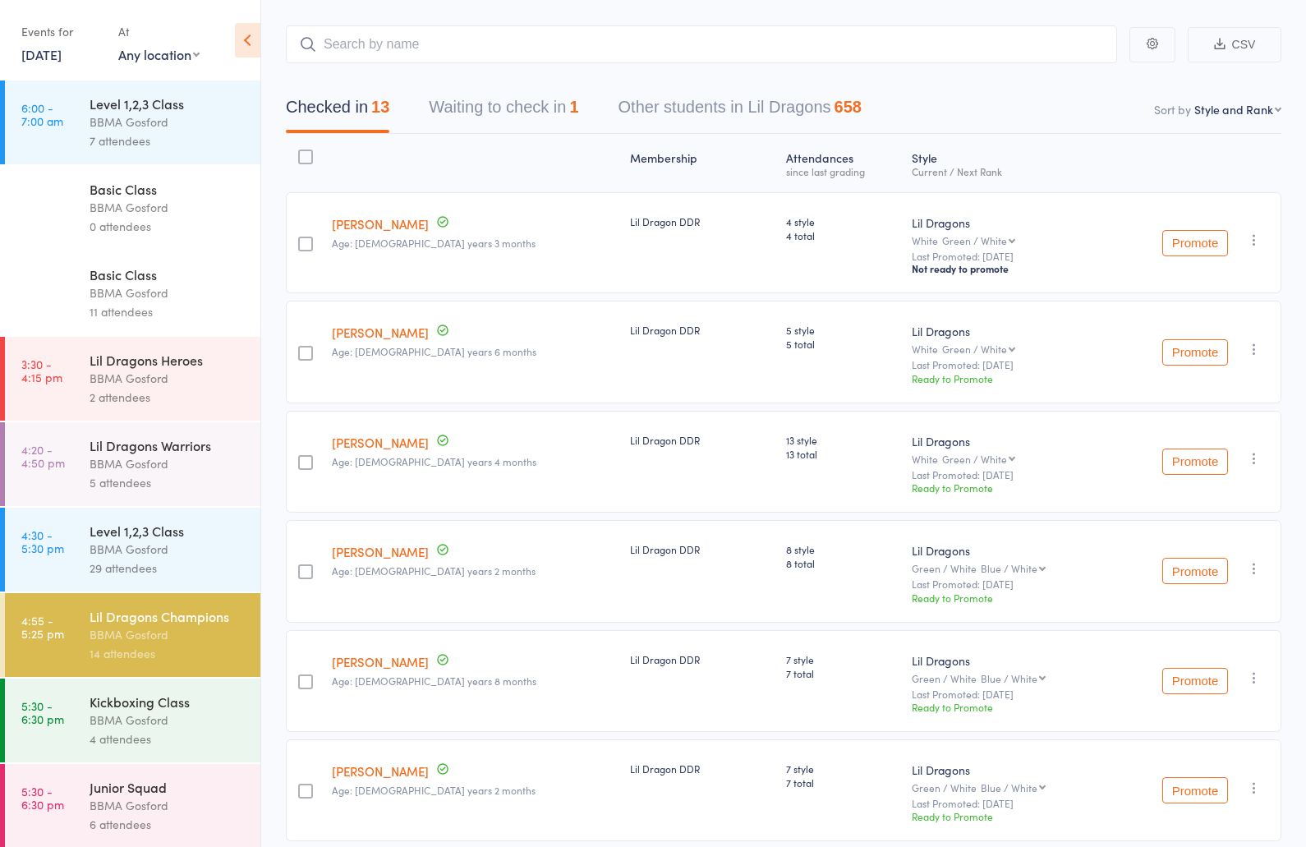
scroll to position [0, 0]
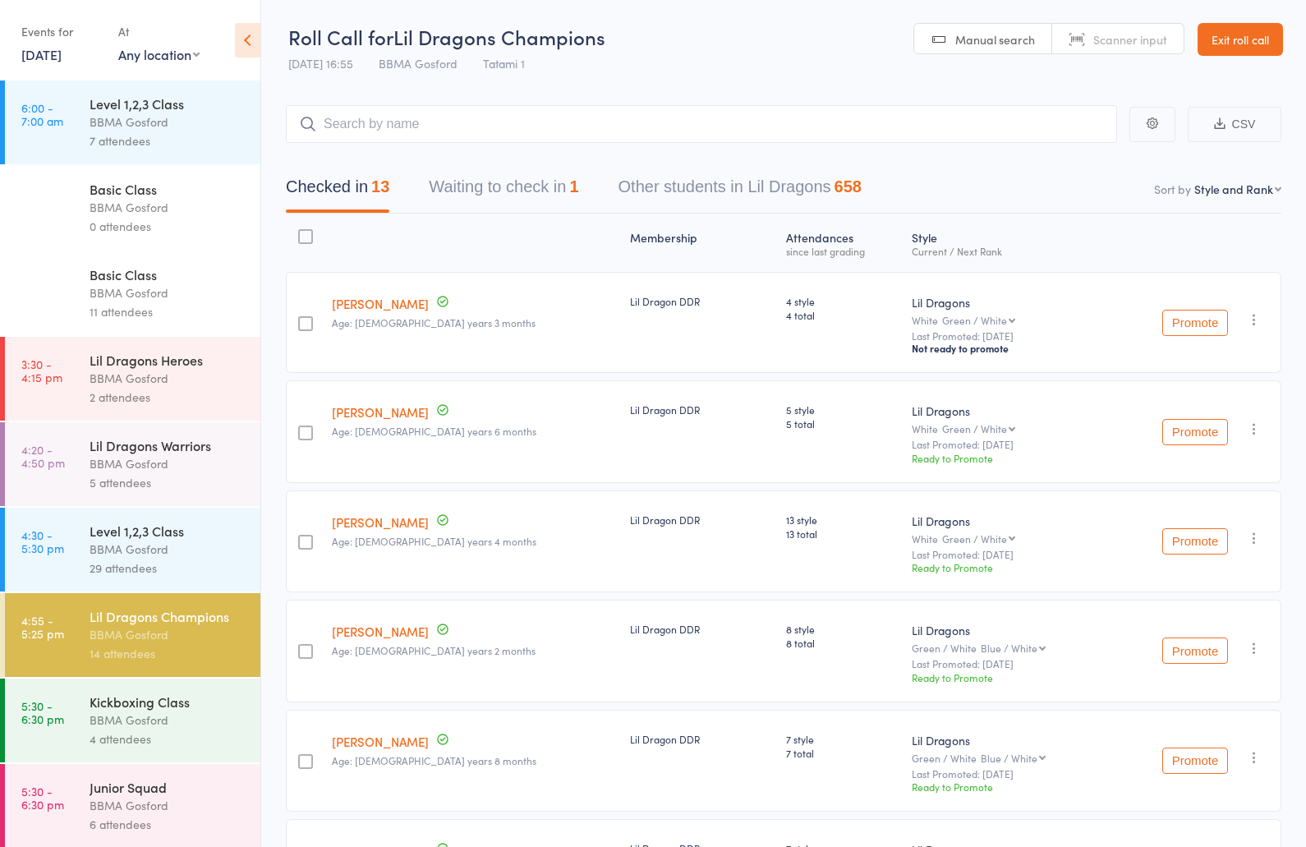
click at [115, 552] on div "BBMA Gosford" at bounding box center [168, 549] width 157 height 19
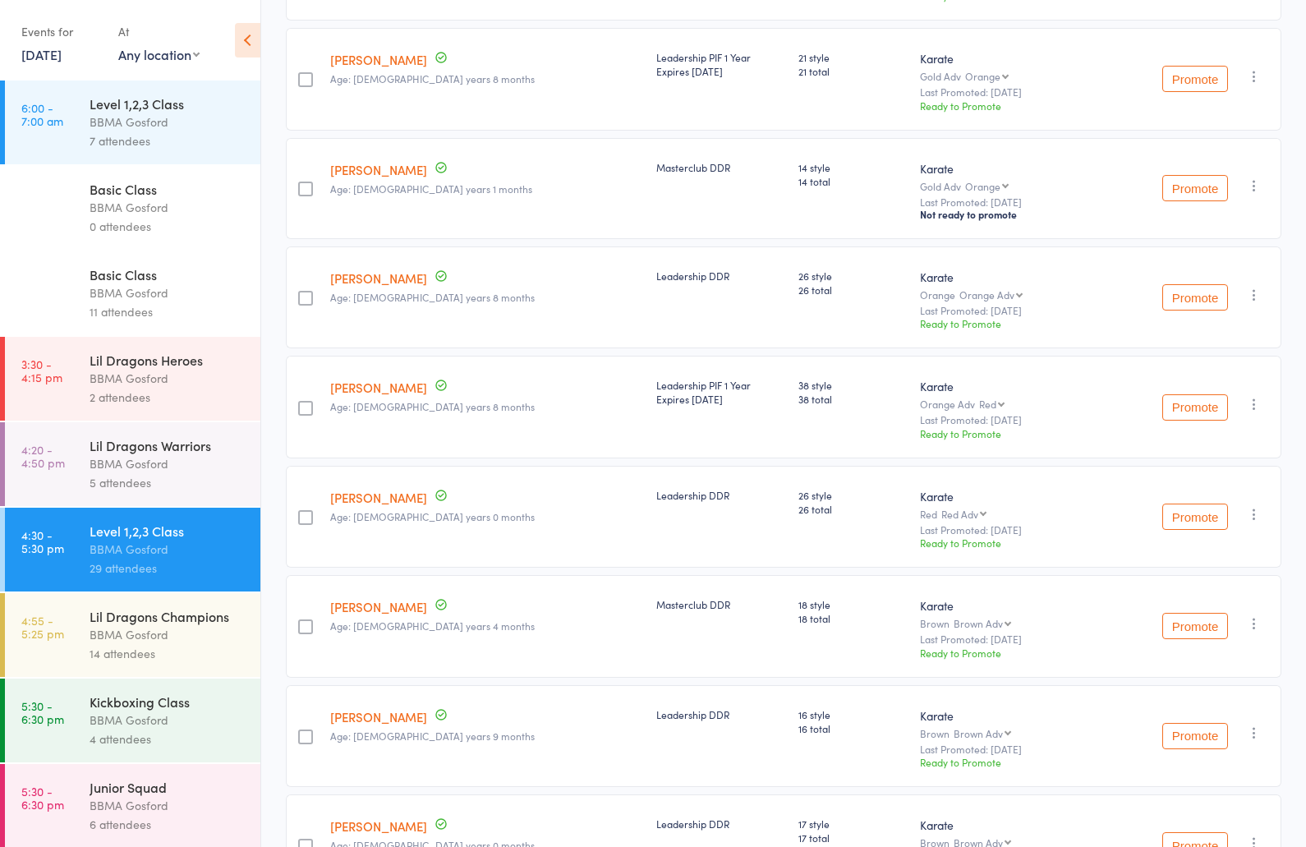
scroll to position [1996, 0]
click at [140, 623] on div "Lil Dragons Champions" at bounding box center [168, 616] width 157 height 18
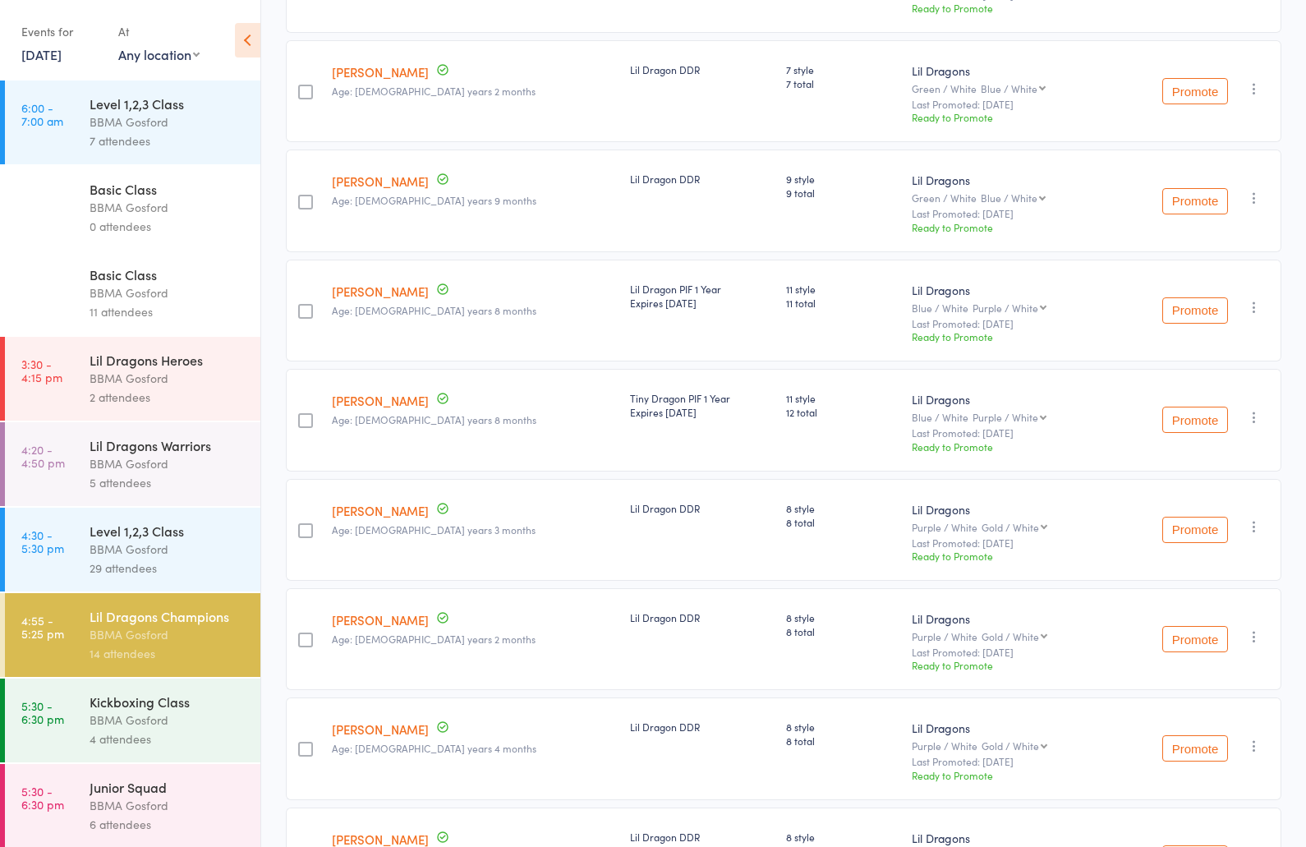
scroll to position [768, 0]
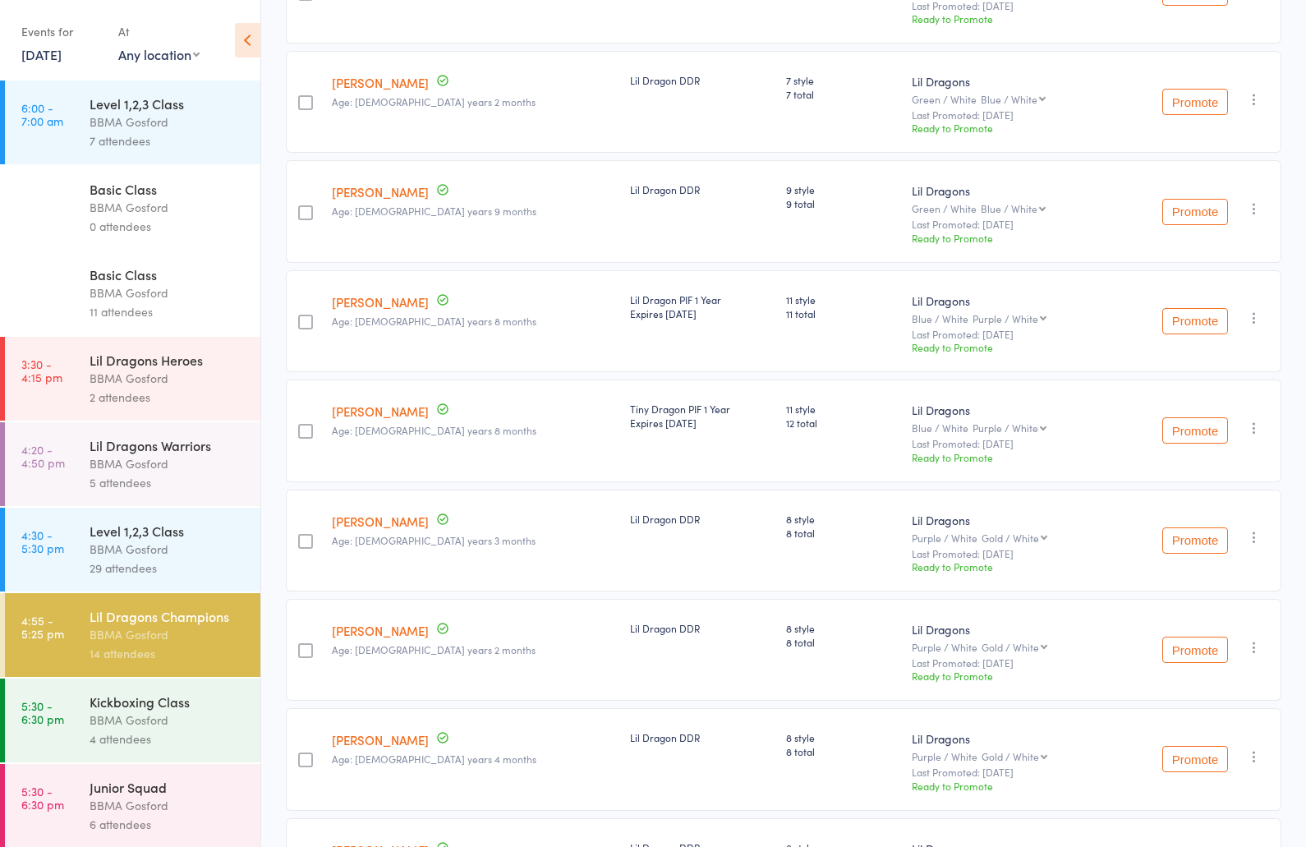
click at [136, 478] on div "5 attendees" at bounding box center [168, 482] width 157 height 19
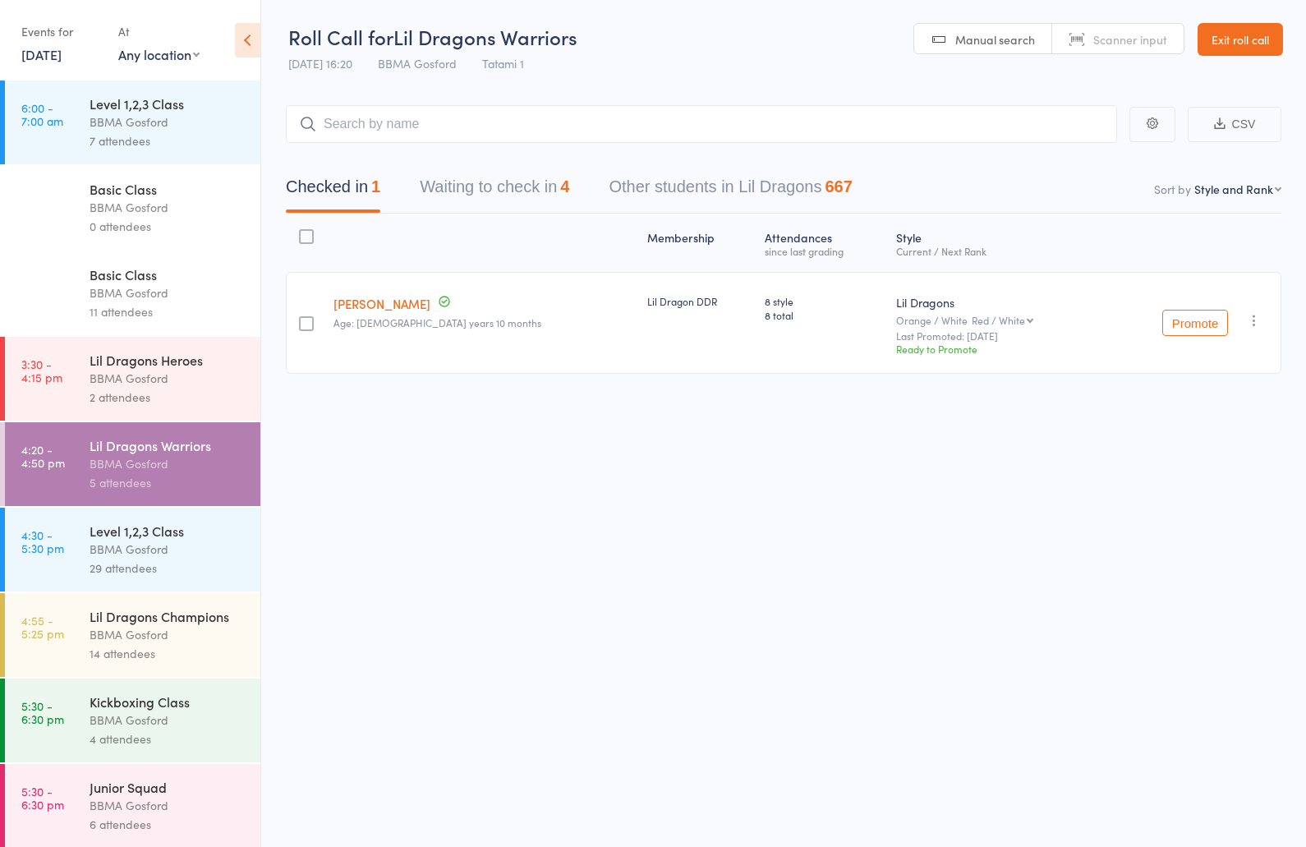
click at [527, 185] on button "Waiting to check in 4" at bounding box center [494, 191] width 149 height 44
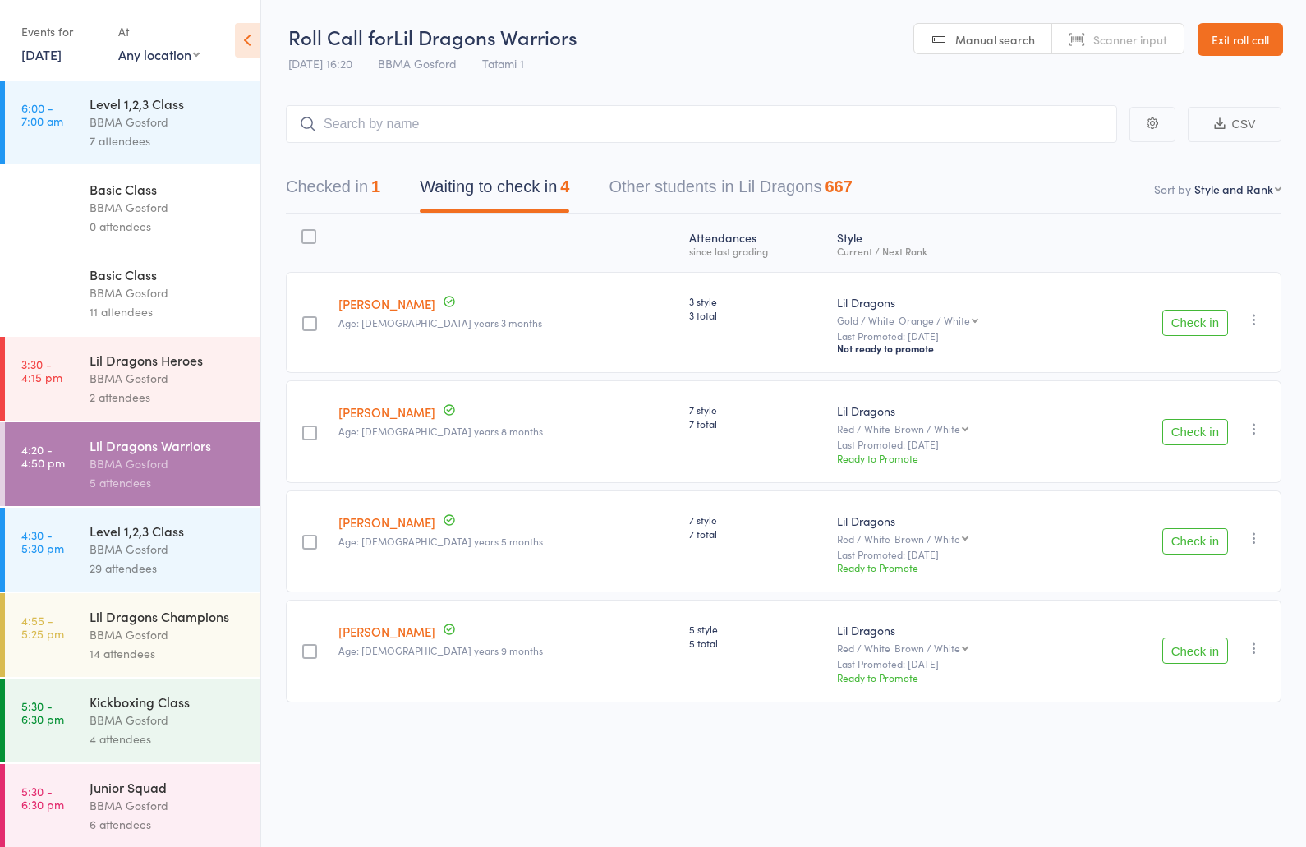
click at [148, 660] on div "14 attendees" at bounding box center [168, 653] width 157 height 19
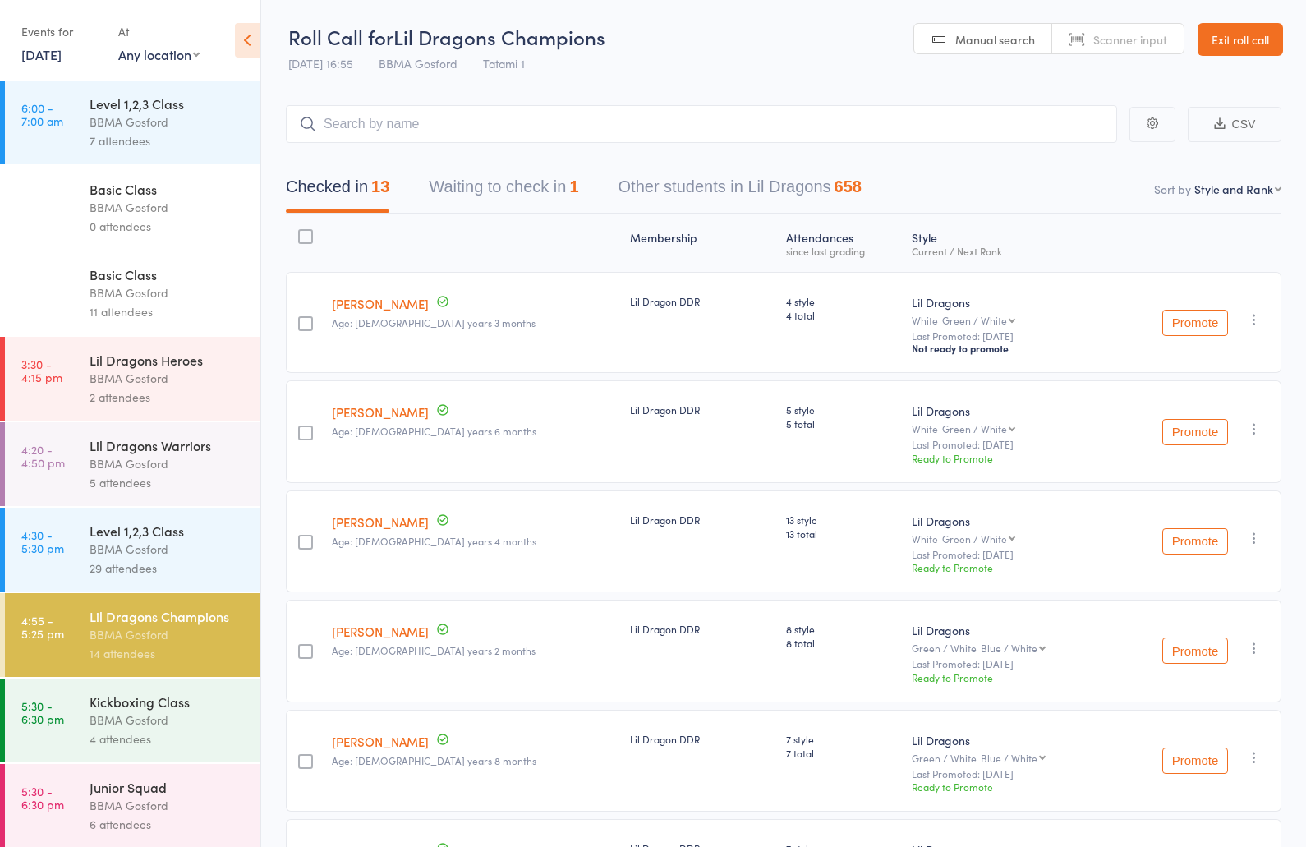
click at [135, 808] on div "BBMA Gosford" at bounding box center [168, 805] width 157 height 19
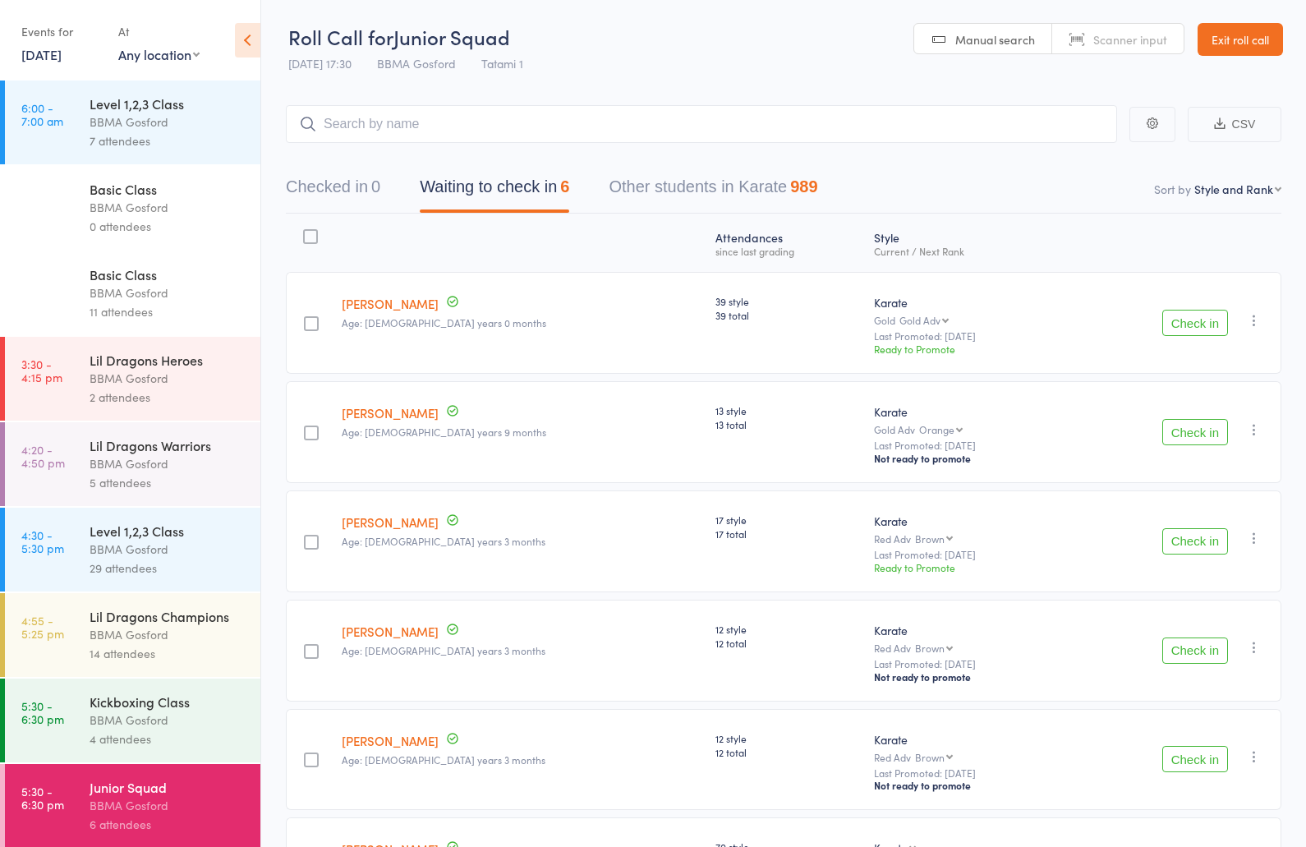
click at [412, 125] on input "search" at bounding box center [701, 124] width 831 height 38
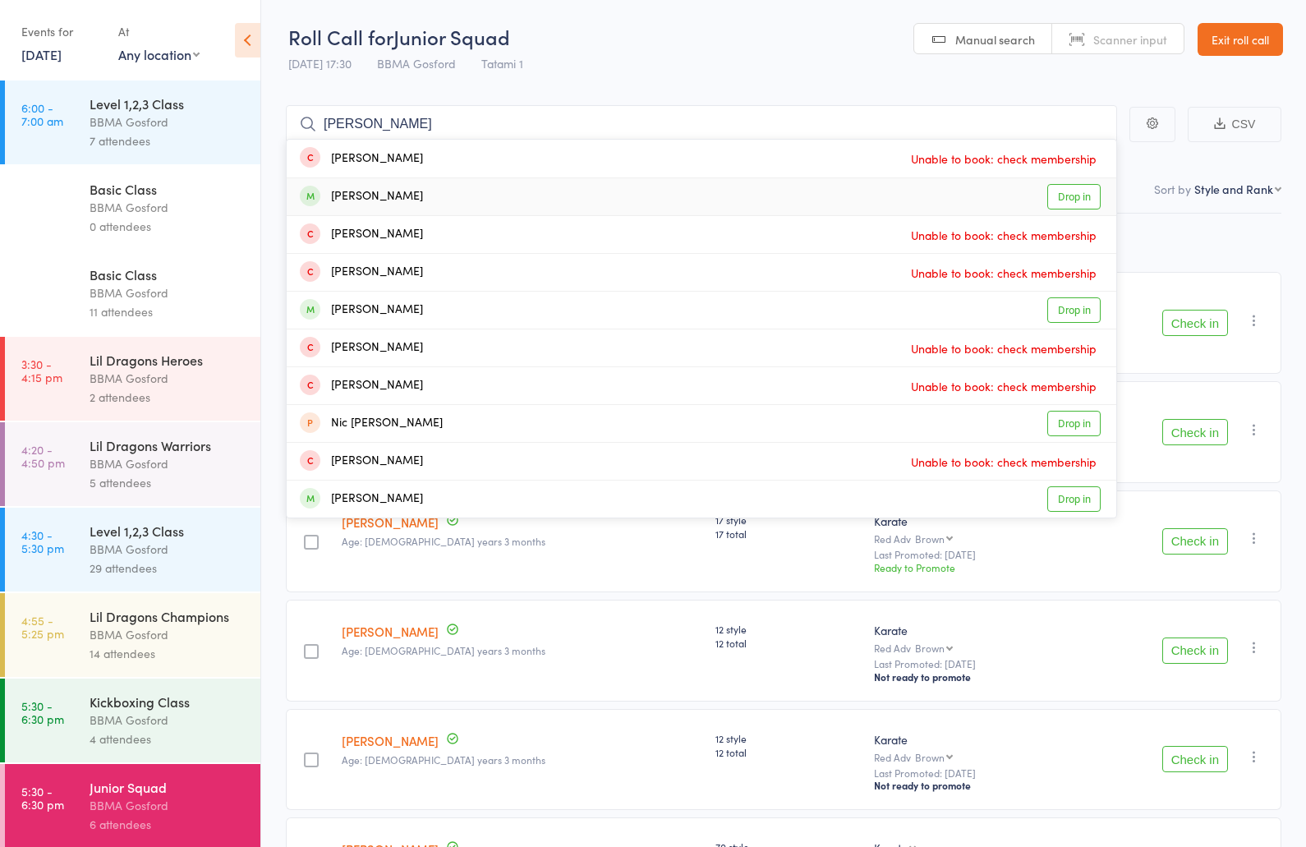
type input "nicol"
click at [338, 195] on div "Nicolas Angst" at bounding box center [361, 196] width 123 height 19
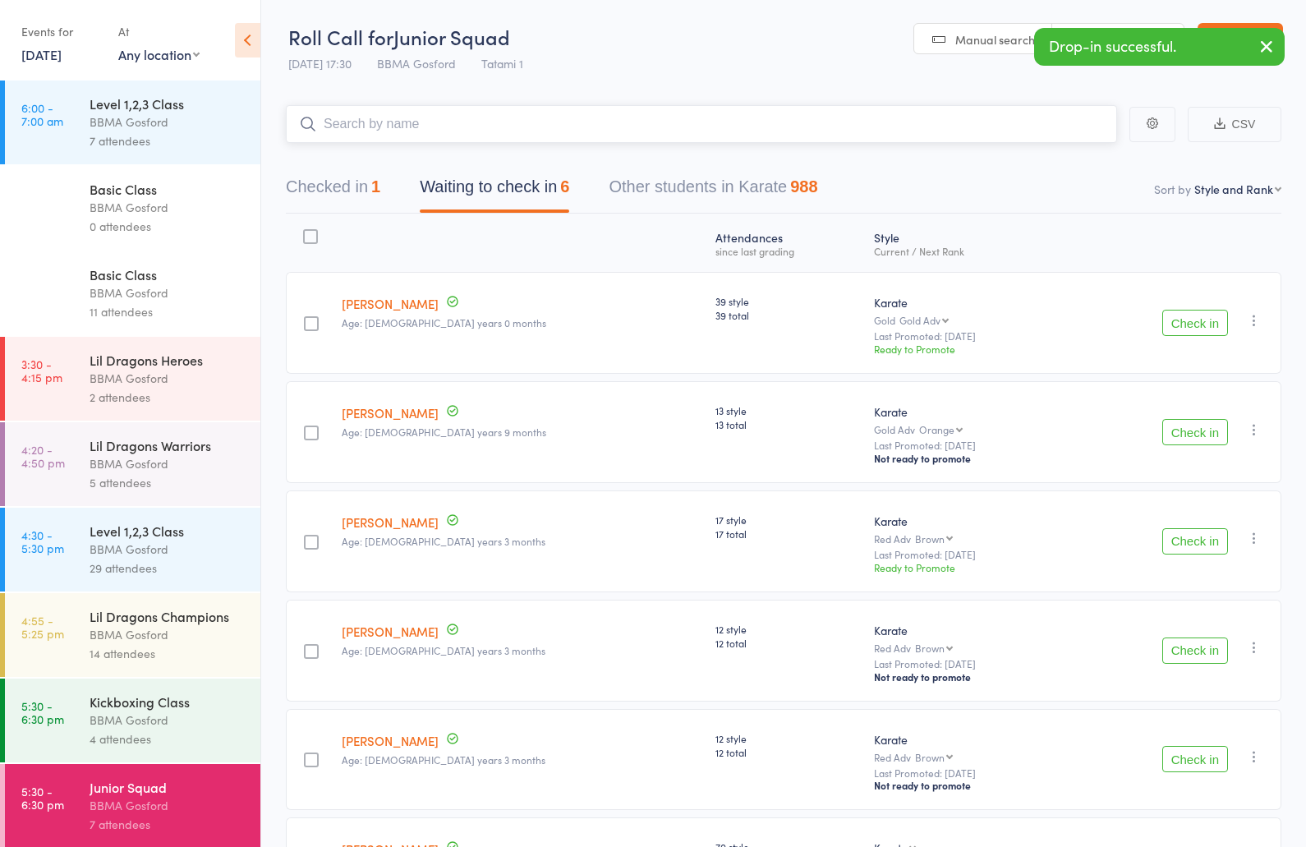
click at [396, 129] on input "search" at bounding box center [701, 124] width 831 height 38
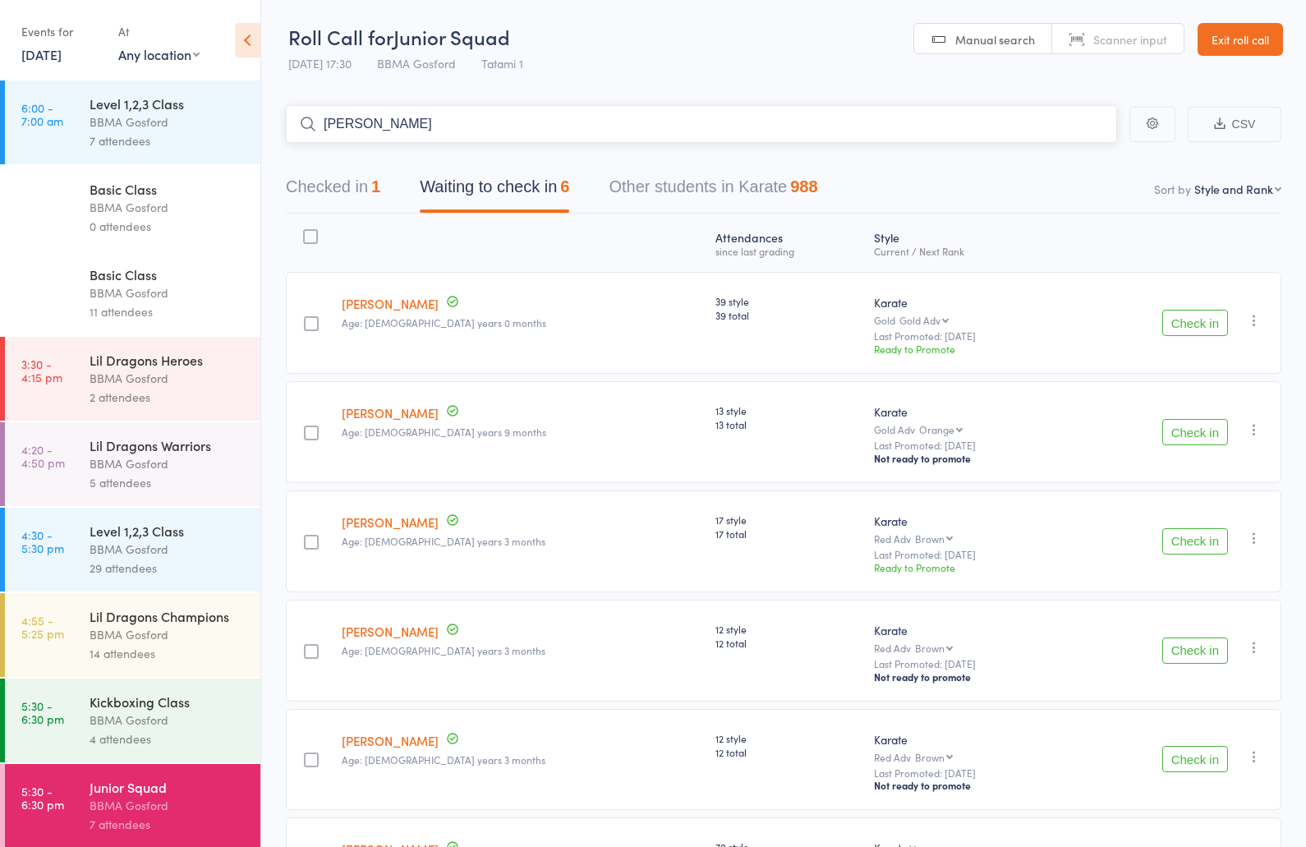
type input "owen ayres"
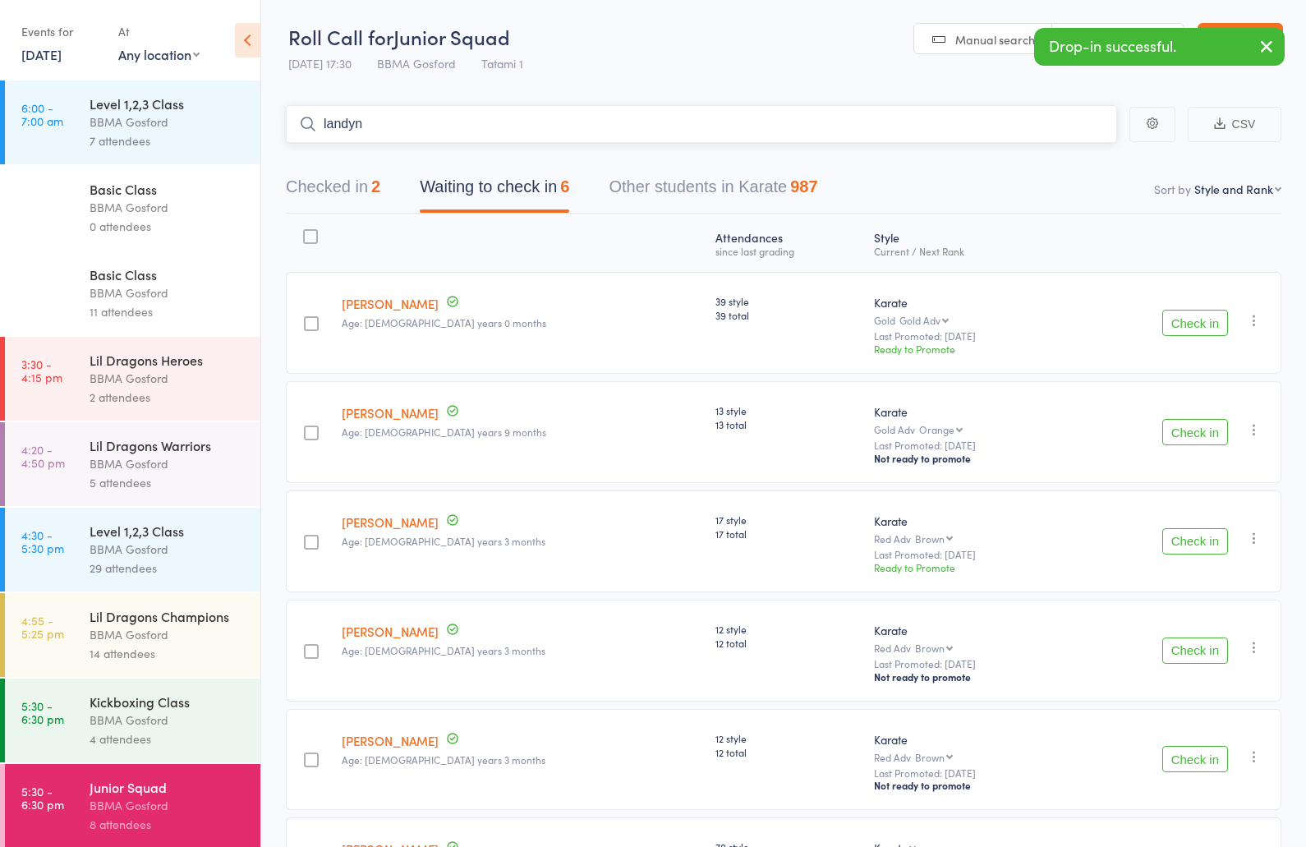
type input "landyn"
type input "noah neal"
type input "giancarlo"
type input "mkaika"
type input "maya and"
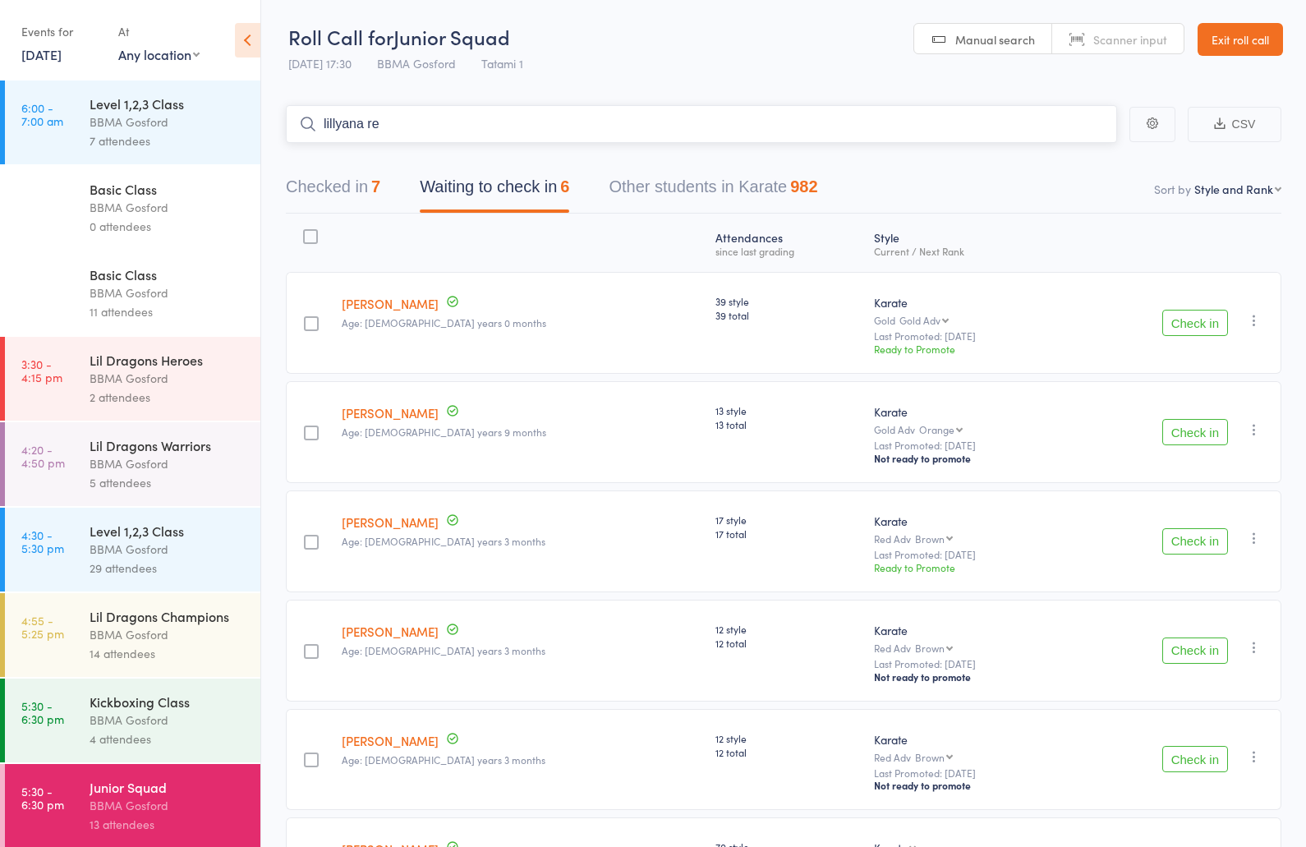
type input "lillyana rey"
type input "cruz ross"
type input "yuuma"
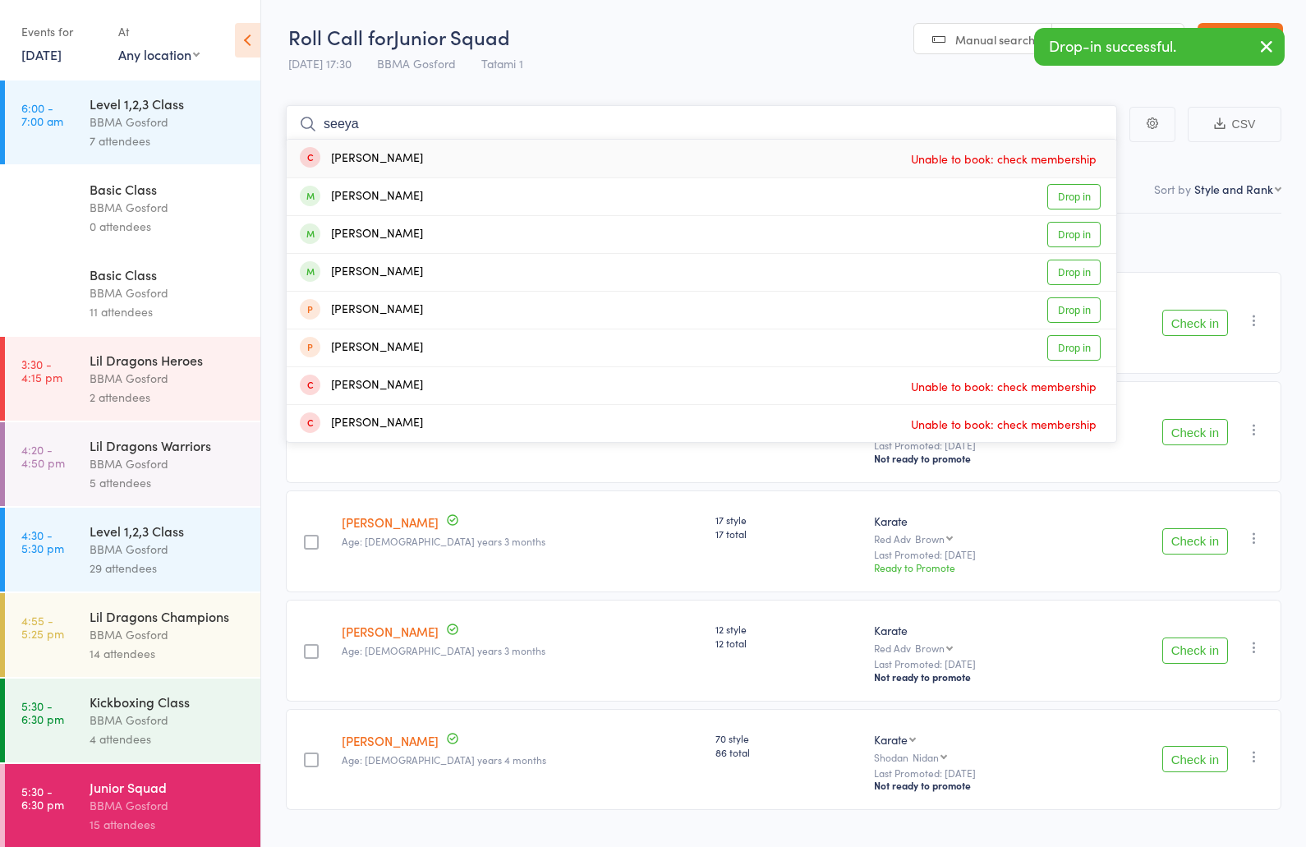
type input "seeyan"
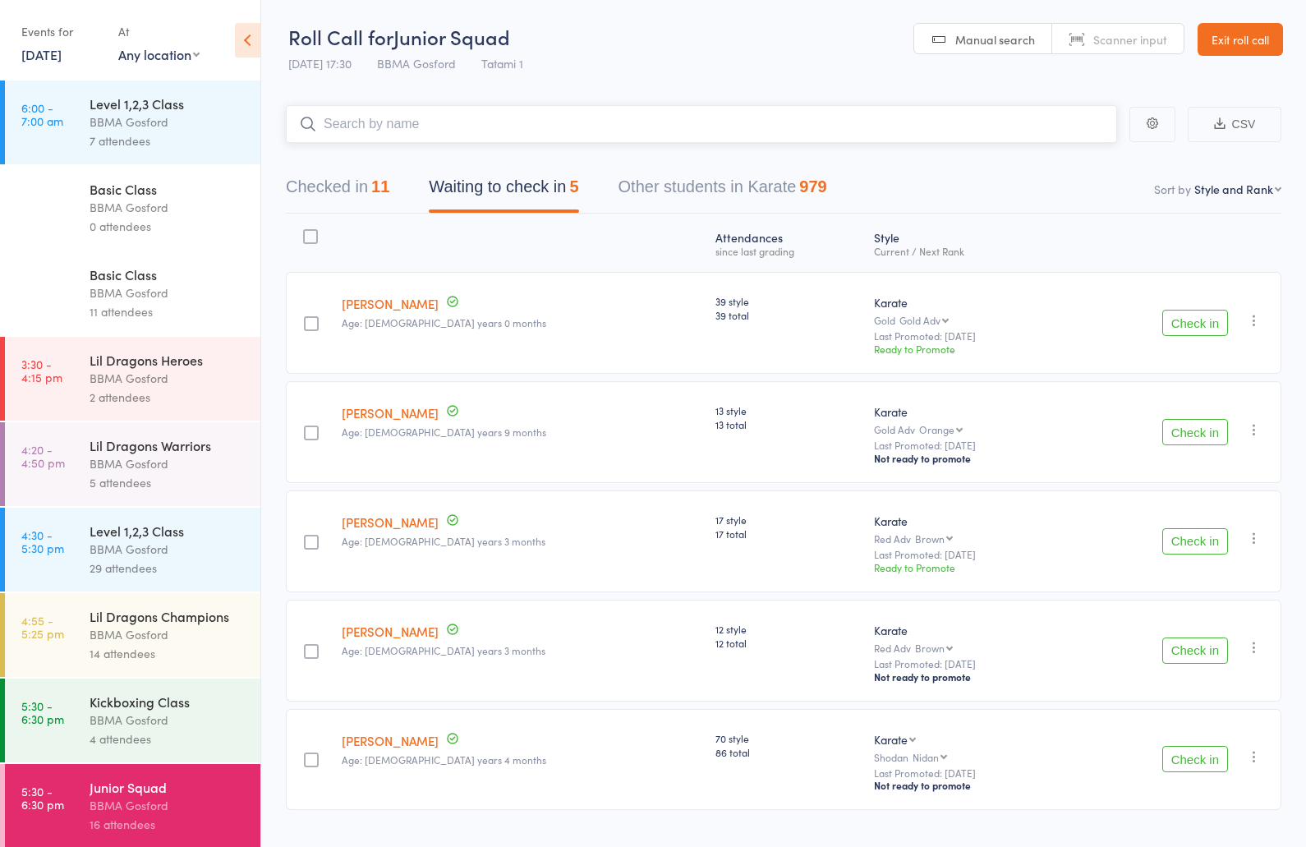
click at [474, 131] on input "search" at bounding box center [701, 124] width 831 height 38
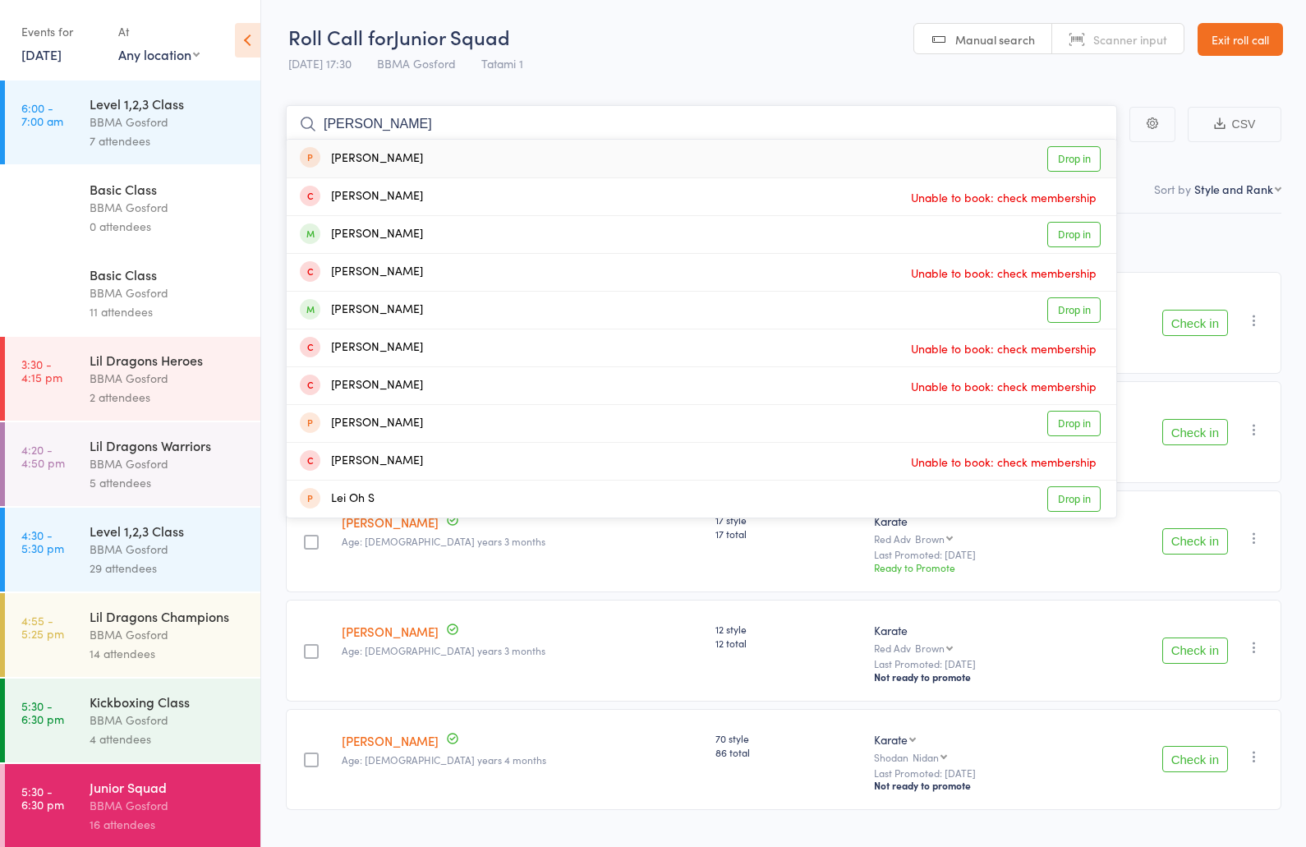
type input "lewis ayres"
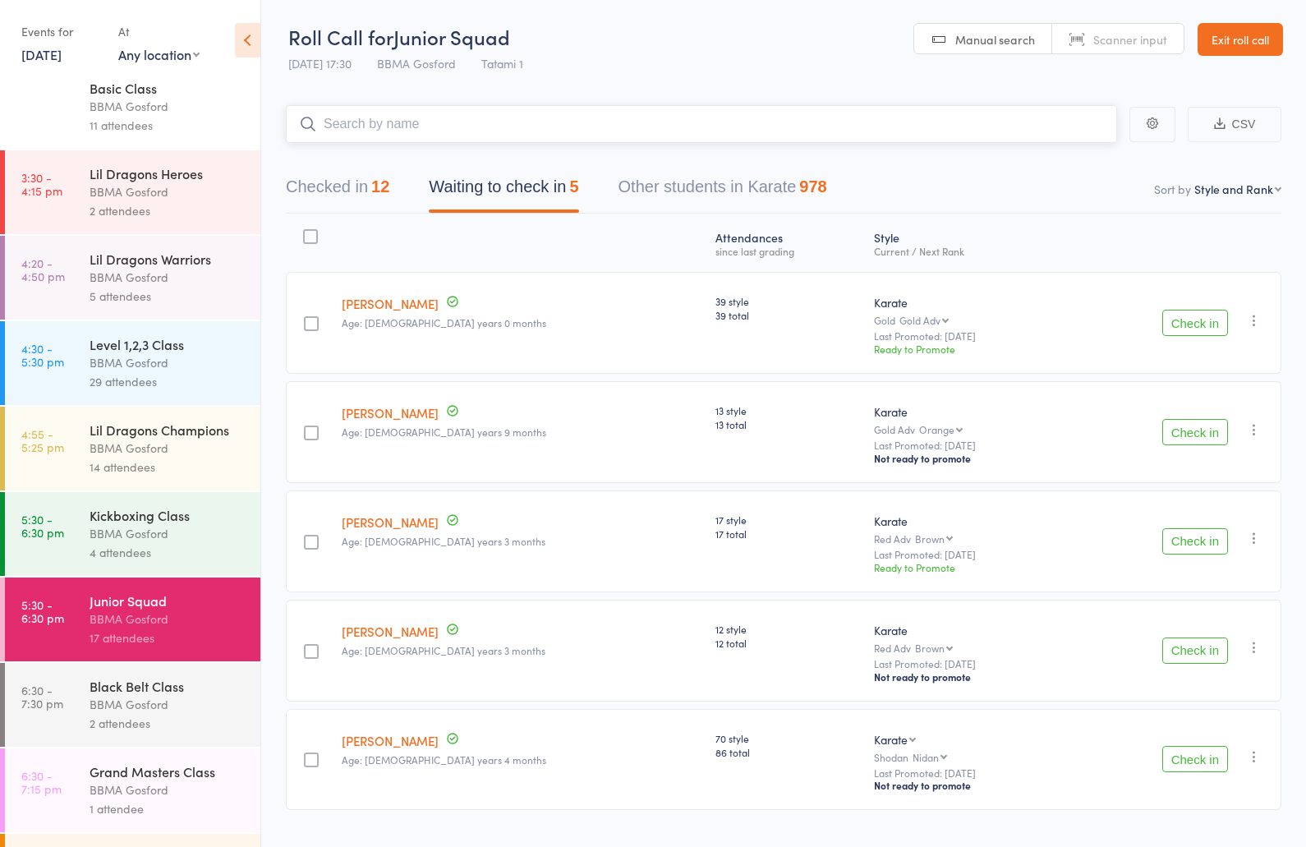
scroll to position [189, 0]
click at [140, 778] on div "Grand Masters Class" at bounding box center [168, 769] width 157 height 18
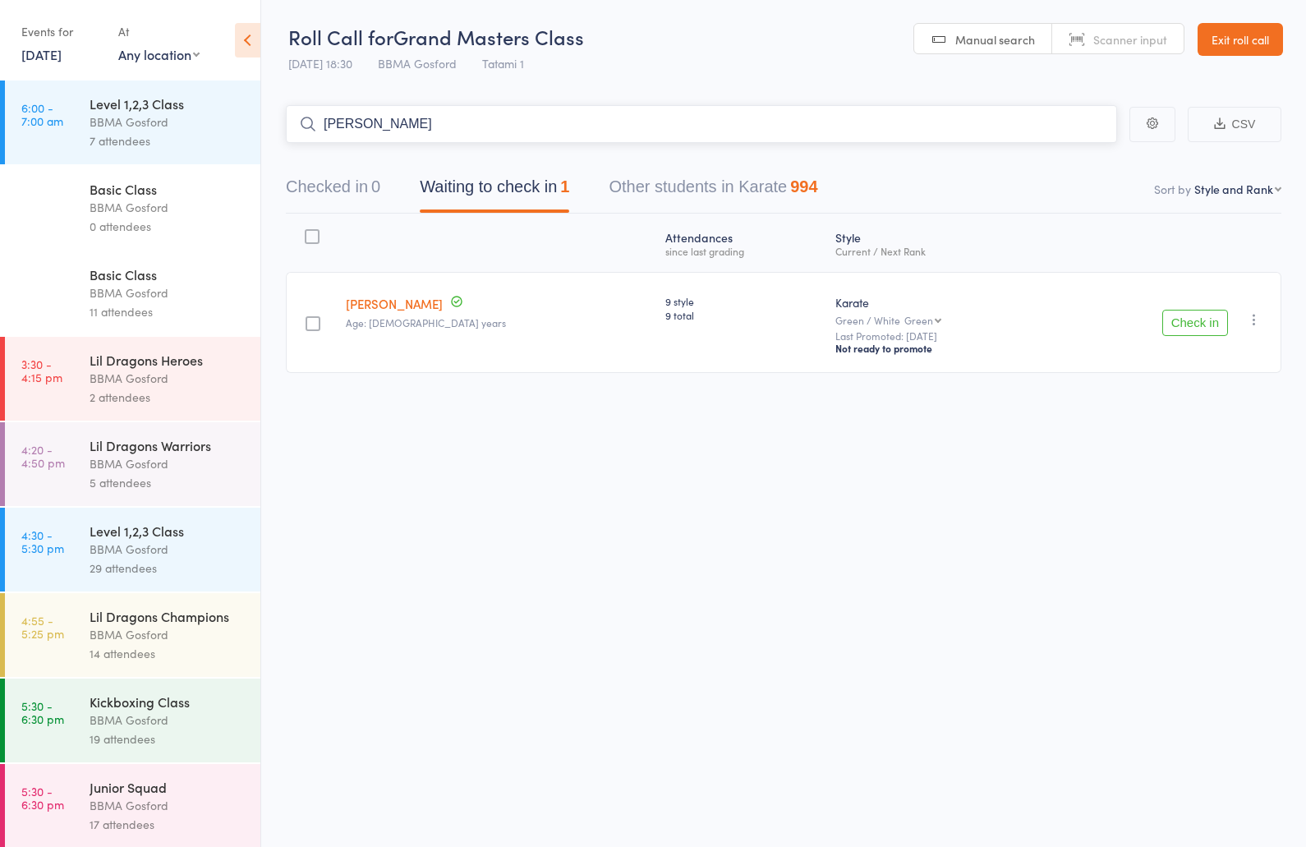
type input "howard bell"
type input "darren ricket"
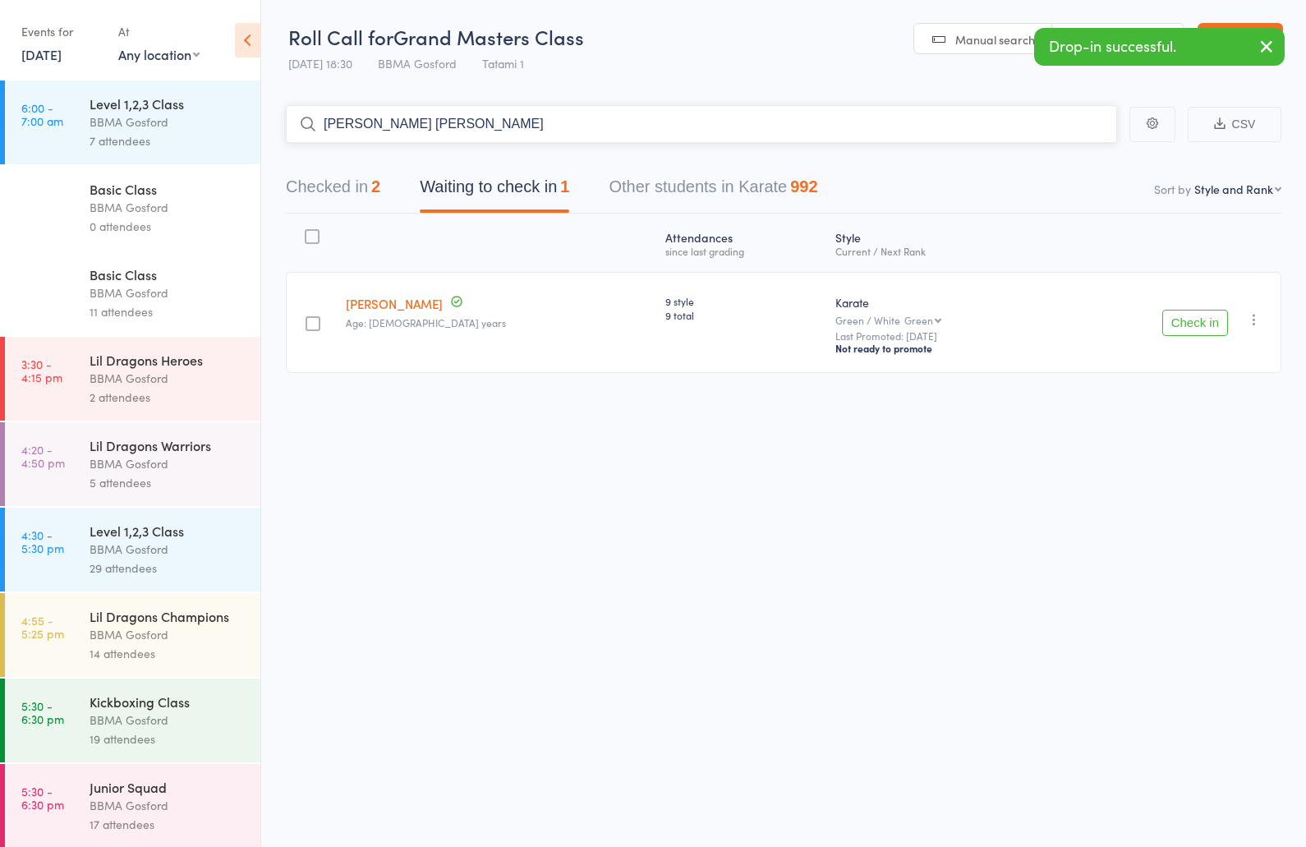
type input "sherrie brajl"
type input "darren mckier"
type input "geoff rivers"
type input "haruko"
type input "sandra downey"
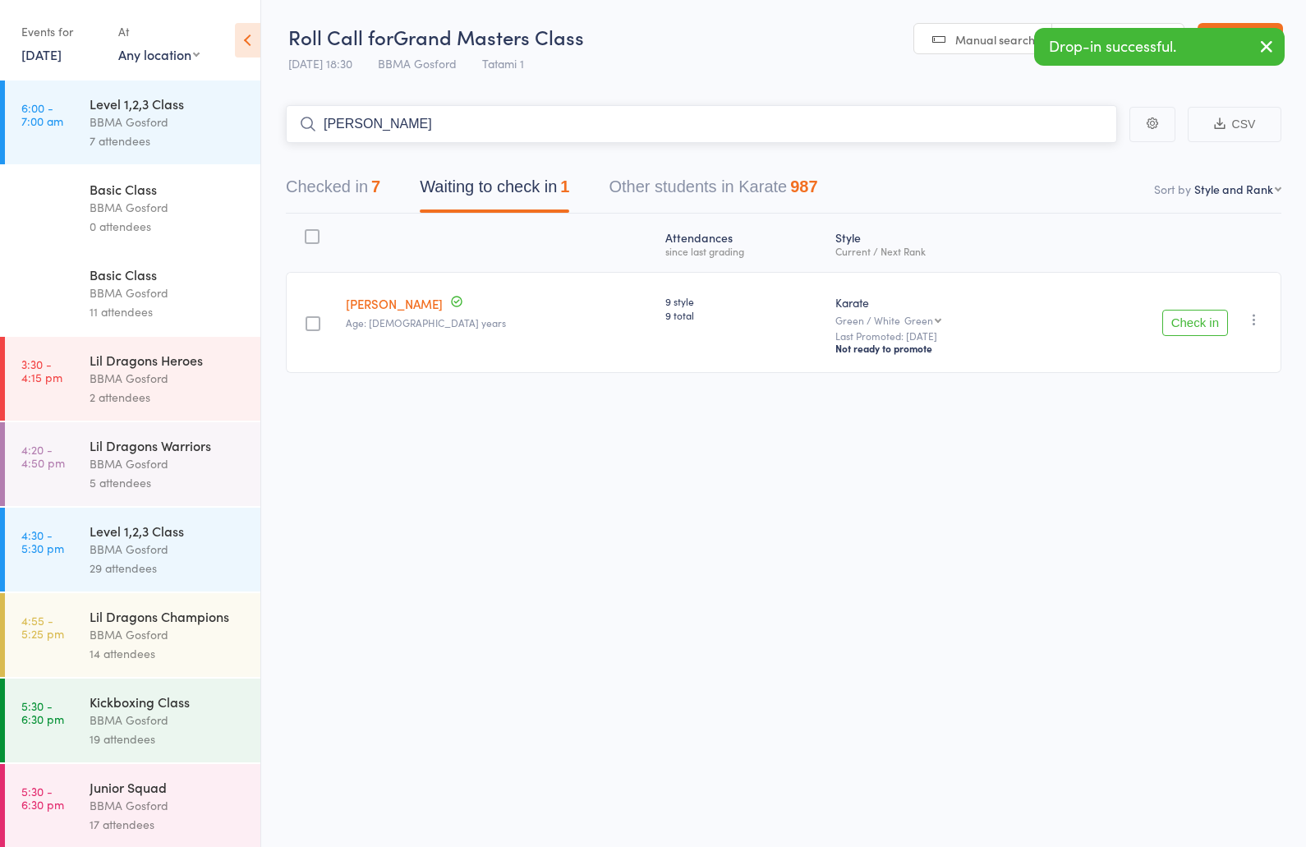
type input "christine johnson"
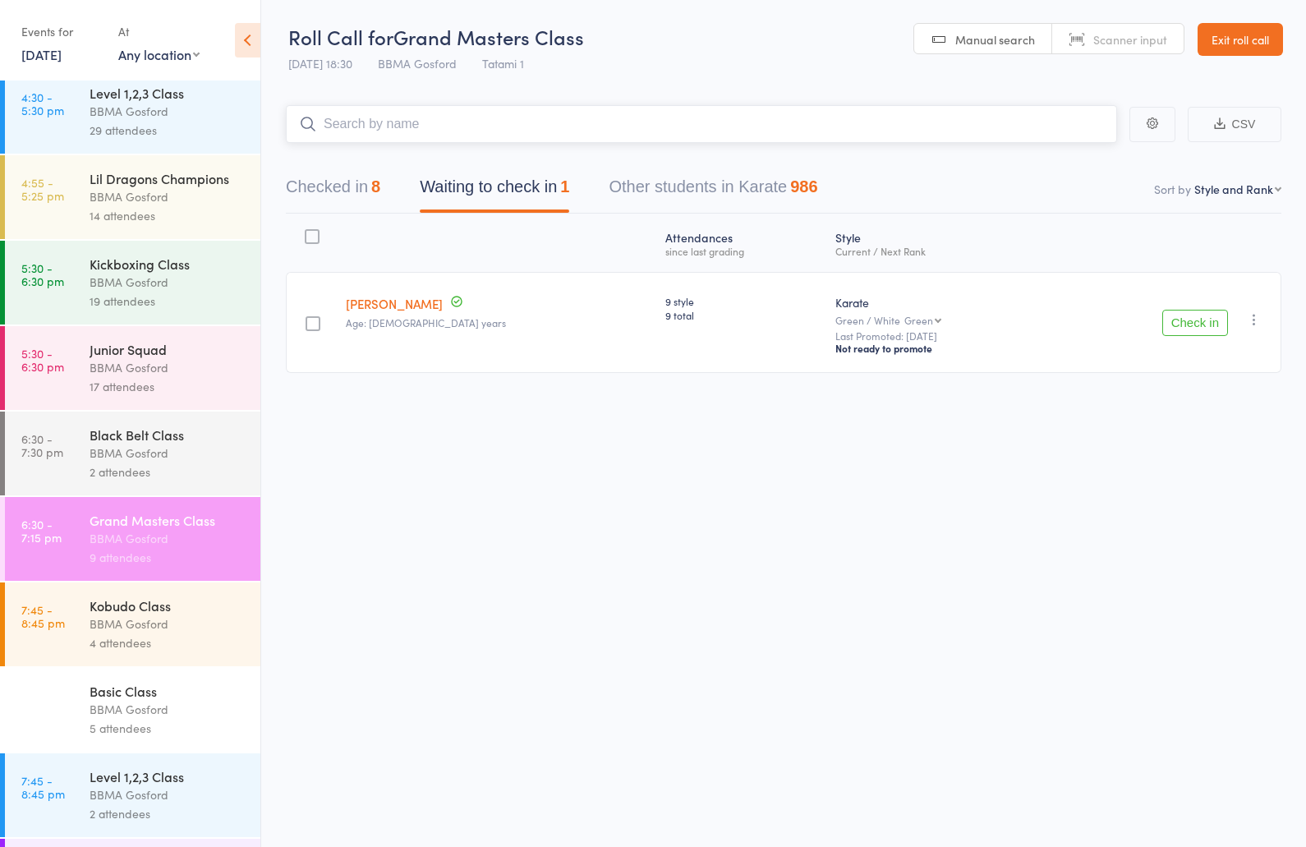
scroll to position [439, 0]
click at [163, 461] on div "BBMA Gosford" at bounding box center [168, 451] width 157 height 19
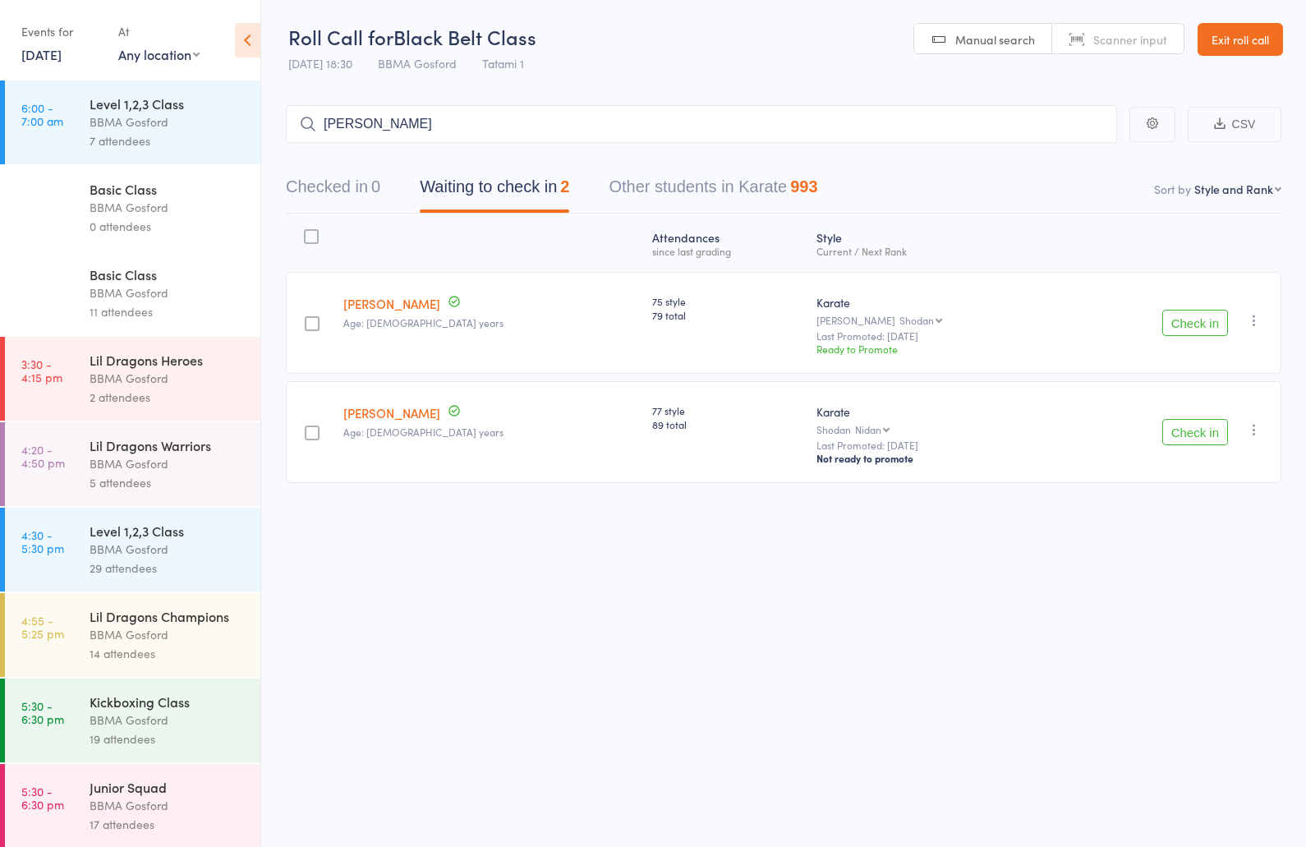
type input "isabel helyard"
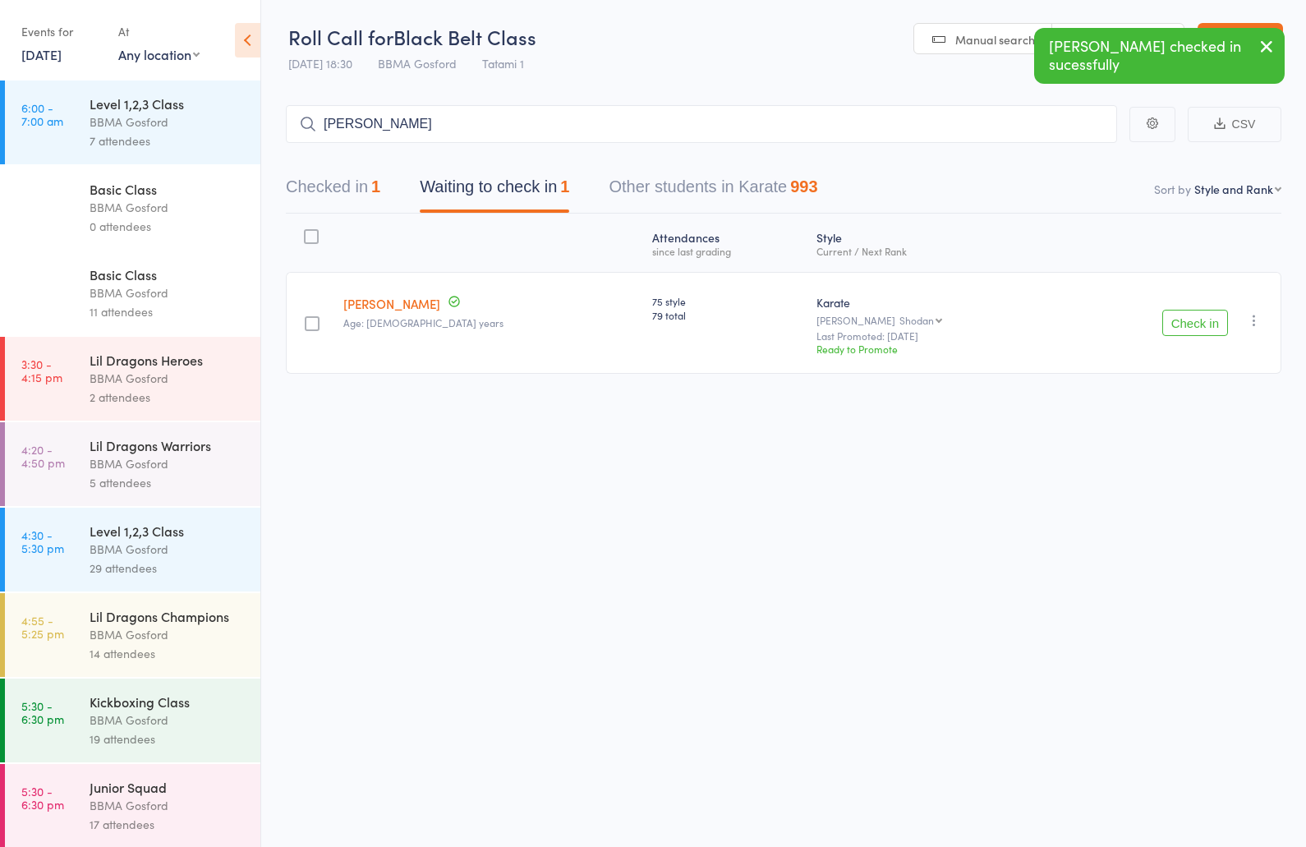
type input "ally rodrig"
type input "jacey helyard"
type input "rhett jef"
type input "aaron smith"
type input "ella jenkin"
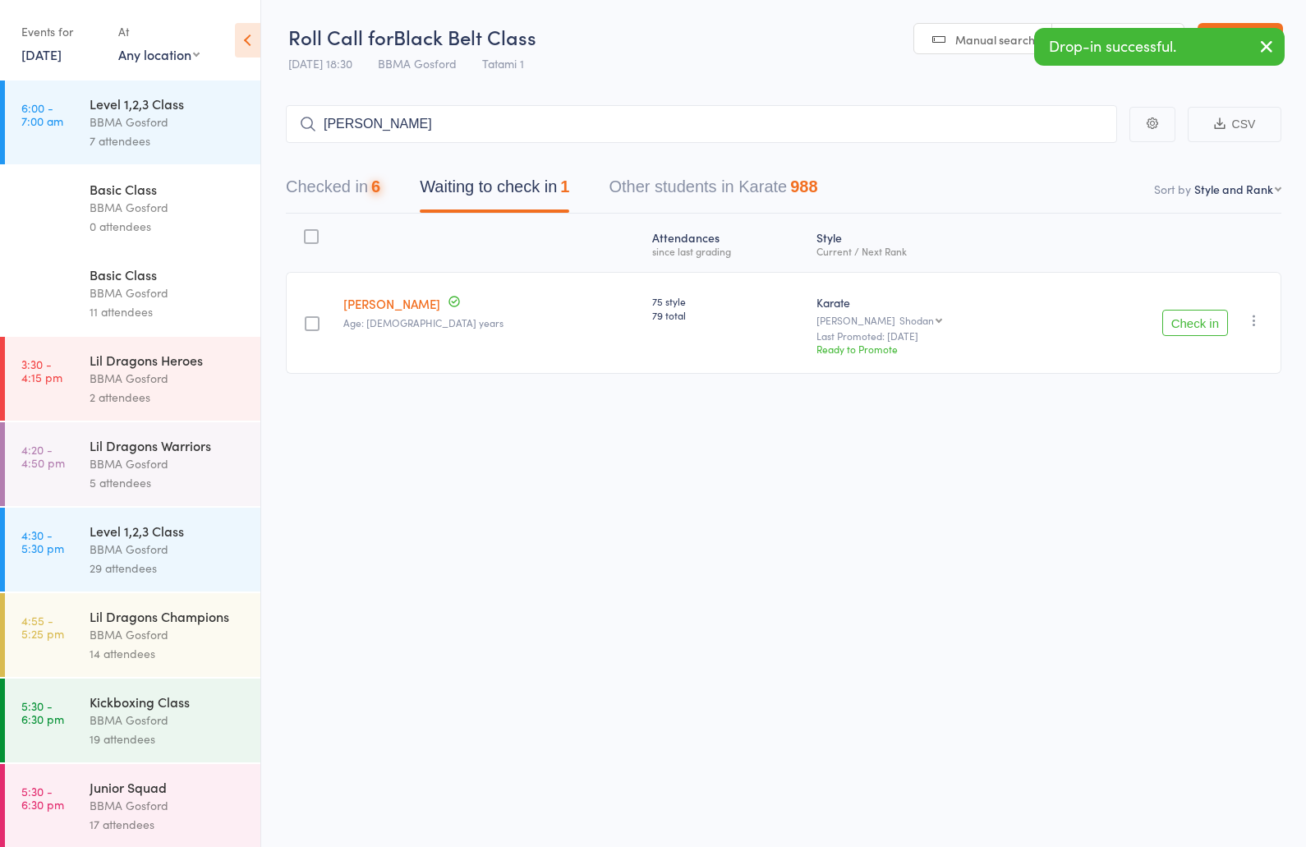
type input "bella foyel"
type input "sydney easter"
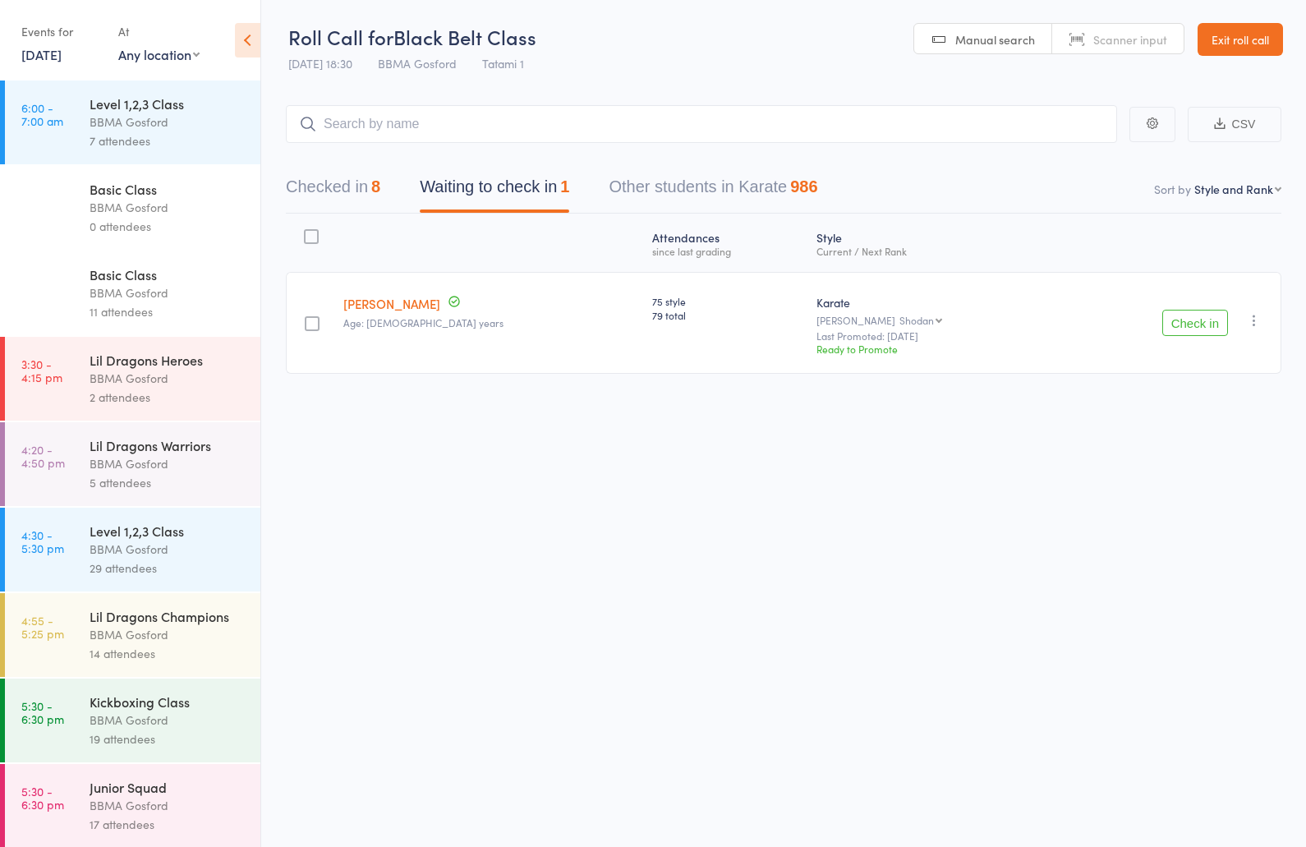
click at [171, 702] on div "Kickboxing Class" at bounding box center [168, 701] width 157 height 18
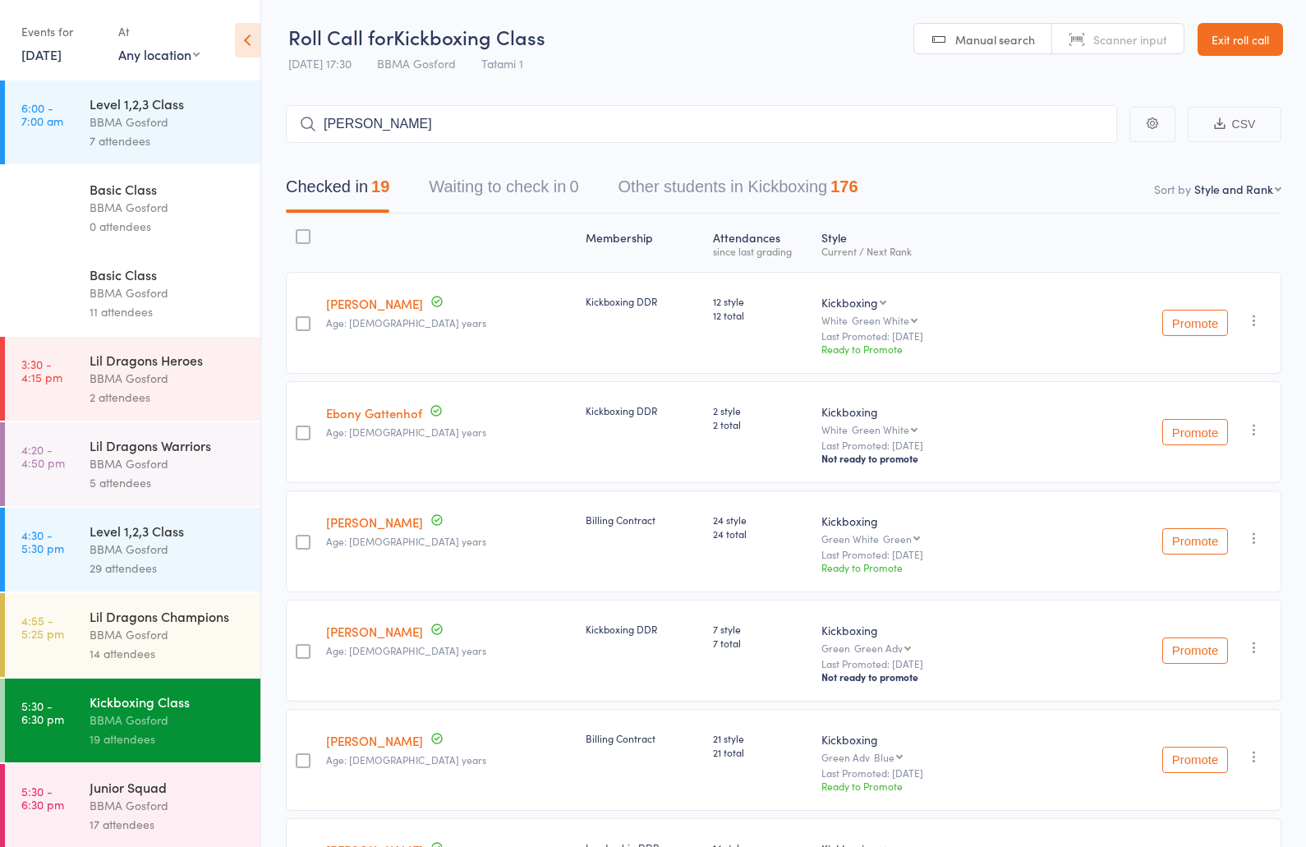
type input "alexander fatone"
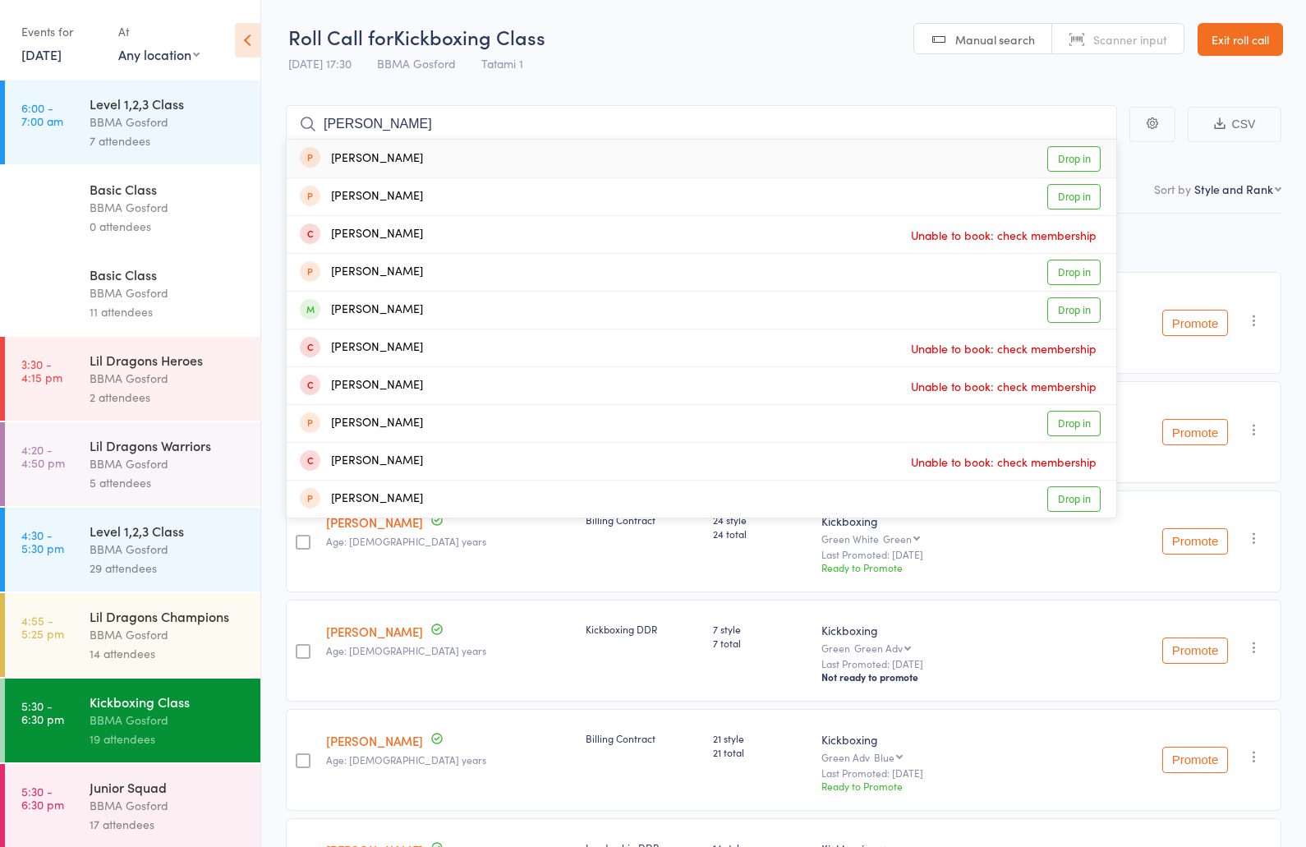
type input "alexander fatone"
click at [508, 154] on div "Alexander Fatone Drop in" at bounding box center [702, 159] width 830 height 38
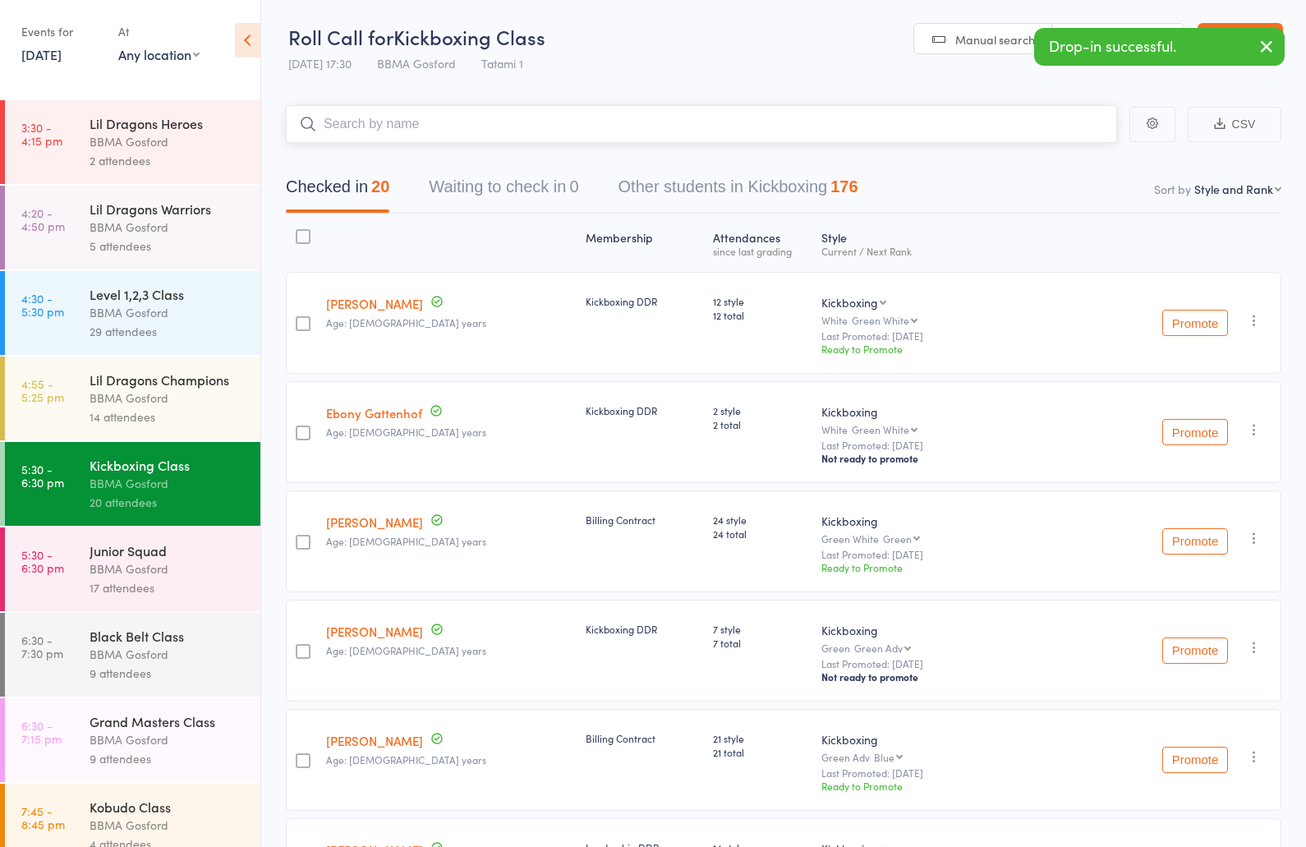
scroll to position [237, 0]
click at [173, 644] on div "Black Belt Class" at bounding box center [168, 635] width 157 height 18
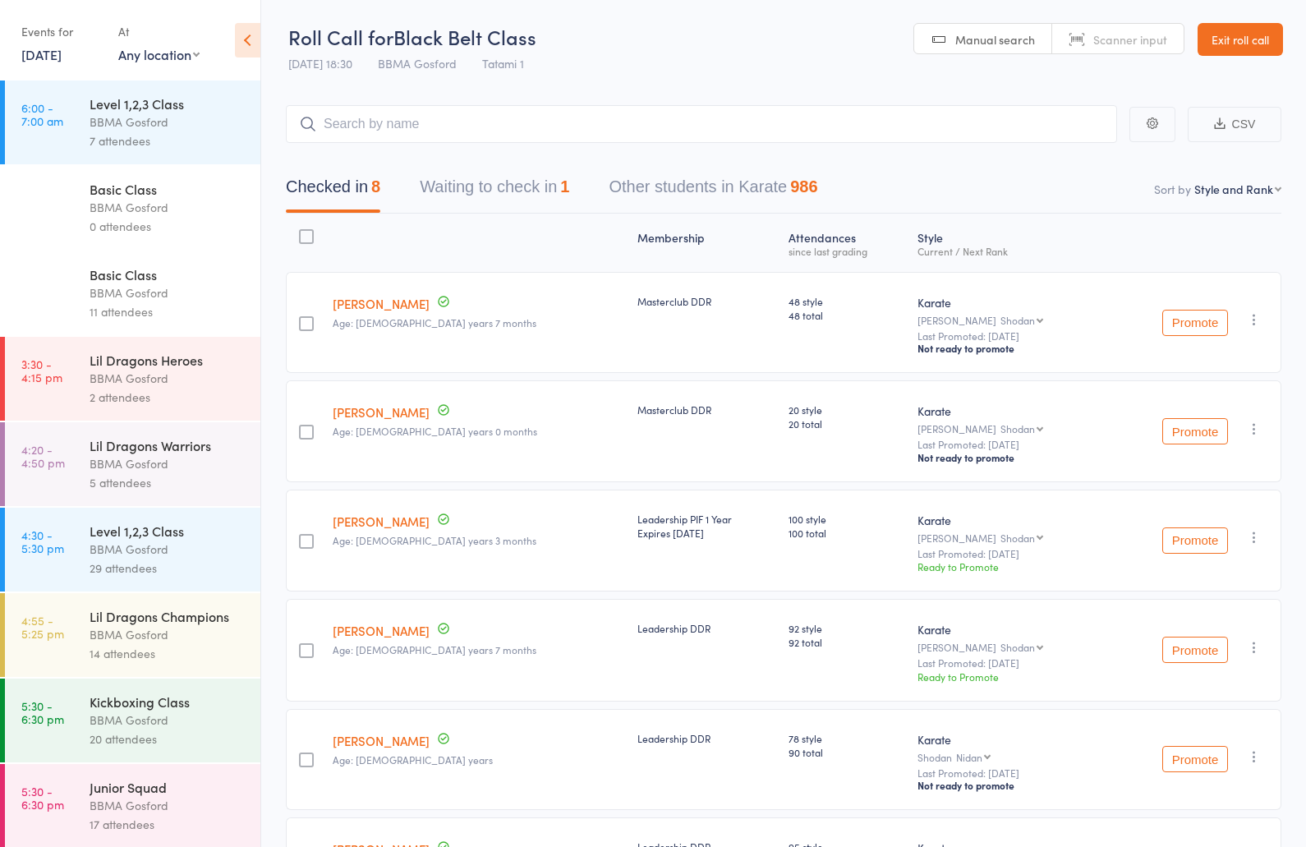
click at [411, 136] on input "search" at bounding box center [701, 124] width 831 height 38
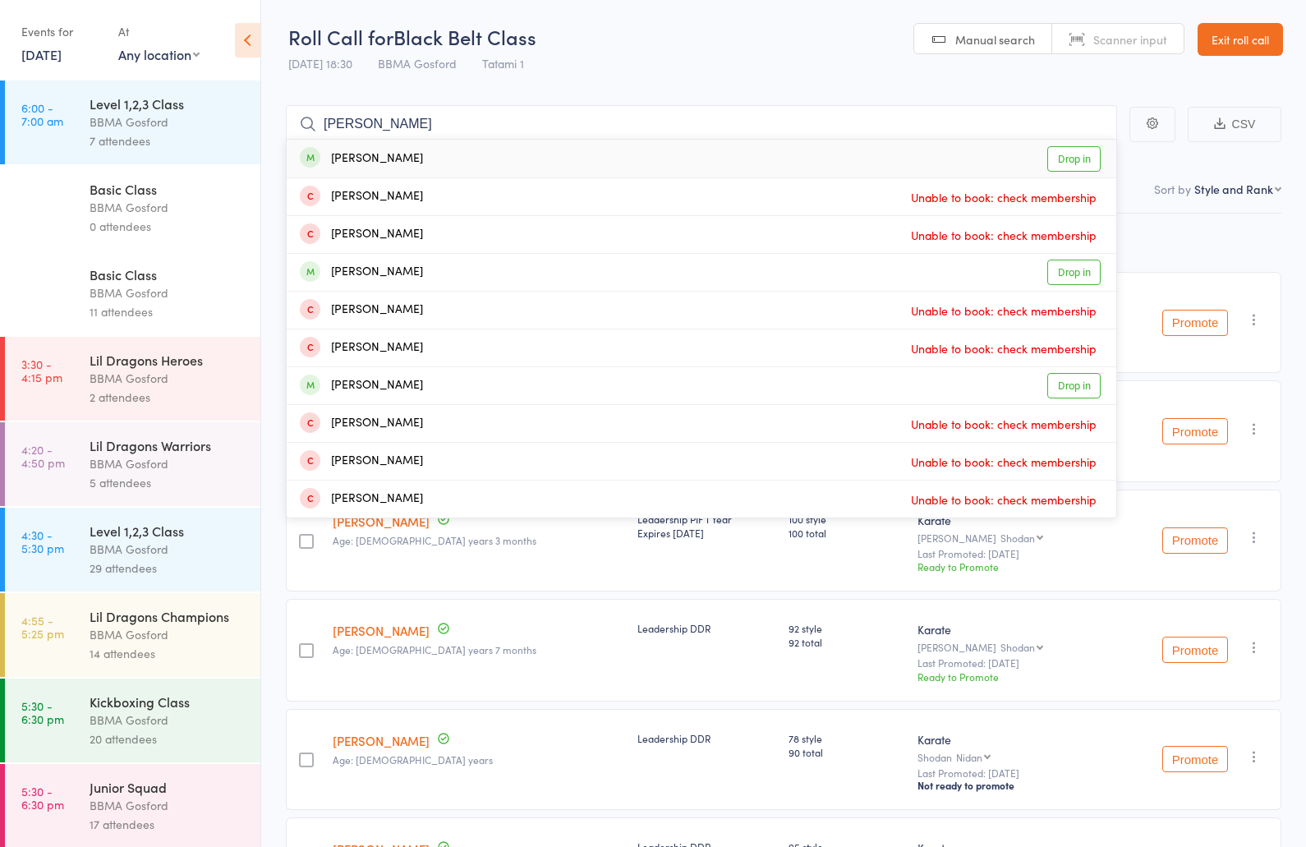
type input "ethan mcle"
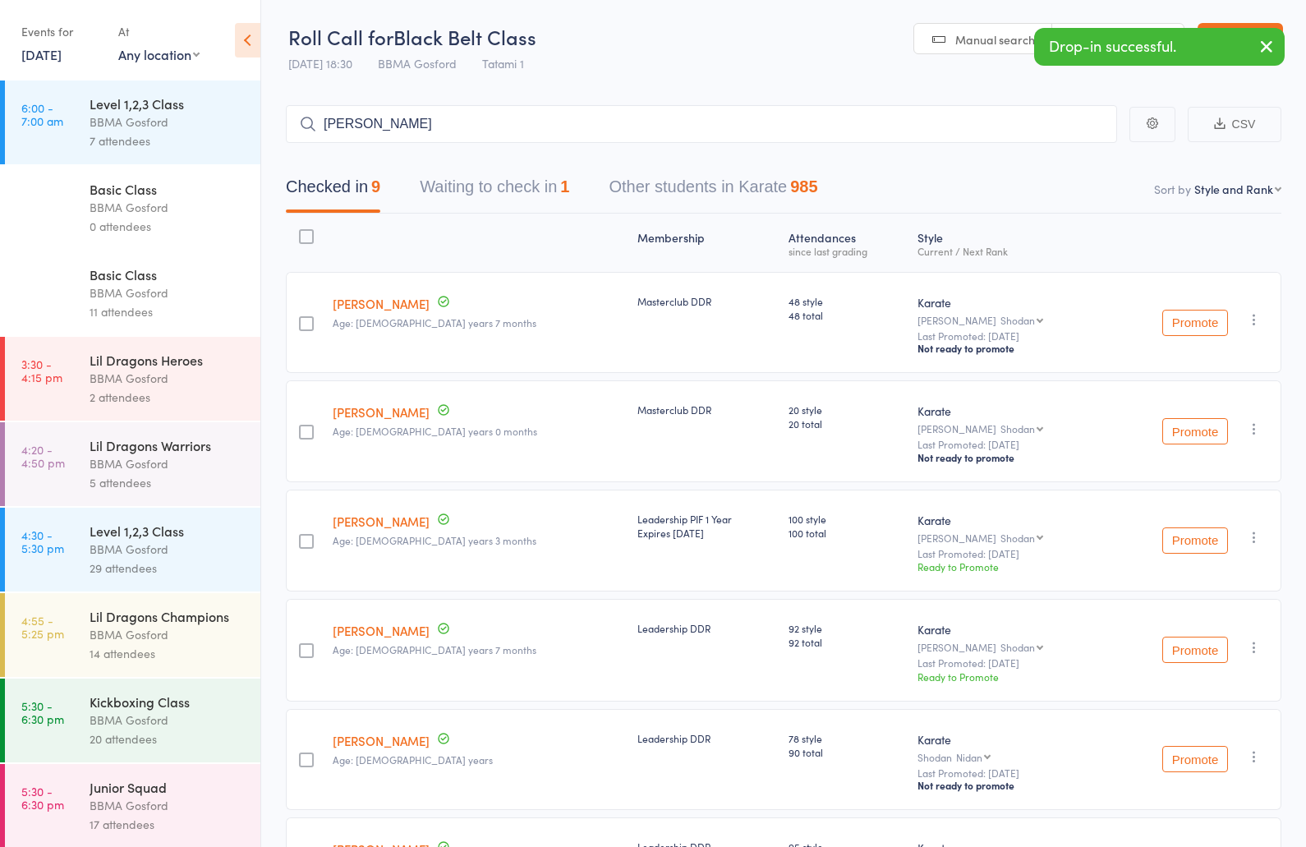
type input "wendy dwyer"
type input "thomas reeves"
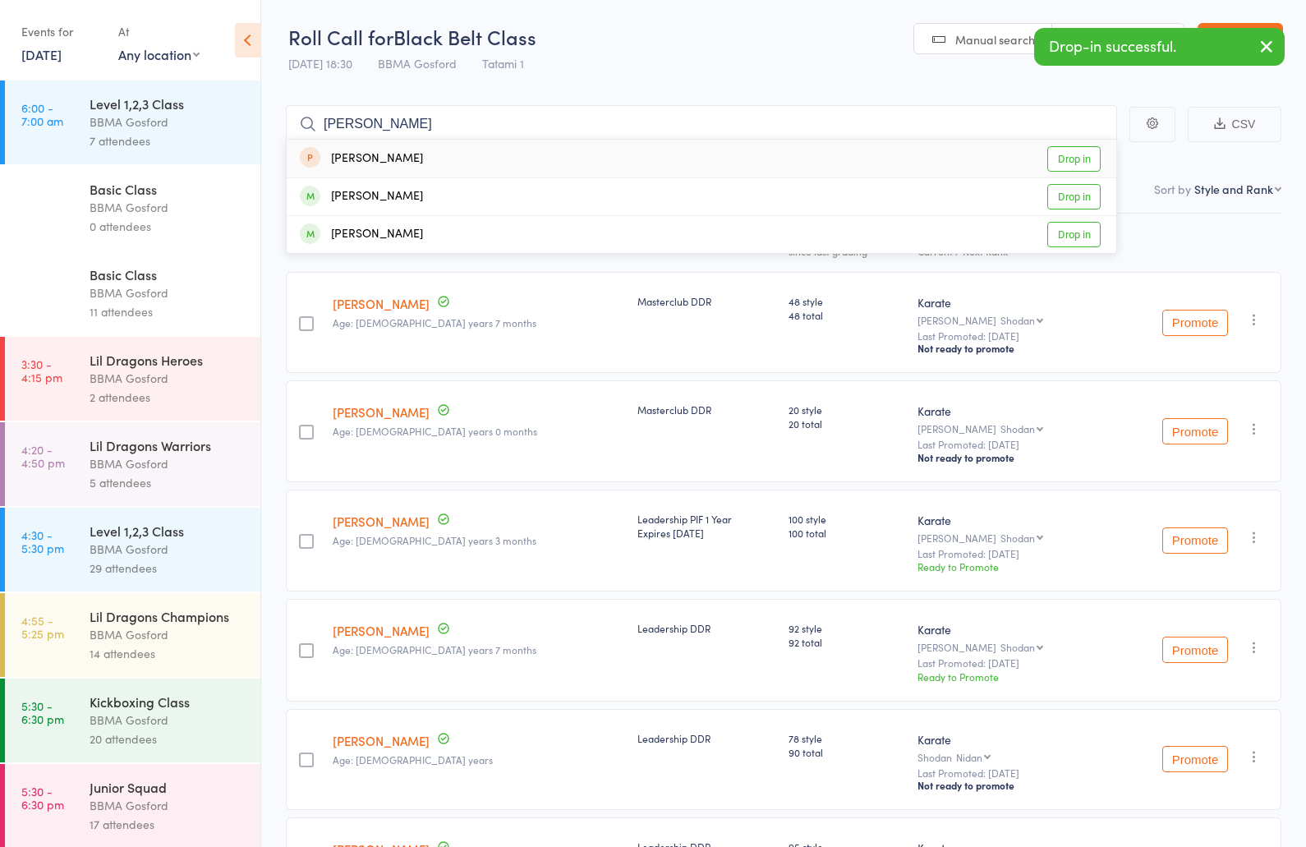
type input "naomii chi"
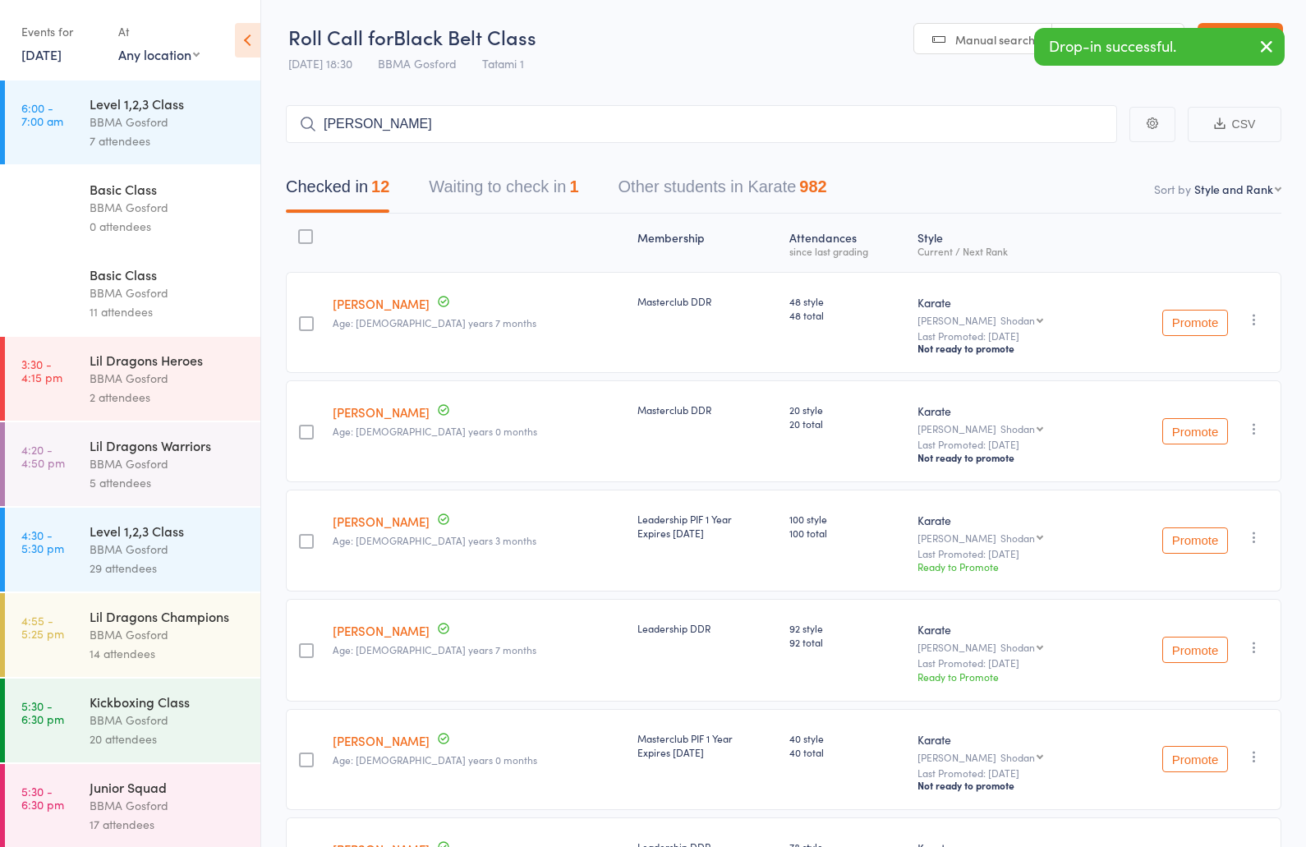
type input "anthony chirkoff"
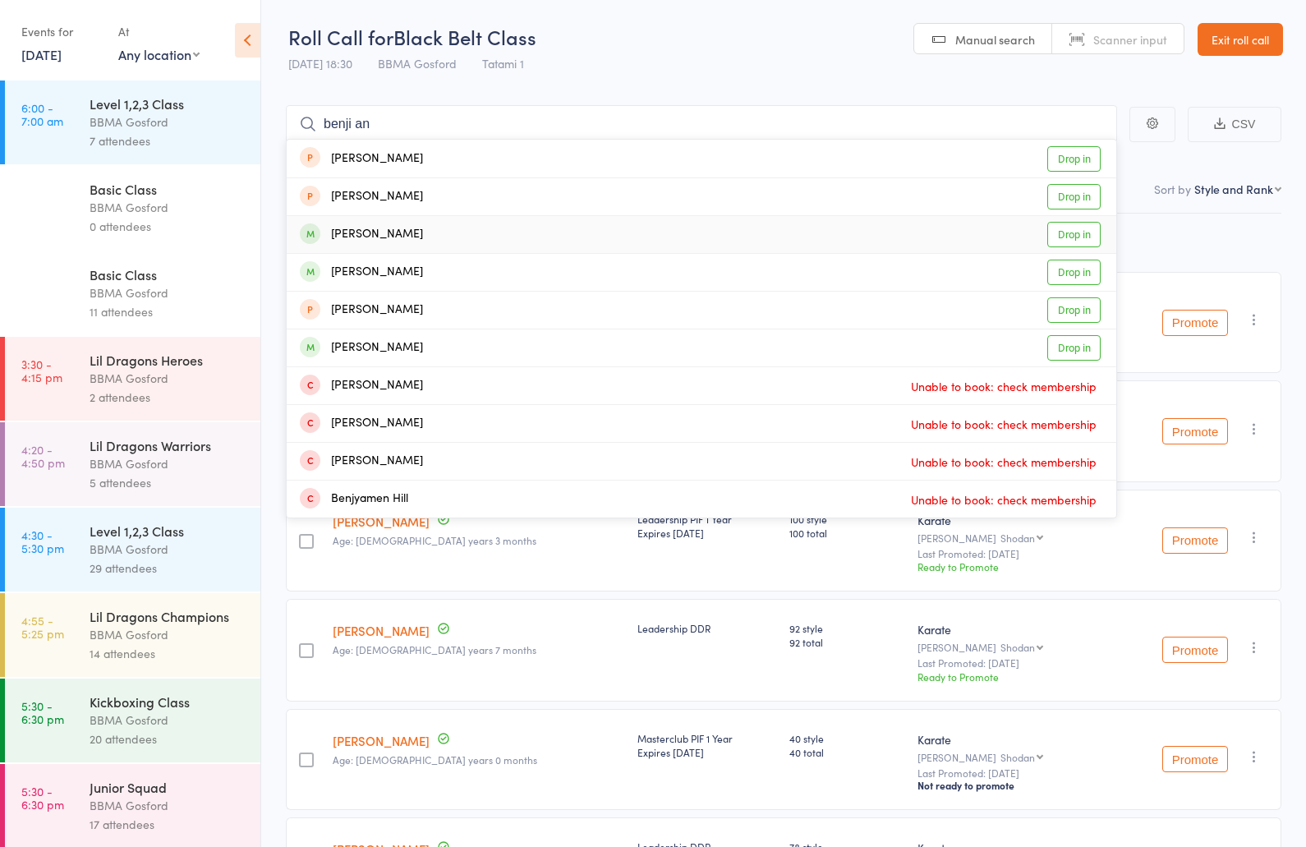
type input "benji an"
click at [365, 232] on div "Benjamin Angst" at bounding box center [361, 234] width 123 height 19
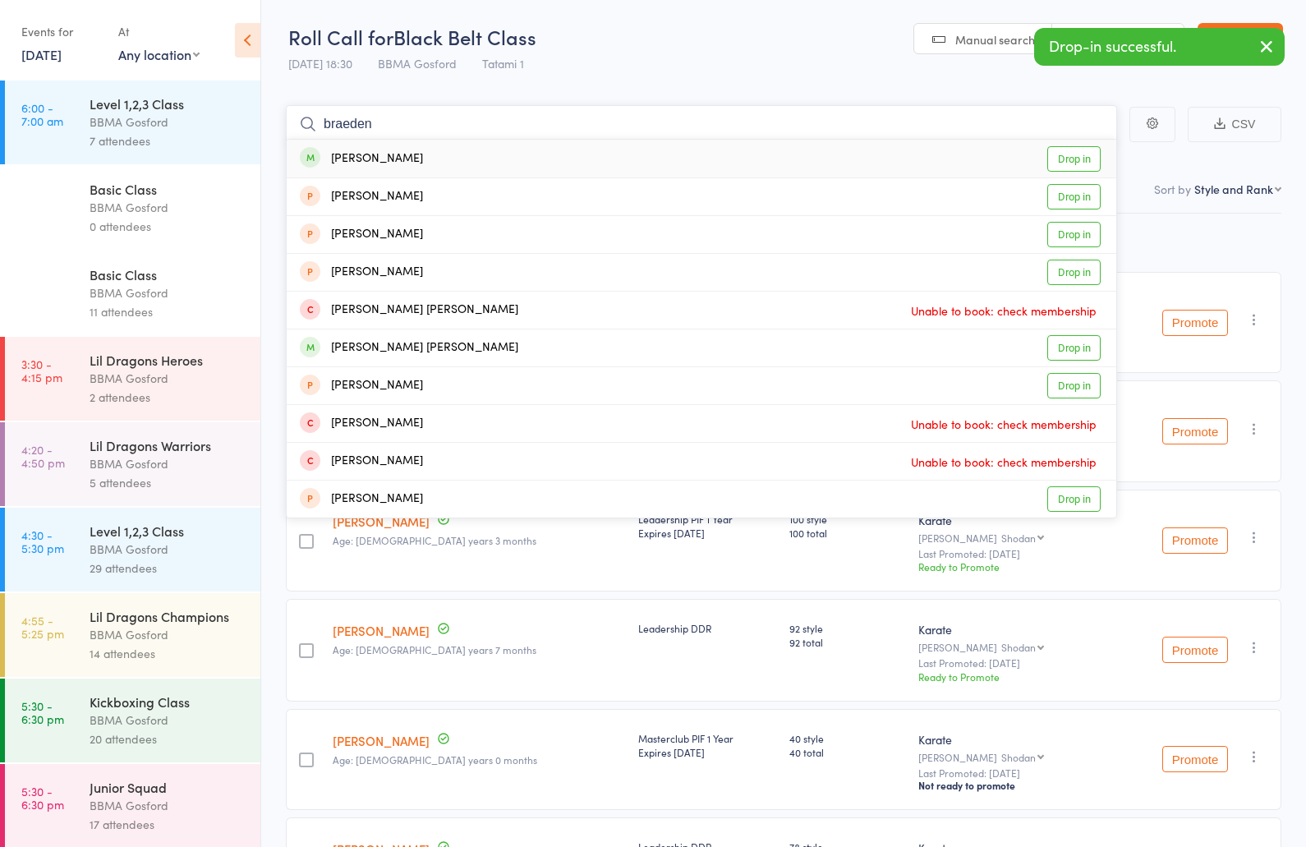
type input "braeden"
click at [366, 151] on div "Braeden Jeffrey" at bounding box center [361, 158] width 123 height 19
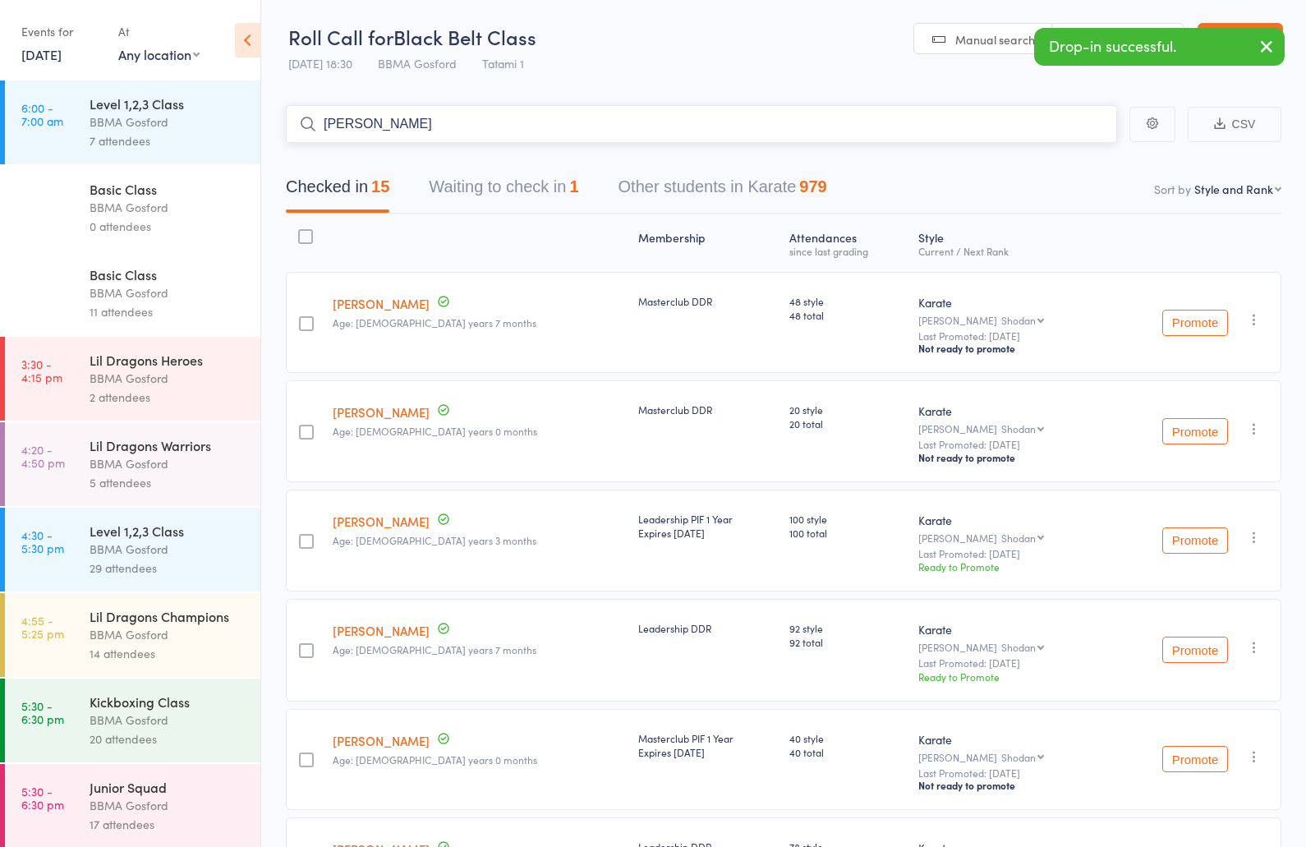
type input "kai borgman"
type input "dannielle amb"
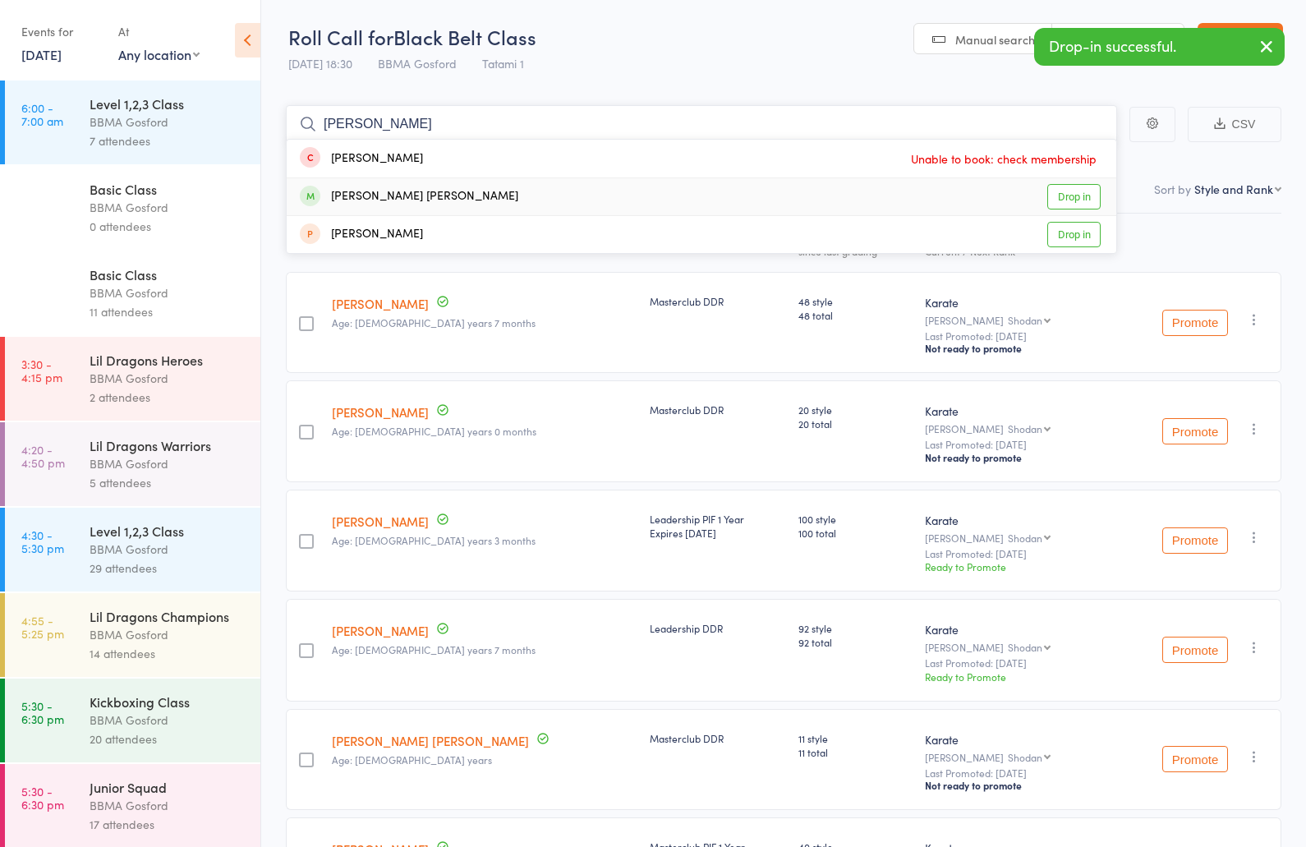
type input "shrisht"
click at [450, 196] on div "Srishti Sai Shankar Drop in" at bounding box center [702, 196] width 830 height 37
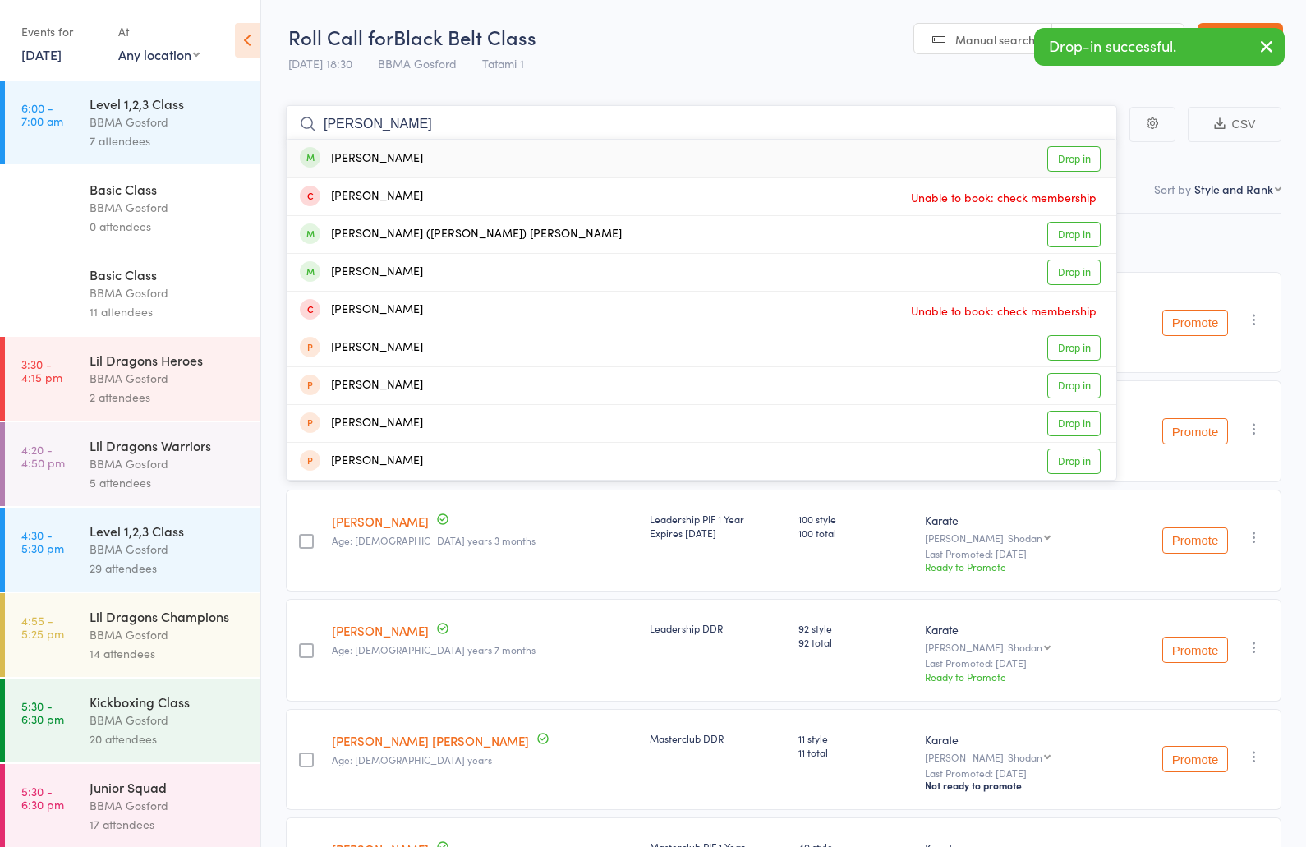
type input "drew ravey"
click at [391, 161] on div "Drew Ravey" at bounding box center [361, 158] width 123 height 19
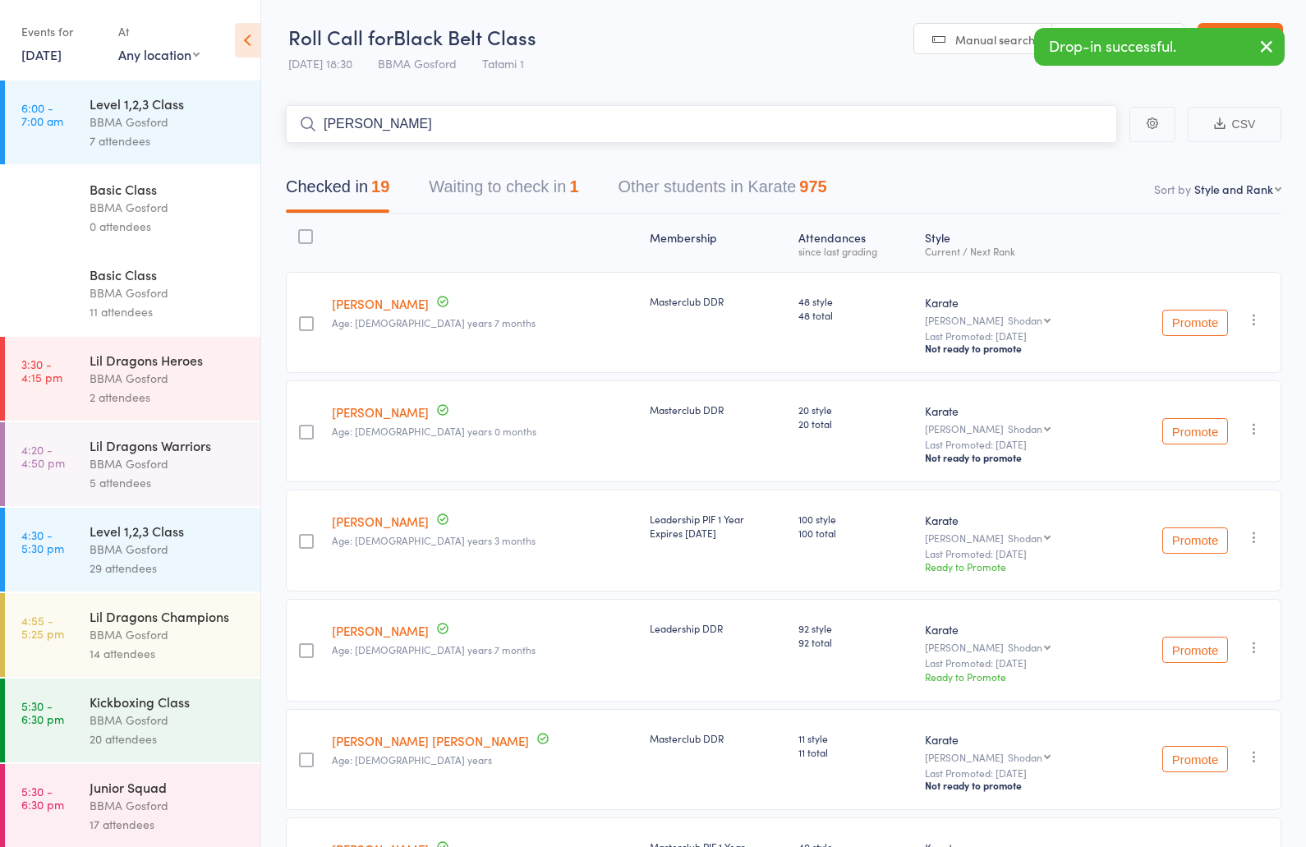
type input "noah ravey"
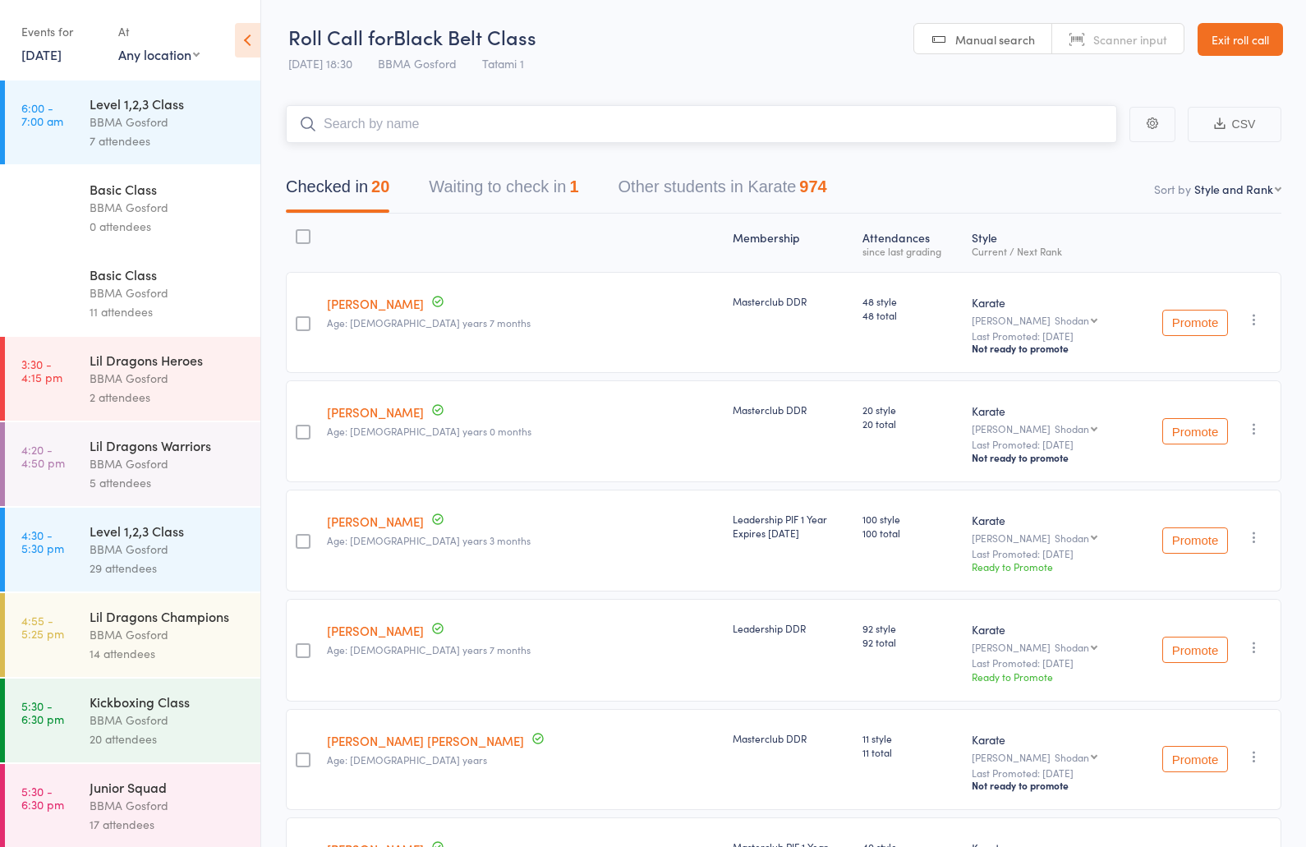
click at [508, 197] on button "Waiting to check in 1" at bounding box center [503, 191] width 149 height 44
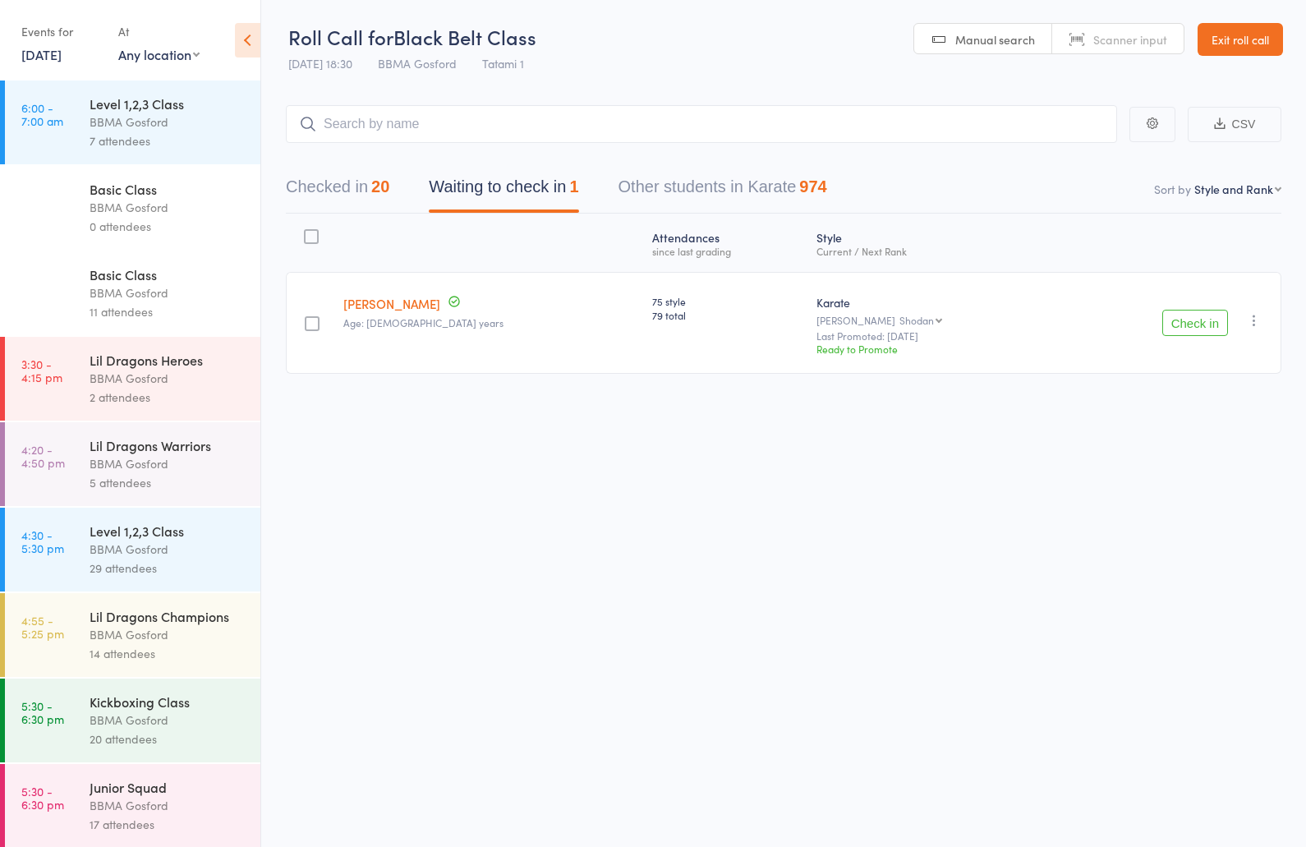
click at [1193, 323] on button "Check in" at bounding box center [1195, 323] width 66 height 26
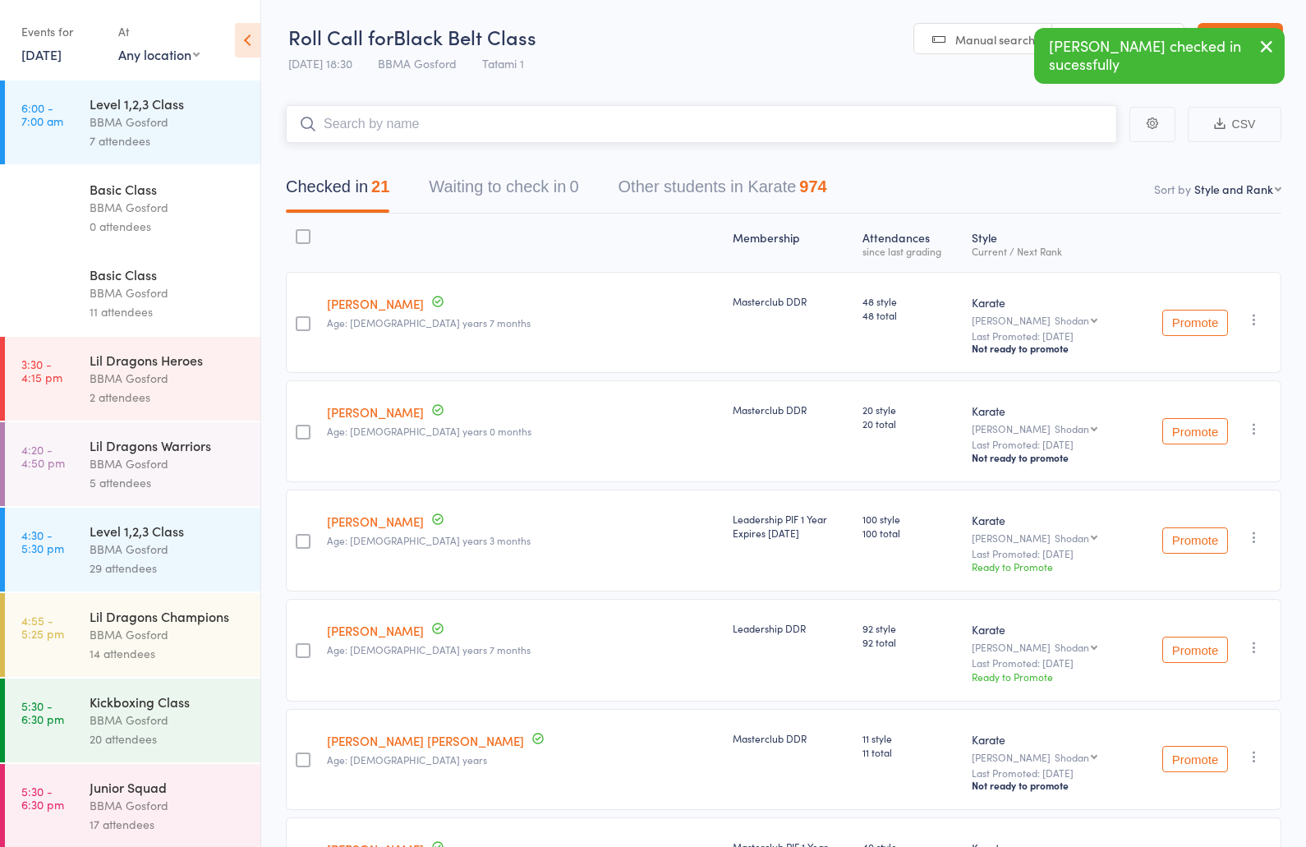
click at [367, 131] on input "search" at bounding box center [701, 124] width 831 height 38
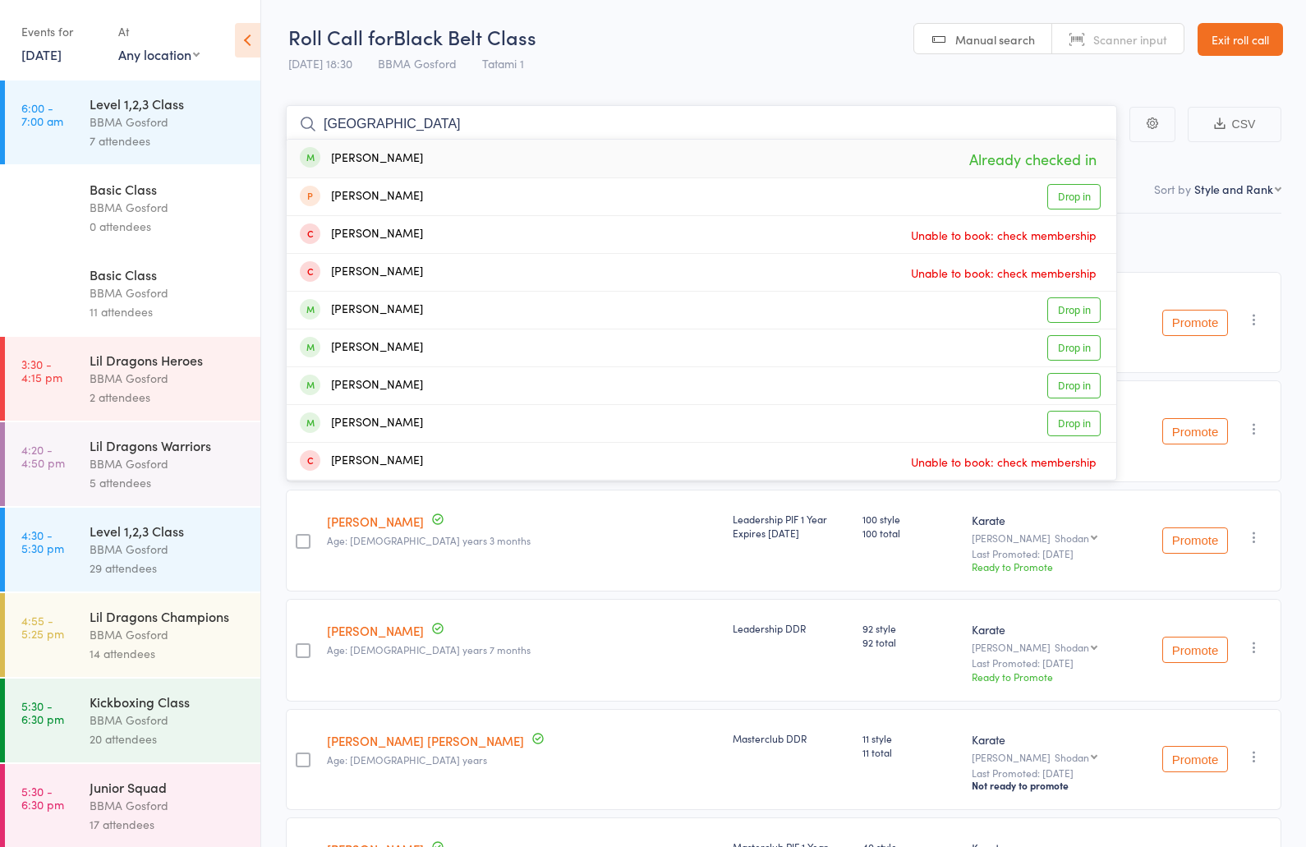
type input "sydney e"
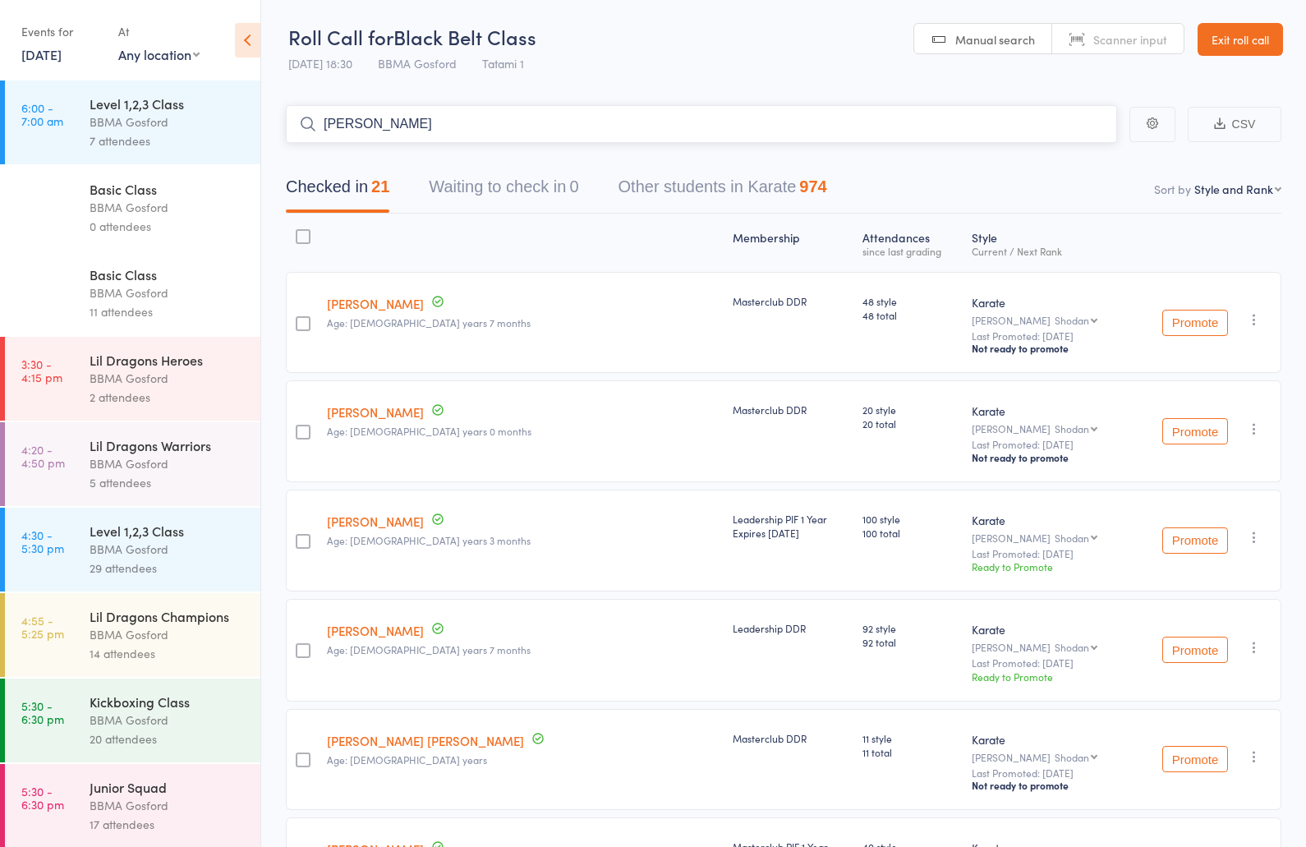
type input "josh ayres"
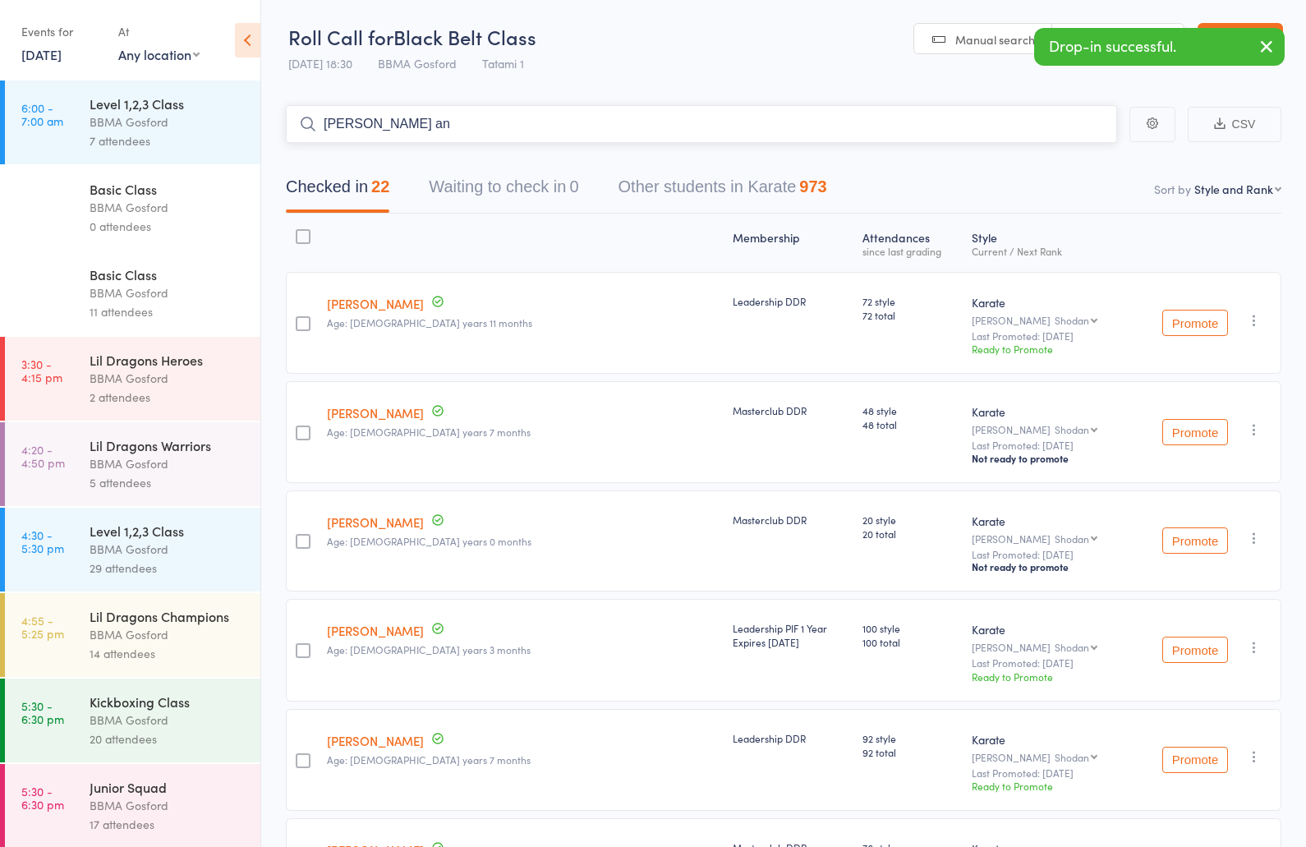
type input "heidi and"
type input "asher bennett"
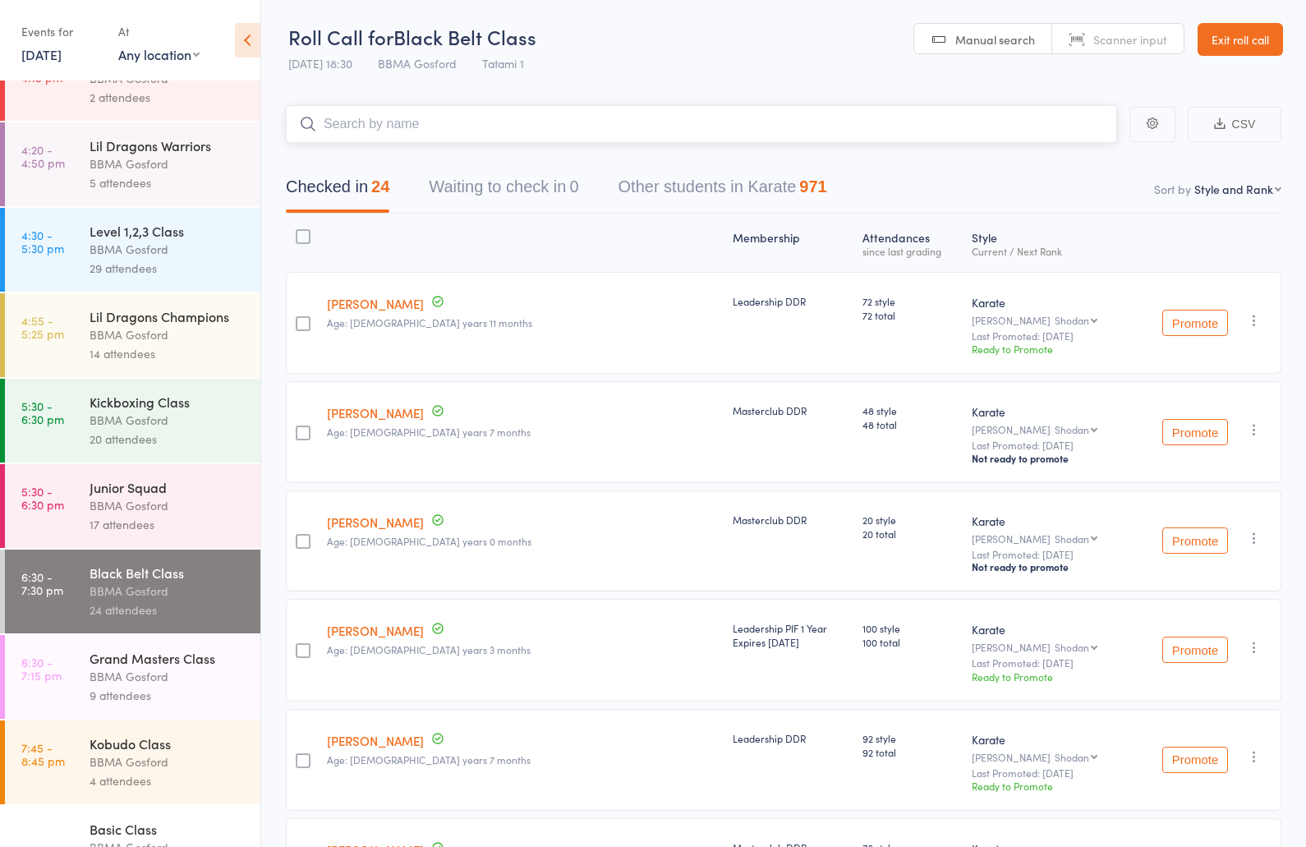
scroll to position [303, 0]
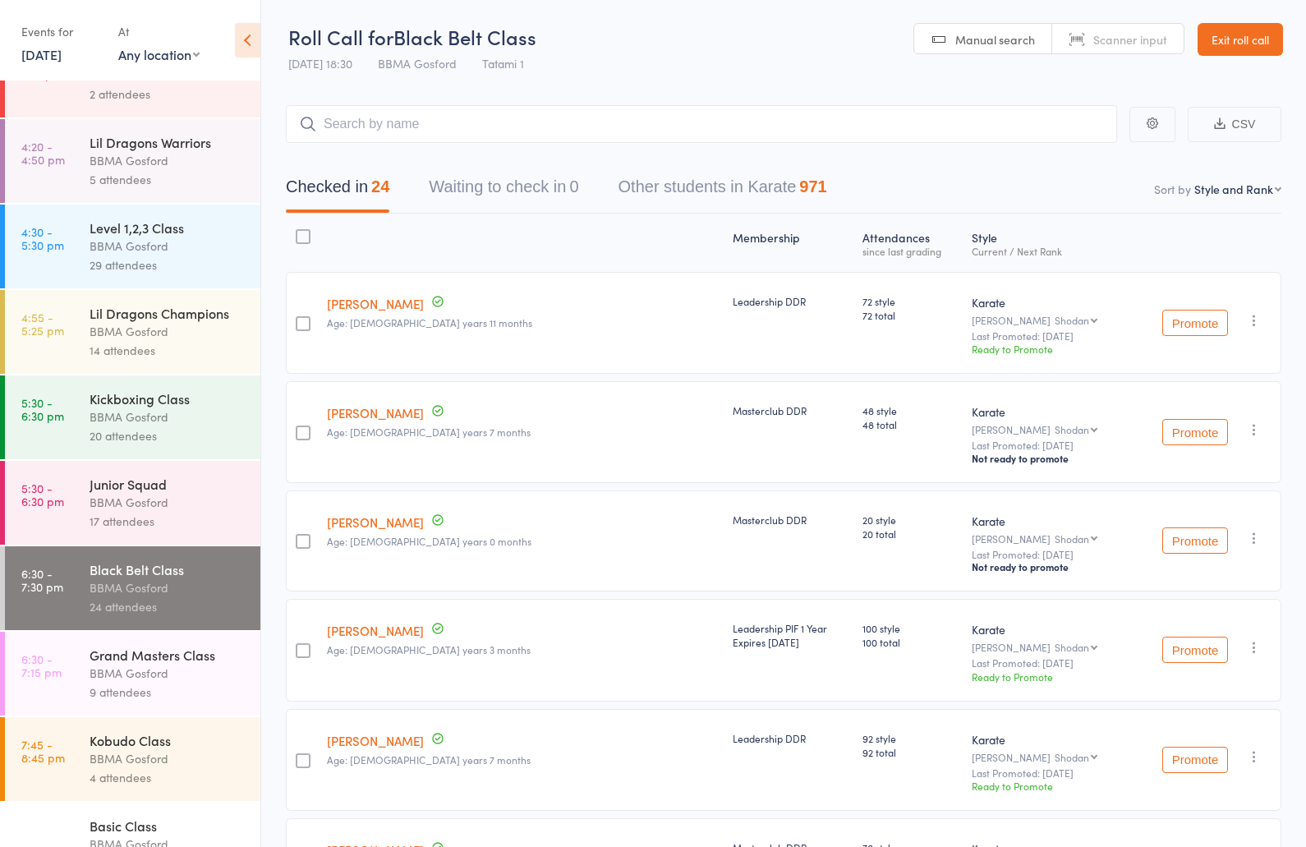
click at [168, 679] on div "BBMA Gosford" at bounding box center [168, 673] width 157 height 19
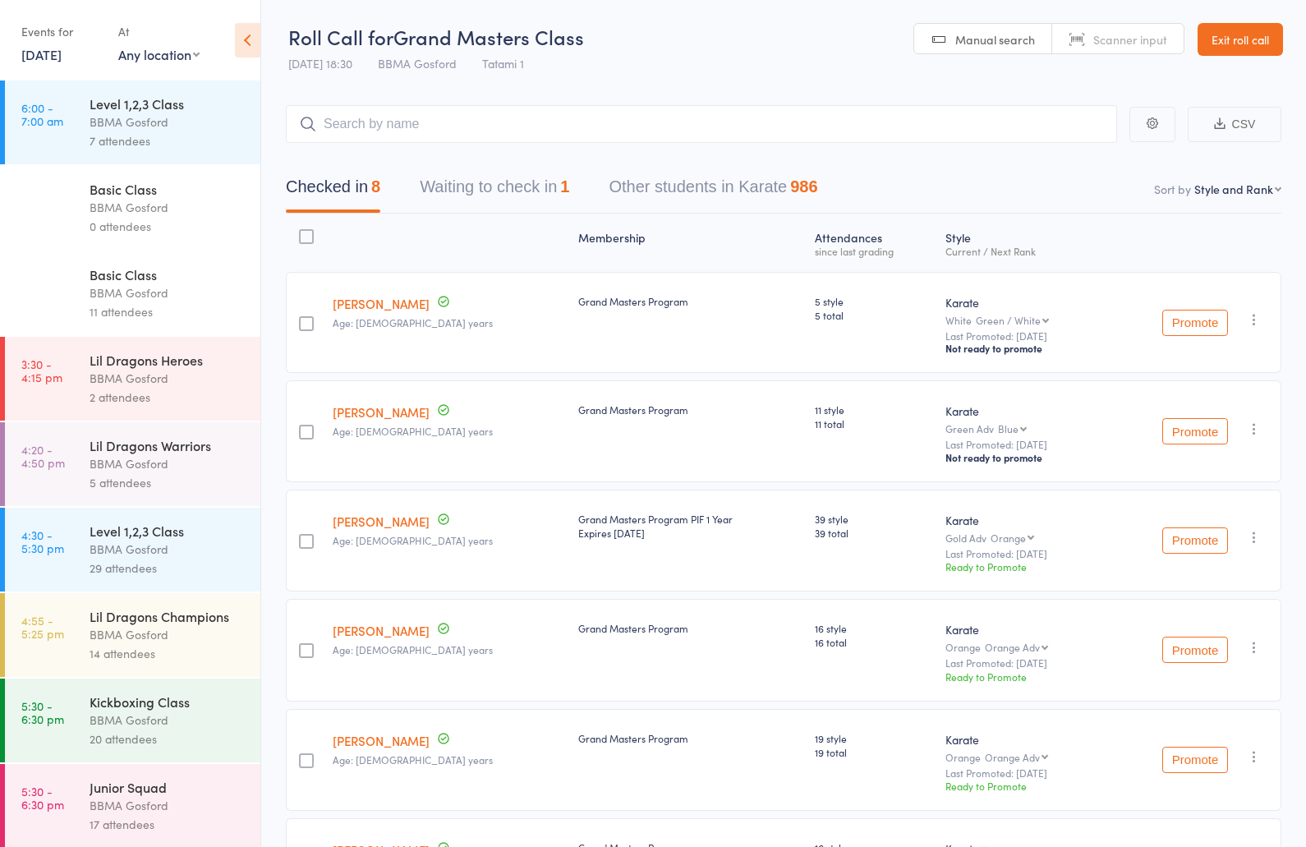
click at [517, 195] on button "Waiting to check in 1" at bounding box center [494, 191] width 149 height 44
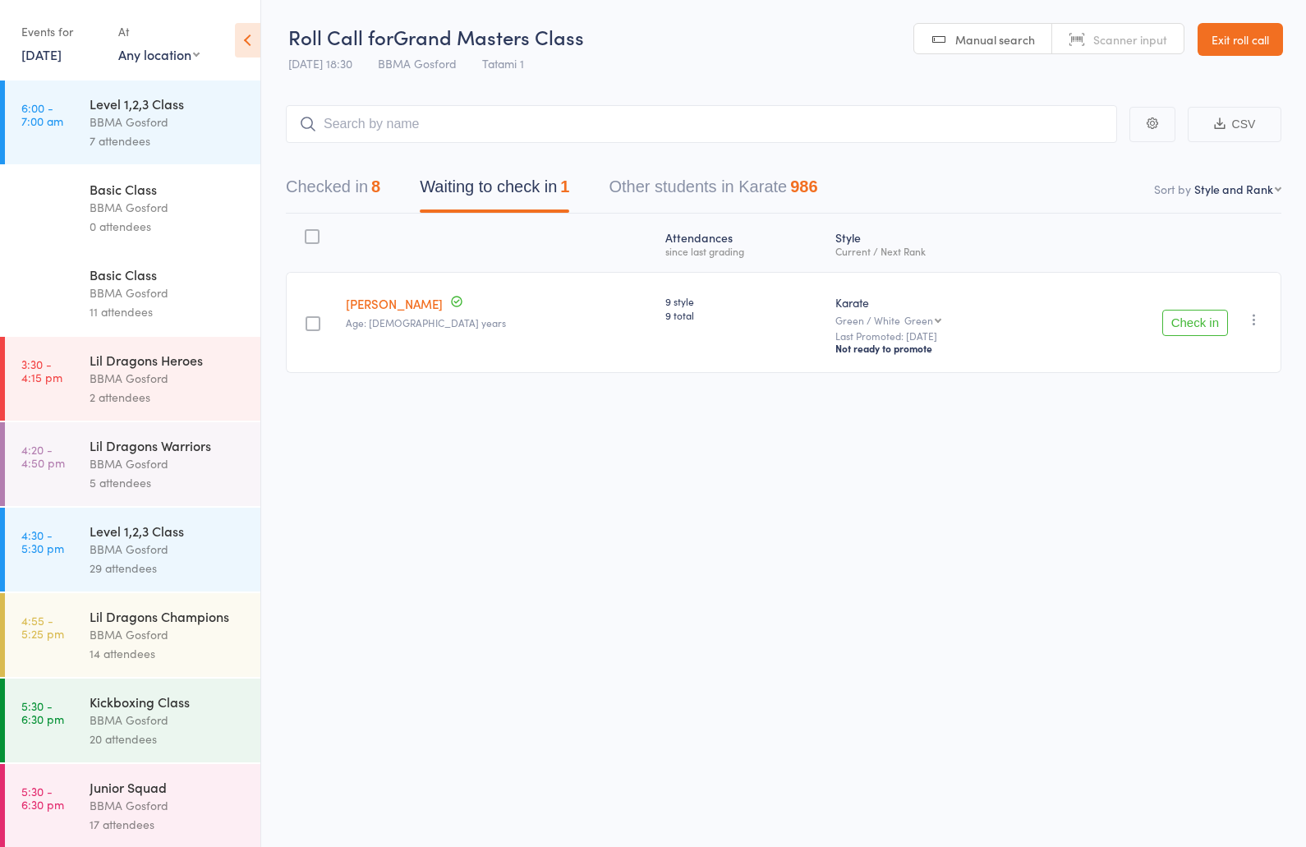
click at [349, 187] on button "Checked in 8" at bounding box center [333, 191] width 94 height 44
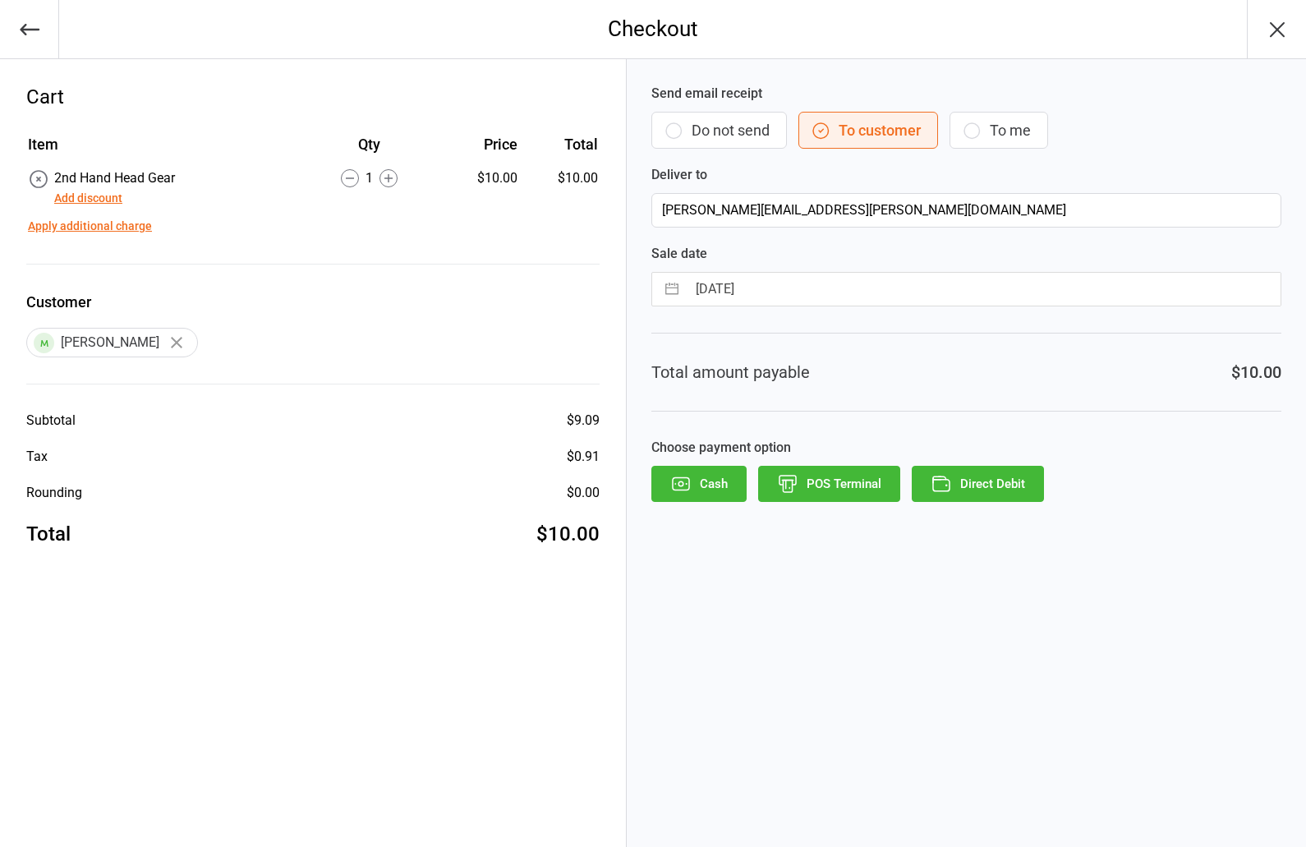
click at [837, 487] on button "POS Terminal" at bounding box center [829, 484] width 142 height 36
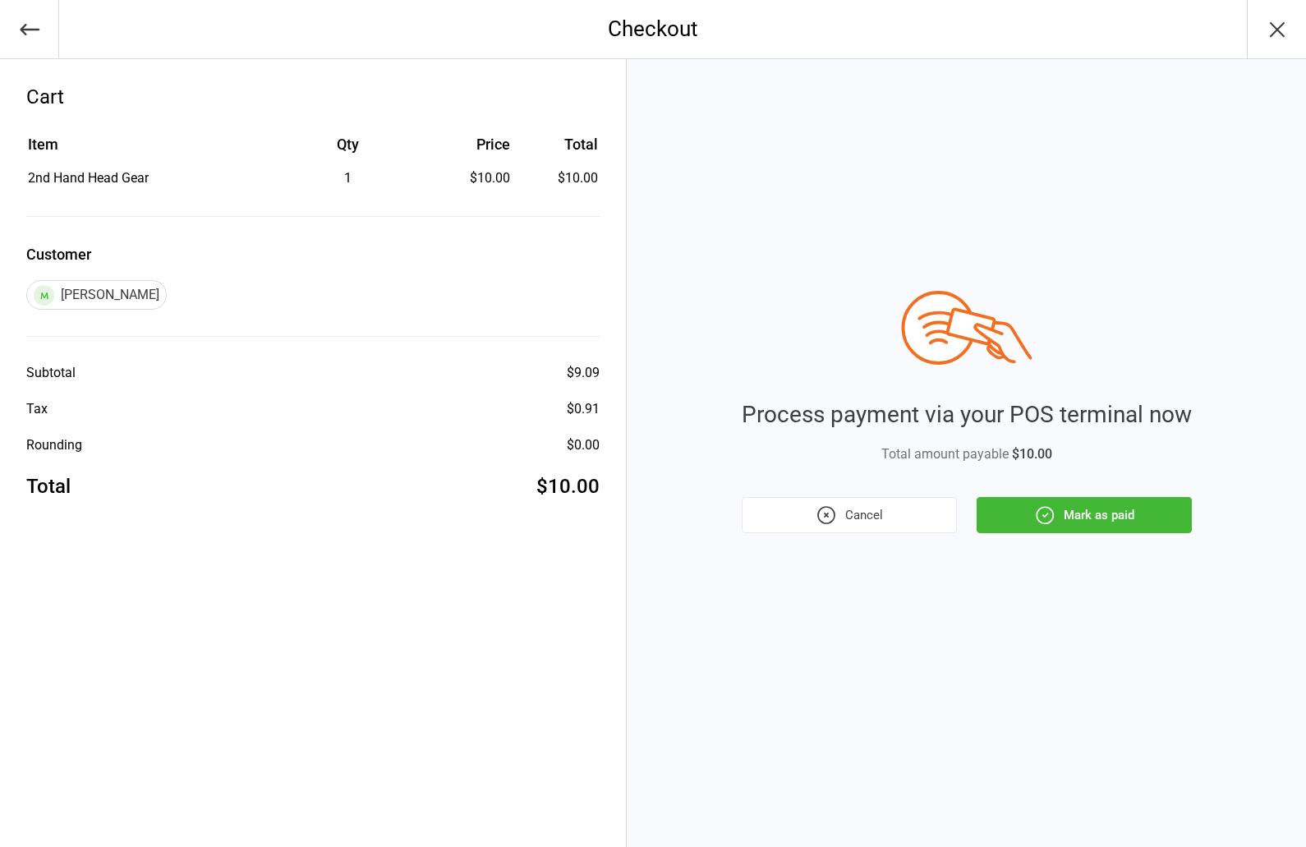
click at [1092, 505] on button "Mark as paid" at bounding box center [1084, 515] width 215 height 36
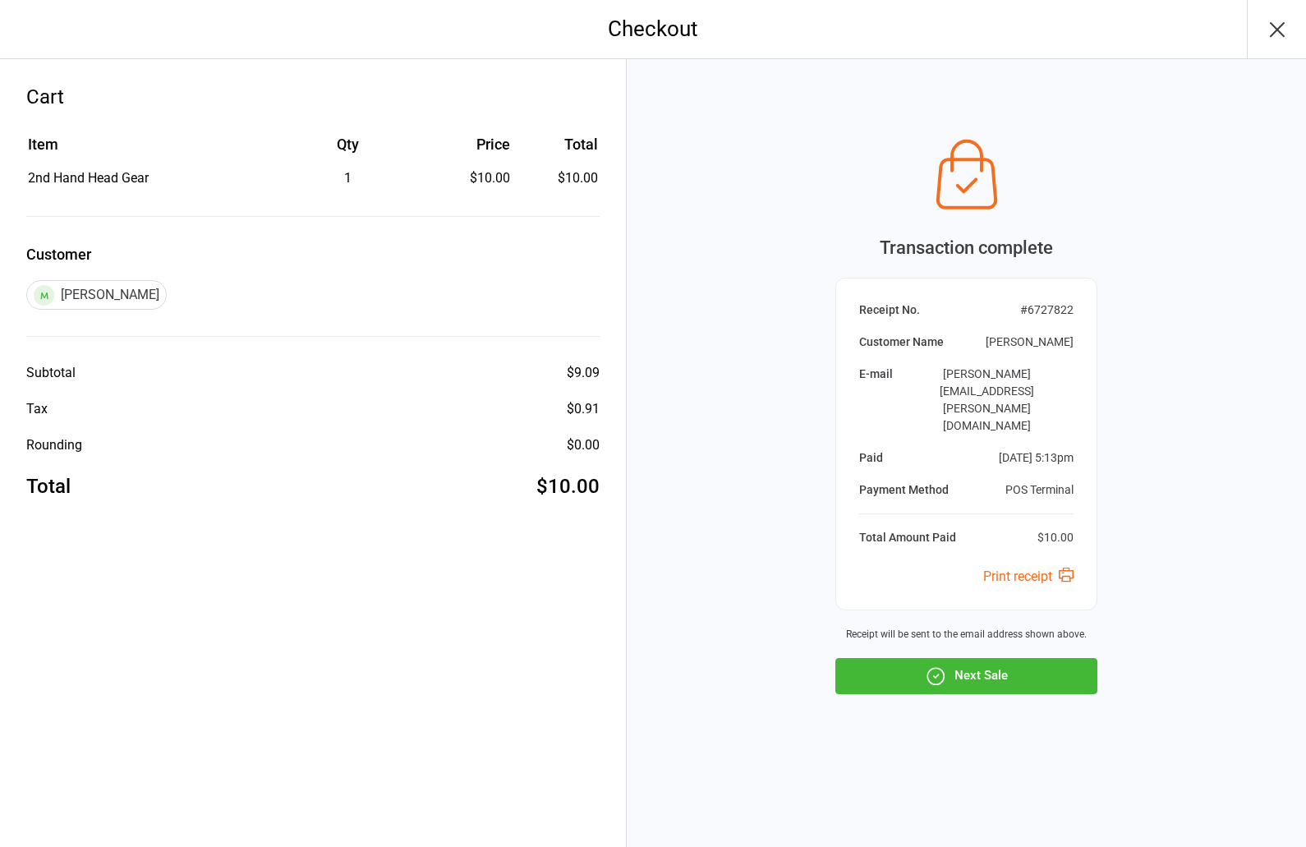
click at [974, 658] on button "Next Sale" at bounding box center [966, 676] width 262 height 36
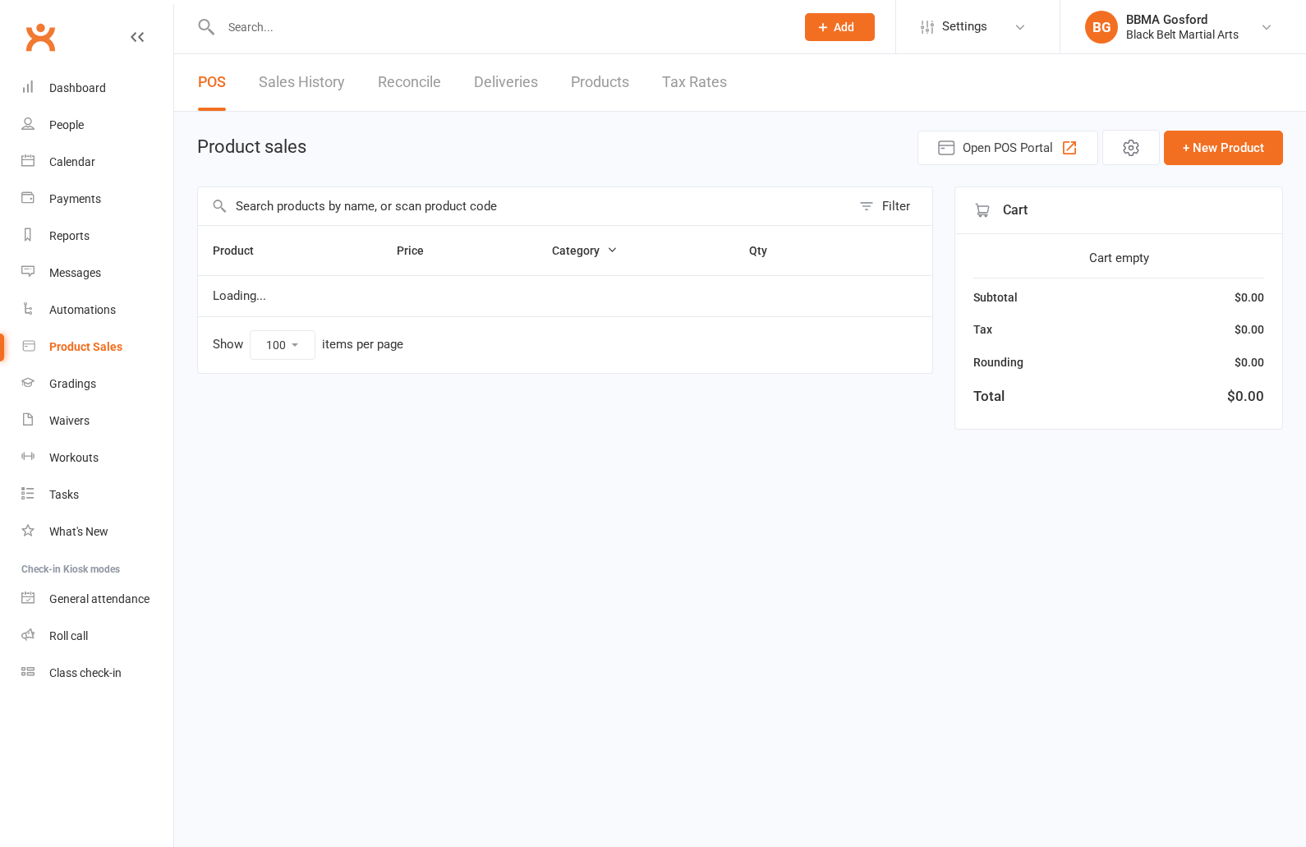
select select "100"
click at [469, 199] on input "text" at bounding box center [524, 206] width 653 height 38
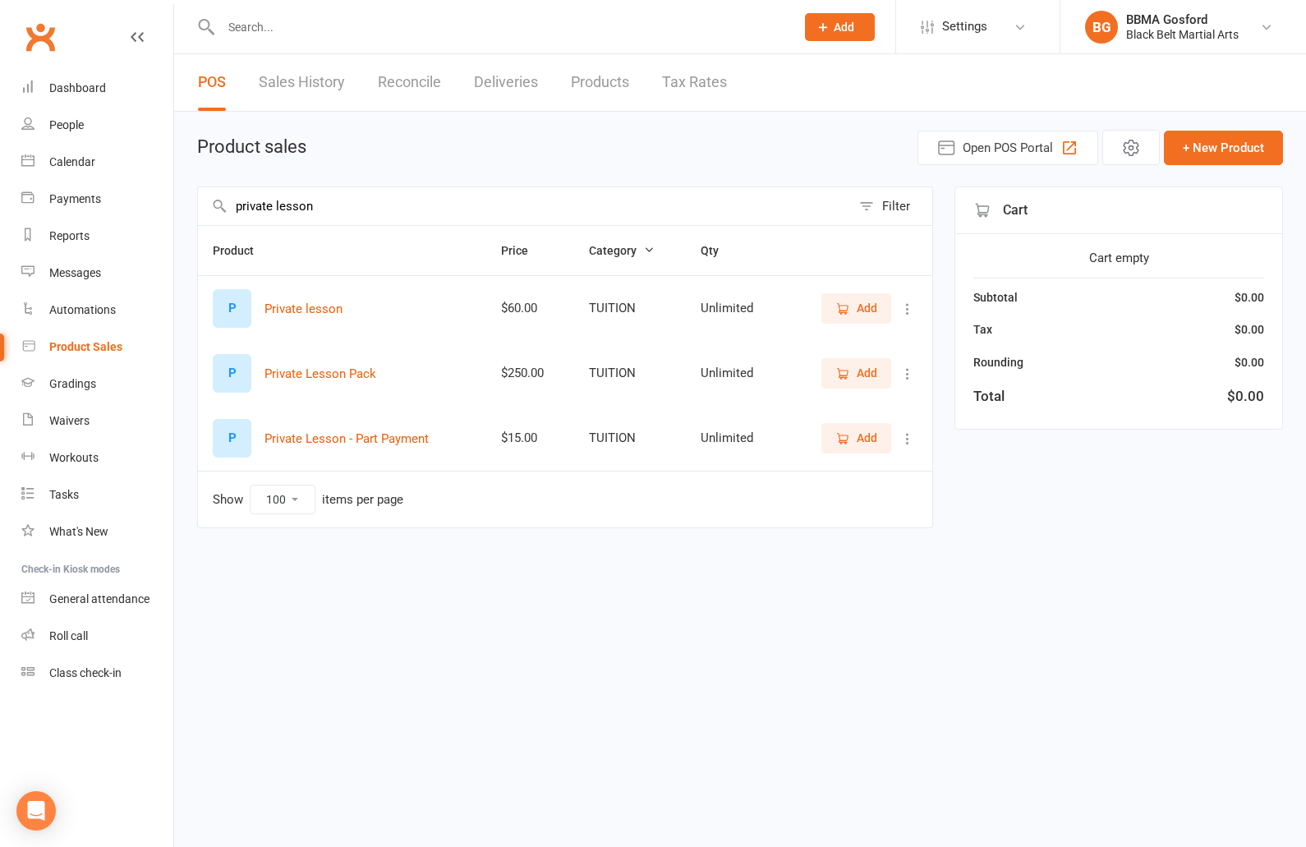
type input "private lesson"
click at [876, 308] on span "Add" at bounding box center [867, 308] width 21 height 18
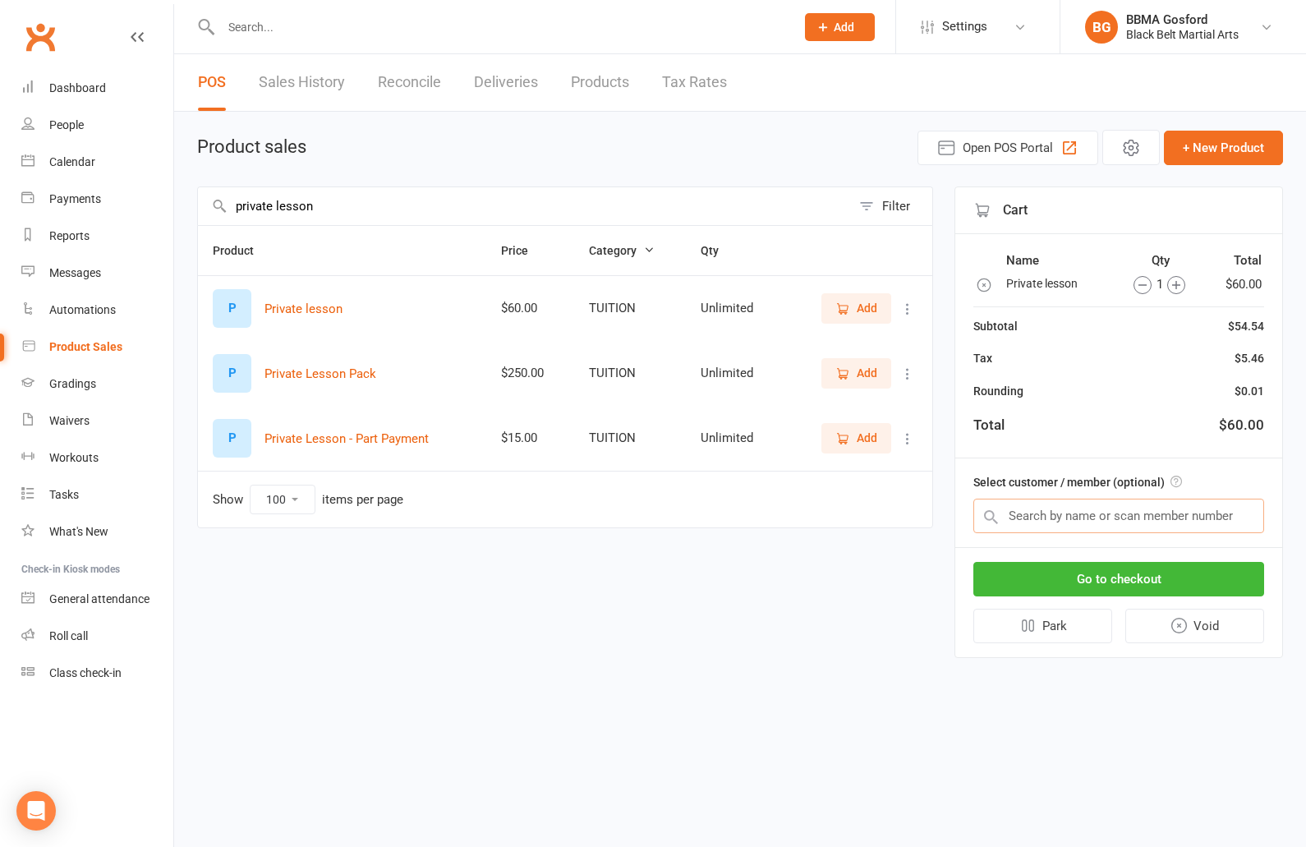
click at [1097, 525] on input "text" at bounding box center [1118, 516] width 291 height 34
type input "violette clarkson"
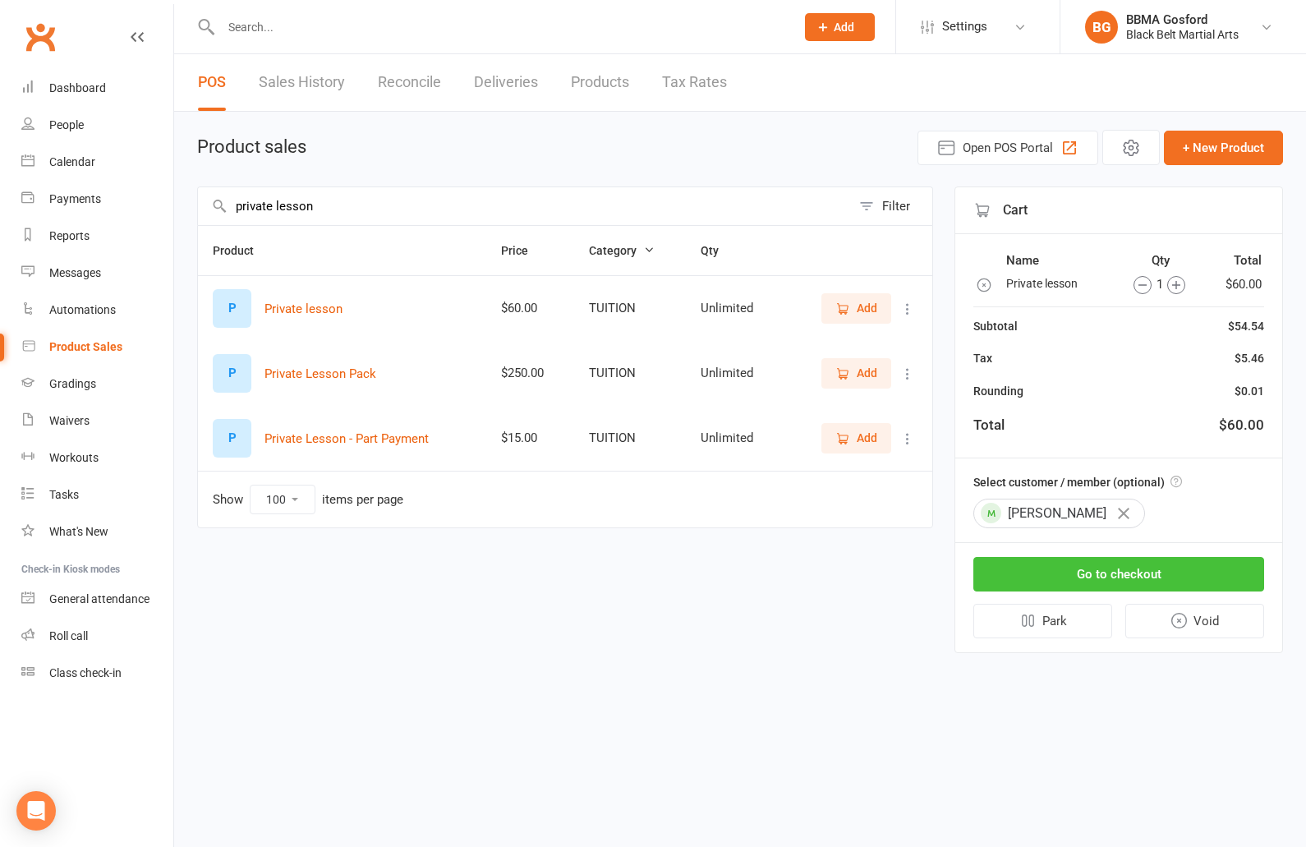
click at [1114, 581] on button "Go to checkout" at bounding box center [1118, 574] width 291 height 34
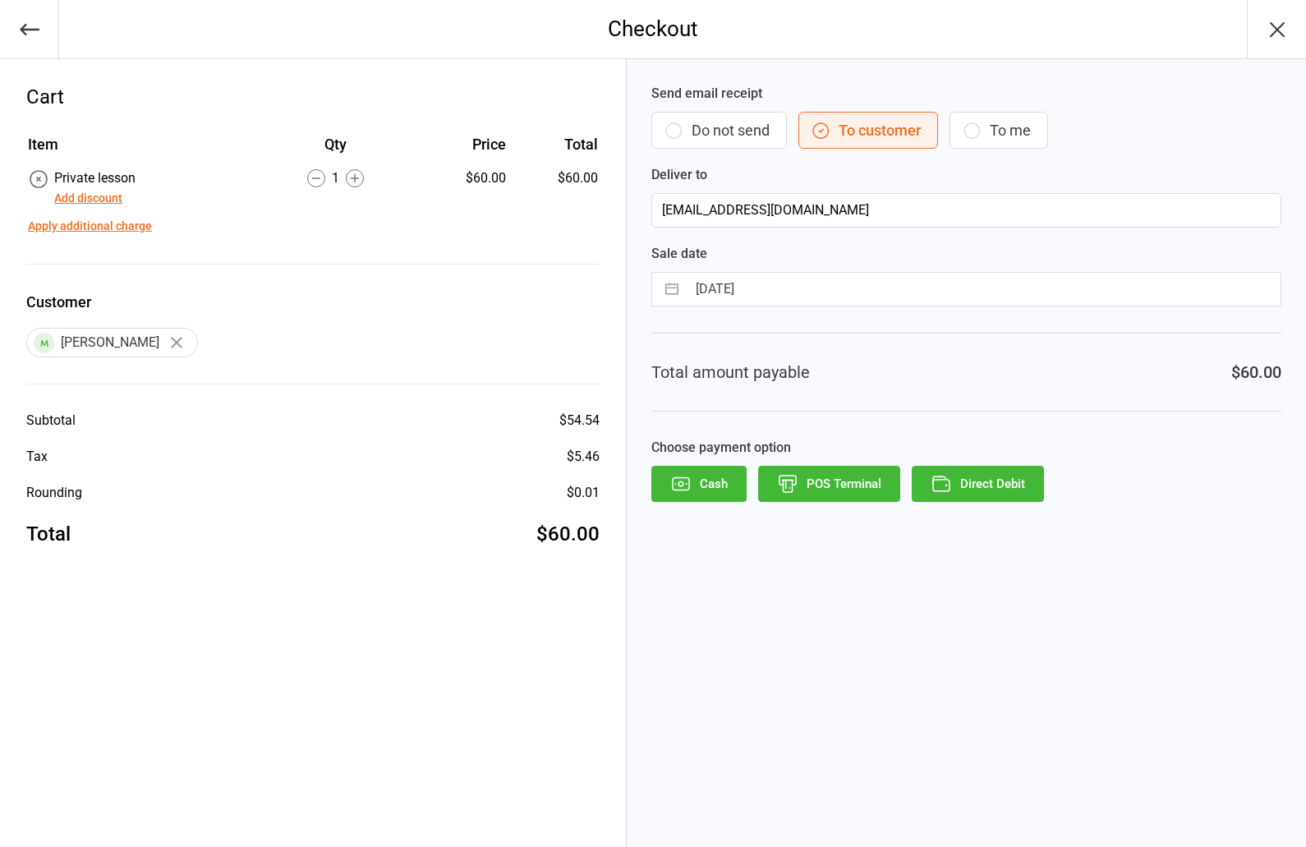
drag, startPoint x: 0, startPoint y: 0, endPoint x: 821, endPoint y: 488, distance: 955.4
click at [821, 488] on button "POS Terminal" at bounding box center [829, 484] width 142 height 36
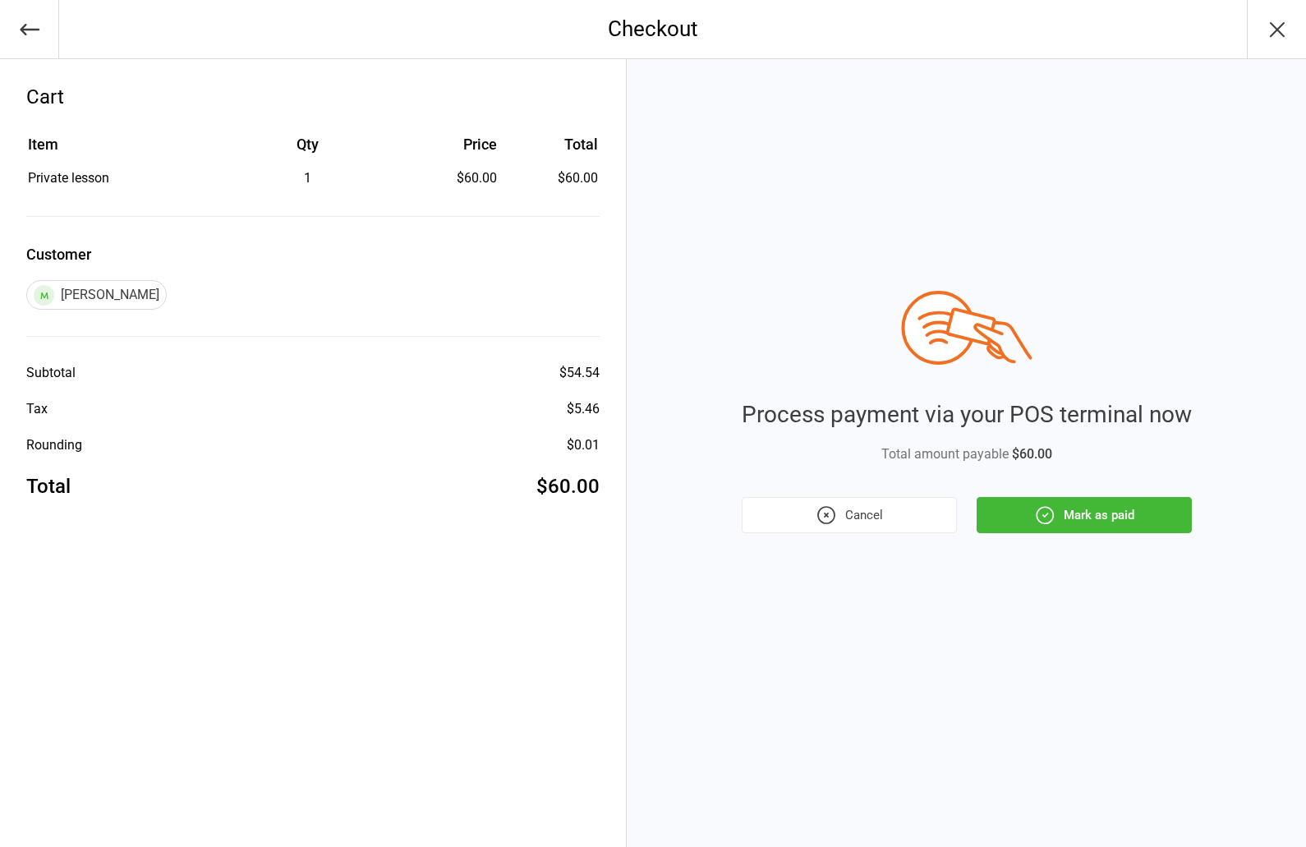
click at [1089, 508] on button "Mark as paid" at bounding box center [1084, 515] width 215 height 36
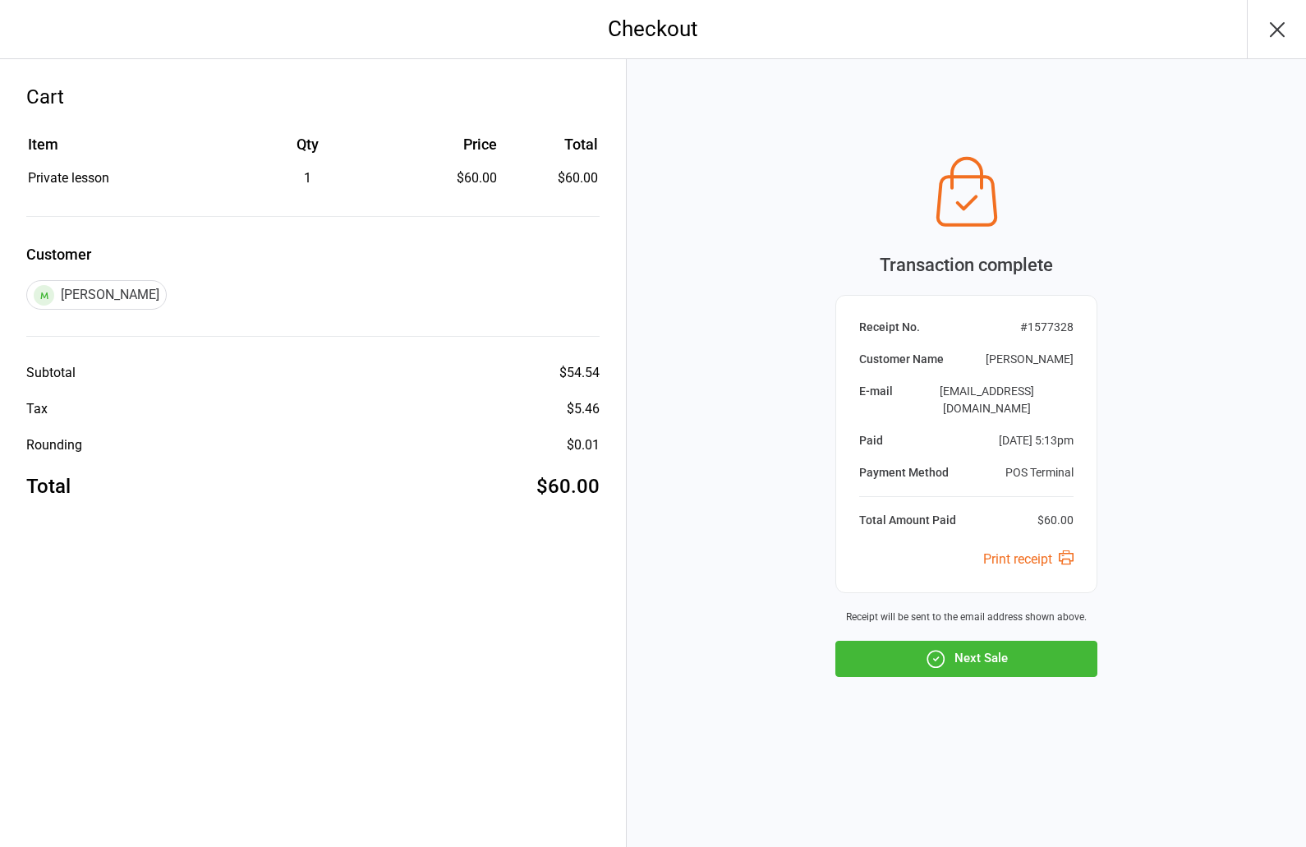
click at [981, 646] on button "Next Sale" at bounding box center [966, 659] width 262 height 36
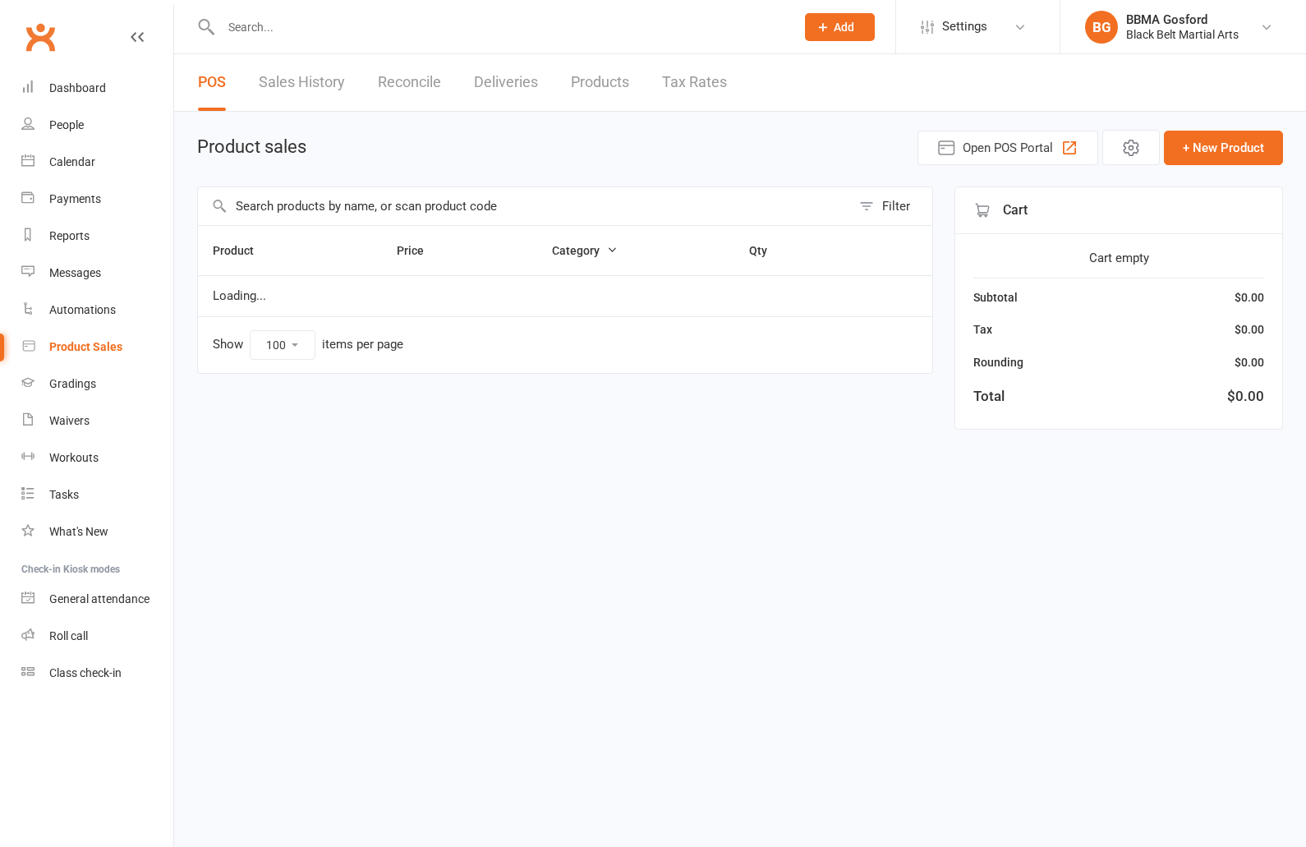
select select "100"
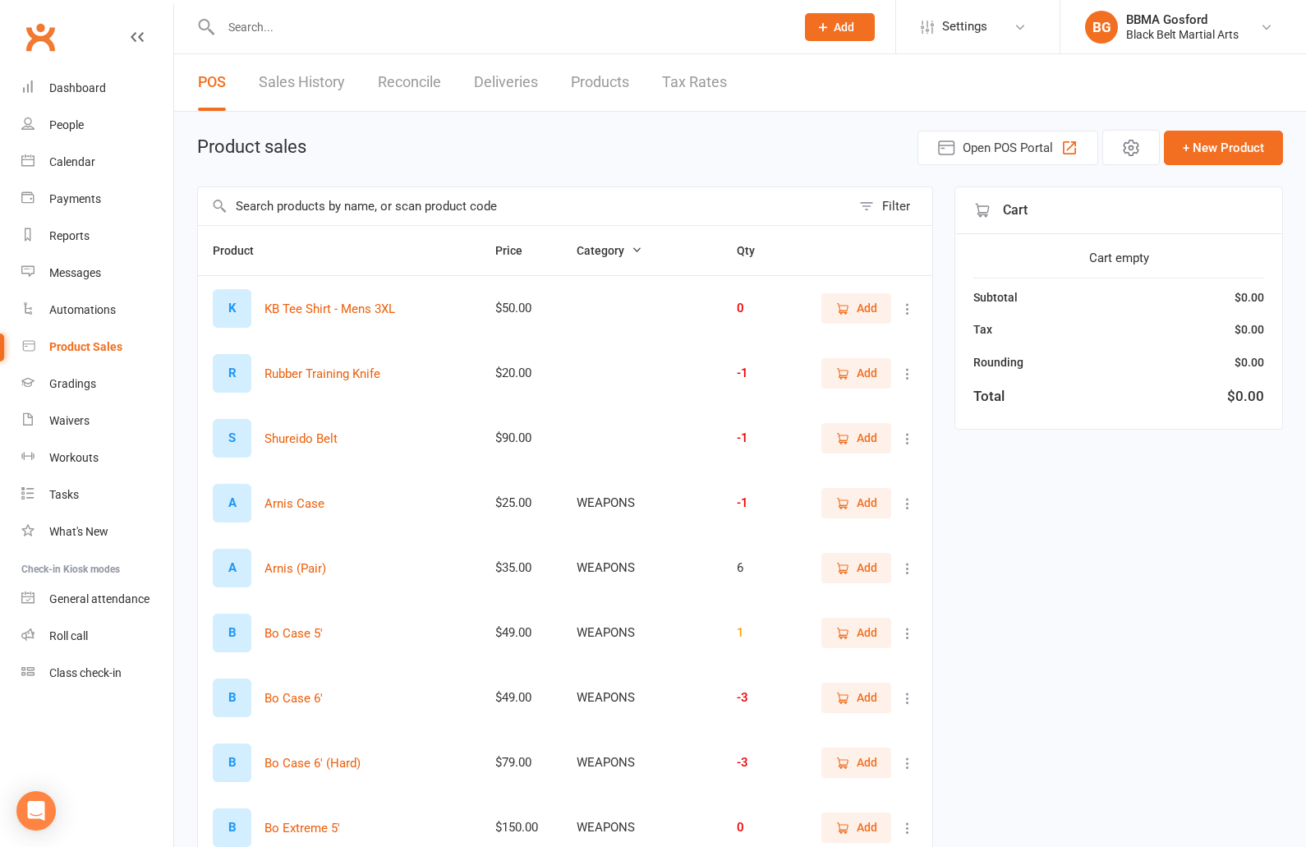
click at [835, 26] on span "Add" at bounding box center [844, 27] width 21 height 13
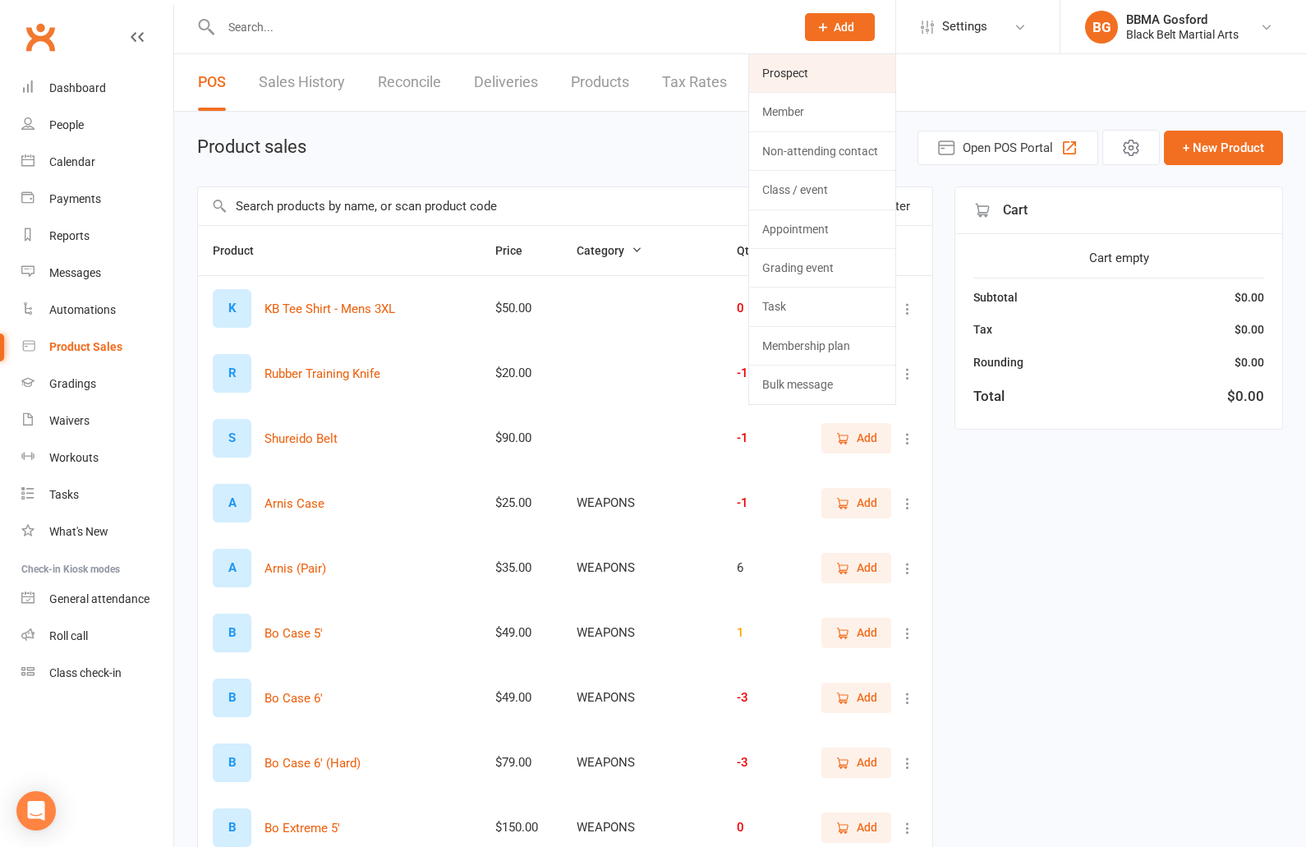
click at [816, 81] on link "Prospect" at bounding box center [822, 73] width 146 height 38
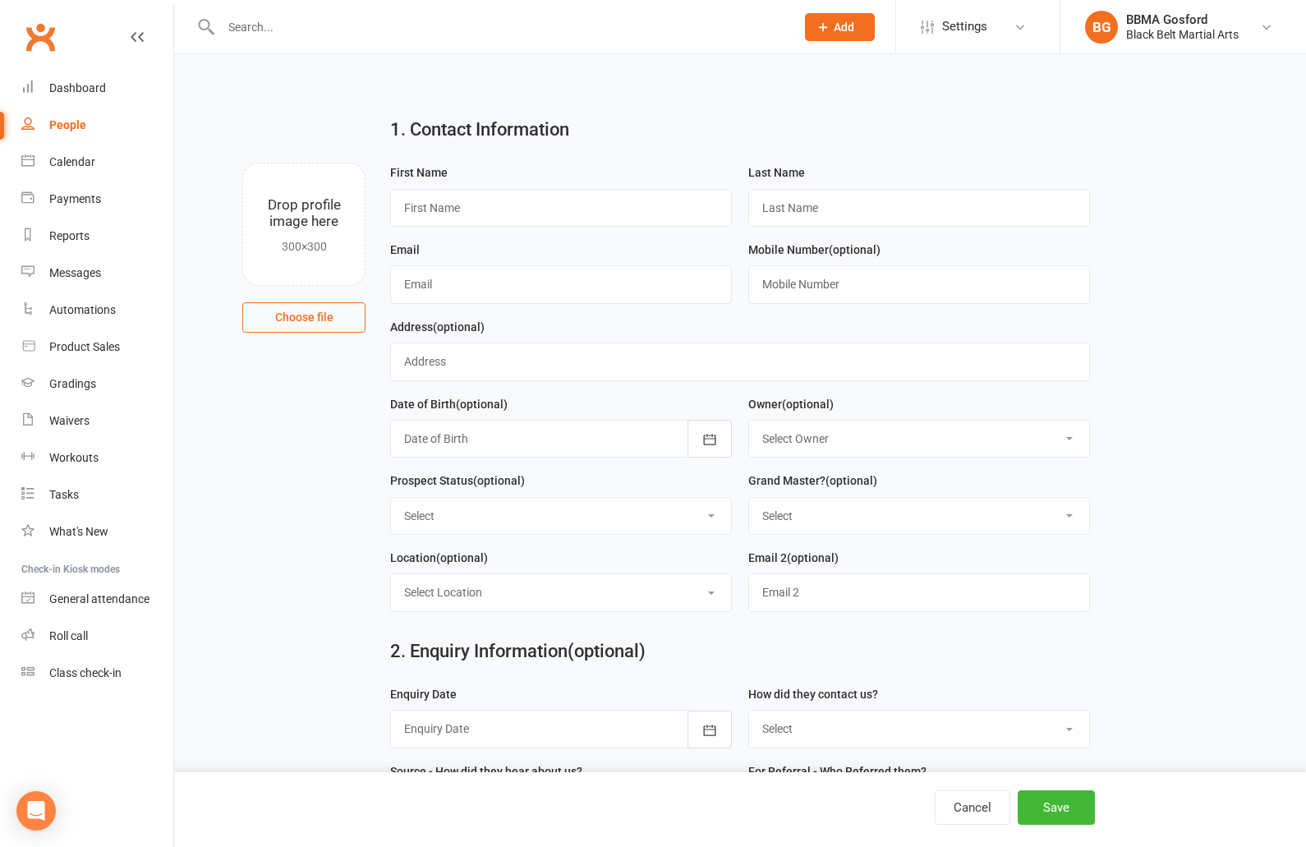
click at [361, 27] on input "text" at bounding box center [500, 27] width 568 height 23
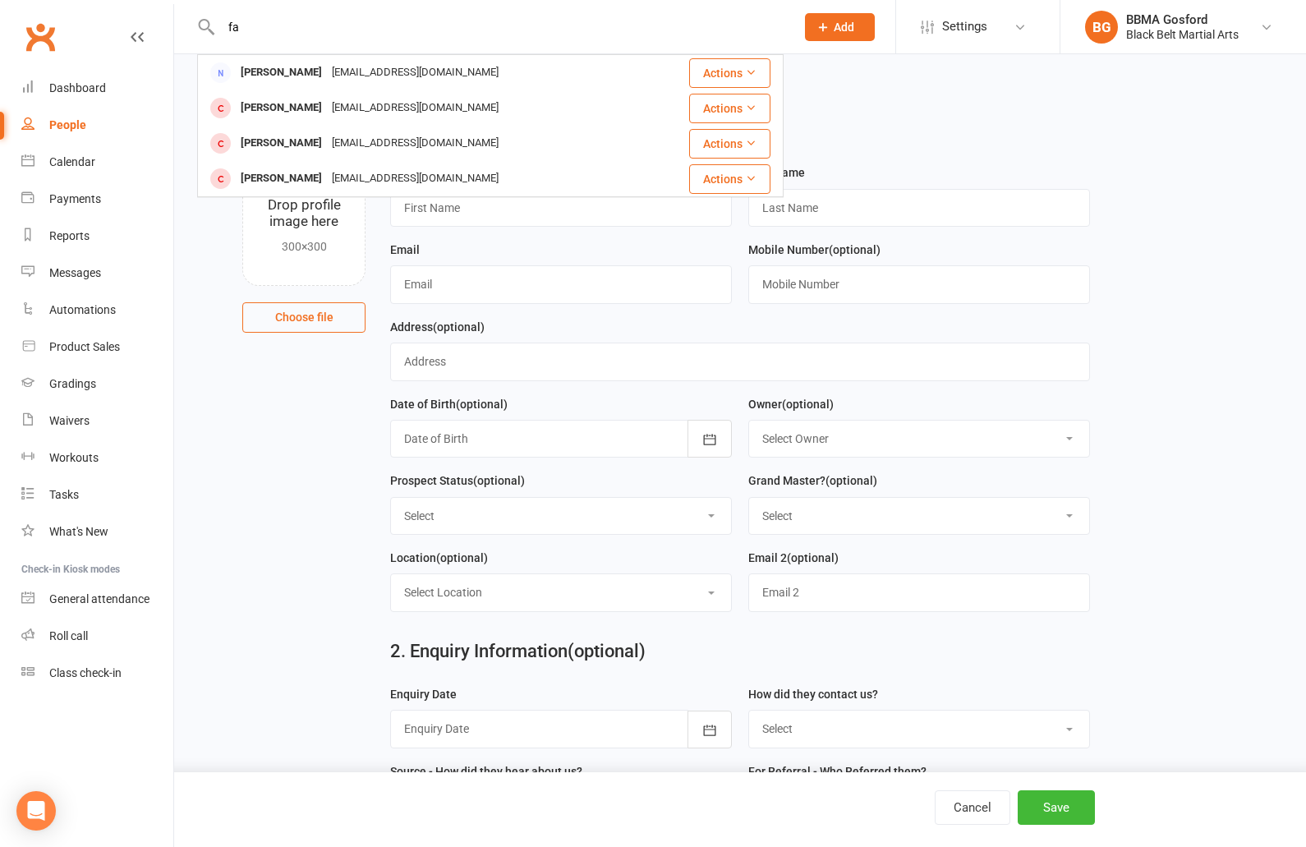
type input "f"
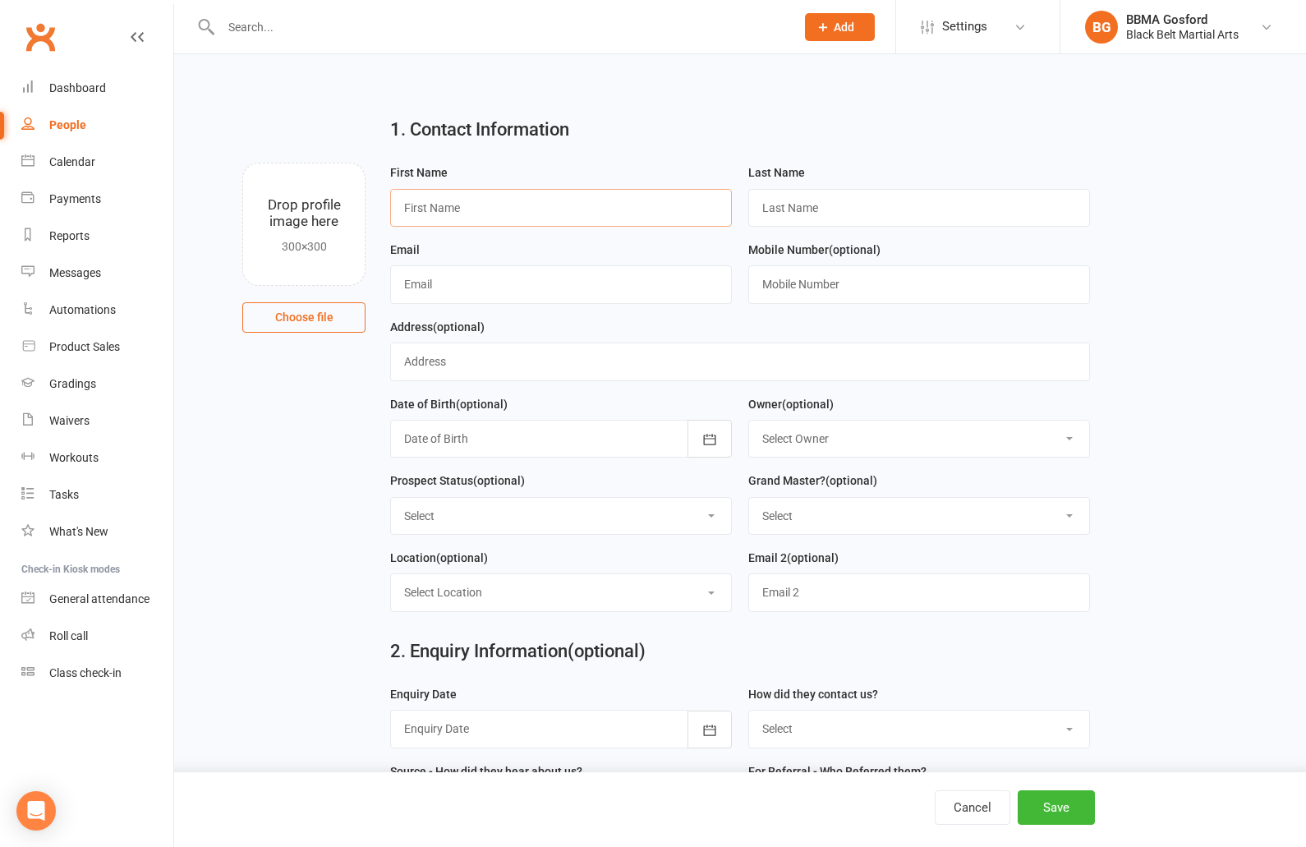
click at [434, 209] on input "text" at bounding box center [561, 208] width 342 height 38
type input "Alexander"
type input "Fatone"
type input "contempo.painting@gmail.com"
click at [319, 32] on input "text" at bounding box center [500, 27] width 568 height 23
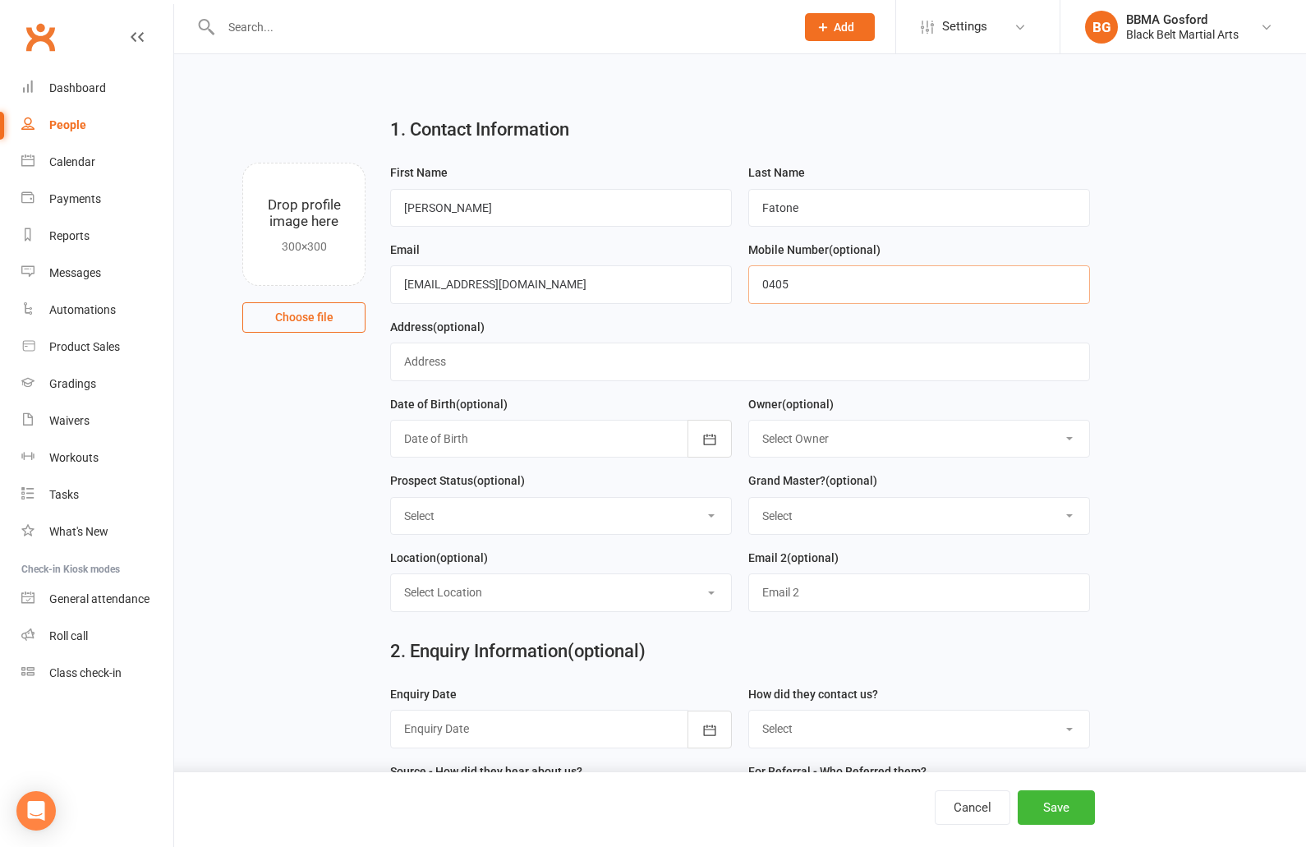
click at [812, 287] on input "0405" at bounding box center [919, 284] width 342 height 38
type input "0405 020 988"
type input "24 Nari Avenue, POINT CLARE NSW 2250"
click at [713, 440] on icon "button" at bounding box center [709, 439] width 16 height 16
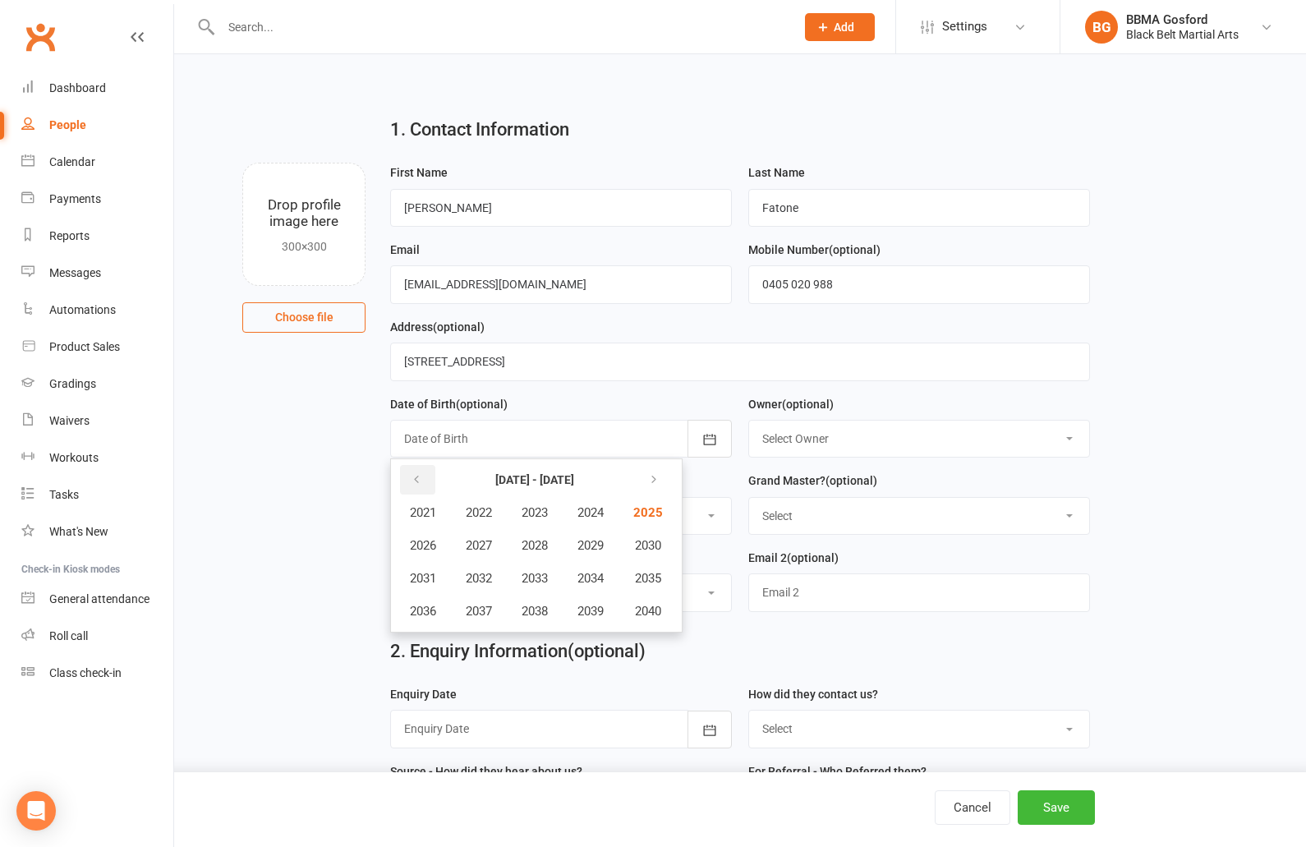
click at [418, 485] on icon "button" at bounding box center [416, 479] width 11 height 13
click at [477, 578] on span "2012" at bounding box center [479, 578] width 26 height 15
click at [439, 521] on button "January" at bounding box center [431, 512] width 71 height 31
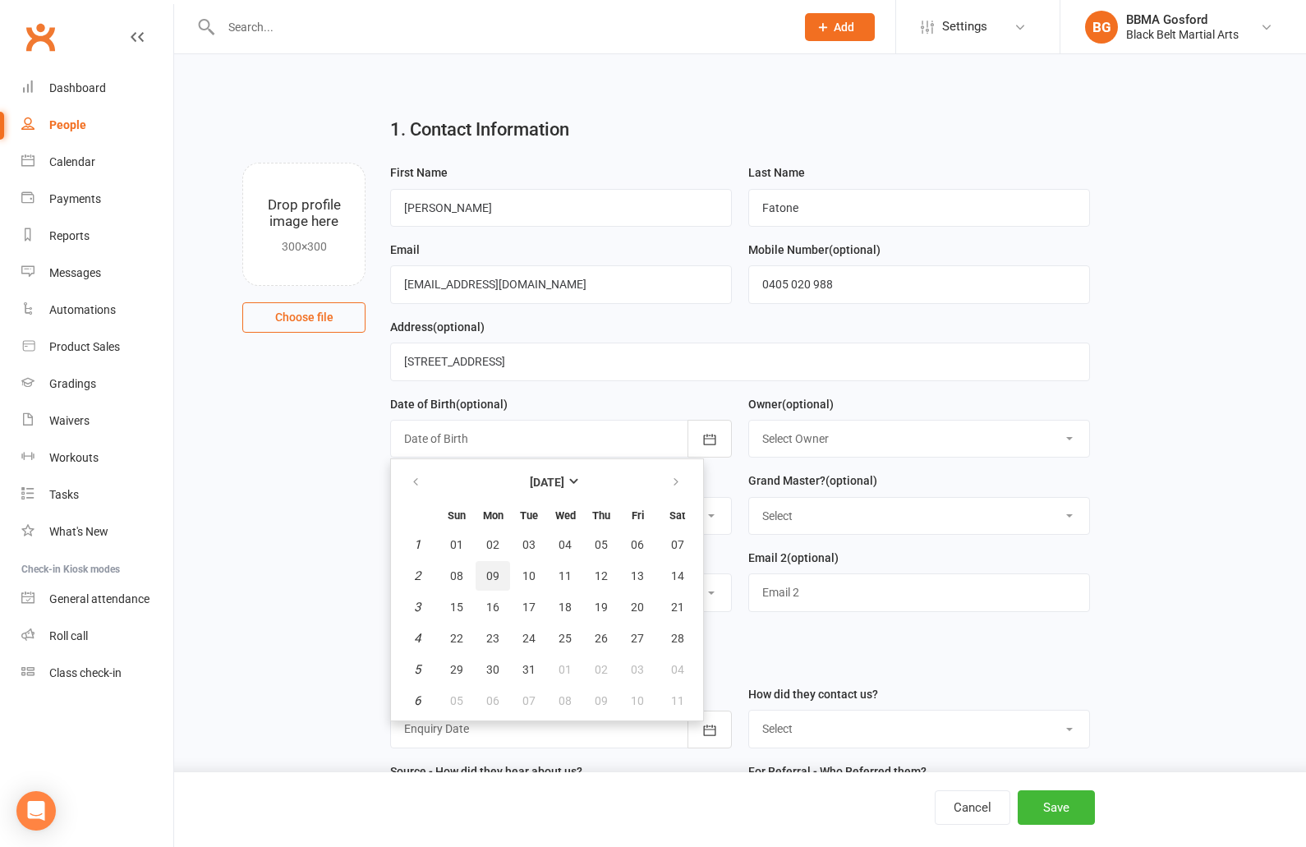
click at [504, 586] on button "09" at bounding box center [493, 576] width 34 height 30
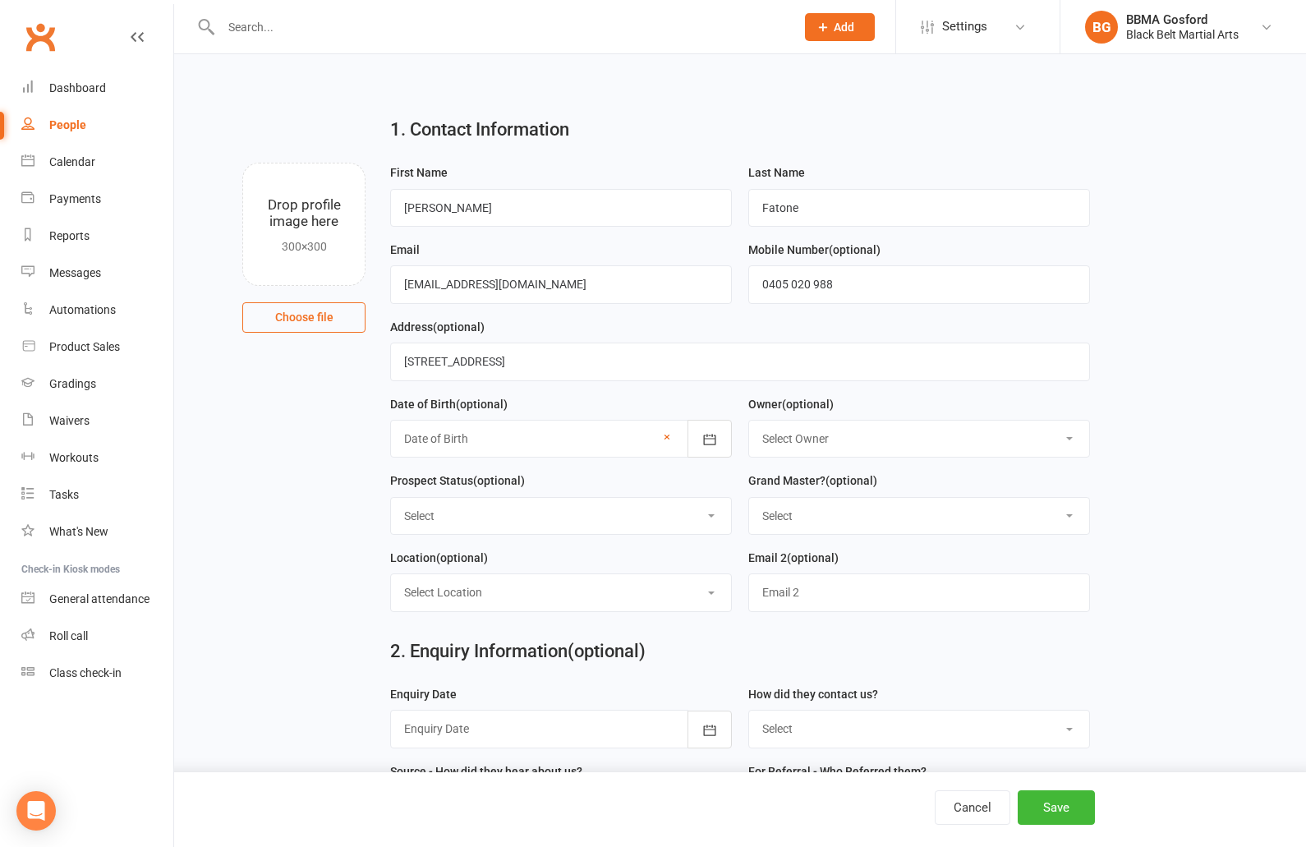
type input "09 Jan 2012"
select select "Thinking"
click option "Thinking" at bounding box center [0, 0] width 0 height 0
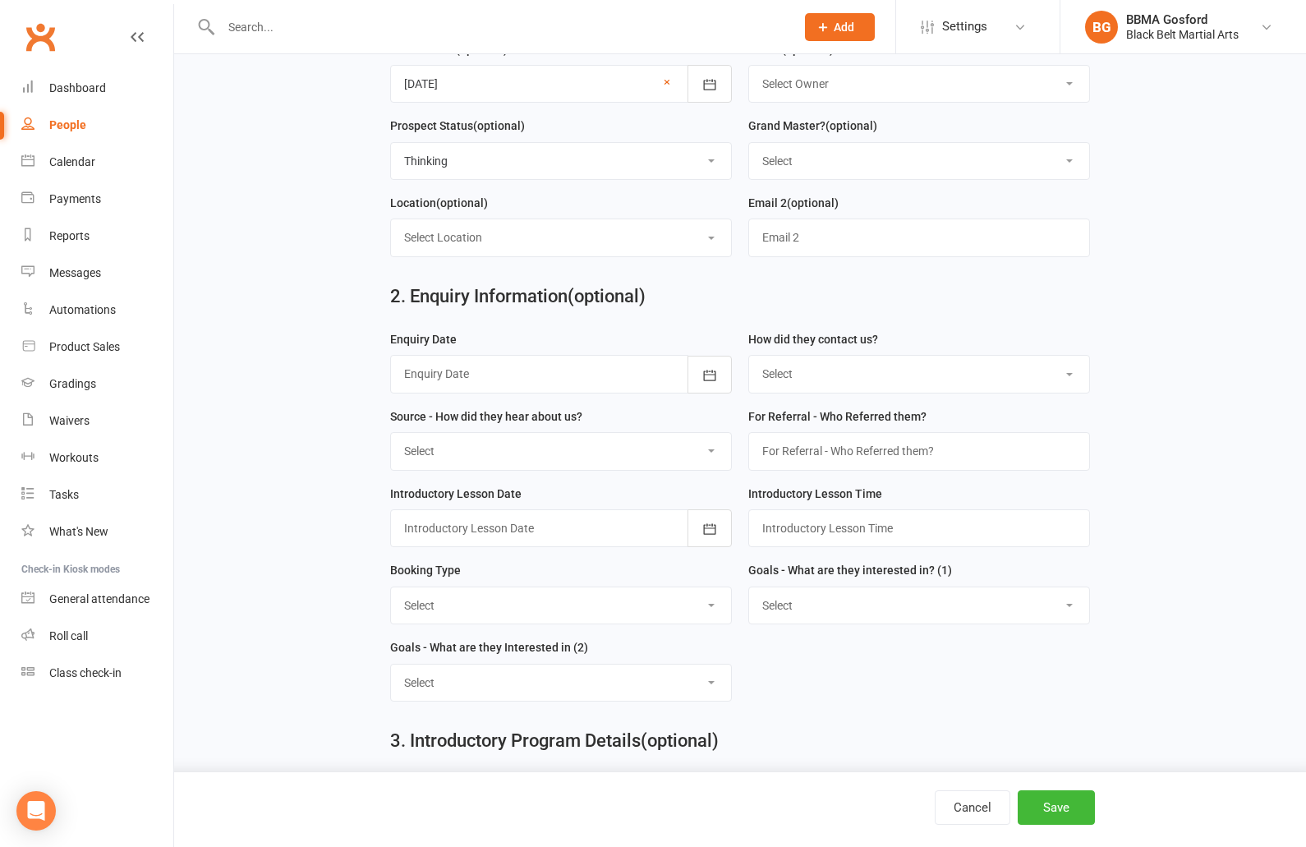
scroll to position [357, 0]
click at [530, 367] on div at bounding box center [561, 371] width 342 height 38
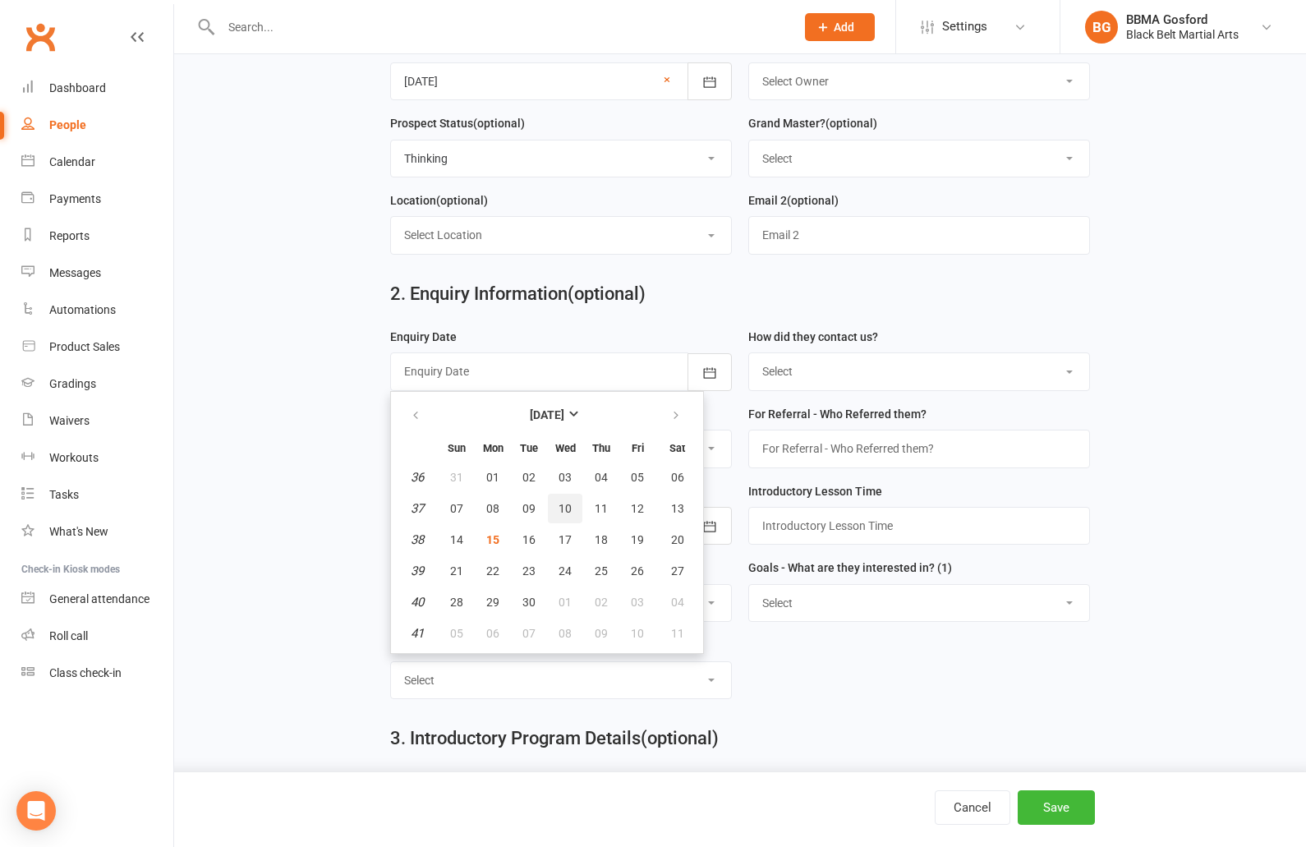
click at [563, 504] on span "10" at bounding box center [565, 508] width 13 height 13
type input "10 Sep 2025"
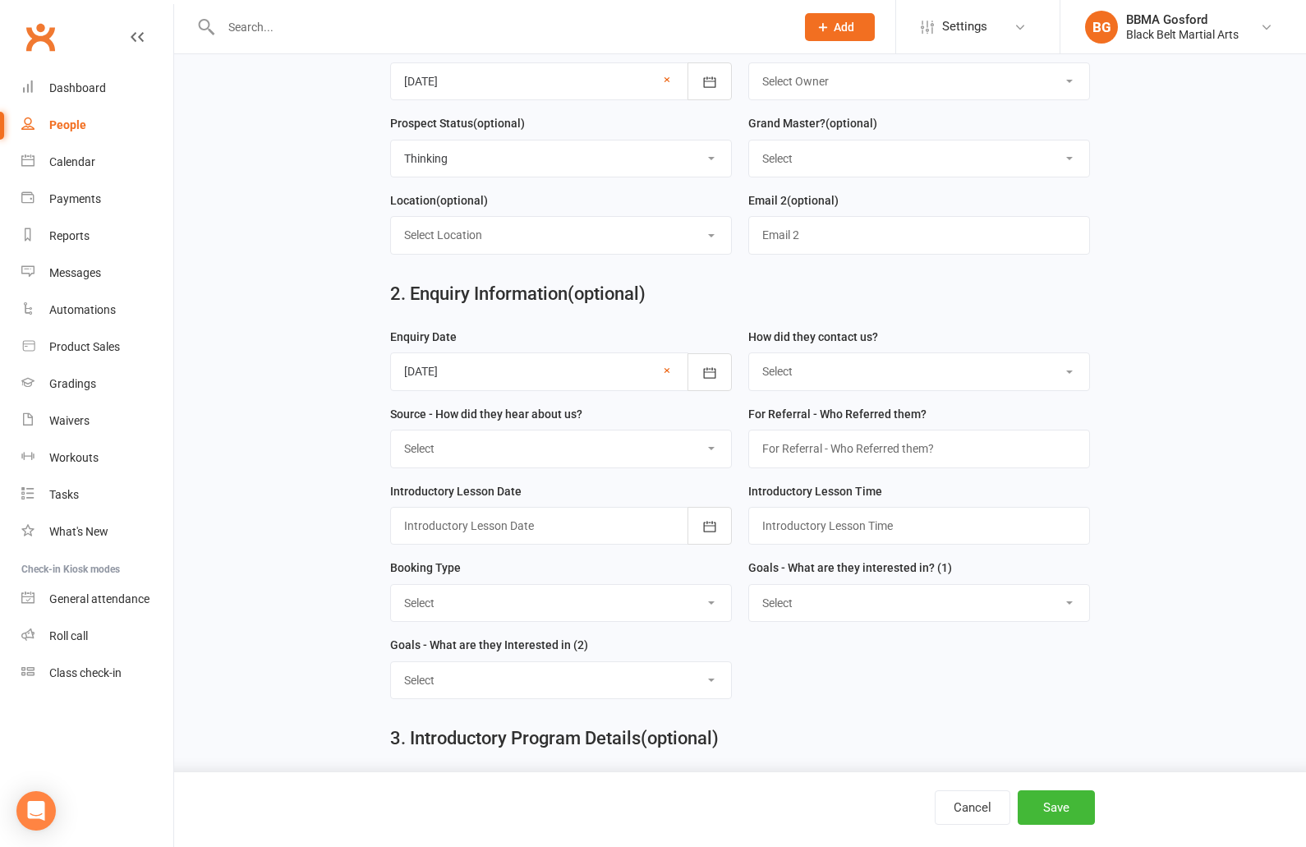
select select "(W) Walk in"
click option "(W) Walk in" at bounding box center [0, 0] width 0 height 0
click at [391, 430] on select "Select A1 - Direct Mail A2 - Print Media A3 - Flyer A5 - Radio A6 - Sign A7 - T…" at bounding box center [561, 448] width 340 height 36
click at [550, 448] on select "Select A1 - Direct Mail A2 - Print Media A3 - Flyer A5 - Radio A6 - Sign A7 - T…" at bounding box center [561, 448] width 340 height 36
click option "A5 - Radio" at bounding box center [0, 0] width 0 height 0
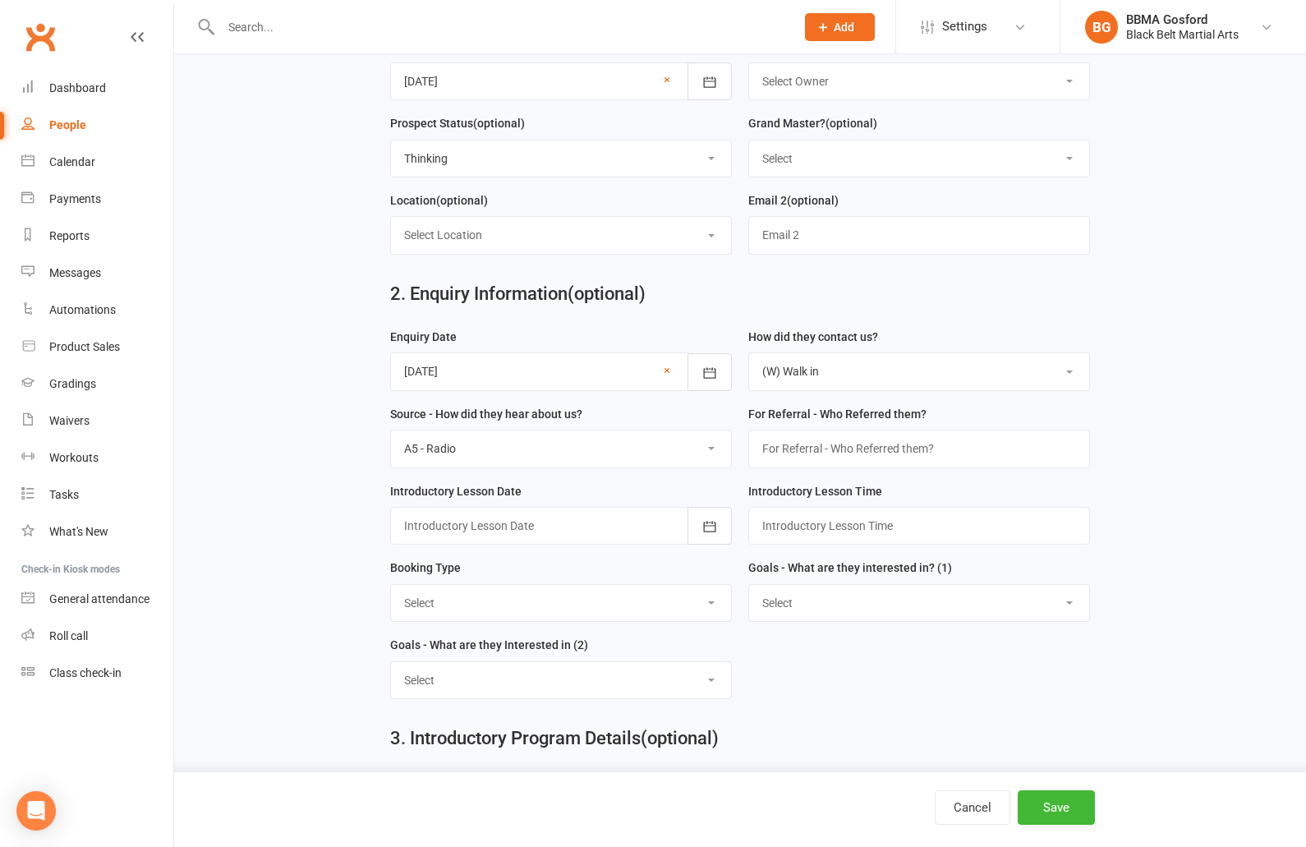
click at [391, 430] on select "Select A1 - Direct Mail A2 - Print Media A3 - Flyer A5 - Radio A6 - Sign A7 - T…" at bounding box center [561, 448] width 340 height 36
select select "A6 - Sign"
click option "A6 - Sign" at bounding box center [0, 0] width 0 height 0
click at [549, 524] on div at bounding box center [561, 526] width 342 height 38
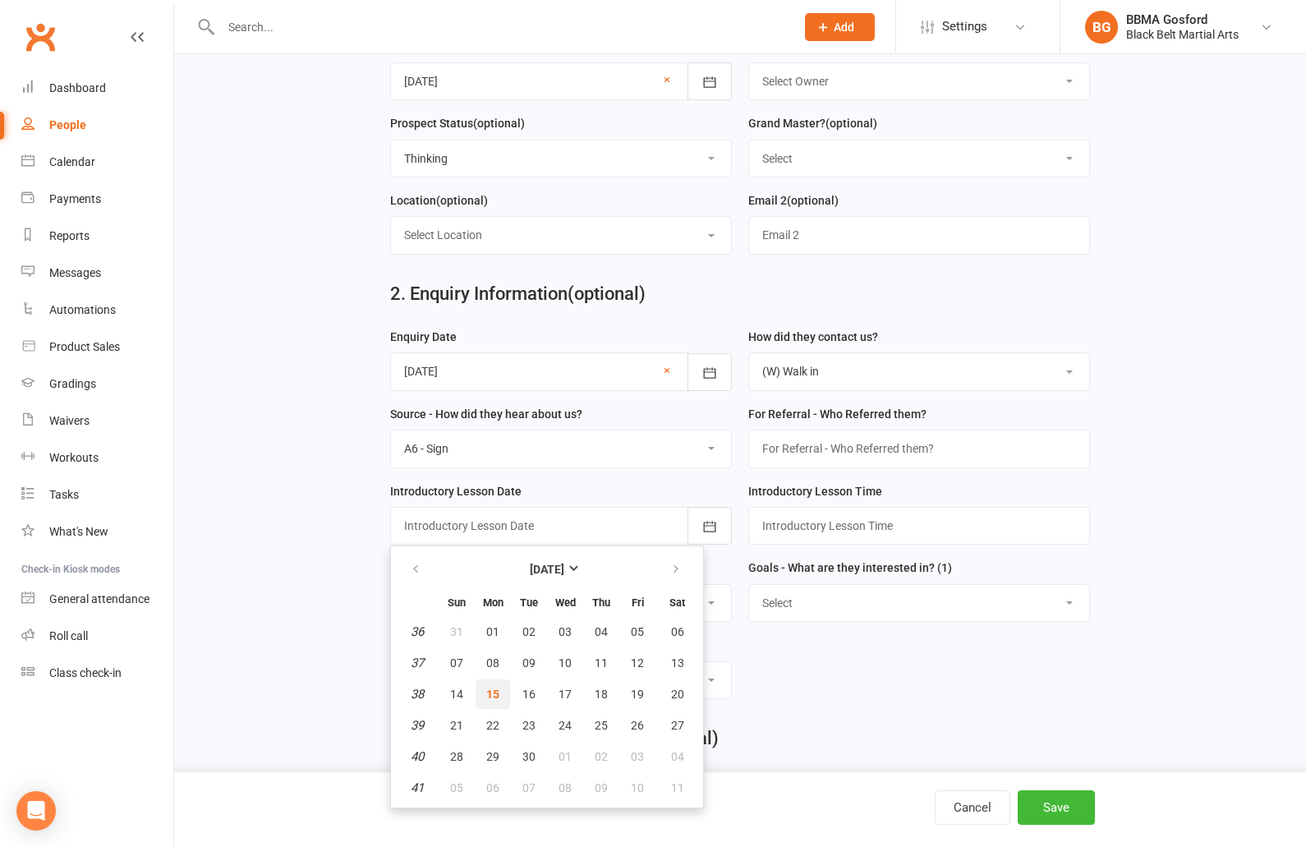
click at [490, 701] on span "15" at bounding box center [492, 694] width 13 height 13
type input "[DATE]"
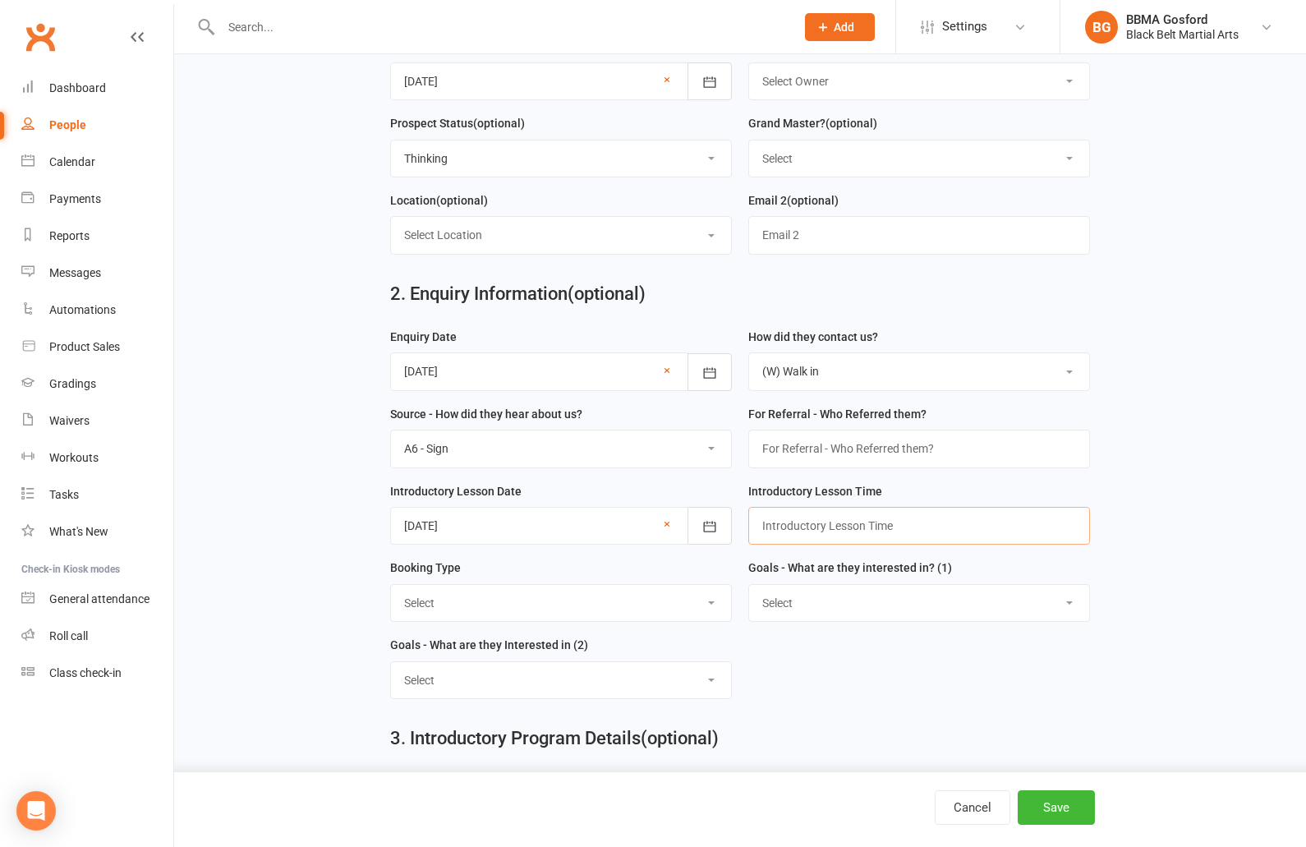
click at [818, 527] on input "text" at bounding box center [919, 526] width 342 height 38
type input "5:30PM"
select select "Trial Class - Kickboxing"
click option "Trial Class - Kickboxing" at bounding box center [0, 0] width 0 height 0
click at [749, 585] on select "Select Increased Confidence Better Focus Improved Self Esteem Sporting Ability …" at bounding box center [919, 603] width 340 height 36
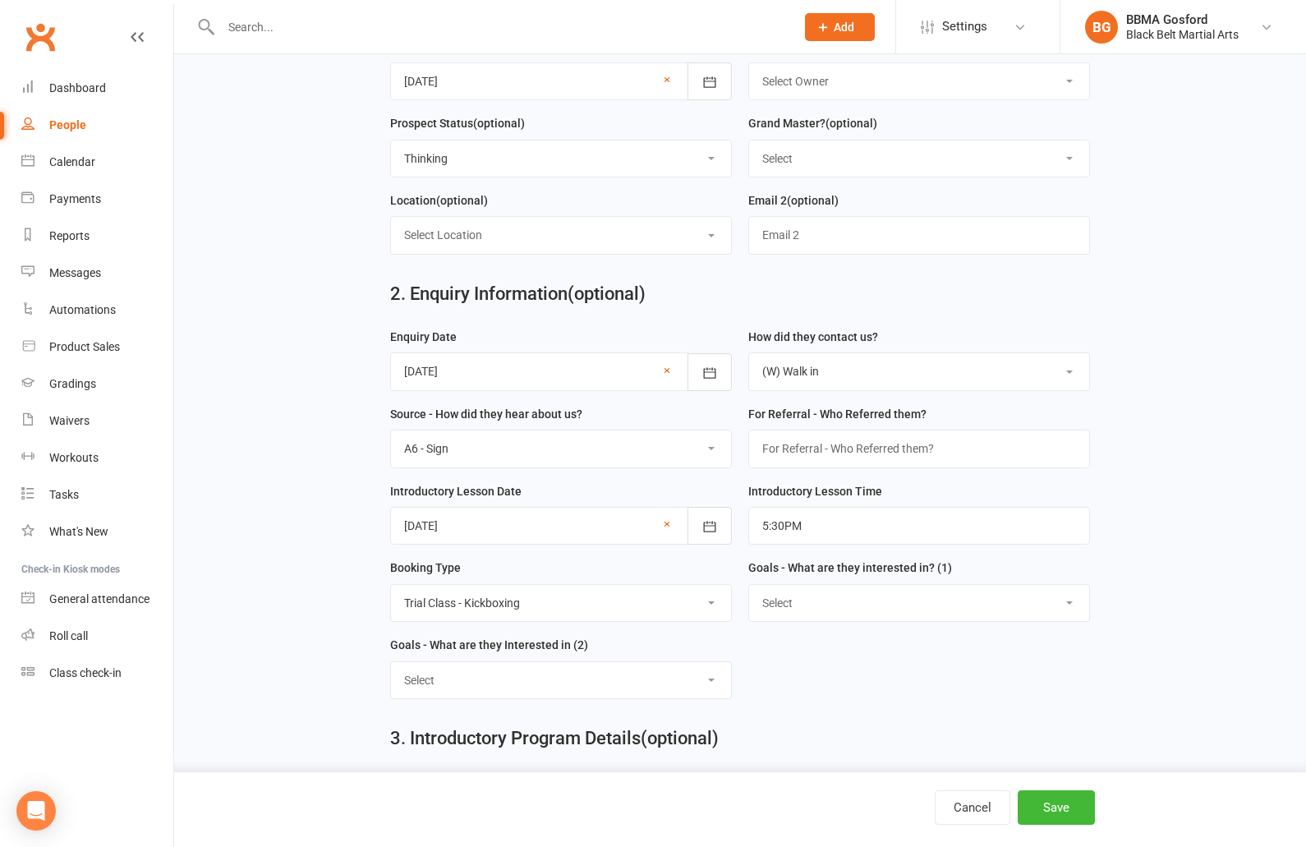
select select "Better Focus"
click option "Better Focus" at bounding box center [0, 0] width 0 height 0
click at [391, 662] on select "Select Increased Confidence Better Focus Improved Self Esteem Sporting Ability …" at bounding box center [561, 680] width 340 height 36
click at [622, 678] on select "Select Increased Confidence Better Focus Improved Self Esteem Sporting Ability …" at bounding box center [561, 680] width 340 height 36
select select "Discipline"
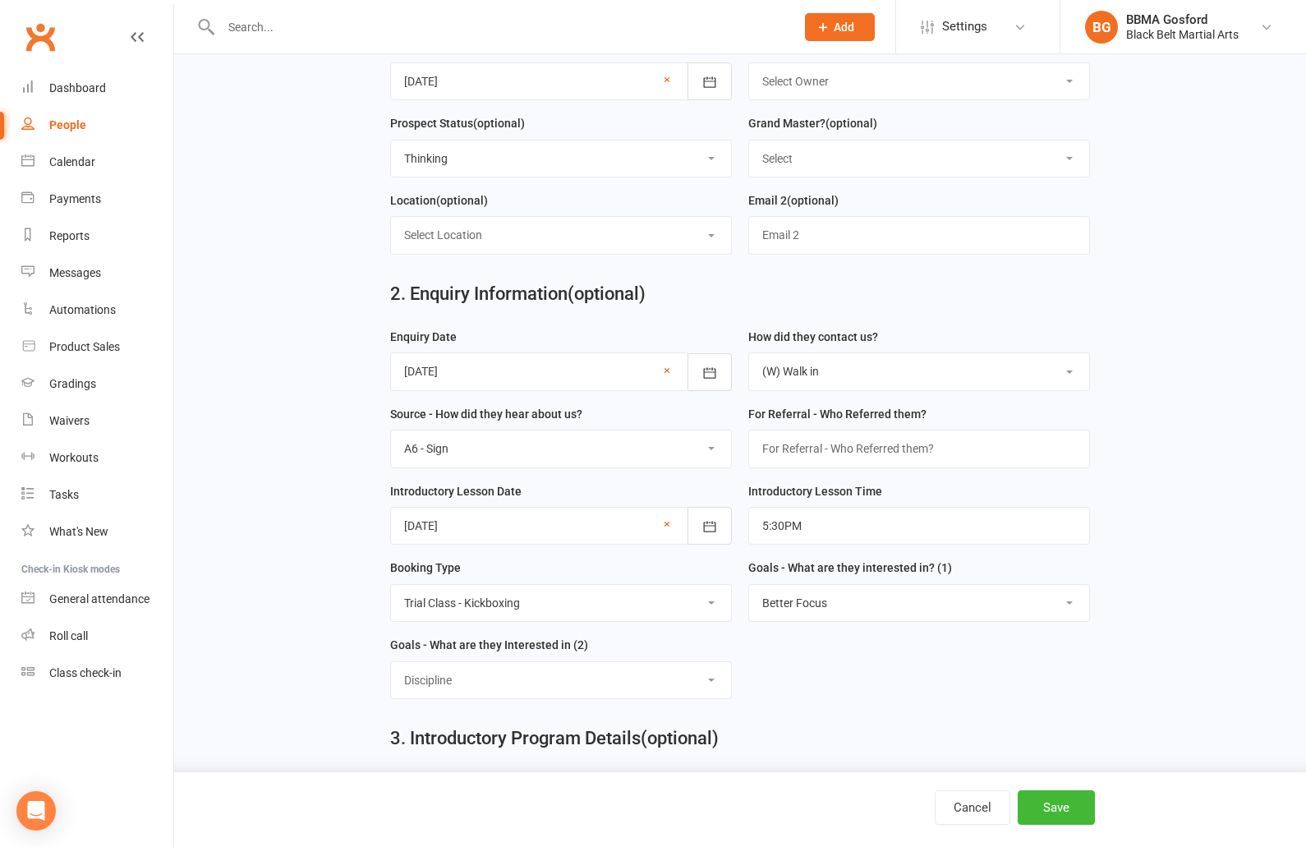
click option "Discipline" at bounding box center [0, 0] width 0 height 0
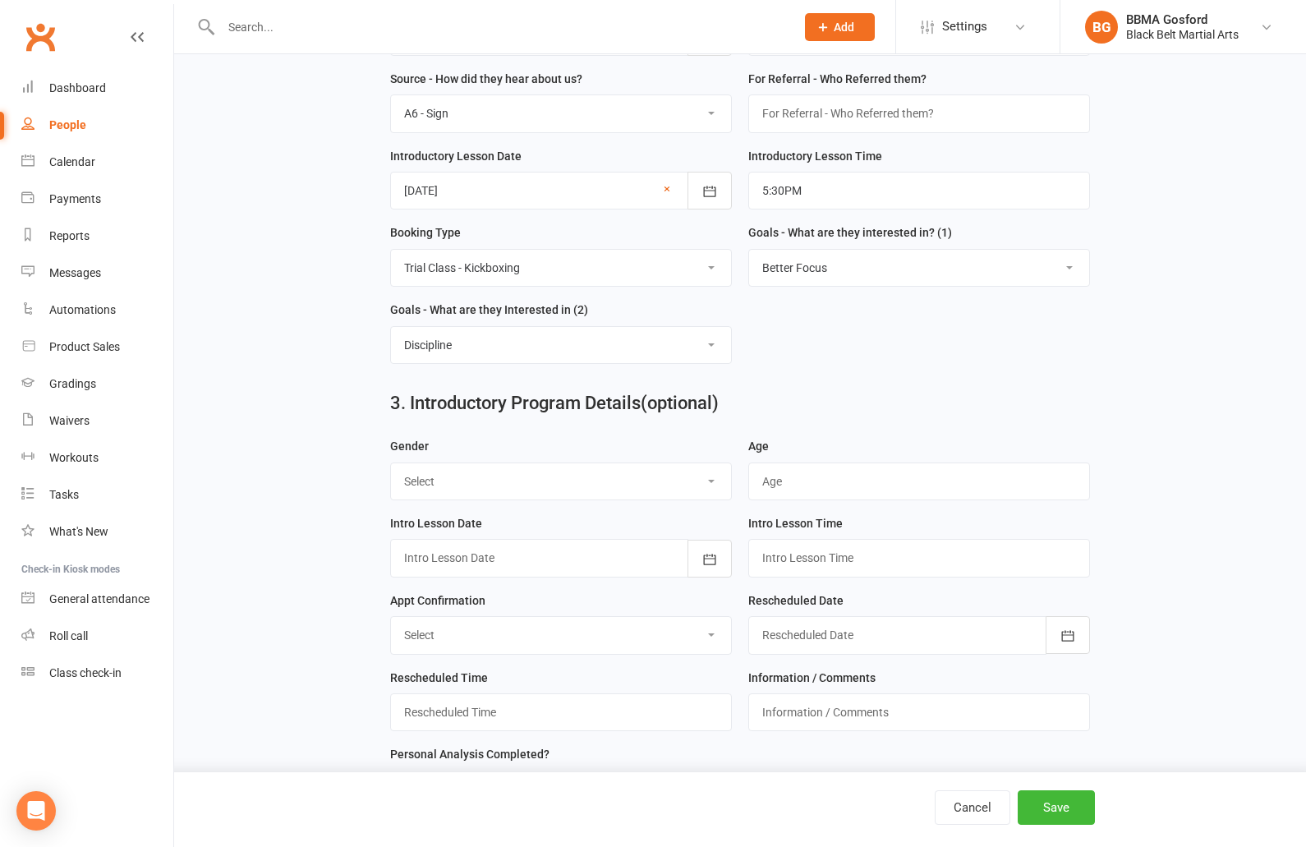
scroll to position [697, 0]
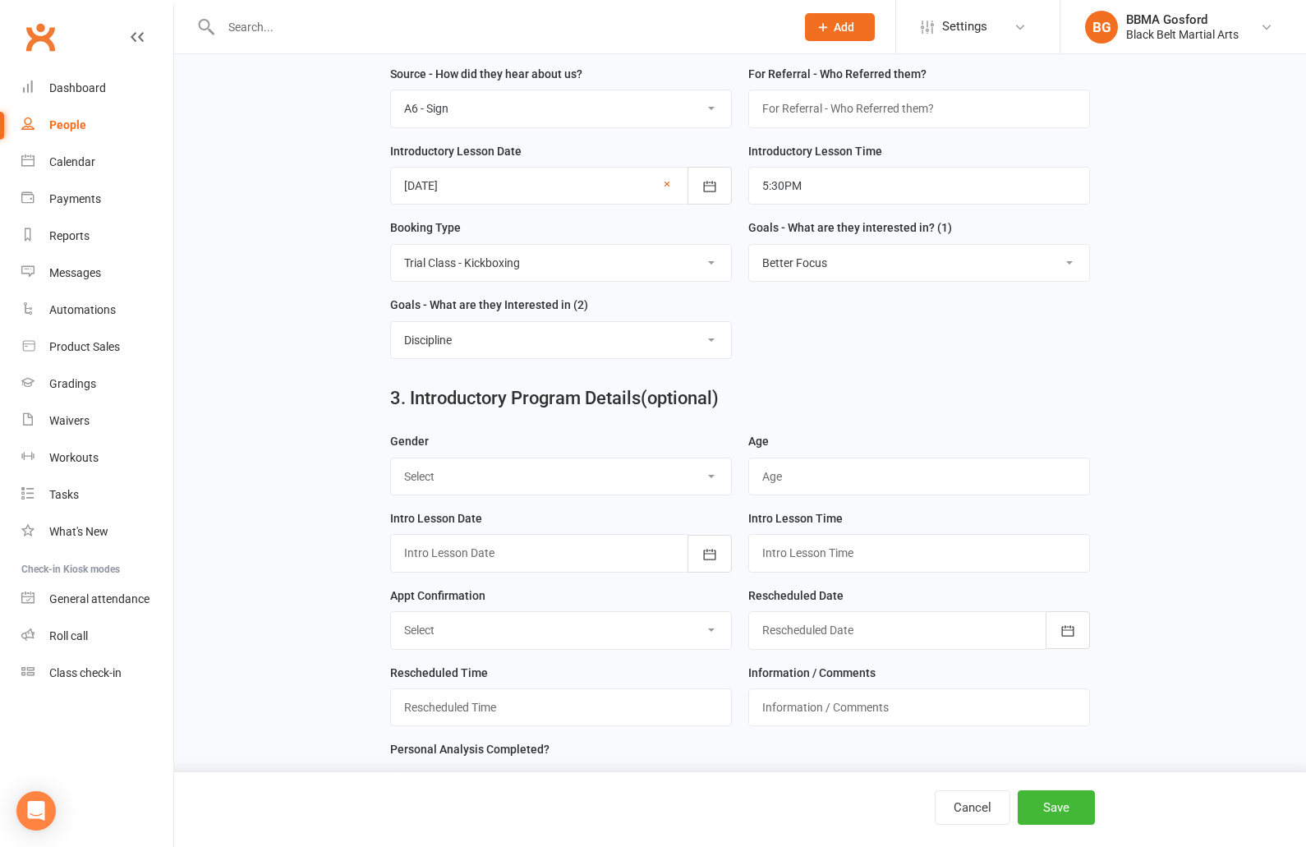
select select "Male"
click option "Male" at bounding box center [0, 0] width 0 height 0
click at [789, 485] on input "text" at bounding box center [919, 477] width 342 height 38
type input "13"
click at [555, 561] on div at bounding box center [561, 553] width 342 height 38
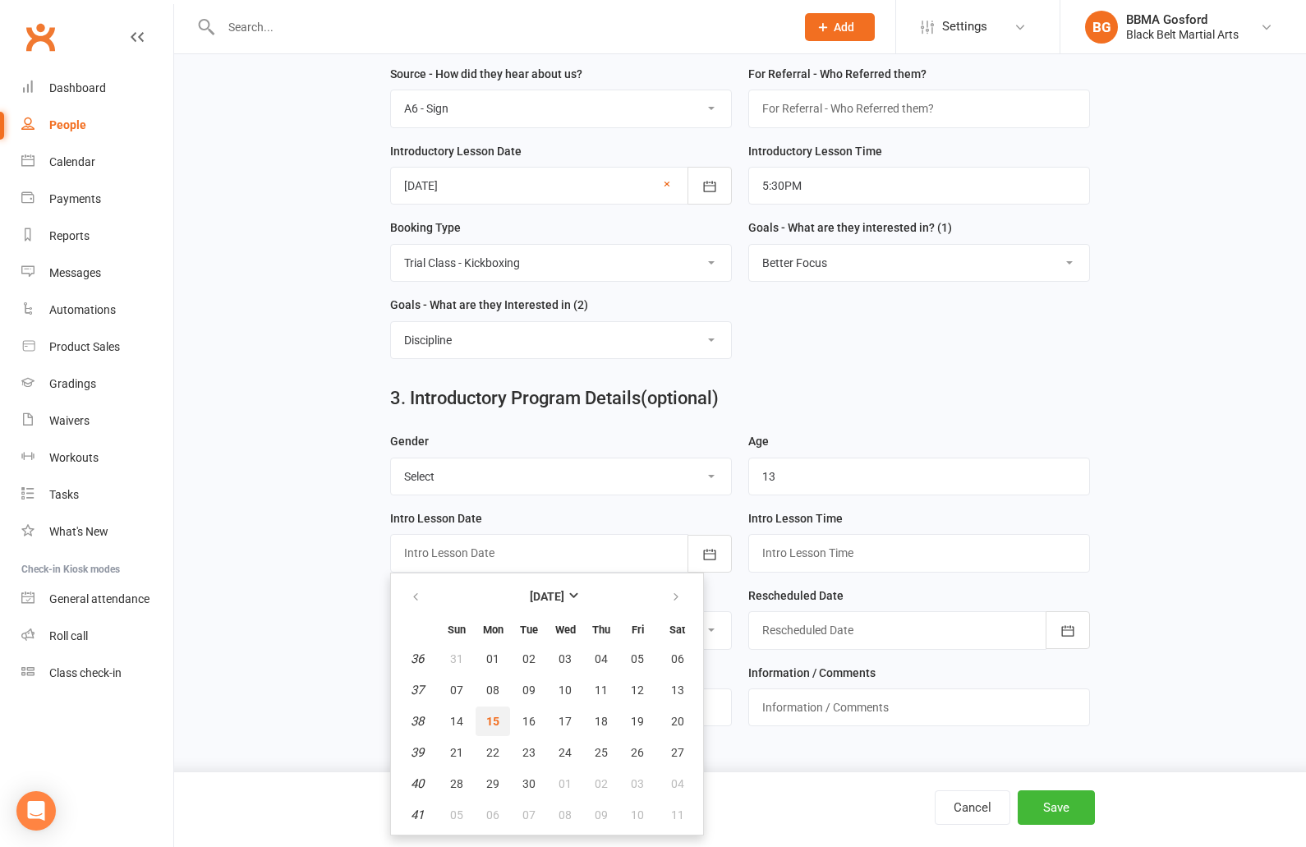
click at [485, 719] on button "15" at bounding box center [493, 721] width 34 height 30
type input "[DATE]"
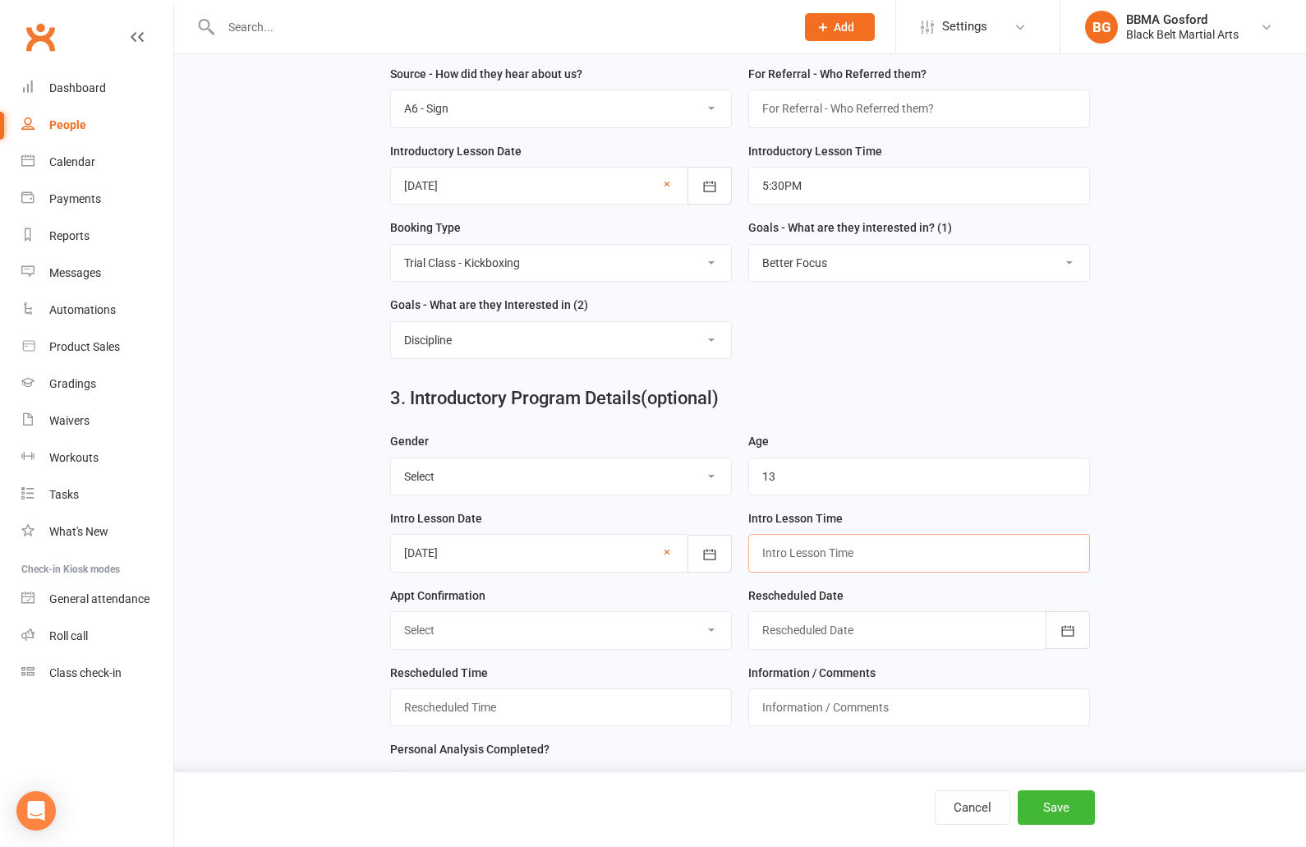
click at [800, 548] on input "text" at bounding box center [919, 553] width 342 height 38
type input "5:30pm"
select select "Confirmed"
click option "Confirmed" at bounding box center [0, 0] width 0 height 0
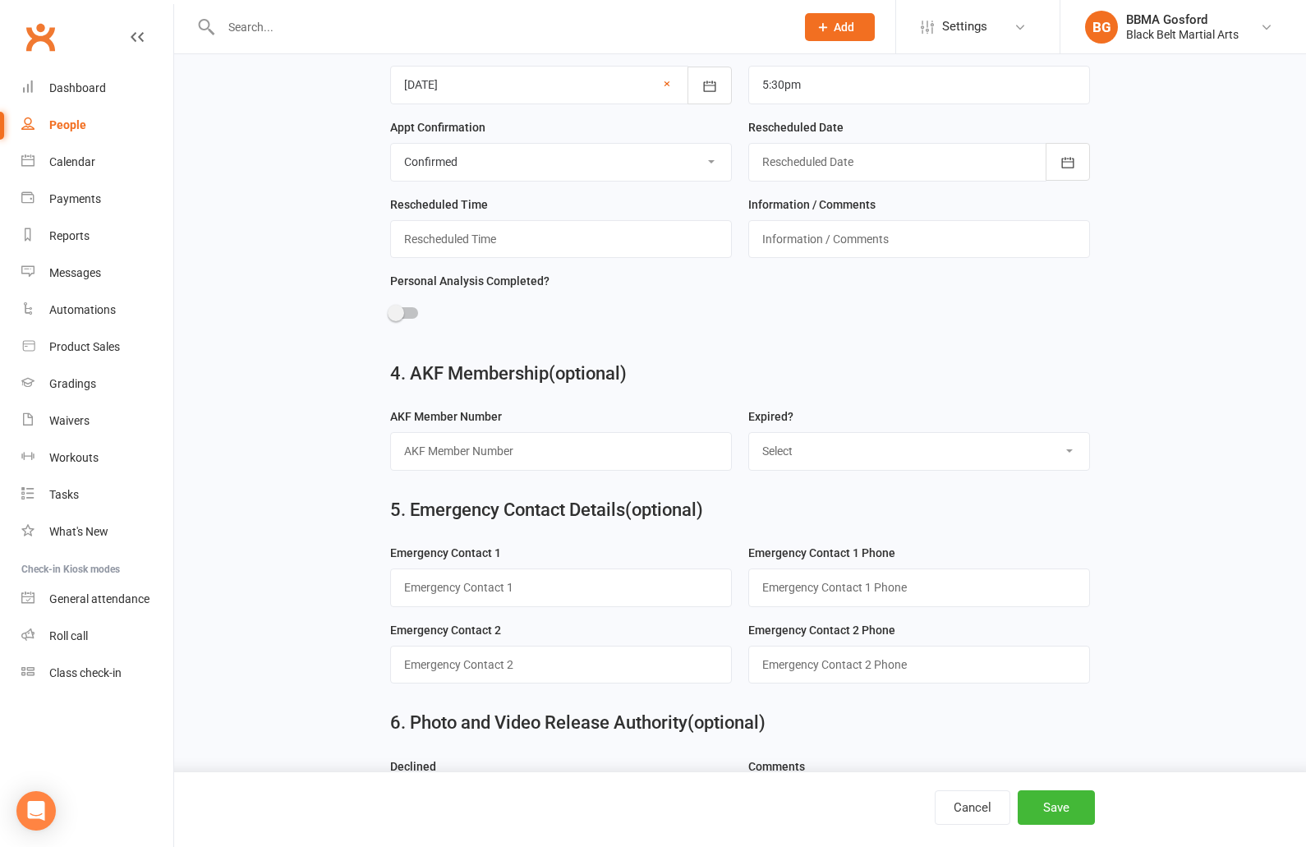
scroll to position [1244, 0]
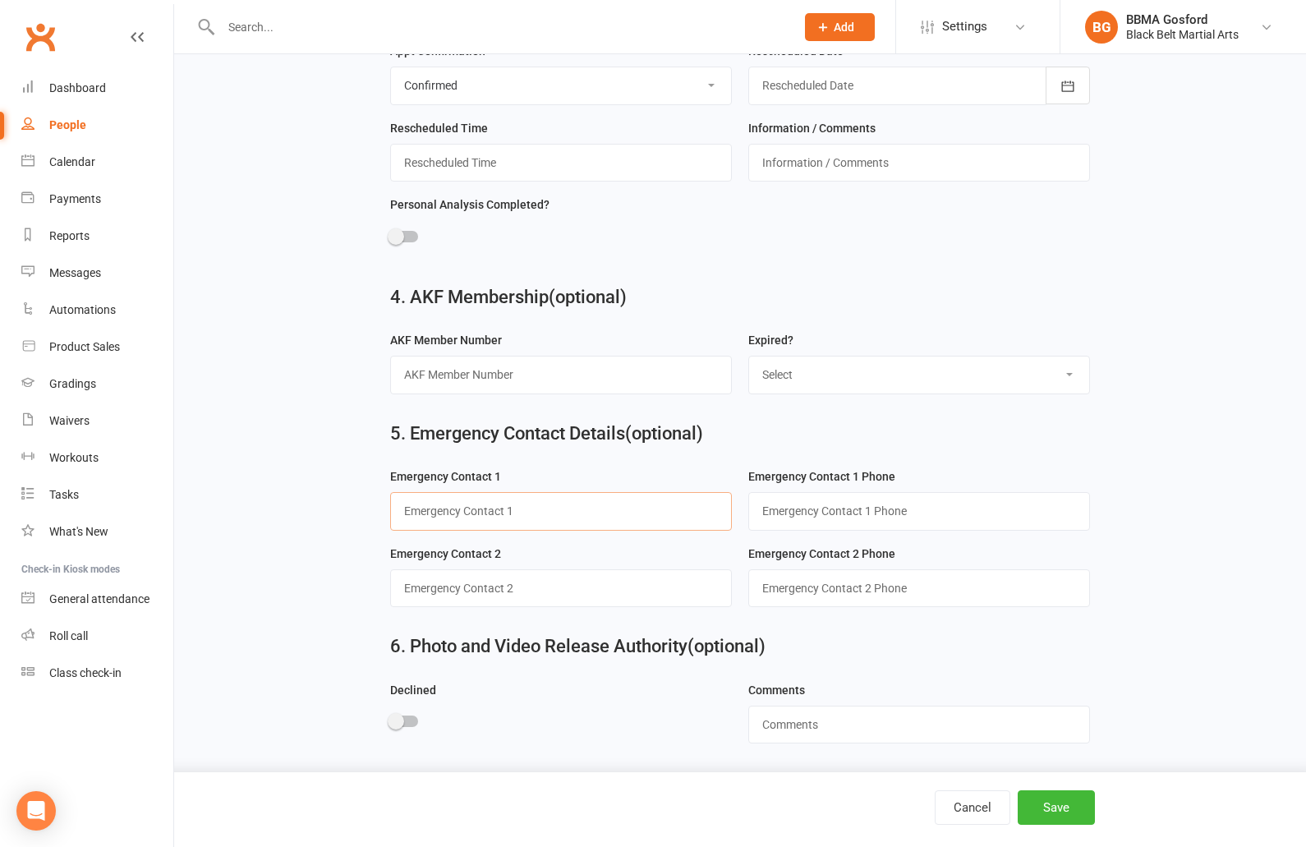
click at [470, 509] on input "text" at bounding box center [561, 511] width 342 height 38
type input "Joe (dad)"
type input "0405 020 988"
click at [1074, 819] on button "Save" at bounding box center [1056, 807] width 77 height 34
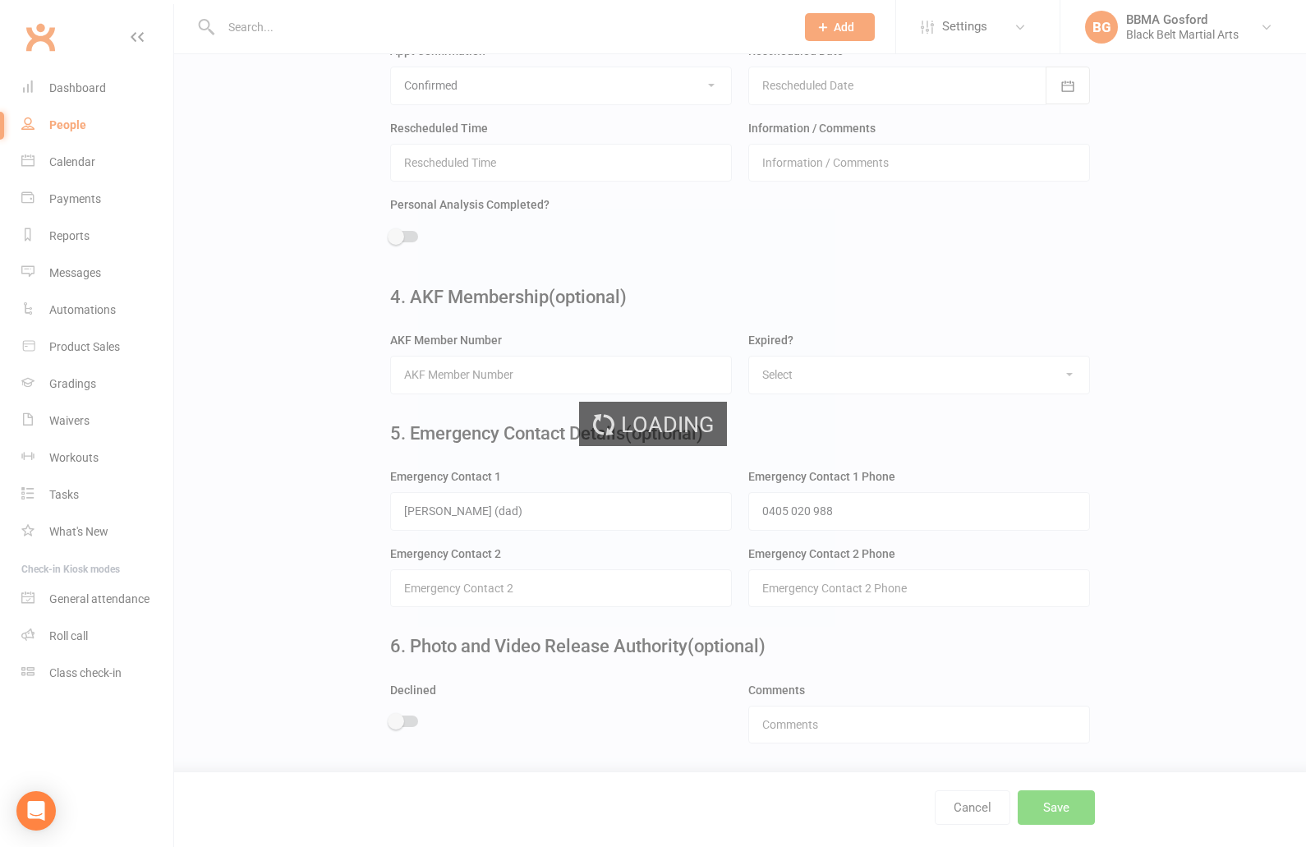
scroll to position [0, 0]
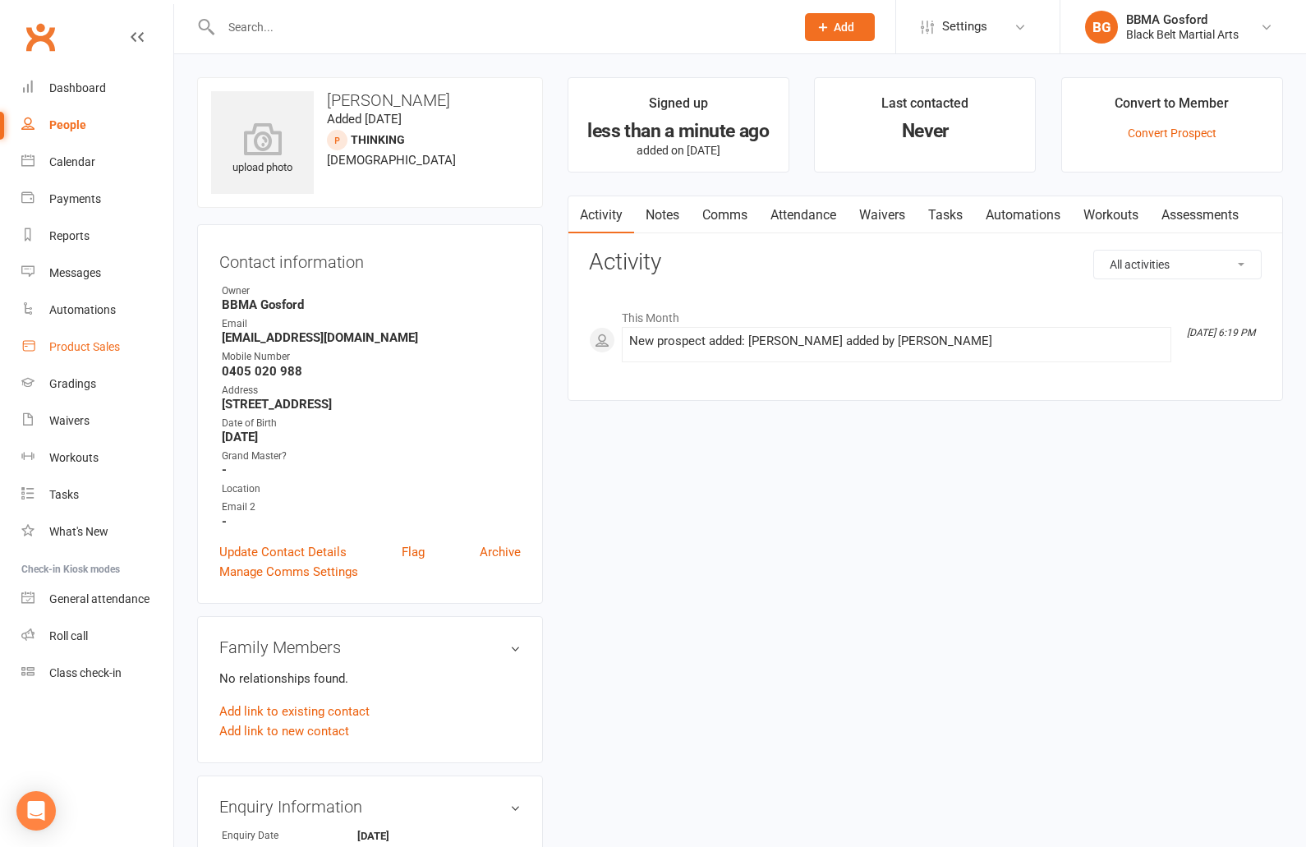
click at [88, 343] on div "Product Sales" at bounding box center [84, 346] width 71 height 13
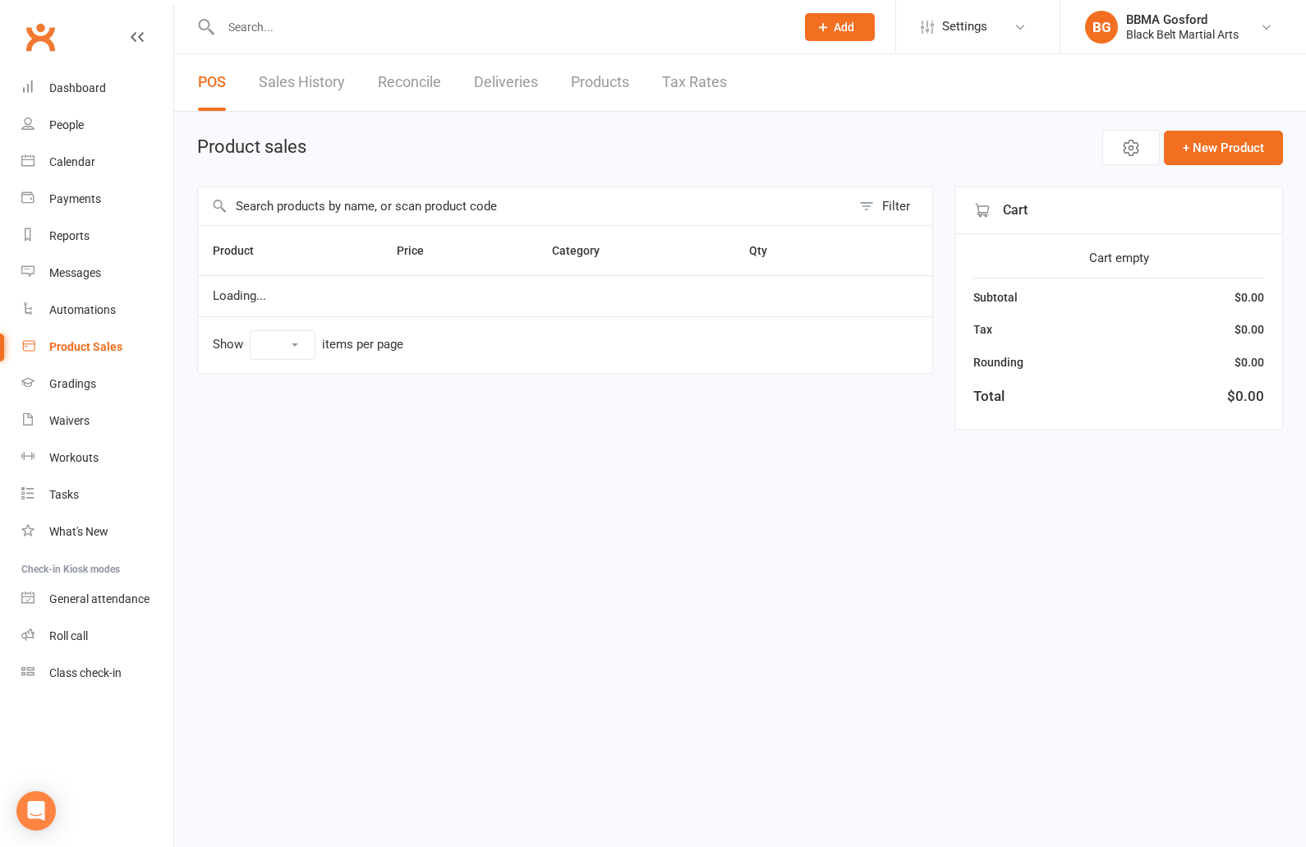
select select "100"
click at [349, 209] on input "text" at bounding box center [524, 206] width 653 height 38
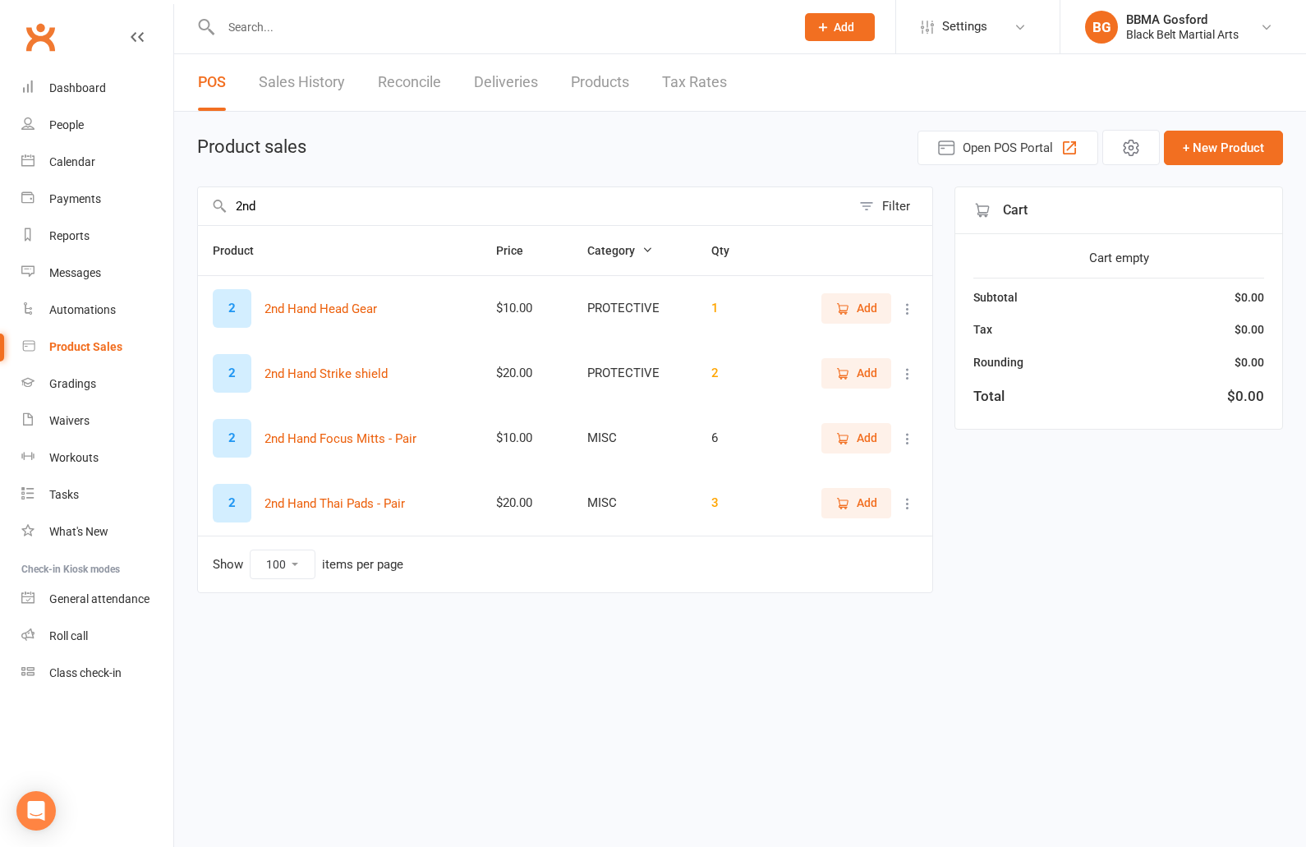
type input "2nd"
click at [860, 380] on span "Add" at bounding box center [867, 373] width 21 height 18
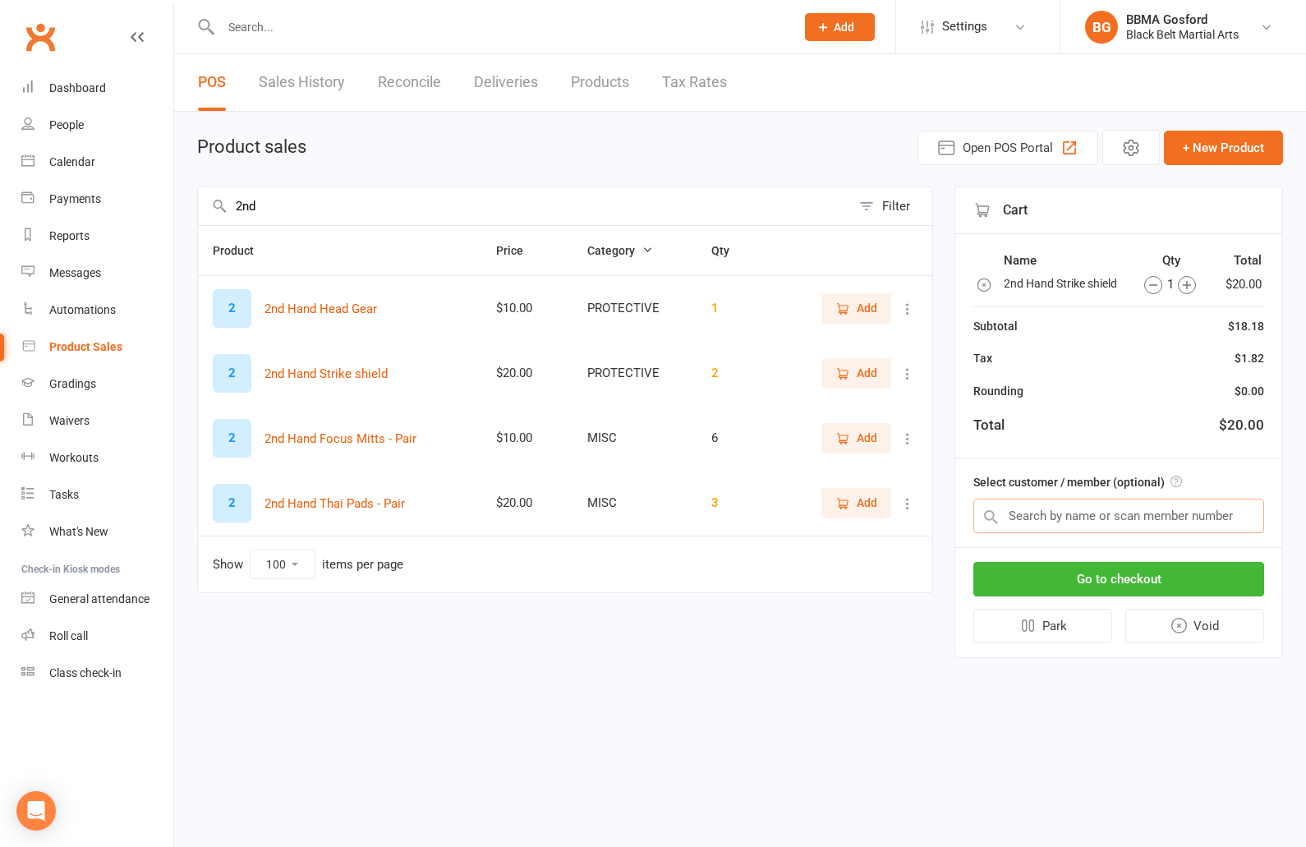
click at [1056, 517] on input "text" at bounding box center [1118, 516] width 291 height 34
type input "a"
type input "thomas guthr"
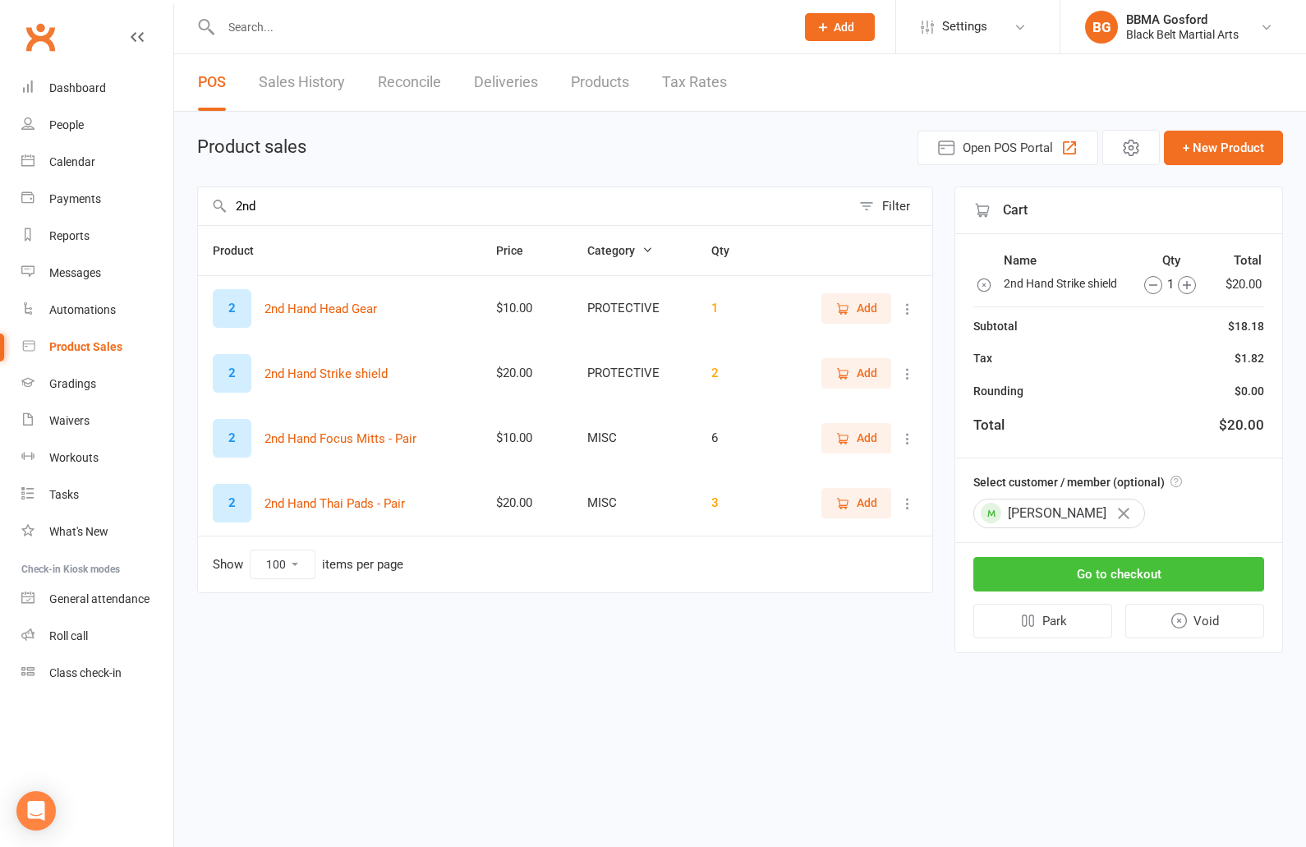
click at [1083, 581] on button "Go to checkout" at bounding box center [1118, 574] width 291 height 34
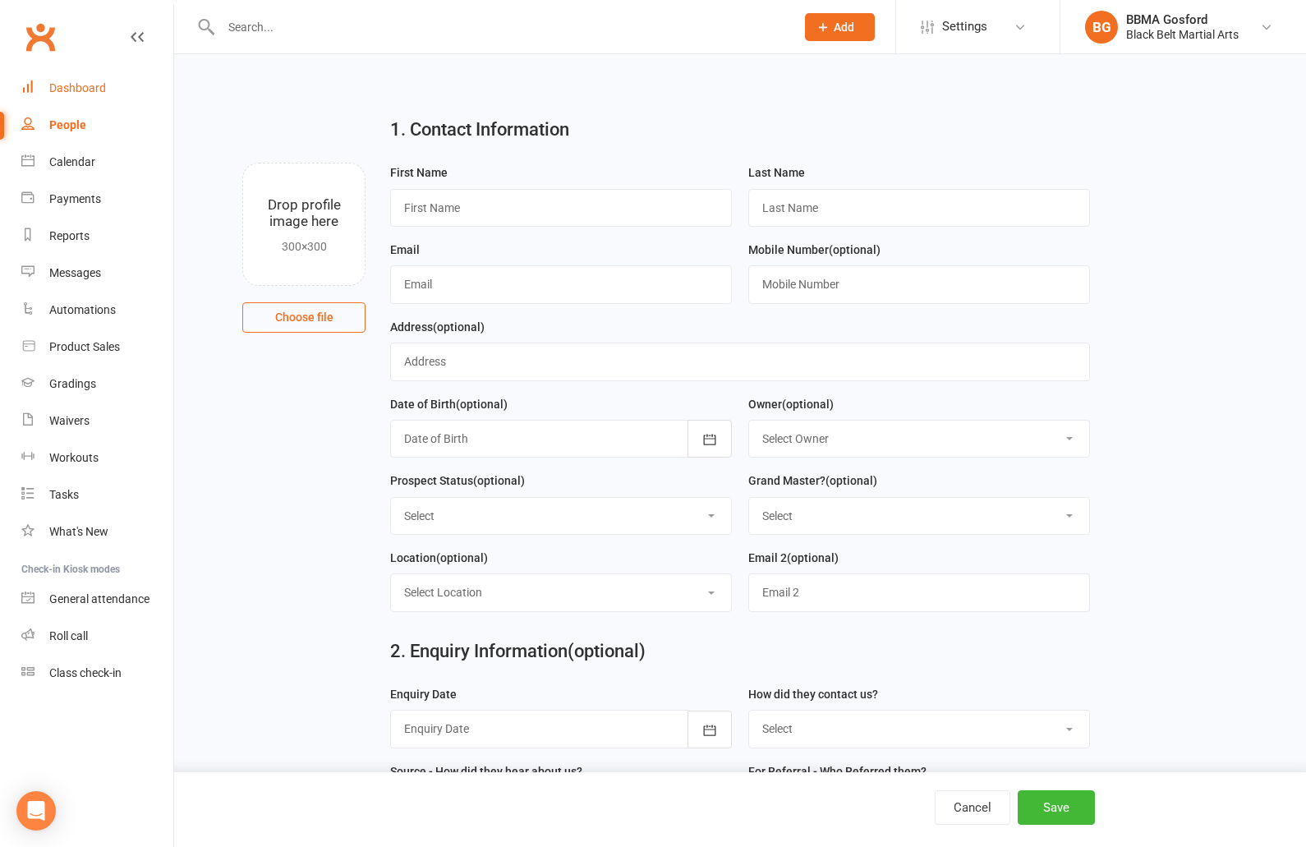
click at [88, 90] on div "Dashboard" at bounding box center [77, 87] width 57 height 13
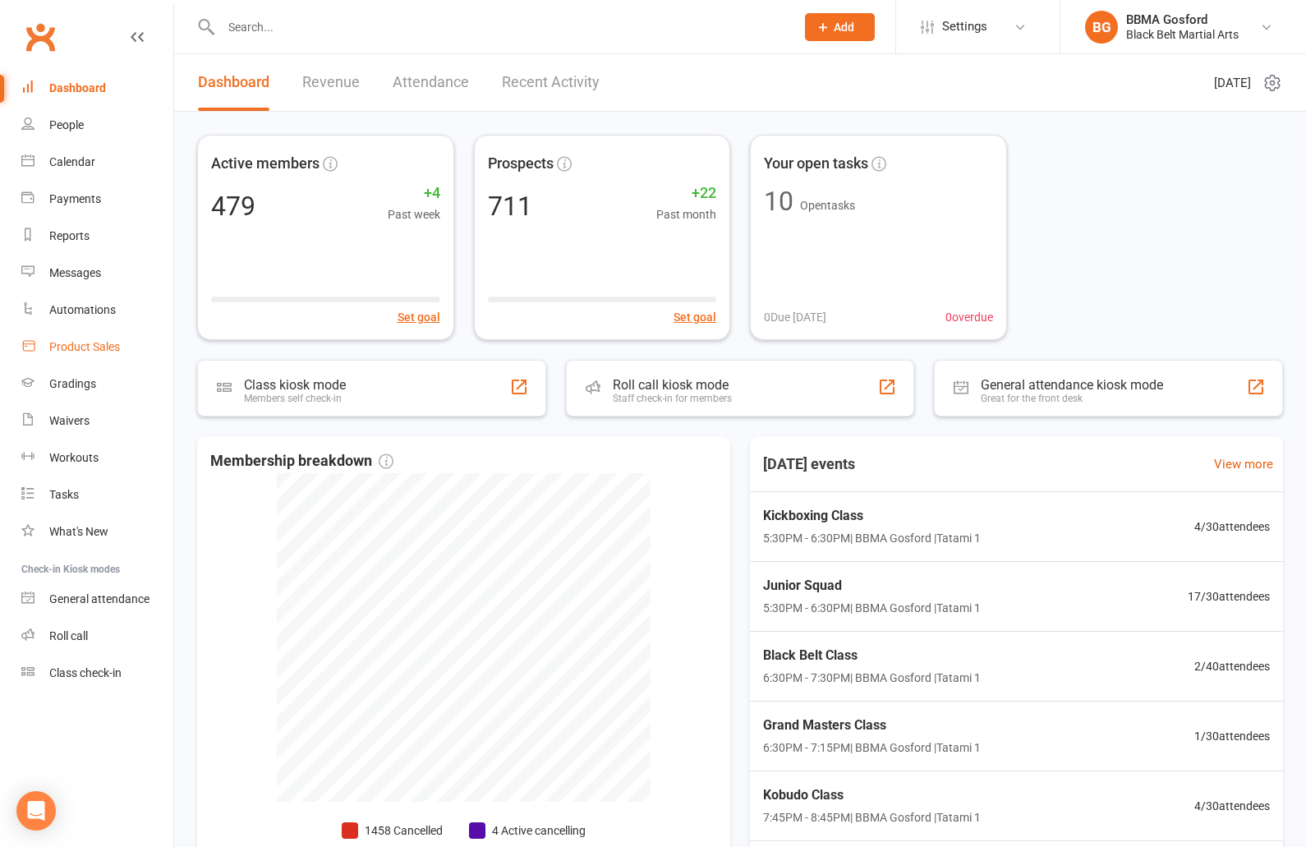
click at [97, 343] on div "Product Sales" at bounding box center [84, 346] width 71 height 13
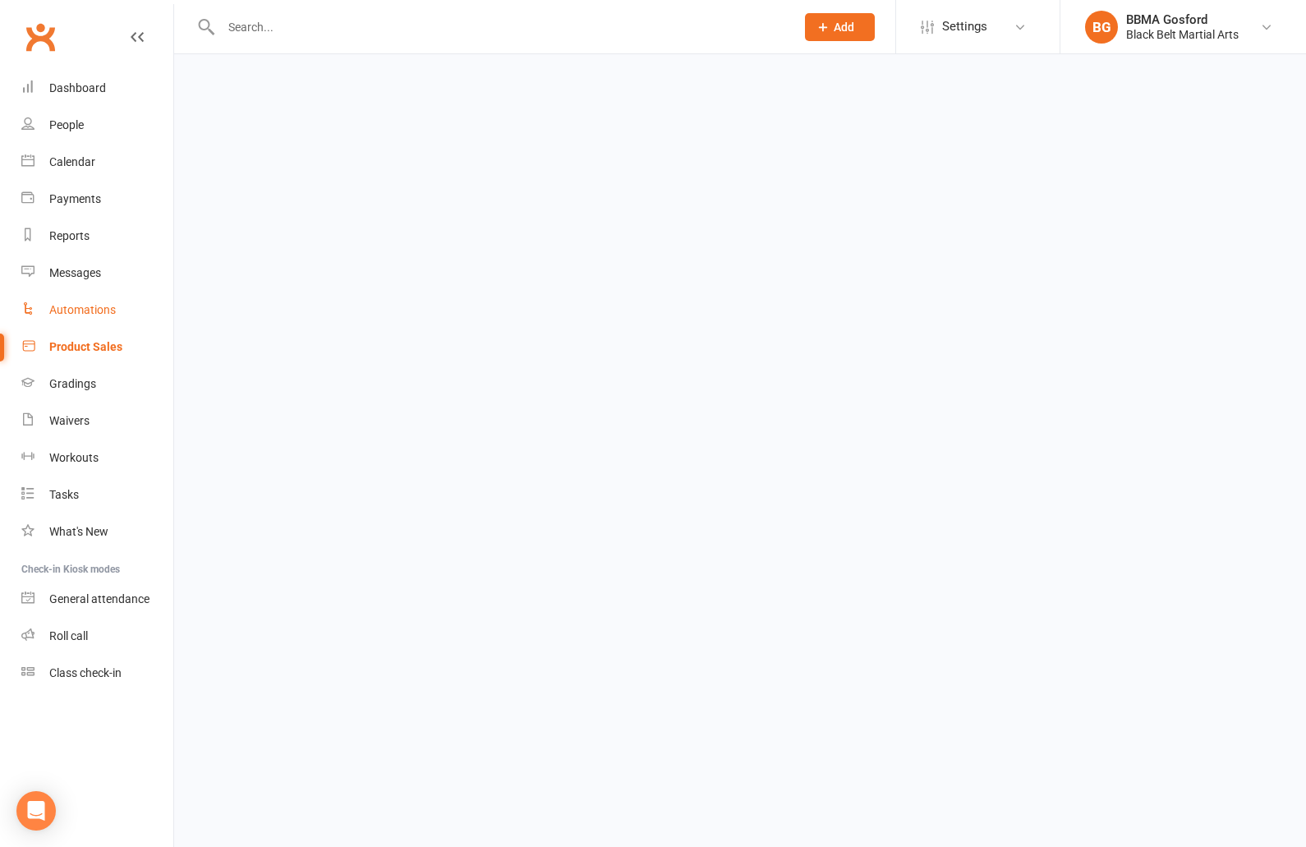
select select "100"
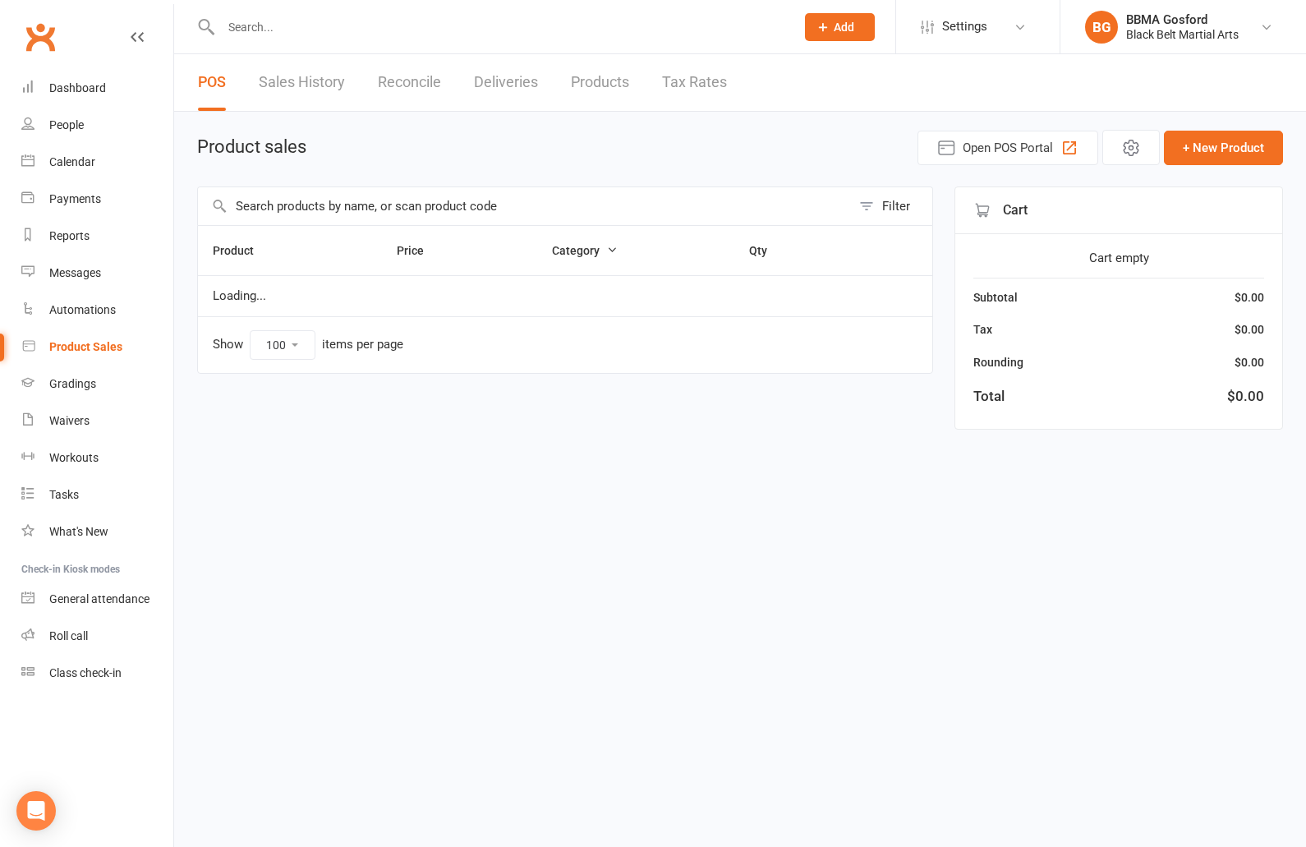
click at [376, 214] on input "text" at bounding box center [524, 206] width 653 height 38
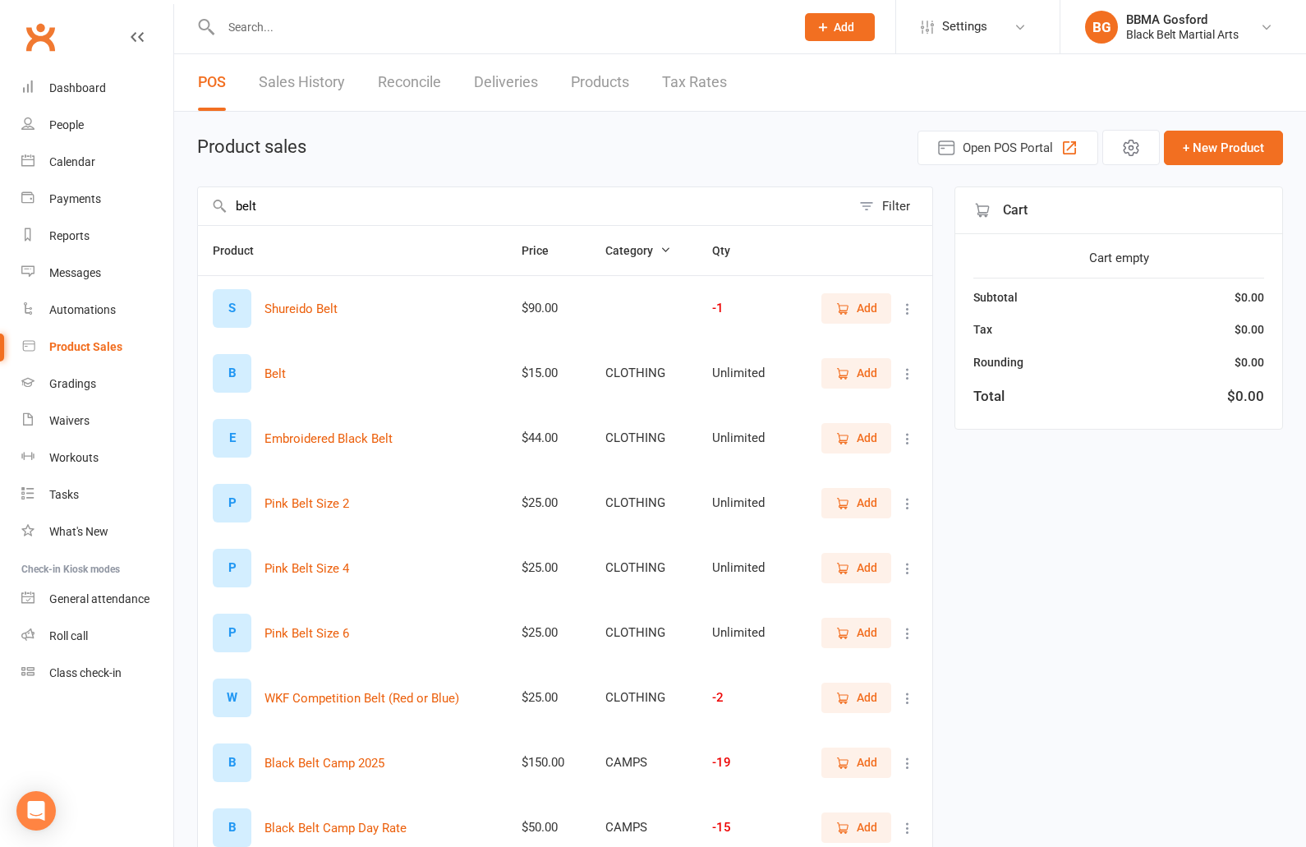
type input "belt"
click at [83, 379] on div "Gradings" at bounding box center [72, 383] width 47 height 13
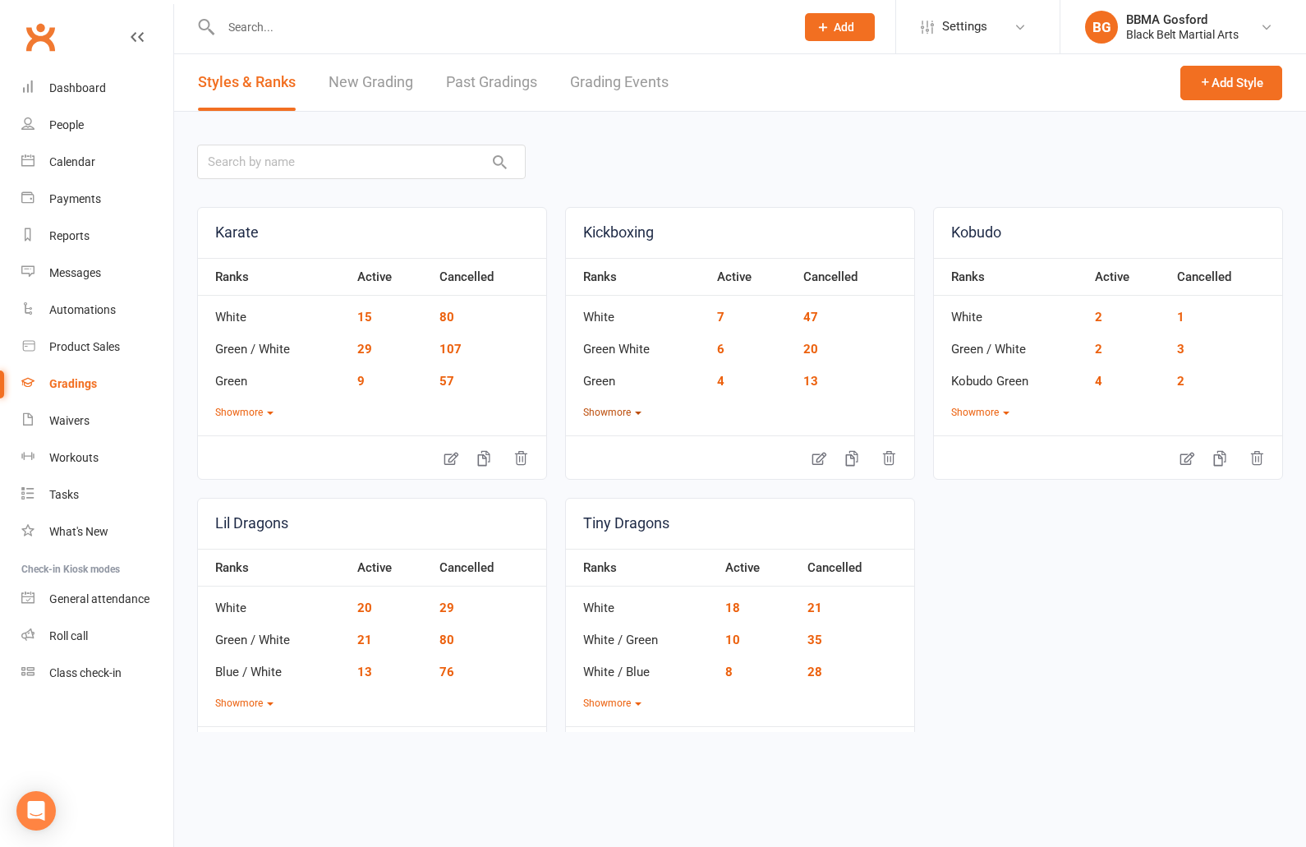
click at [605, 411] on button "Show more" at bounding box center [612, 413] width 58 height 16
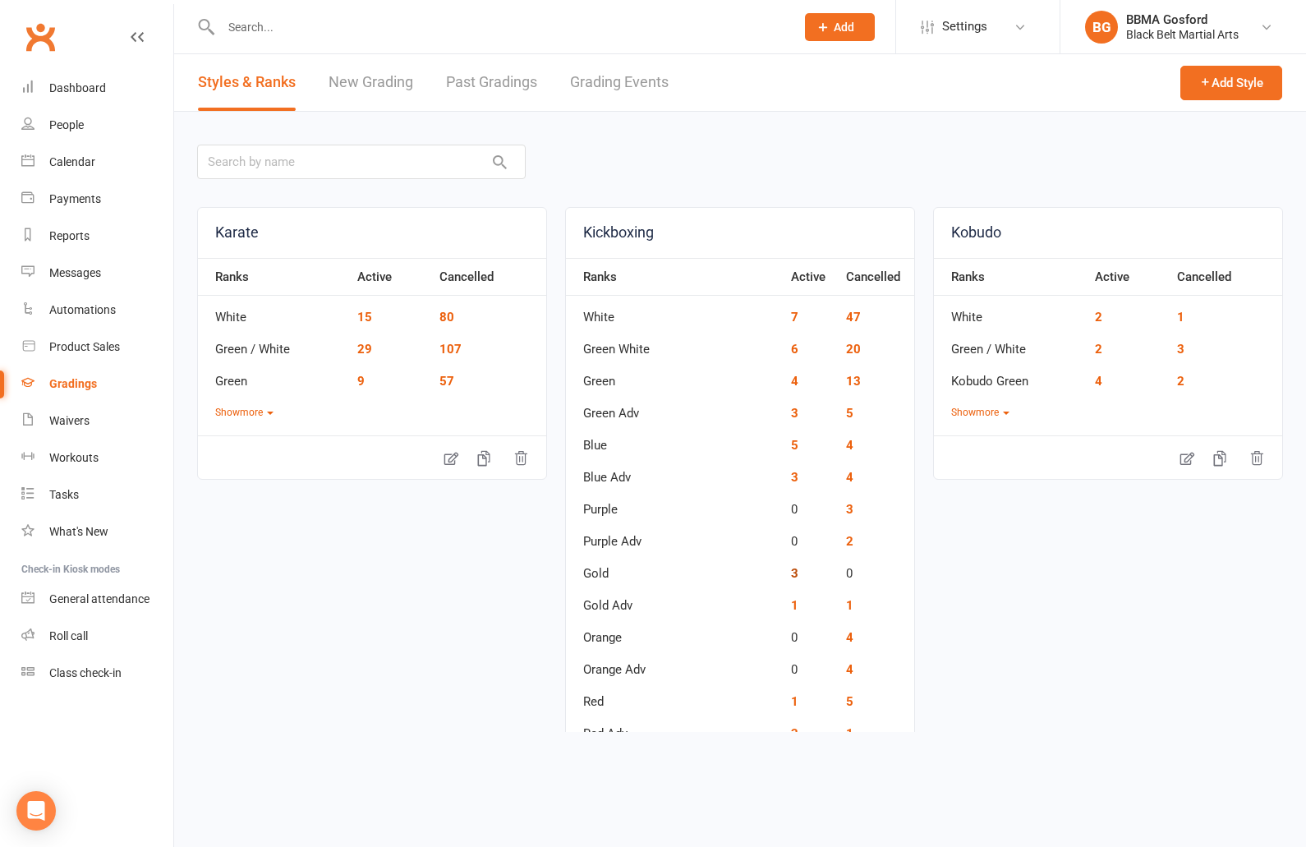
click at [796, 571] on td "3" at bounding box center [810, 568] width 55 height 32
click at [791, 572] on link "3" at bounding box center [794, 573] width 7 height 15
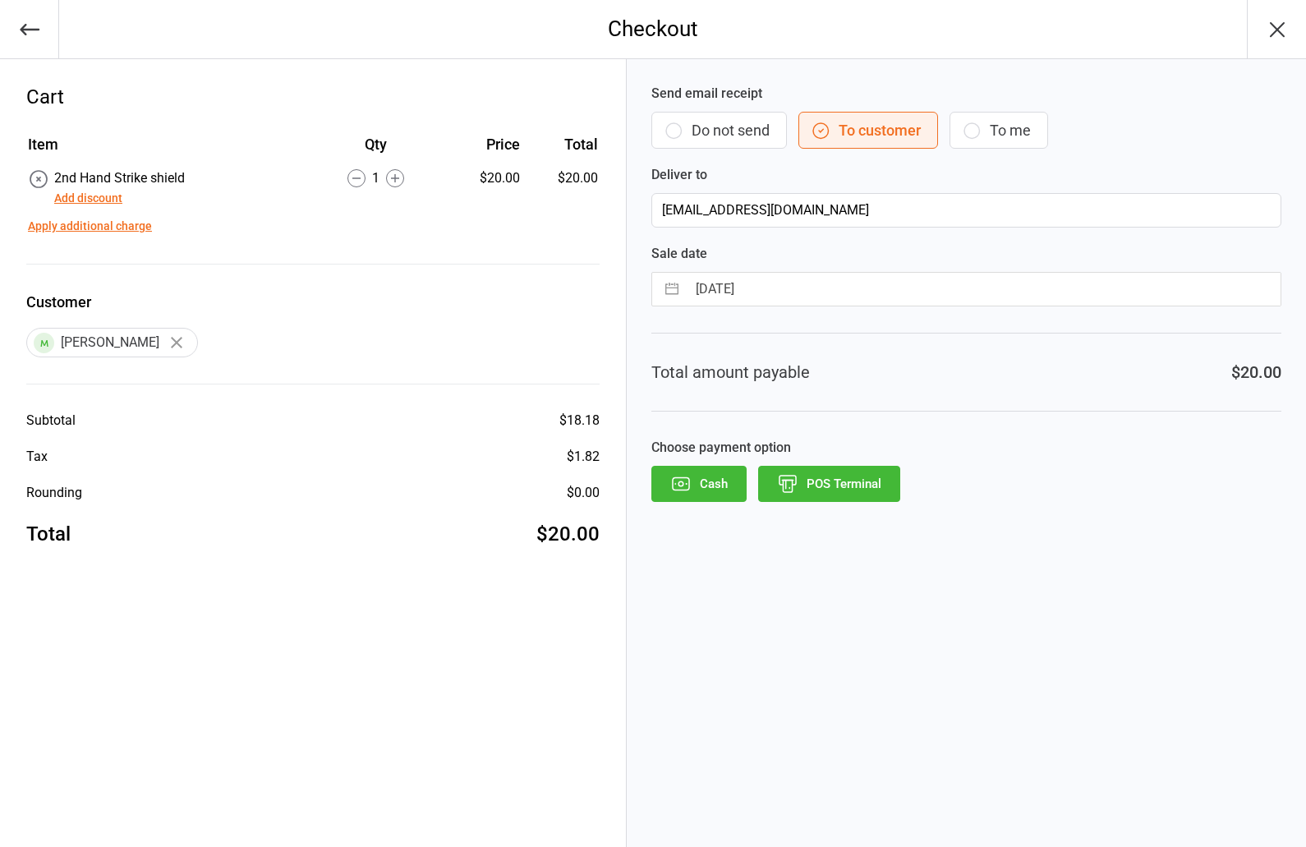
click at [701, 487] on button "Cash" at bounding box center [698, 484] width 95 height 36
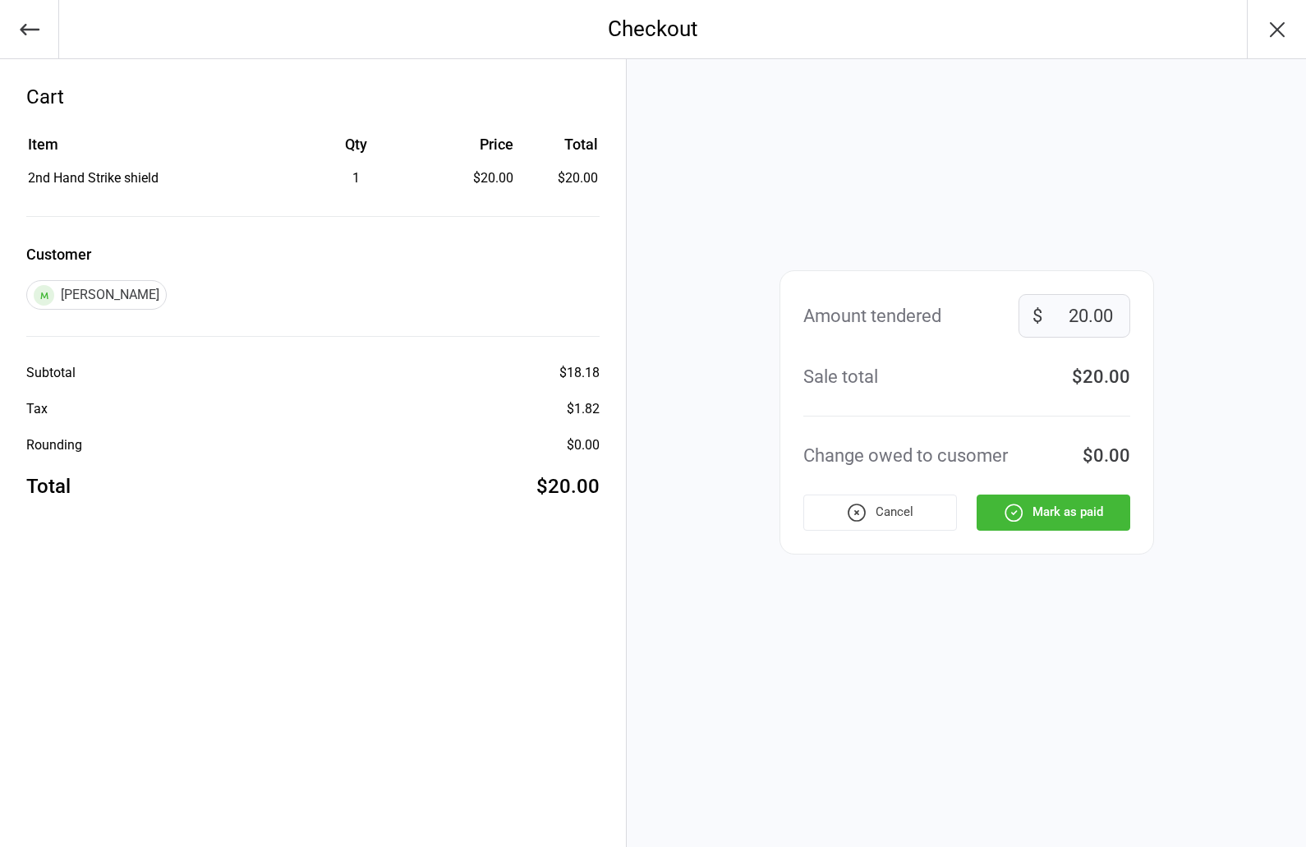
click at [1067, 508] on button "Mark as paid" at bounding box center [1054, 512] width 154 height 36
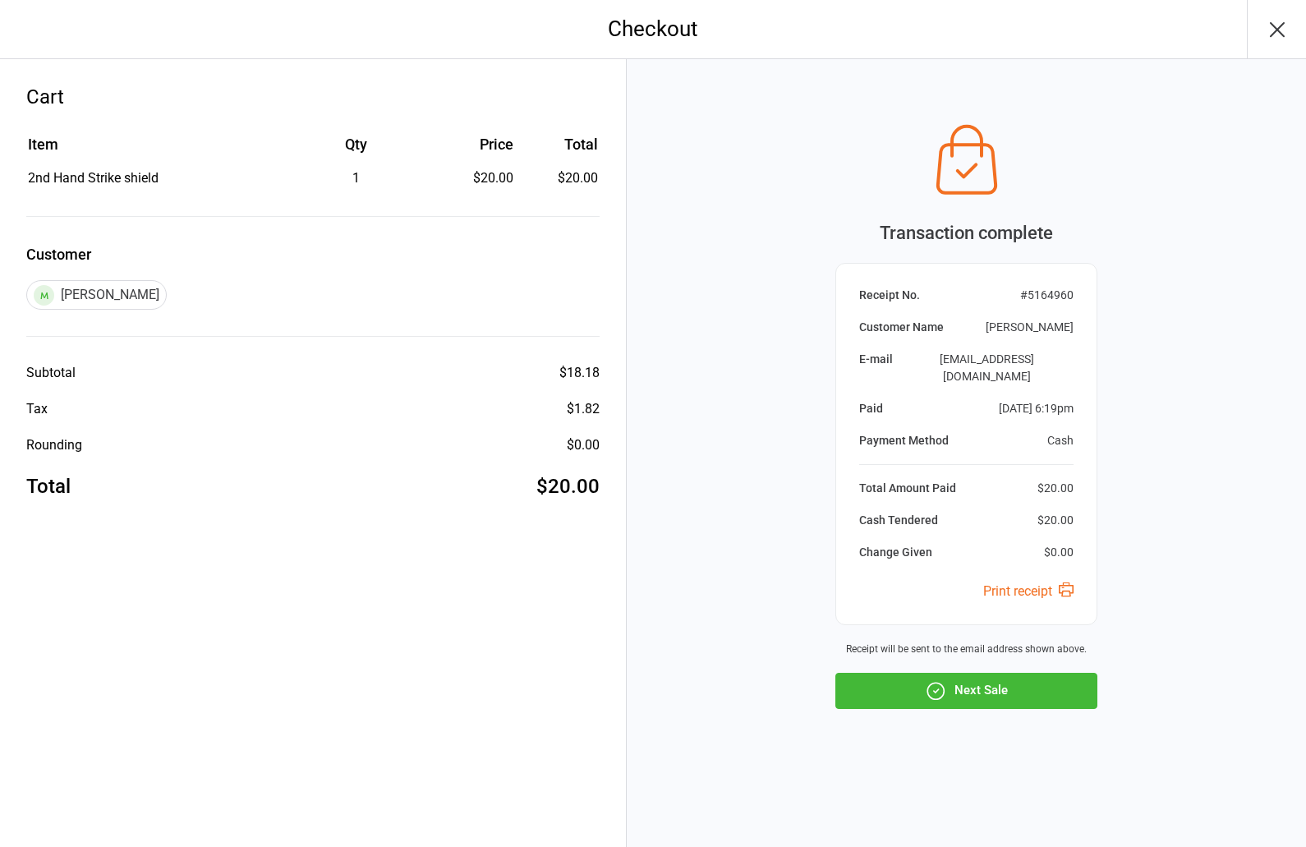
click at [977, 692] on button "Next Sale" at bounding box center [966, 691] width 262 height 36
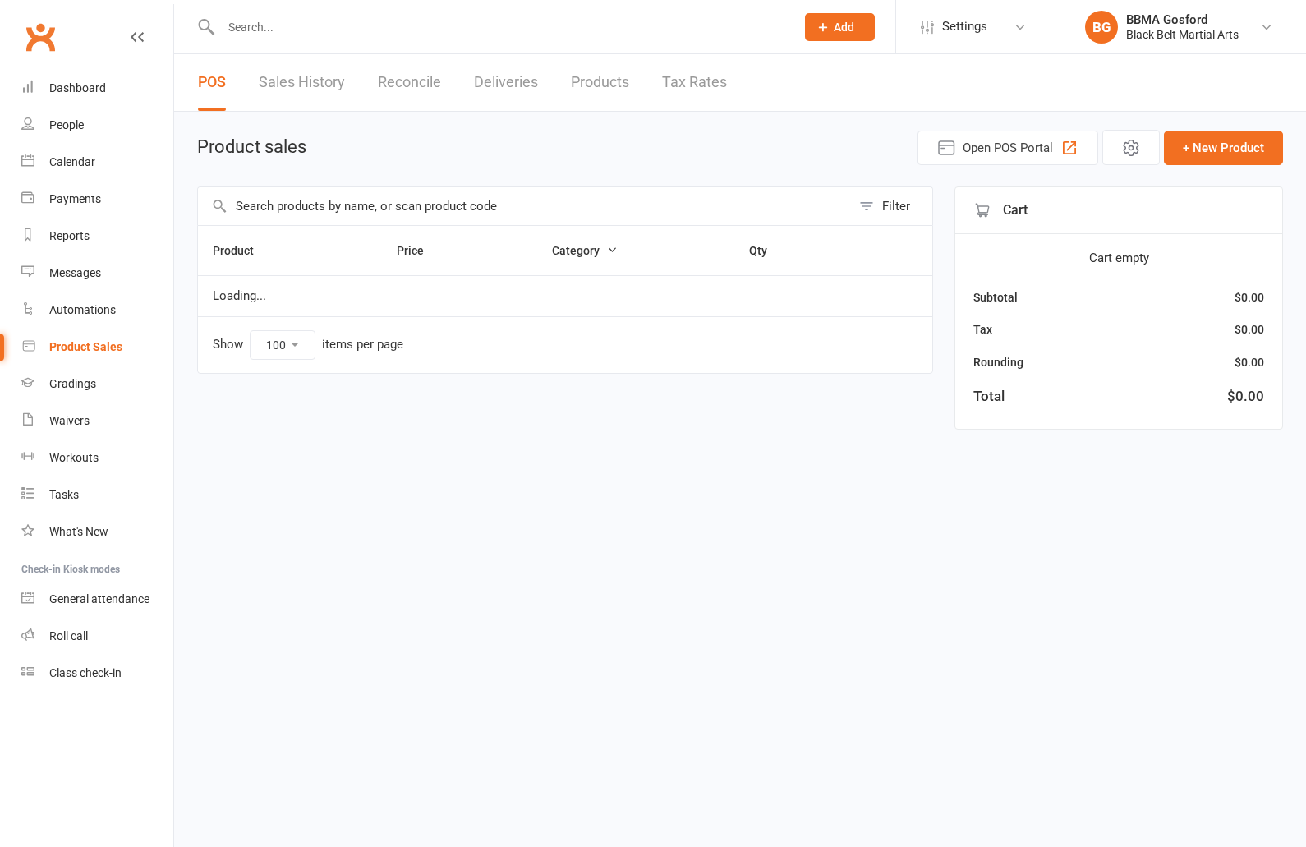
select select "100"
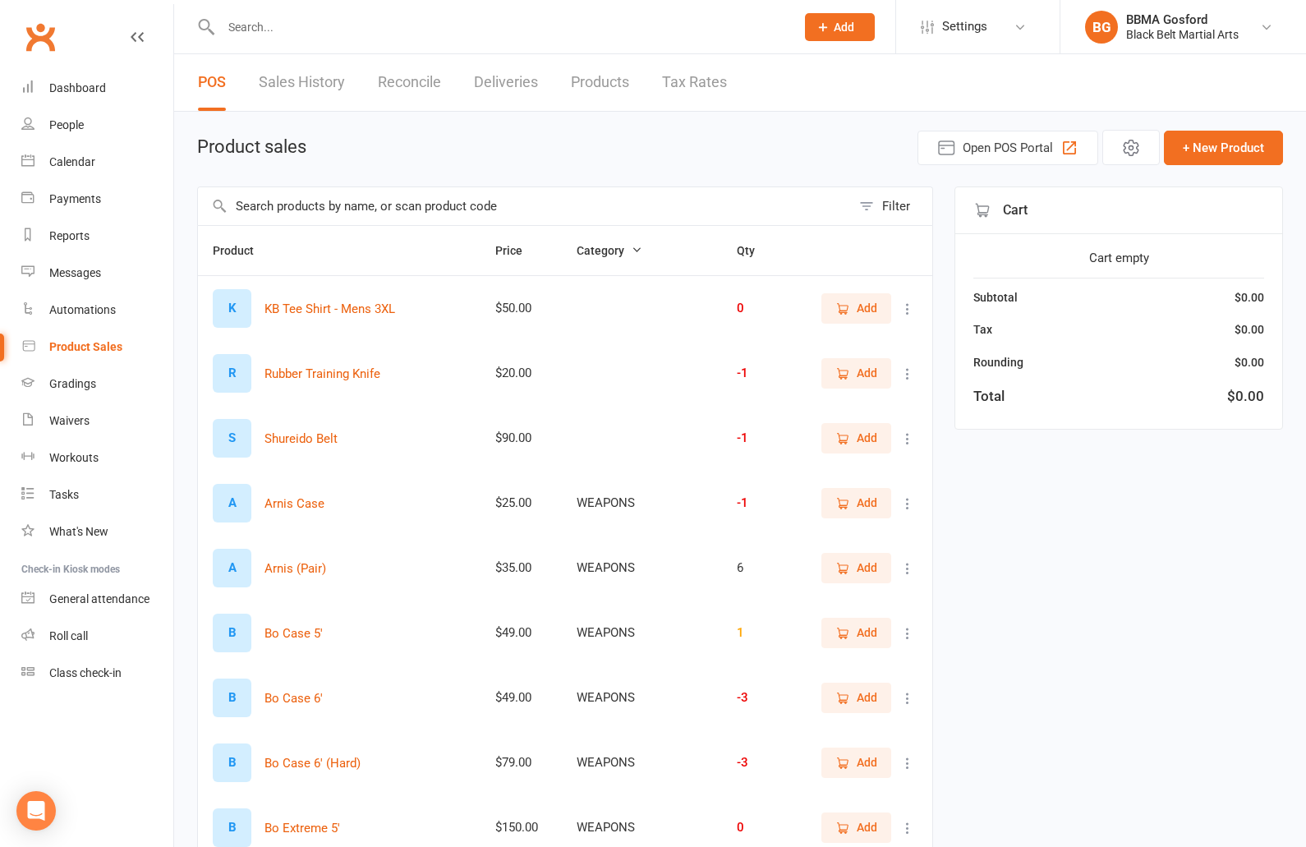
click at [366, 210] on input "text" at bounding box center [524, 206] width 653 height 38
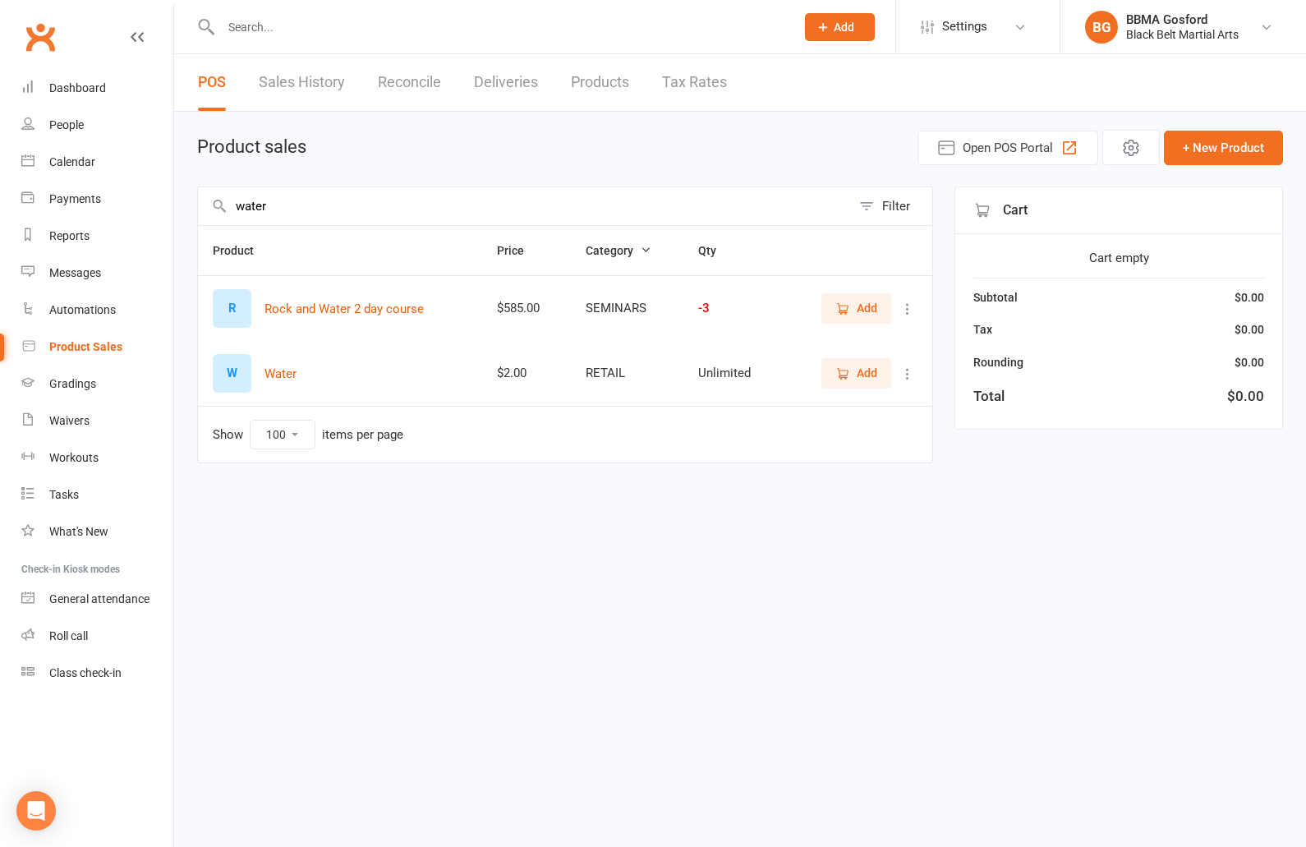
type input "water"
click at [856, 375] on span "Add" at bounding box center [856, 373] width 42 height 18
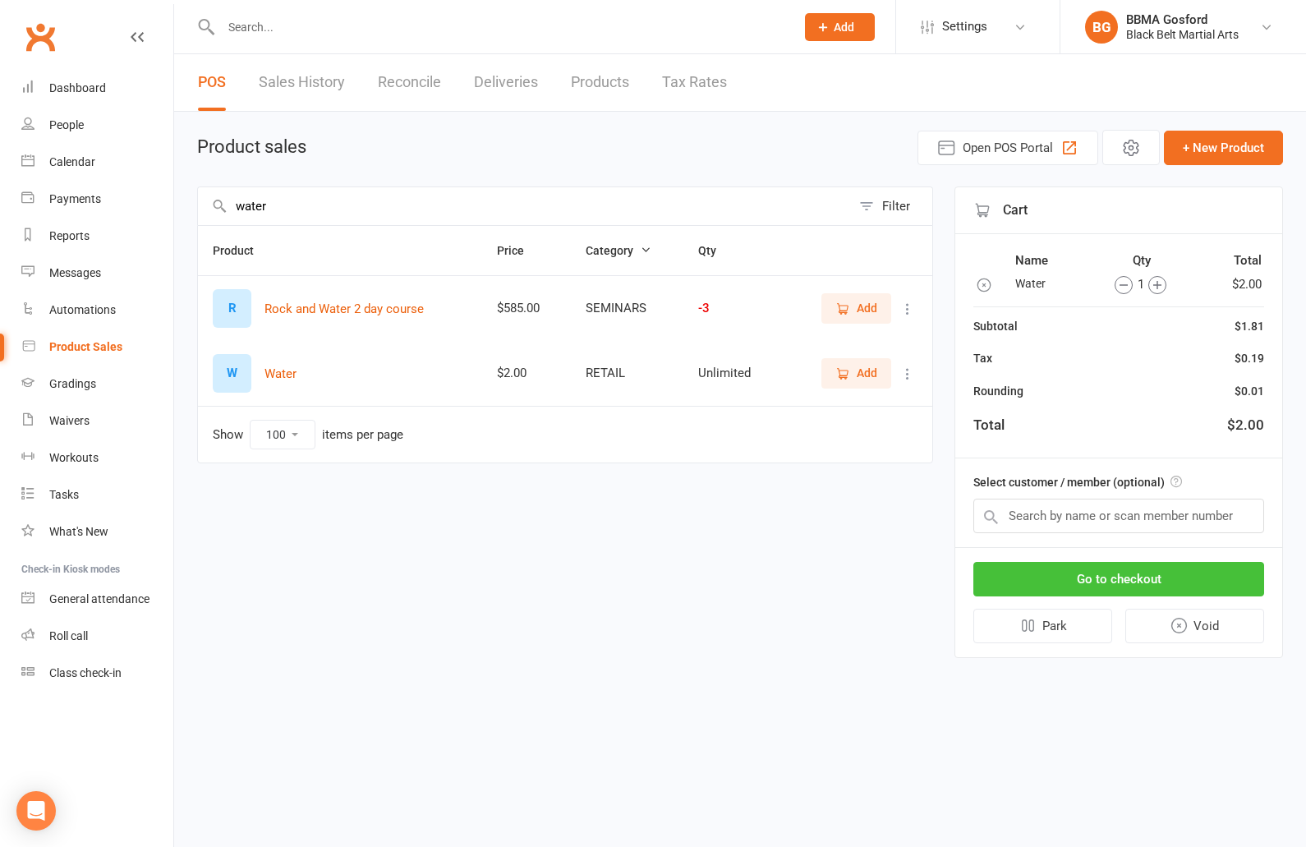
click at [1120, 573] on button "Go to checkout" at bounding box center [1118, 579] width 291 height 34
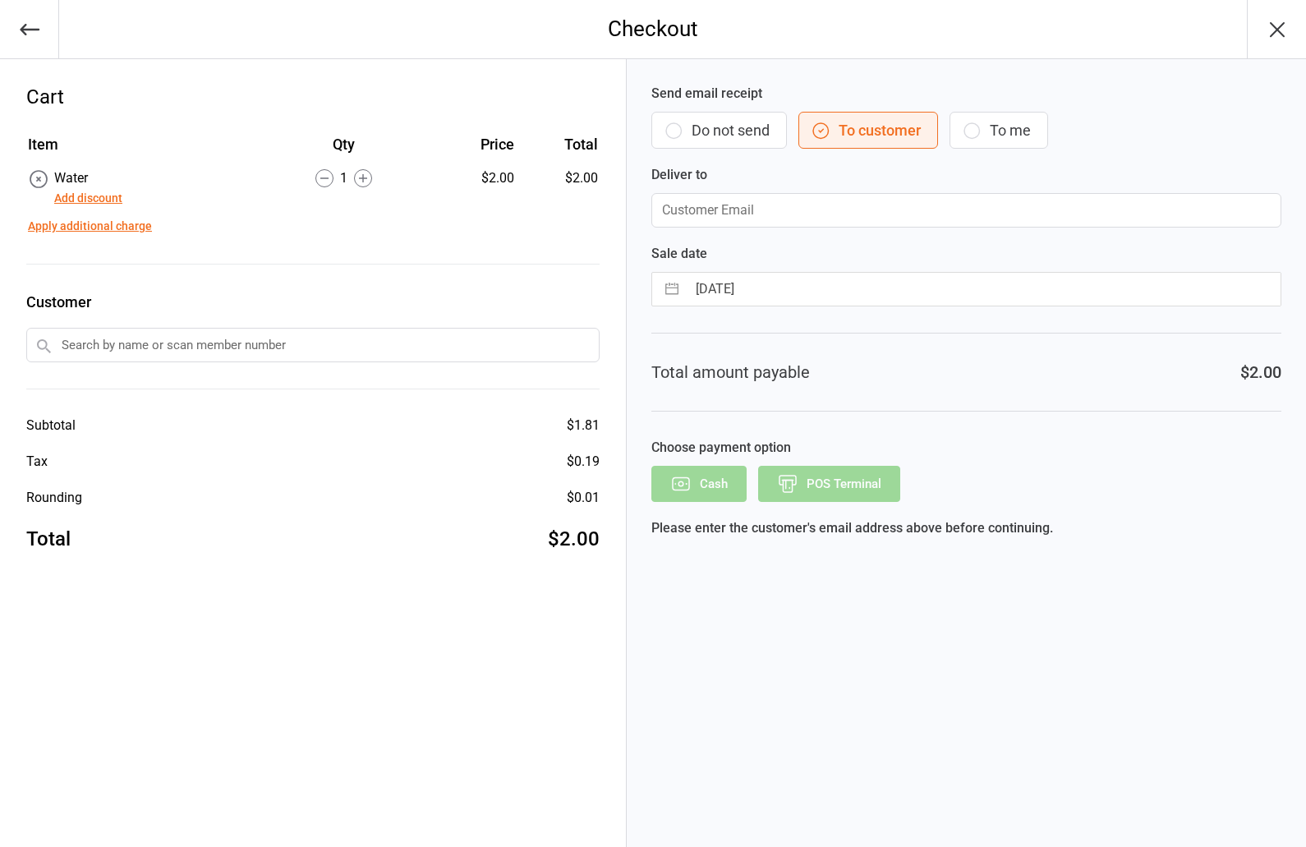
click at [705, 135] on button "Do not send" at bounding box center [719, 130] width 136 height 37
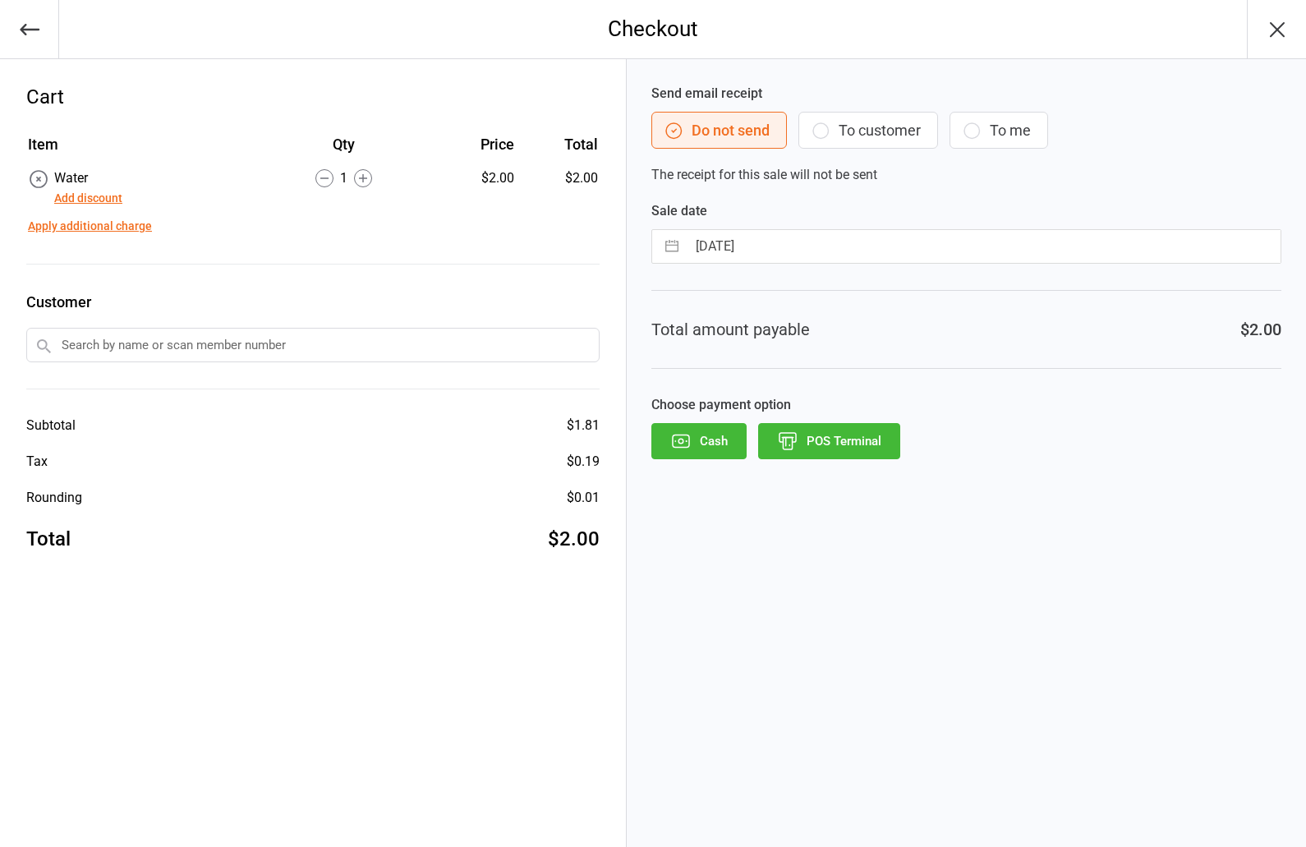
click at [843, 432] on button "POS Terminal" at bounding box center [829, 441] width 142 height 36
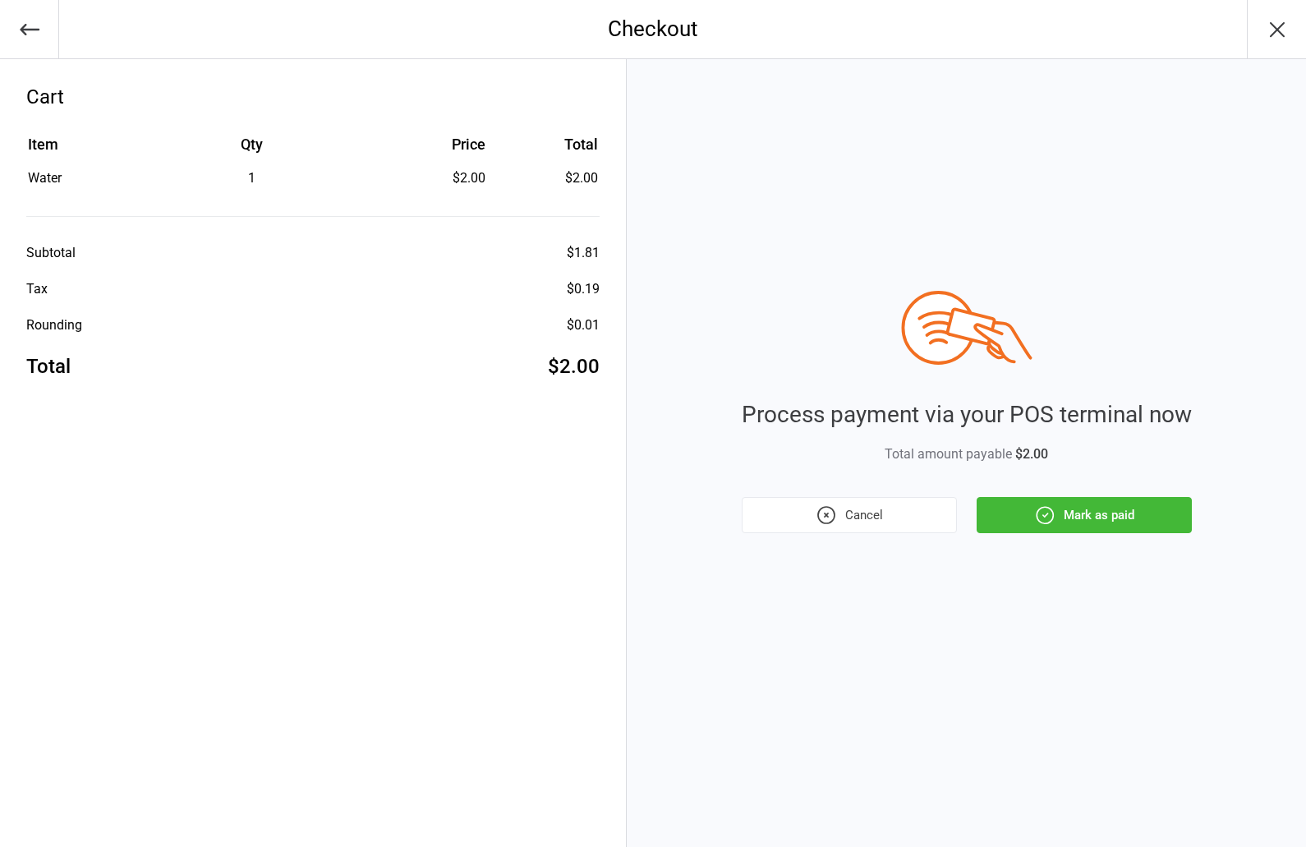
click at [1070, 508] on button "Mark as paid" at bounding box center [1084, 515] width 215 height 36
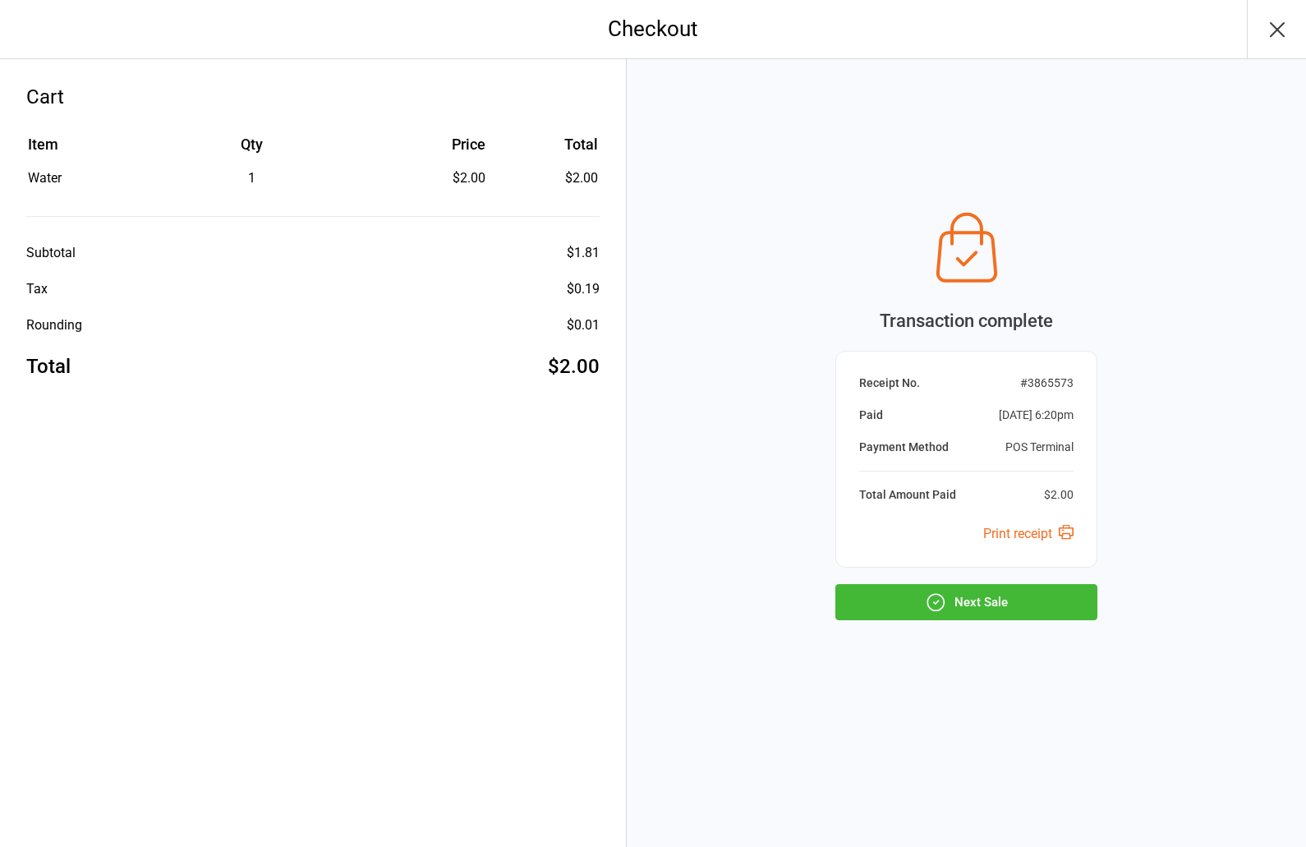
click at [999, 599] on button "Next Sale" at bounding box center [966, 602] width 262 height 36
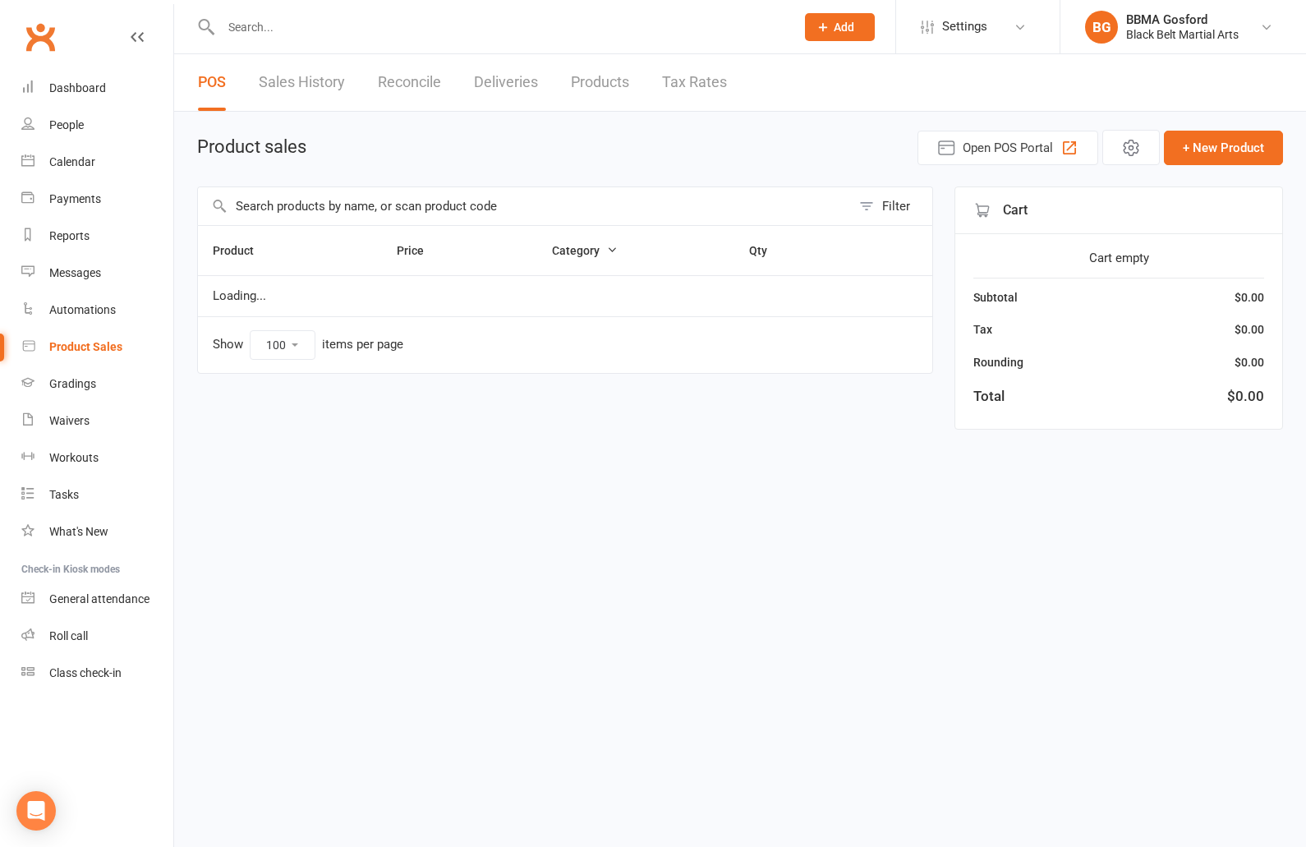
select select "100"
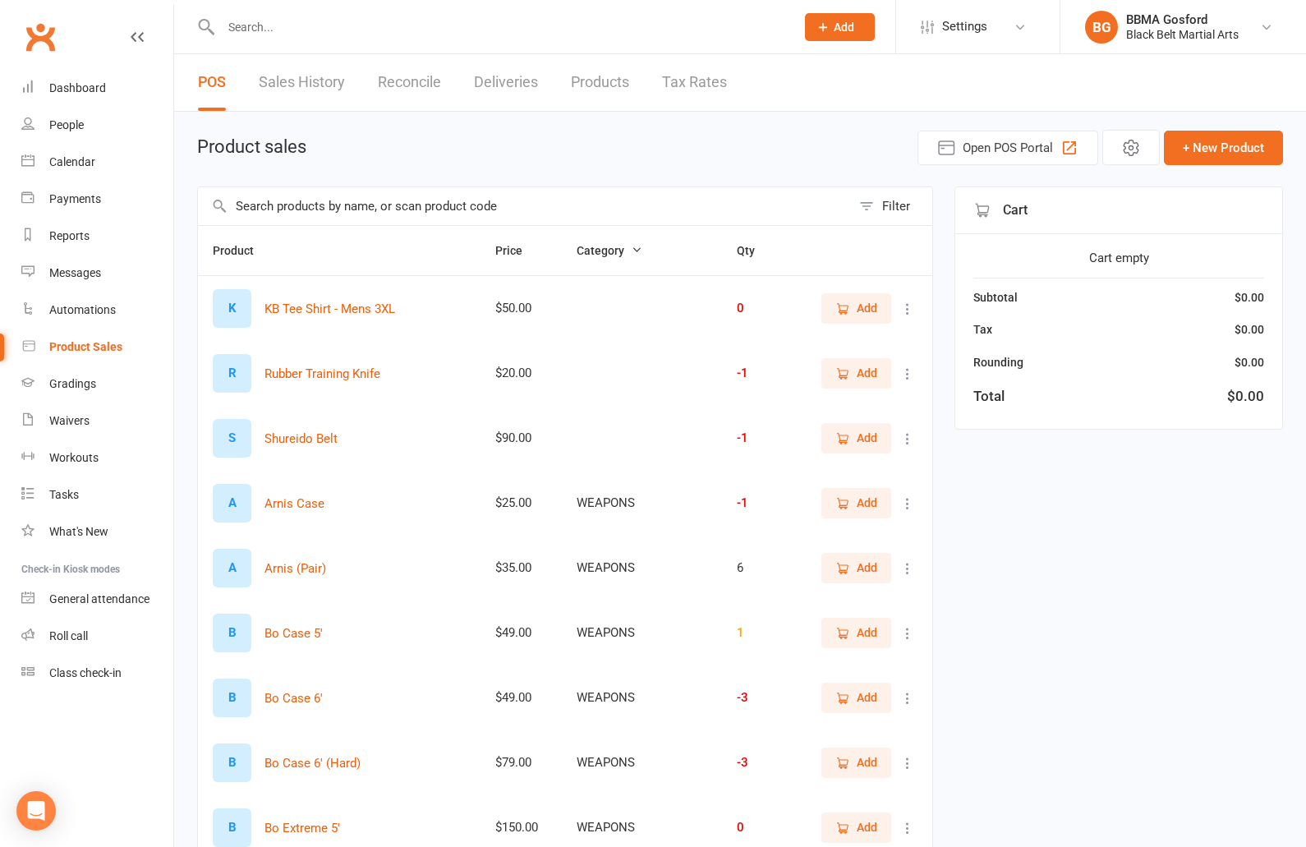
click at [337, 202] on input "text" at bounding box center [524, 206] width 653 height 38
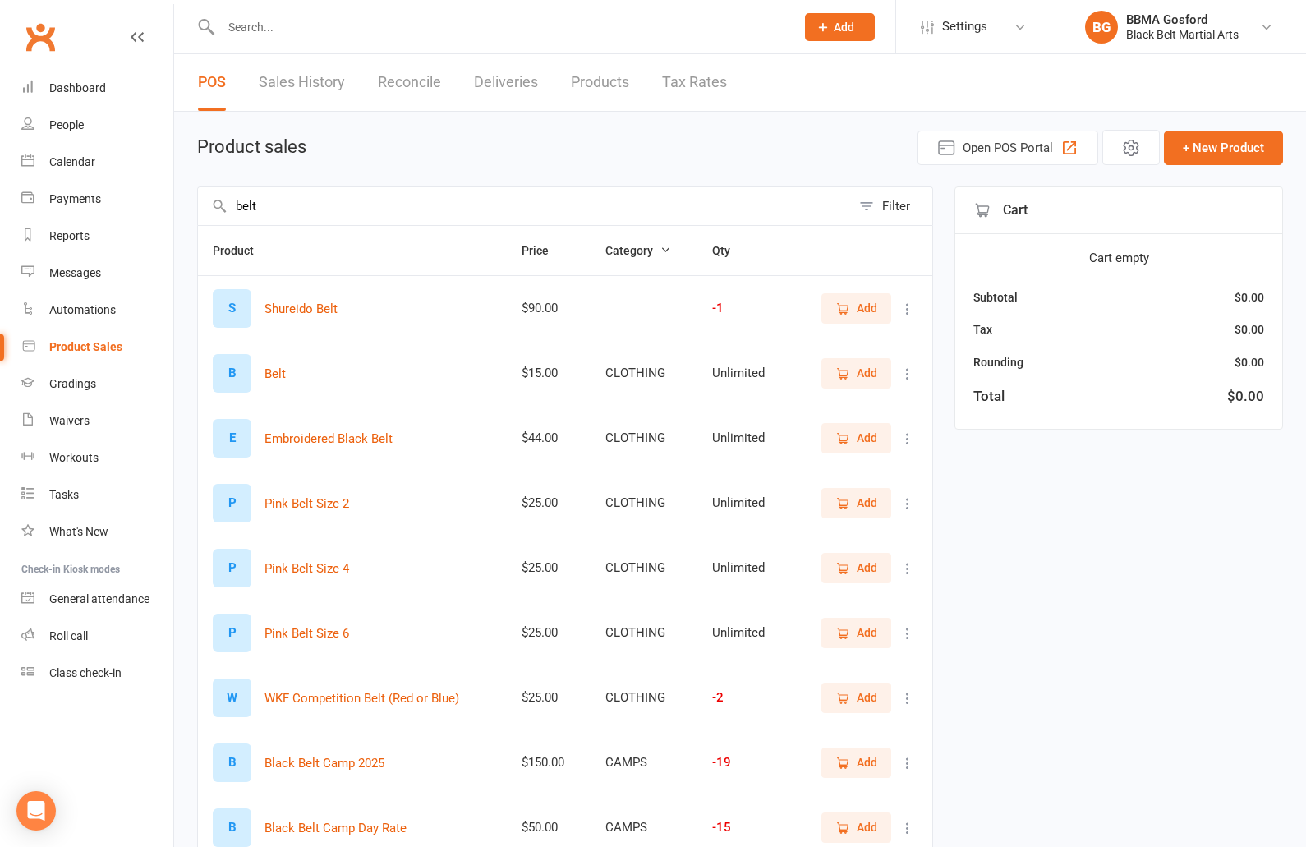
click at [870, 375] on span "Add" at bounding box center [867, 373] width 21 height 18
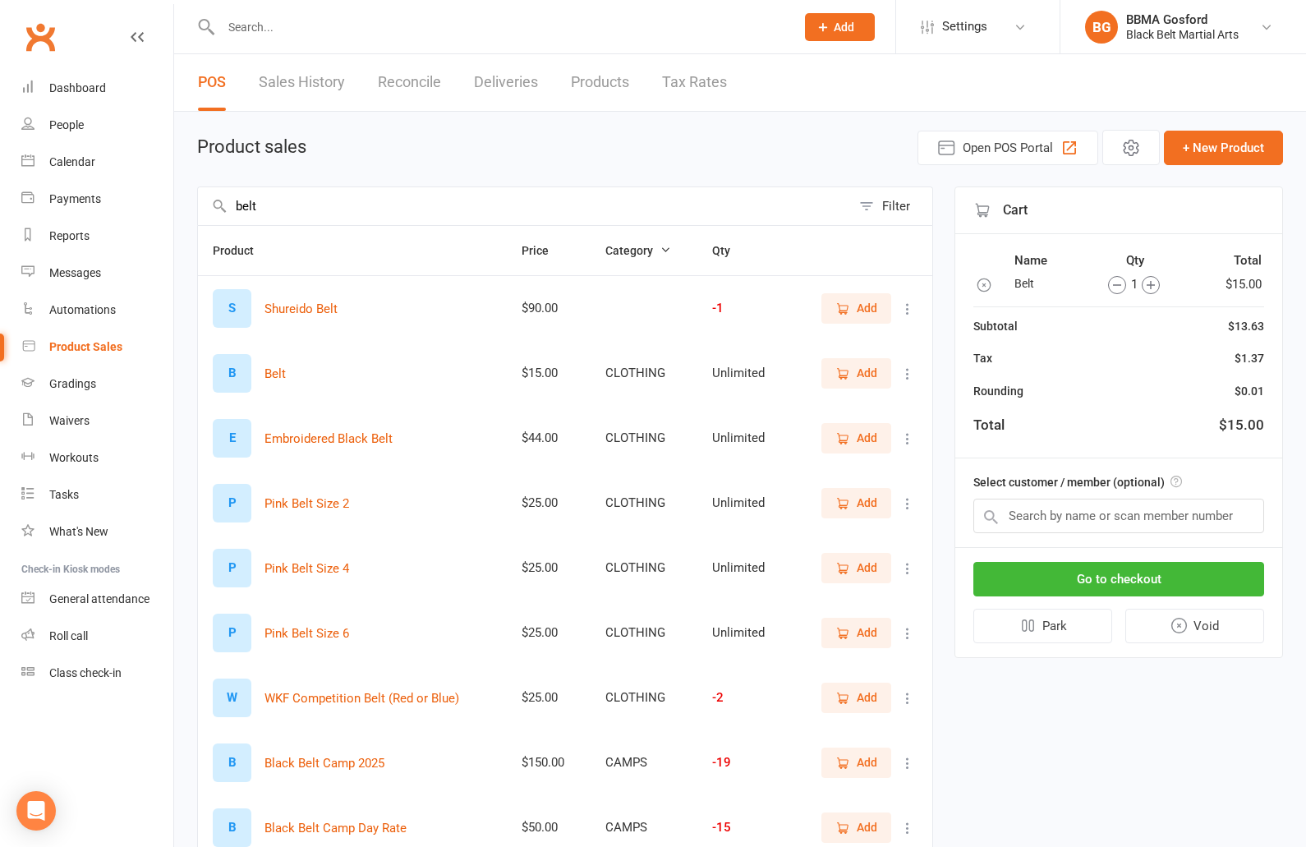
click at [1152, 285] on icon "button" at bounding box center [1151, 285] width 8 height 8
click at [352, 212] on input "belt" at bounding box center [524, 206] width 653 height 38
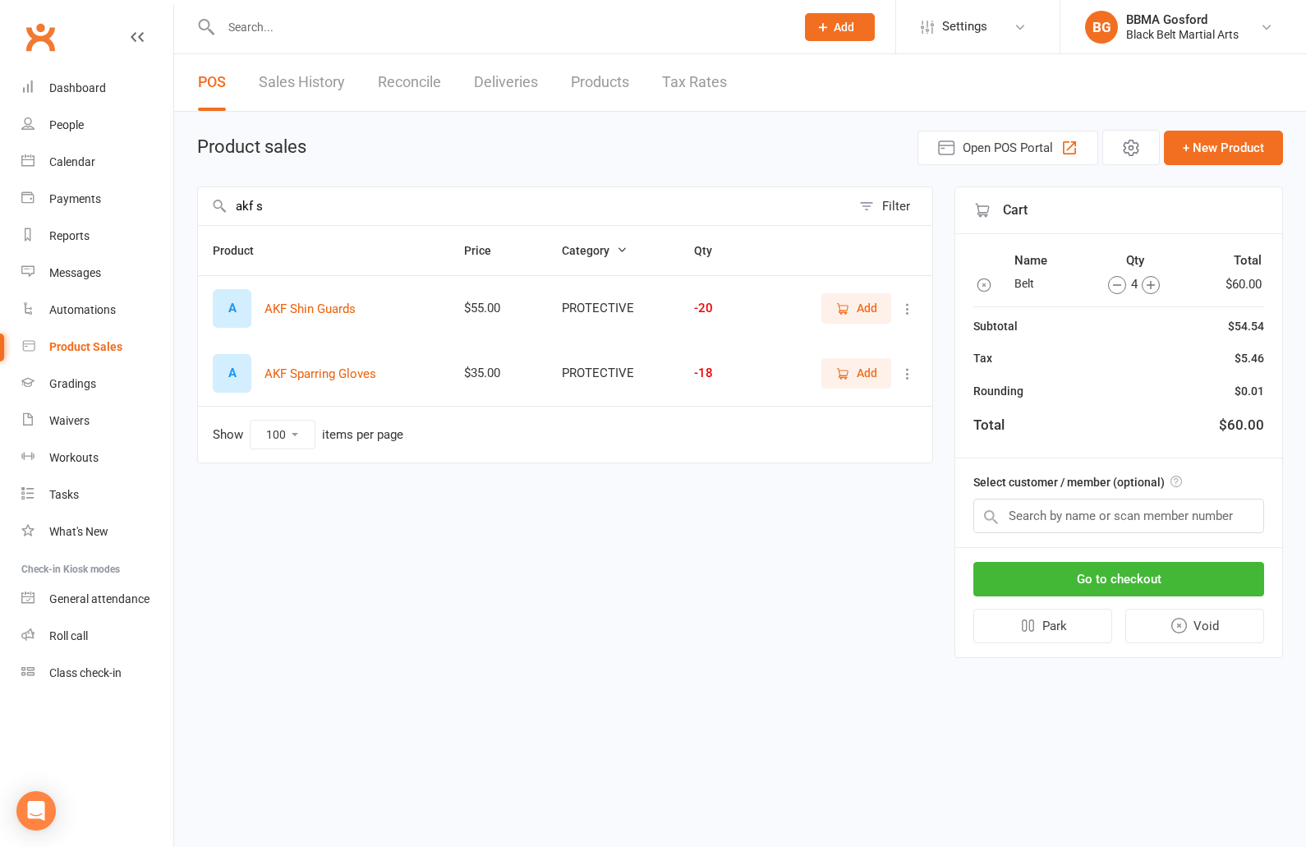
type input "akf s"
click at [848, 308] on icon "button" at bounding box center [842, 308] width 15 height 15
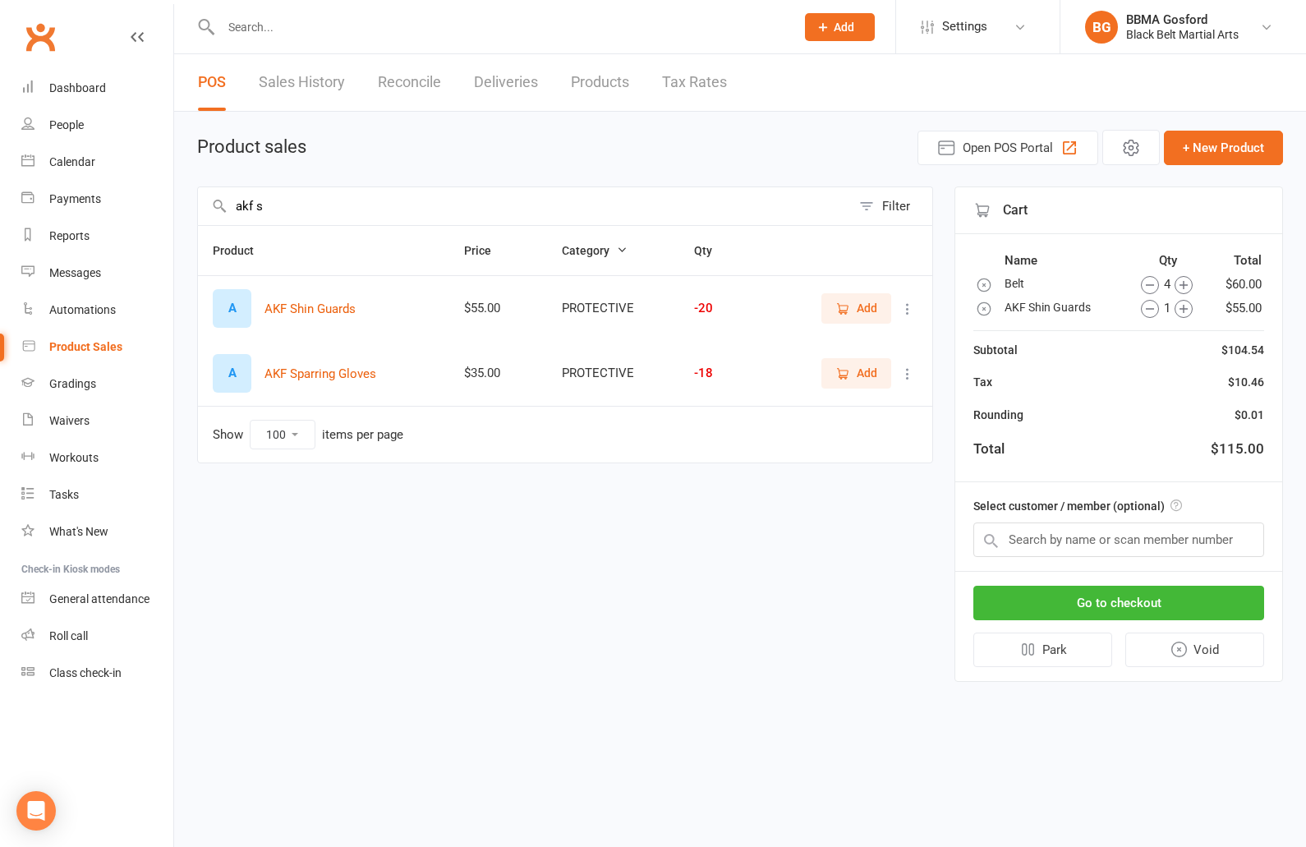
click at [848, 308] on icon "button" at bounding box center [842, 308] width 15 height 15
click at [1053, 537] on input "text" at bounding box center [1118, 539] width 291 height 34
type input "adam ayres"
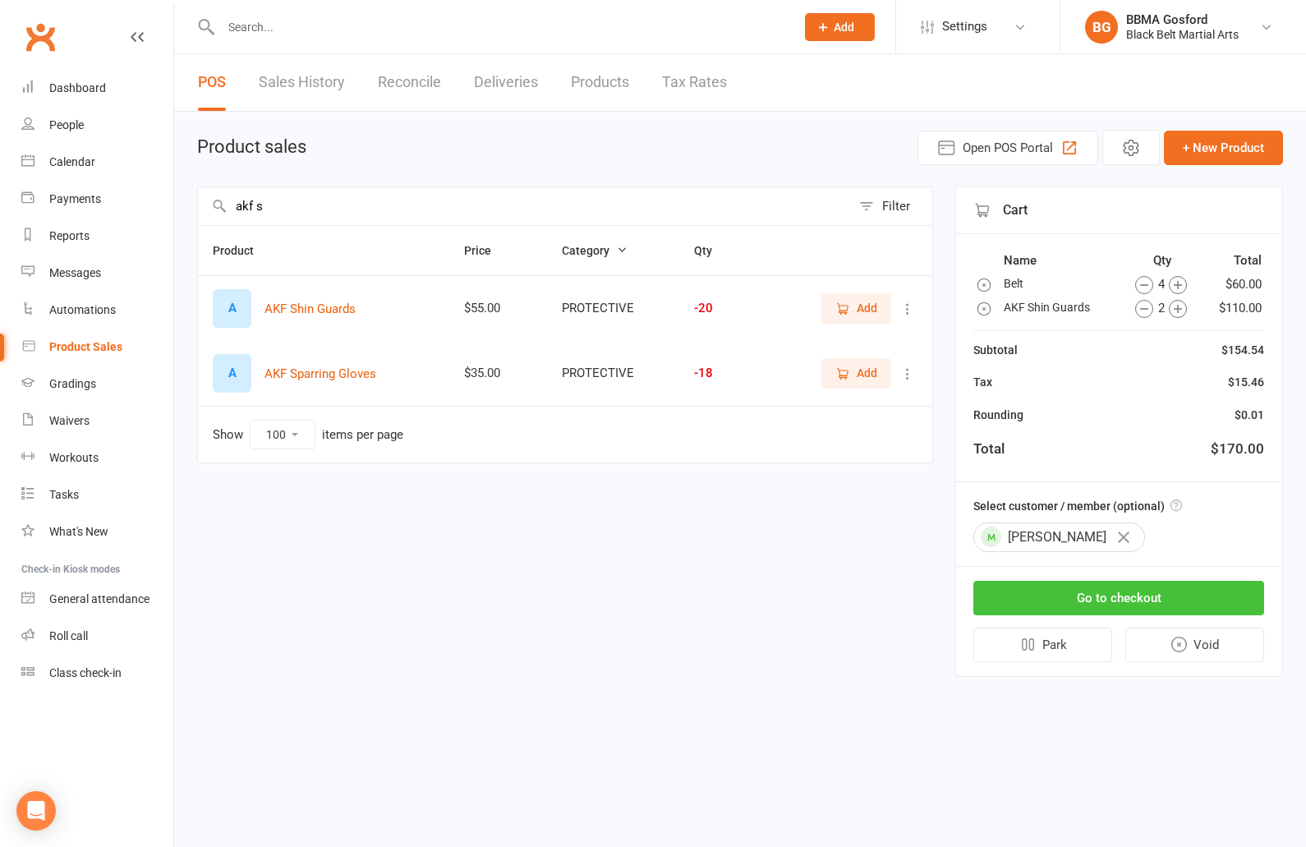
click at [1120, 600] on button "Go to checkout" at bounding box center [1118, 598] width 291 height 34
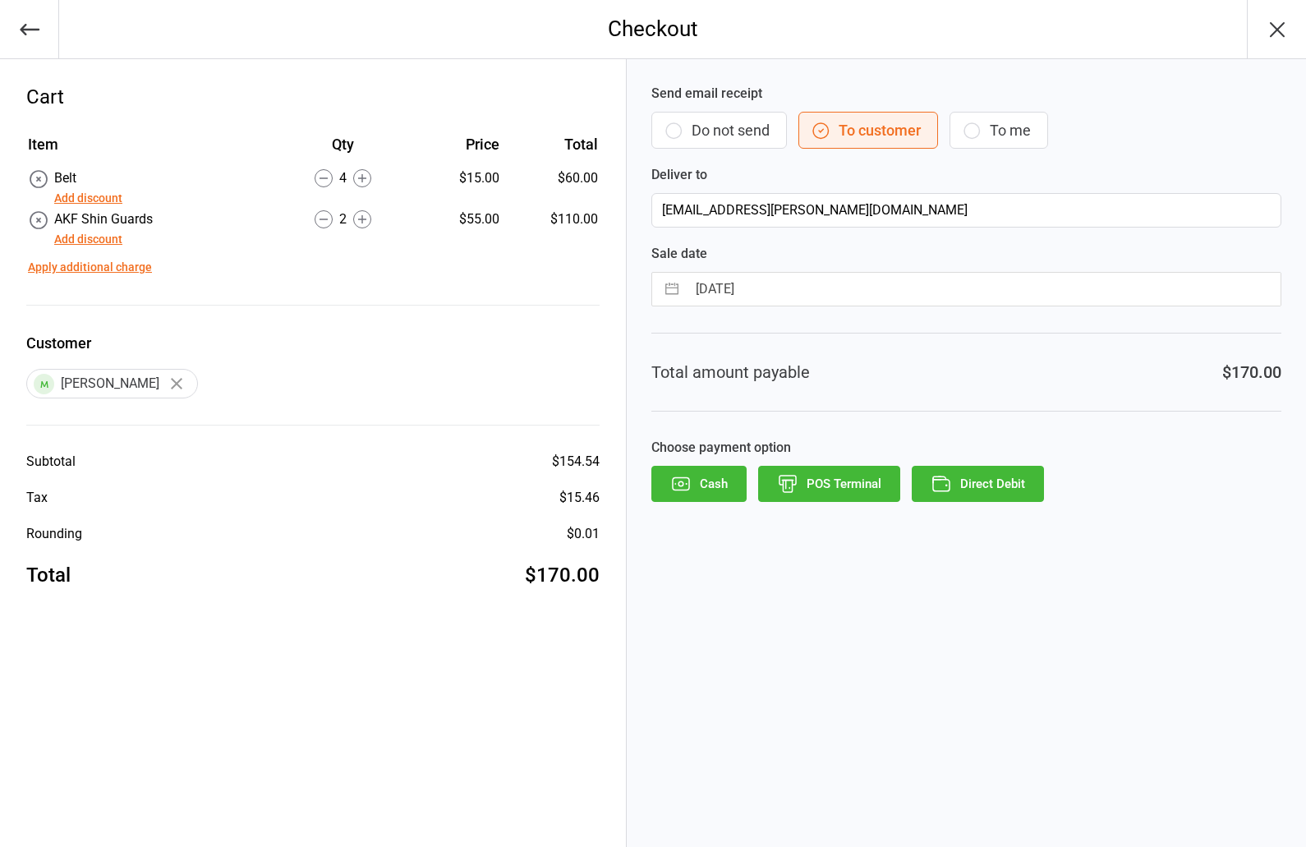
click at [835, 483] on button "POS Terminal" at bounding box center [829, 484] width 142 height 36
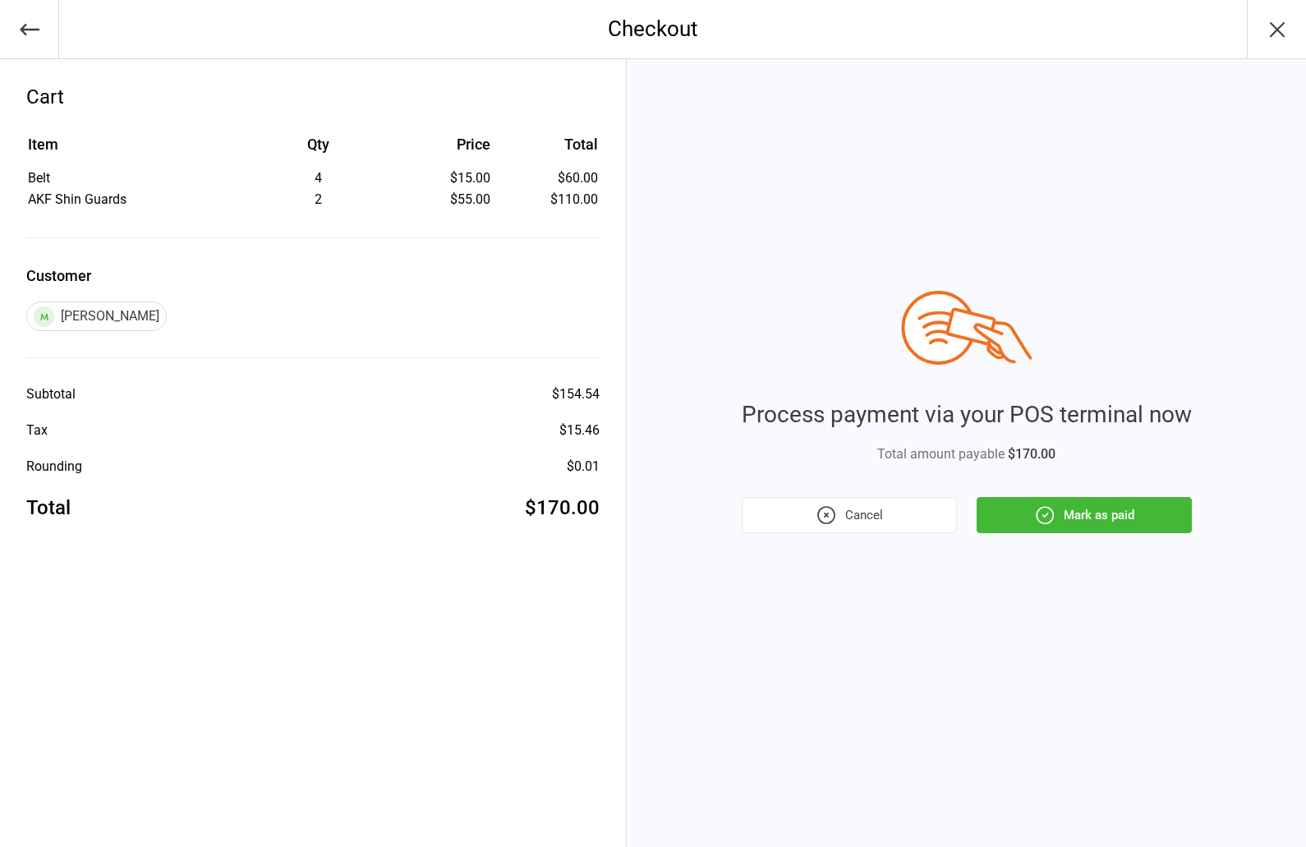
click at [1119, 519] on button "Mark as paid" at bounding box center [1084, 515] width 215 height 36
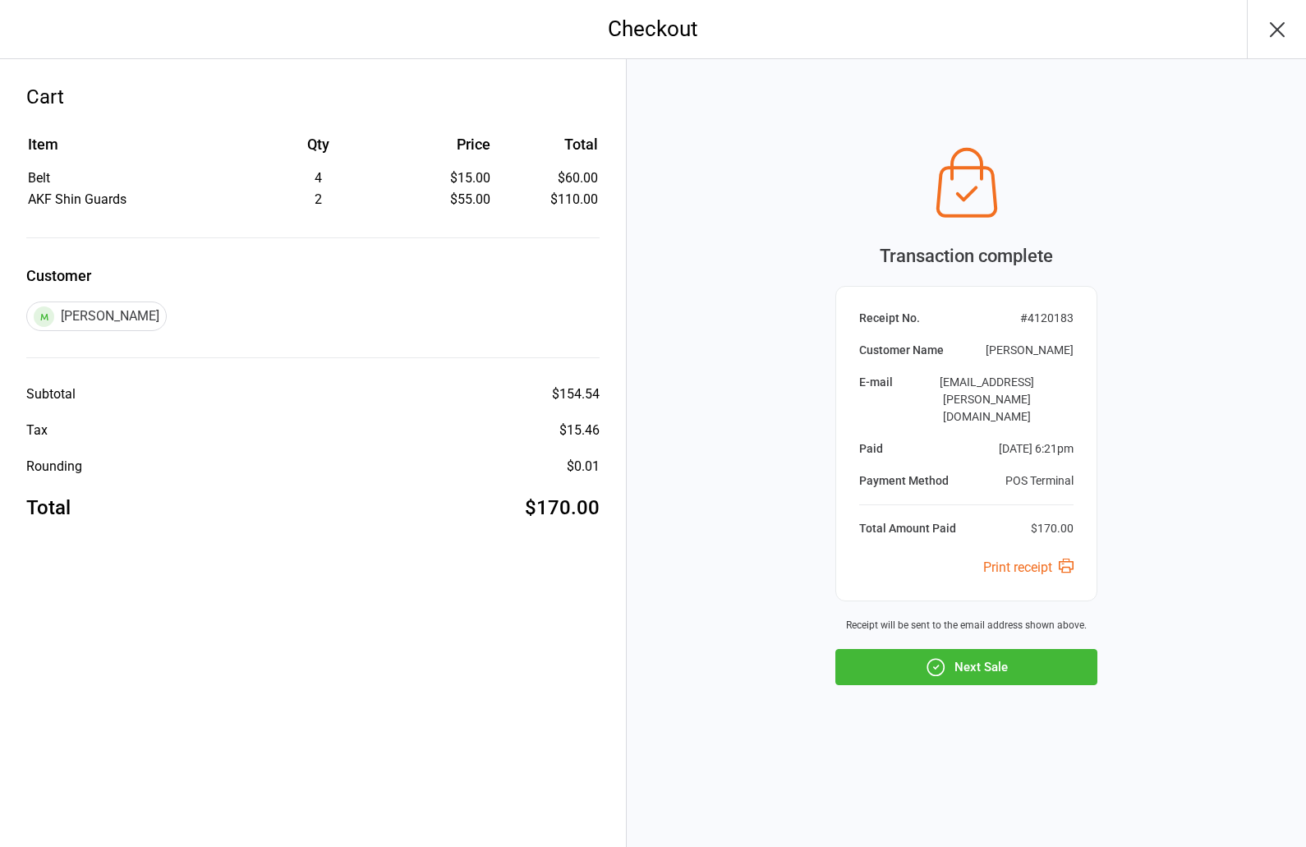
click at [985, 659] on button "Next Sale" at bounding box center [966, 667] width 262 height 36
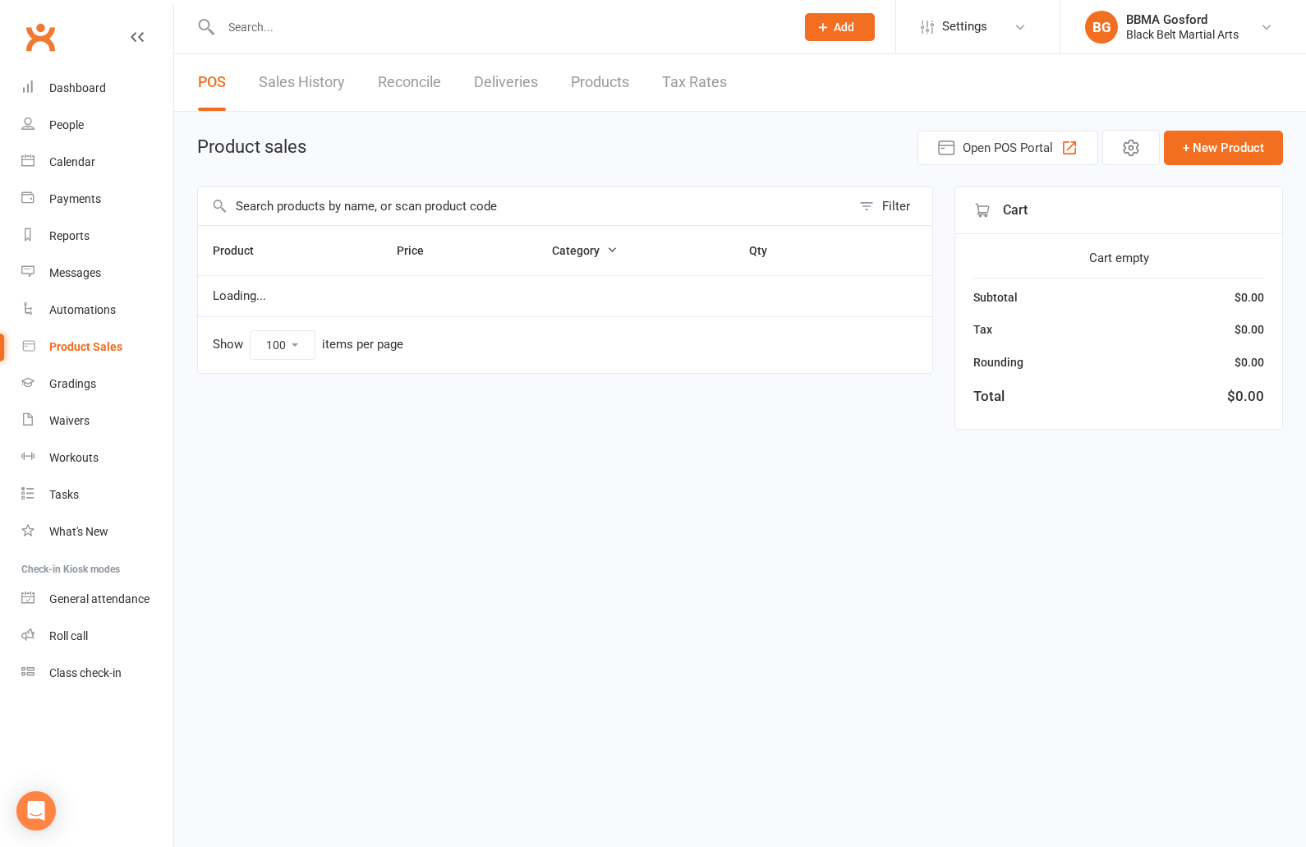
select select "100"
click at [388, 201] on input "text" at bounding box center [524, 206] width 653 height 38
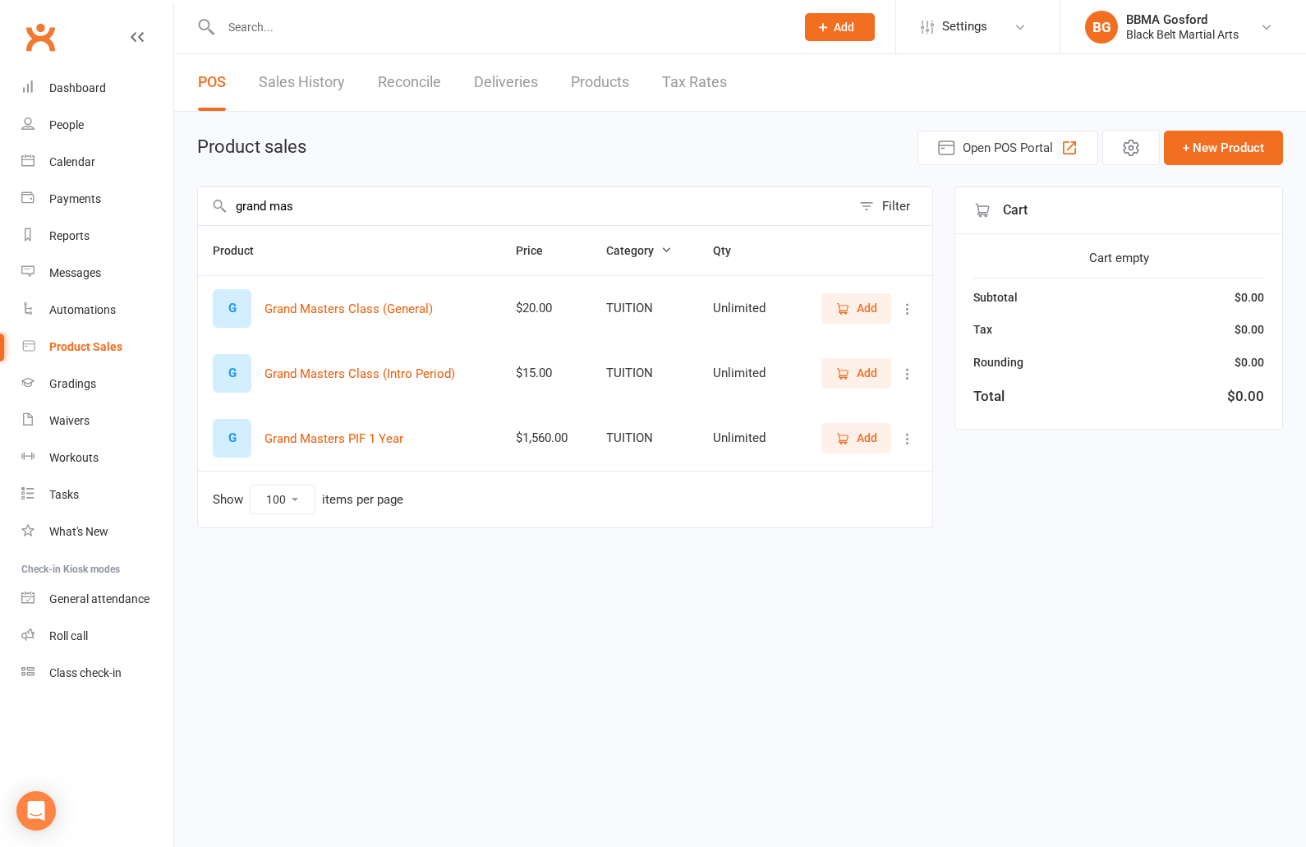
type input "grand mas"
click at [862, 381] on span "Add" at bounding box center [867, 373] width 21 height 18
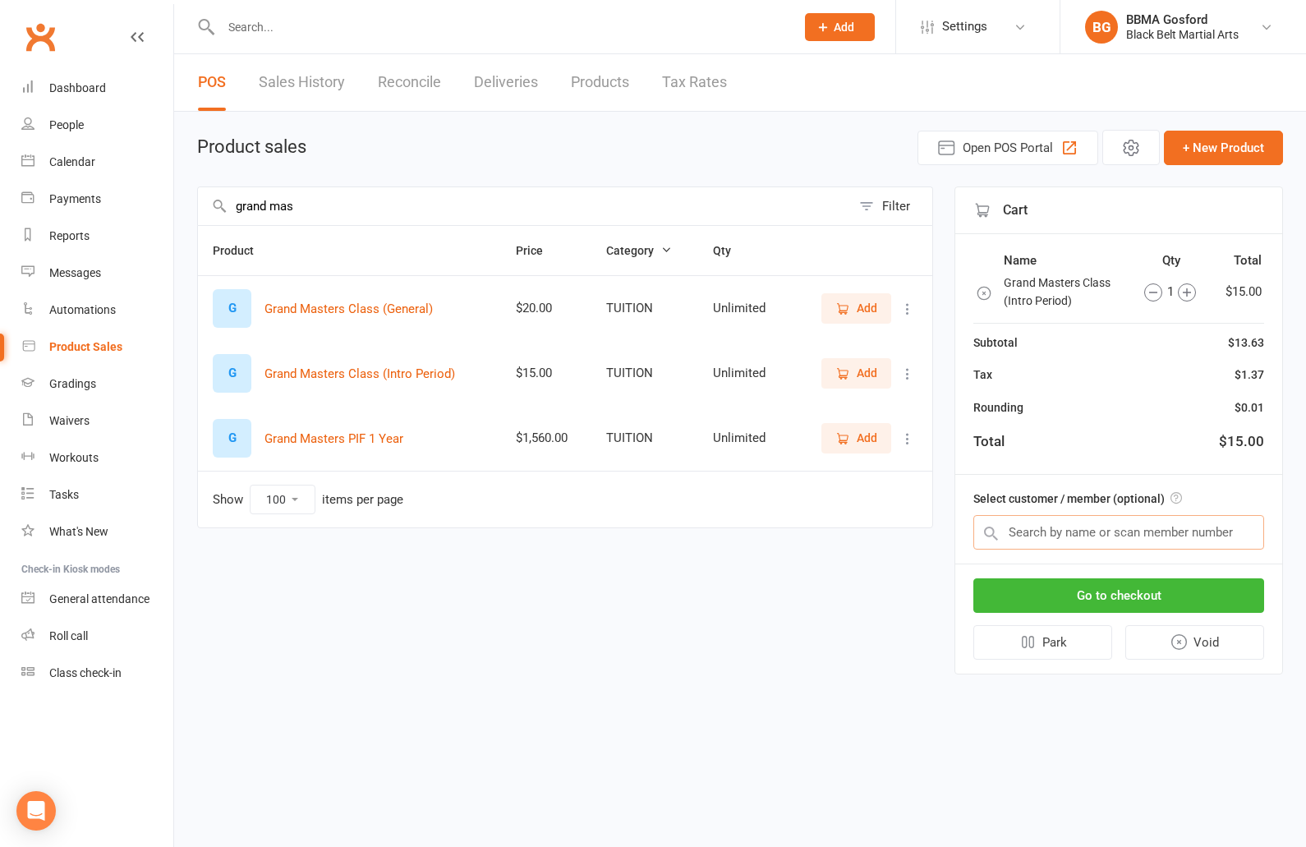
click at [1083, 526] on input "text" at bounding box center [1118, 532] width 291 height 34
type input "[PERSON_NAME]"
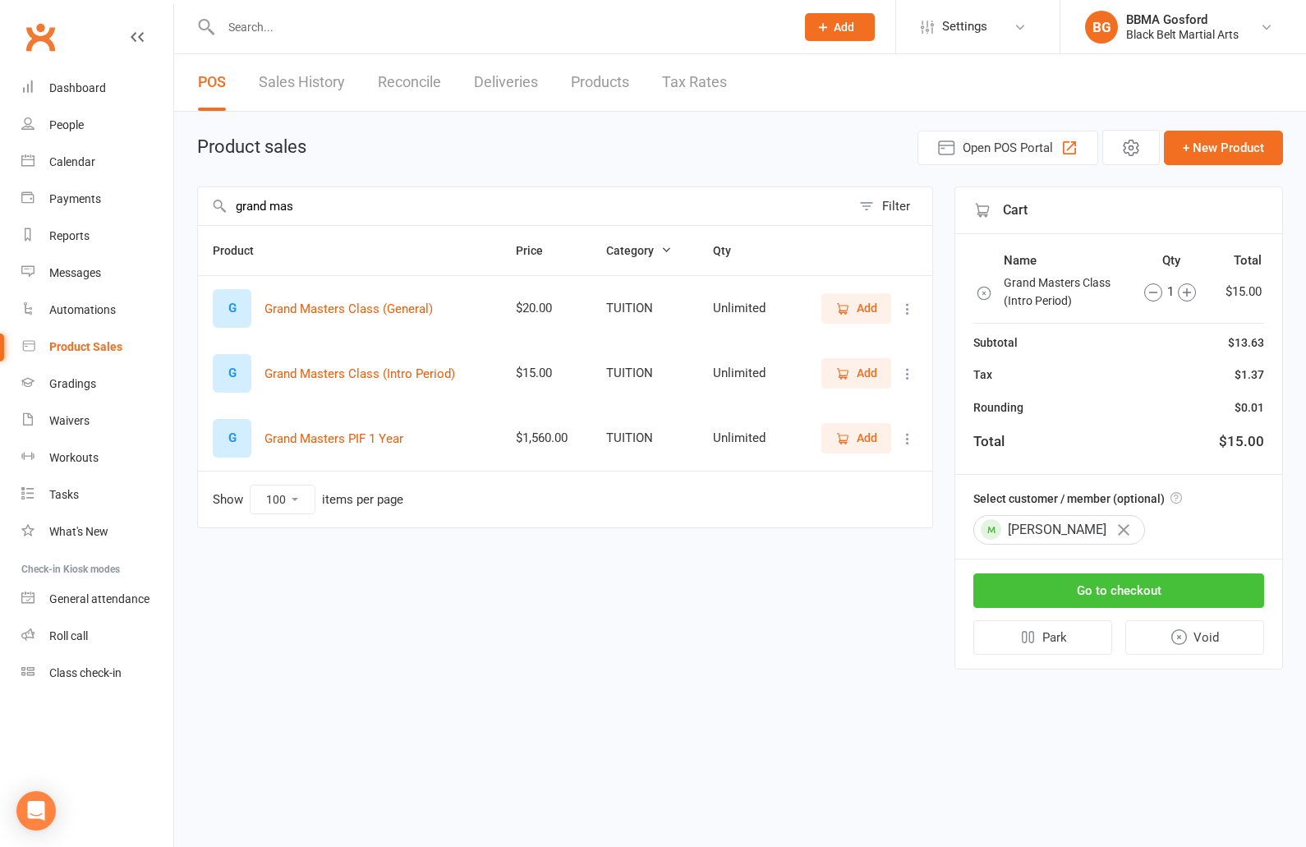
click at [1116, 582] on button "Go to checkout" at bounding box center [1118, 590] width 291 height 34
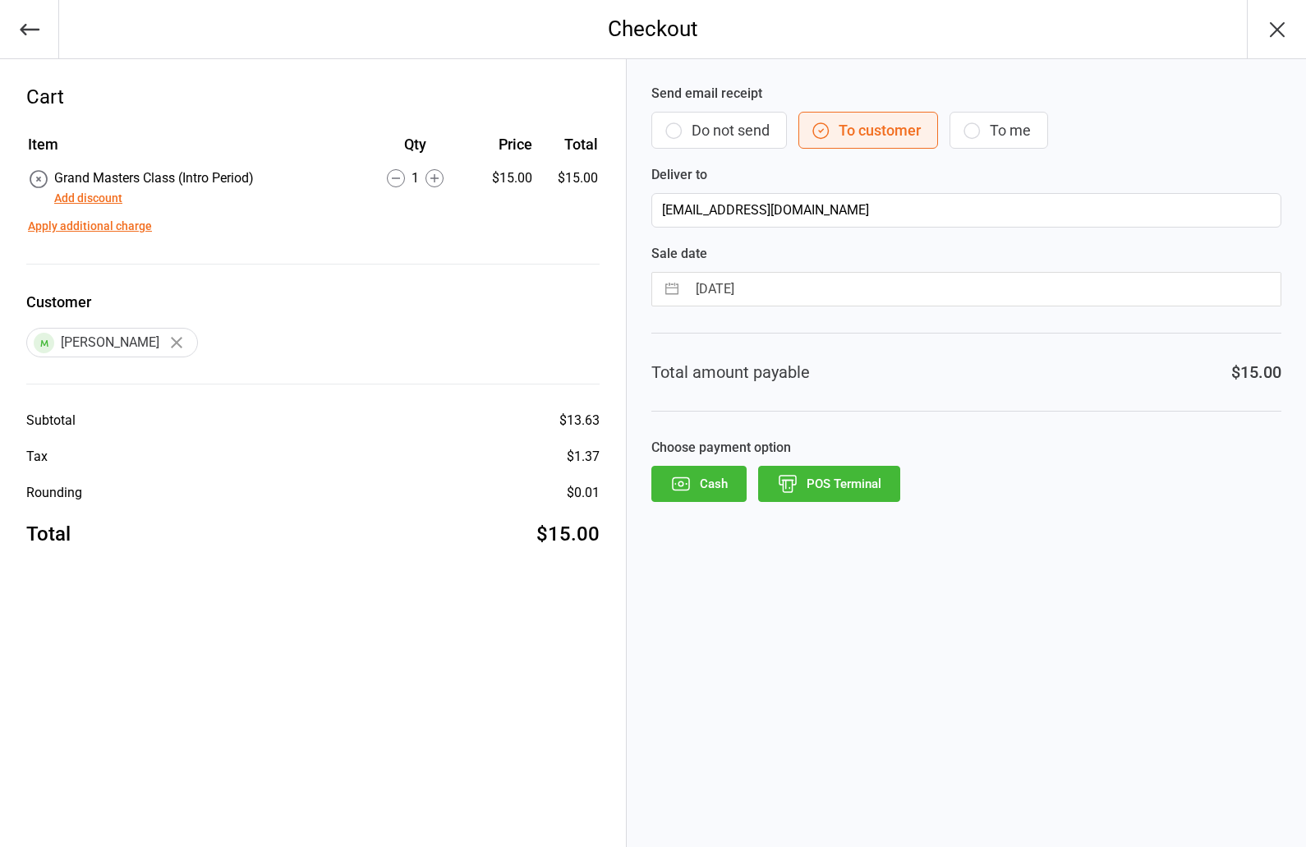
click at [845, 487] on button "POS Terminal" at bounding box center [829, 484] width 142 height 36
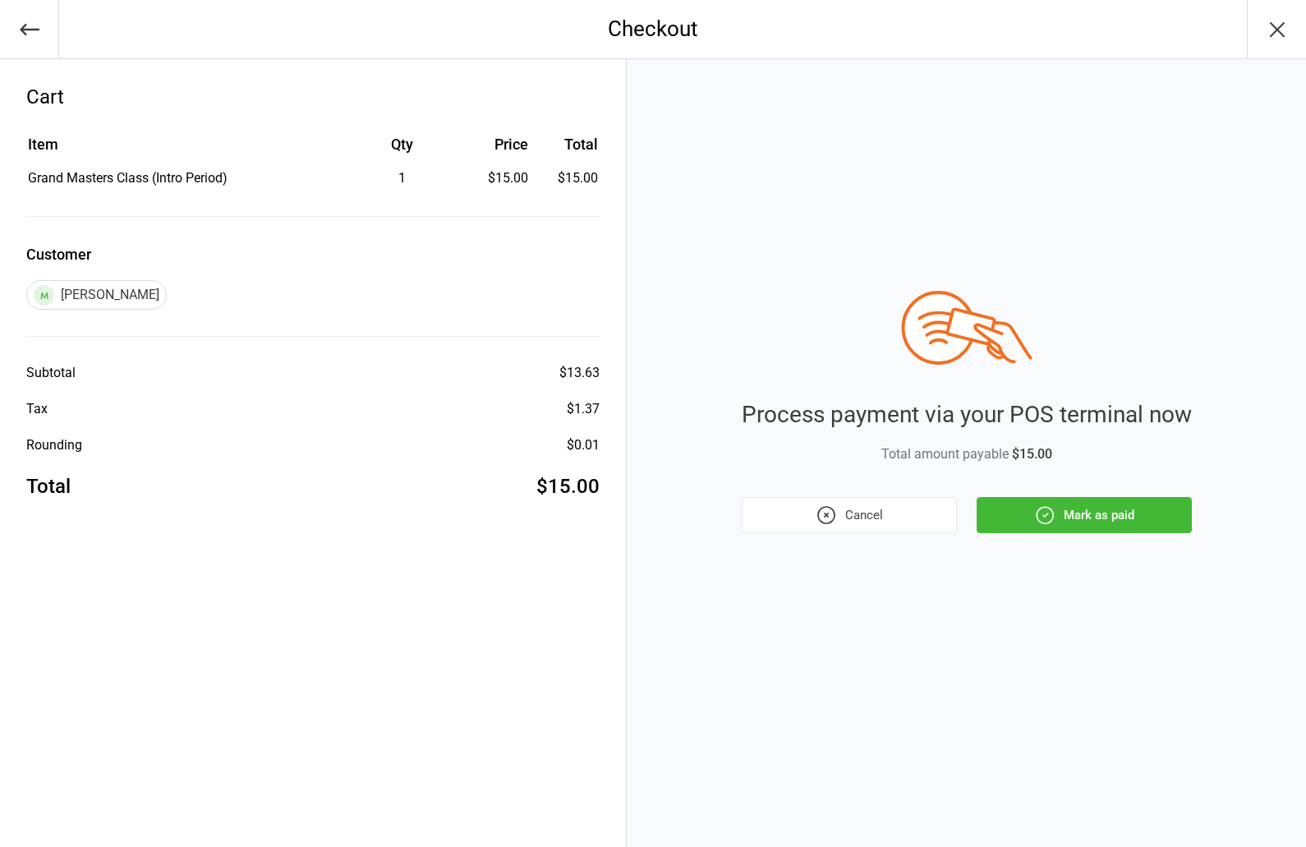
click at [1083, 527] on button "Mark as paid" at bounding box center [1084, 515] width 215 height 36
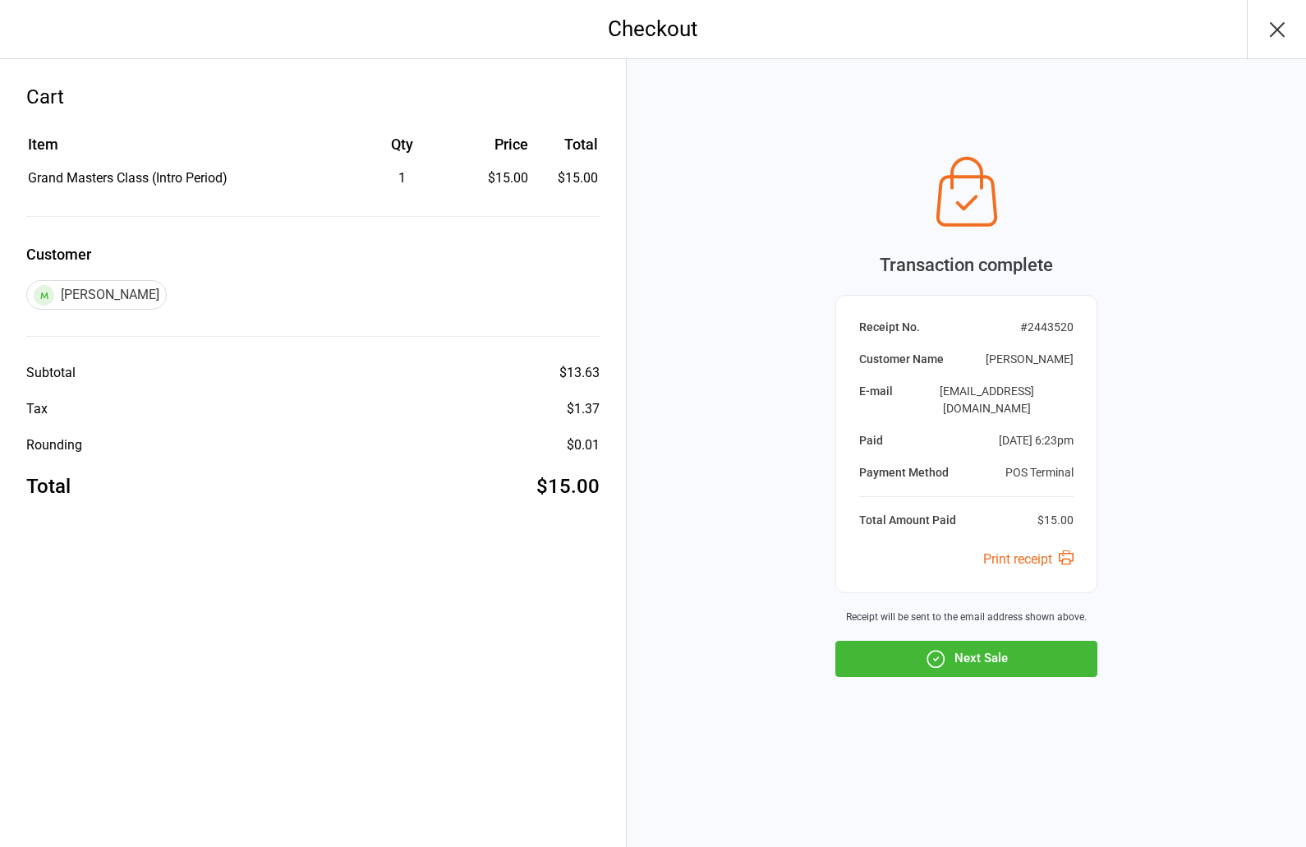
click at [988, 650] on button "Next Sale" at bounding box center [966, 659] width 262 height 36
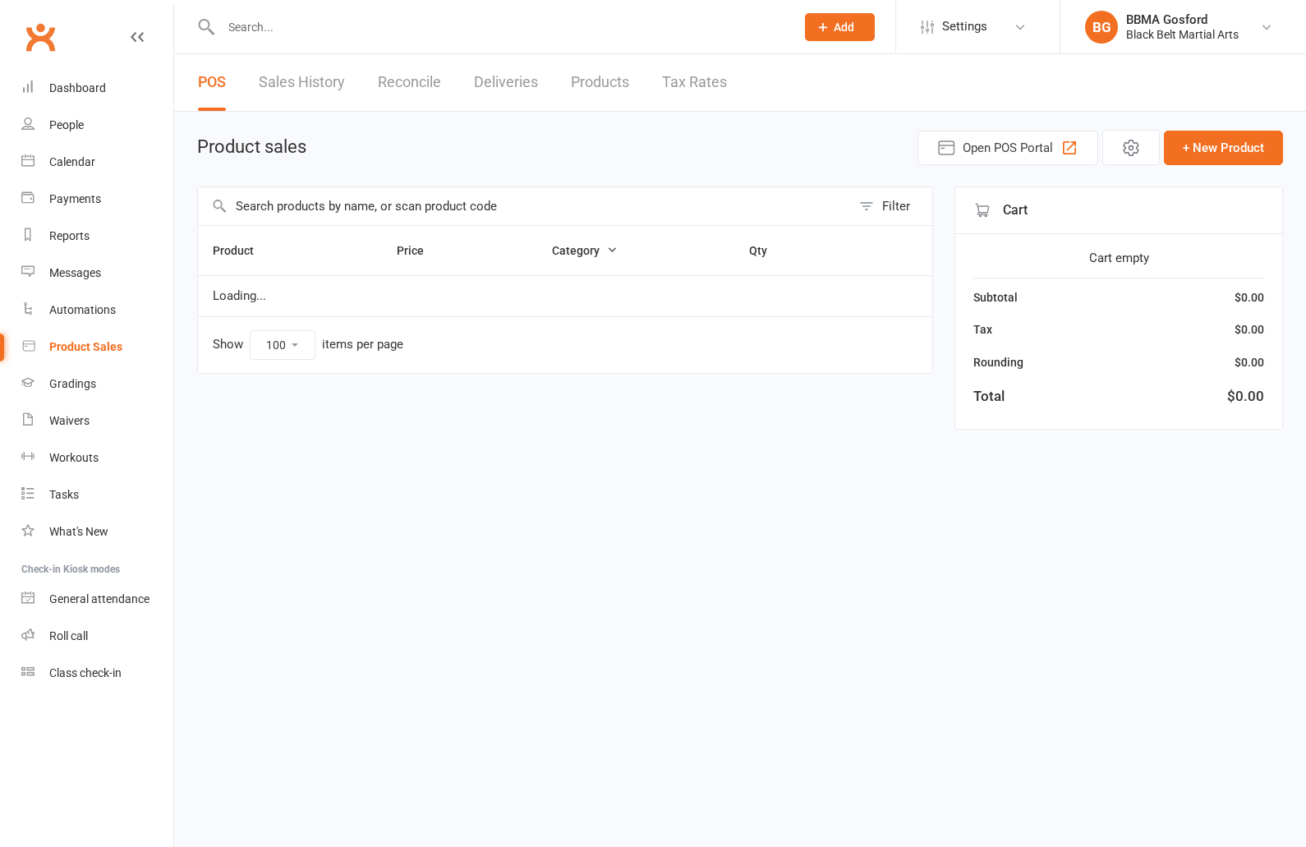
select select "100"
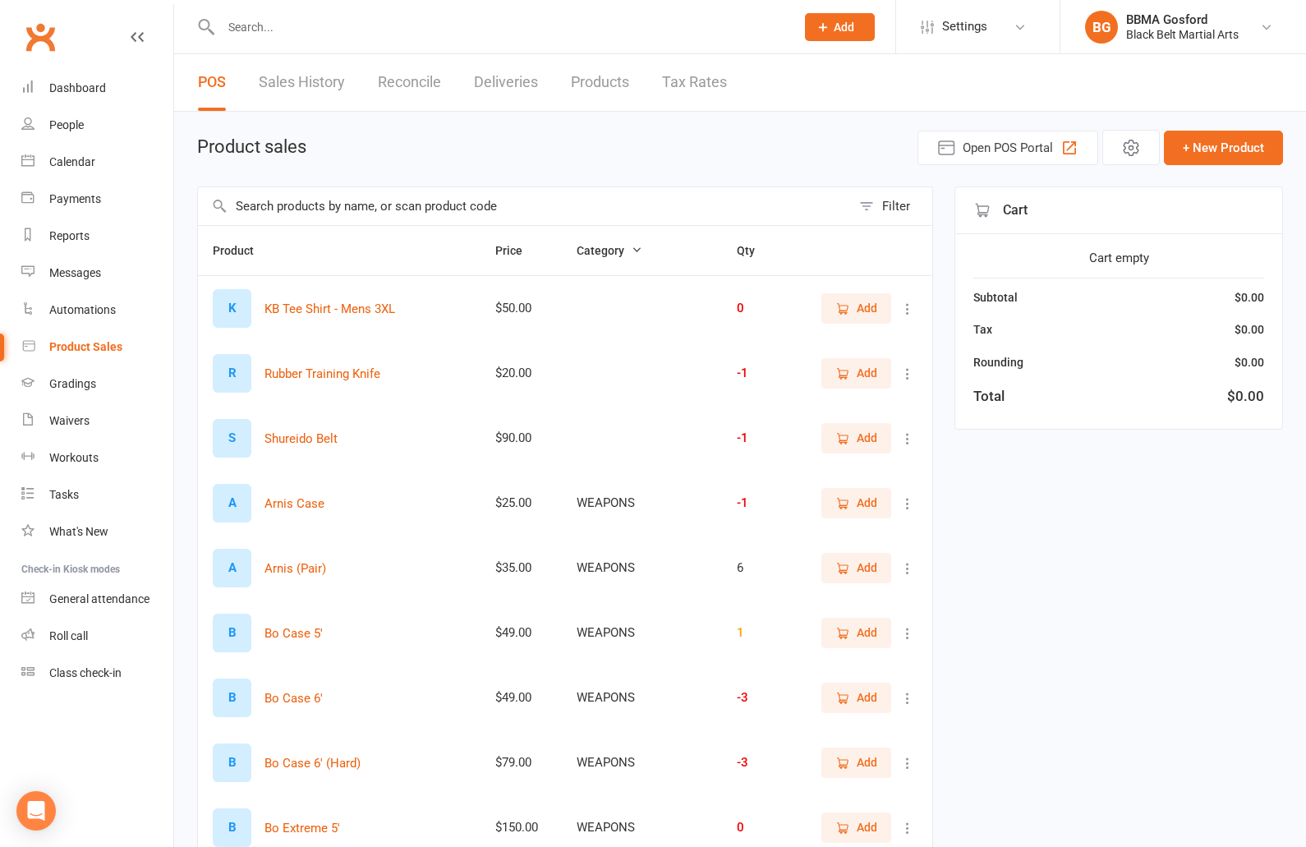
click at [275, 30] on input "text" at bounding box center [500, 27] width 568 height 23
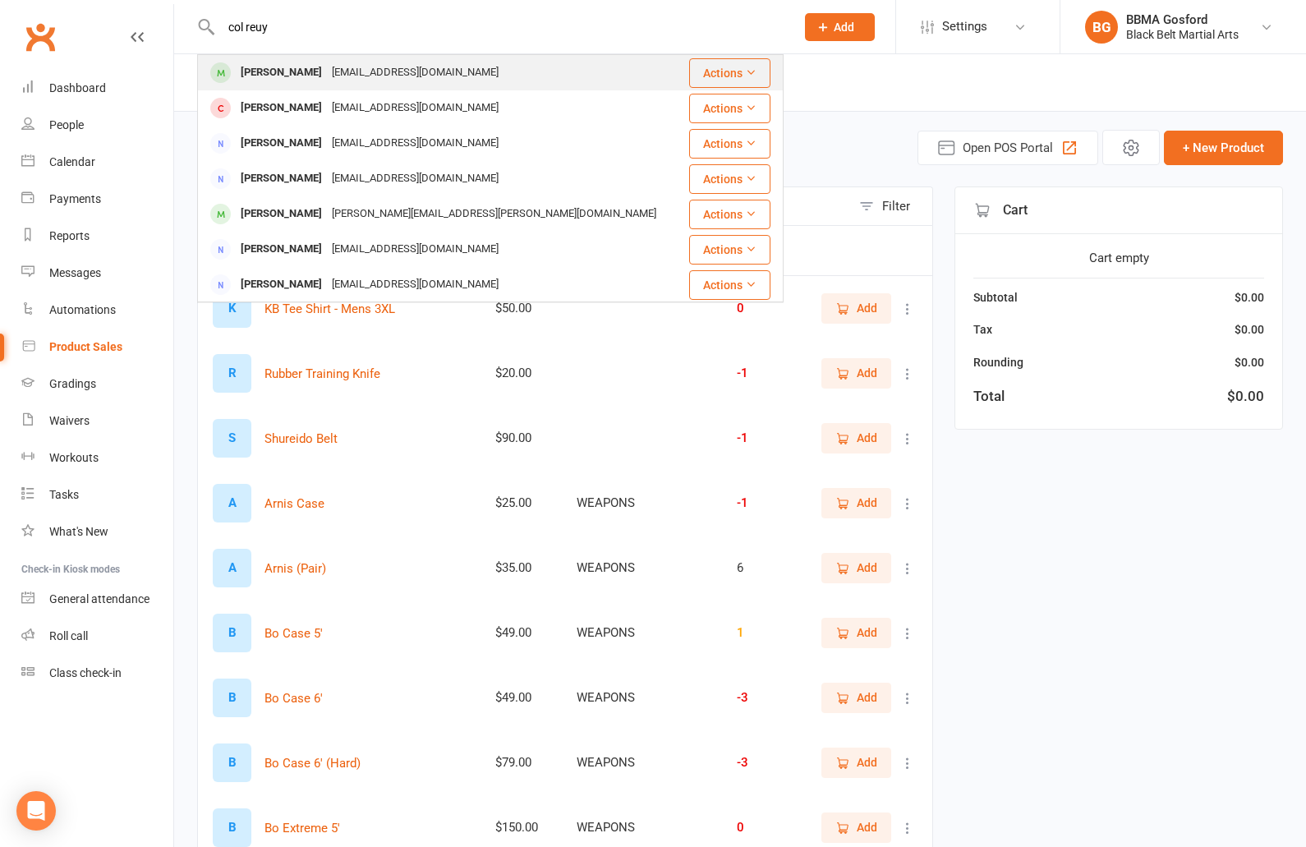
type input "col reuy"
click at [266, 71] on div "[PERSON_NAME]" at bounding box center [281, 73] width 91 height 24
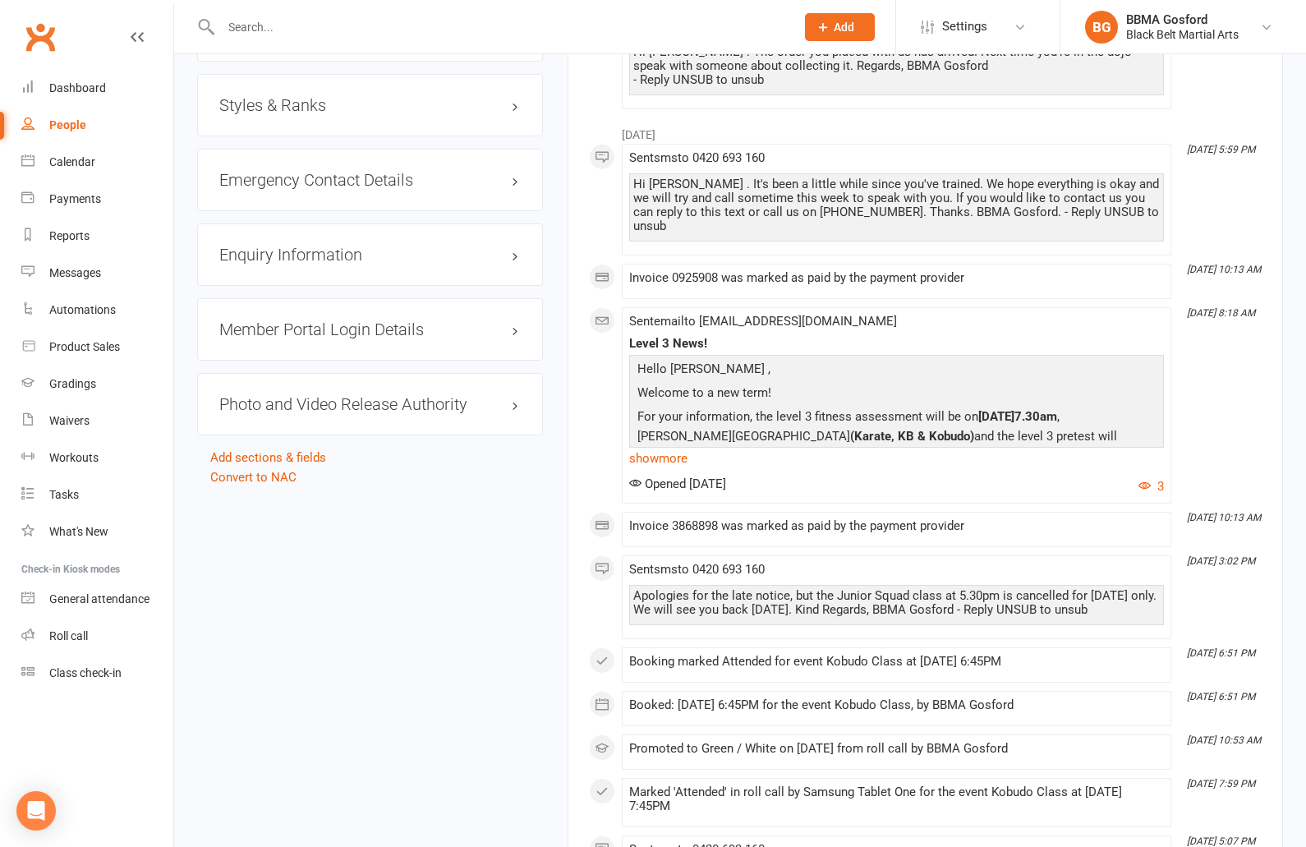
scroll to position [1716, 0]
click at [292, 121] on div "Styles & Ranks" at bounding box center [370, 103] width 346 height 62
click at [295, 113] on h3 "Styles & Ranks" at bounding box center [369, 103] width 301 height 18
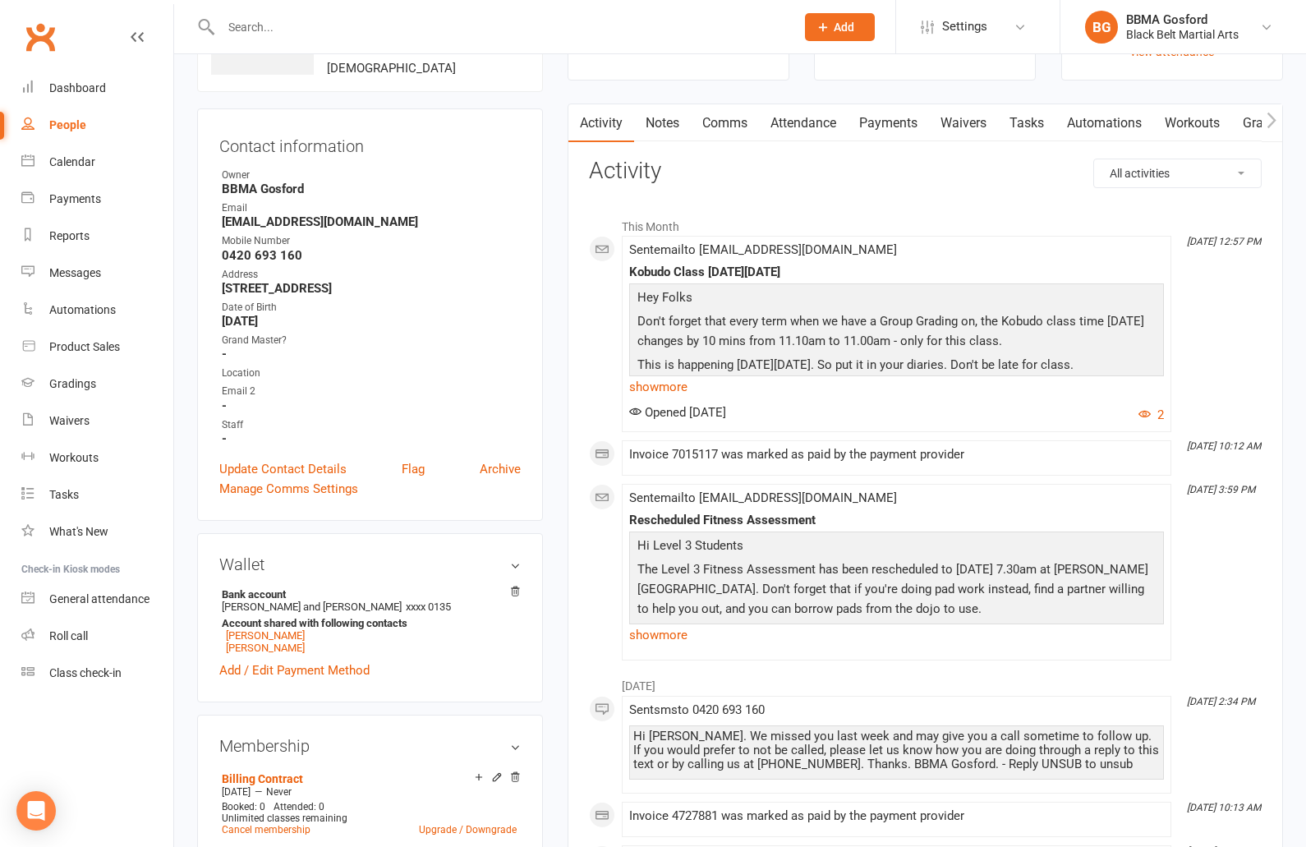
scroll to position [120, 0]
click at [244, 650] on link "[PERSON_NAME]" at bounding box center [265, 647] width 79 height 12
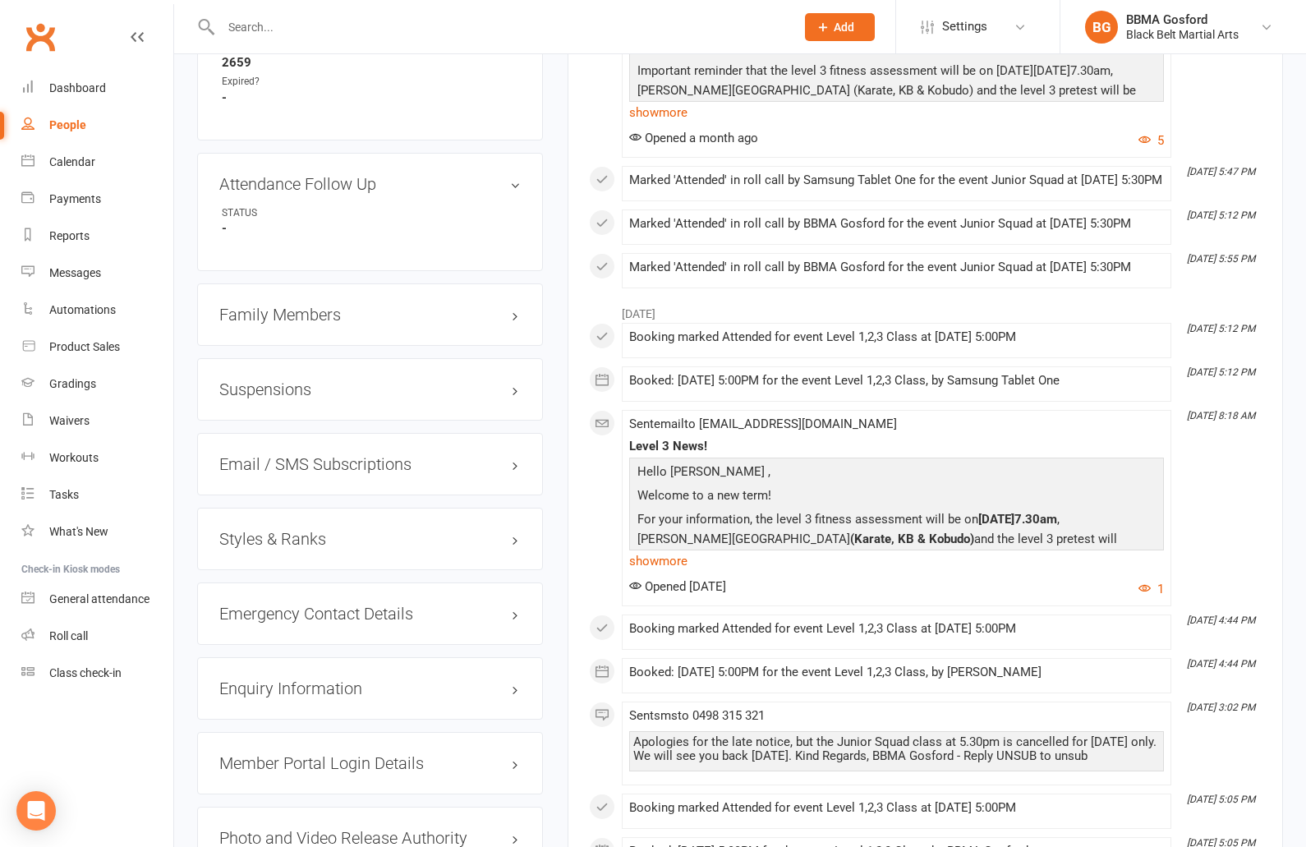
scroll to position [1203, 0]
click at [270, 530] on div "Styles & Ranks" at bounding box center [370, 537] width 346 height 62
click at [261, 546] on h3 "Styles & Ranks" at bounding box center [369, 537] width 301 height 18
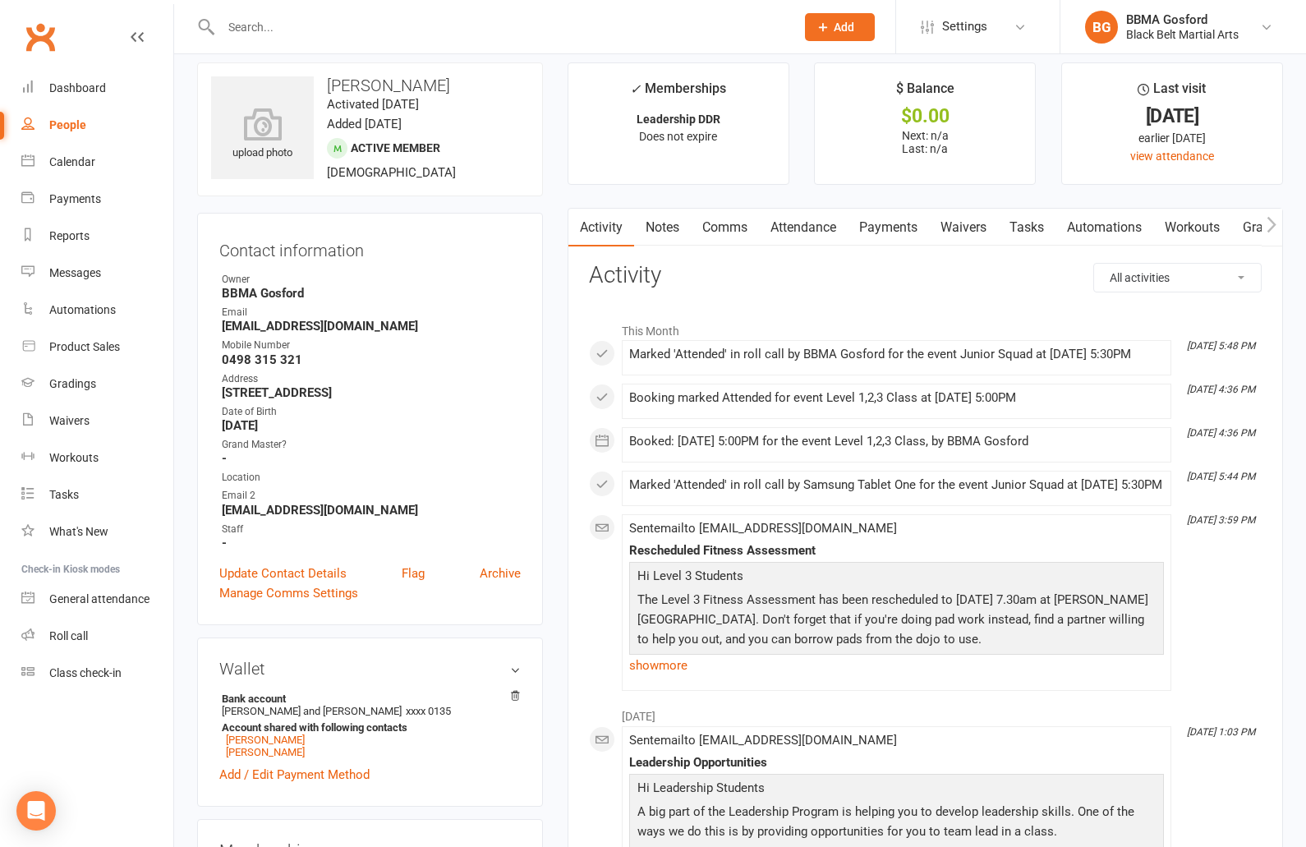
scroll to position [0, 0]
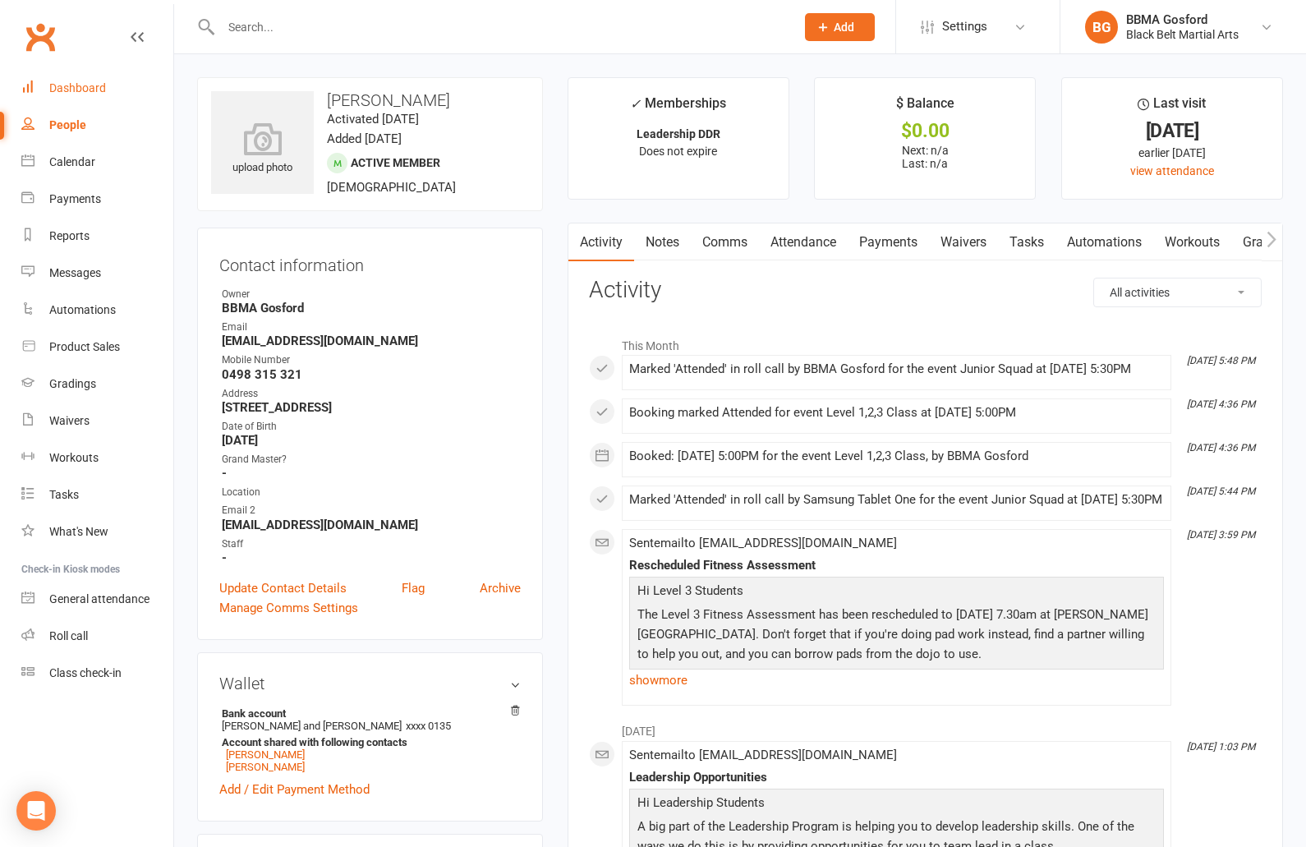
click at [71, 93] on div "Dashboard" at bounding box center [77, 87] width 57 height 13
